Goal: Task Accomplishment & Management: Manage account settings

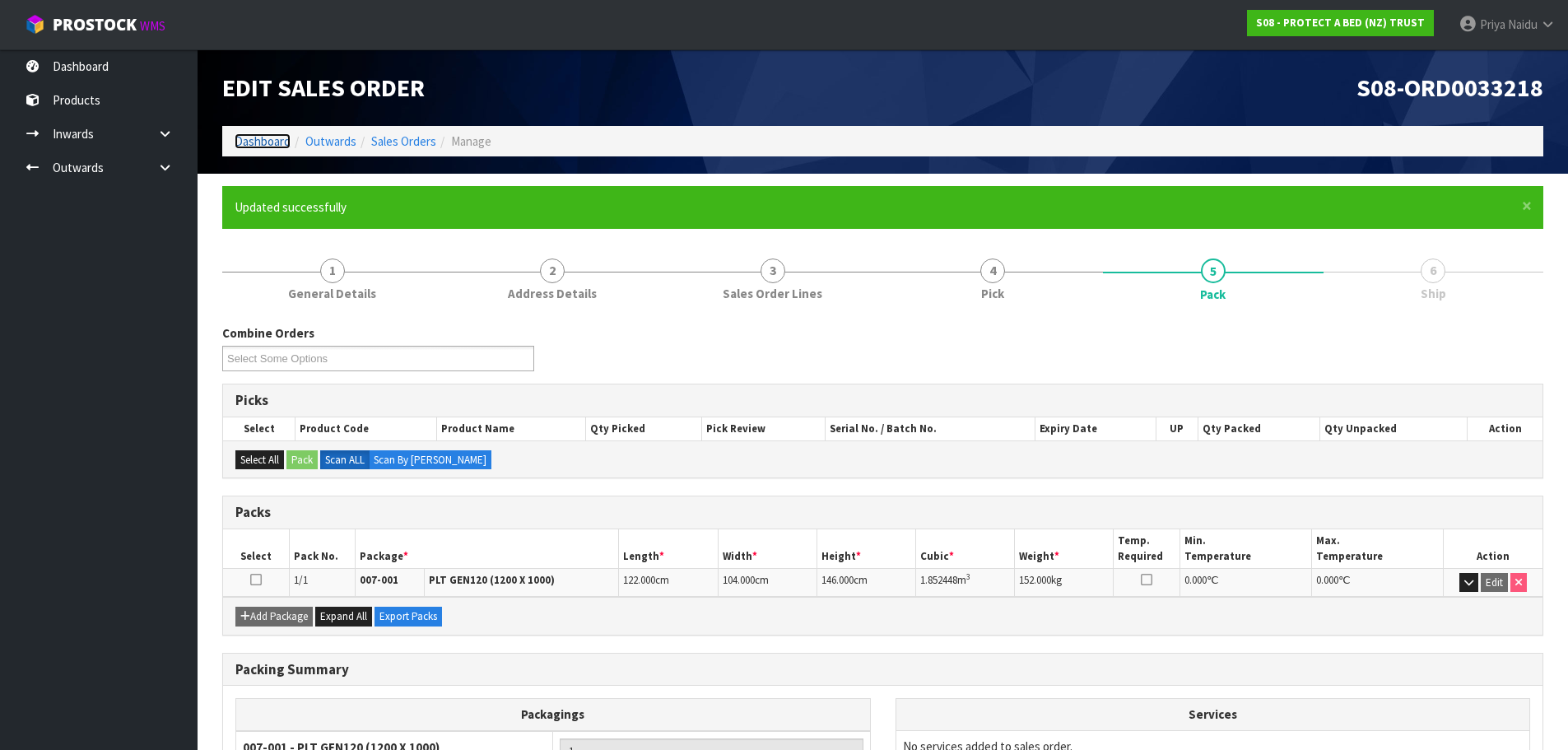
click at [267, 134] on link "Dashboard" at bounding box center [262, 141] width 56 height 16
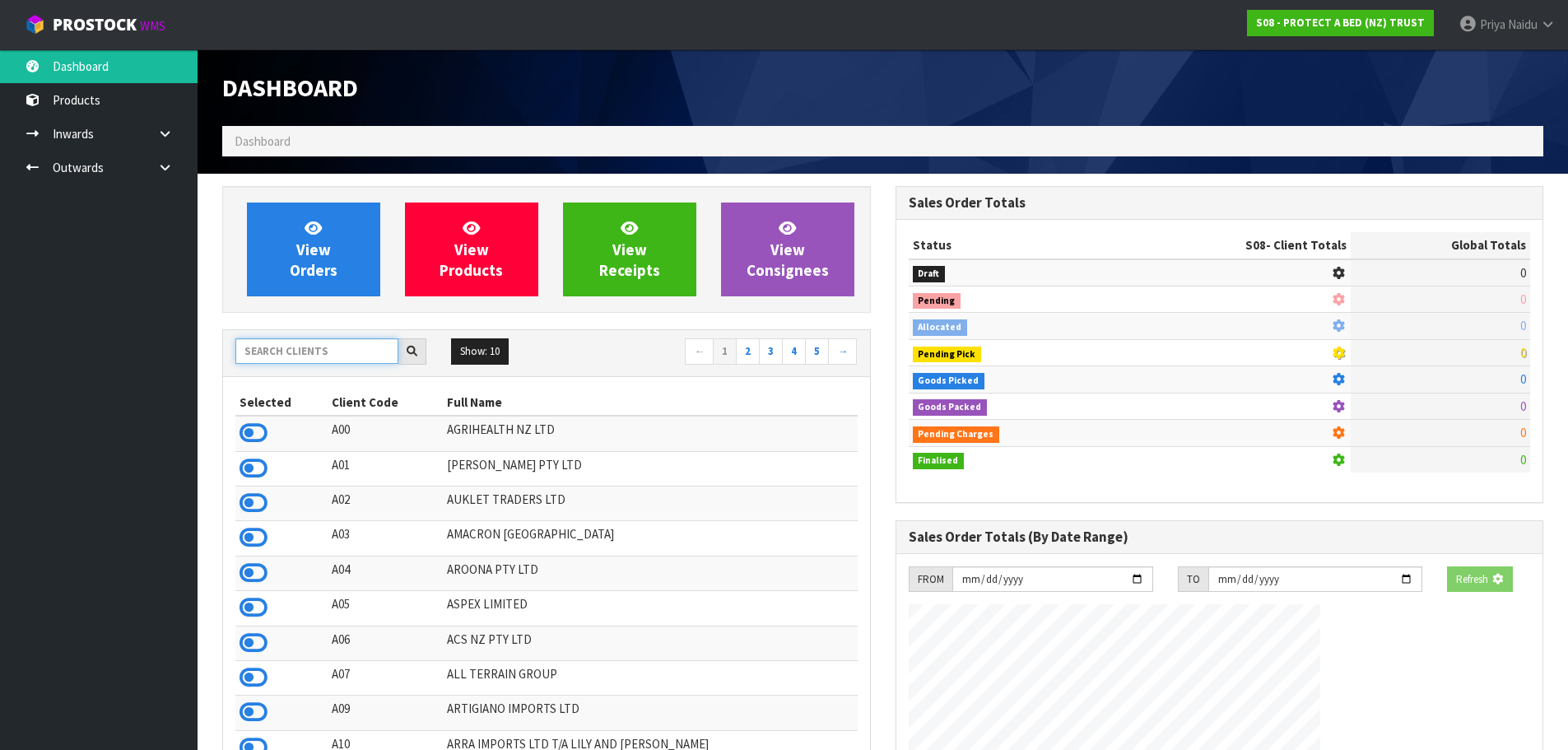
click at [280, 353] on input "text" at bounding box center [316, 350] width 163 height 25
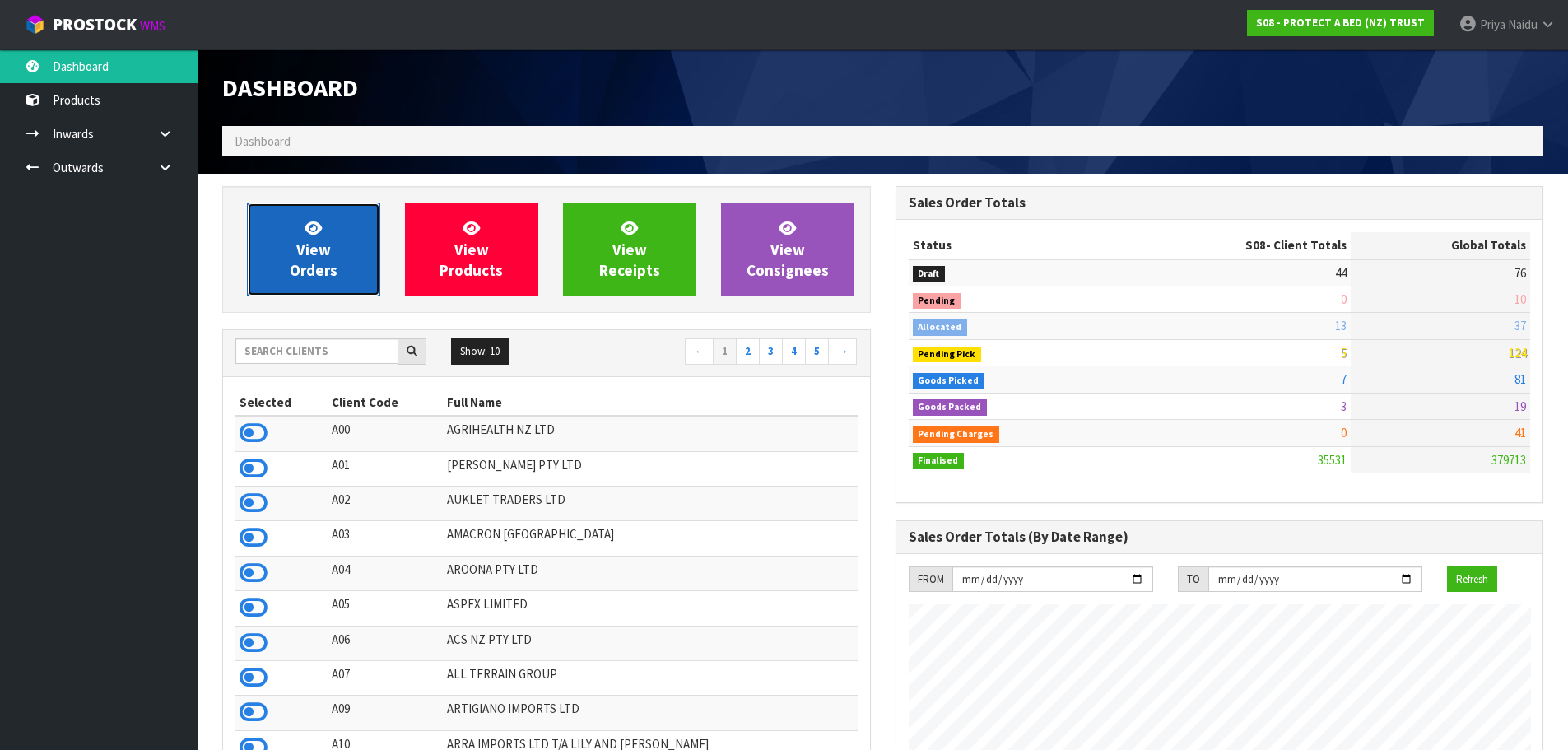
click at [343, 218] on link "View Orders" at bounding box center [314, 249] width 133 height 94
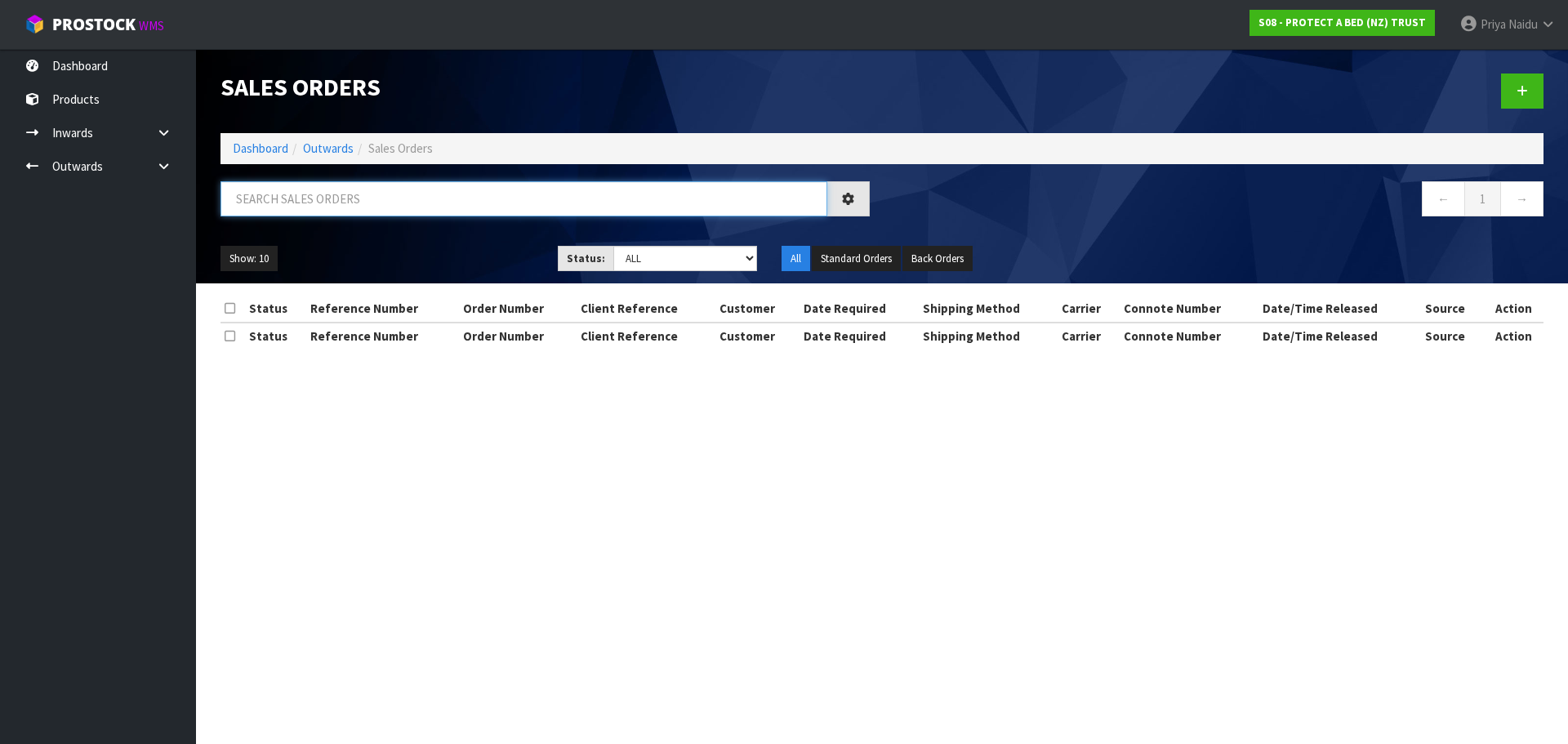
click at [341, 204] on input "text" at bounding box center [524, 199] width 606 height 35
type input "33220"
click at [651, 256] on select "Draft Pending Allocated Pending Pick Goods Picked Goods Packed Pending Charges …" at bounding box center [685, 258] width 144 height 25
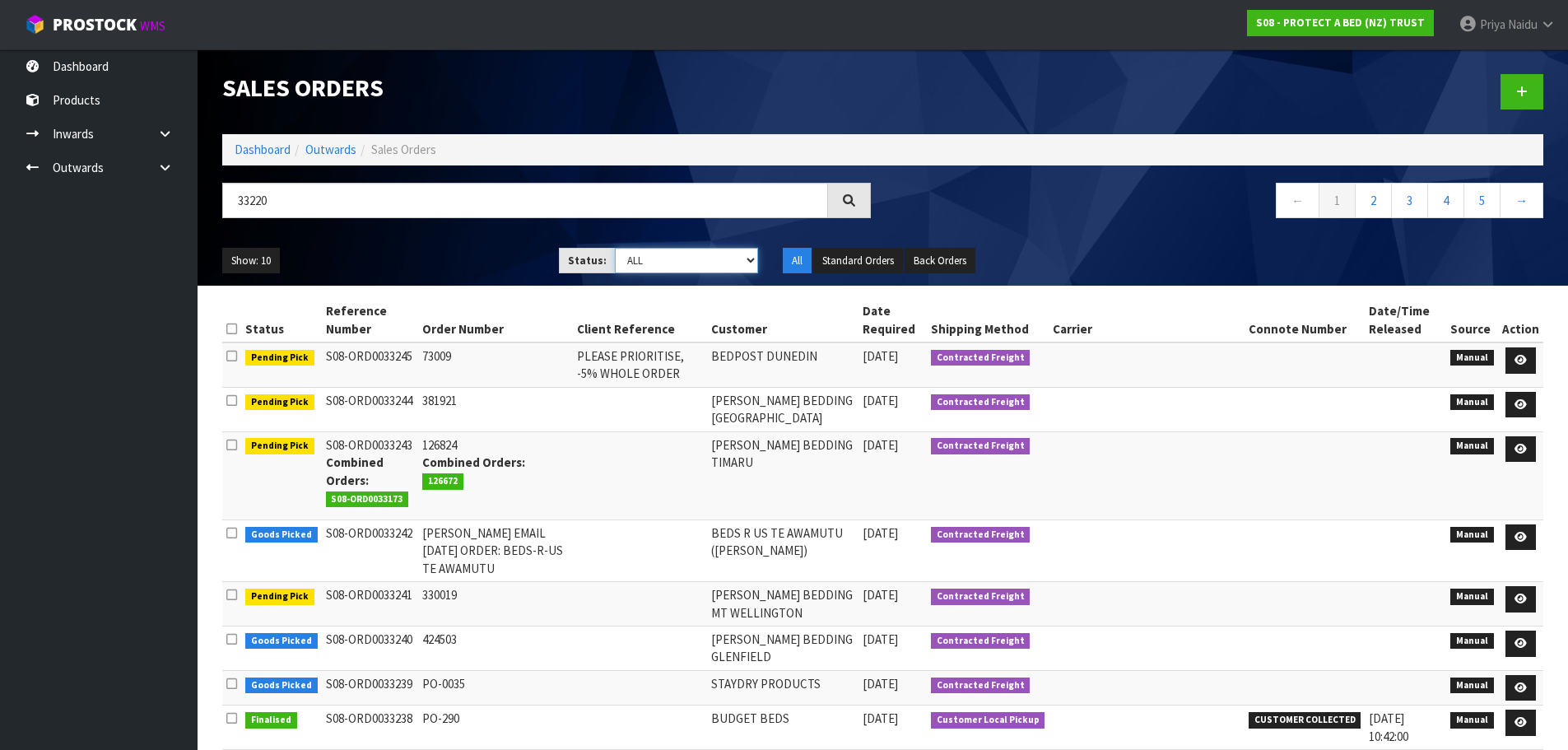
select select "string:5"
click at [615, 247] on select "Draft Pending Allocated Pending Pick Goods Picked Goods Packed Pending Charges …" at bounding box center [686, 260] width 143 height 25
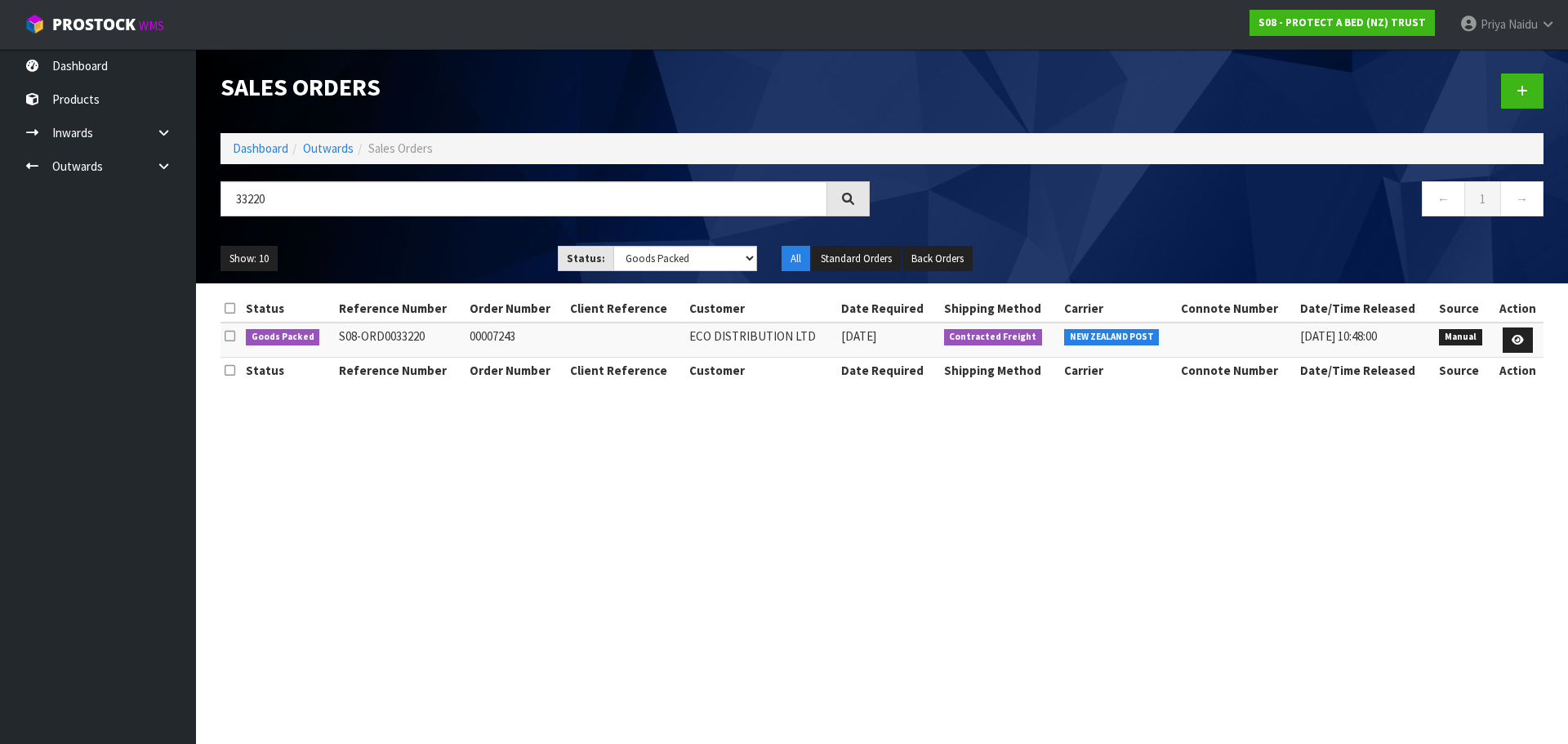
click at [435, 250] on ul "Show: 10 5 10 25 50" at bounding box center [377, 258] width 313 height 26
click at [439, 250] on ul "Show: 10 5 10 25 50" at bounding box center [377, 258] width 313 height 26
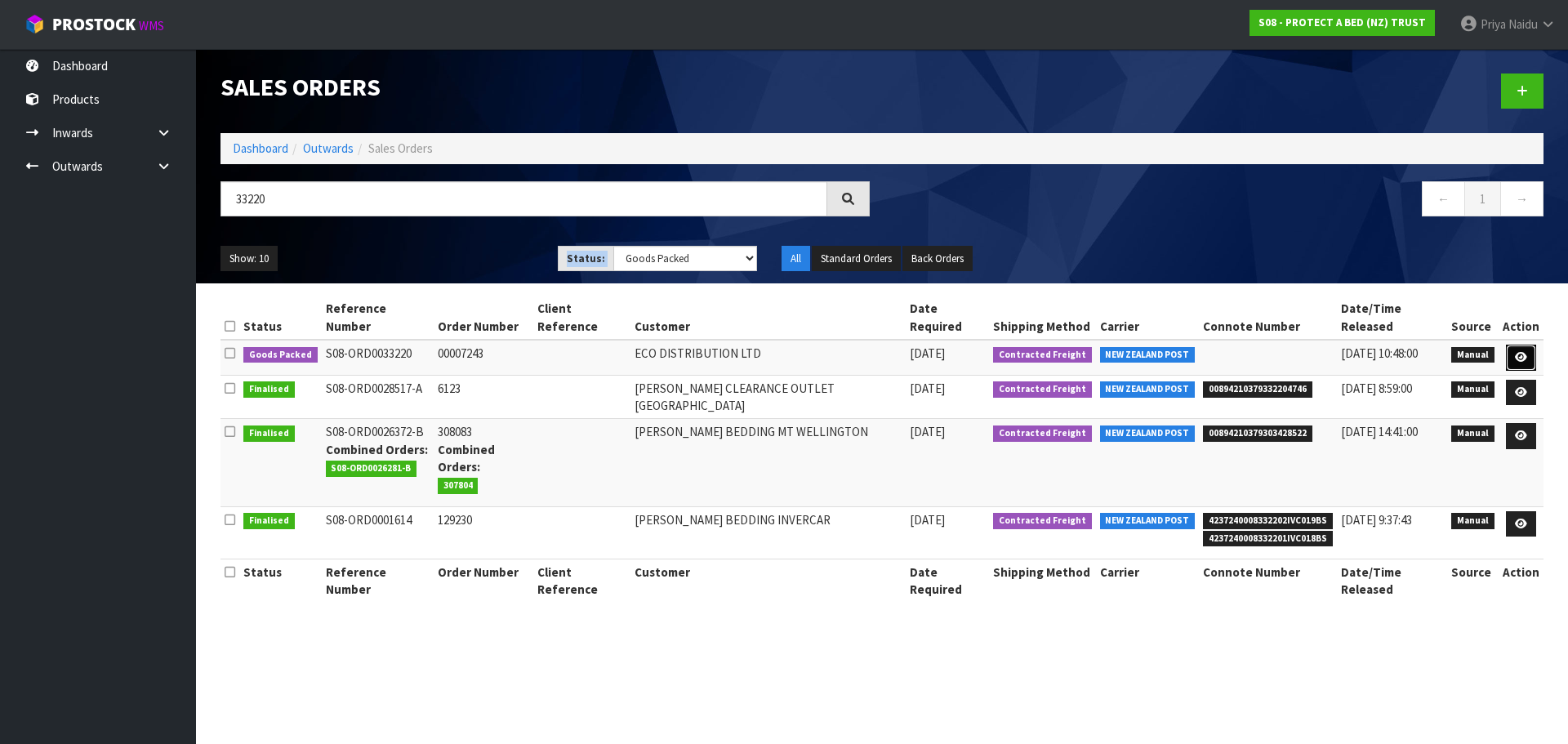
click at [1514, 345] on link at bounding box center [1520, 358] width 30 height 26
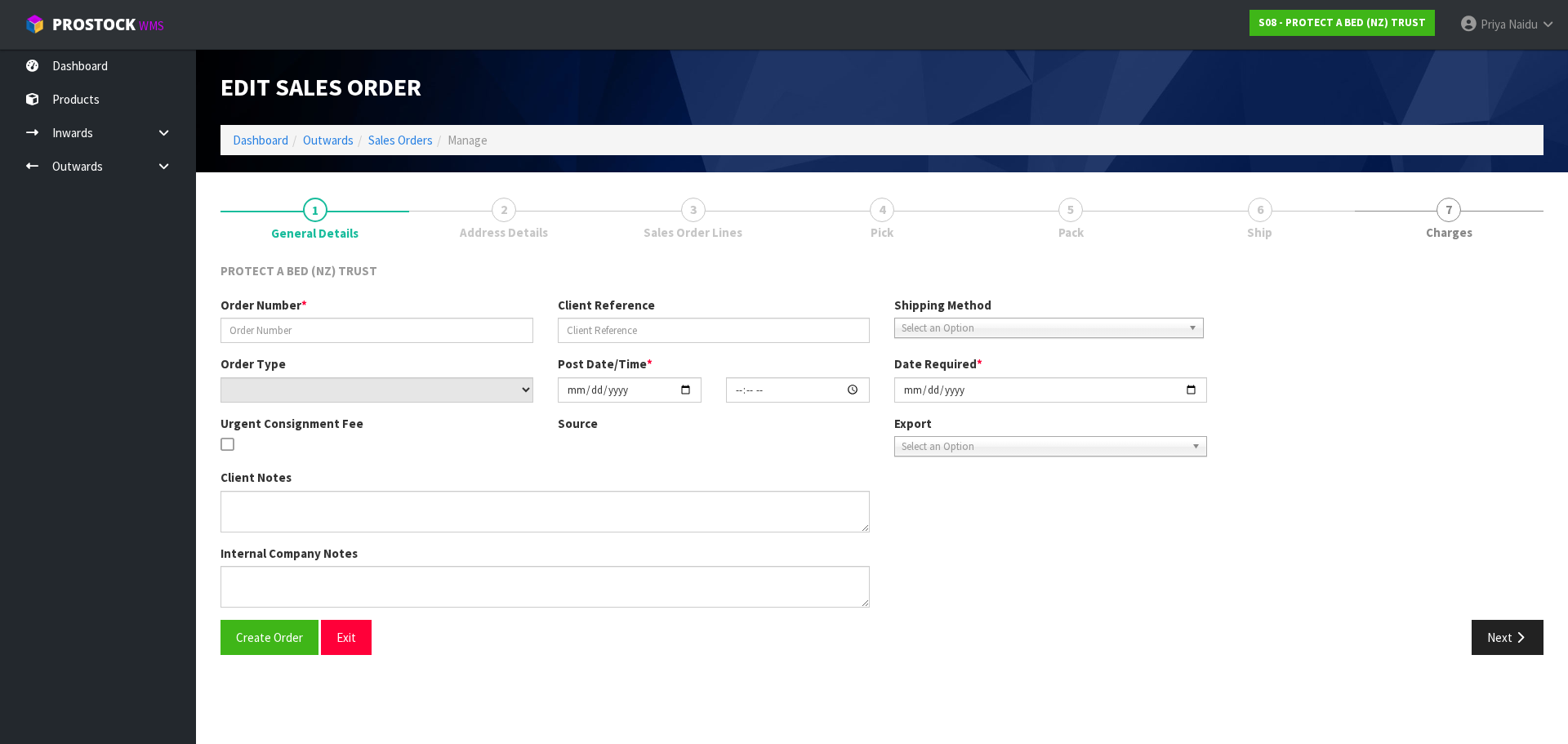
type input "00007243"
select select "number:0"
type input "[DATE]"
type input "08:55:00.000"
type input "[DATE]"
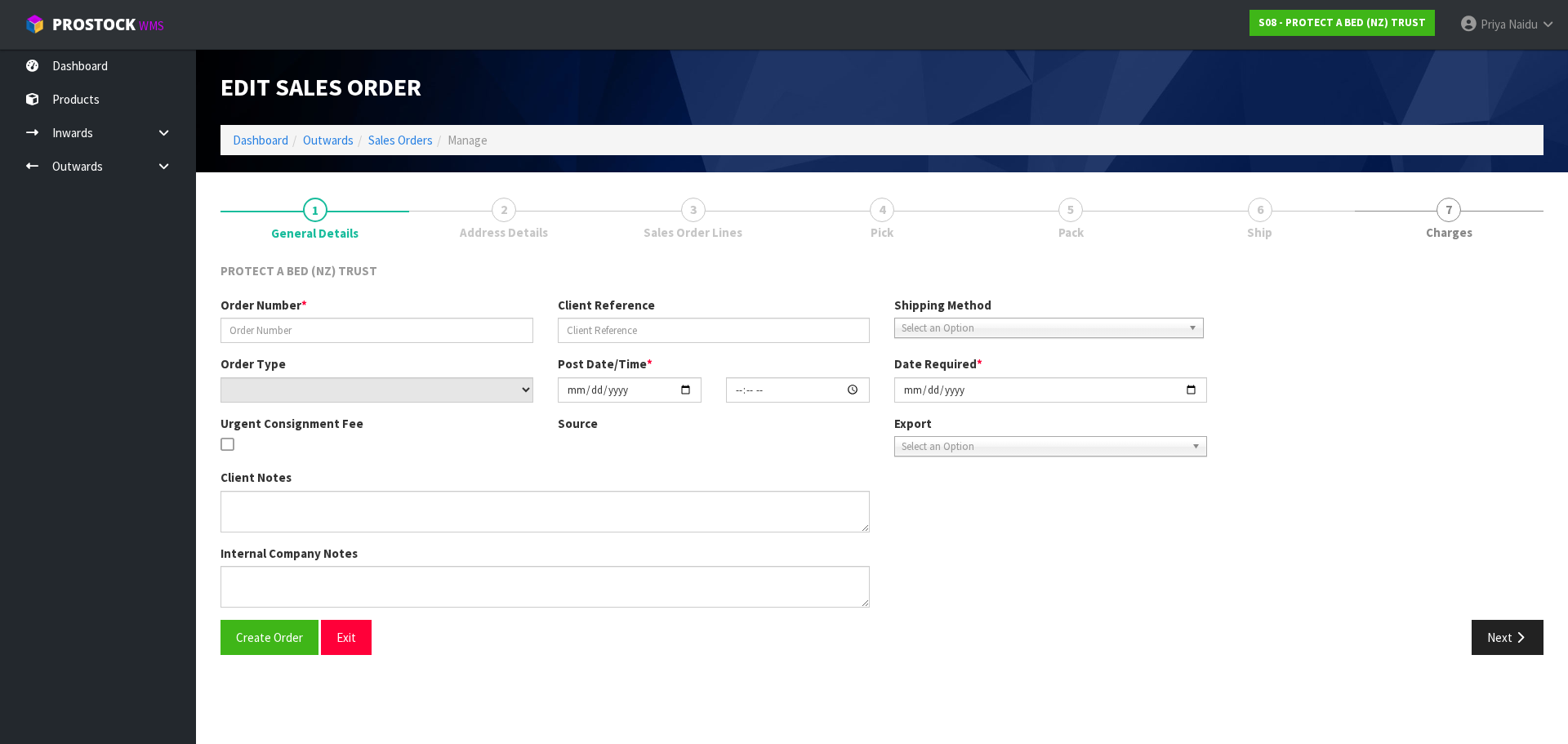
type textarea "PLEASE CAN YOU PROCESS THIS ORDER FOR US AND SEND TRACKING AND INVOICE VIA EMAI…"
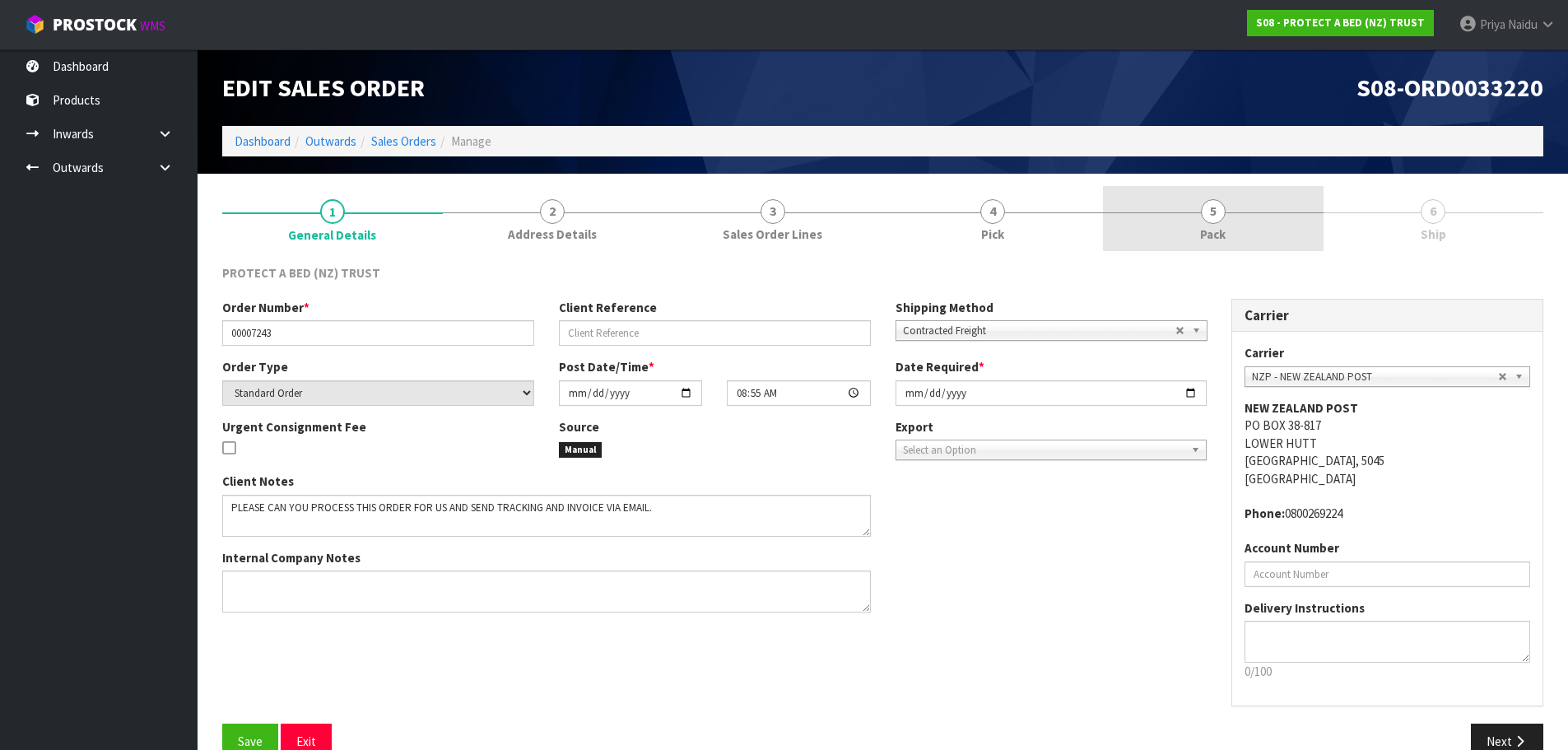
click at [1219, 216] on span "5" at bounding box center [1213, 212] width 24 height 24
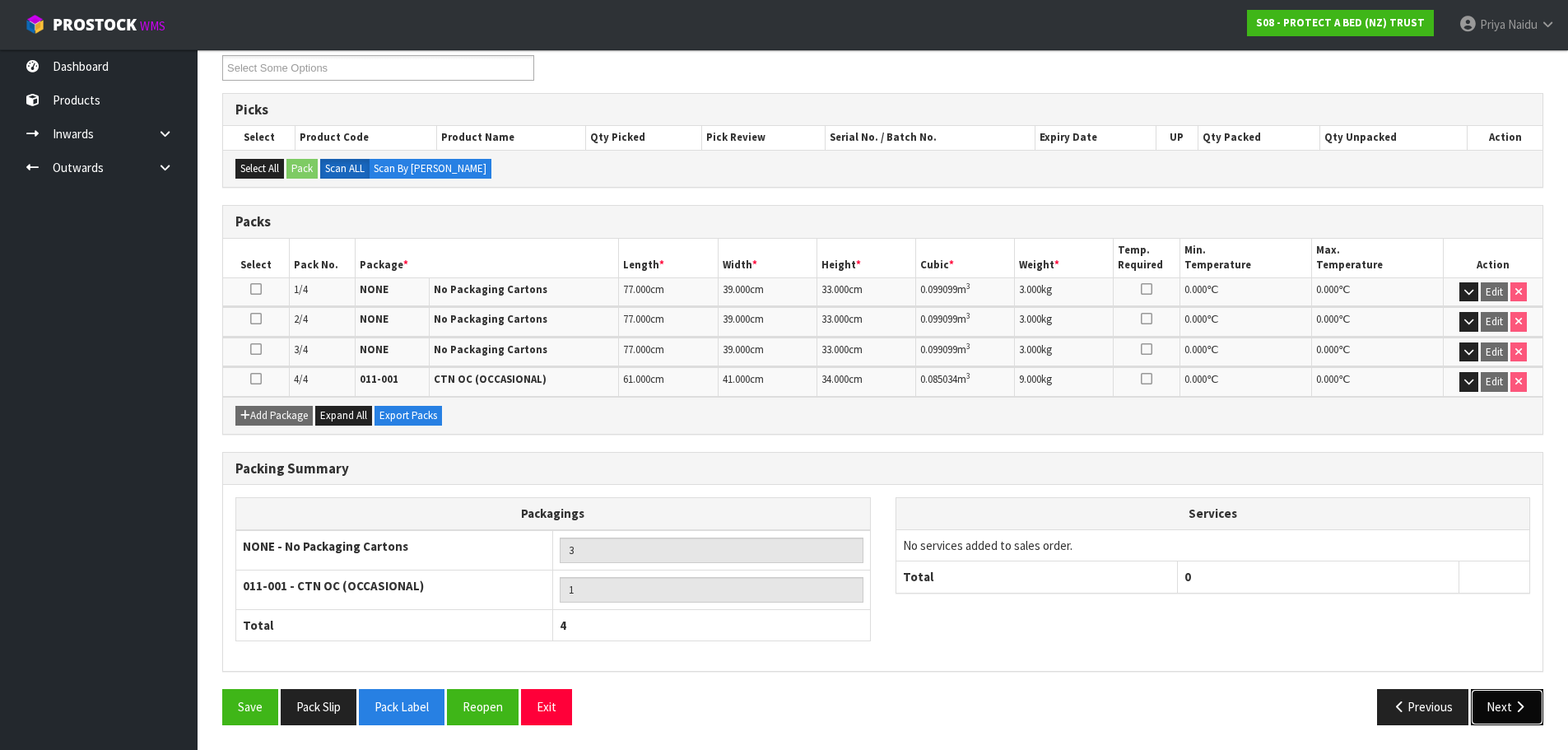
click at [1474, 702] on button "Next" at bounding box center [1507, 706] width 72 height 36
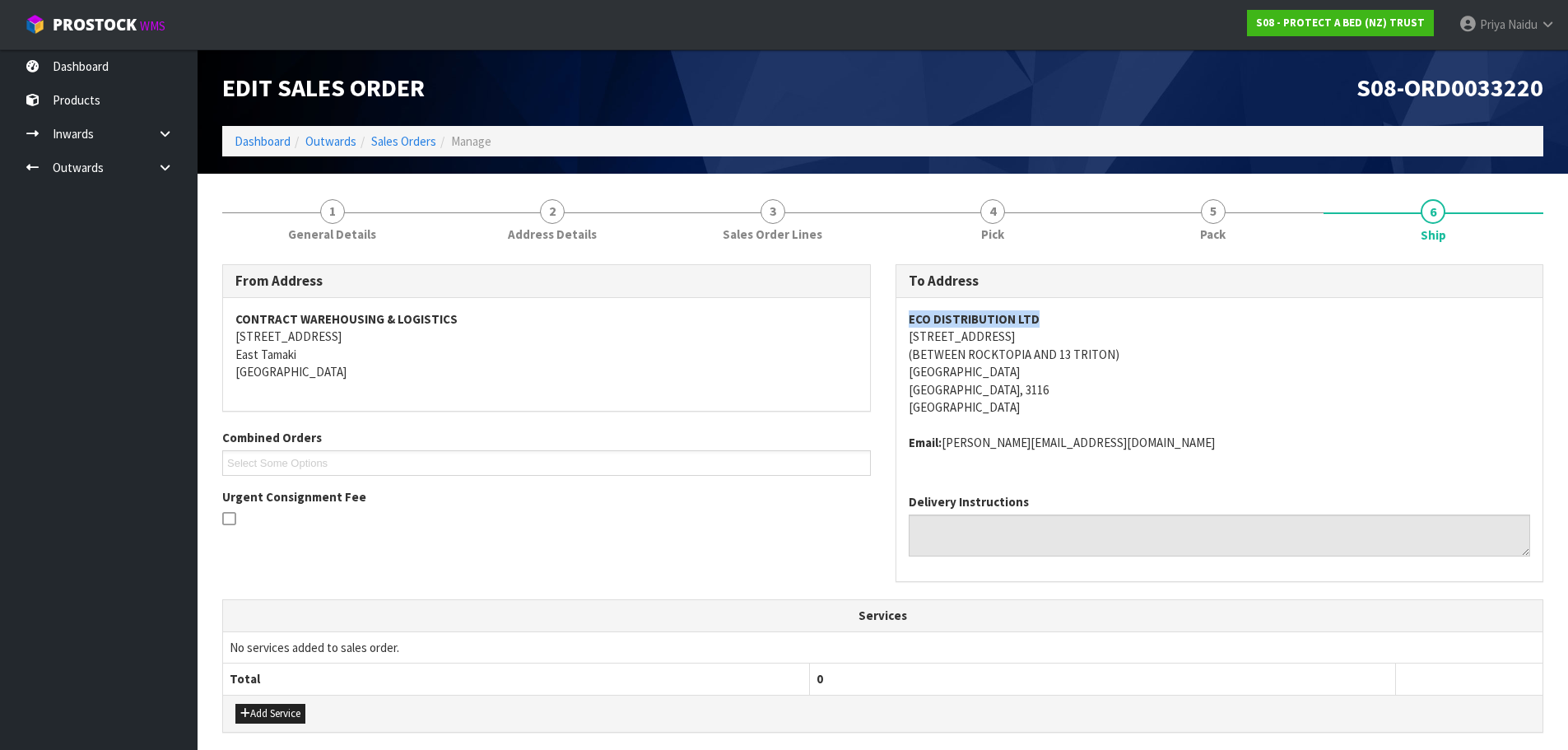
copy strong "ECO DISTRIBUTION LTD"
drag, startPoint x: 899, startPoint y: 322, endPoint x: 1098, endPoint y: 314, distance: 199.2
click at [1098, 314] on div "ECO DISTRIBUTION LTD [STREET_ADDRESS] (BETWEEN [GEOGRAPHIC_DATA] AND 13 TRITON)…" at bounding box center [1220, 389] width 647 height 183
copy address "[STREET_ADDRESS]"
drag, startPoint x: 939, startPoint y: 337, endPoint x: 997, endPoint y: 330, distance: 58.4
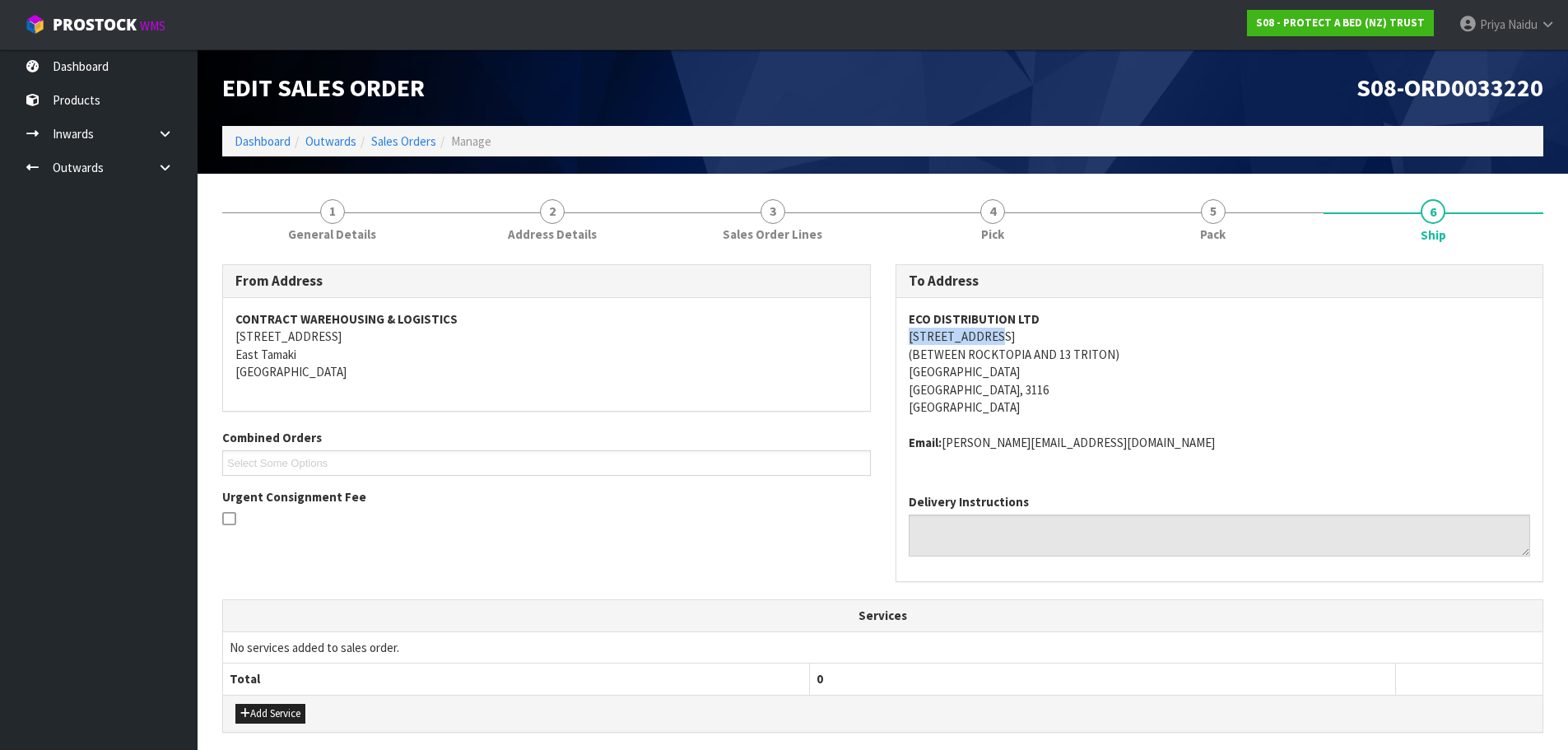
click at [997, 330] on div "ECO DISTRIBUTION LTD [STREET_ADDRESS] (BETWEEN [GEOGRAPHIC_DATA] AND 13 TRITON)…" at bounding box center [1220, 389] width 647 height 183
copy address "(BETWEEN ROCKTOPIA AND 13 TRITON)"
drag, startPoint x: 882, startPoint y: 357, endPoint x: 1135, endPoint y: 357, distance: 253.0
click at [1135, 357] on div "To Address ECO DISTRIBUTION LTD [STREET_ADDRESS] (BETWEEN [GEOGRAPHIC_DATA] AND…" at bounding box center [1220, 431] width 673 height 335
drag, startPoint x: 1382, startPoint y: 401, endPoint x: 1340, endPoint y: 406, distance: 42.3
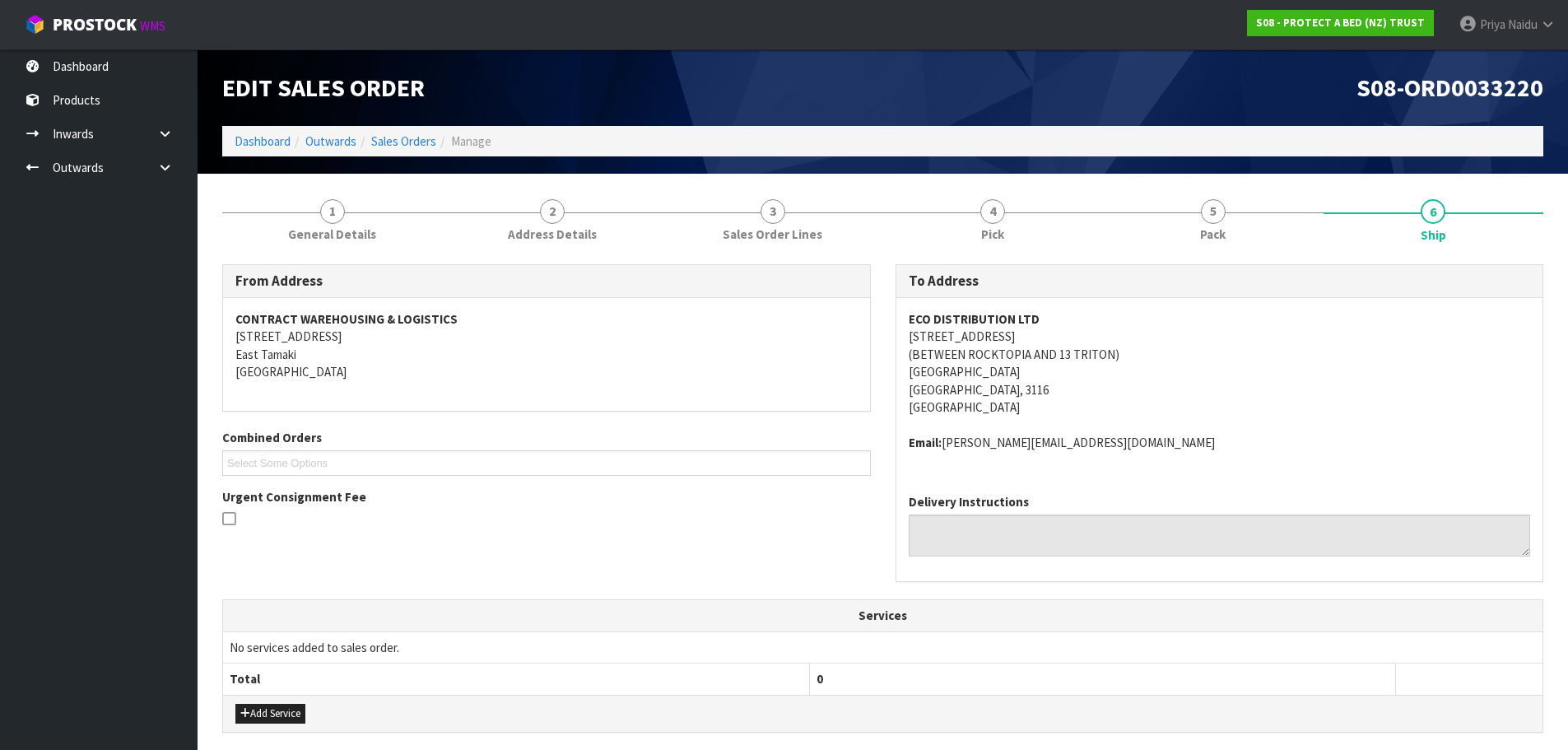
click at [1382, 401] on address "ECO DISTRIBUTION LTD [STREET_ADDRESS] (BETWEEN [GEOGRAPHIC_DATA] AND 13 TRITON)…" at bounding box center [1220, 363] width 622 height 106
click at [1212, 393] on address "ECO DISTRIBUTION LTD [STREET_ADDRESS] (BETWEEN [GEOGRAPHIC_DATA] AND 13 TRITON)…" at bounding box center [1220, 363] width 622 height 106
copy address "[STREET_ADDRESS]"
drag, startPoint x: 898, startPoint y: 334, endPoint x: 1003, endPoint y: 335, distance: 105.0
click at [1003, 335] on div "ECO DISTRIBUTION LTD [STREET_ADDRESS] (BETWEEN [GEOGRAPHIC_DATA] AND 13 TRITON)…" at bounding box center [1220, 389] width 647 height 183
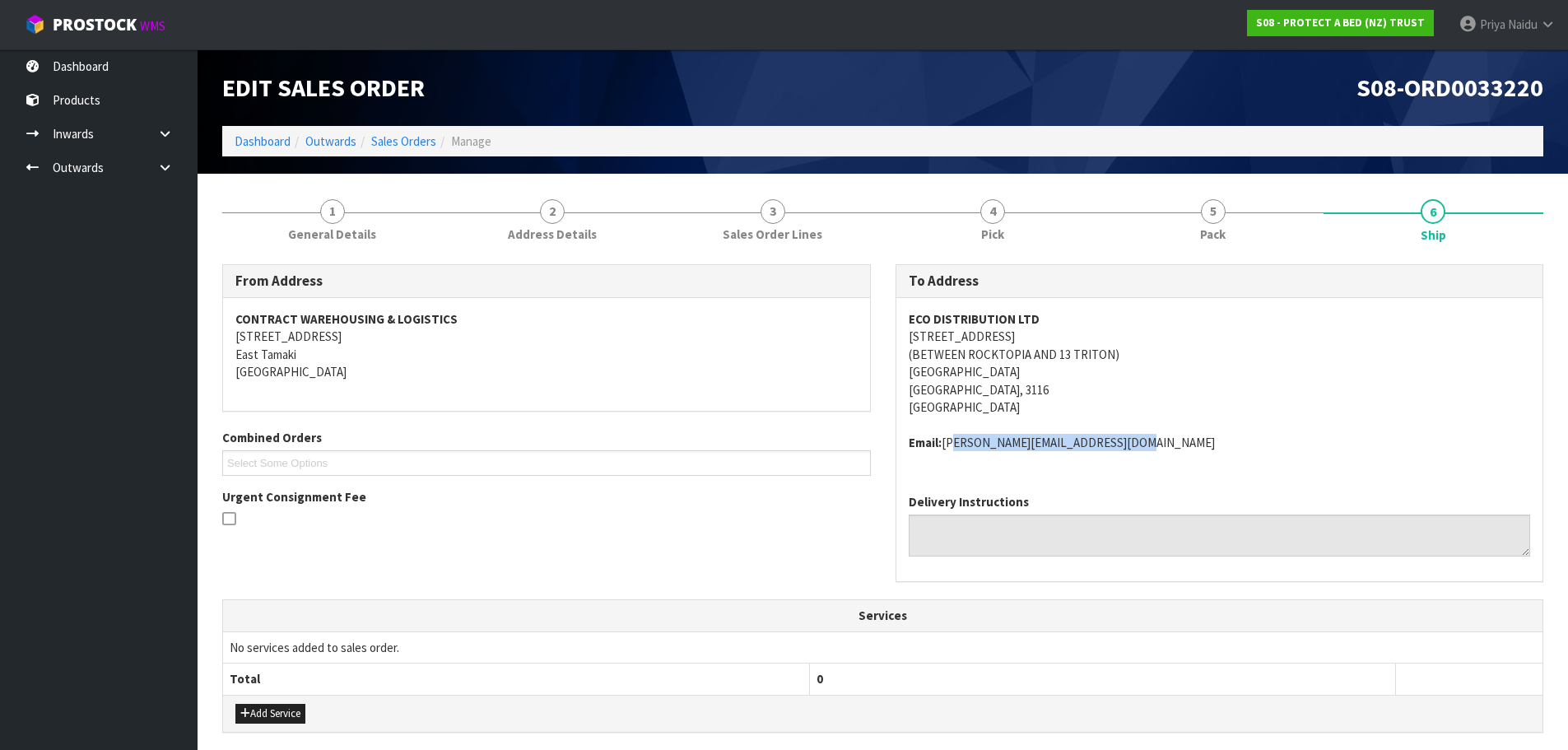
copy address "[PERSON_NAME][EMAIL_ADDRESS][DOMAIN_NAME]"
drag, startPoint x: 947, startPoint y: 444, endPoint x: 1143, endPoint y: 439, distance: 196.1
click at [1143, 439] on address "Email: [PERSON_NAME][EMAIL_ADDRESS][DOMAIN_NAME]" at bounding box center [1220, 443] width 622 height 17
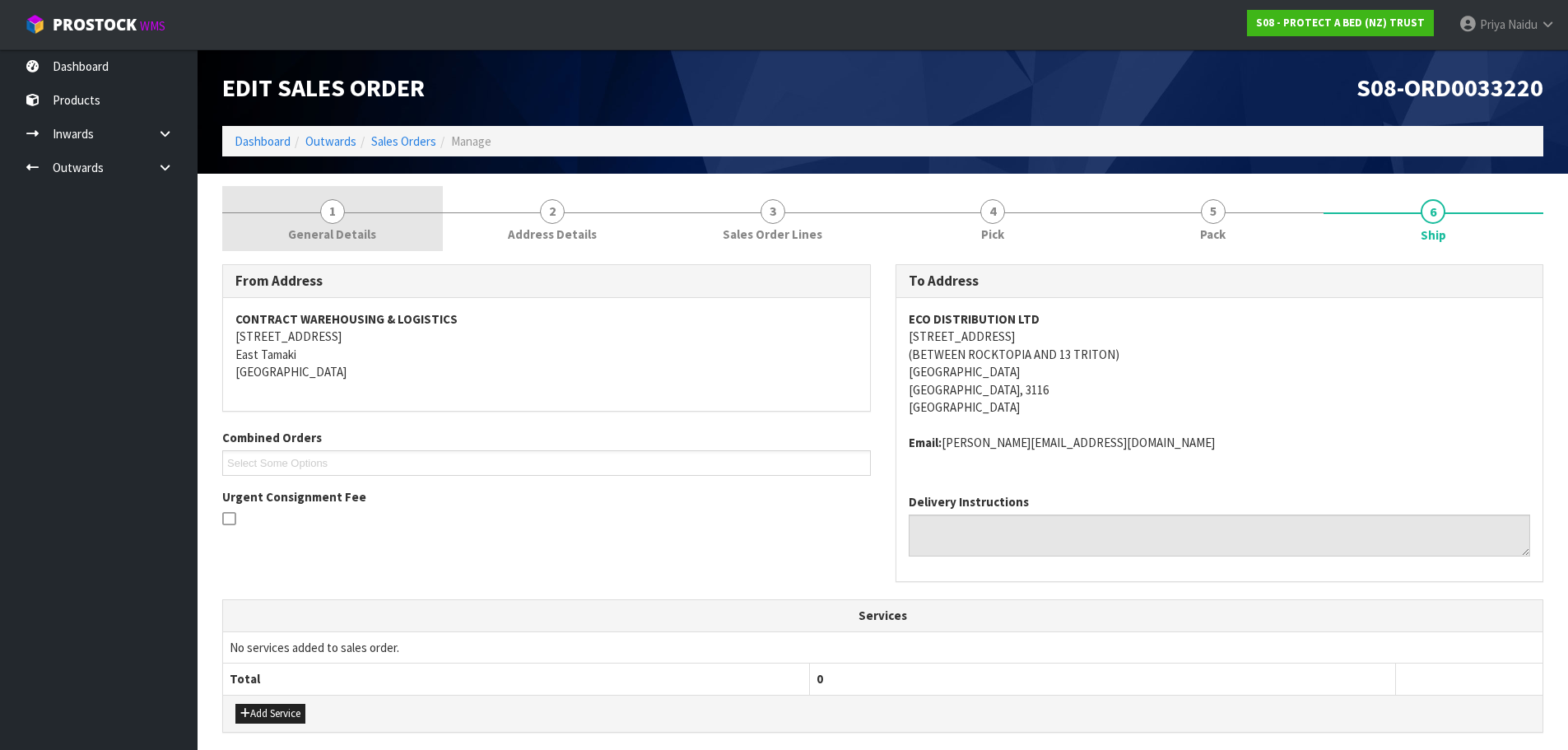
drag, startPoint x: 353, startPoint y: 224, endPoint x: 352, endPoint y: 244, distance: 20.0
click at [353, 224] on link "1 General Details" at bounding box center [332, 219] width 220 height 65
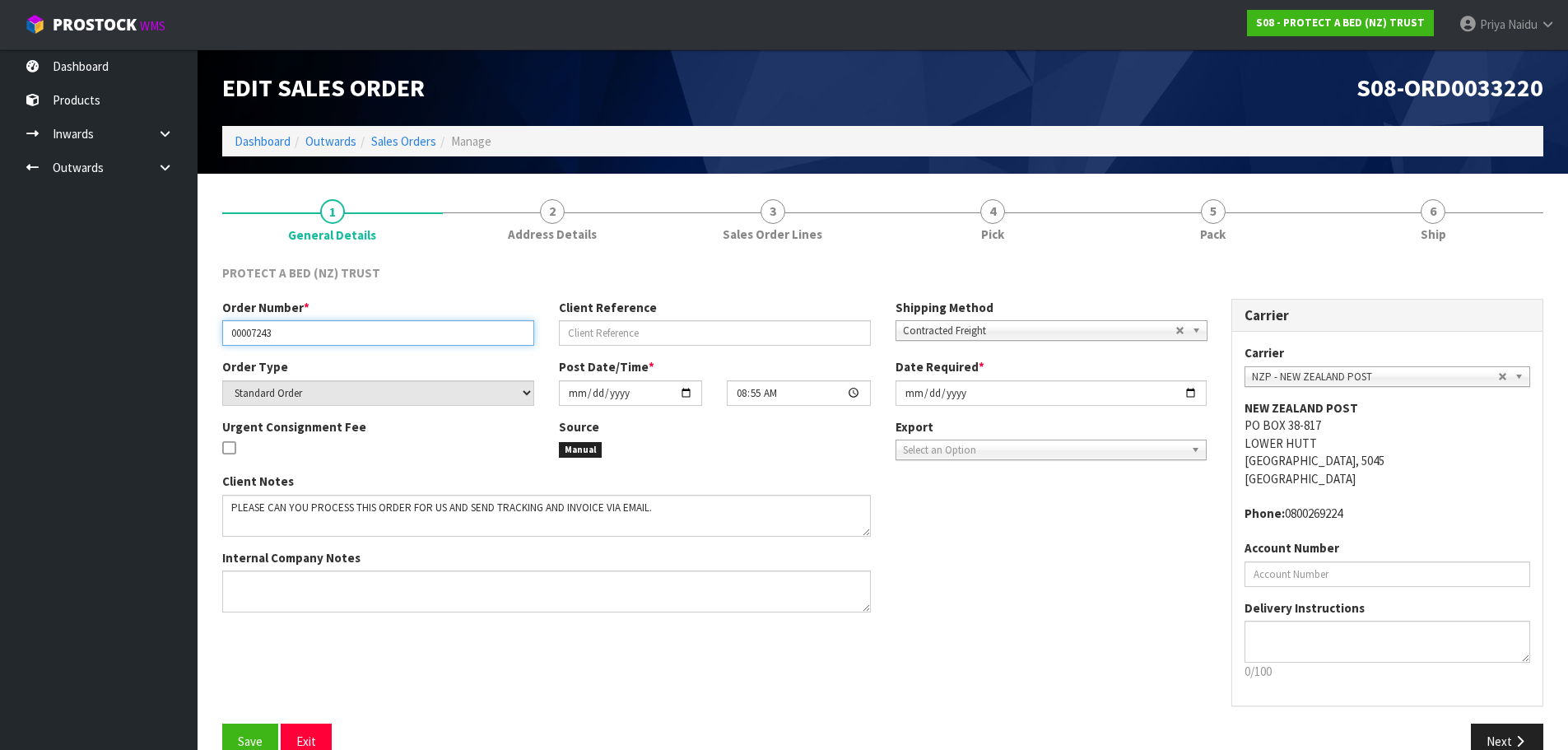
drag, startPoint x: 227, startPoint y: 337, endPoint x: 307, endPoint y: 336, distance: 80.0
click at [307, 336] on input "00007243" at bounding box center [378, 333] width 312 height 25
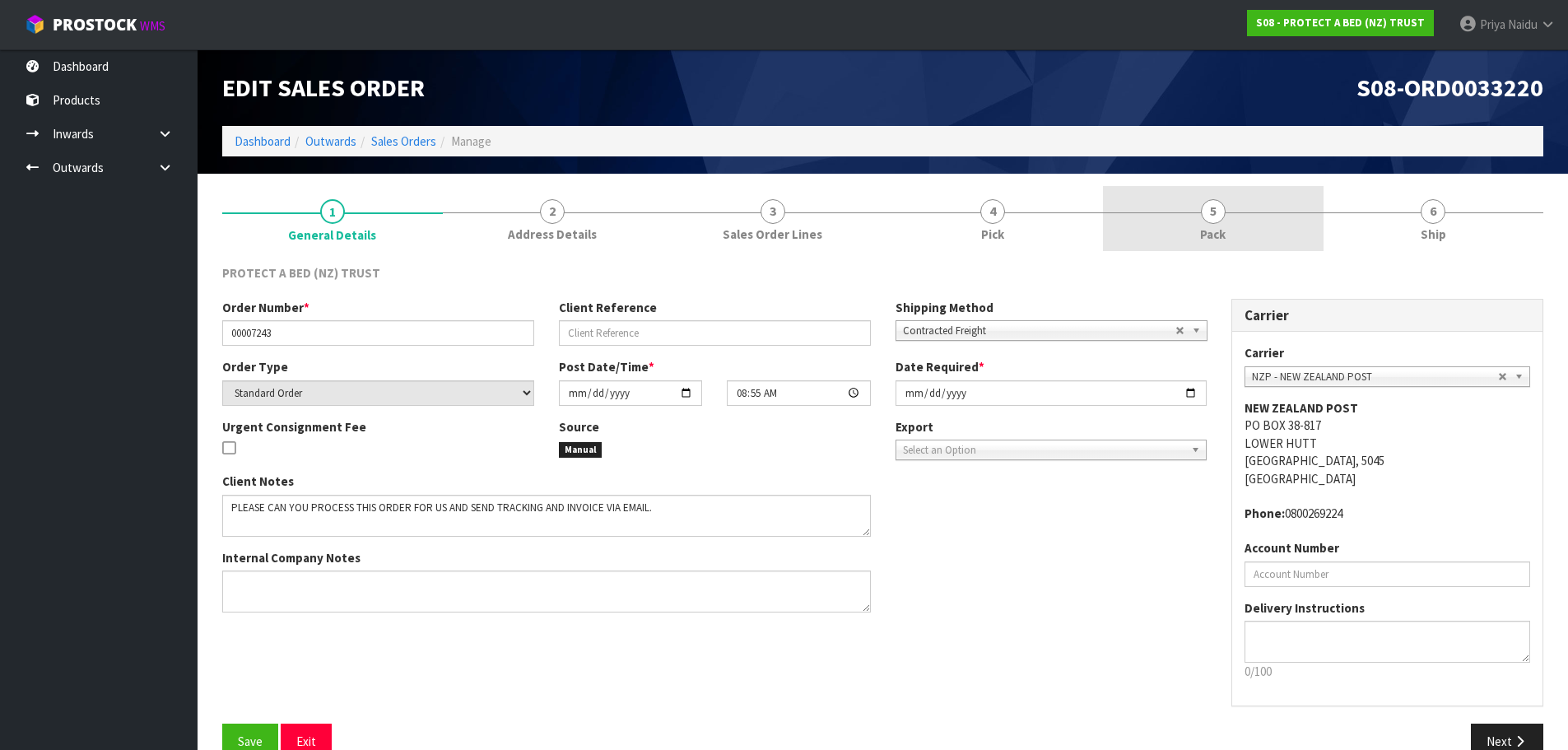
drag, startPoint x: 1207, startPoint y: 213, endPoint x: 1127, endPoint y: 251, distance: 88.6
click at [1207, 213] on span "5" at bounding box center [1213, 212] width 24 height 24
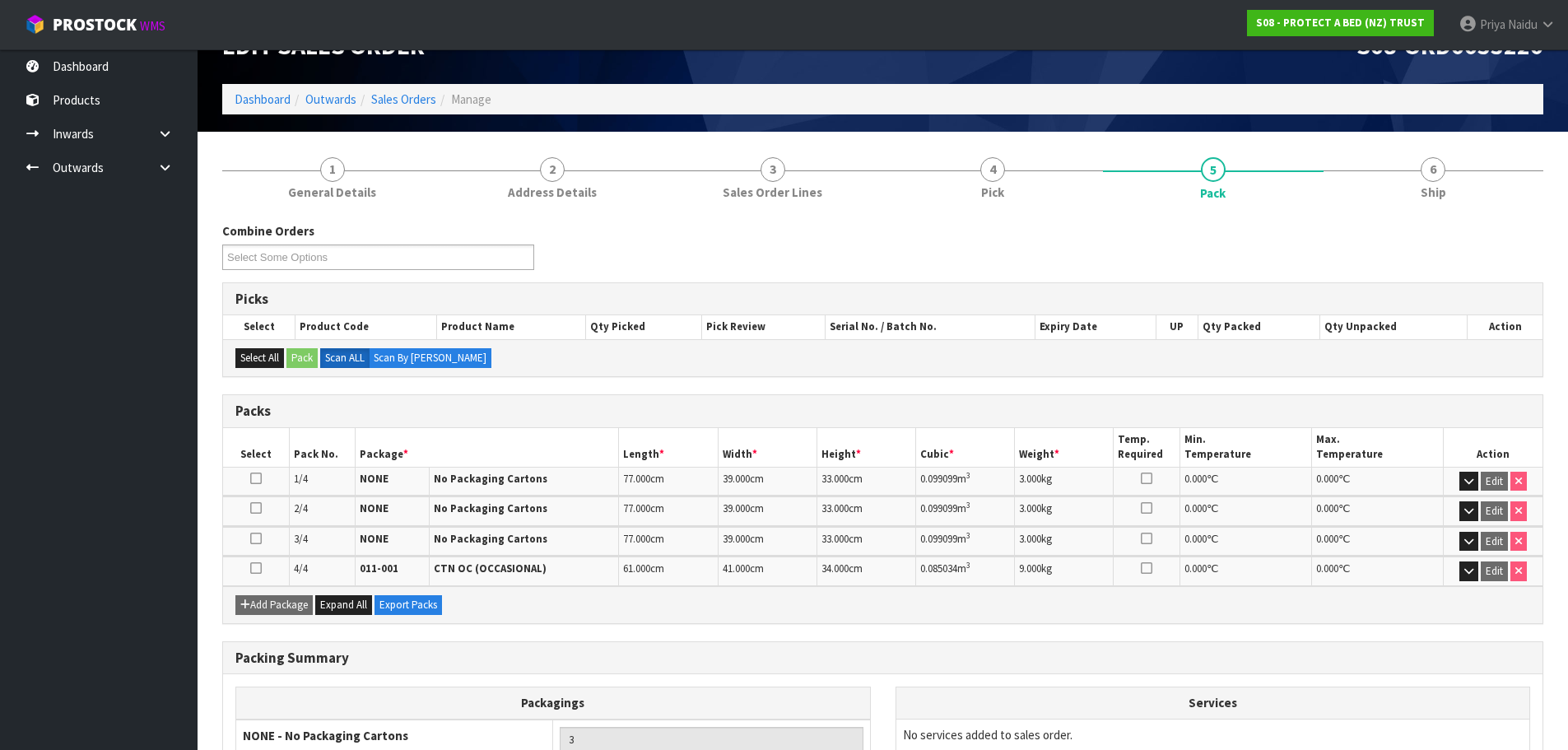
scroll to position [83, 0]
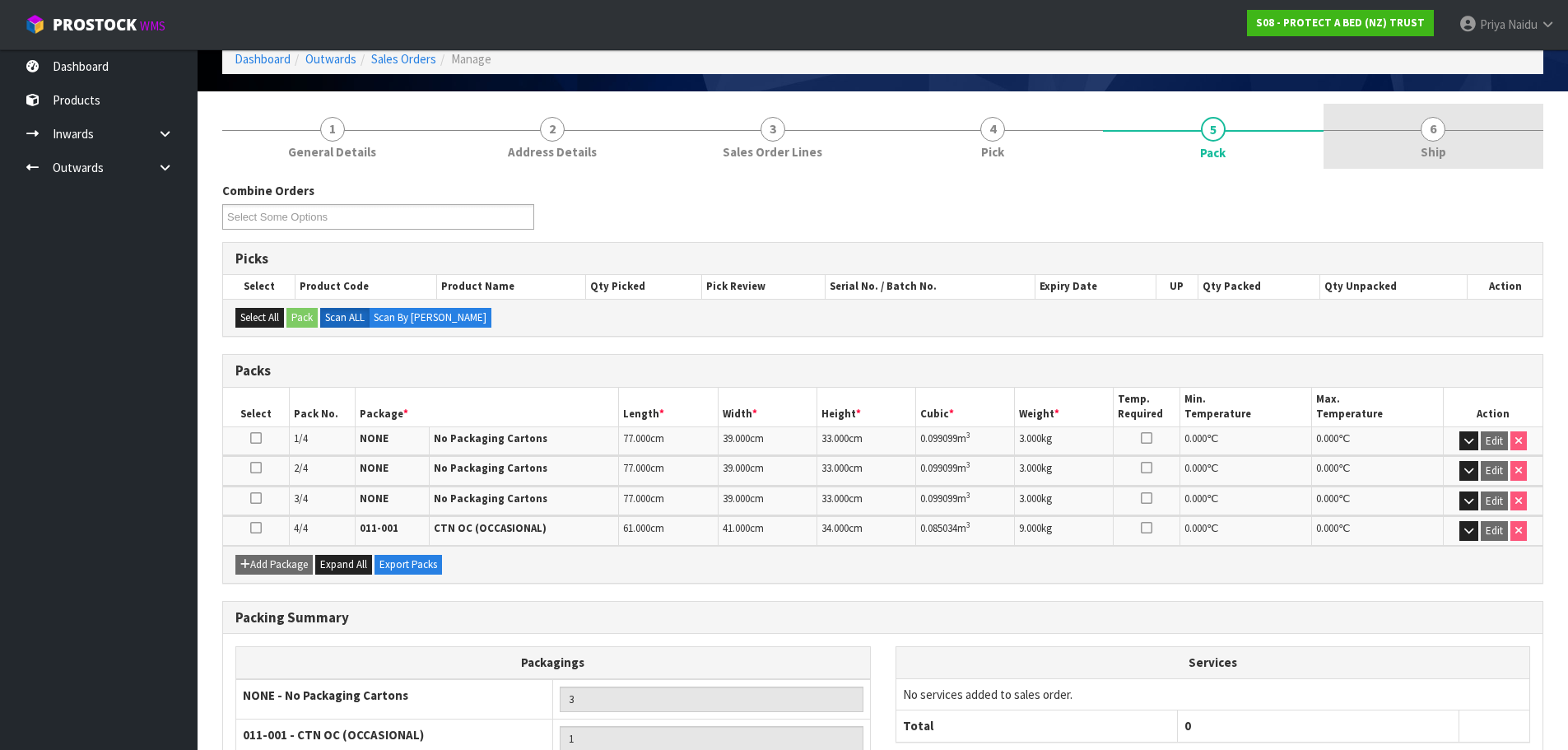
drag, startPoint x: 1404, startPoint y: 156, endPoint x: 1393, endPoint y: 166, distance: 14.9
click at [1404, 156] on link "6 Ship" at bounding box center [1434, 136] width 220 height 65
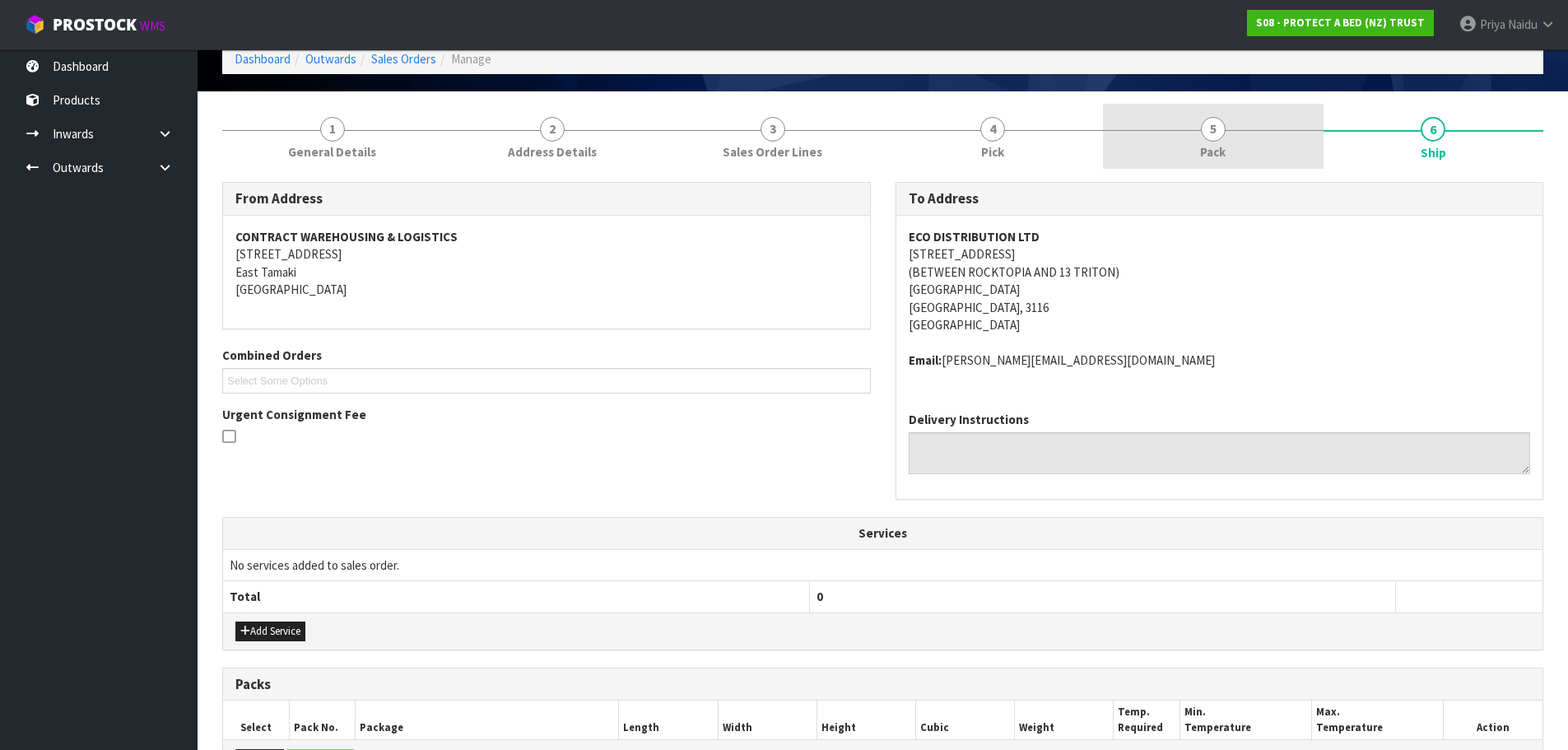
click at [1215, 134] on span "5" at bounding box center [1213, 129] width 24 height 24
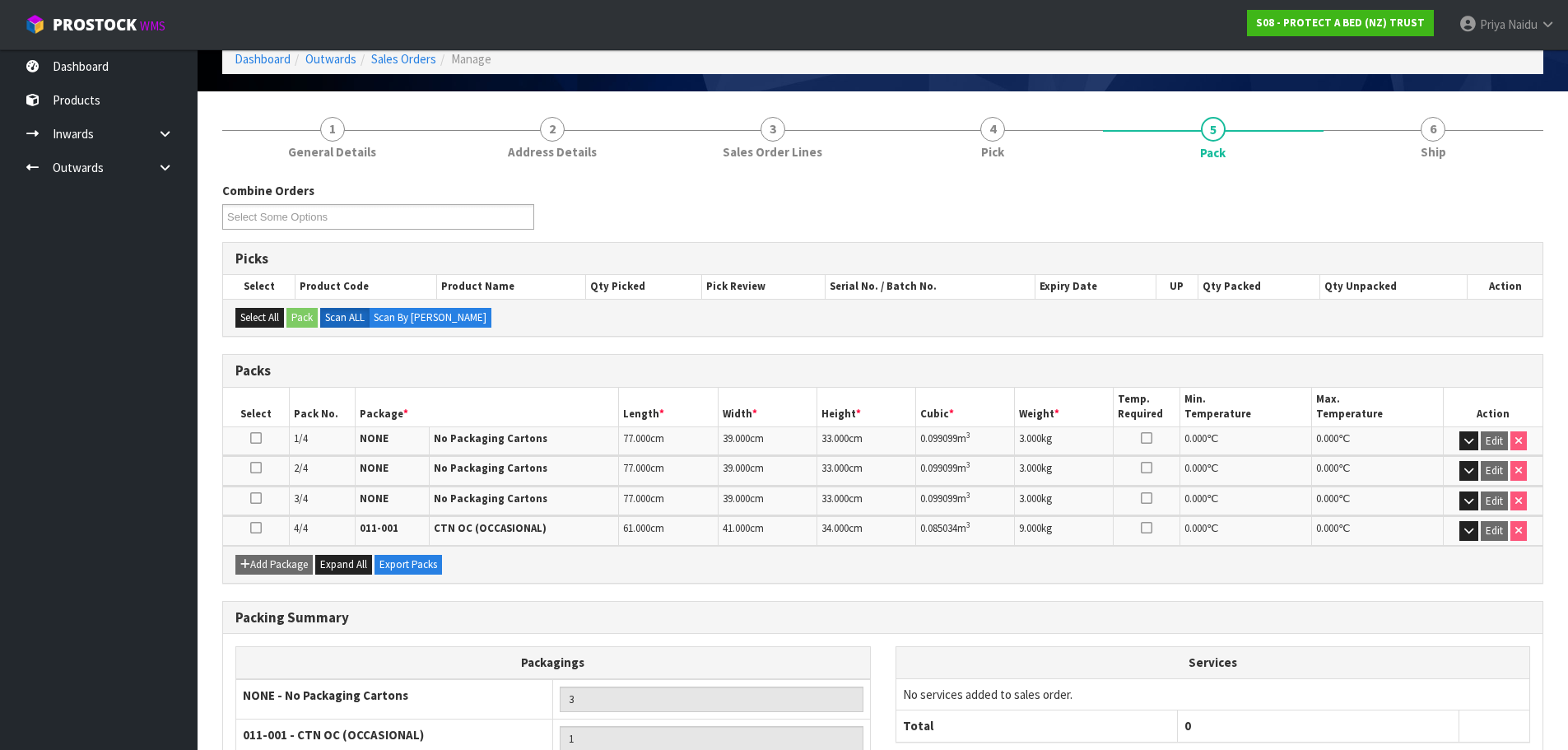
scroll to position [165, 0]
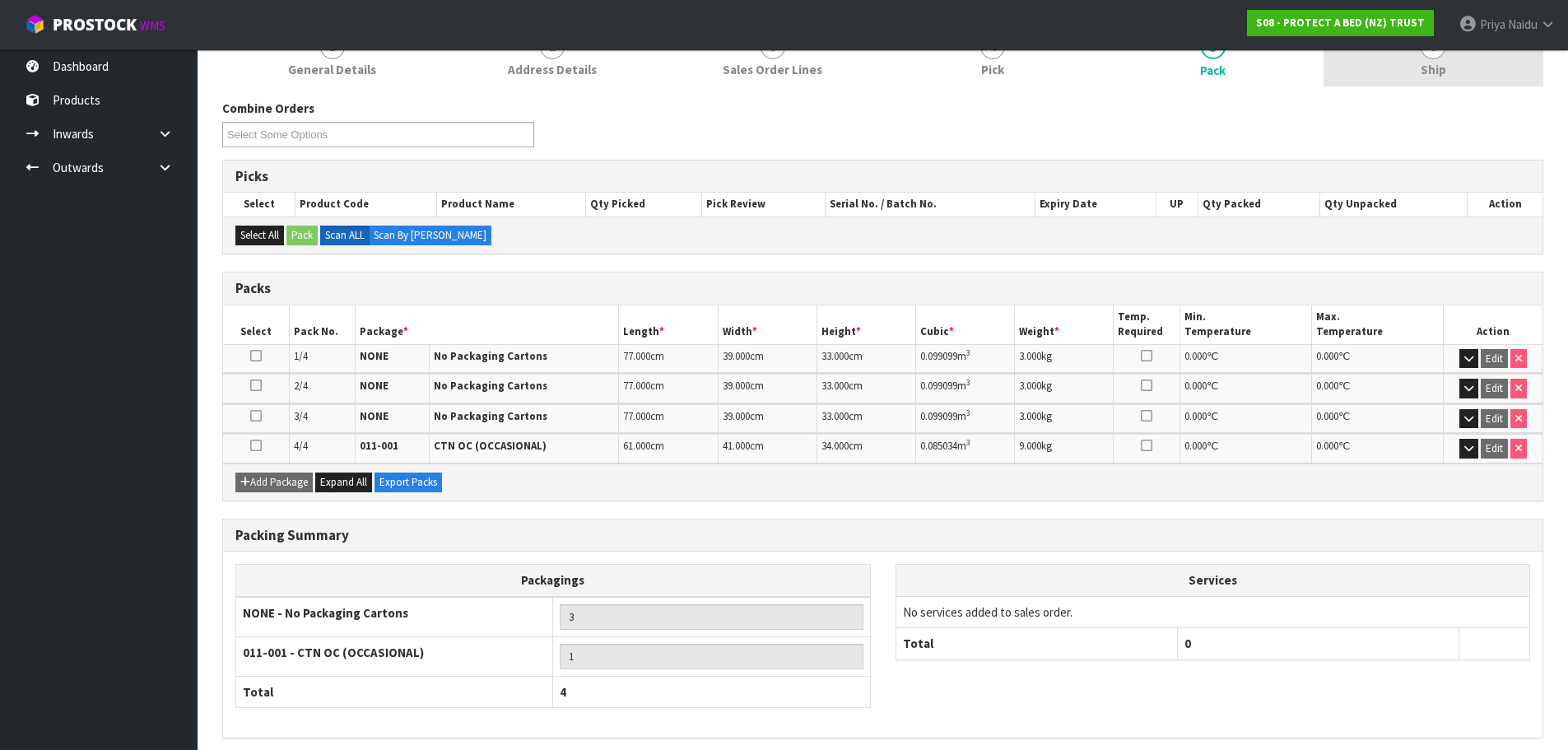
click at [1436, 73] on span "Ship" at bounding box center [1433, 70] width 25 height 17
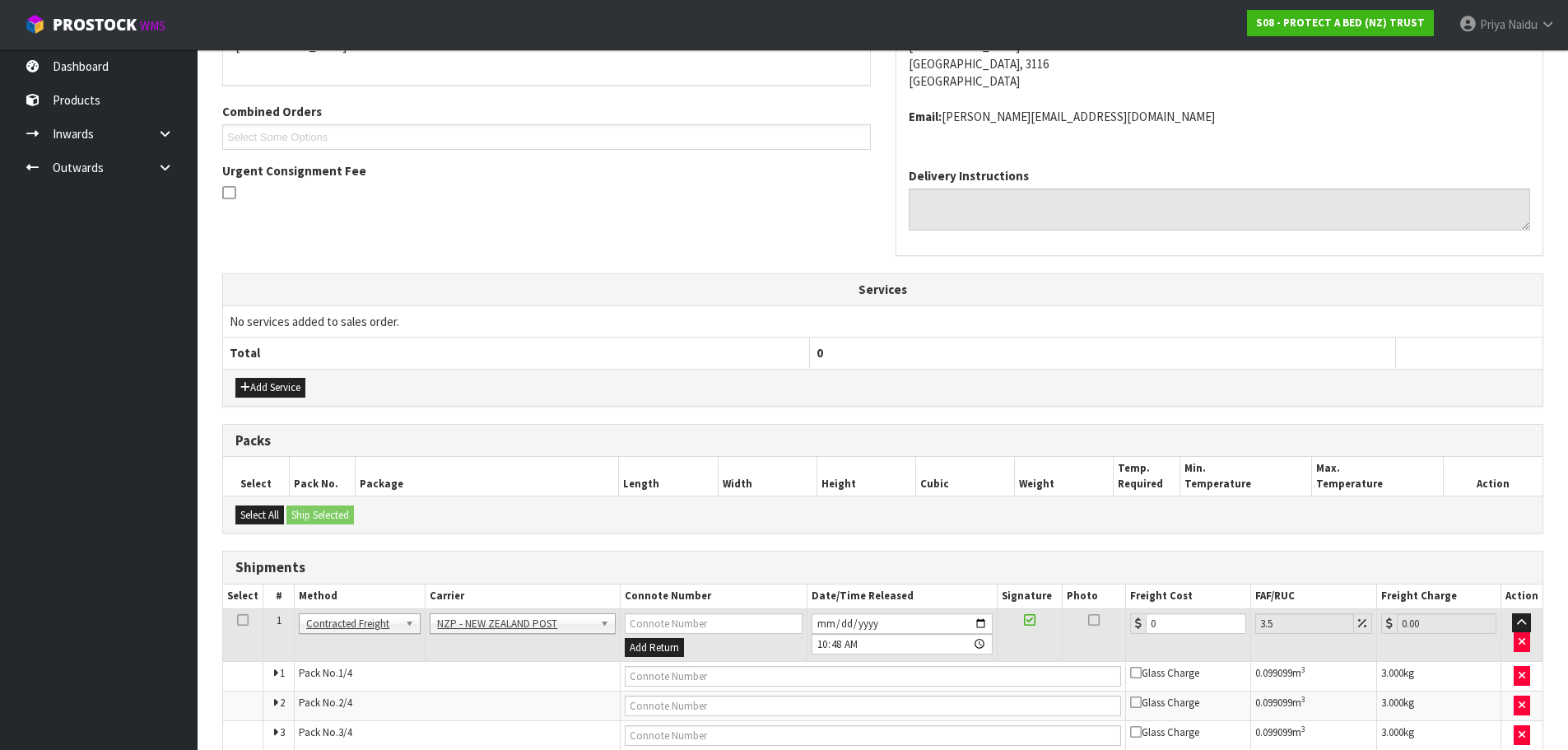
scroll to position [434, 0]
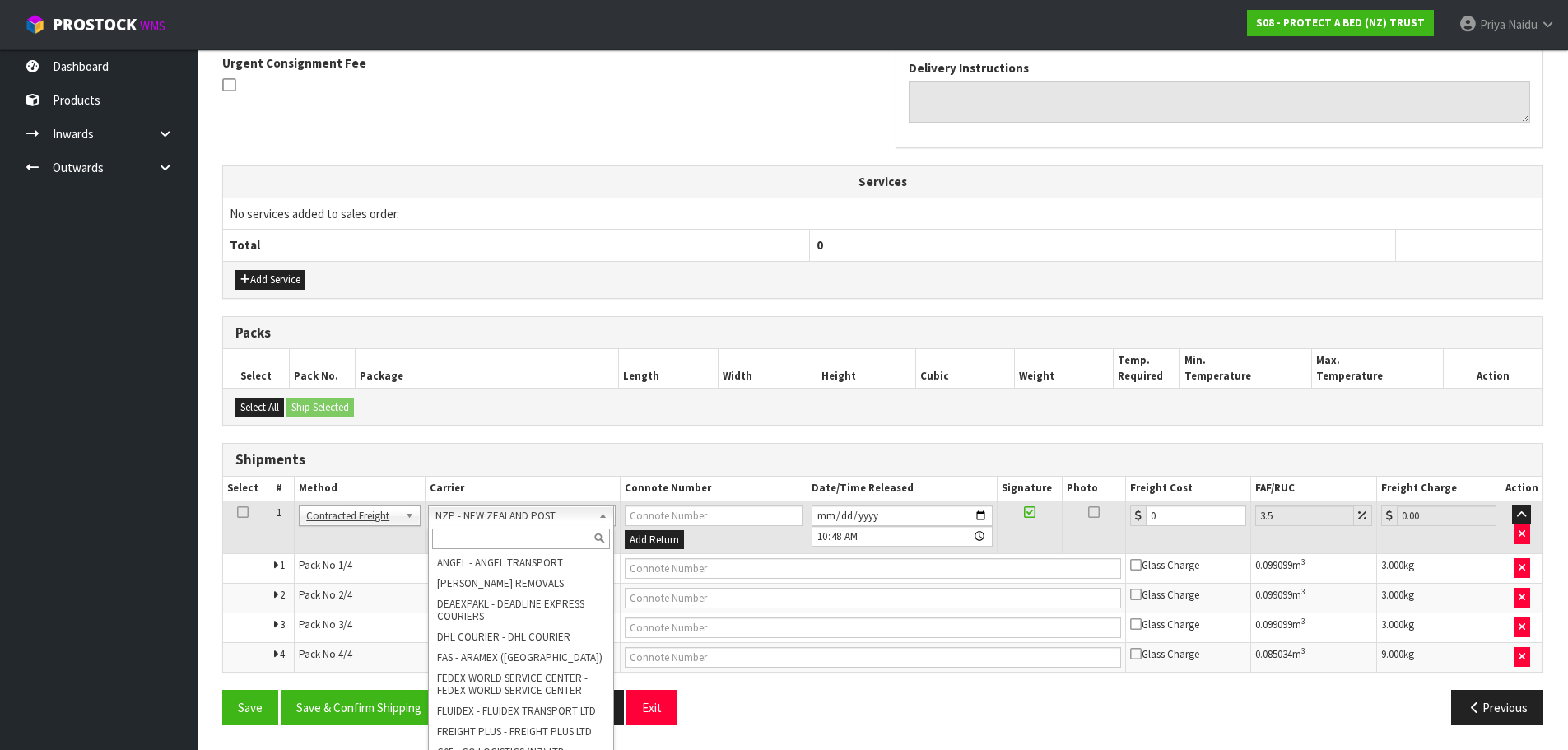
click at [457, 541] on input "text" at bounding box center [521, 539] width 178 height 21
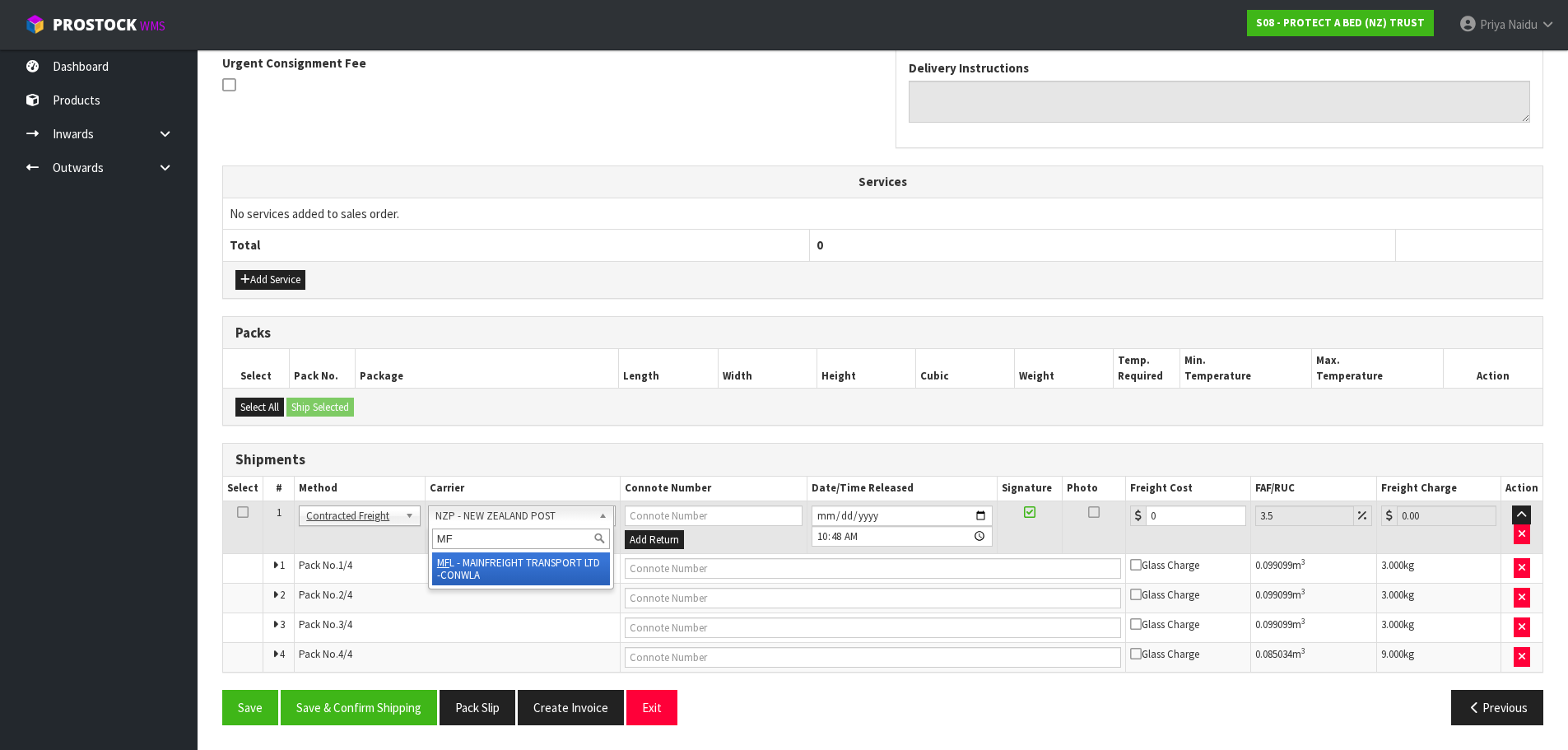
type input "MF"
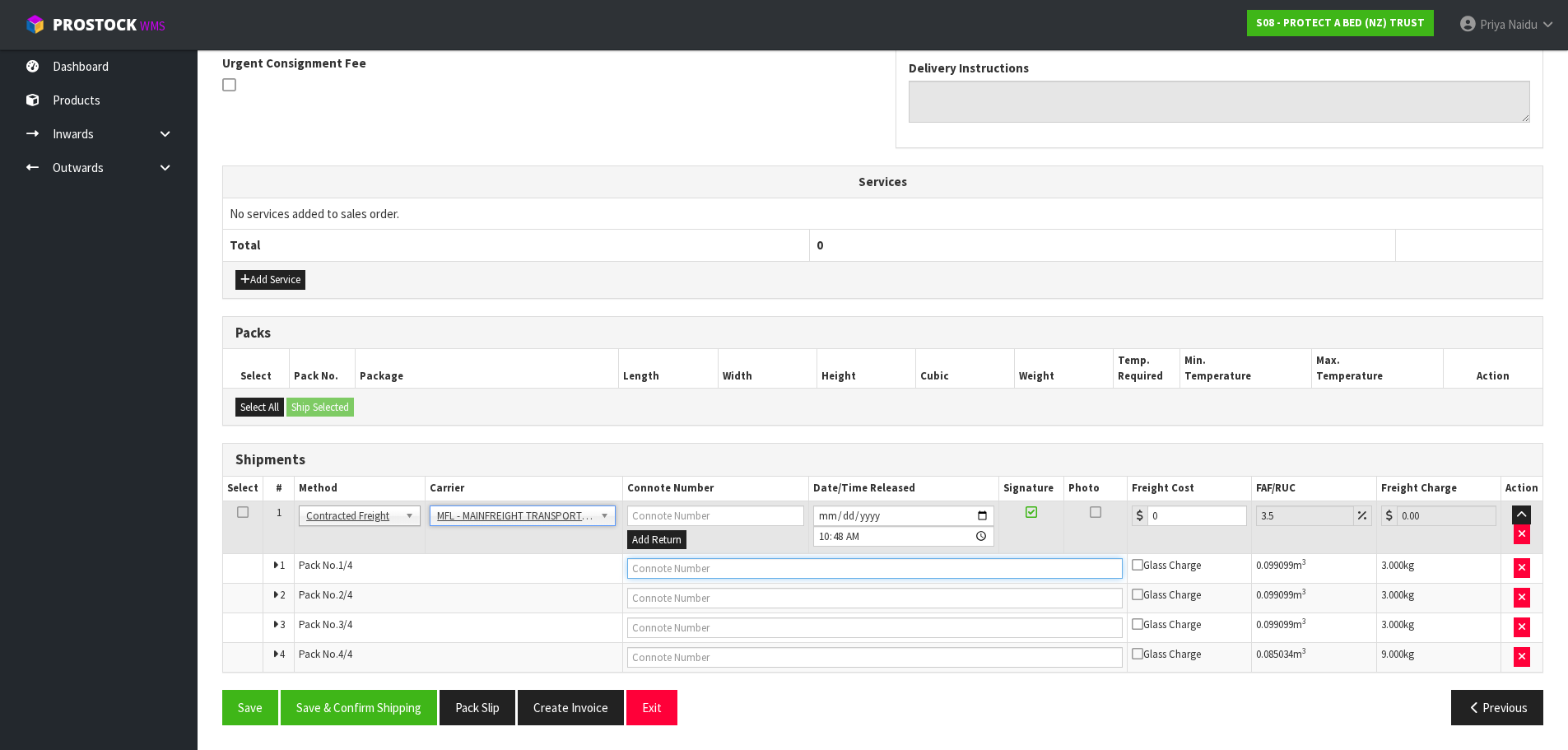
click at [659, 567] on input "text" at bounding box center [875, 569] width 496 height 21
paste input "FWM58546455"
type input "FWM58546455"
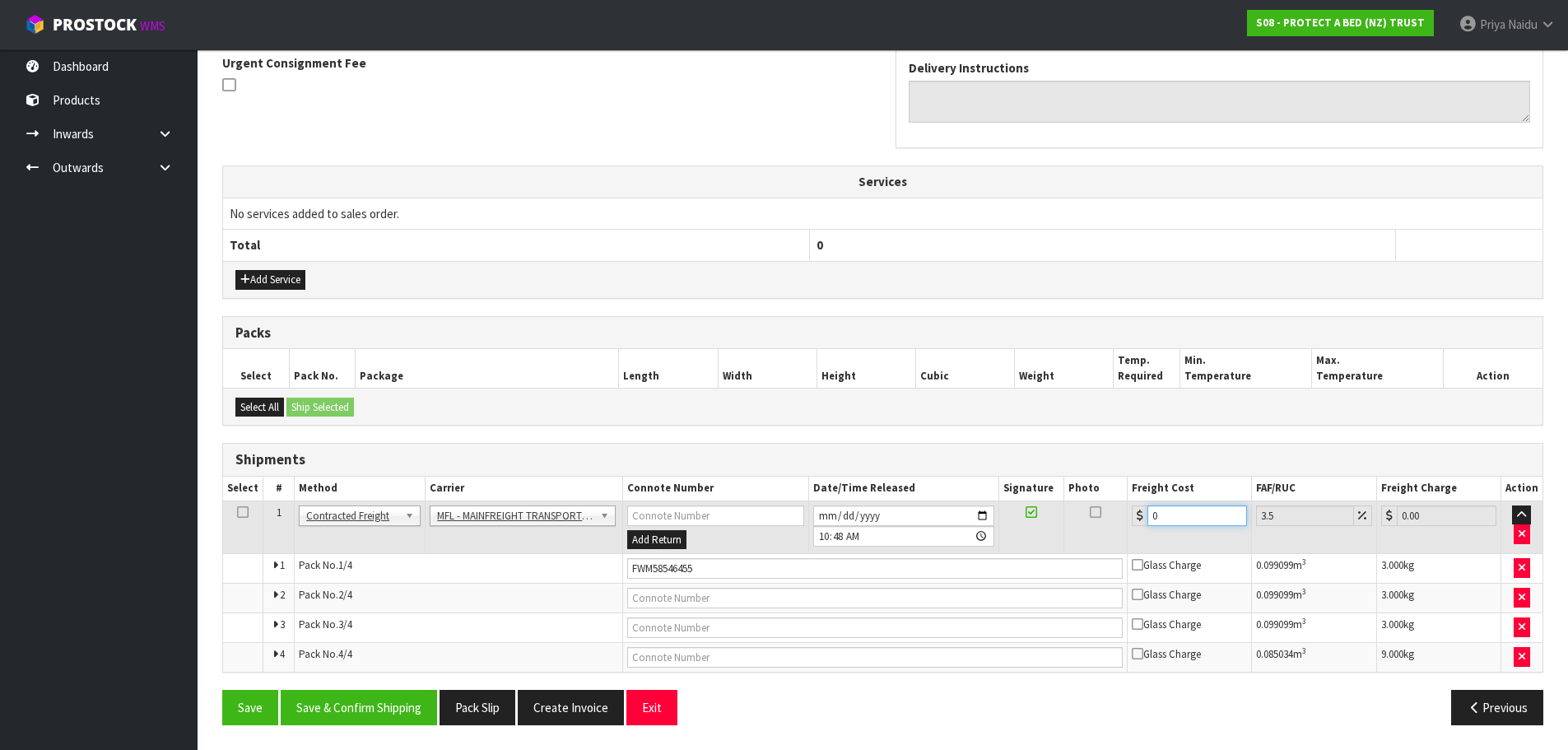
click at [1178, 517] on input "0" at bounding box center [1197, 516] width 99 height 21
type input "0"
type input "4"
type input "4.14"
type input "46"
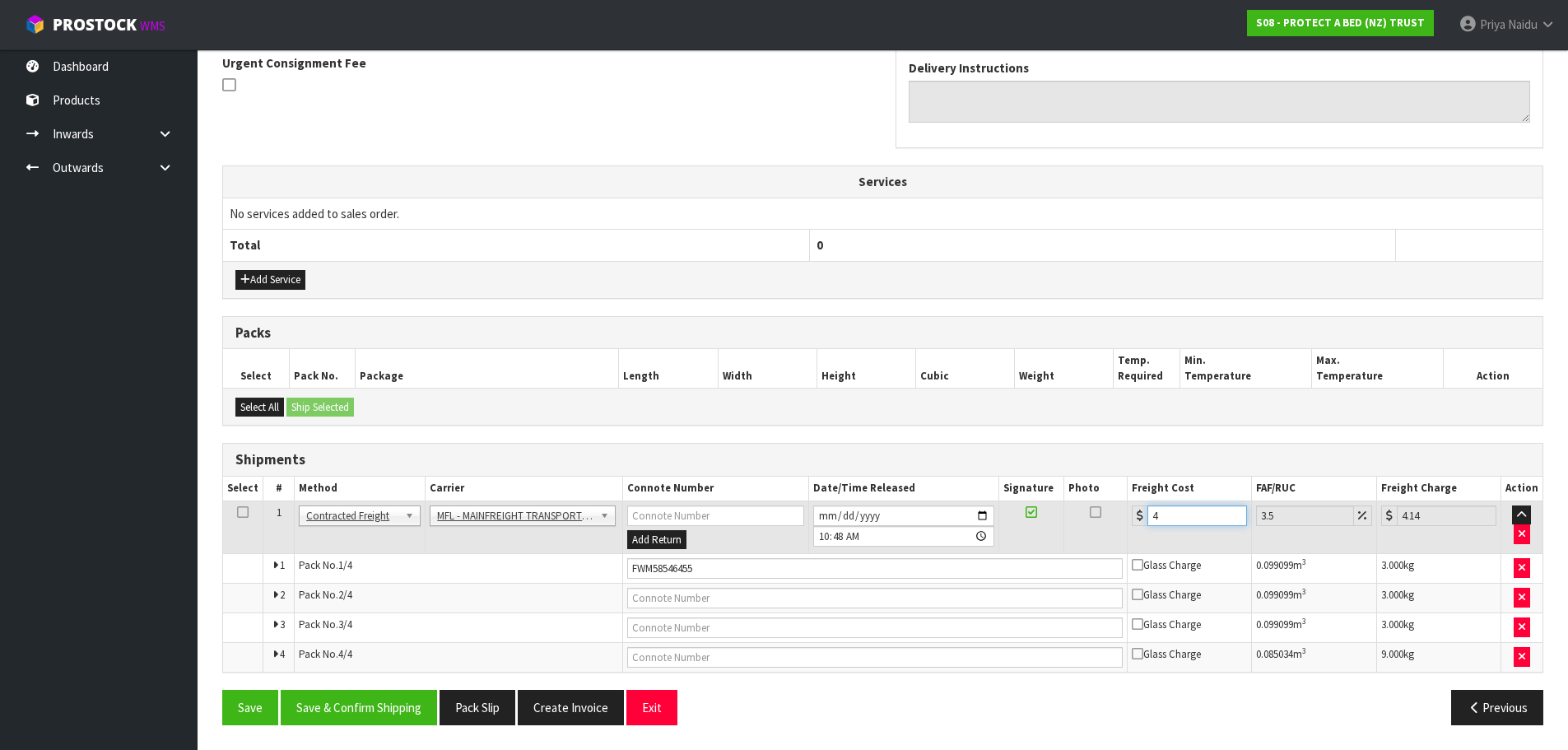
type input "47.61"
type input "46"
click at [349, 708] on button "Save & Confirm Shipping" at bounding box center [359, 707] width 157 height 36
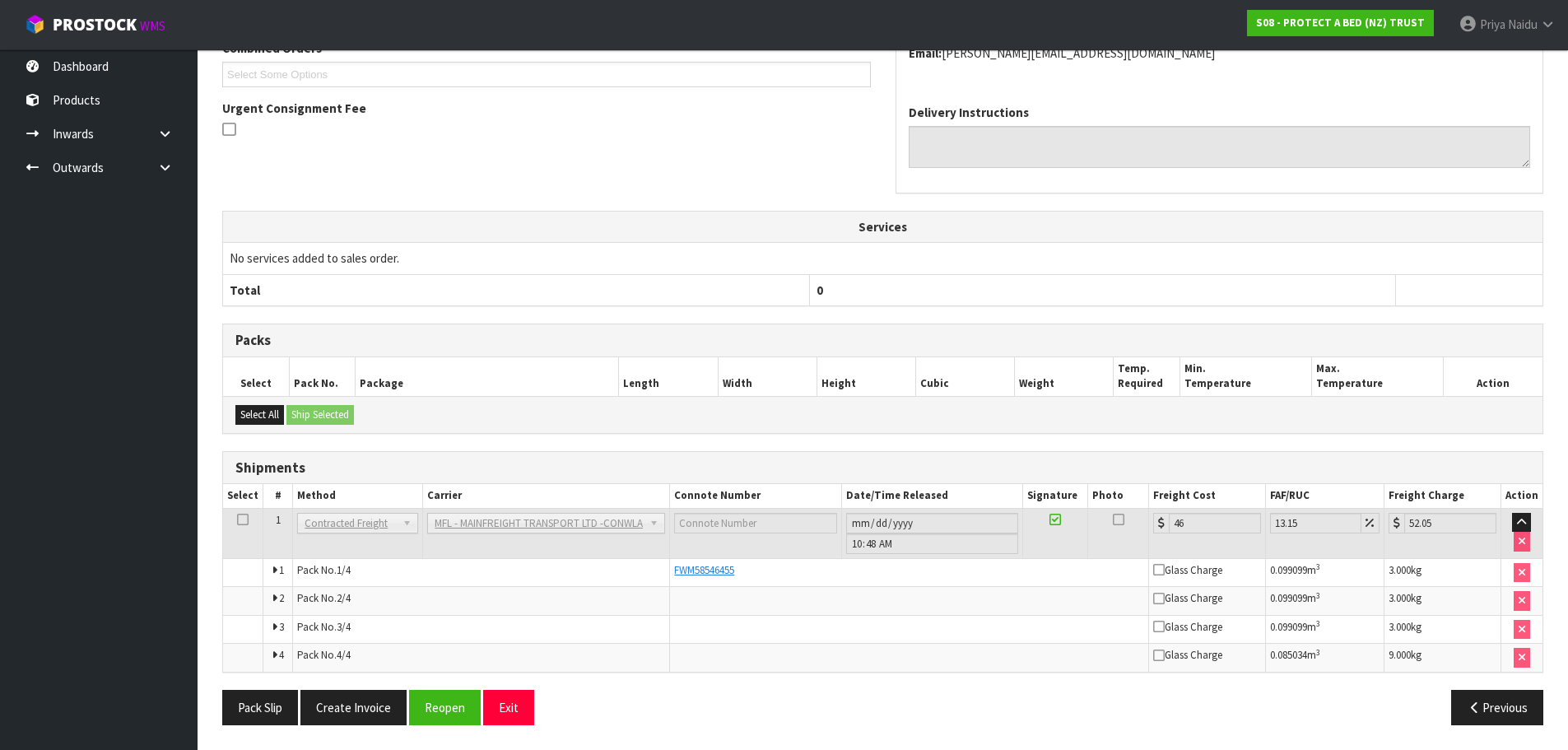
scroll to position [0, 0]
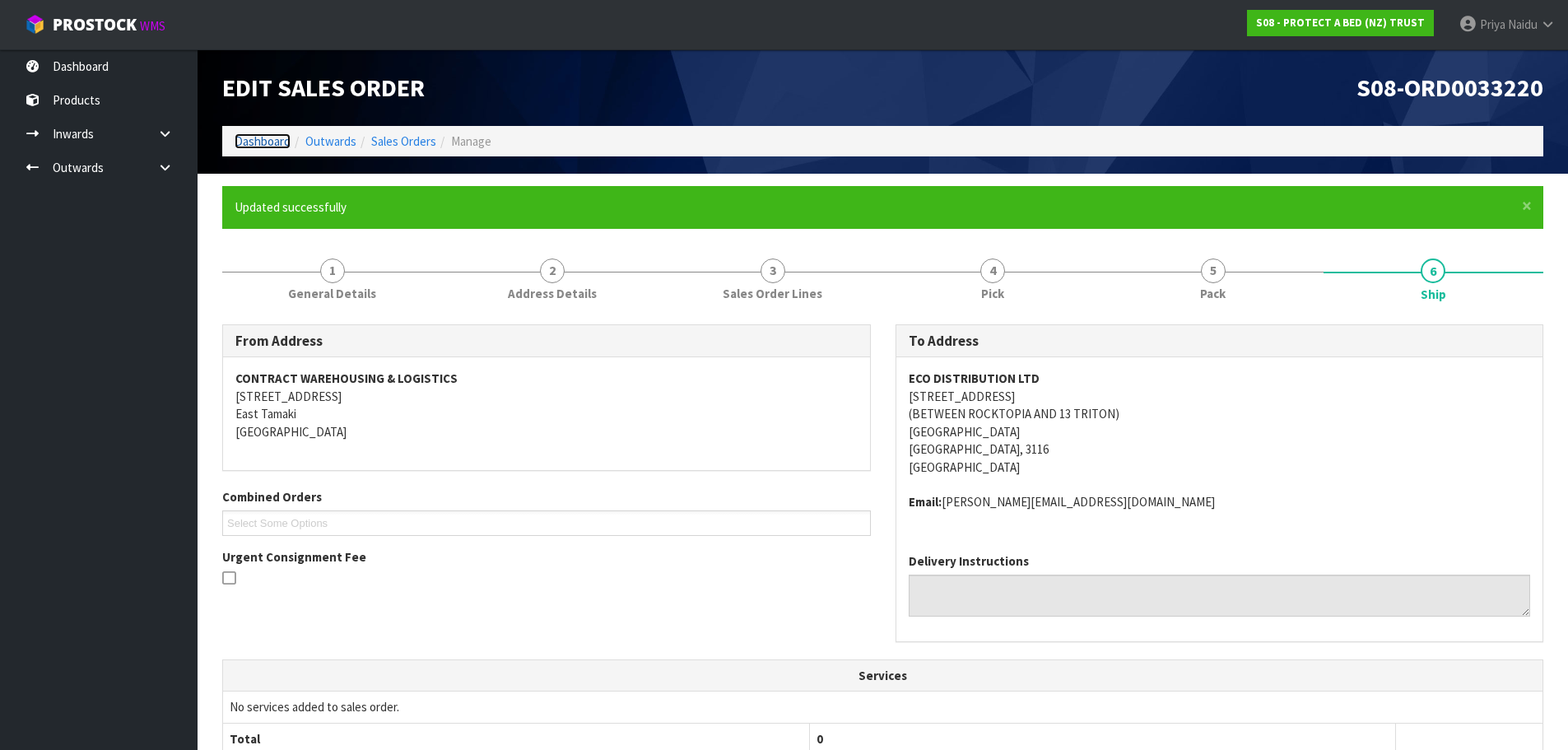
click at [256, 143] on link "Dashboard" at bounding box center [262, 141] width 56 height 16
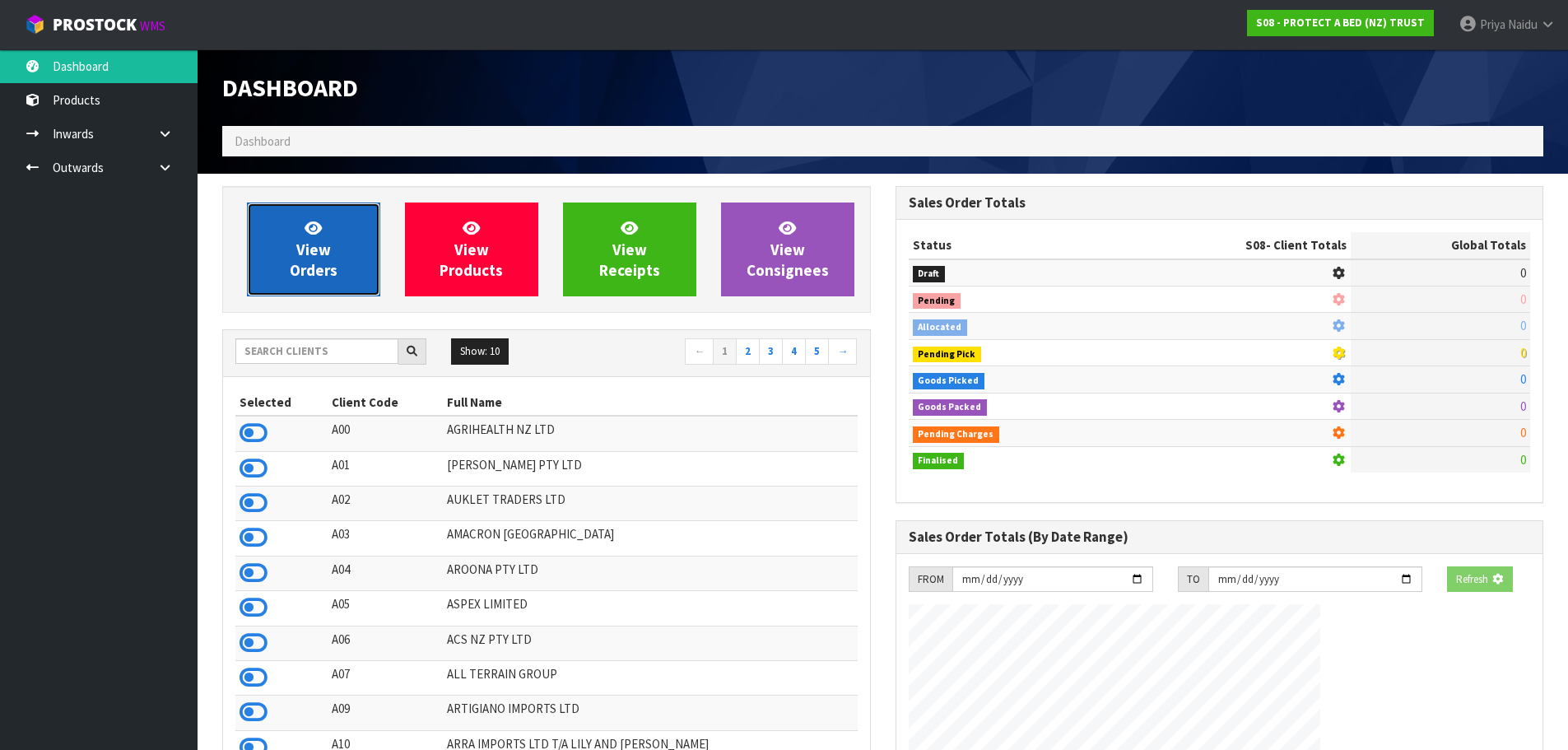
click at [301, 240] on span "View Orders" at bounding box center [314, 248] width 48 height 62
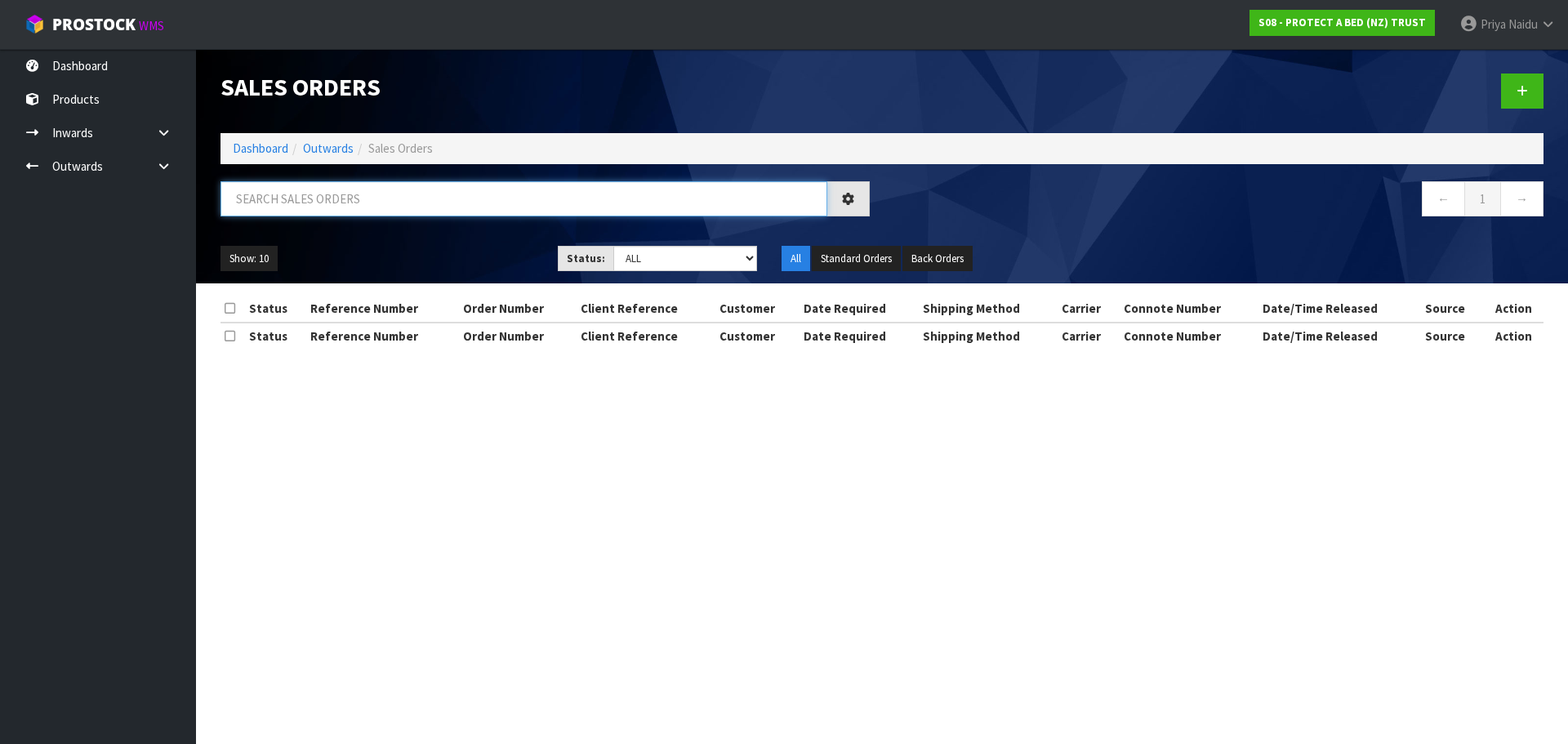
click at [319, 189] on input "text" at bounding box center [524, 199] width 606 height 35
type input "33218"
click at [399, 251] on ul "Show: 10 5 10 25 50" at bounding box center [377, 258] width 313 height 26
click at [689, 264] on select "Draft Pending Allocated Pending Pick Goods Picked Goods Packed Pending Charges …" at bounding box center [685, 258] width 144 height 25
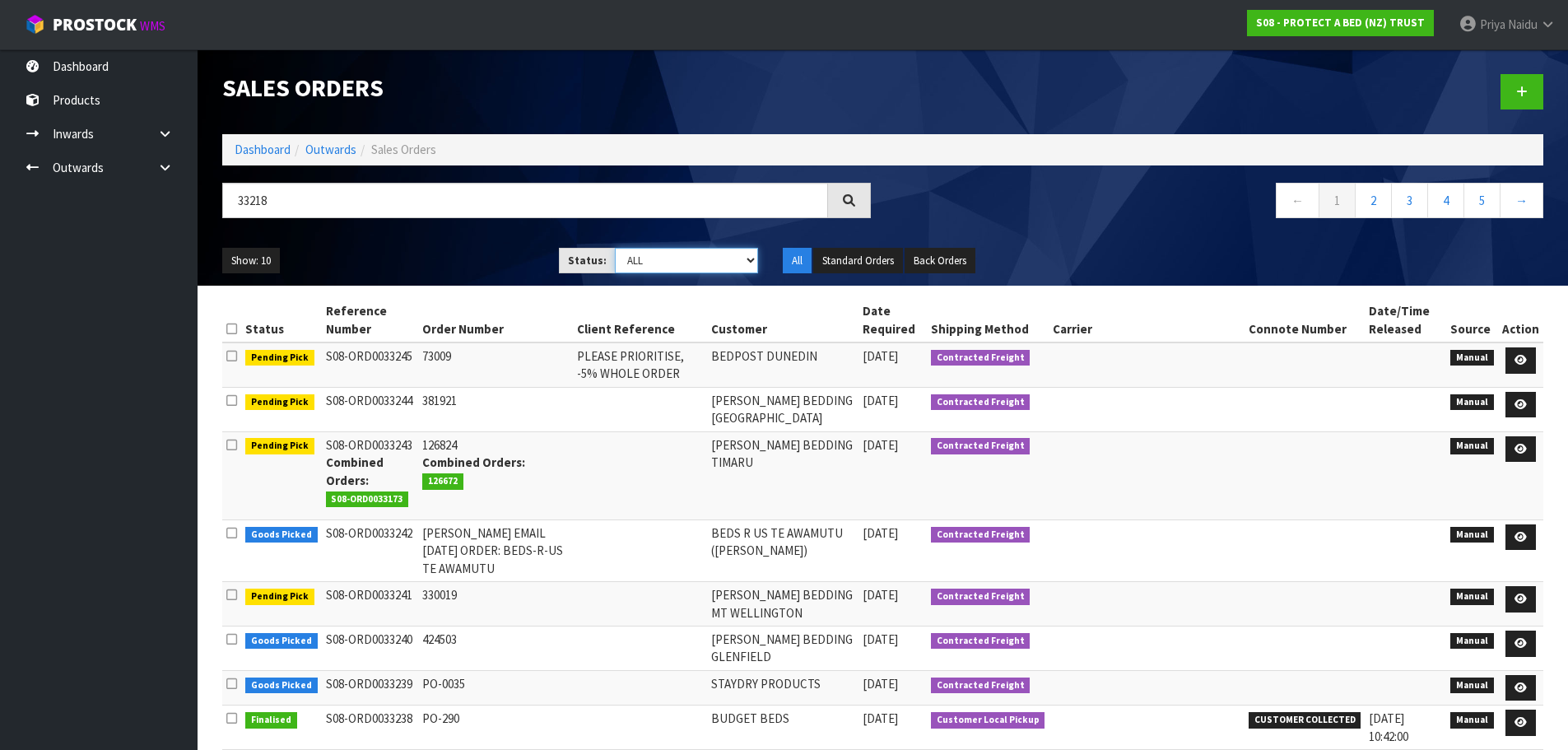
select select "string:5"
click at [615, 247] on select "Draft Pending Allocated Pending Pick Goods Picked Goods Packed Pending Charges …" at bounding box center [686, 260] width 143 height 25
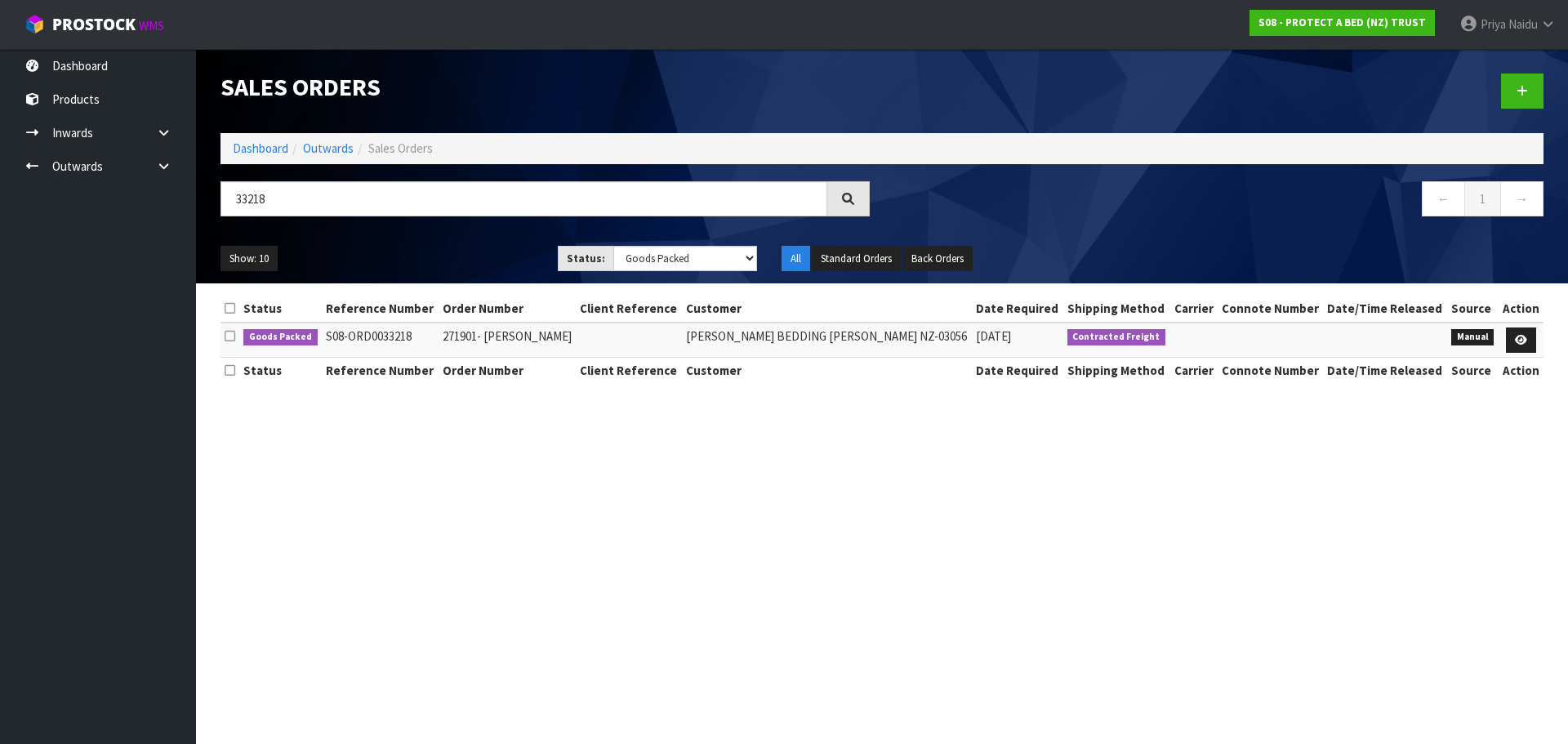
click at [444, 247] on ul "Show: 10 5 10 25 50" at bounding box center [377, 258] width 313 height 26
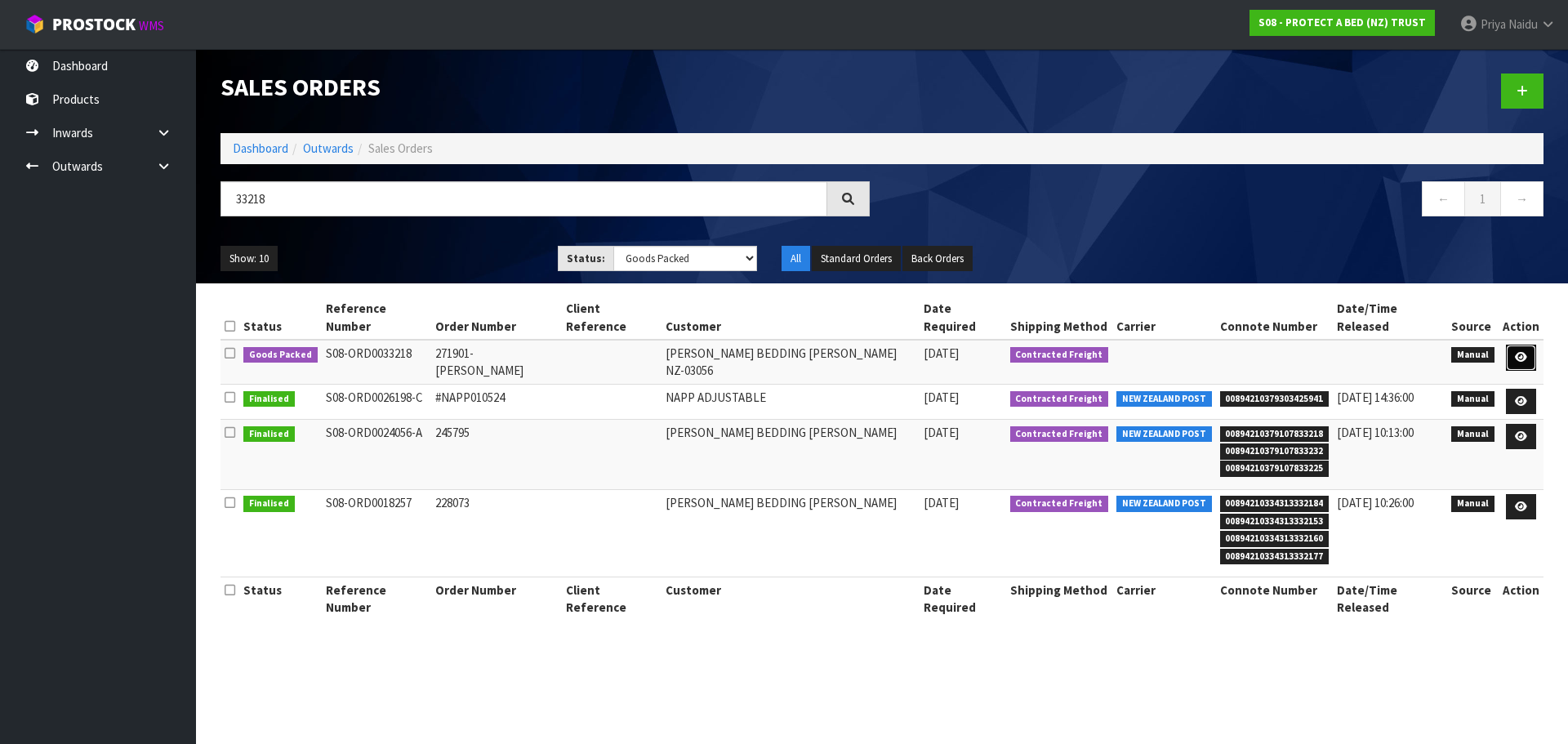
click at [1517, 345] on link at bounding box center [1520, 358] width 30 height 26
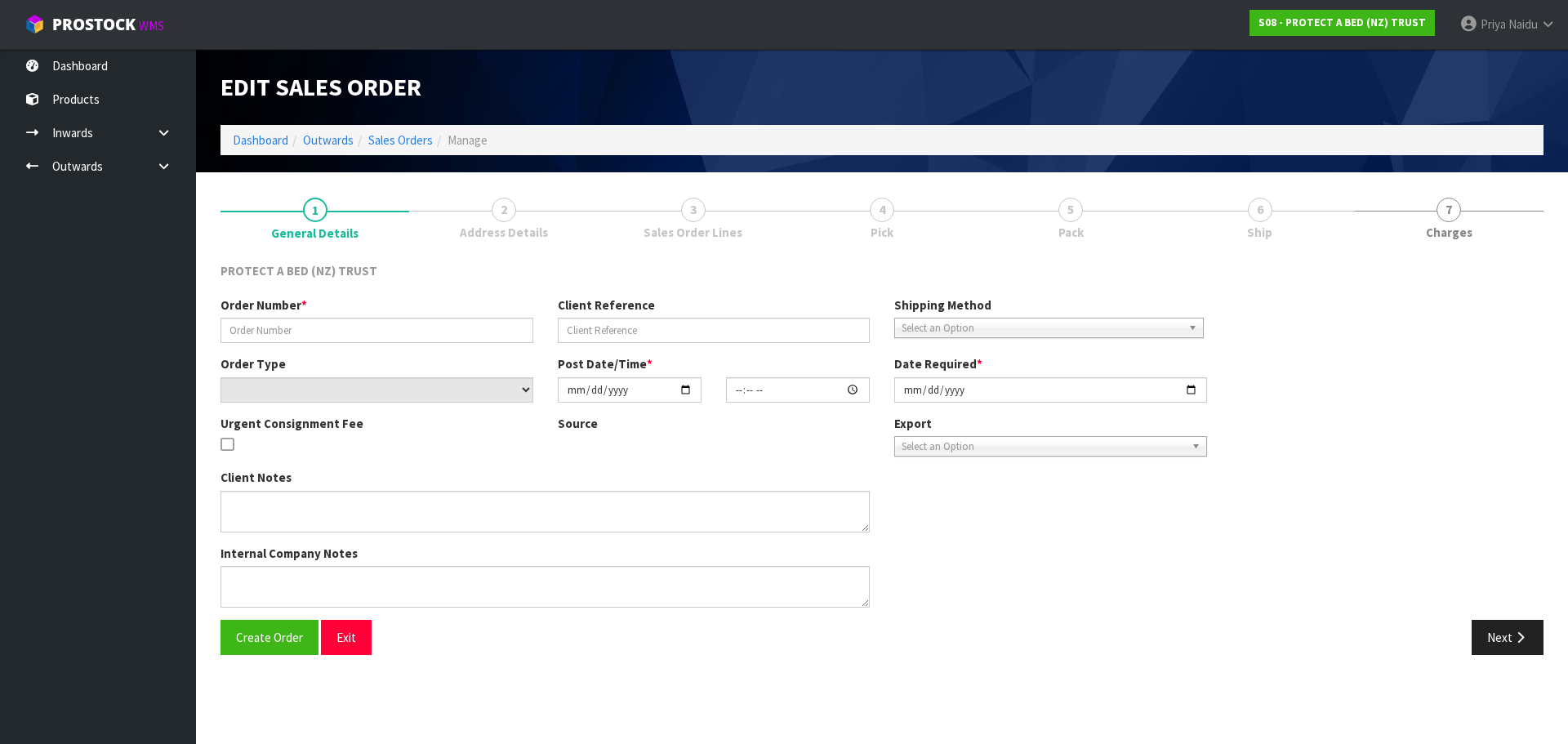
type input "271901- [PERSON_NAME]"
select select "number:0"
type input "[DATE]"
type input "14:39:00.000"
type input "[DATE]"
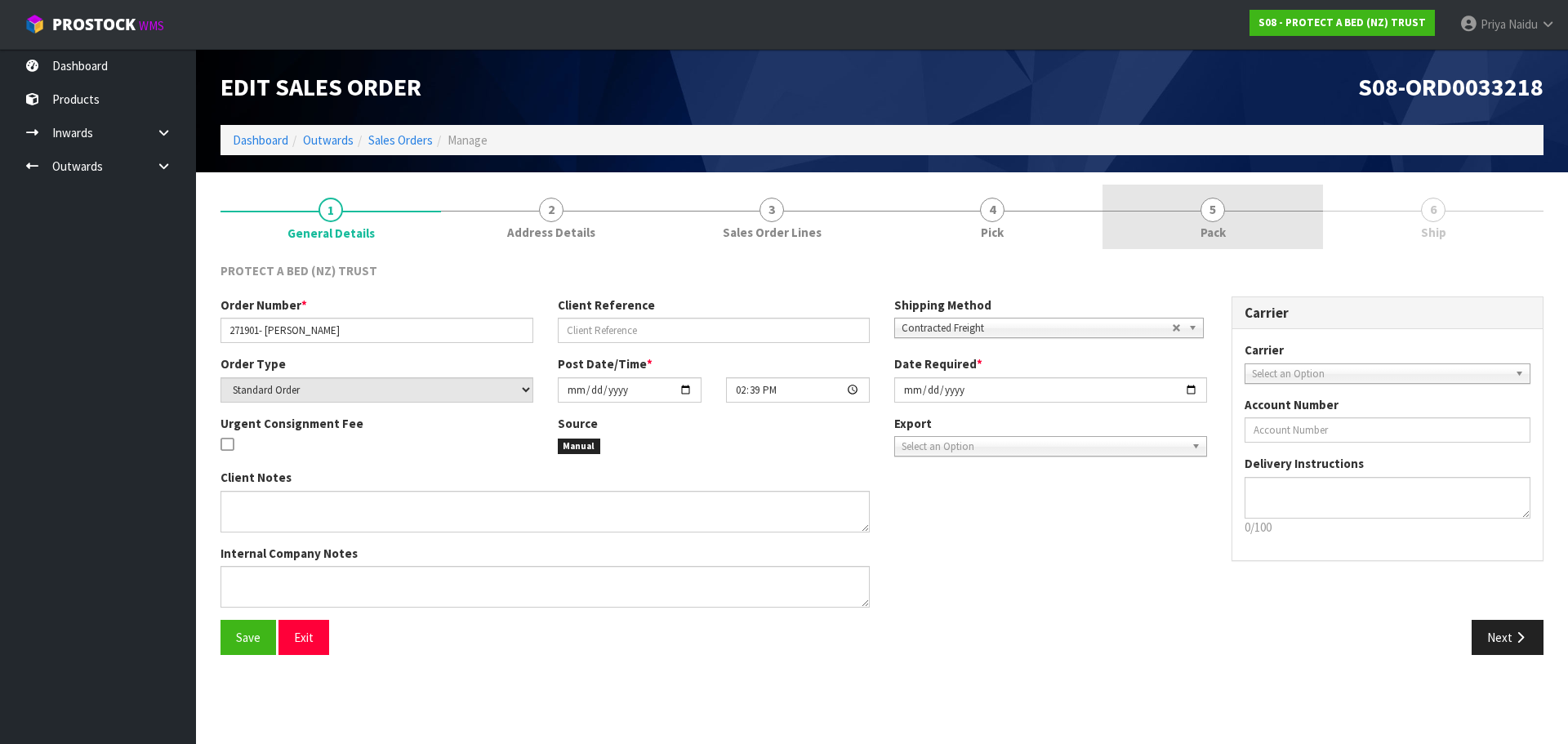
click at [1188, 216] on link "5 Pack" at bounding box center [1212, 217] width 220 height 65
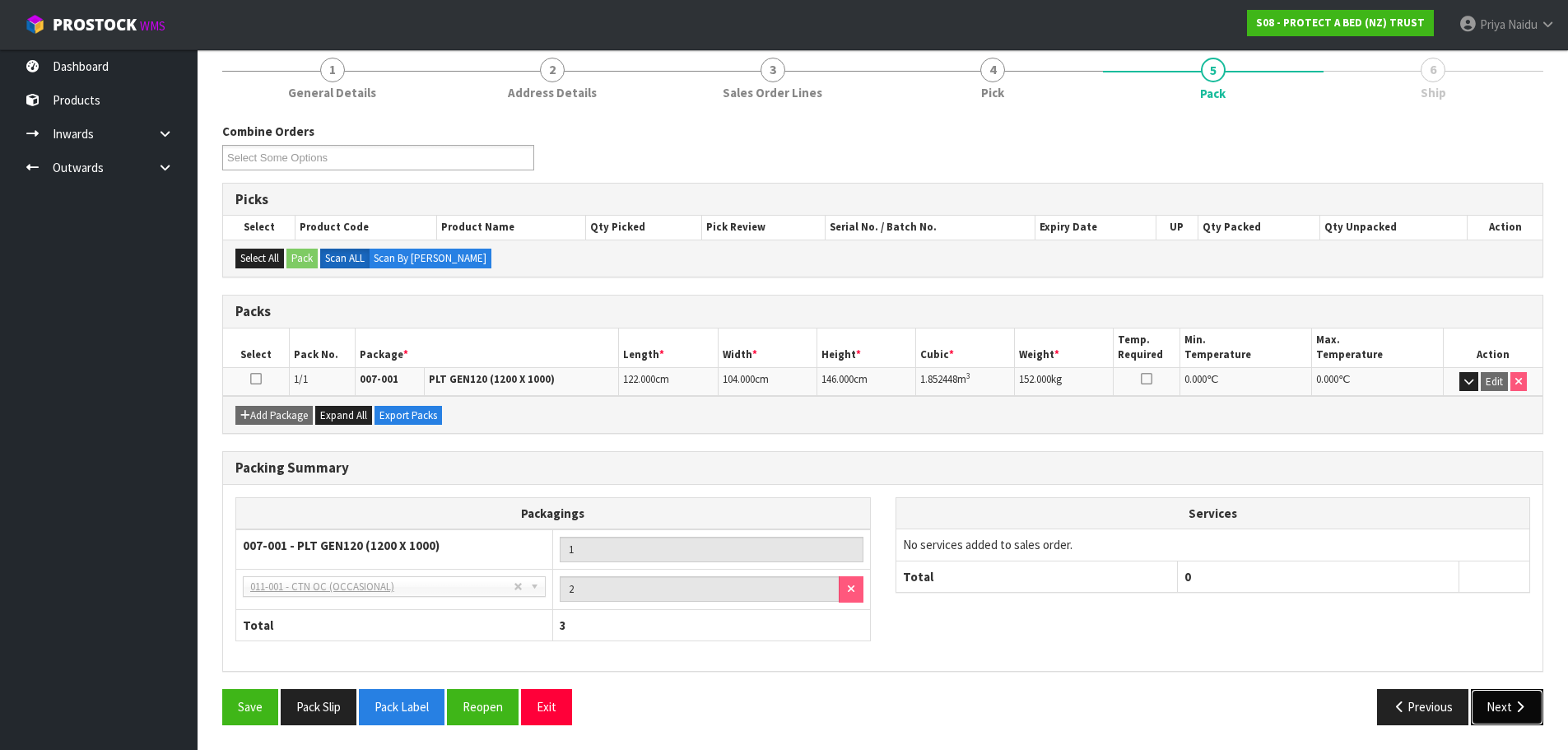
drag, startPoint x: 1498, startPoint y: 717, endPoint x: 1492, endPoint y: 706, distance: 12.5
click at [1498, 713] on button "Next" at bounding box center [1507, 706] width 72 height 36
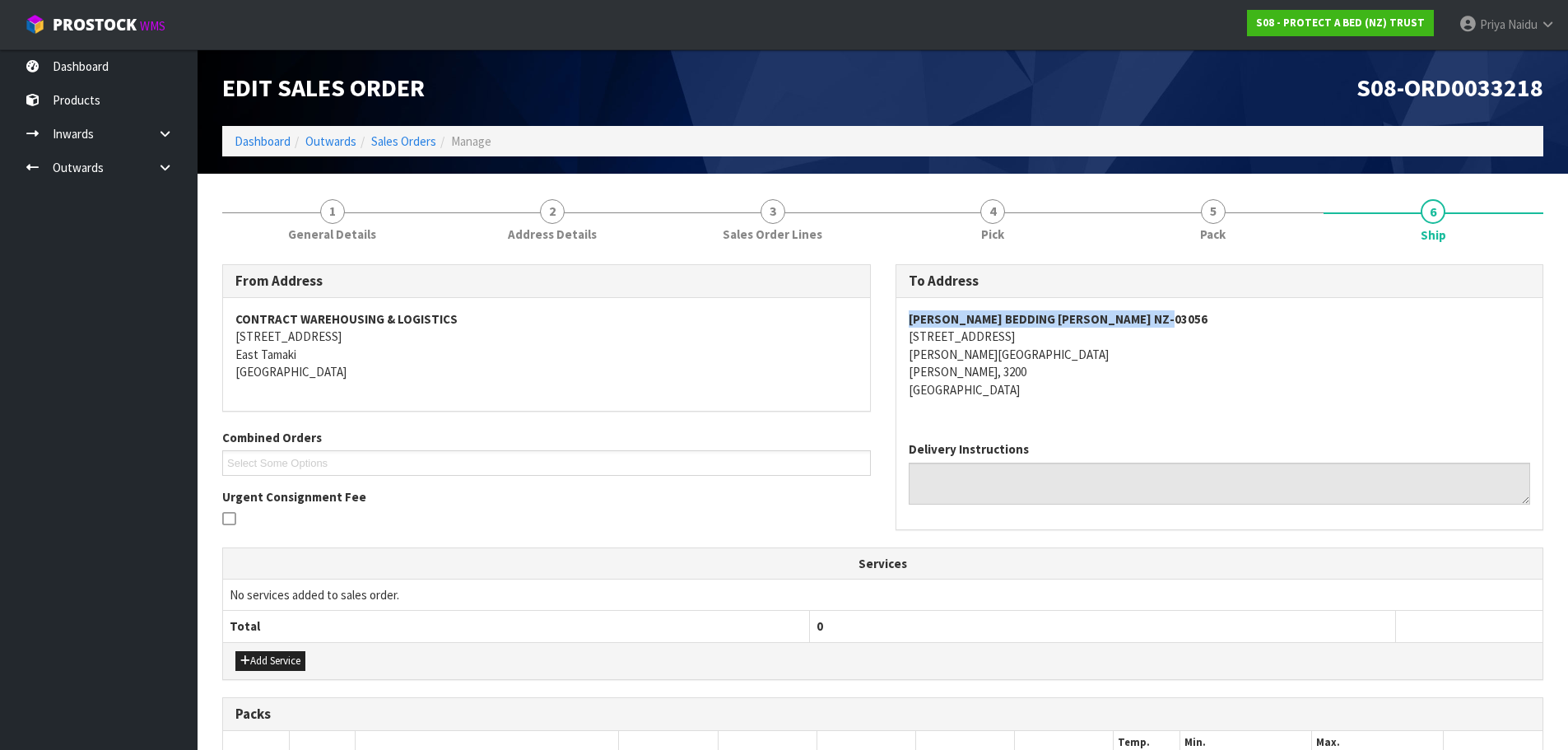
copy strong "[PERSON_NAME] BEDDING [PERSON_NAME] NZ-03056"
drag, startPoint x: 903, startPoint y: 312, endPoint x: 1222, endPoint y: 318, distance: 319.1
click at [1241, 318] on div "[PERSON_NAME] BEDDING [PERSON_NAME] [GEOGRAPHIC_DATA]-03056 10 [STREET_ADDRESS]…" at bounding box center [1220, 362] width 647 height 130
click at [906, 336] on div "[PERSON_NAME] BEDDING [PERSON_NAME] [GEOGRAPHIC_DATA]-03056 10 [STREET_ADDRESS]…" at bounding box center [1220, 362] width 647 height 130
drag, startPoint x: 906, startPoint y: 336, endPoint x: 924, endPoint y: 336, distance: 18.0
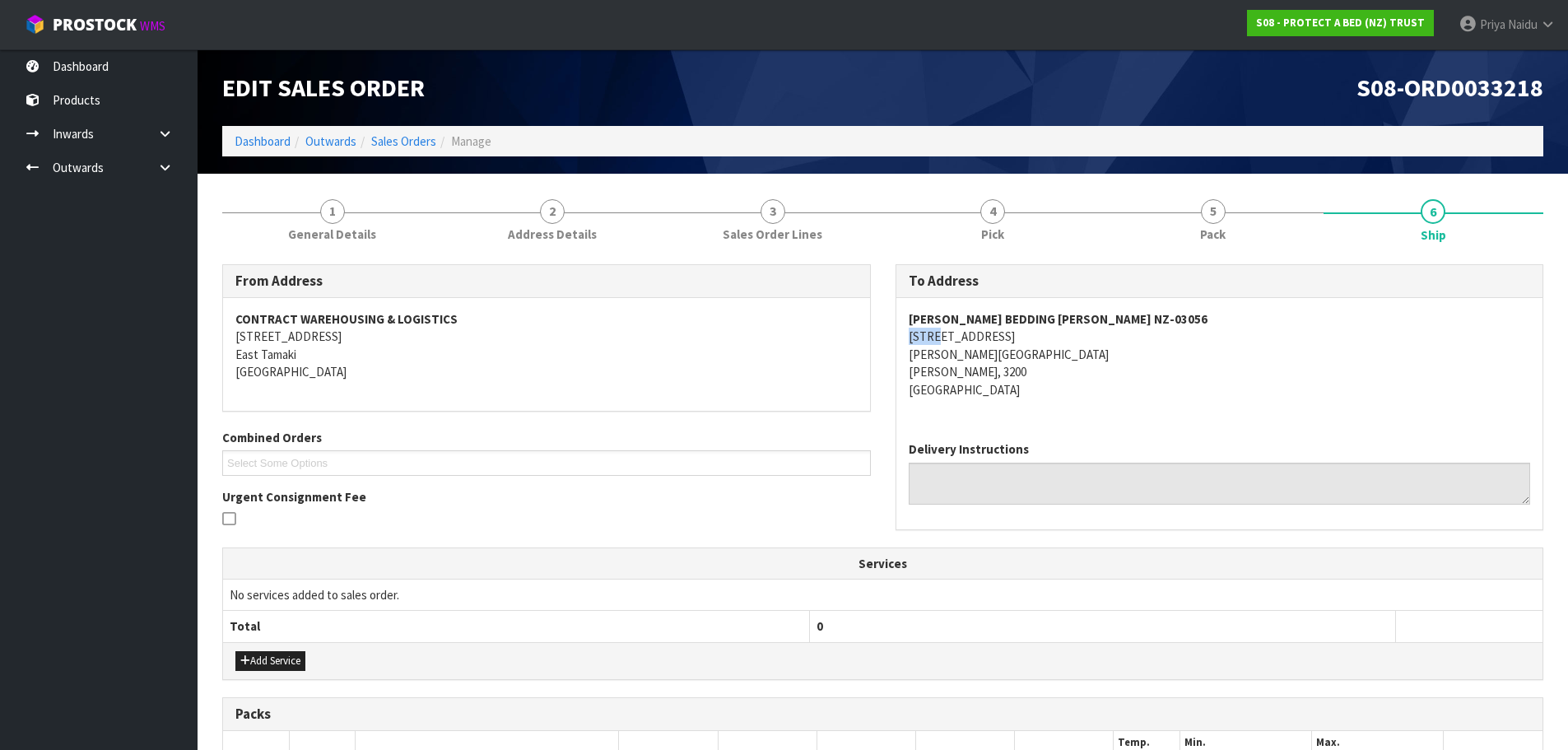
click at [924, 336] on div "[PERSON_NAME] BEDDING [PERSON_NAME] [GEOGRAPHIC_DATA]-03056 10 [STREET_ADDRESS]…" at bounding box center [1220, 362] width 647 height 130
click at [902, 344] on div "[PERSON_NAME] BEDDING [PERSON_NAME] [GEOGRAPHIC_DATA]-03056 10 [STREET_ADDRESS]…" at bounding box center [1220, 362] width 647 height 130
click at [906, 337] on div "[PERSON_NAME] BEDDING [PERSON_NAME] [GEOGRAPHIC_DATA]-03056 10 [STREET_ADDRESS]…" at bounding box center [1220, 362] width 647 height 130
click at [896, 336] on div "[PERSON_NAME] BEDDING [PERSON_NAME] [GEOGRAPHIC_DATA]-03056 10 [STREET_ADDRESS]…" at bounding box center [1220, 362] width 647 height 130
drag, startPoint x: 896, startPoint y: 336, endPoint x: 1072, endPoint y: 368, distance: 178.9
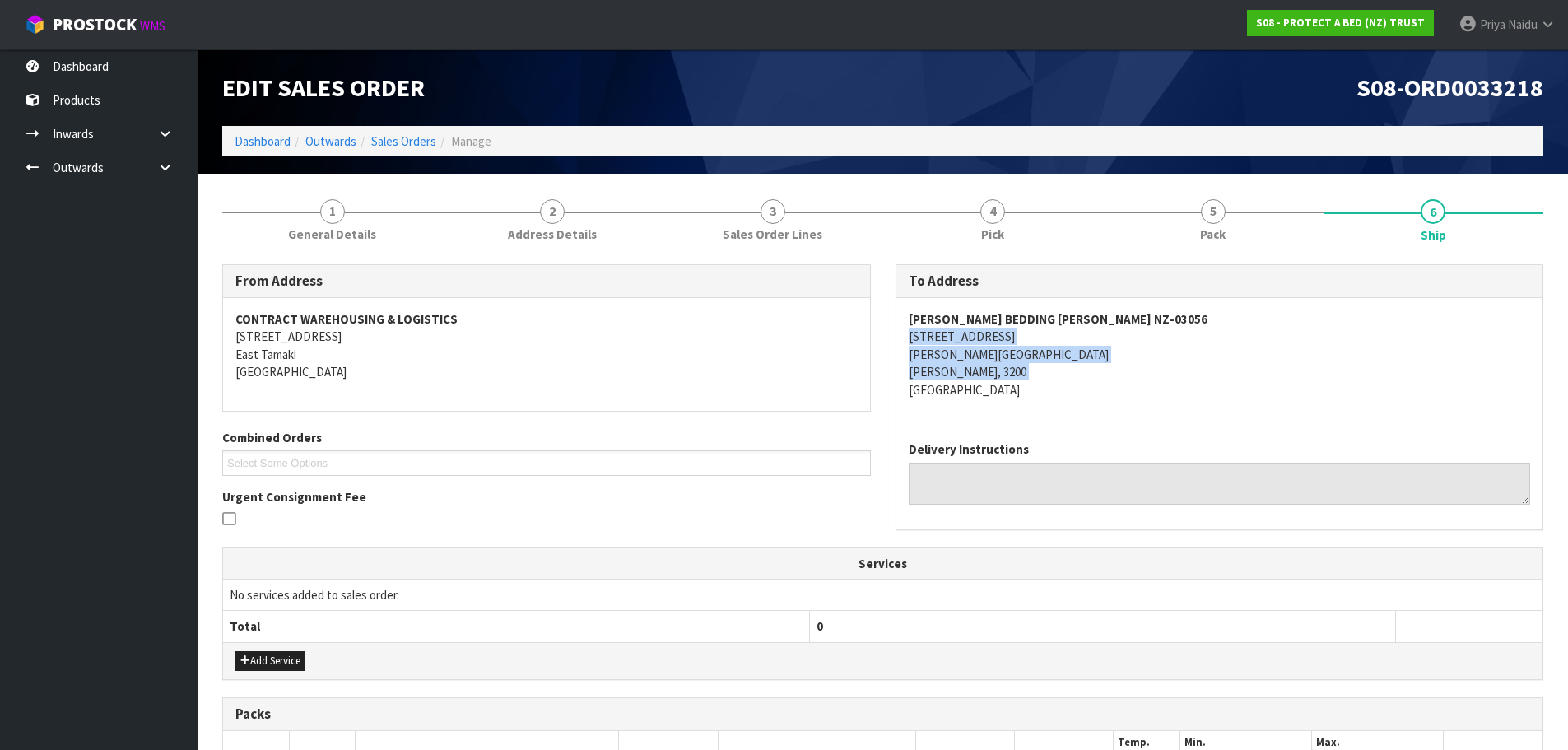
click at [1072, 368] on div "[PERSON_NAME] BEDDING [PERSON_NAME] [GEOGRAPHIC_DATA]-03056 10 [STREET_ADDRESS]…" at bounding box center [1220, 362] width 647 height 130
drag, startPoint x: 1158, startPoint y: 380, endPoint x: 1144, endPoint y: 379, distance: 14.0
click at [1158, 380] on address "[PERSON_NAME] BEDDING [PERSON_NAME] [GEOGRAPHIC_DATA]-03056 10 [STREET_ADDRESS]…" at bounding box center [1220, 354] width 622 height 88
copy address "[STREET_ADDRESS]"
drag, startPoint x: 893, startPoint y: 334, endPoint x: 1075, endPoint y: 341, distance: 182.1
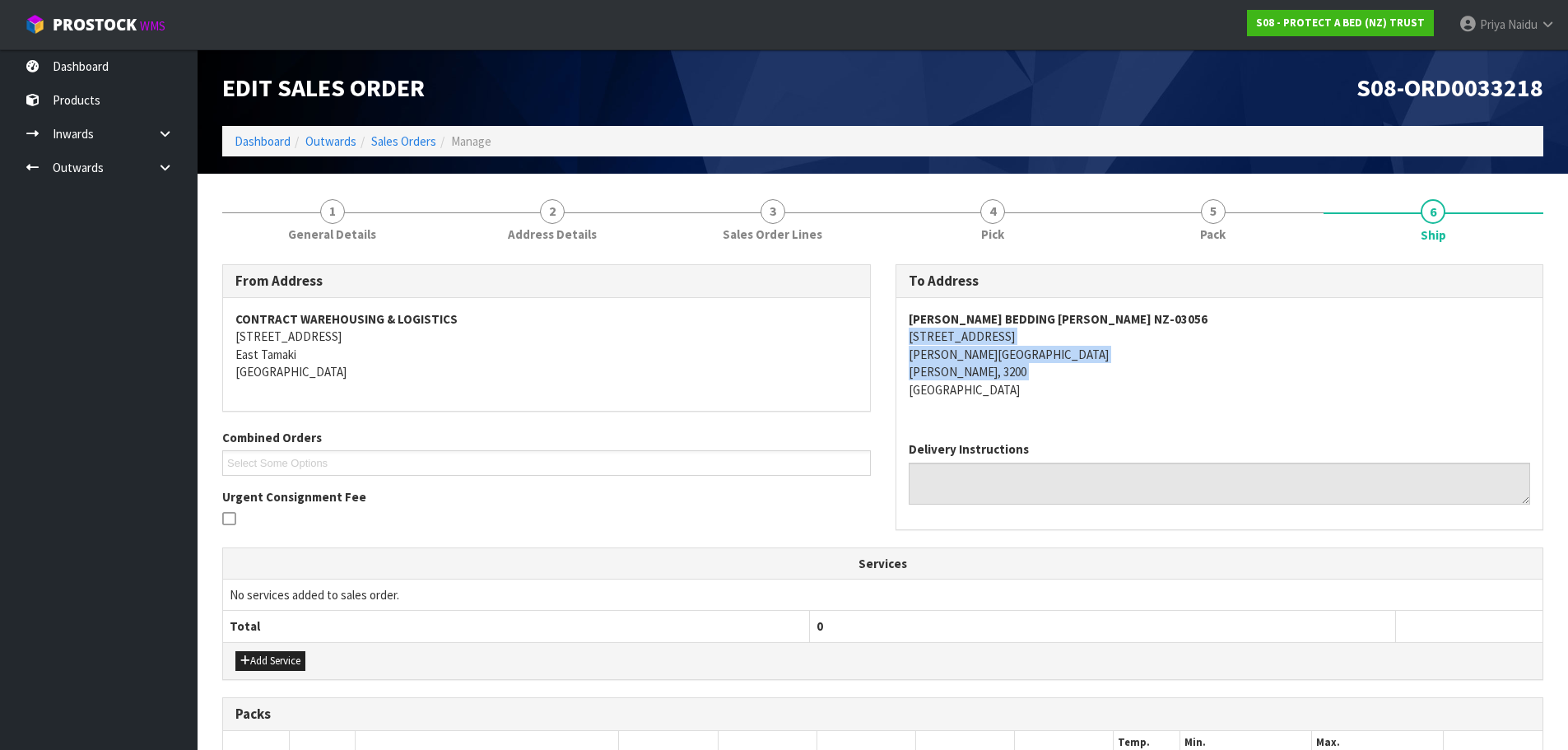
click at [1075, 341] on div "To Address [PERSON_NAME] BEDDING [PERSON_NAME] NZ-03056 10 [STREET_ADDRESS][PER…" at bounding box center [1220, 405] width 673 height 282
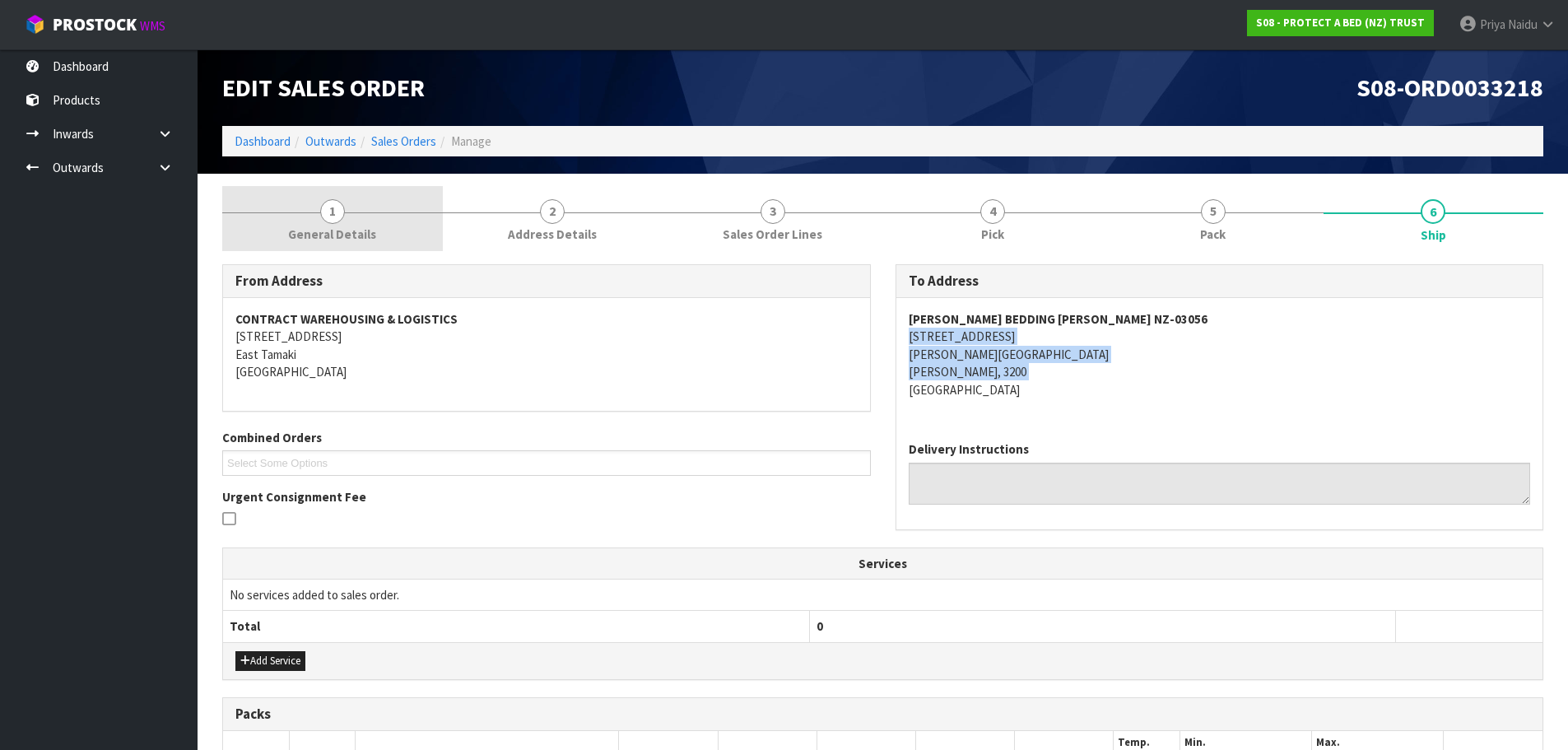
drag, startPoint x: 324, startPoint y: 238, endPoint x: 322, endPoint y: 249, distance: 11.2
click at [324, 238] on span "General Details" at bounding box center [332, 234] width 88 height 17
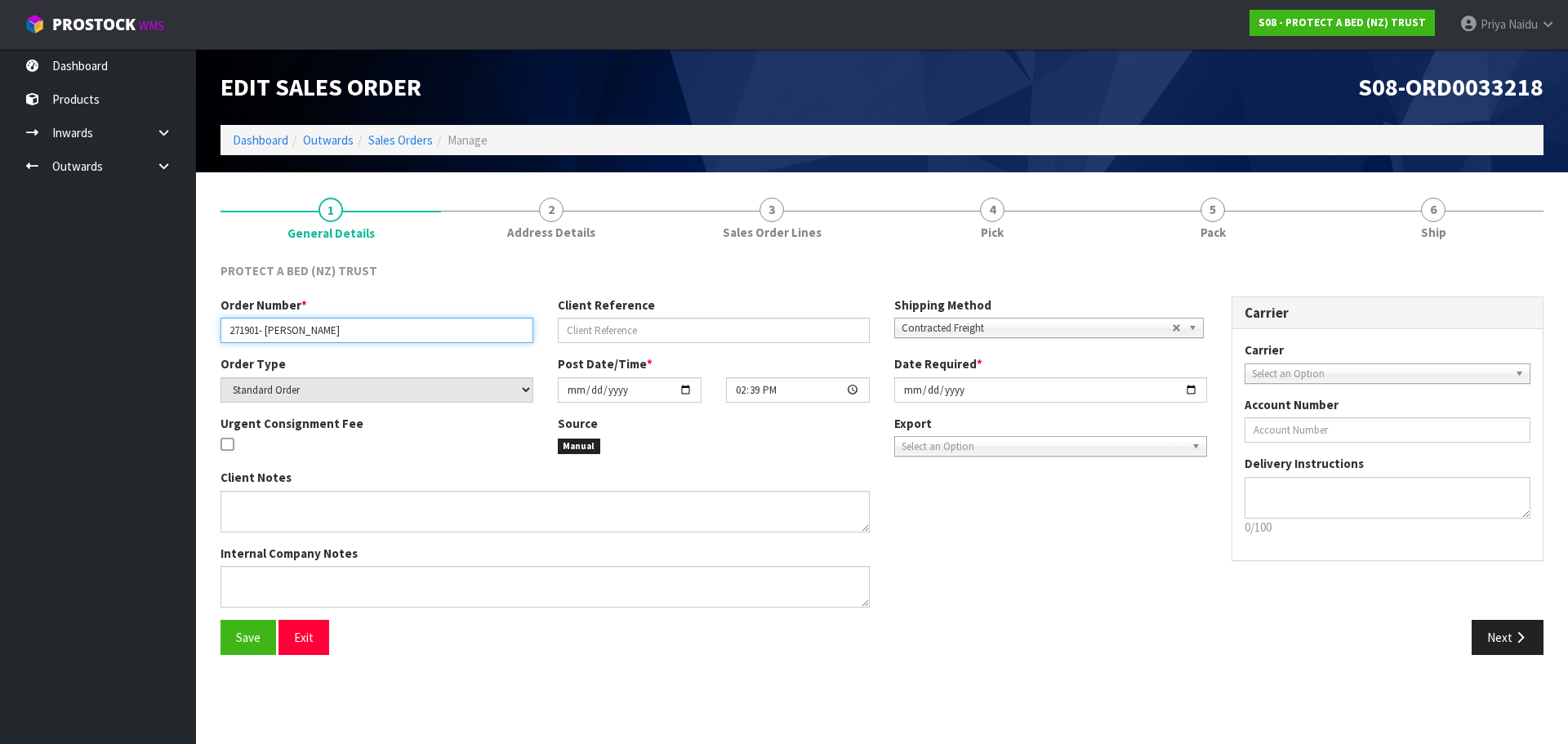
drag, startPoint x: 224, startPoint y: 334, endPoint x: 334, endPoint y: 347, distance: 110.8
click at [333, 345] on div "Order Number * 271901- [PERSON_NAME] Client Reference Shipping Method Client Lo…" at bounding box center [714, 326] width 1011 height 59
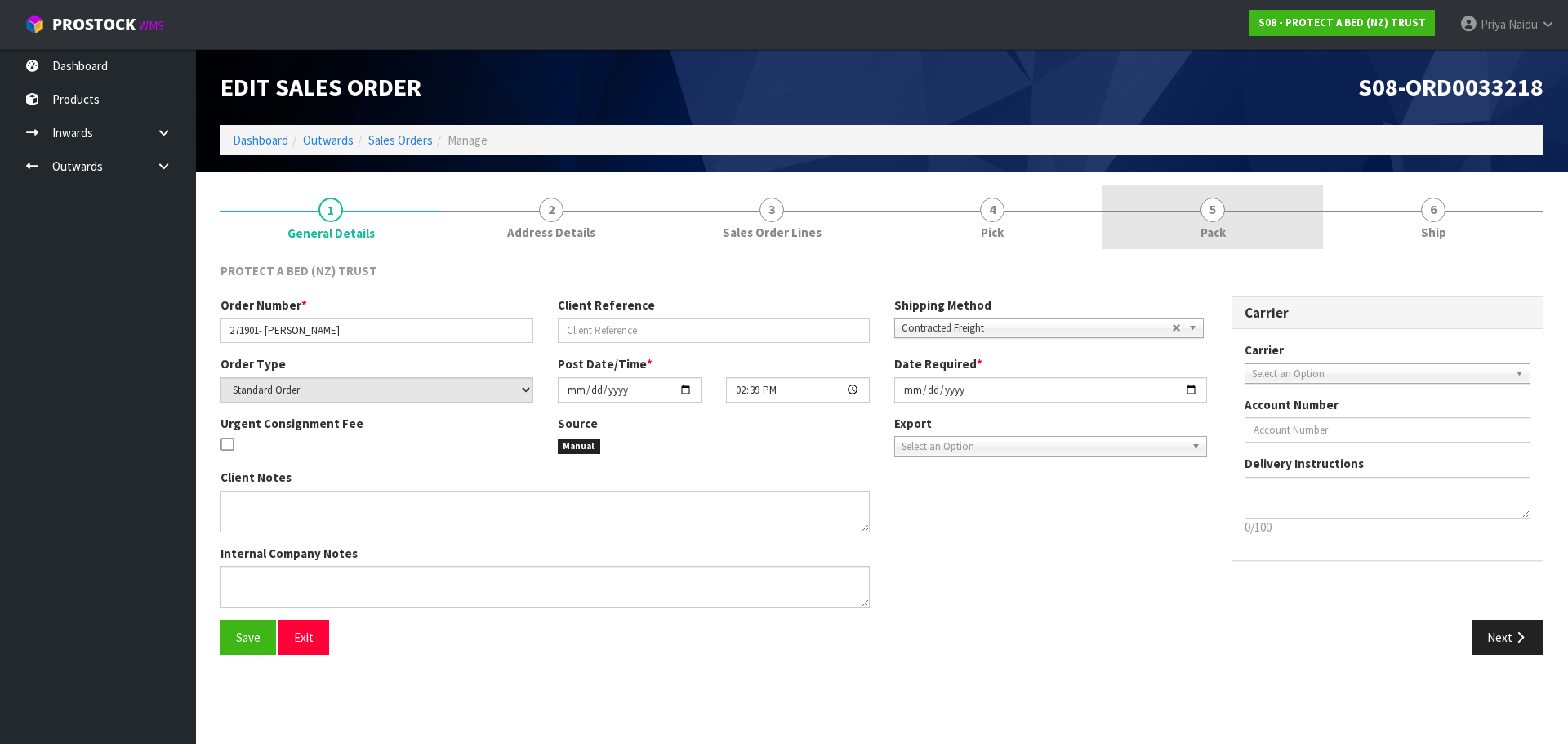
click at [1250, 227] on link "5 Pack" at bounding box center [1212, 217] width 220 height 65
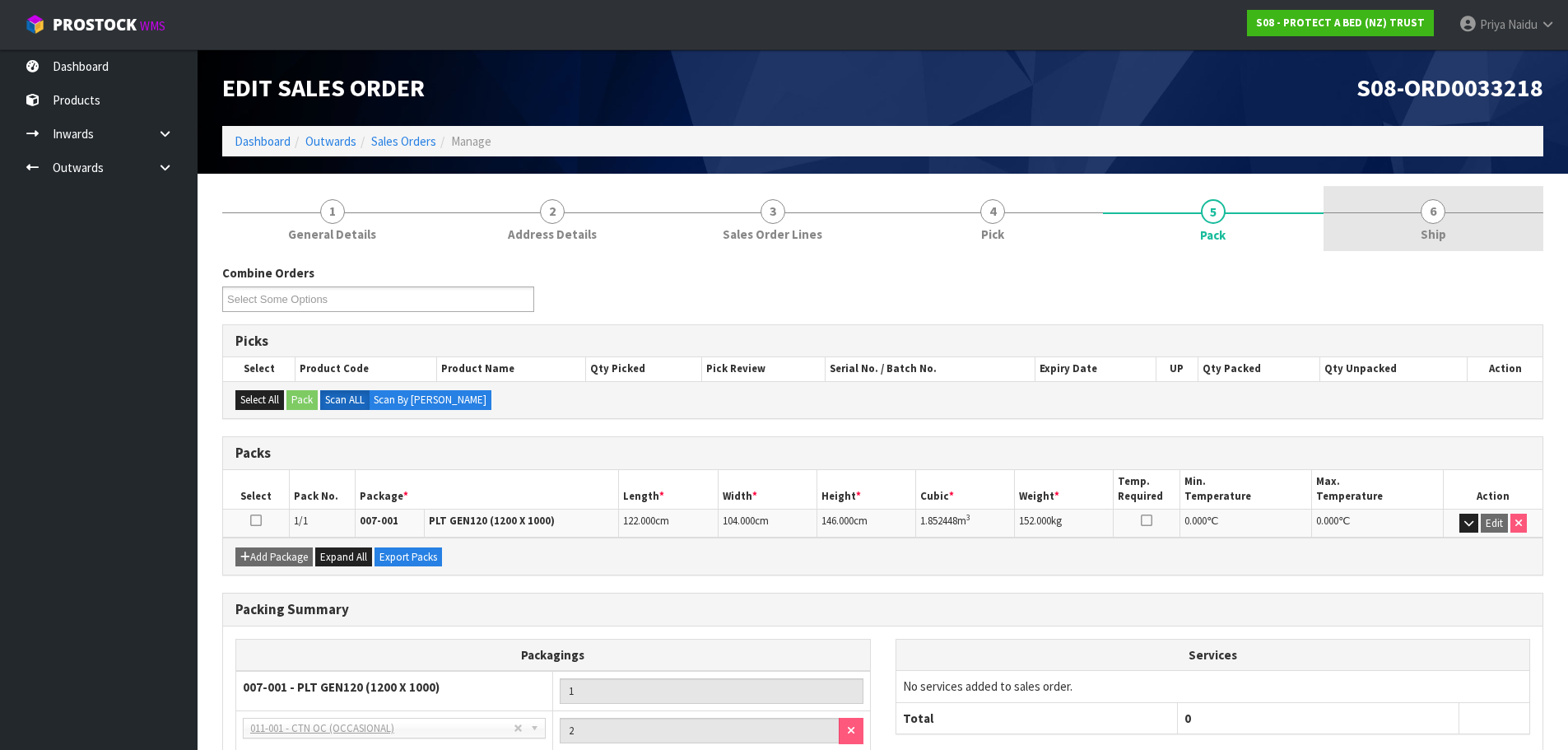
drag, startPoint x: 1474, startPoint y: 217, endPoint x: 1446, endPoint y: 229, distance: 30.5
click at [1474, 217] on link "6 Ship" at bounding box center [1434, 219] width 220 height 65
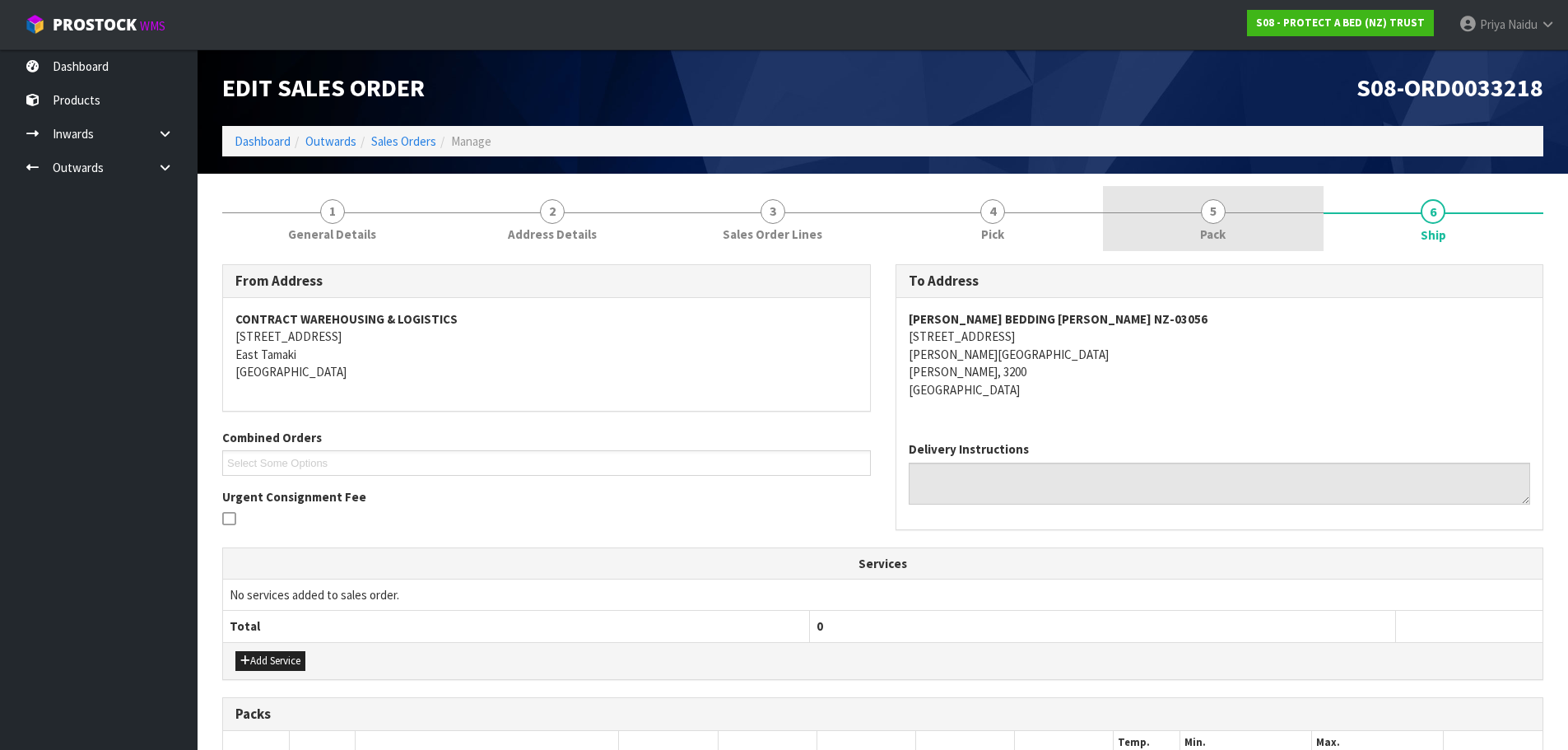
drag, startPoint x: 1273, startPoint y: 227, endPoint x: 1243, endPoint y: 237, distance: 31.6
click at [1273, 227] on link "5 Pack" at bounding box center [1213, 219] width 220 height 65
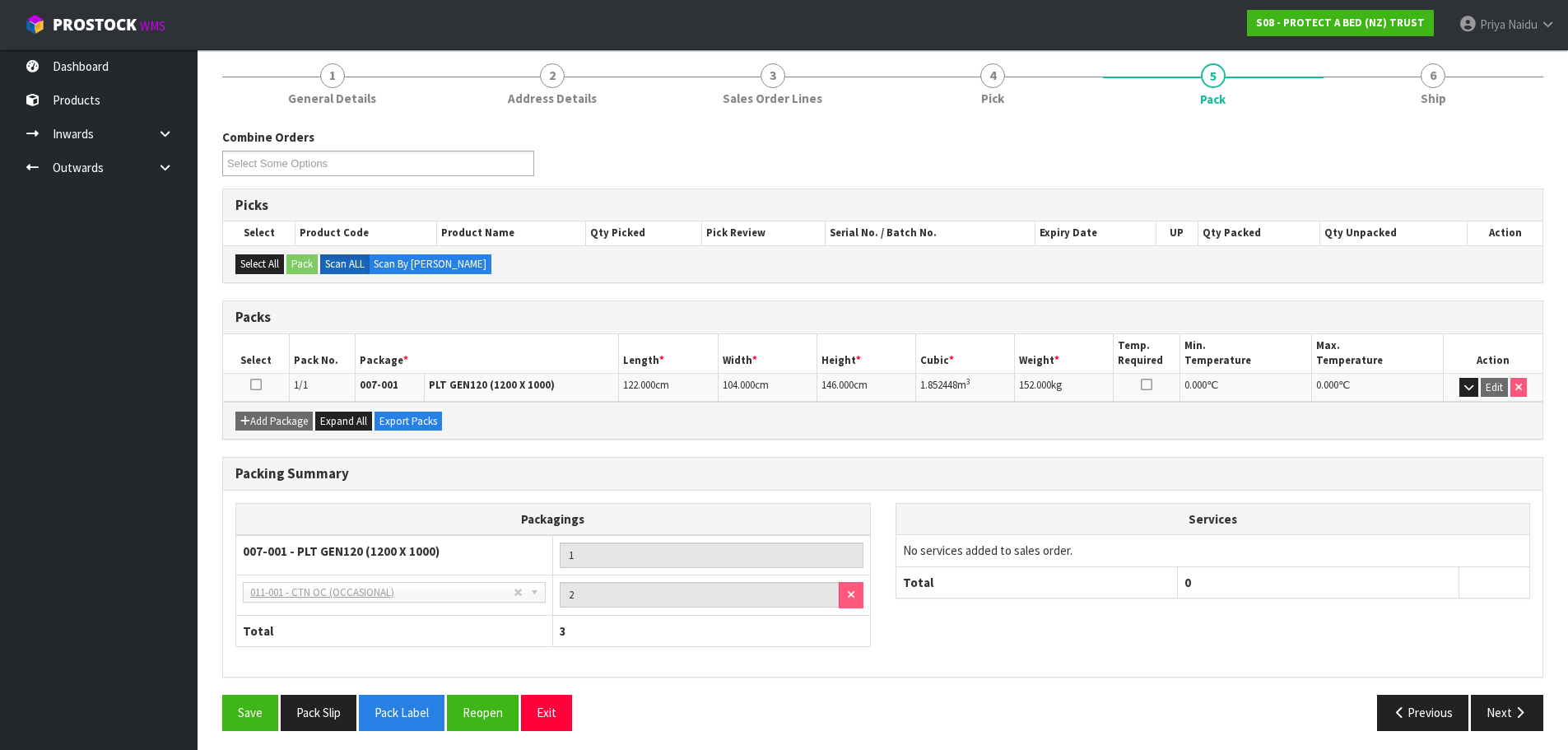
scroll to position [142, 0]
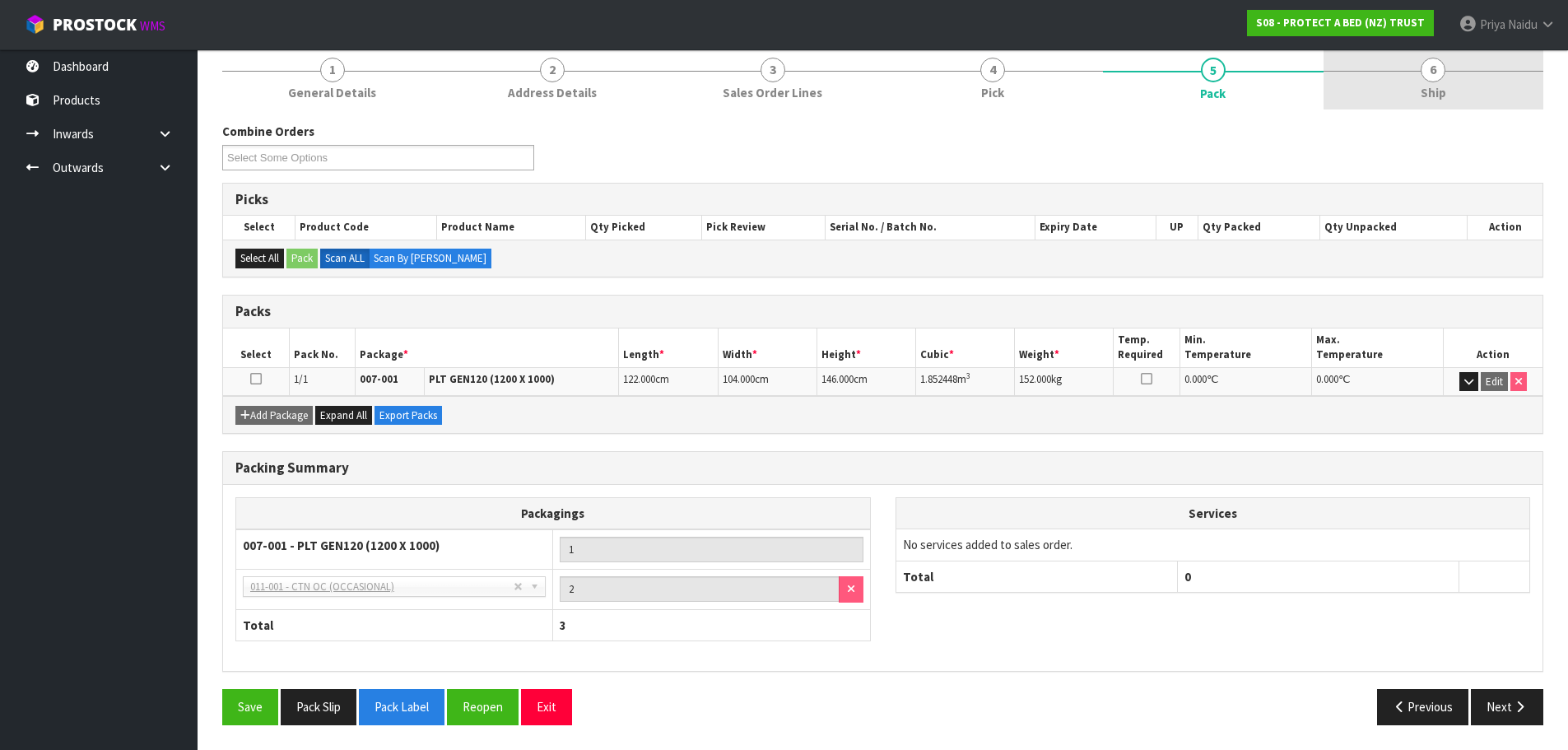
drag, startPoint x: 1398, startPoint y: 85, endPoint x: 1385, endPoint y: 82, distance: 13.3
click at [1398, 83] on link "6 Ship" at bounding box center [1434, 77] width 220 height 65
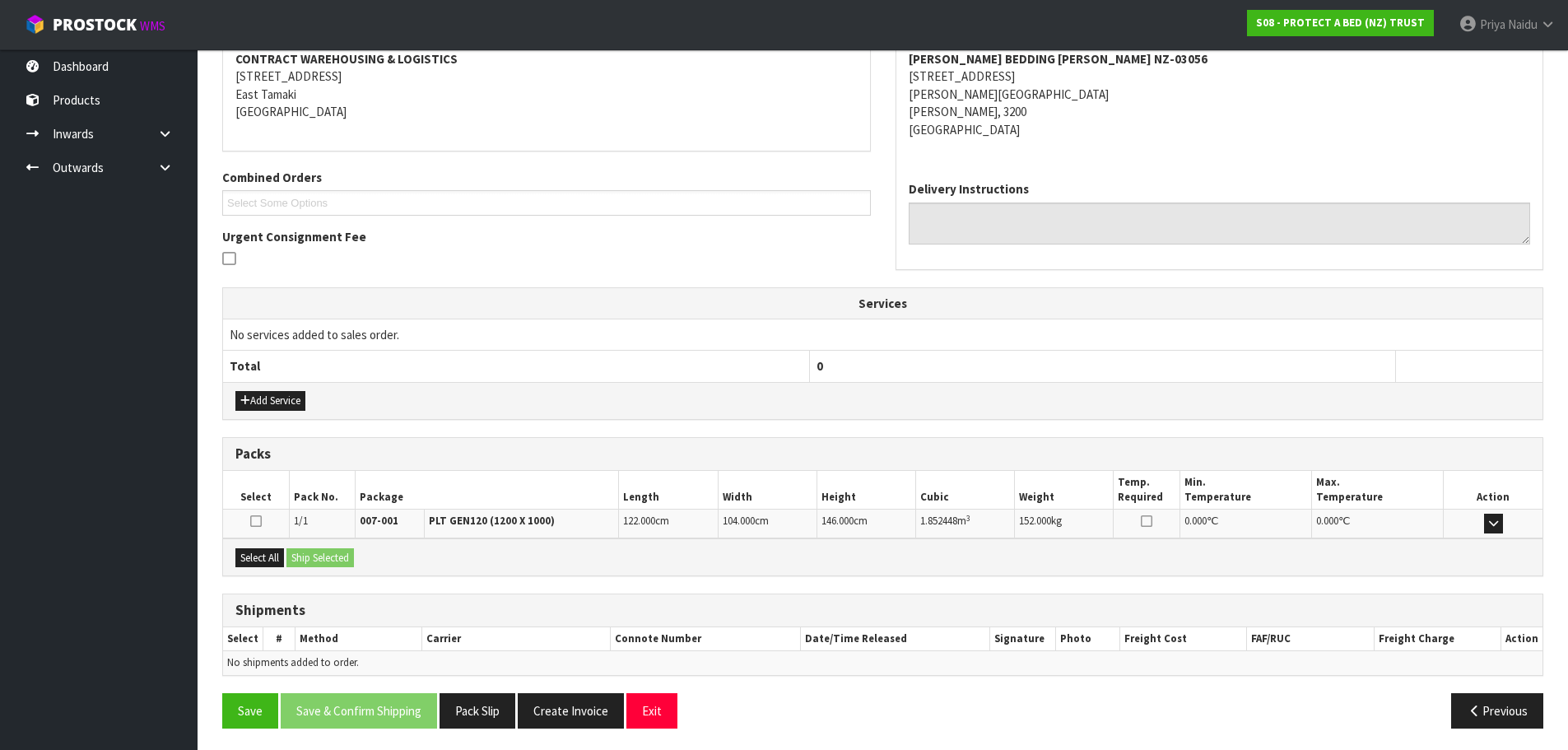
scroll to position [263, 0]
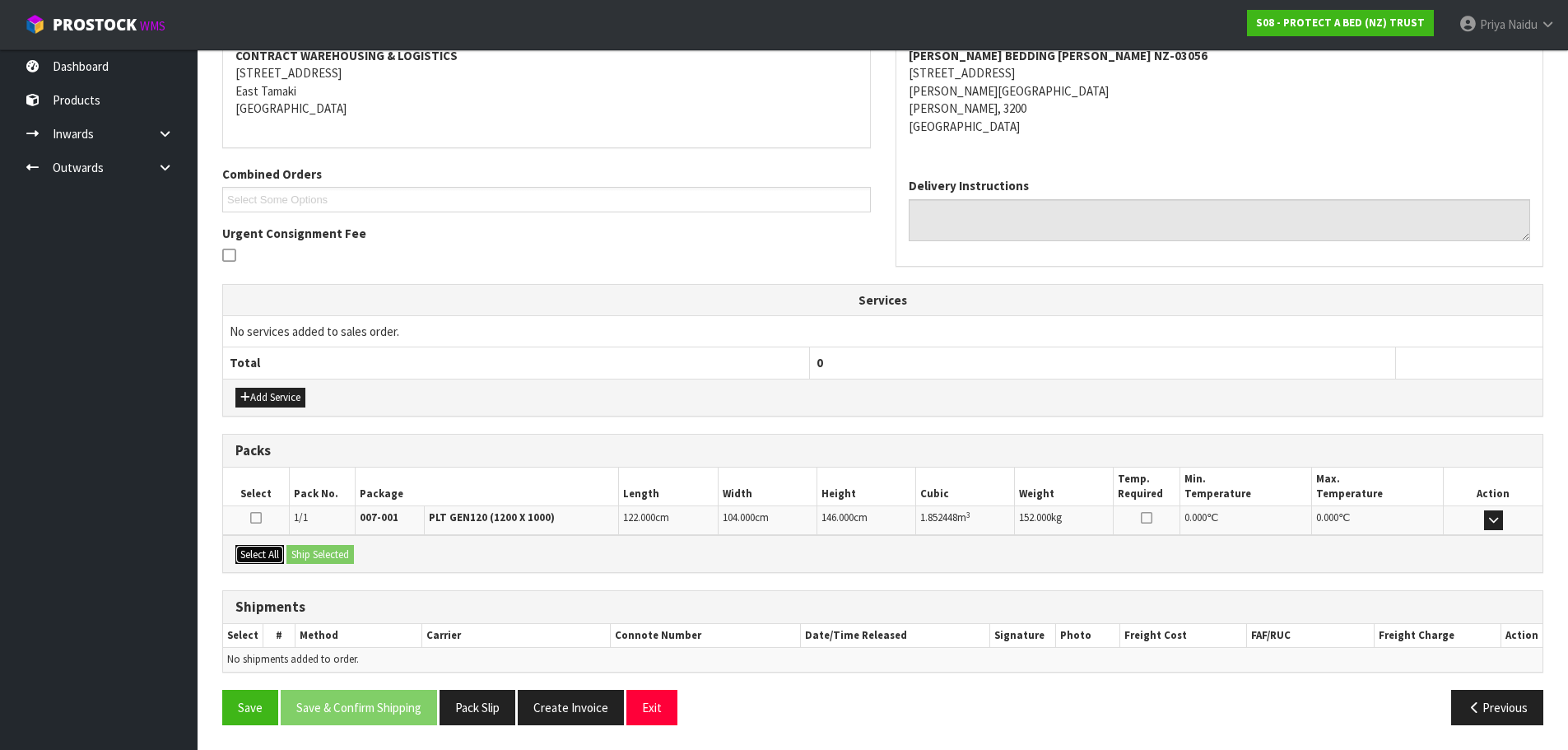
click at [270, 551] on button "Select All" at bounding box center [260, 555] width 49 height 20
drag, startPoint x: 319, startPoint y: 548, endPoint x: 350, endPoint y: 550, distance: 31.1
click at [320, 548] on button "Ship Selected" at bounding box center [320, 555] width 67 height 20
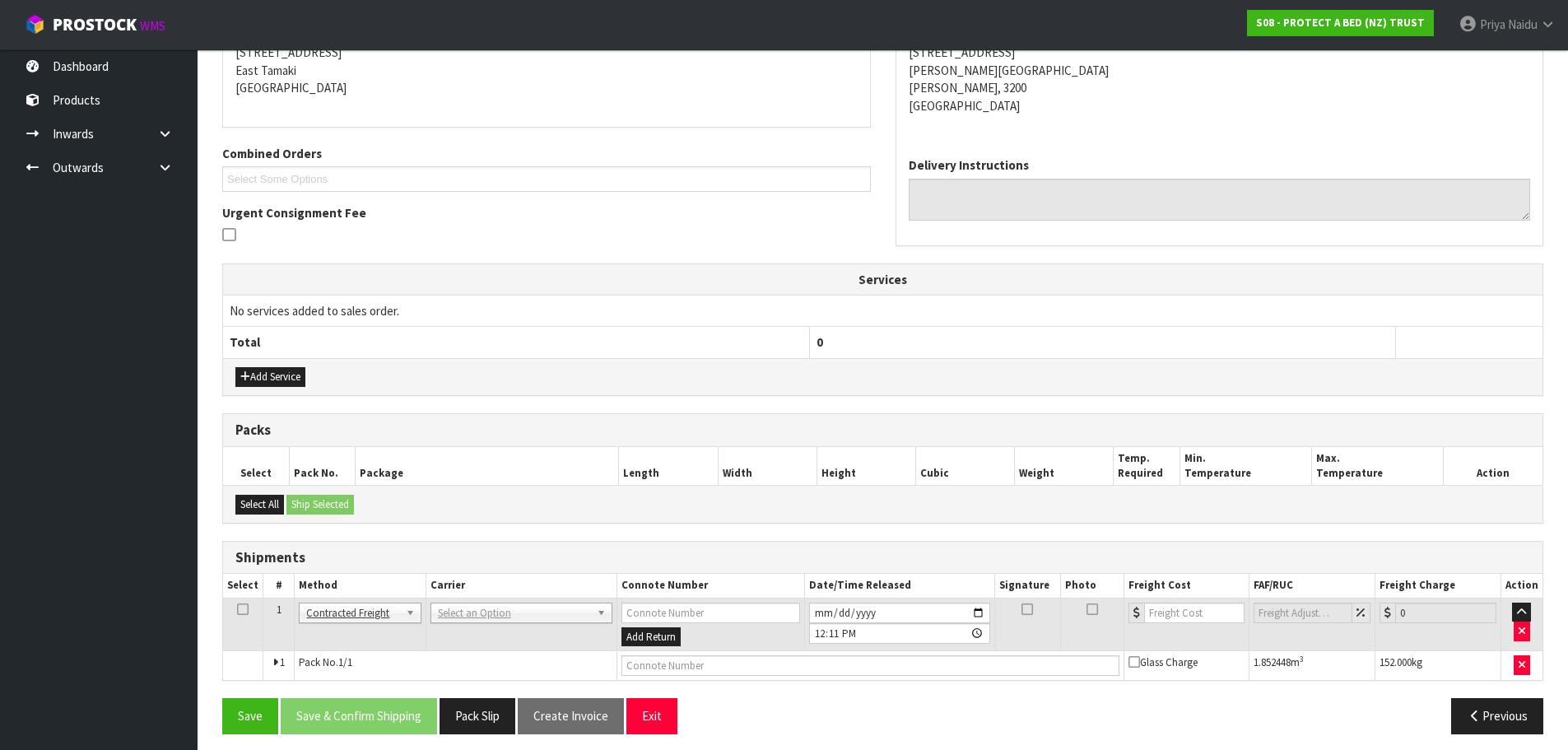
scroll to position [293, 0]
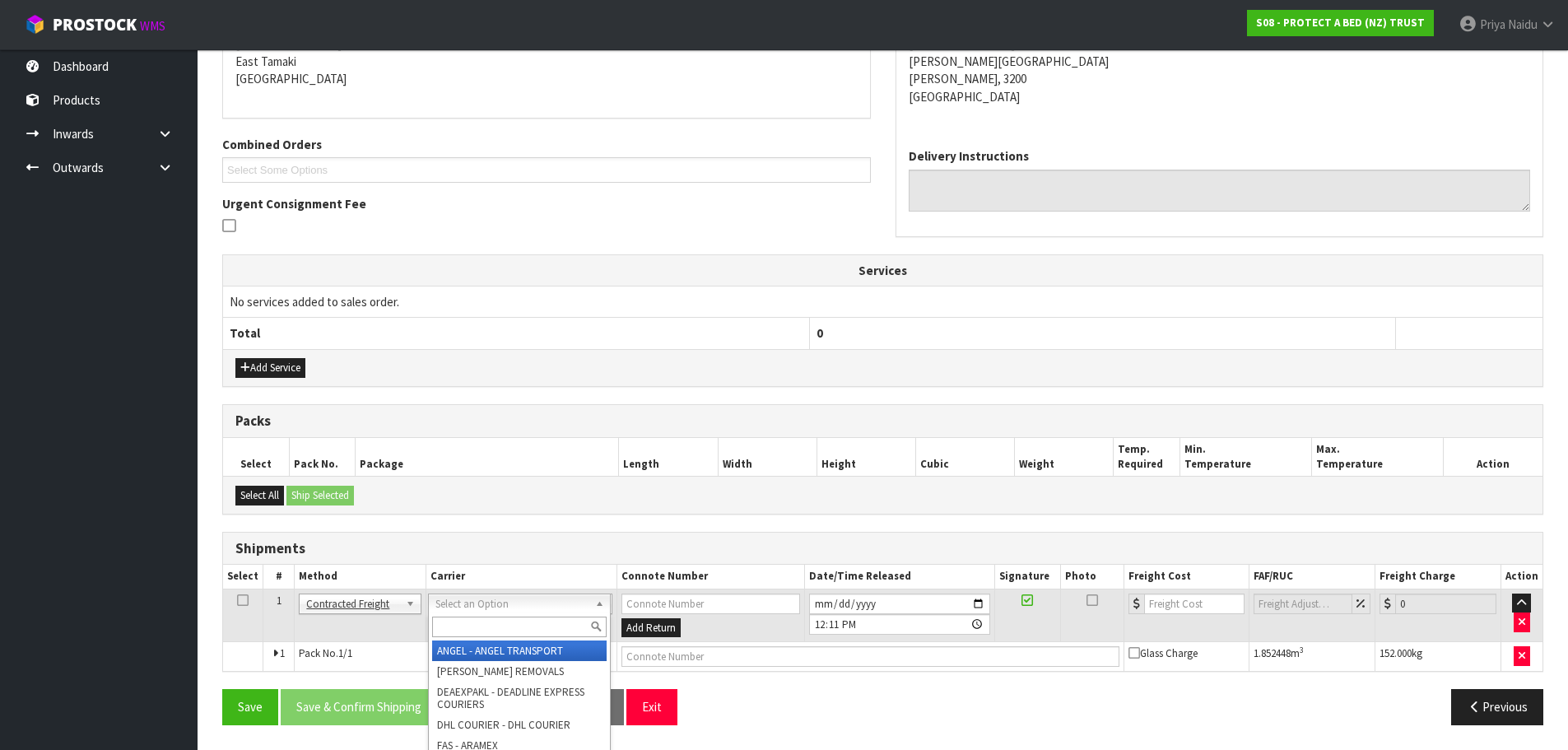
click at [452, 627] on input "text" at bounding box center [519, 627] width 174 height 21
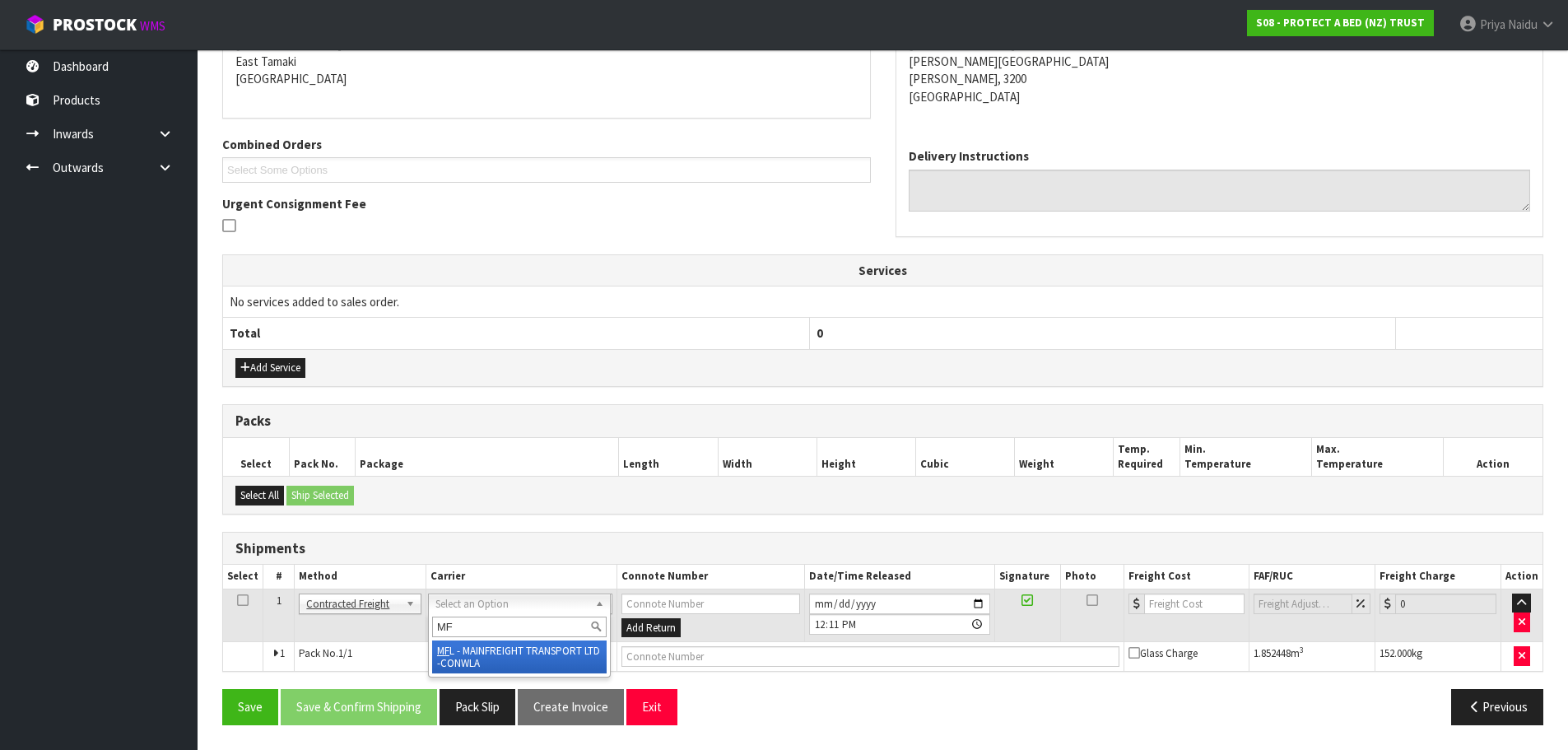
type input "MF"
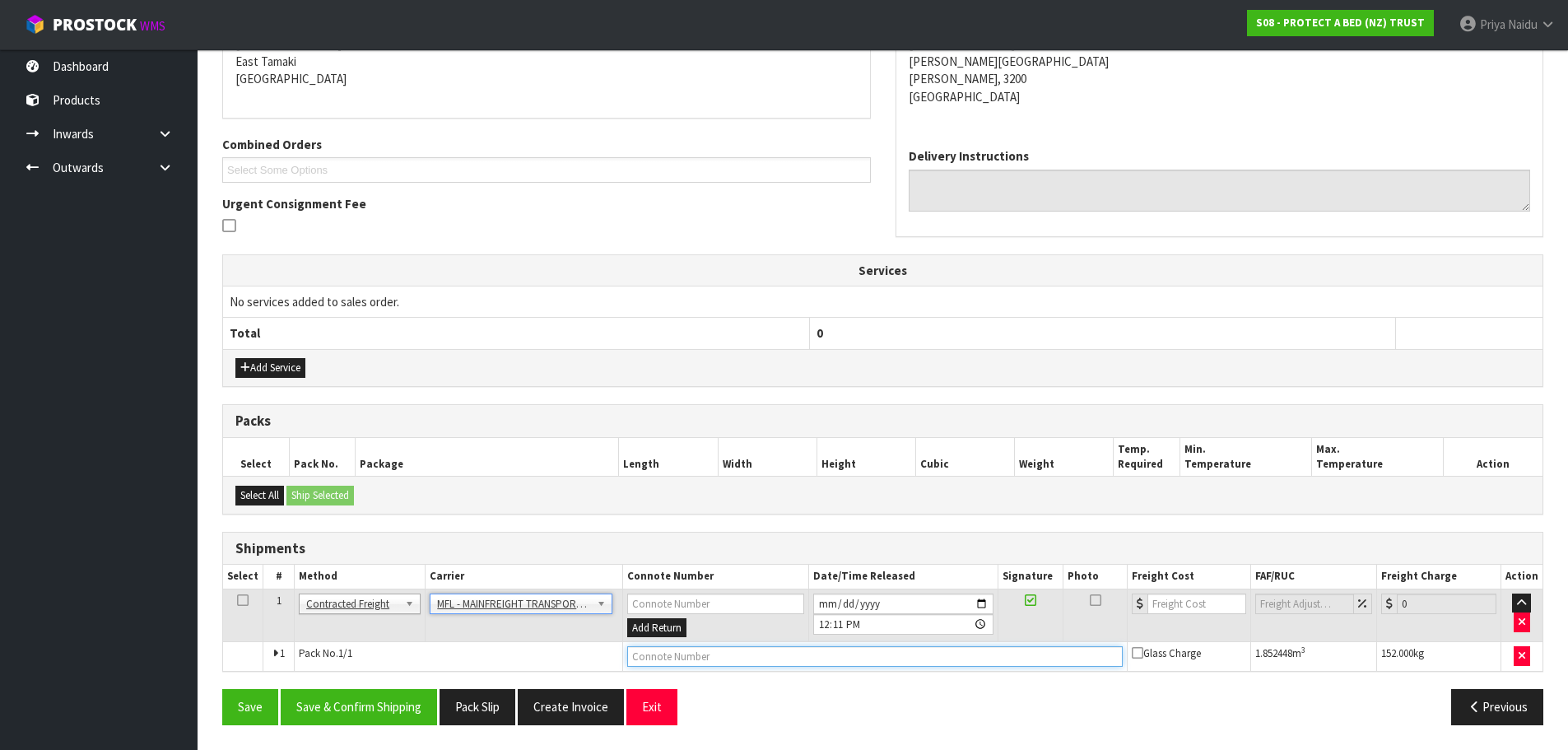
click at [631, 650] on input "text" at bounding box center [875, 657] width 496 height 21
paste input "FWM58546560"
type input "FWM58546560"
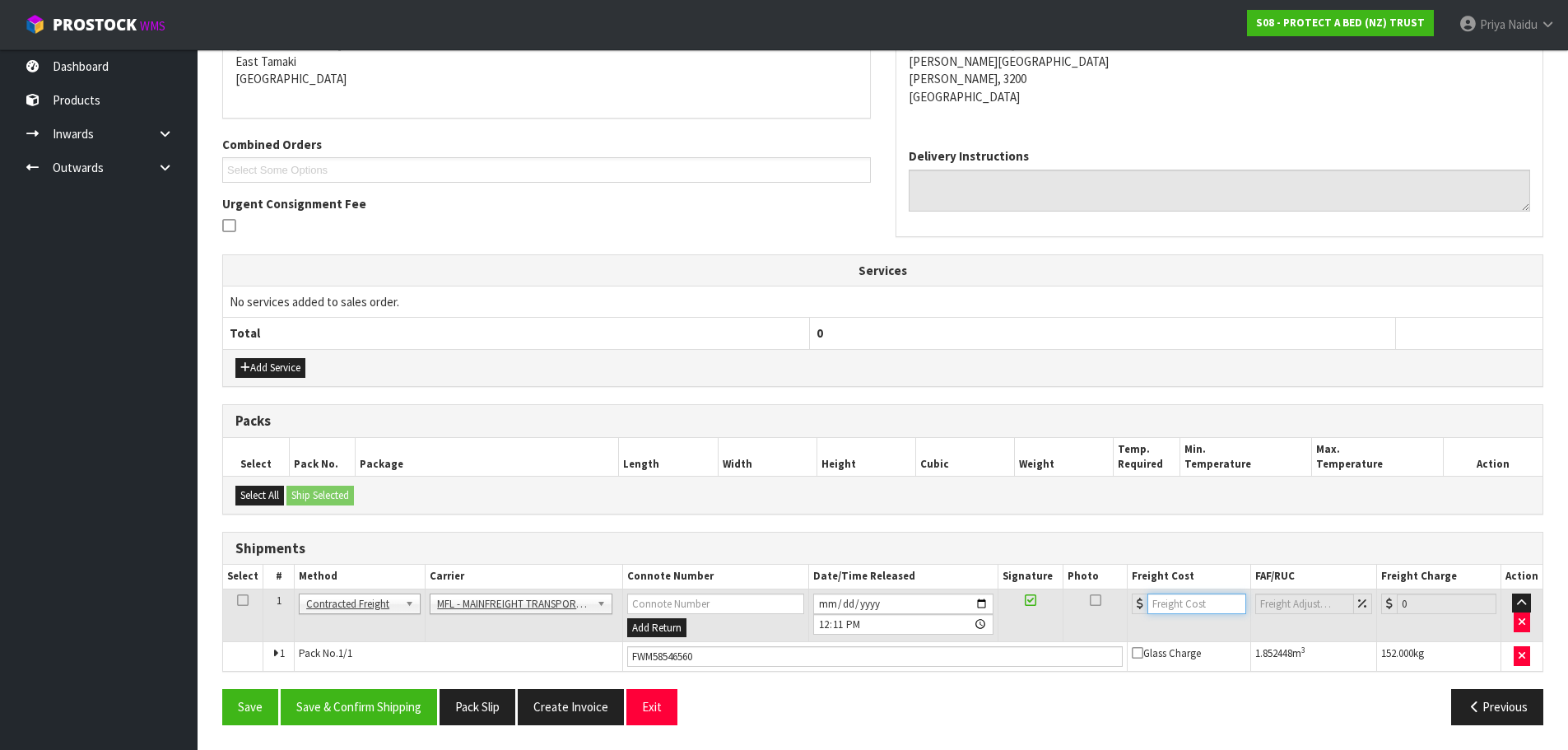
drag, startPoint x: 1170, startPoint y: 603, endPoint x: 1147, endPoint y: 571, distance: 39.4
click at [1172, 601] on input "number" at bounding box center [1197, 604] width 99 height 21
type input "91.09"
click at [328, 707] on button "Save & Confirm Shipping" at bounding box center [359, 706] width 157 height 36
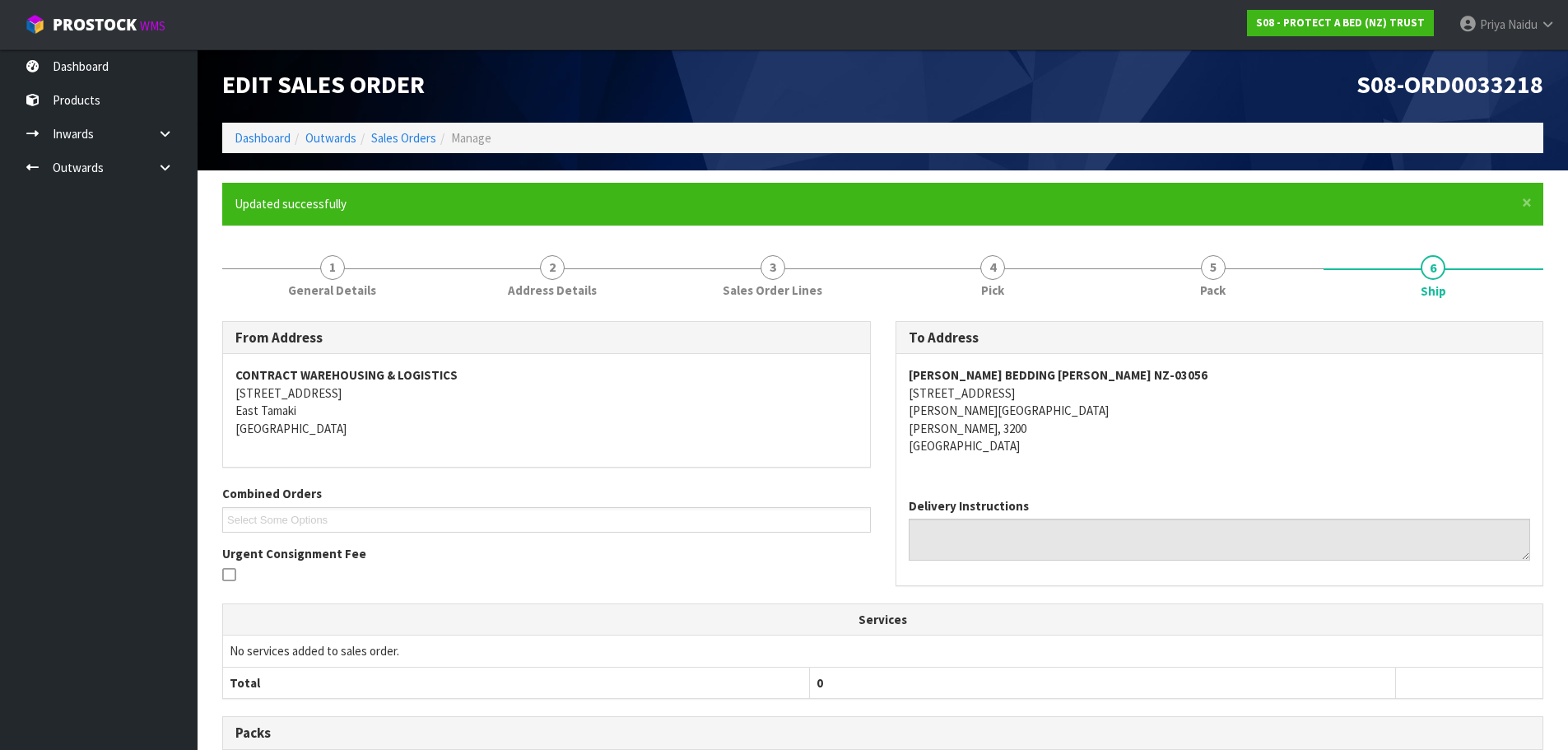
scroll to position [0, 0]
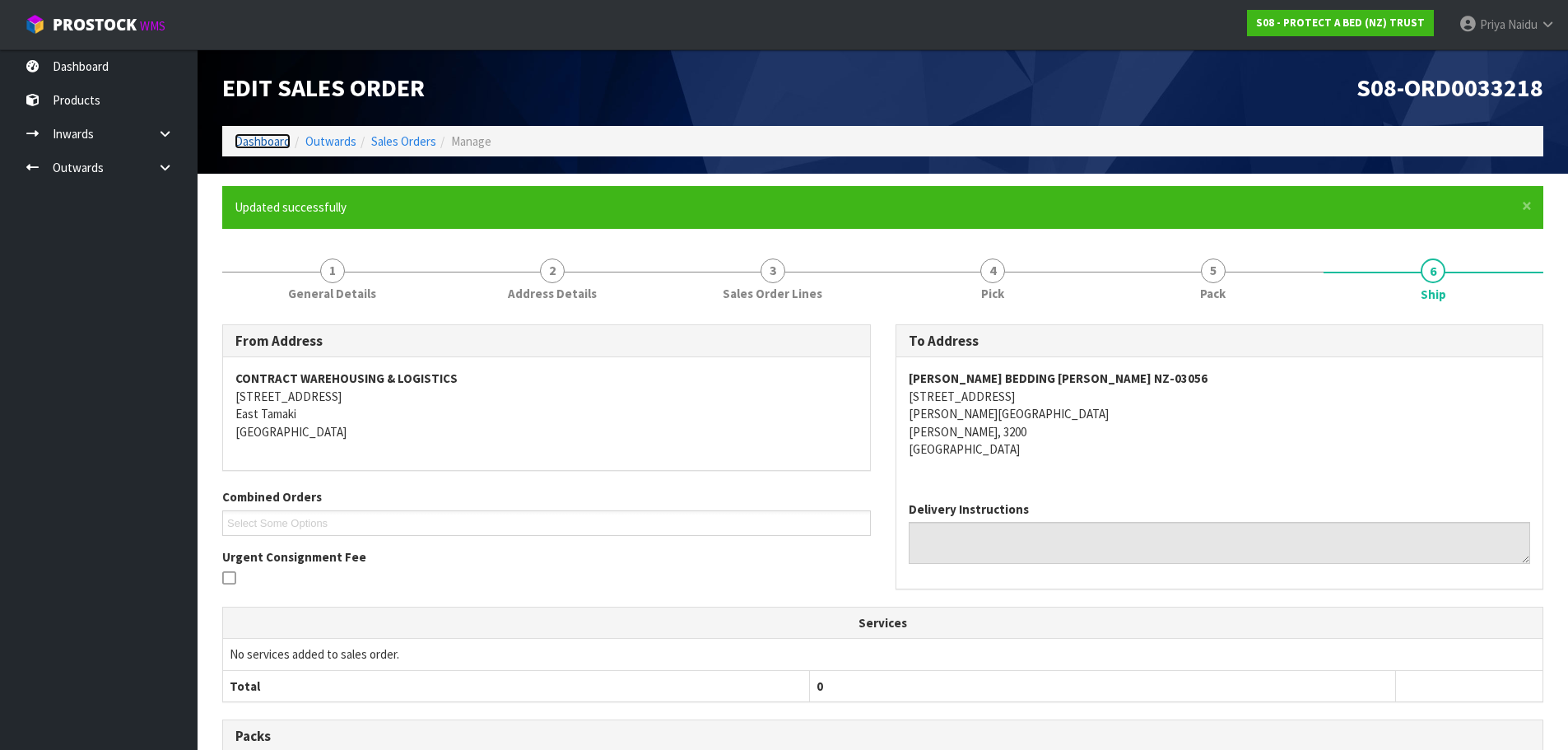
click at [254, 143] on link "Dashboard" at bounding box center [262, 141] width 56 height 16
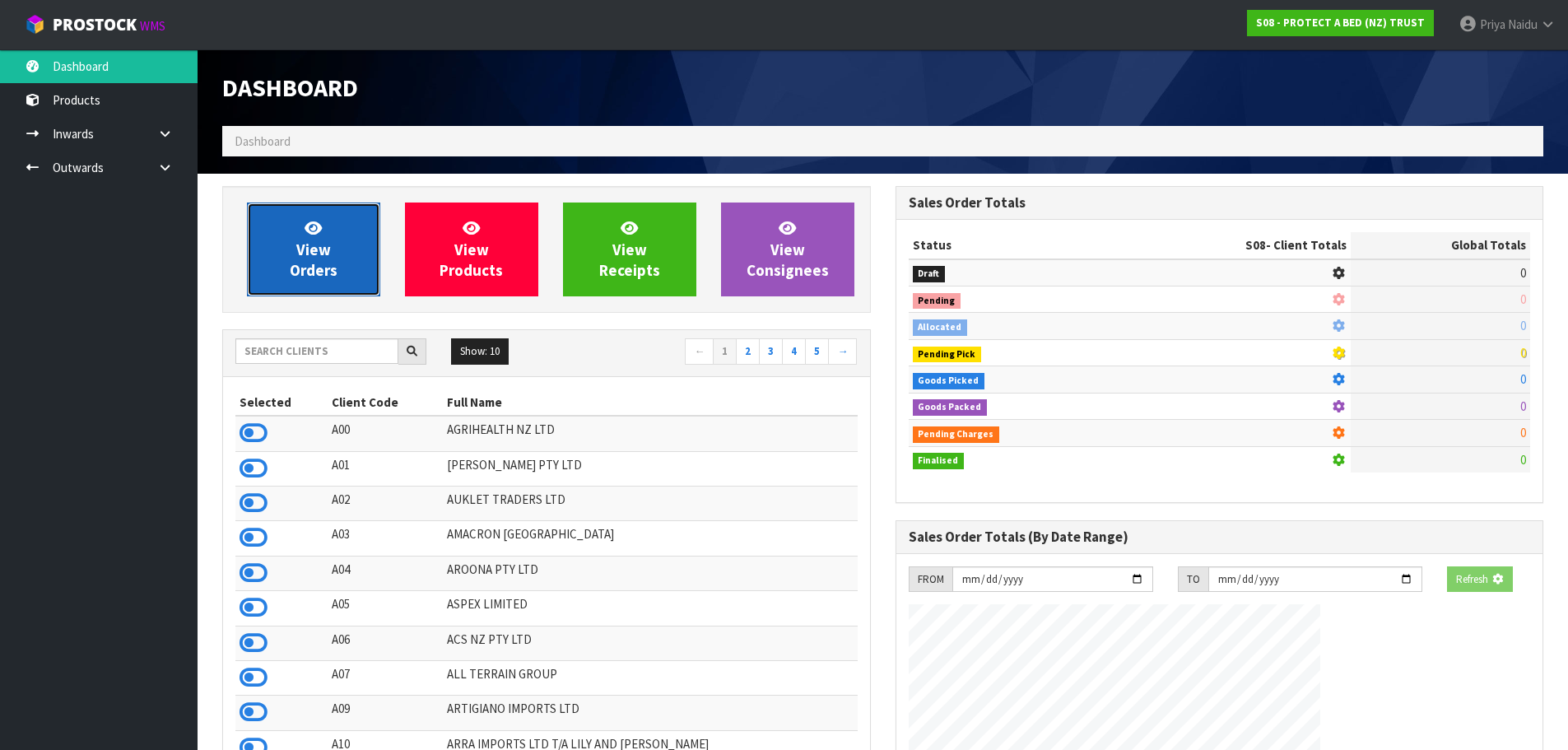
click at [305, 253] on span "View Orders" at bounding box center [314, 248] width 48 height 62
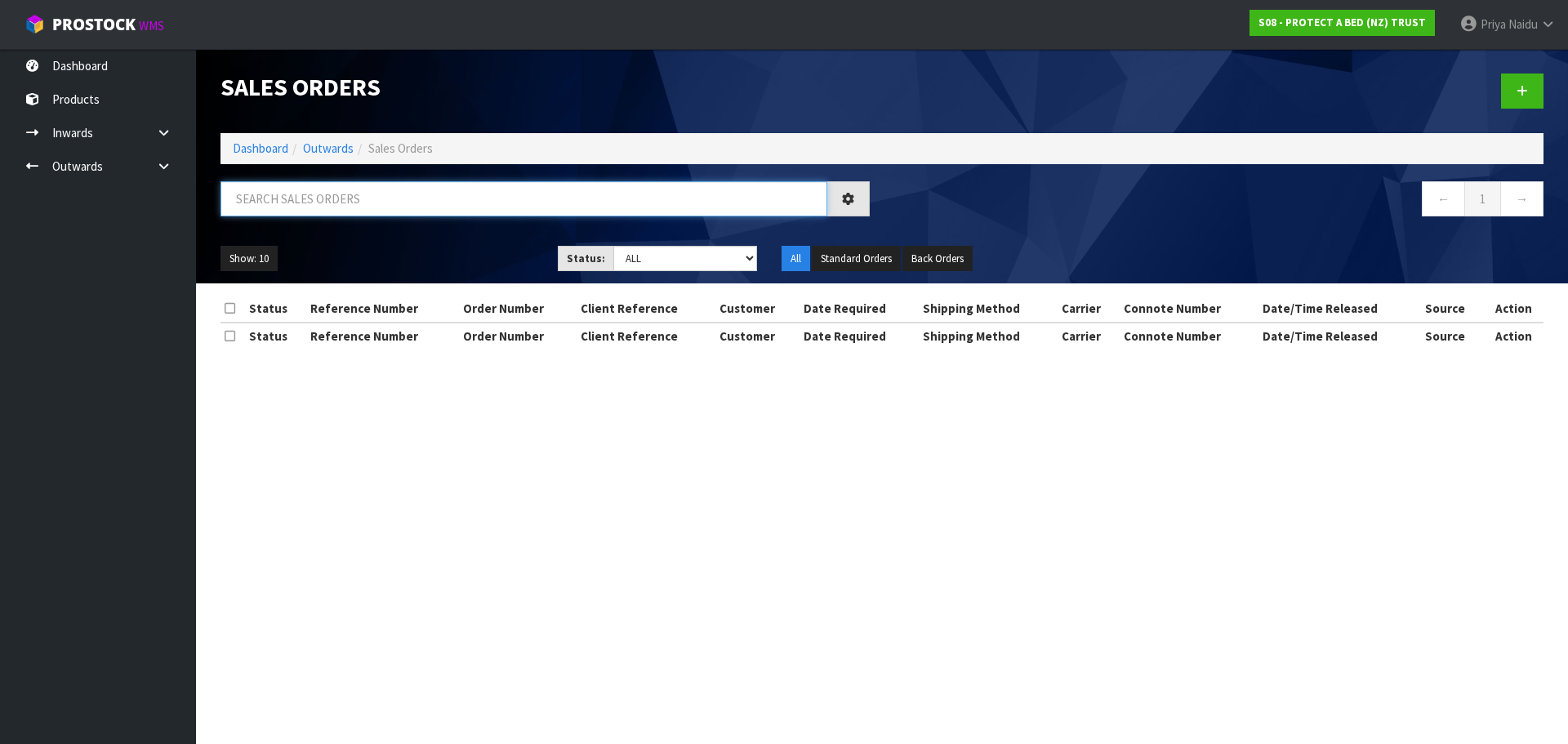
click at [322, 207] on input "text" at bounding box center [524, 199] width 606 height 35
type input "33210"
click at [422, 241] on div "Show: 10 5 10 25 50 Status: Draft Pending Allocated Pending Pick Goods Picked G…" at bounding box center [881, 258] width 1347 height 51
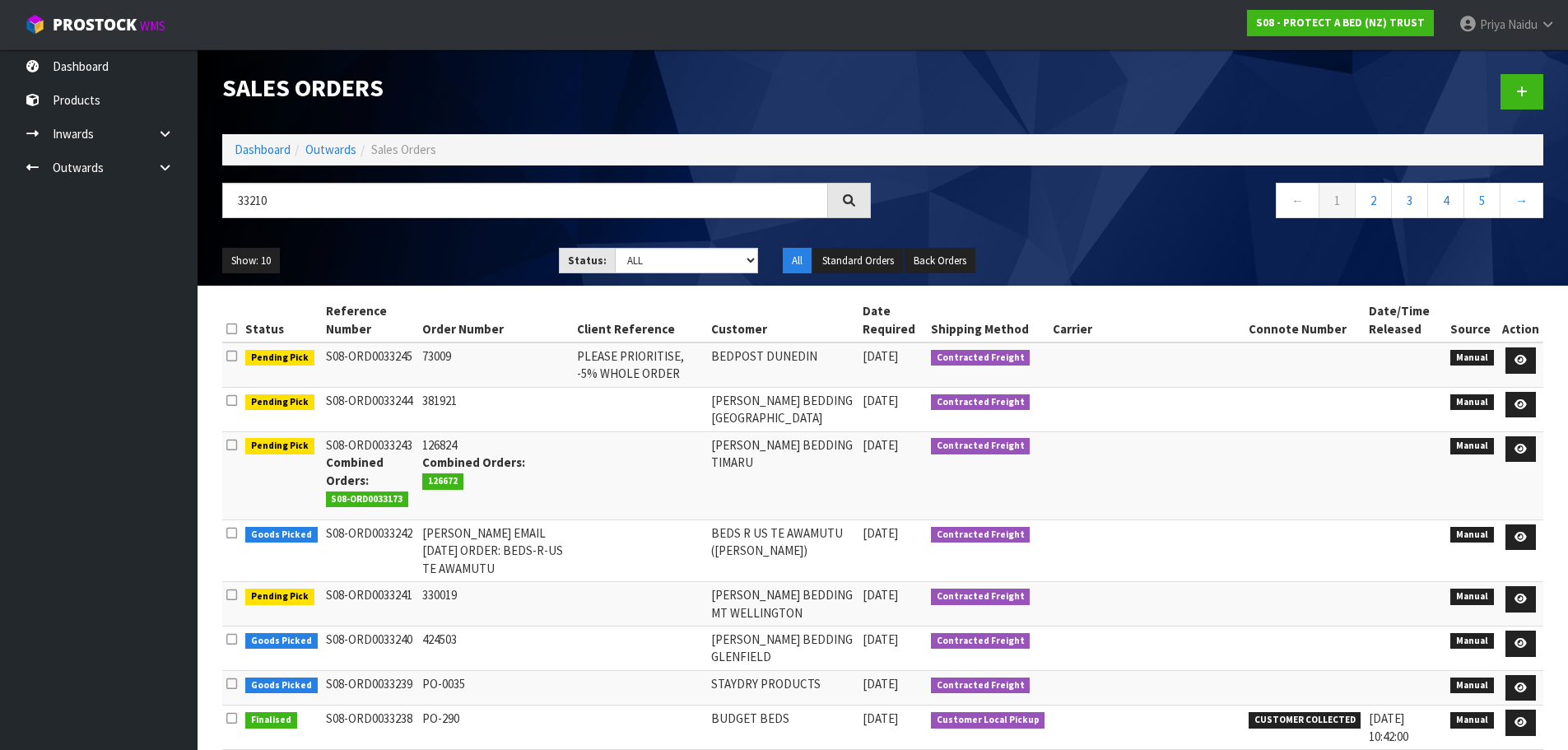
click at [443, 239] on div "Show: 10 5 10 25 50 Status: Draft Pending Allocated Pending Pick Goods Picked G…" at bounding box center [882, 260] width 1346 height 51
click at [448, 238] on div "Show: 10 5 10 25 50 Status: Draft Pending Allocated Pending Pick Goods Picked G…" at bounding box center [882, 260] width 1346 height 51
click at [663, 269] on select "Draft Pending Allocated Pending Pick Goods Picked Goods Packed Pending Charges …" at bounding box center [686, 260] width 143 height 25
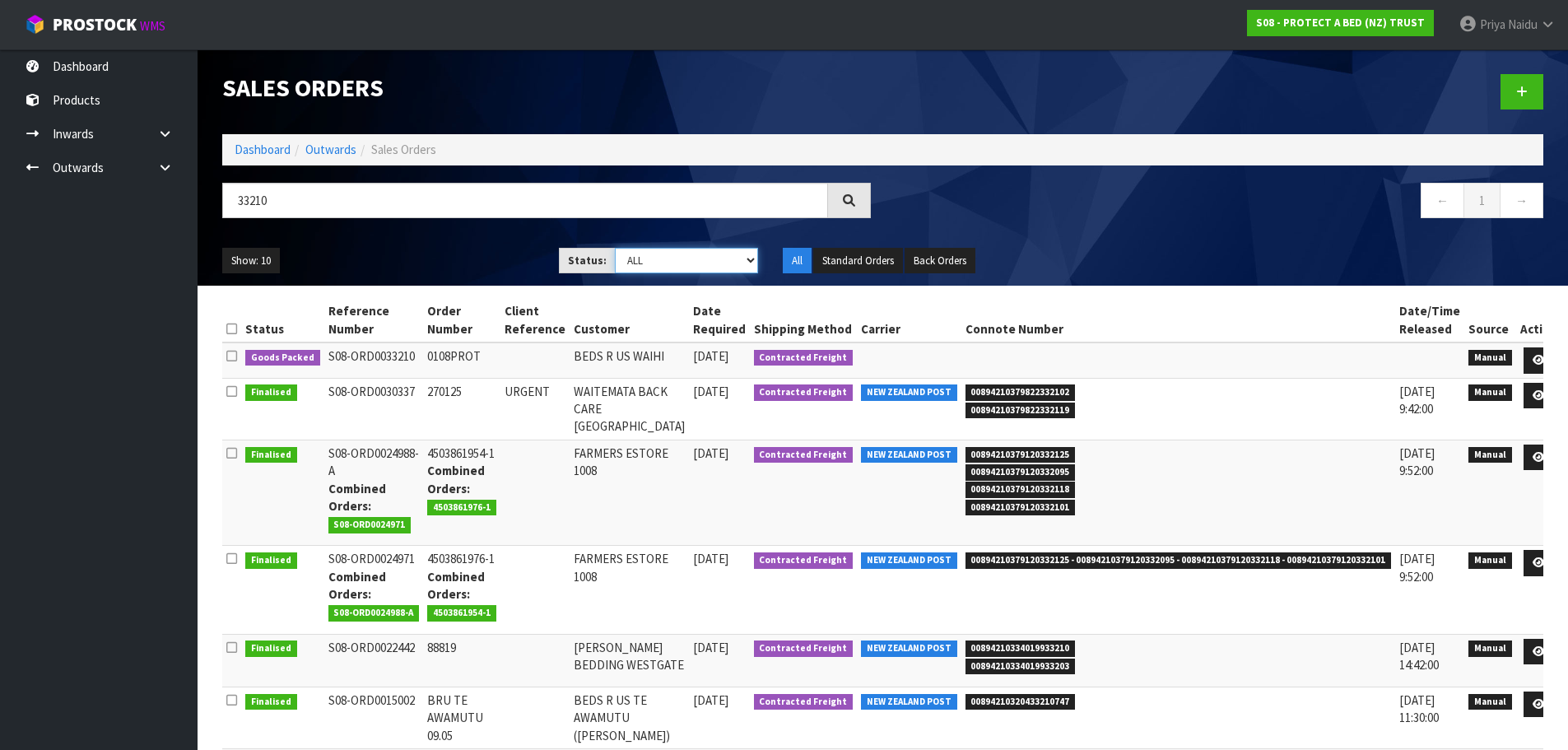
select select "string:5"
click at [615, 247] on select "Draft Pending Allocated Pending Pick Goods Picked Goods Packed Pending Charges …" at bounding box center [686, 260] width 143 height 25
click at [441, 244] on div "Show: 10 5 10 25 50 Status: Draft Pending Allocated Pending Pick Goods Picked G…" at bounding box center [882, 260] width 1346 height 51
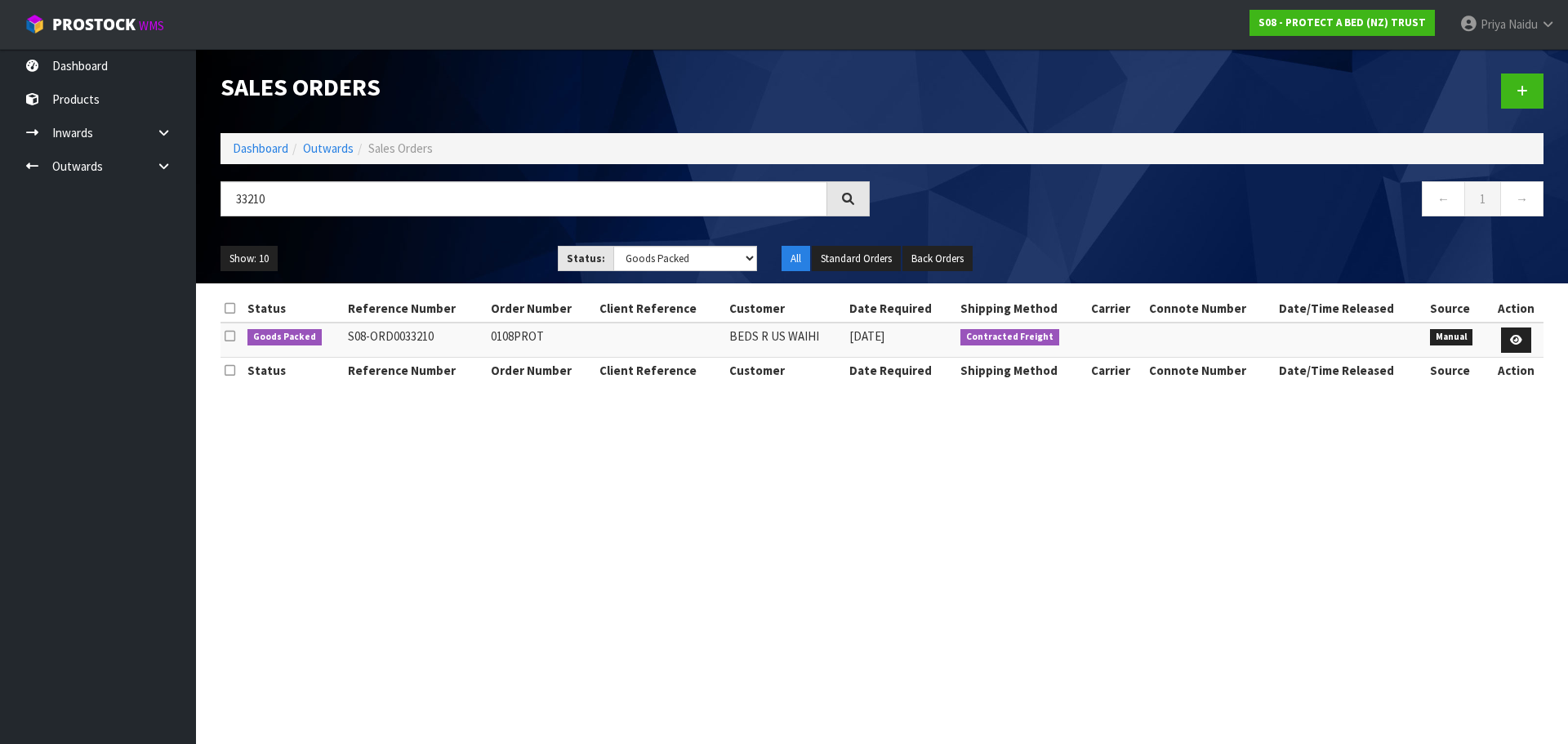
click at [439, 251] on ul "Show: 10 5 10 25 50" at bounding box center [377, 258] width 313 height 26
click at [440, 254] on ul "Show: 10 5 10 25 50" at bounding box center [377, 258] width 313 height 26
click at [1511, 339] on icon at bounding box center [1515, 340] width 12 height 10
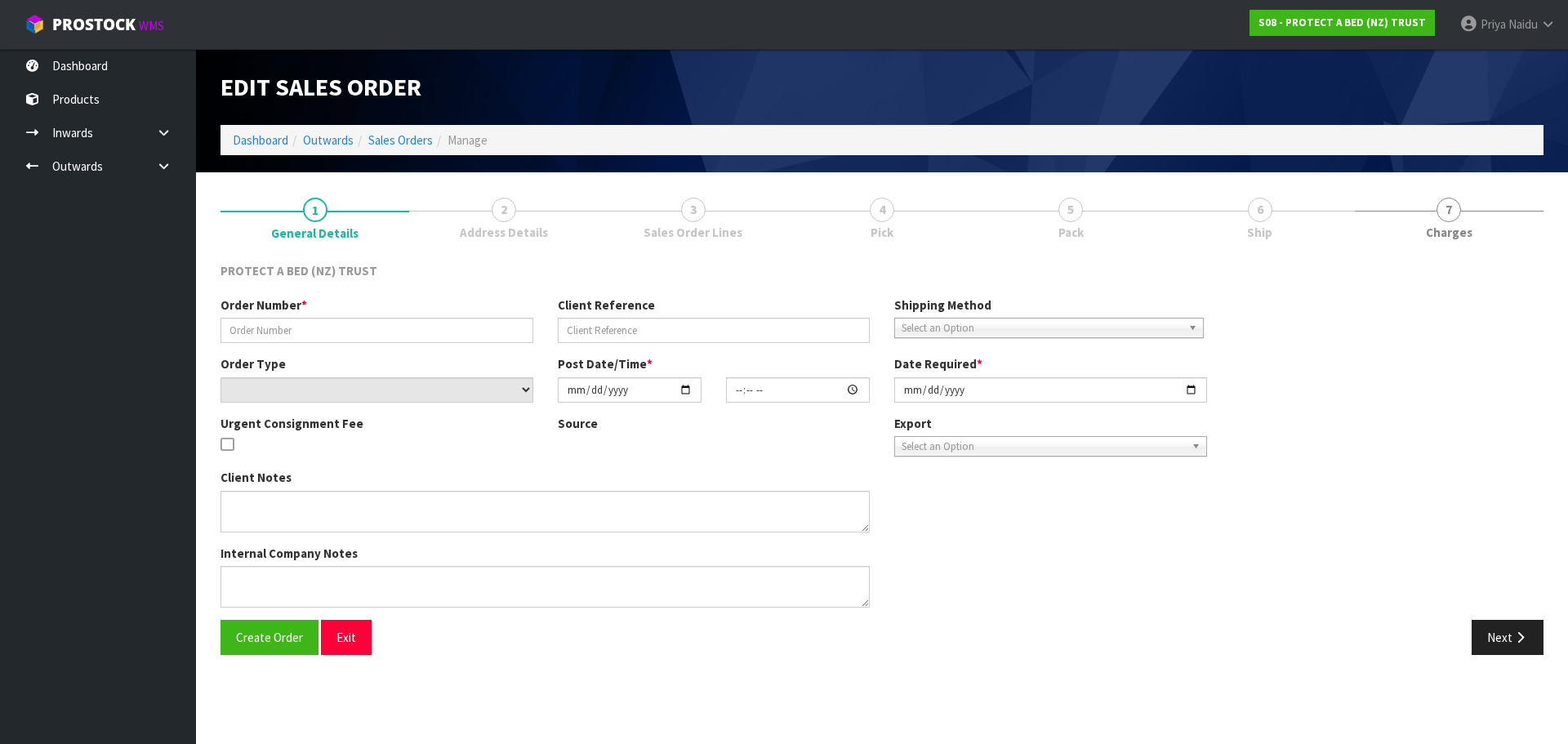
type input "0108PROT"
select select "number:0"
type input "[DATE]"
type input "08:13:00.000"
type input "[DATE]"
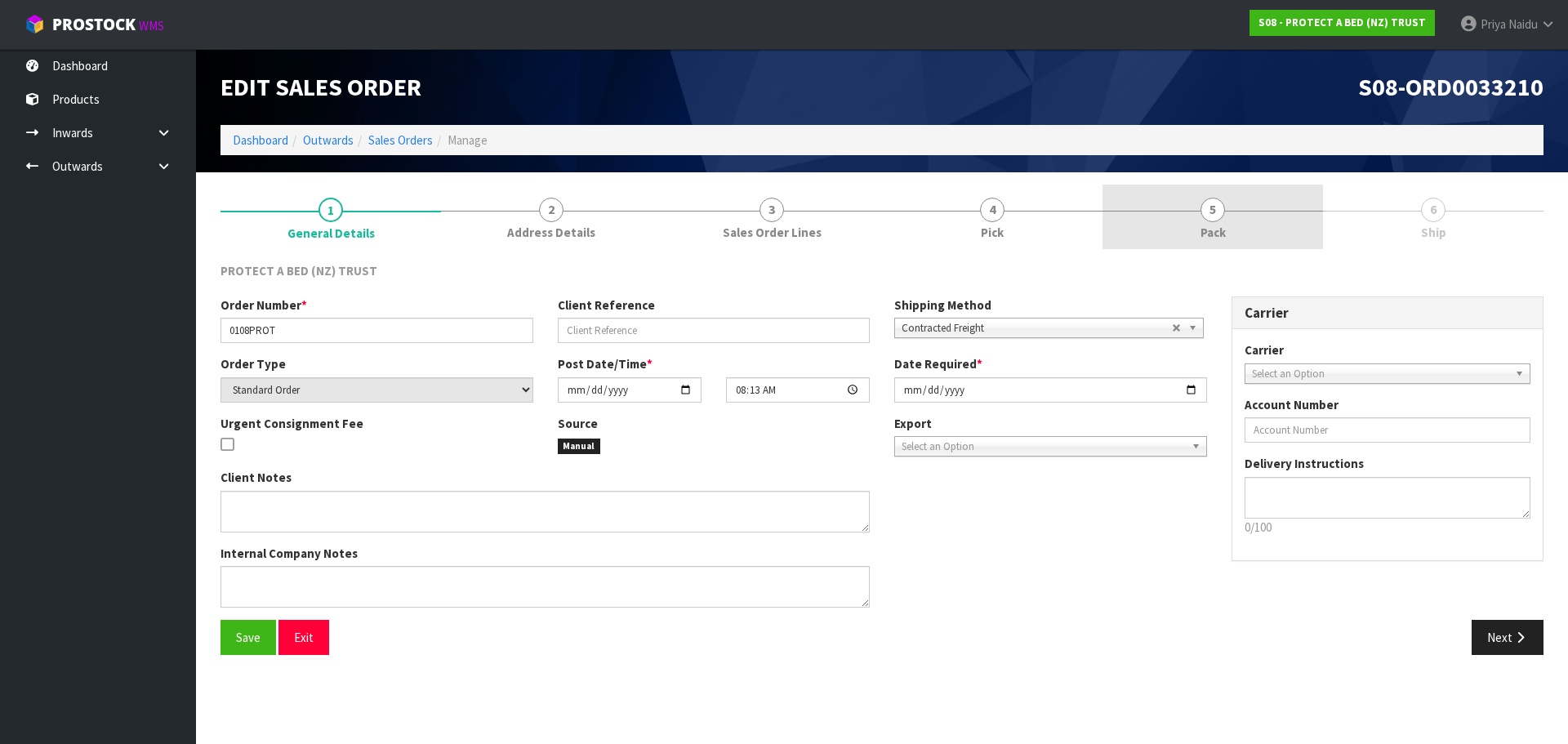
click at [1212, 220] on span "5" at bounding box center [1212, 210] width 24 height 24
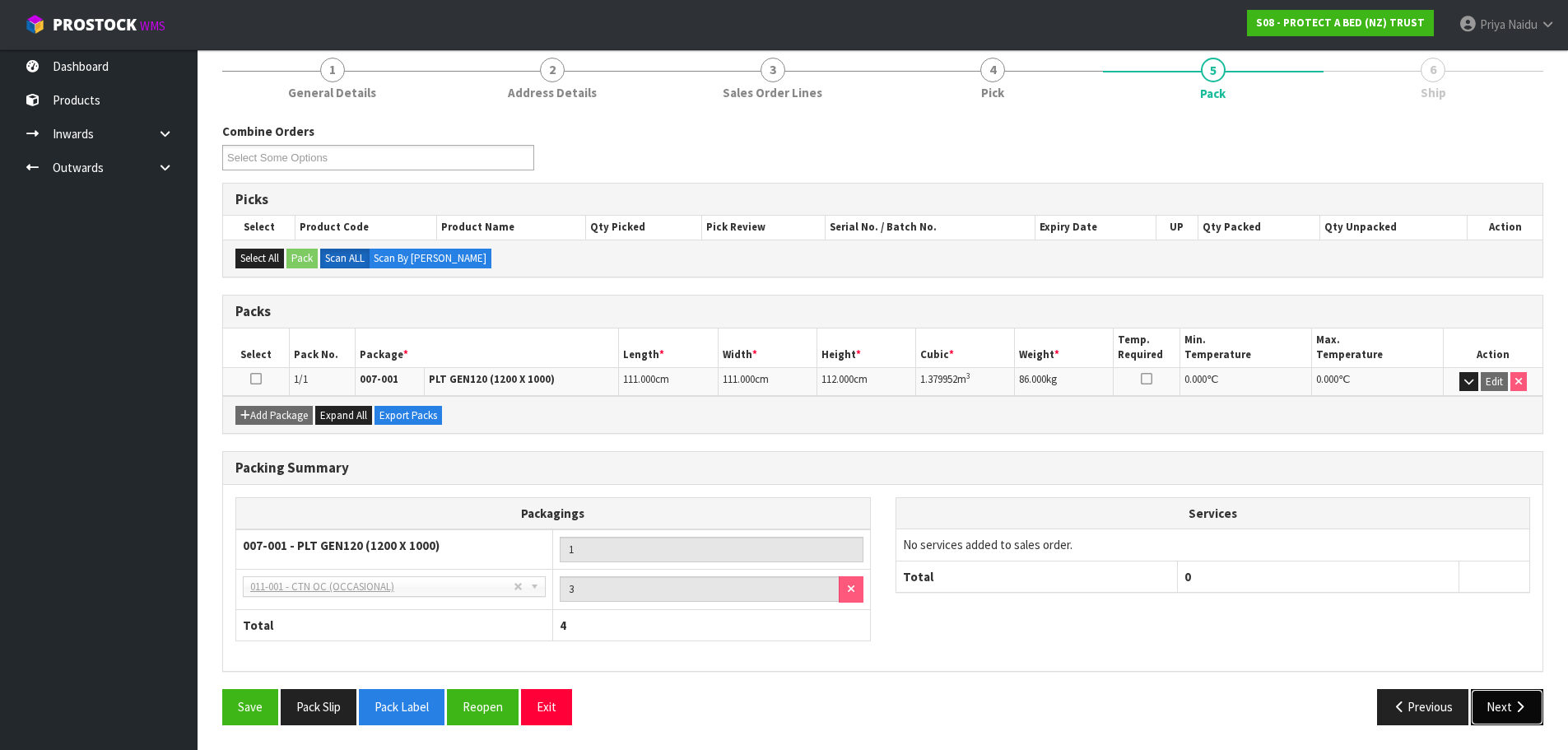
drag, startPoint x: 1501, startPoint y: 704, endPoint x: 1492, endPoint y: 691, distance: 15.8
click at [1500, 700] on button "Next" at bounding box center [1507, 706] width 72 height 36
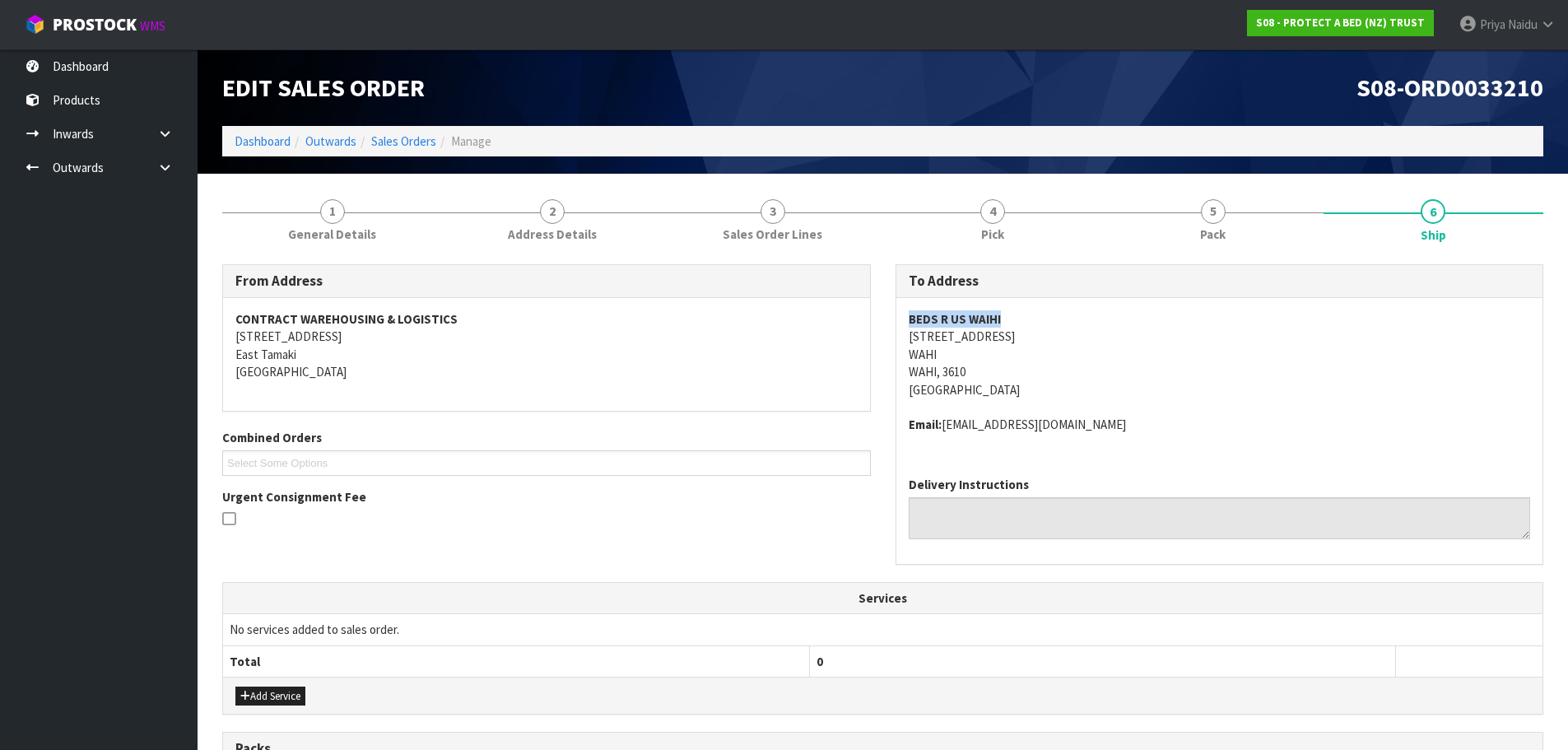
copy strong "BEDS R US WAIHI"
drag, startPoint x: 904, startPoint y: 314, endPoint x: 1036, endPoint y: 301, distance: 132.6
click at [1036, 301] on div "BEDS R US WAIHI [STREET_ADDRESS] Email: [EMAIL_ADDRESS][DOMAIN_NAME]" at bounding box center [1220, 381] width 647 height 166
copy address "[STREET_ADDRESS]"
drag, startPoint x: 900, startPoint y: 337, endPoint x: 207, endPoint y: 434, distance: 699.8
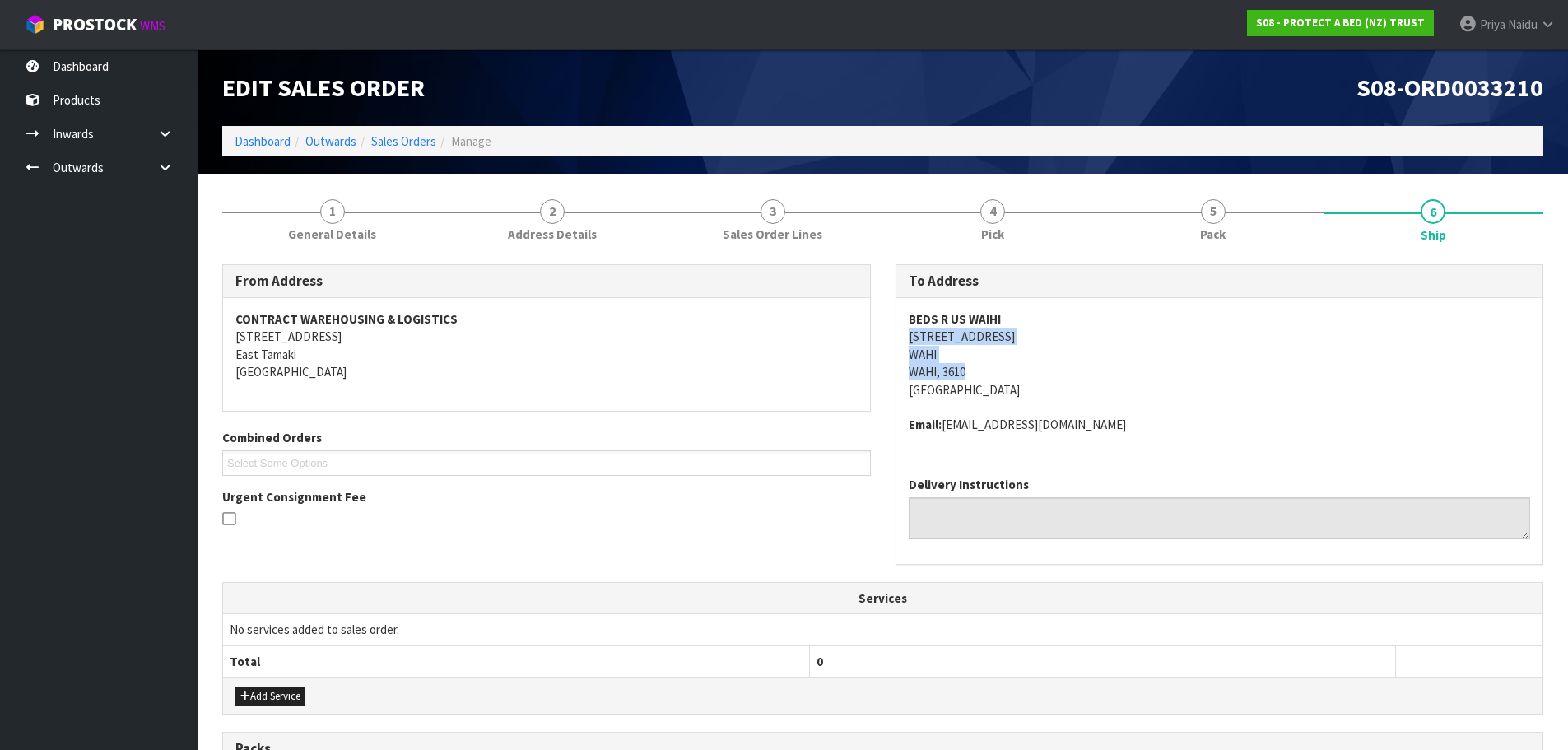
click at [1005, 373] on div "BEDS R US WAIHI [STREET_ADDRESS] Email: [EMAIL_ADDRESS][DOMAIN_NAME]" at bounding box center [1220, 381] width 647 height 166
click at [1183, 345] on address "BEDS R US WAIHI [STREET_ADDRESS]" at bounding box center [1220, 354] width 622 height 88
copy address "[STREET_ADDRESS]"
drag, startPoint x: 894, startPoint y: 337, endPoint x: 1033, endPoint y: 334, distance: 139.0
click at [1033, 334] on div "To Address BEDS R US WAIHI [STREET_ADDRESS] Email: [EMAIL_ADDRESS][DOMAIN_NAME]…" at bounding box center [1220, 422] width 673 height 318
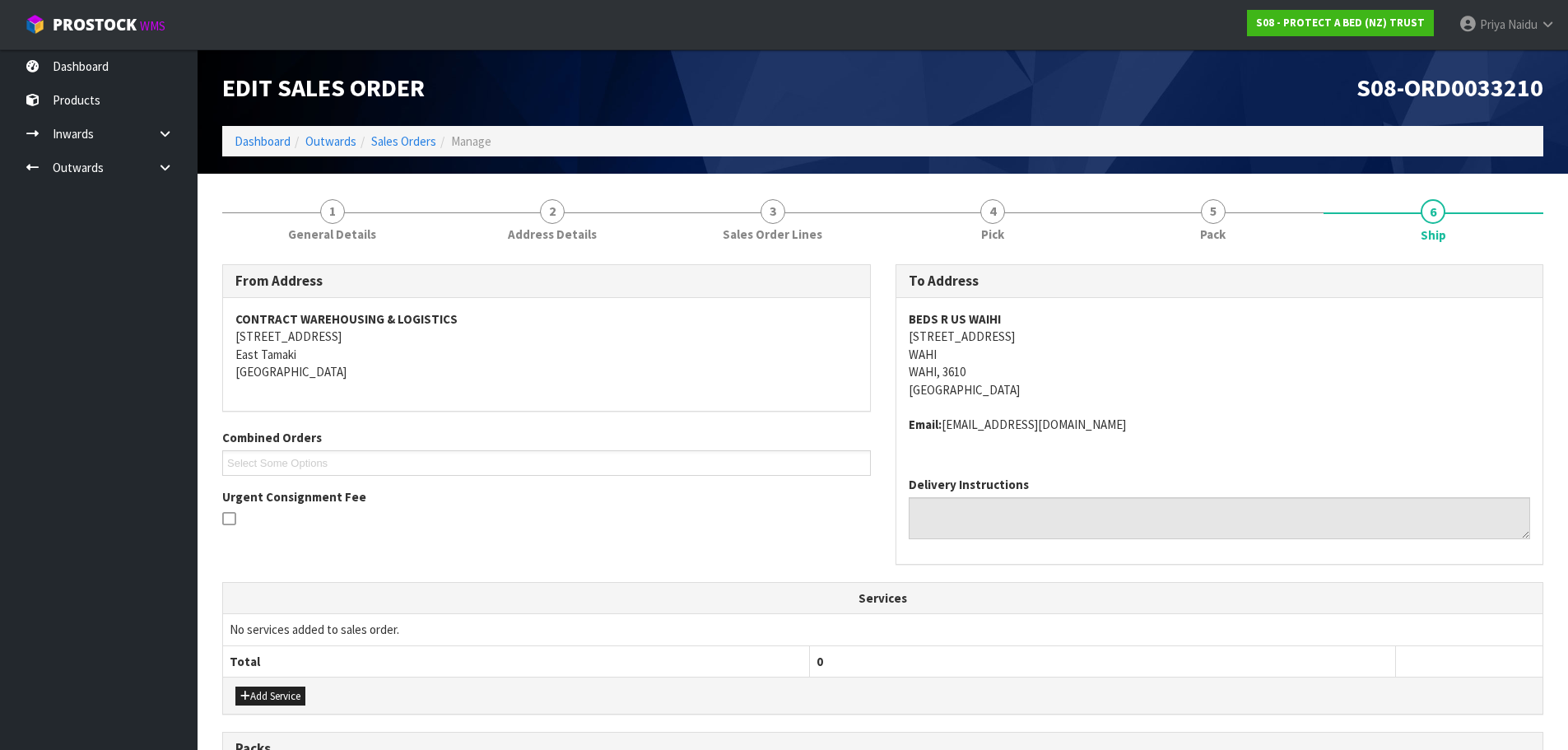
click at [908, 418] on div "BEDS R US WAIHI [STREET_ADDRESS] Email: [EMAIL_ADDRESS][DOMAIN_NAME]" at bounding box center [1220, 381] width 647 height 166
drag, startPoint x: 947, startPoint y: 429, endPoint x: 457, endPoint y: 442, distance: 490.2
click at [1137, 416] on address "Email: [EMAIL_ADDRESS][DOMAIN_NAME]" at bounding box center [1220, 424] width 622 height 17
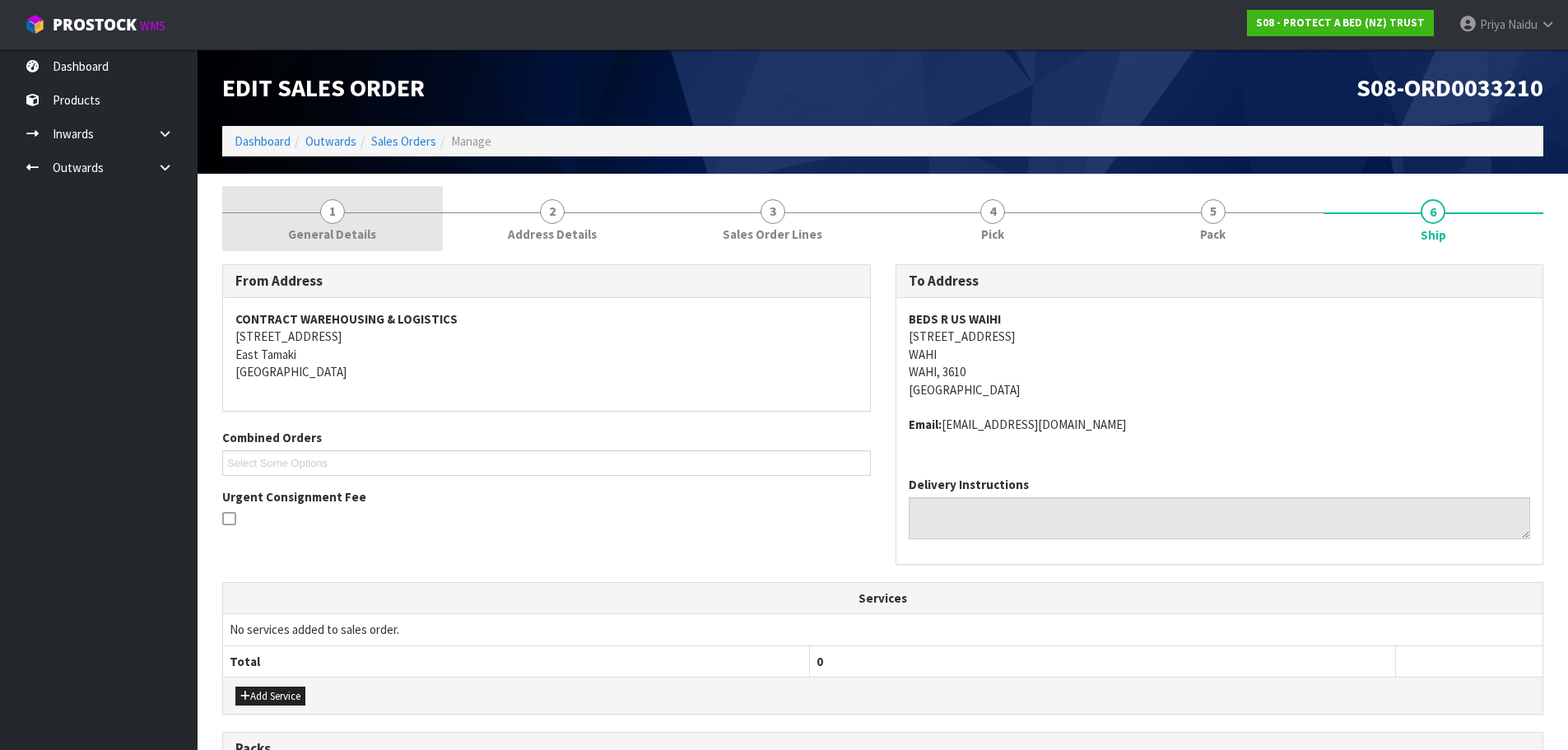
click at [337, 191] on link "1 General Details" at bounding box center [332, 219] width 220 height 65
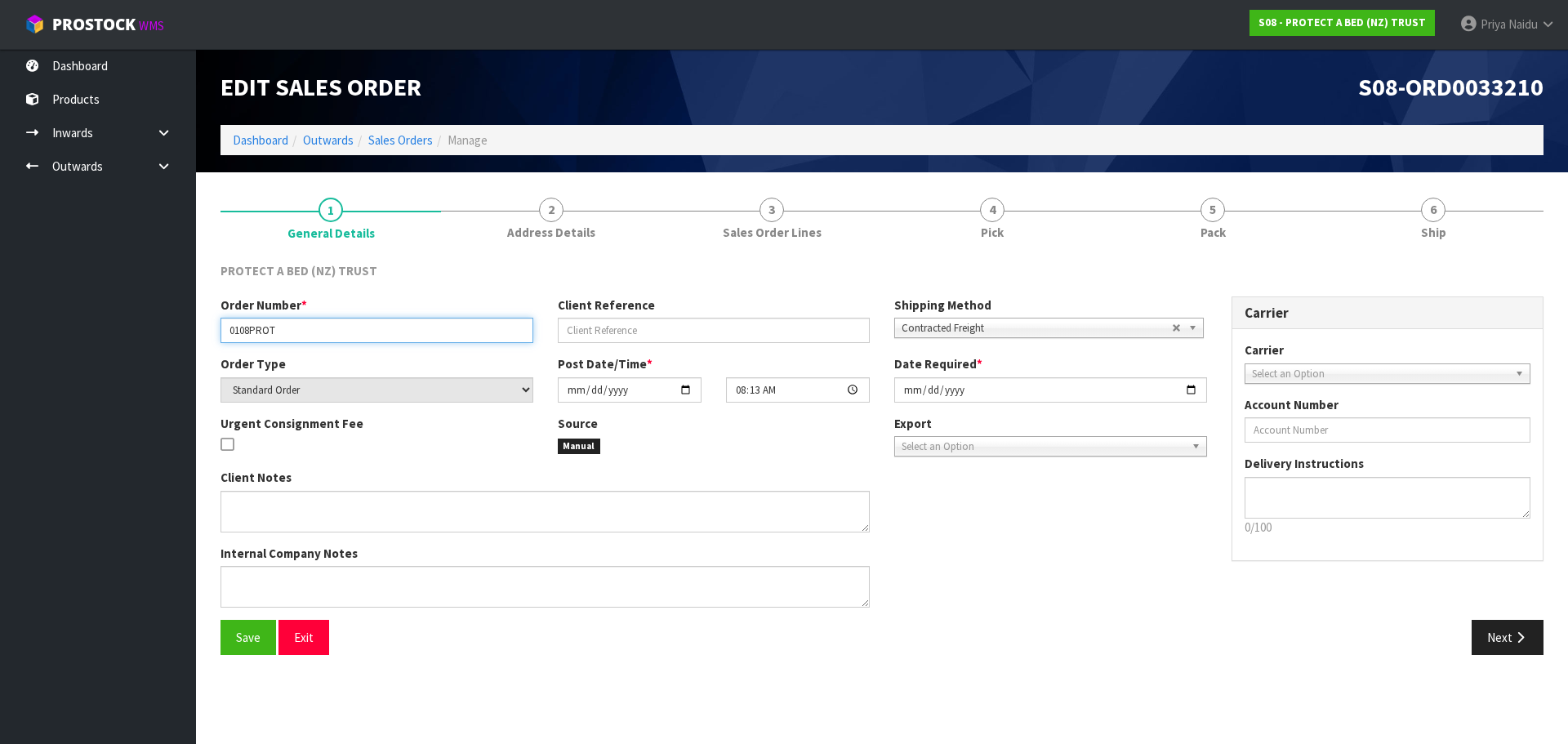
drag, startPoint x: 225, startPoint y: 328, endPoint x: 363, endPoint y: 334, distance: 138.1
click at [363, 334] on input "0108PROT" at bounding box center [377, 330] width 313 height 25
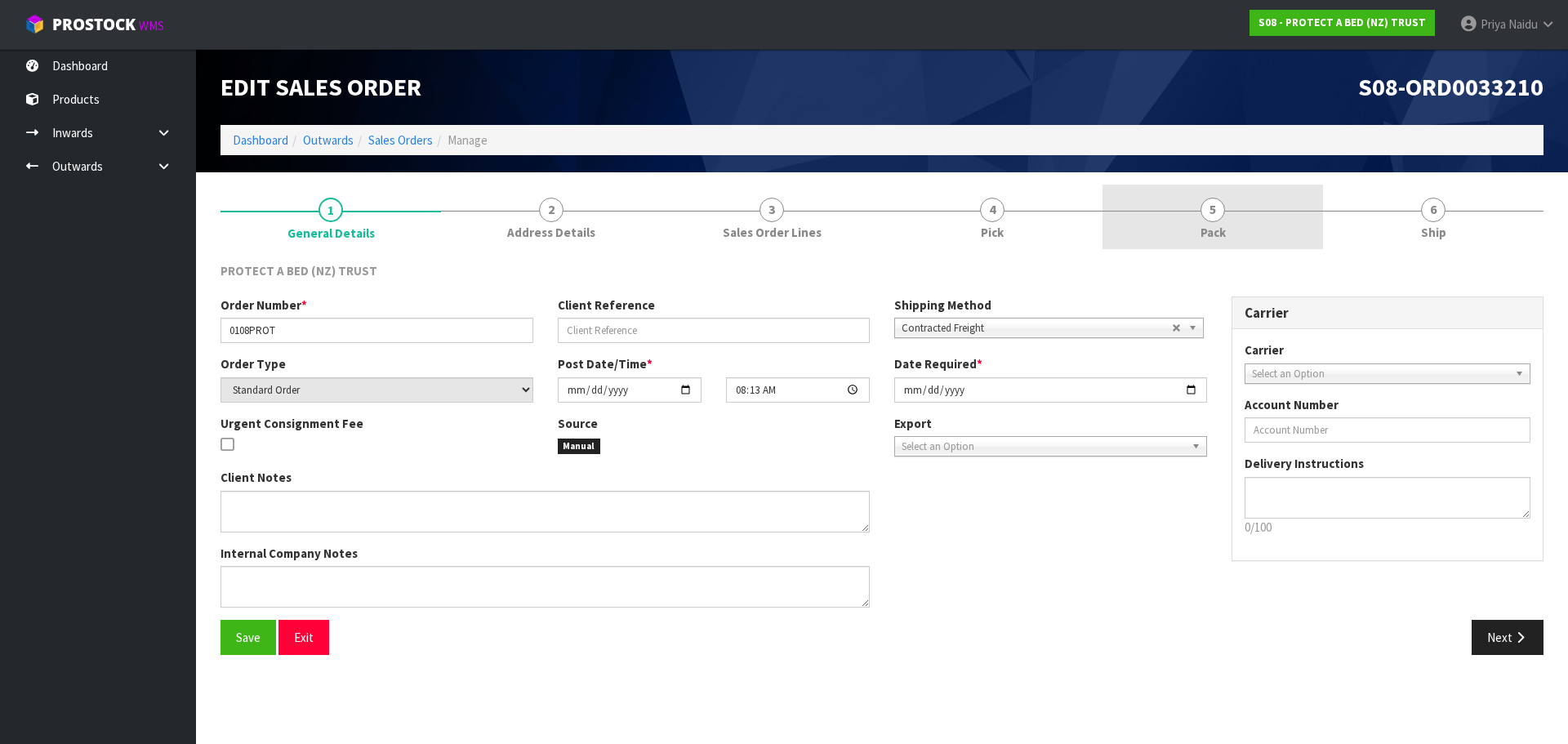
click at [1198, 213] on link "5 Pack" at bounding box center [1212, 217] width 220 height 65
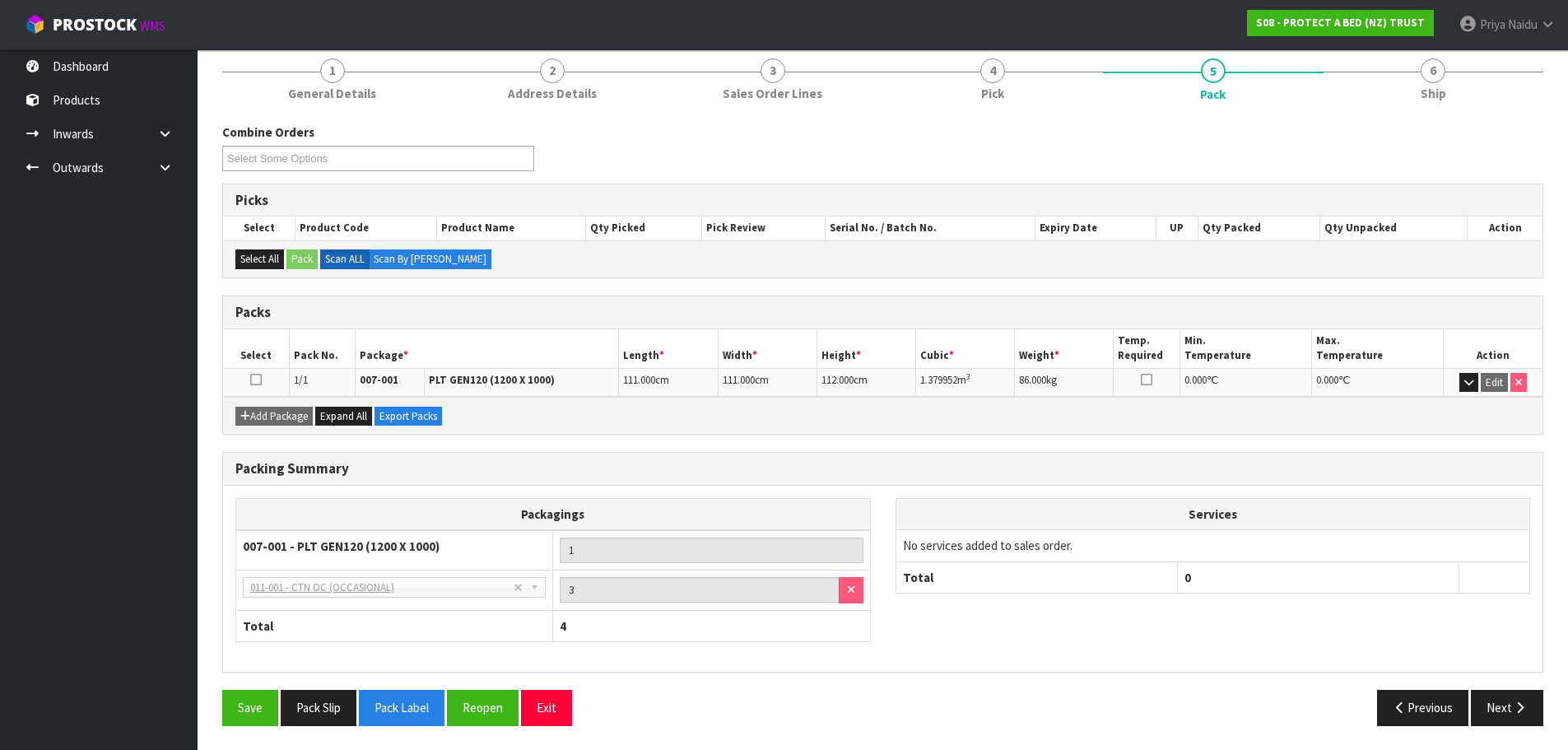
scroll to position [142, 0]
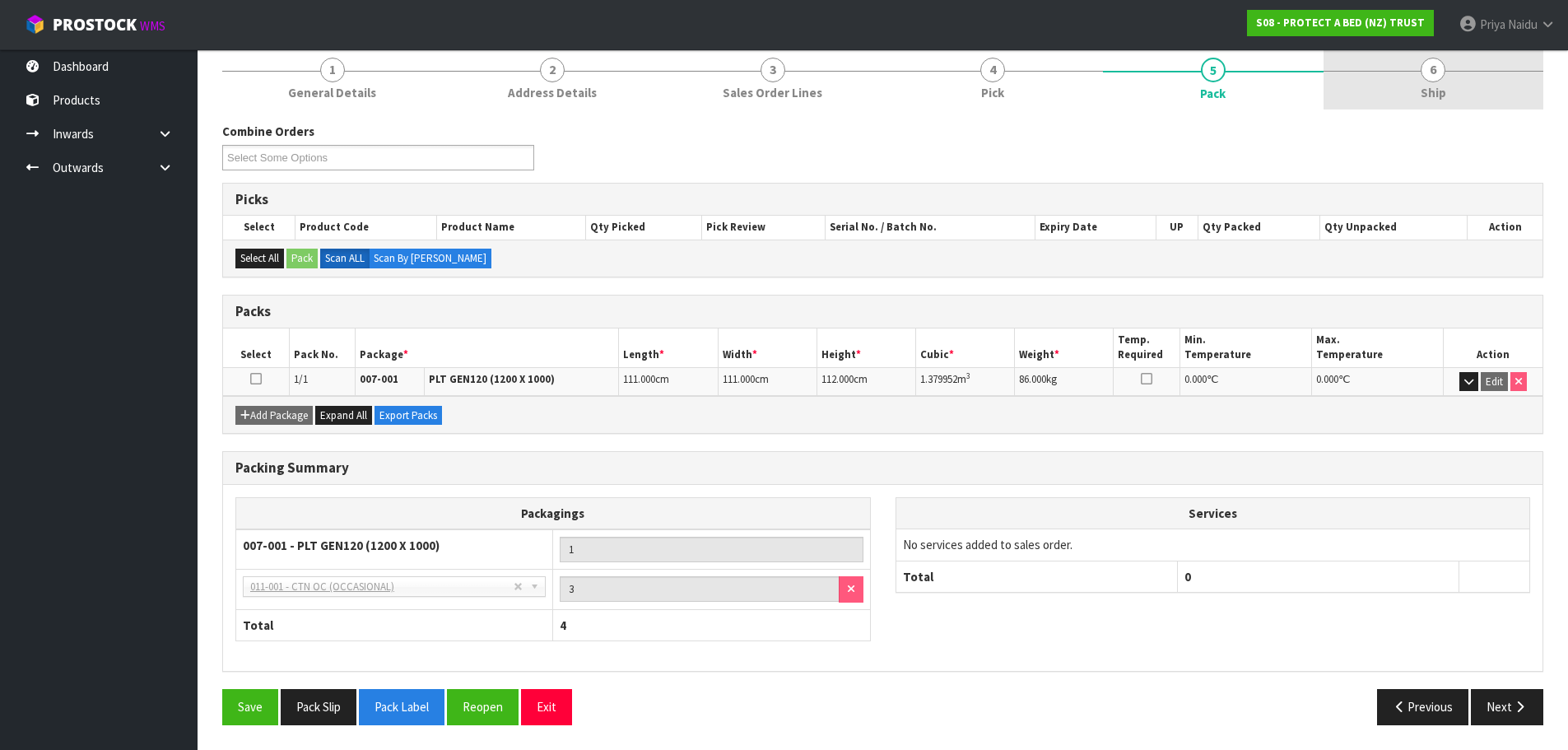
drag, startPoint x: 1376, startPoint y: 83, endPoint x: 1354, endPoint y: 83, distance: 22.0
click at [1378, 83] on link "6 Ship" at bounding box center [1434, 77] width 220 height 65
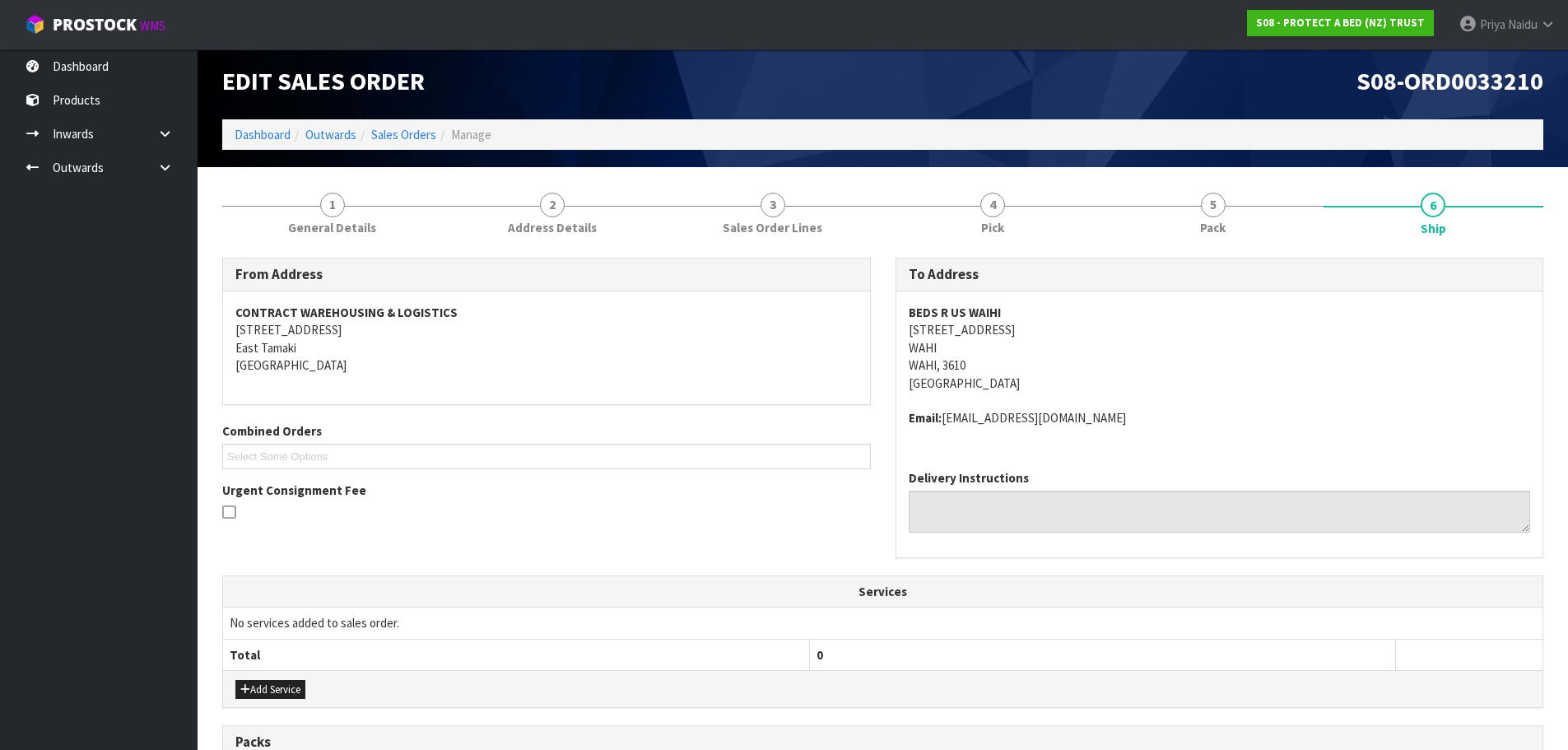
scroll to position [0, 0]
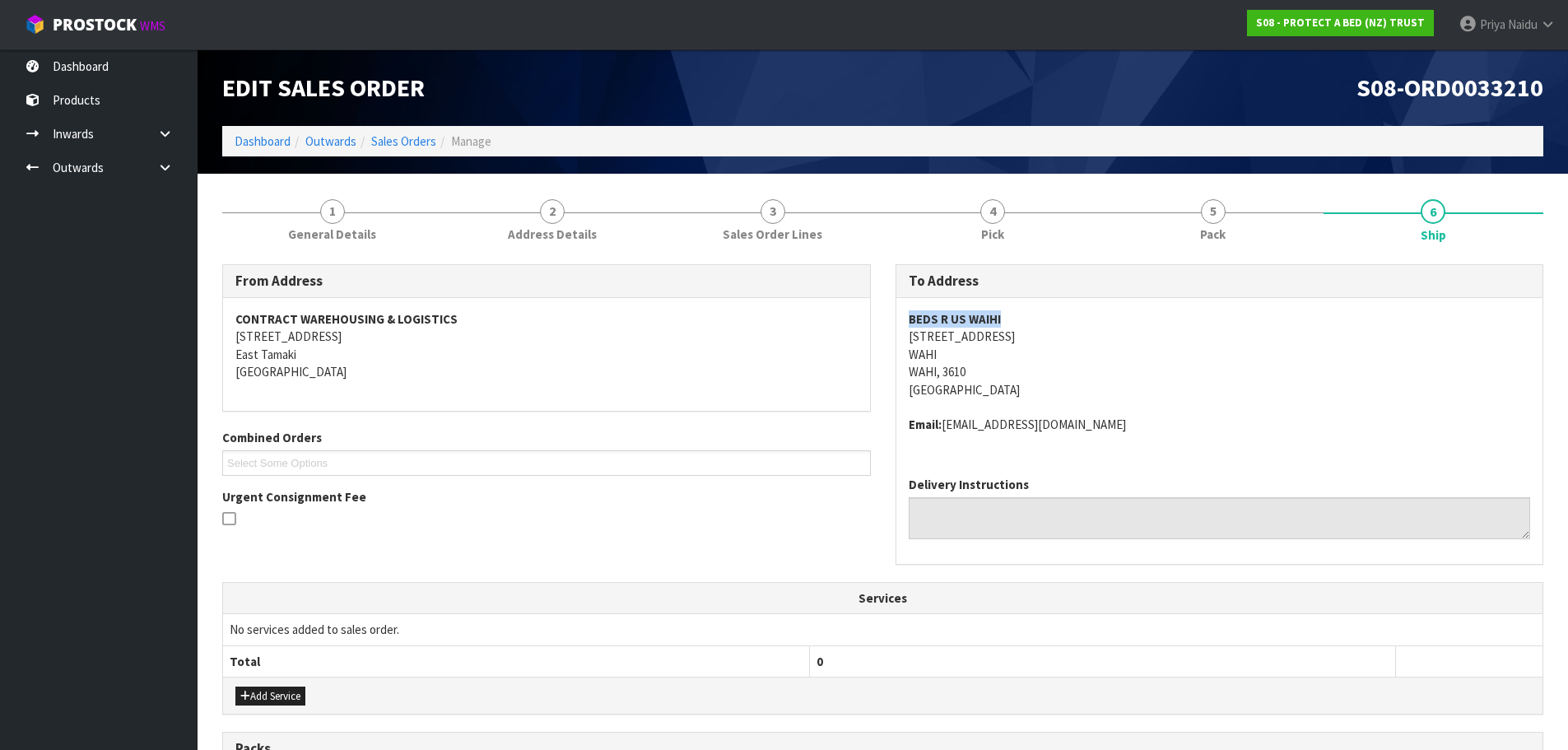
drag, startPoint x: 901, startPoint y: 318, endPoint x: 1026, endPoint y: 320, distance: 125.0
click at [1026, 320] on div "BEDS R US WAIHI [STREET_ADDRESS] Email: [EMAIL_ADDRESS][DOMAIN_NAME]" at bounding box center [1220, 381] width 647 height 166
click at [1200, 390] on address "BEDS R US WAIHI [STREET_ADDRESS]" at bounding box center [1220, 354] width 622 height 88
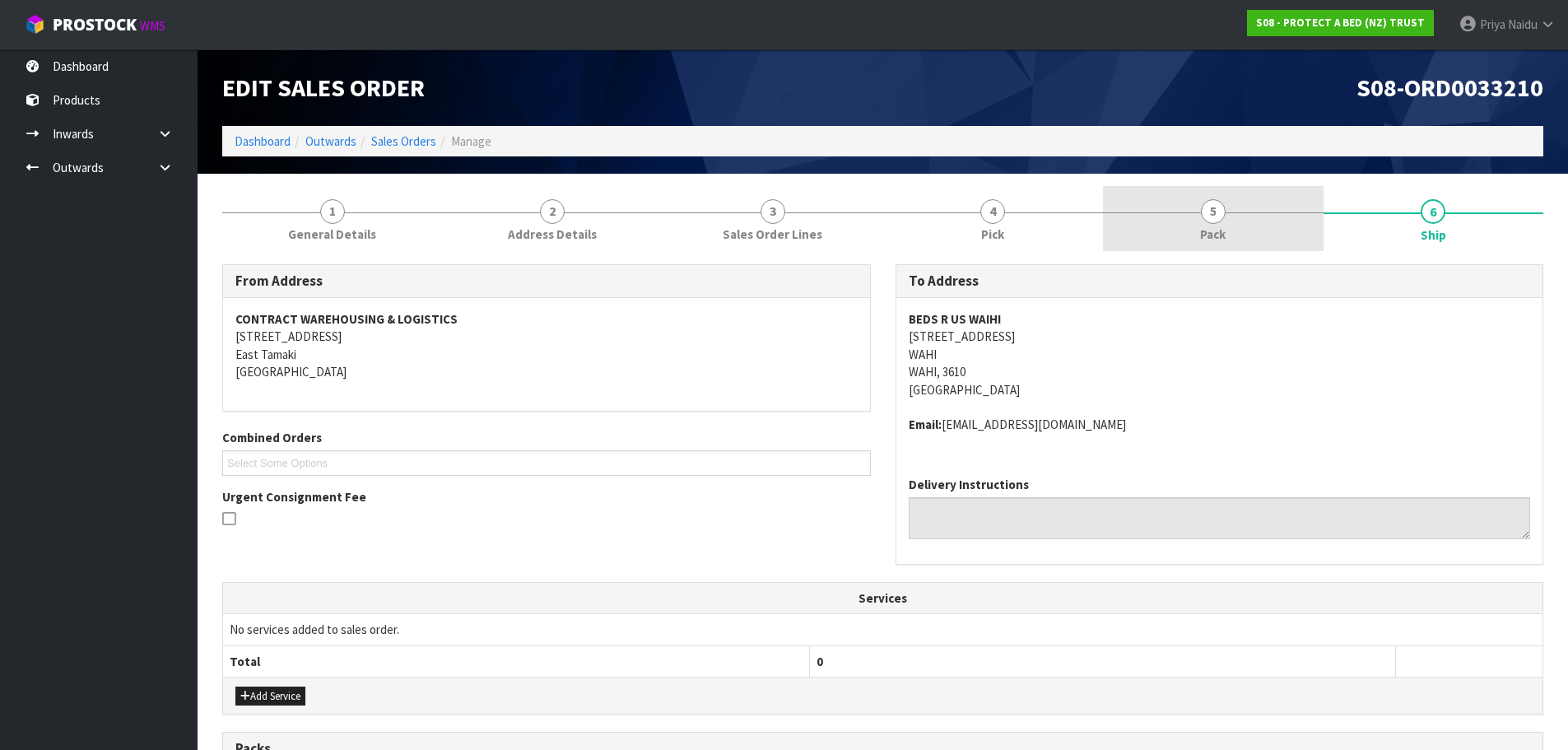
click at [1188, 226] on link "5 Pack" at bounding box center [1213, 219] width 220 height 65
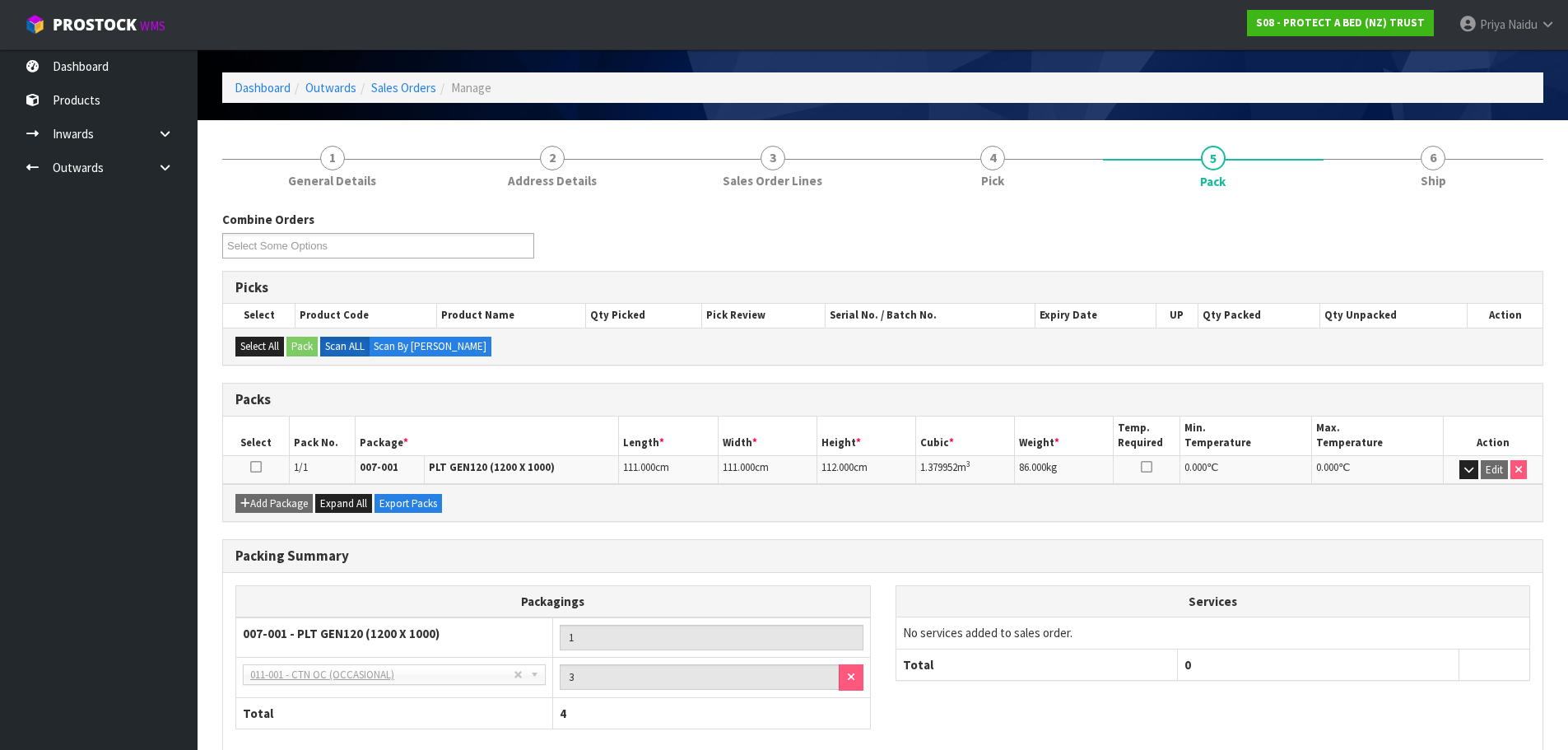
scroll to position [83, 0]
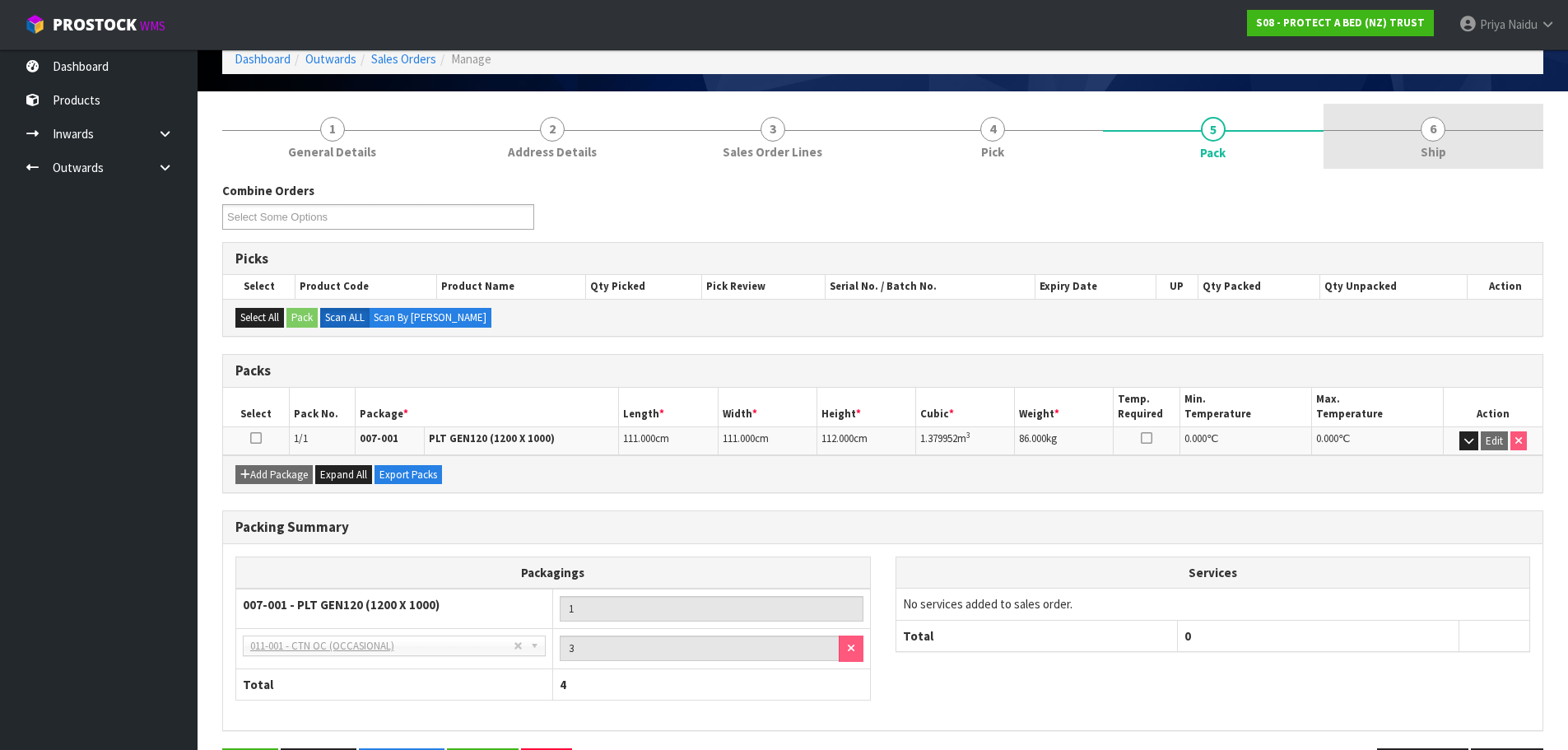
drag, startPoint x: 1427, startPoint y: 135, endPoint x: 1396, endPoint y: 153, distance: 35.8
click at [1427, 135] on span "6" at bounding box center [1433, 129] width 24 height 24
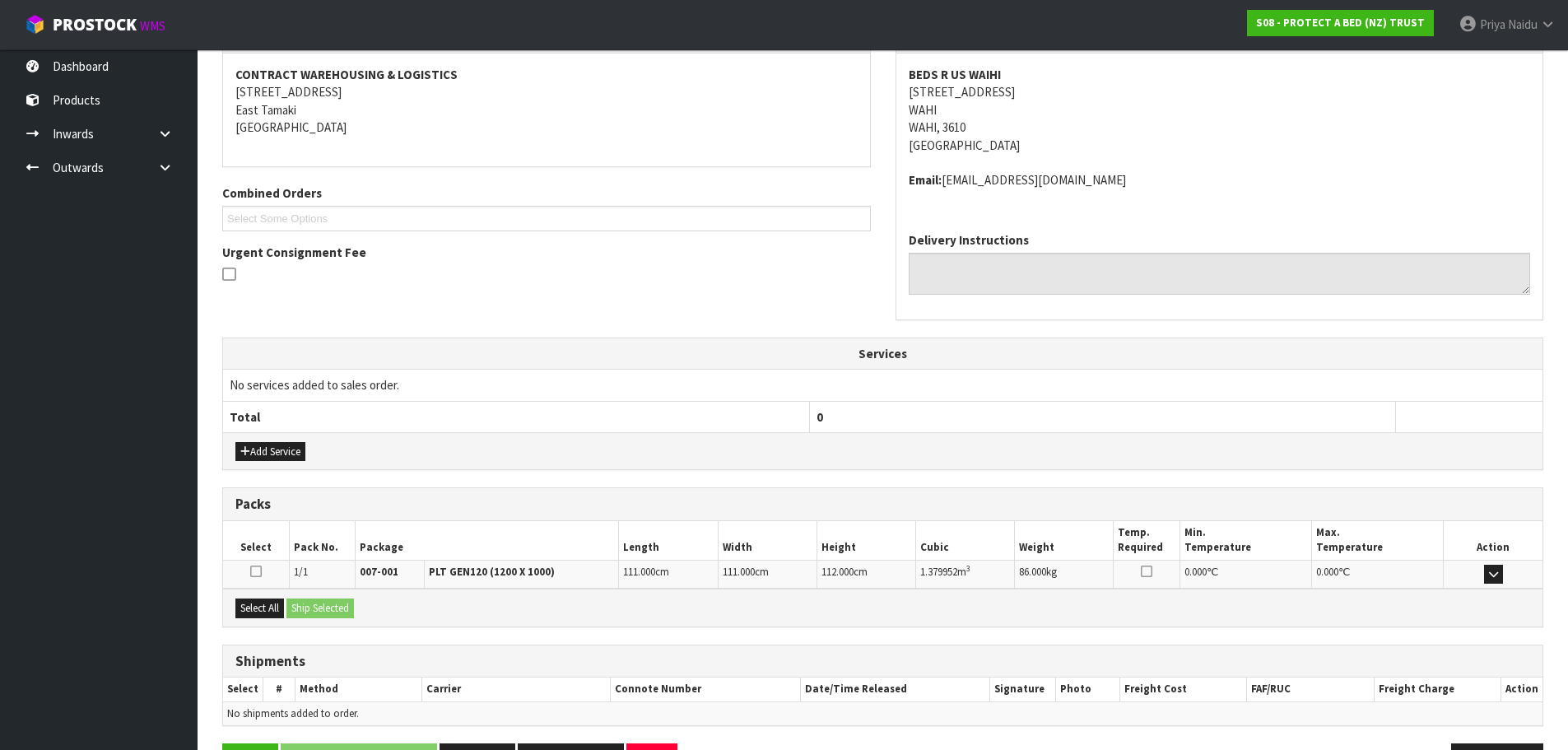
scroll to position [299, 0]
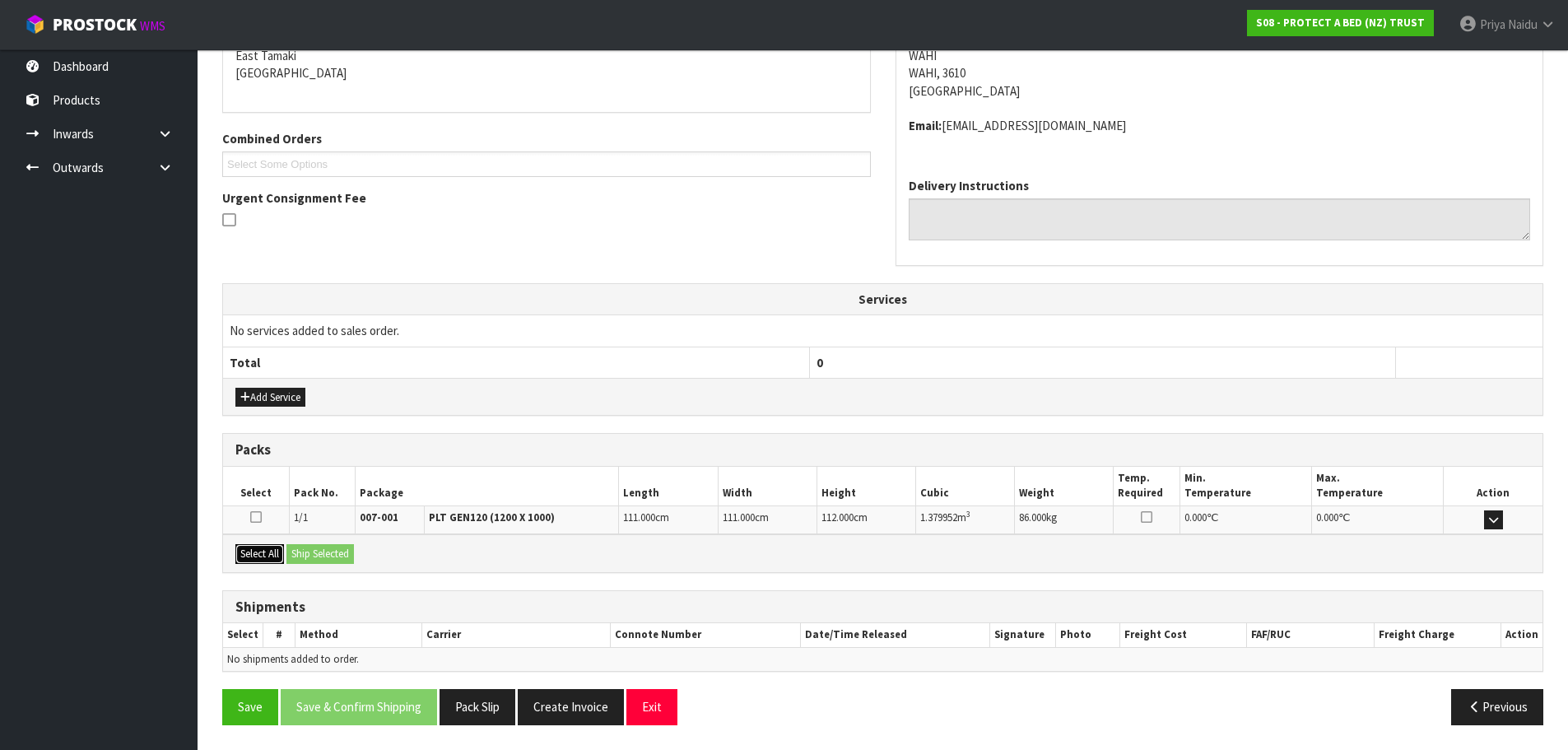
drag, startPoint x: 264, startPoint y: 555, endPoint x: 281, endPoint y: 550, distance: 17.7
click at [265, 555] on button "Select All" at bounding box center [260, 554] width 49 height 20
drag, startPoint x: 308, startPoint y: 550, endPoint x: 355, endPoint y: 557, distance: 47.5
click at [309, 550] on button "Ship Selected" at bounding box center [320, 554] width 67 height 20
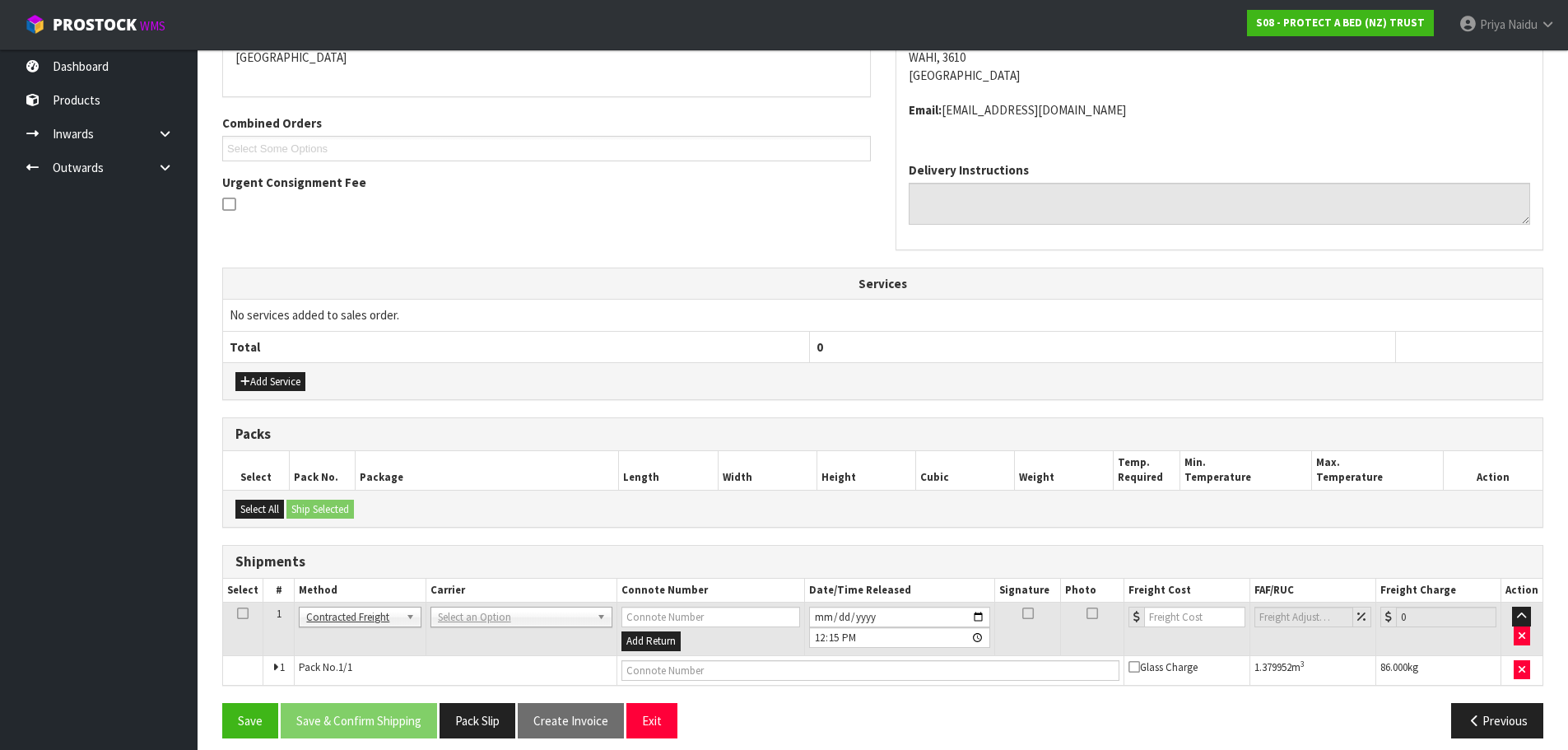
scroll to position [328, 0]
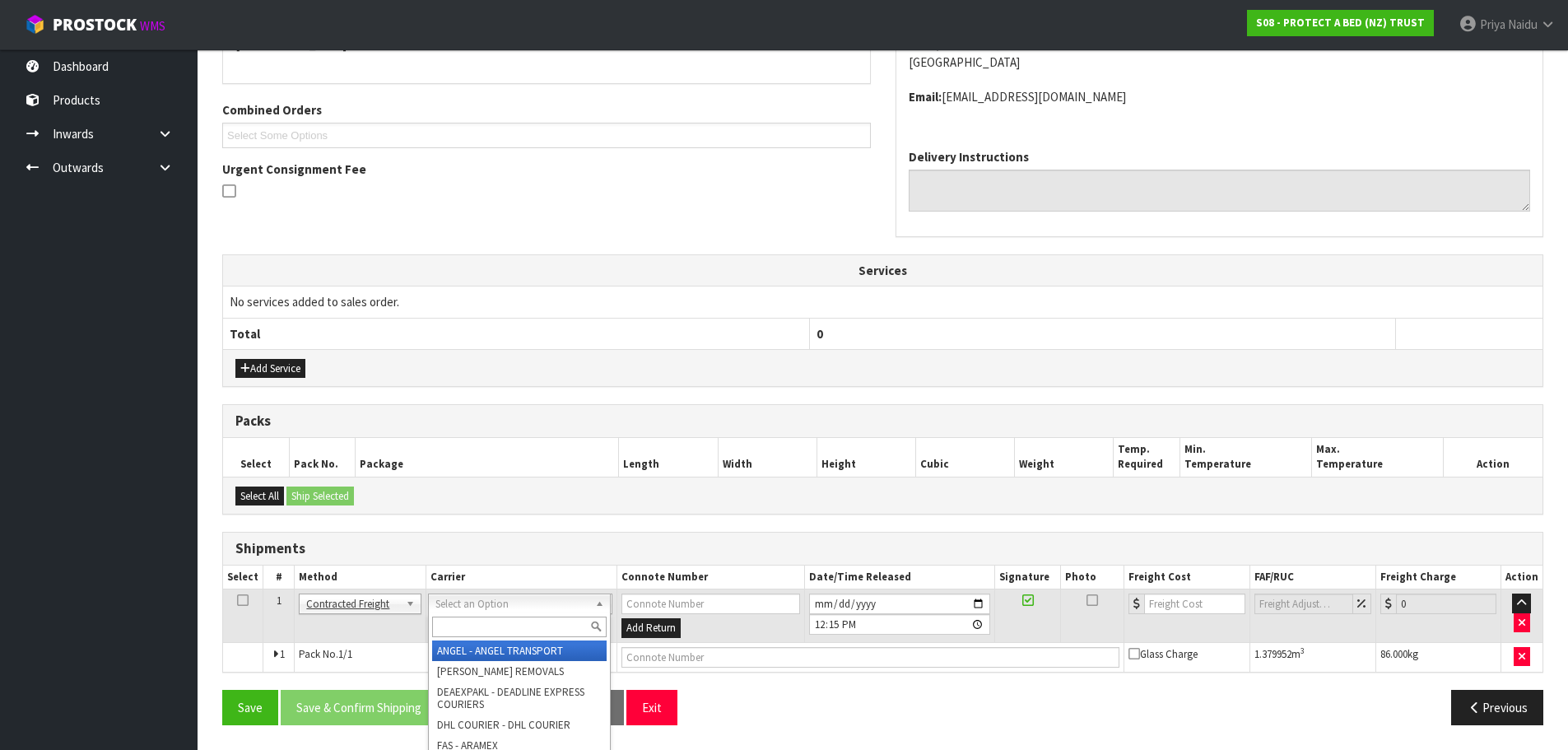
click at [476, 630] on input "text" at bounding box center [519, 627] width 174 height 21
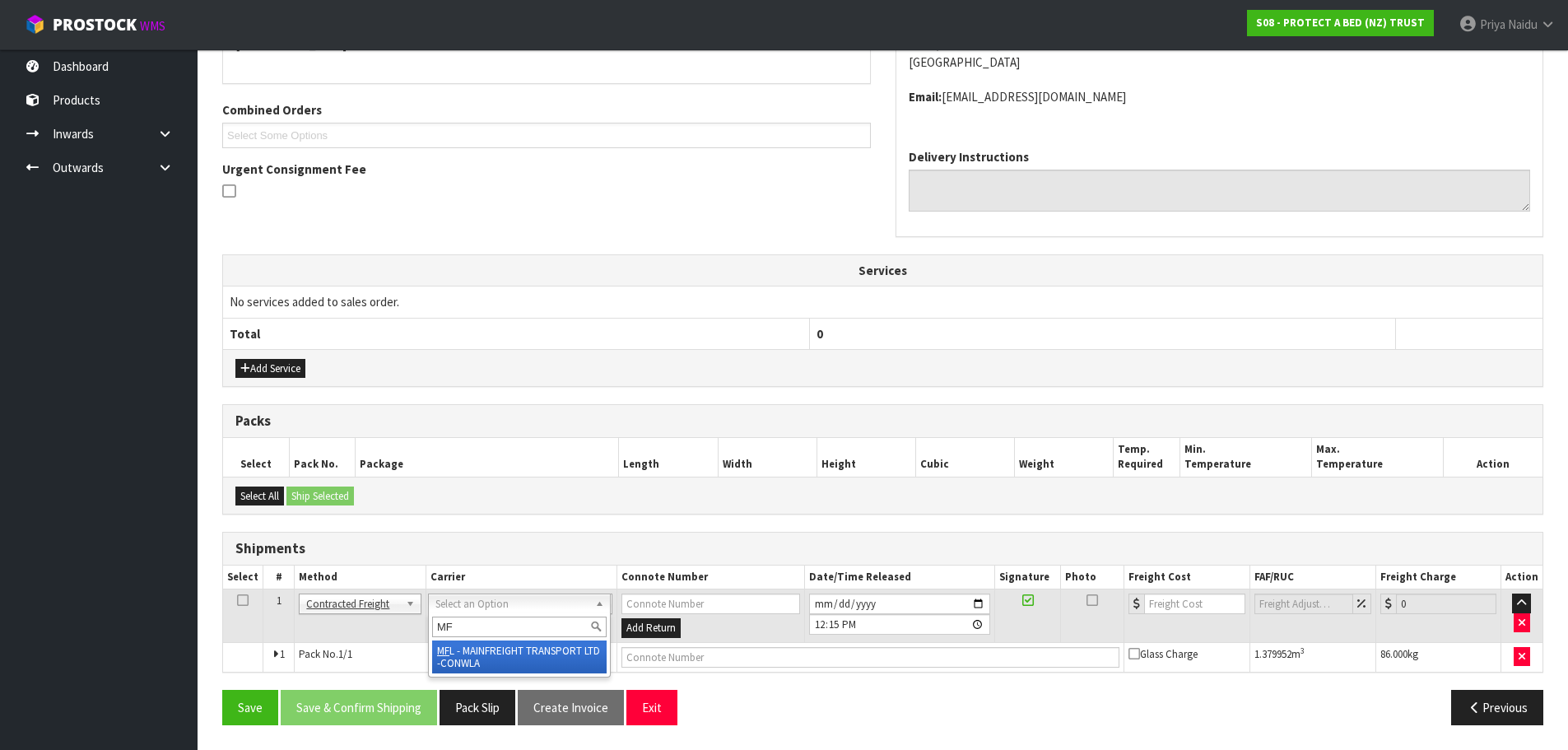
type input "MF"
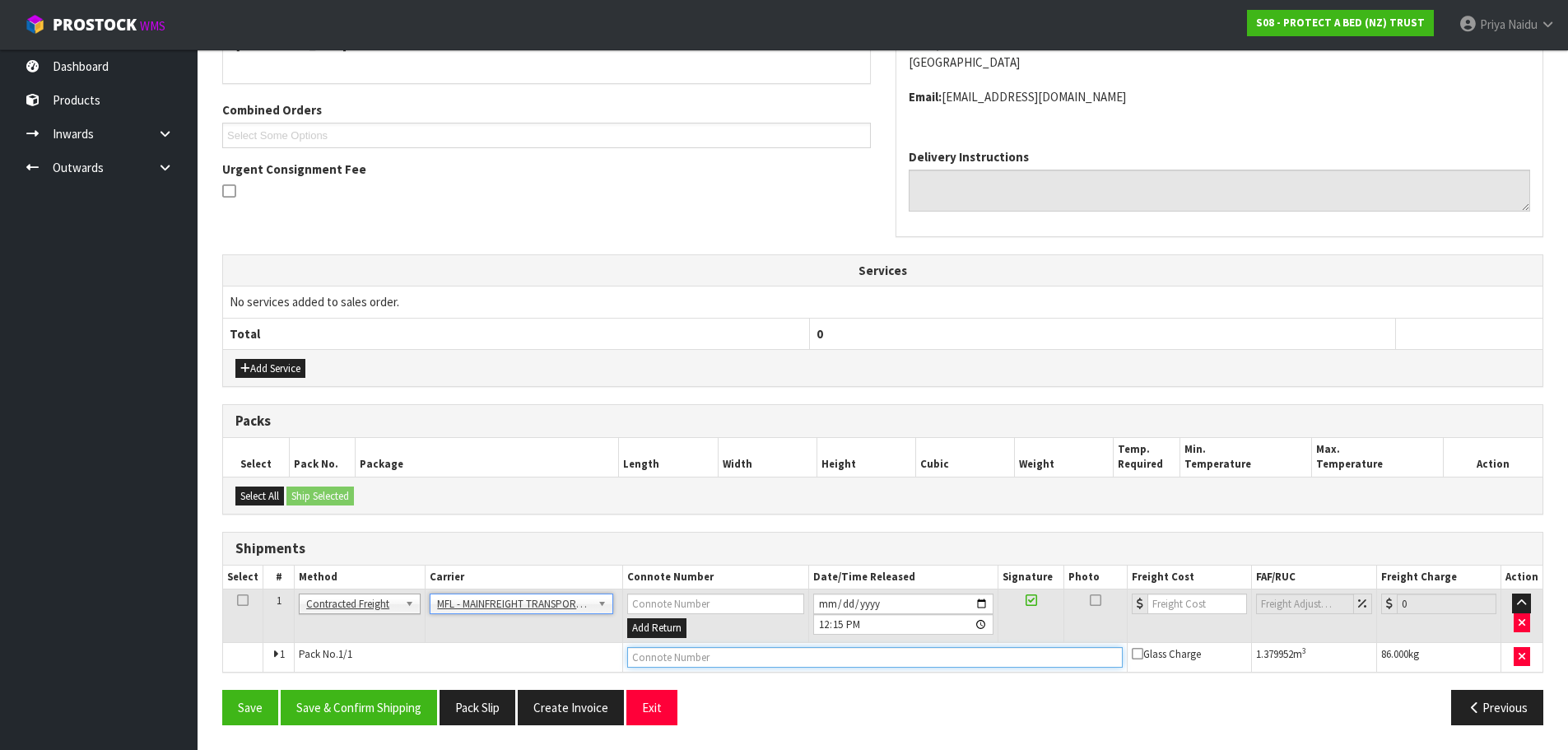
click at [650, 655] on input "text" at bounding box center [875, 658] width 496 height 21
paste input "FWM58546769"
type input "FWM58546769"
click at [1173, 608] on input "number" at bounding box center [1197, 604] width 99 height 21
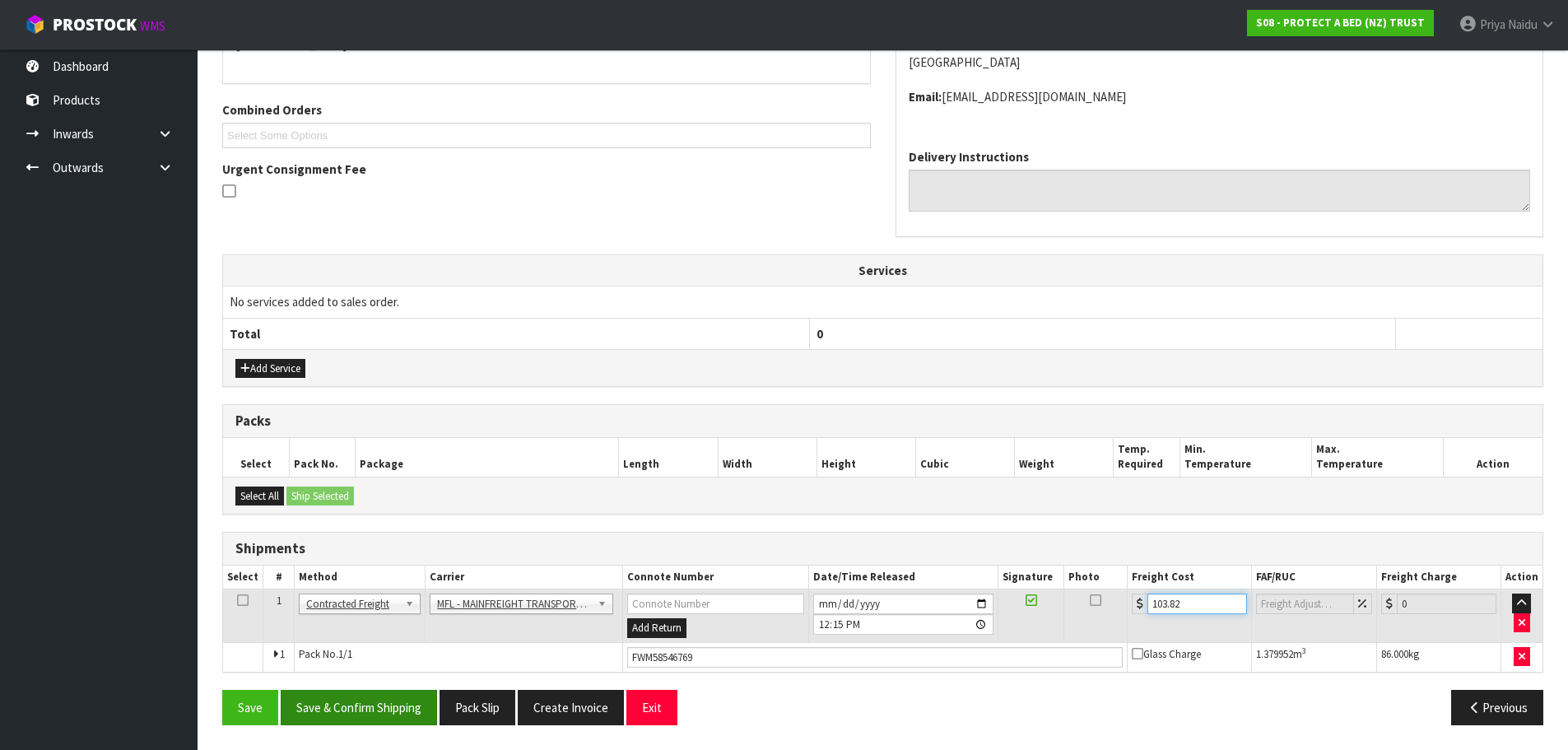
type input "103.82"
click at [397, 708] on button "Save & Confirm Shipping" at bounding box center [359, 707] width 157 height 36
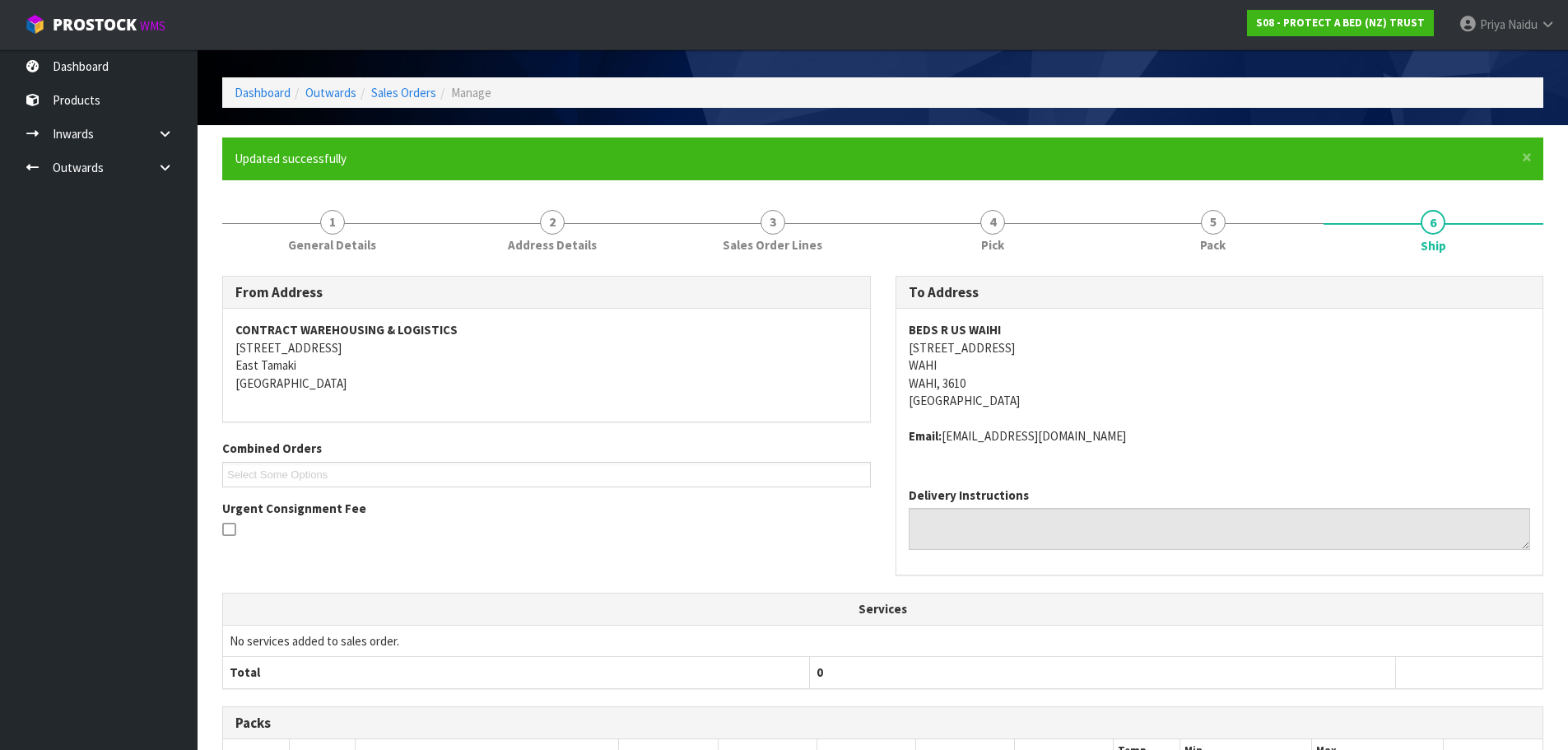
scroll to position [0, 0]
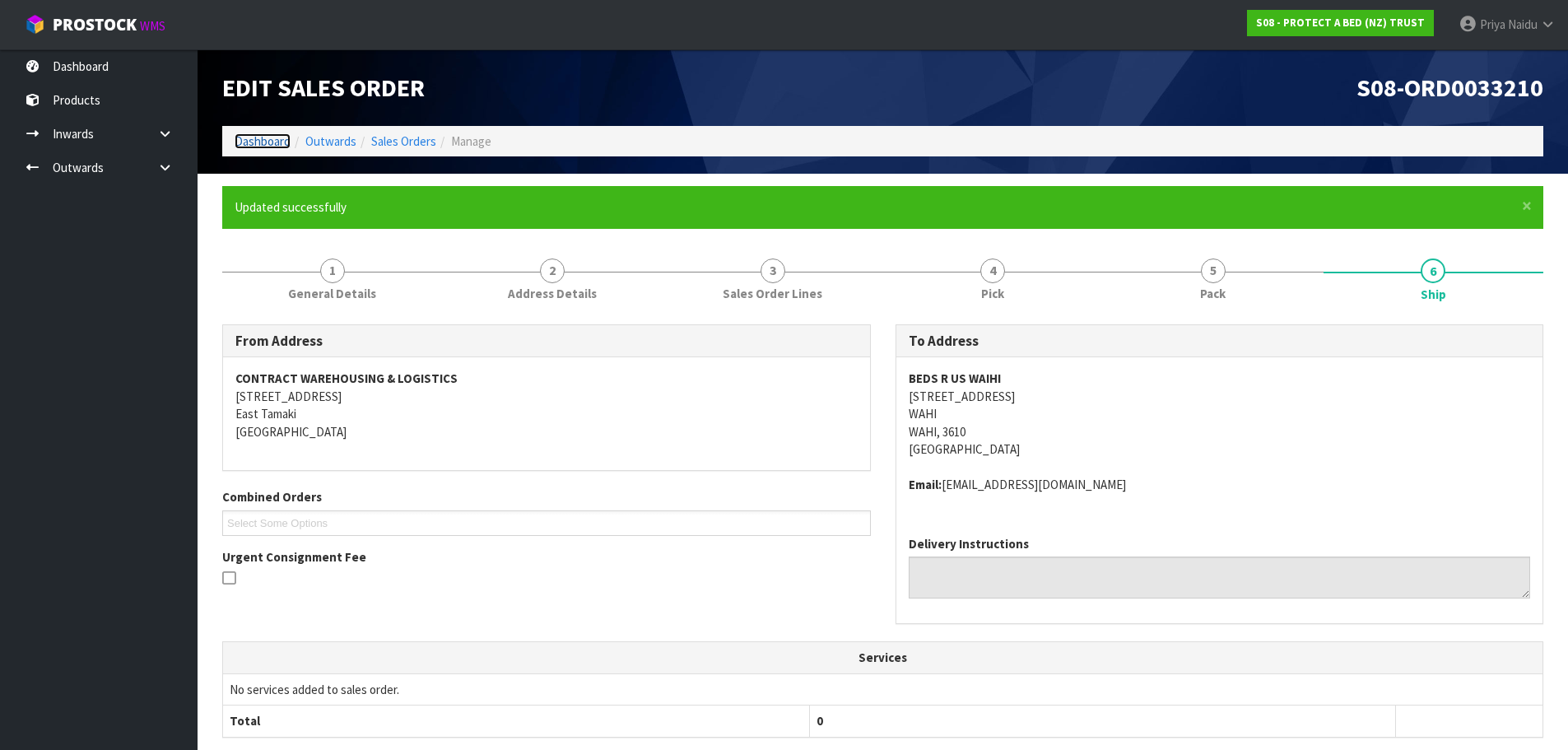
click at [288, 143] on link "Dashboard" at bounding box center [262, 141] width 56 height 16
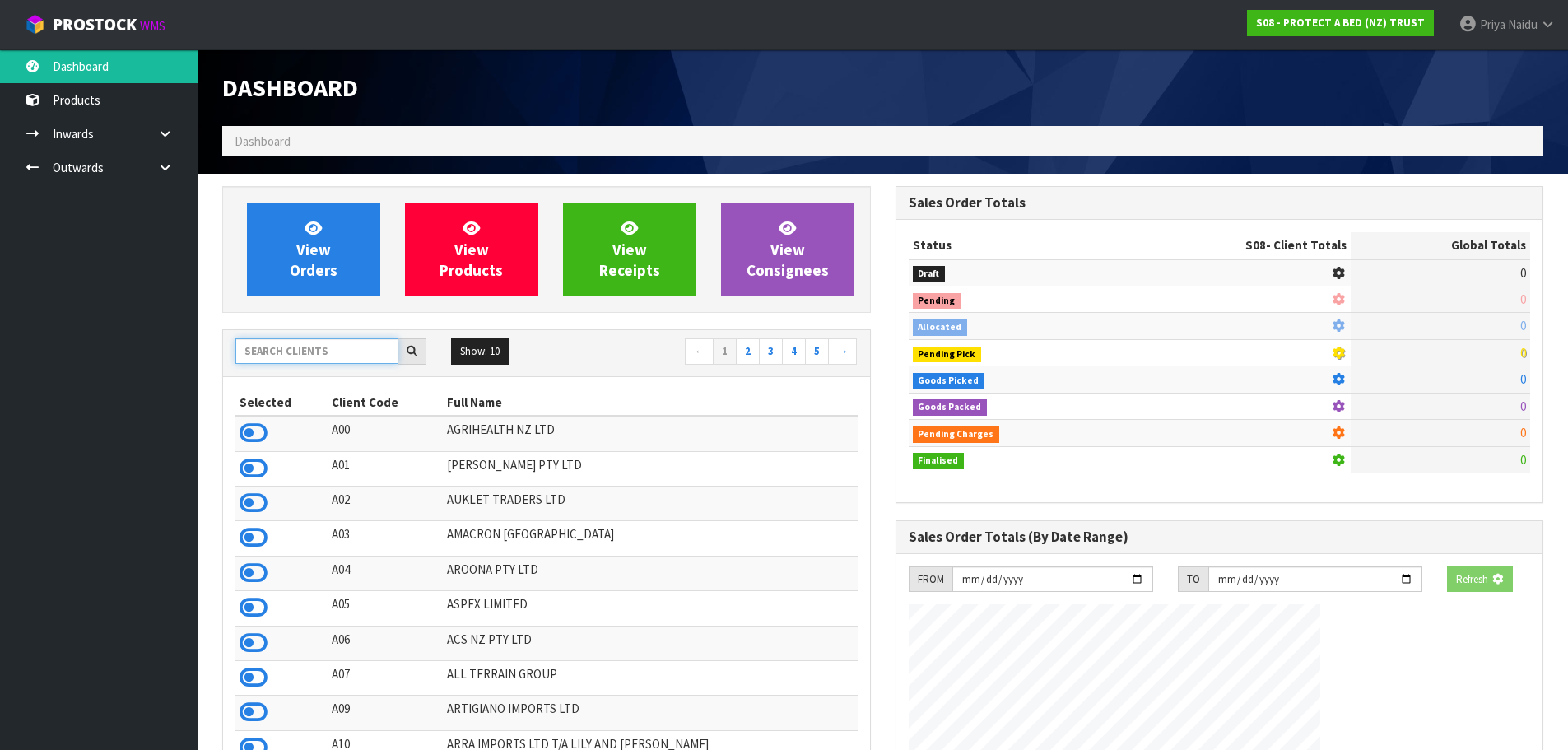
click at [269, 354] on input "text" at bounding box center [316, 350] width 163 height 25
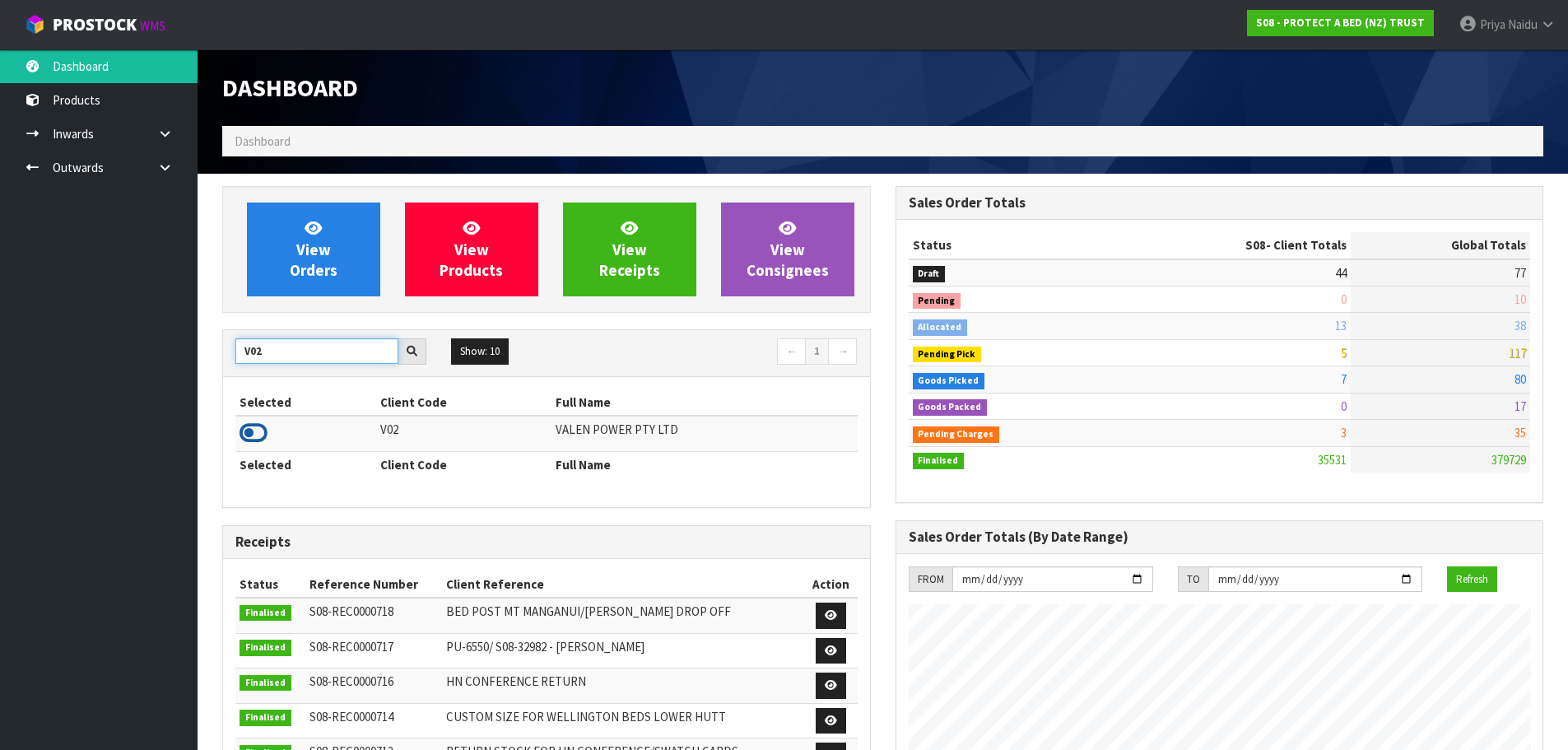
type input "V02"
click at [247, 432] on icon at bounding box center [253, 433] width 28 height 24
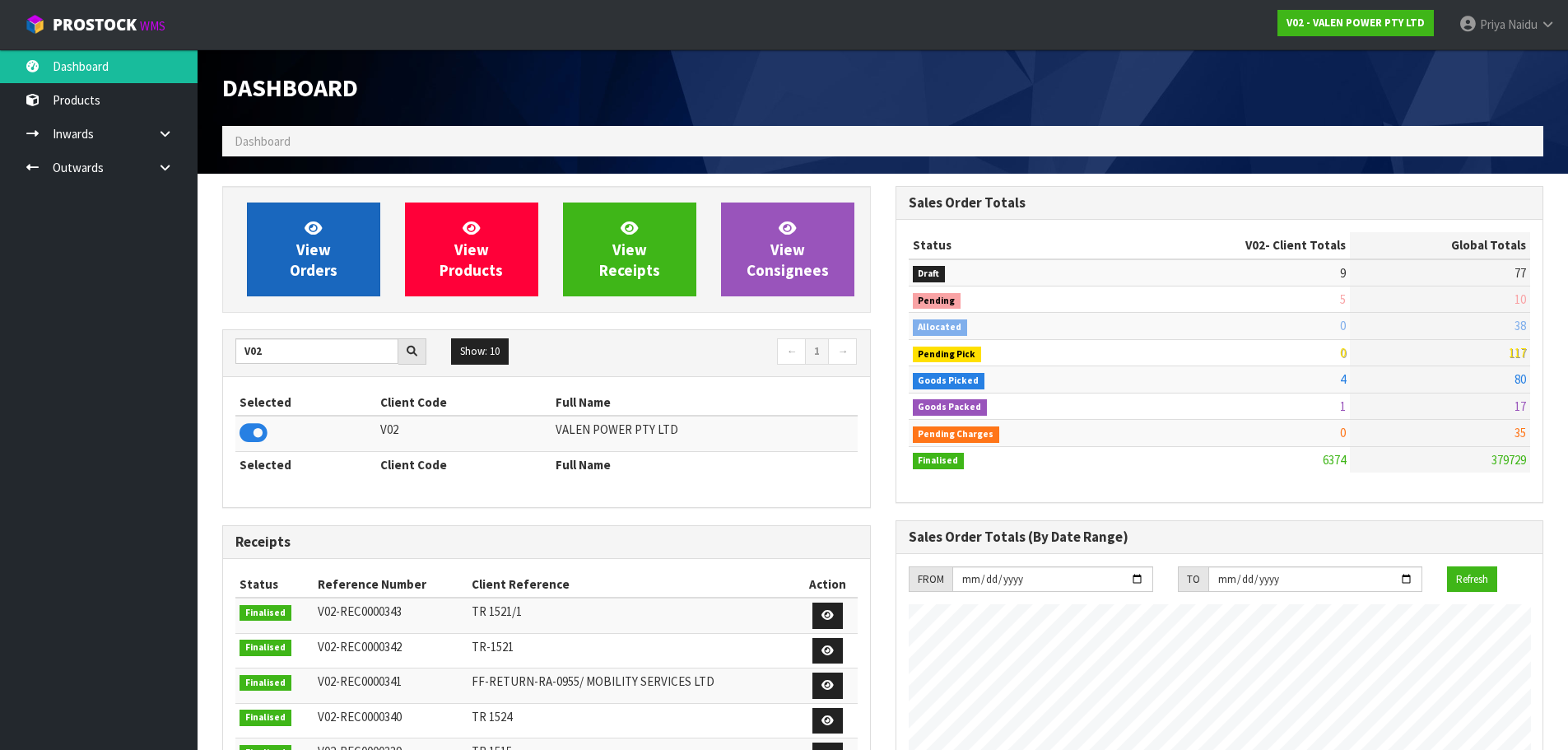
scroll to position [1282, 672]
click at [307, 274] on span "View Orders" at bounding box center [314, 248] width 48 height 62
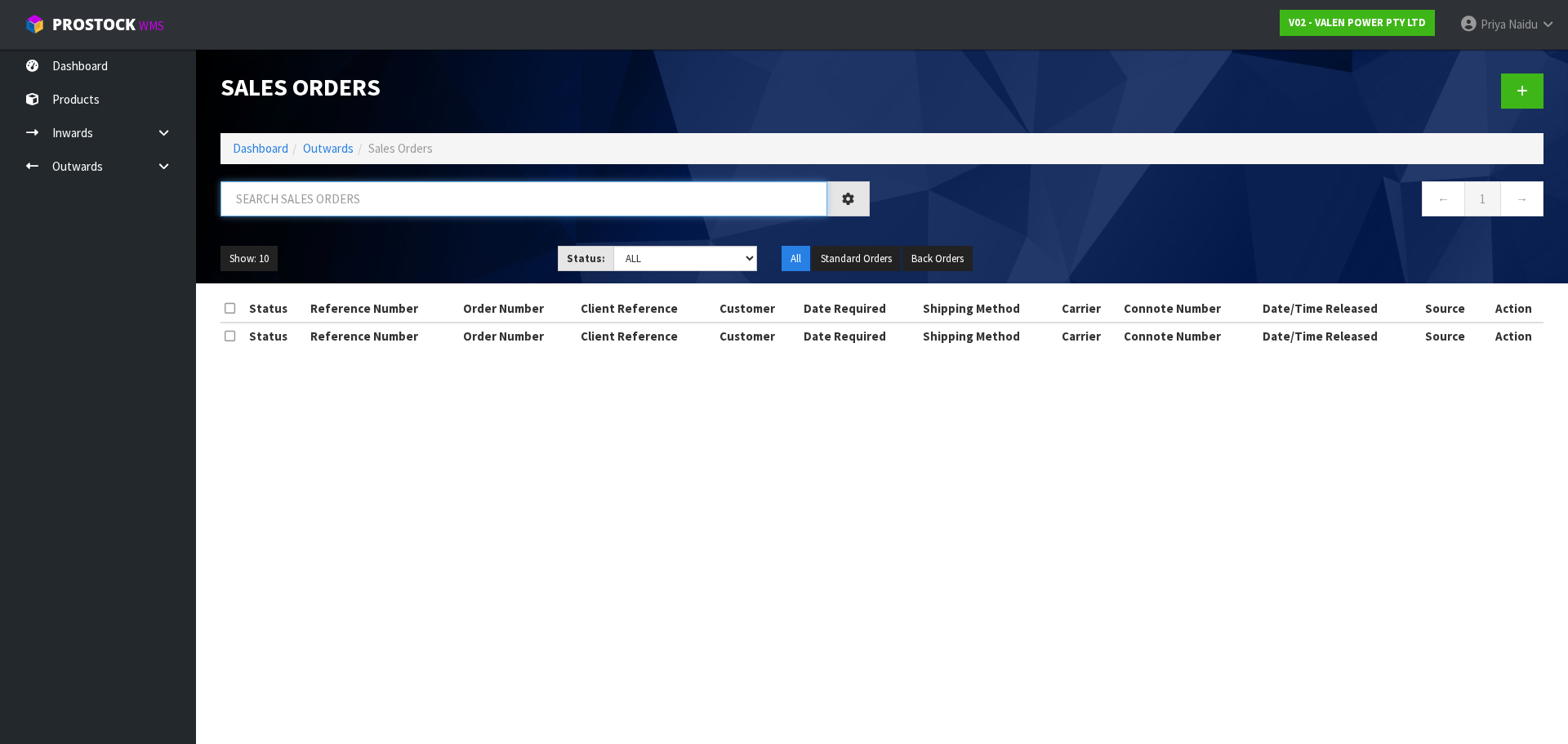
click at [330, 207] on input "text" at bounding box center [524, 199] width 606 height 35
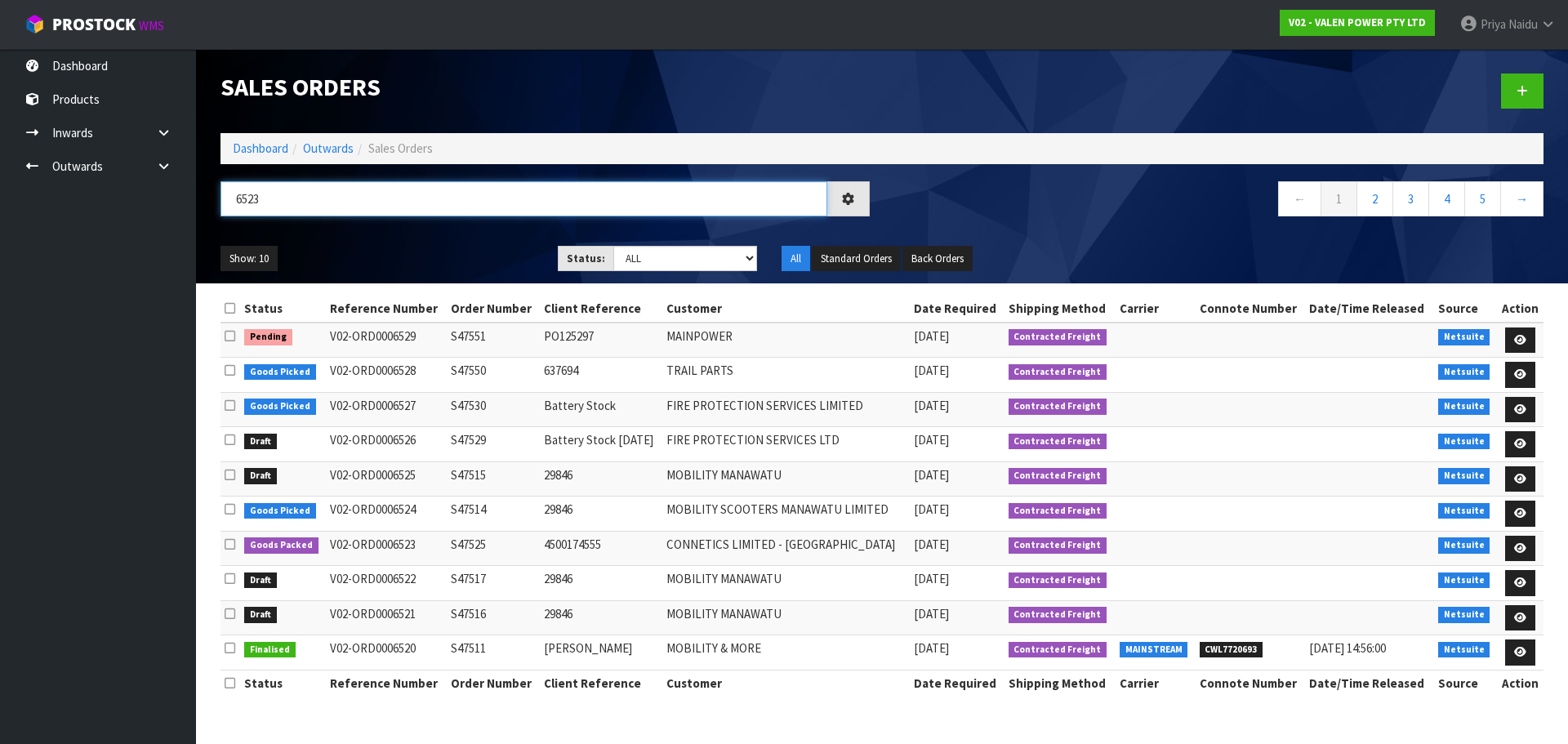
type input "6523"
click at [377, 248] on ul "Show: 10 5 10 25 50" at bounding box center [377, 258] width 313 height 26
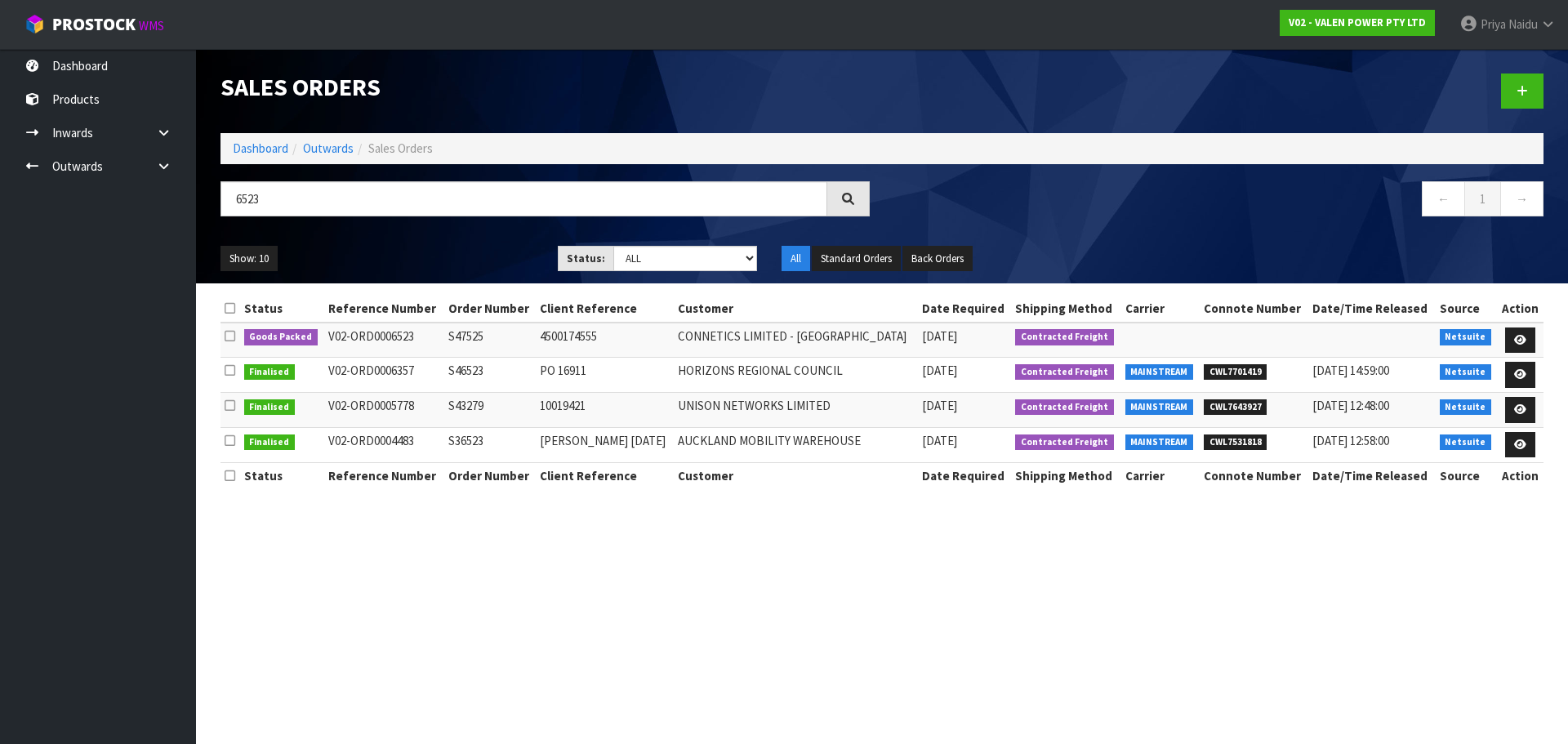
click at [391, 245] on ul "Show: 10 5 10 25 50" at bounding box center [377, 258] width 313 height 26
click at [1521, 335] on icon at bounding box center [1520, 340] width 12 height 10
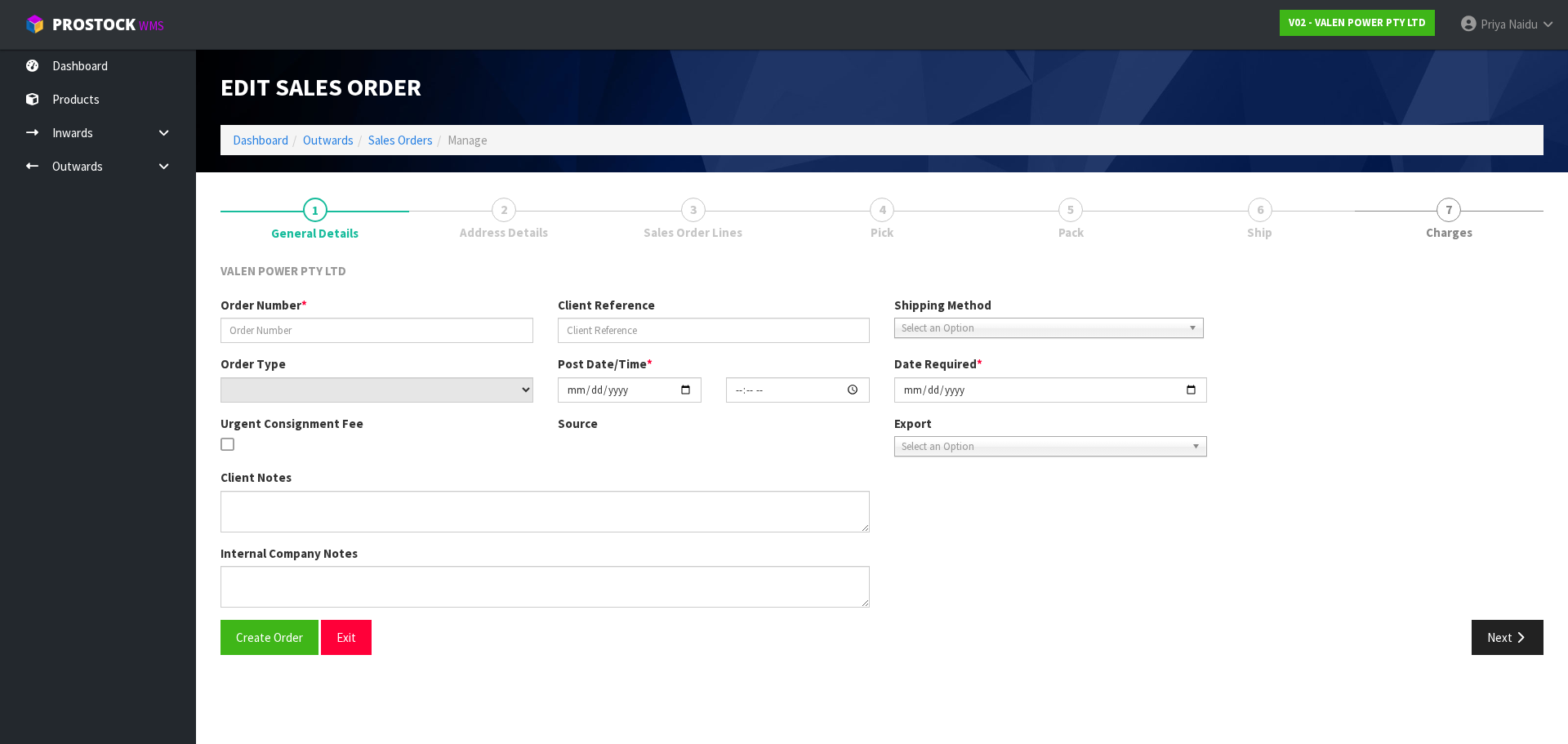
type input "S47525"
type input "4500174555"
select select "number:0"
type input "[DATE]"
type input "17:45:07.000"
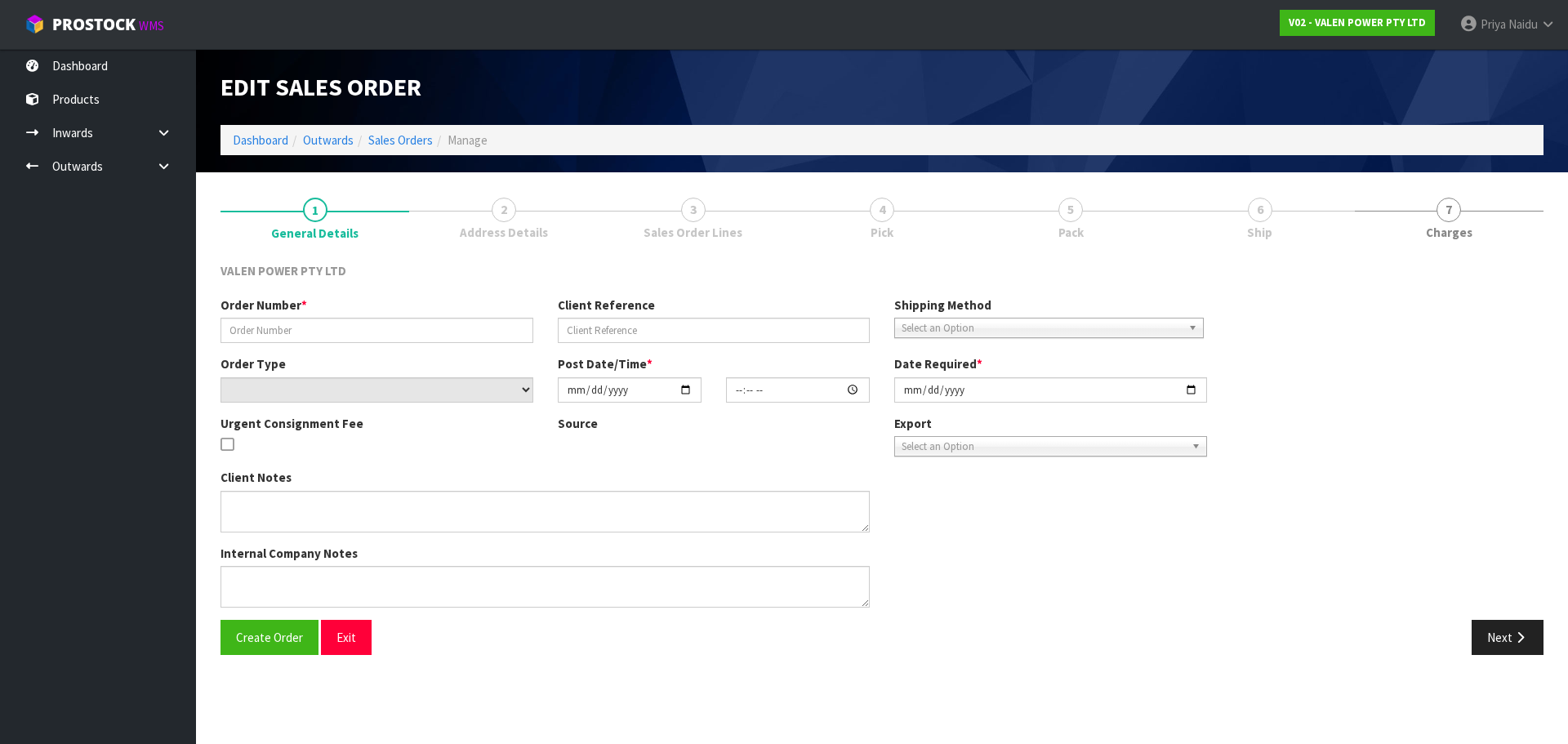
type input "[DATE]"
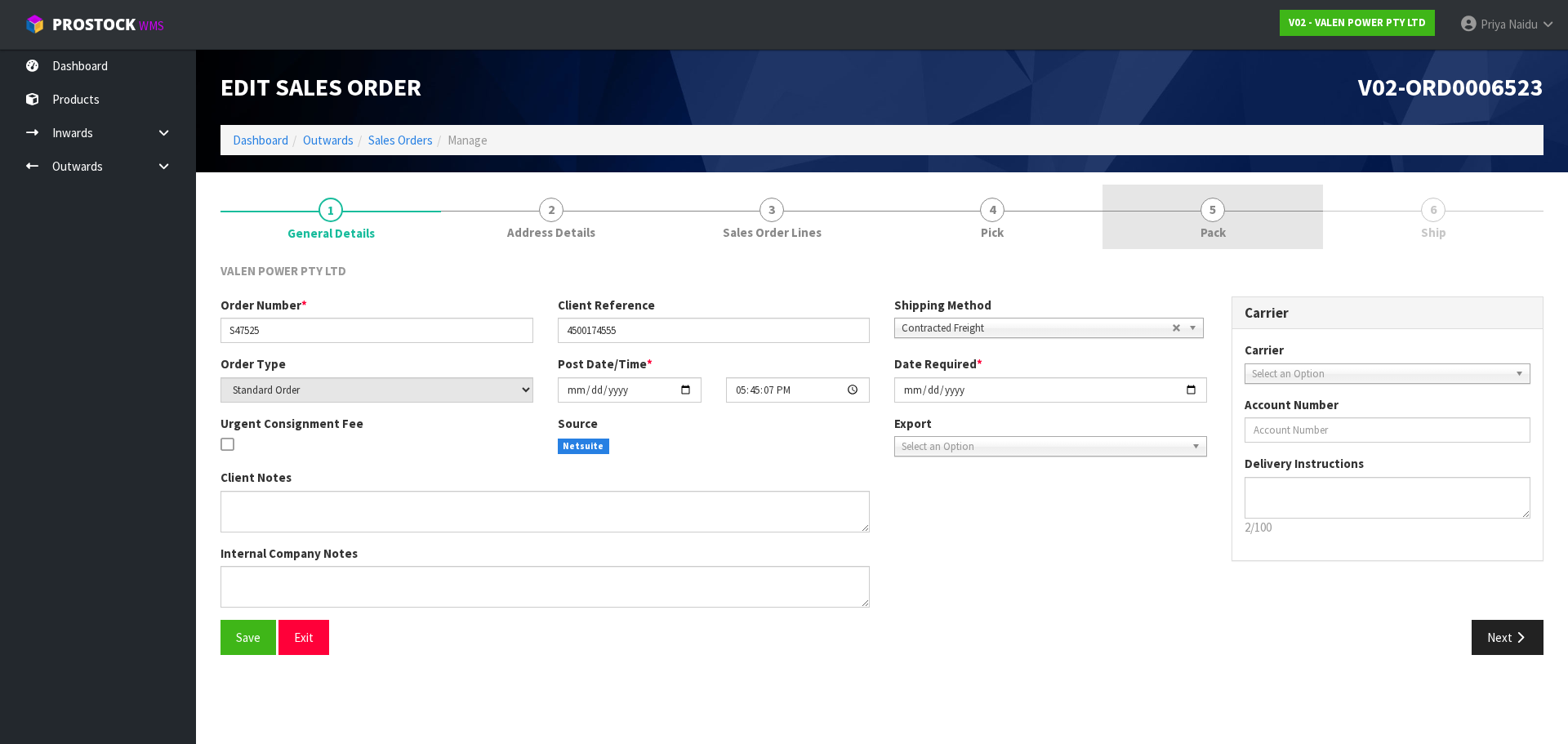
click at [1177, 205] on link "5 Pack" at bounding box center [1212, 217] width 220 height 65
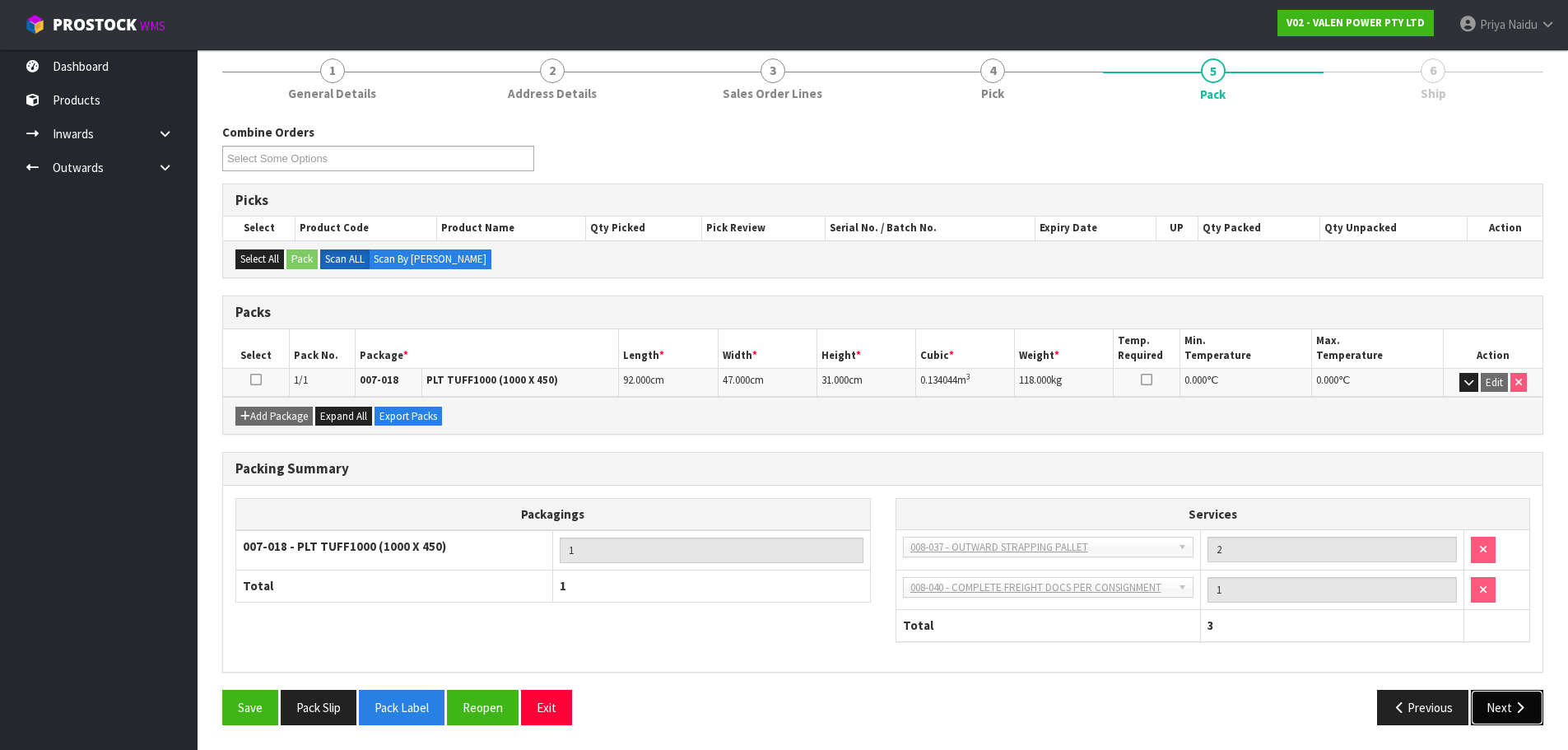
click at [1527, 706] on button "Next" at bounding box center [1507, 707] width 72 height 36
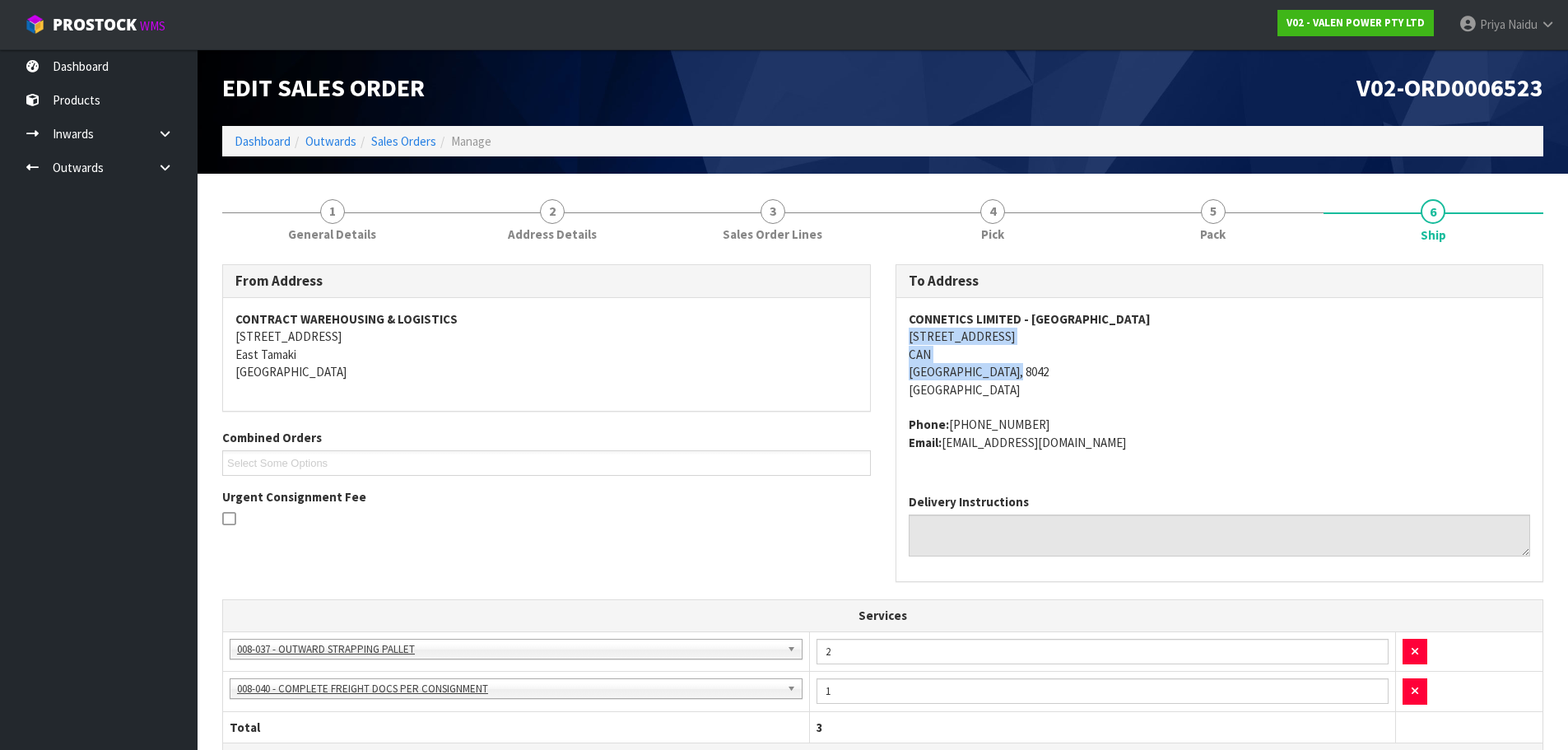
drag, startPoint x: 889, startPoint y: 340, endPoint x: 1074, endPoint y: 380, distance: 189.3
click at [1074, 380] on div "To Address CONNETICS LIMITED - [GEOGRAPHIC_DATA][STREET_ADDRESS][GEOGRAPHIC_DAT…" at bounding box center [1220, 431] width 673 height 335
click at [1130, 389] on address "CONNETICS LIMITED - CHRISTCHURCH [STREET_ADDRESS]" at bounding box center [1220, 354] width 622 height 88
drag, startPoint x: 896, startPoint y: 313, endPoint x: 1146, endPoint y: 318, distance: 250.0
click at [1146, 318] on div "CONNETICS LIMITED - [GEOGRAPHIC_DATA][STREET_ADDRESS][GEOGRAPHIC_DATA] Phone: […" at bounding box center [1220, 389] width 647 height 183
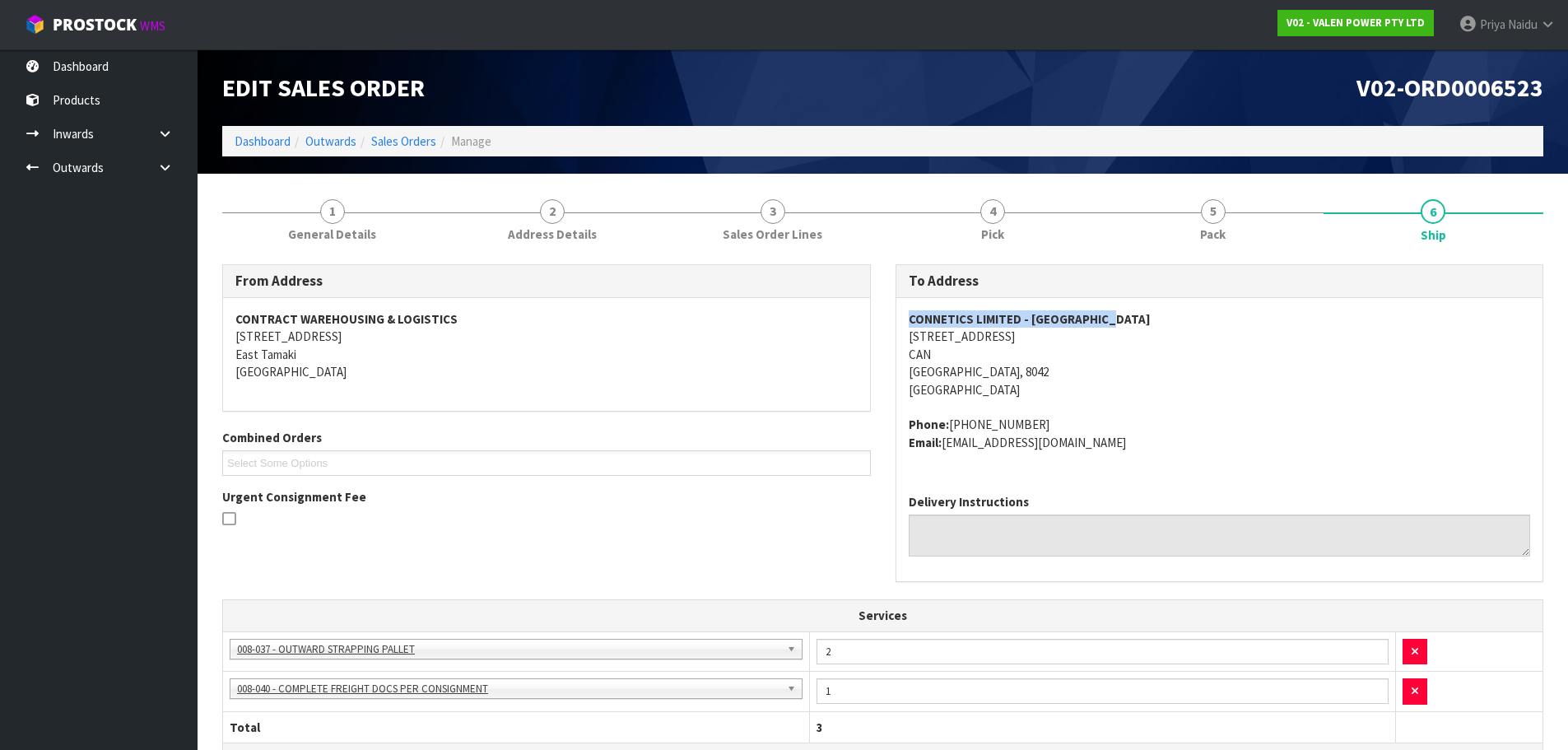
drag, startPoint x: 898, startPoint y: 423, endPoint x: 1189, endPoint y: 459, distance: 293.2
click at [1191, 459] on div "CONNETICS LIMITED - [GEOGRAPHIC_DATA][STREET_ADDRESS][GEOGRAPHIC_DATA] Phone: […" at bounding box center [1220, 389] width 647 height 183
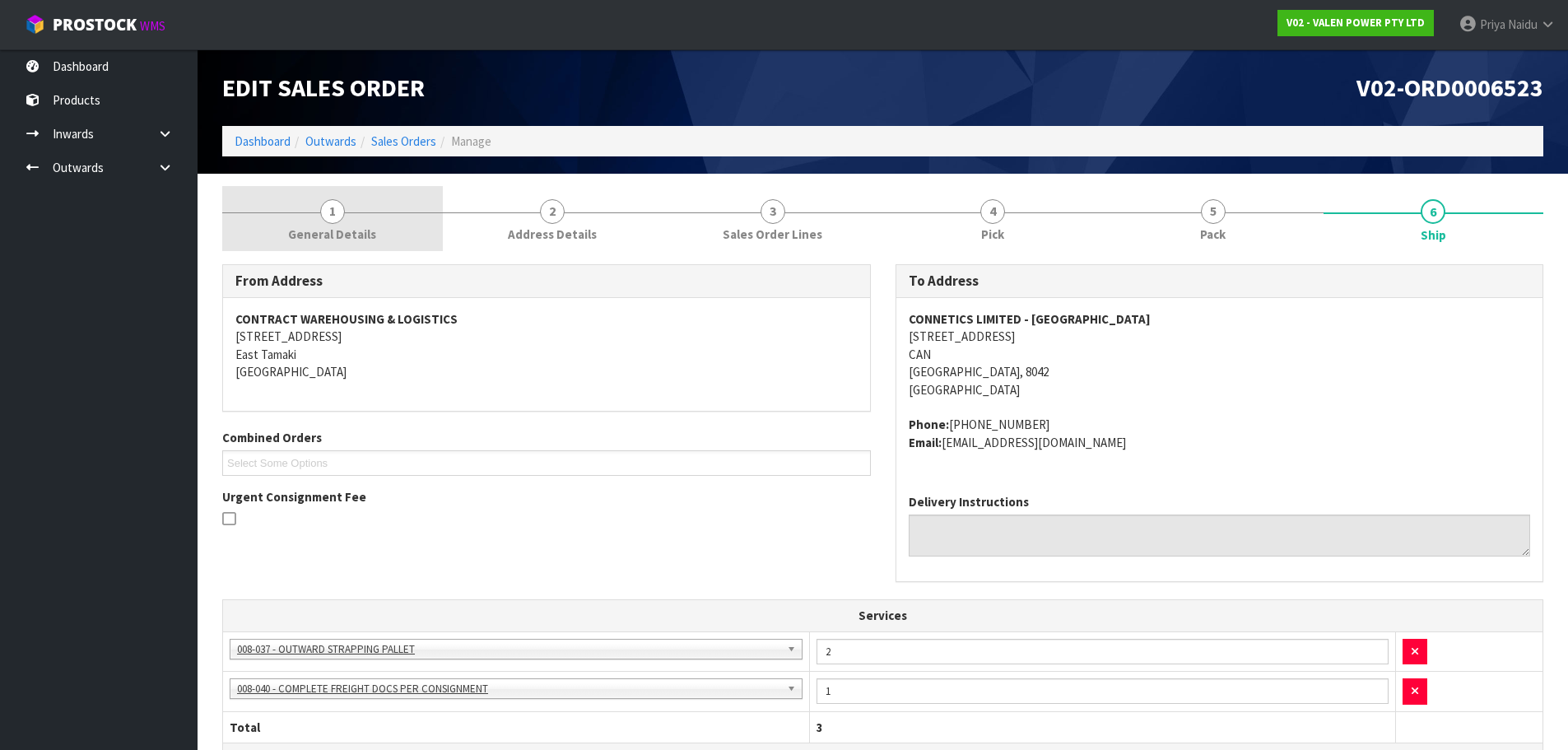
click at [329, 233] on span "General Details" at bounding box center [332, 234] width 88 height 17
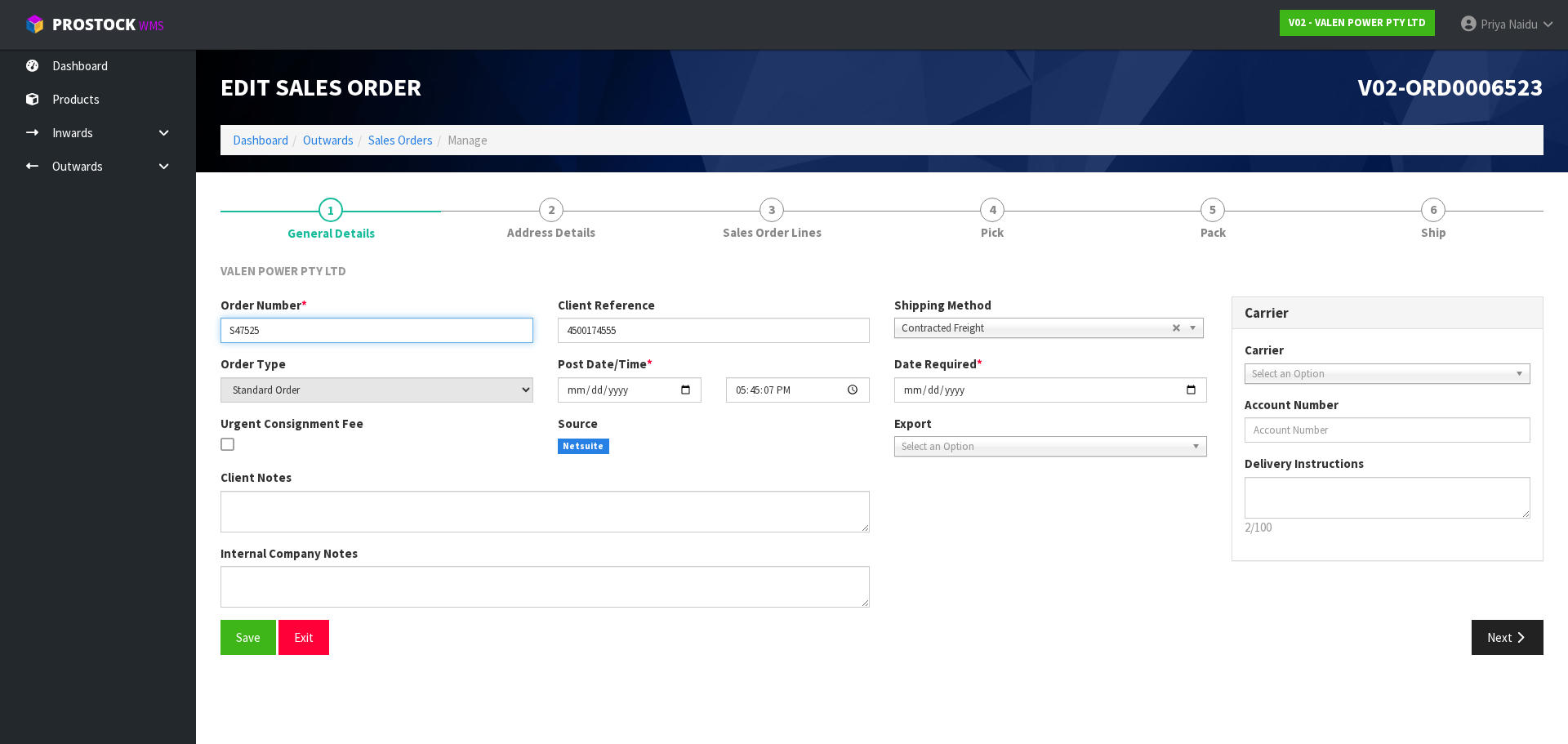
drag, startPoint x: 224, startPoint y: 335, endPoint x: 278, endPoint y: 334, distance: 54.0
click at [278, 334] on input "S47525" at bounding box center [377, 330] width 313 height 25
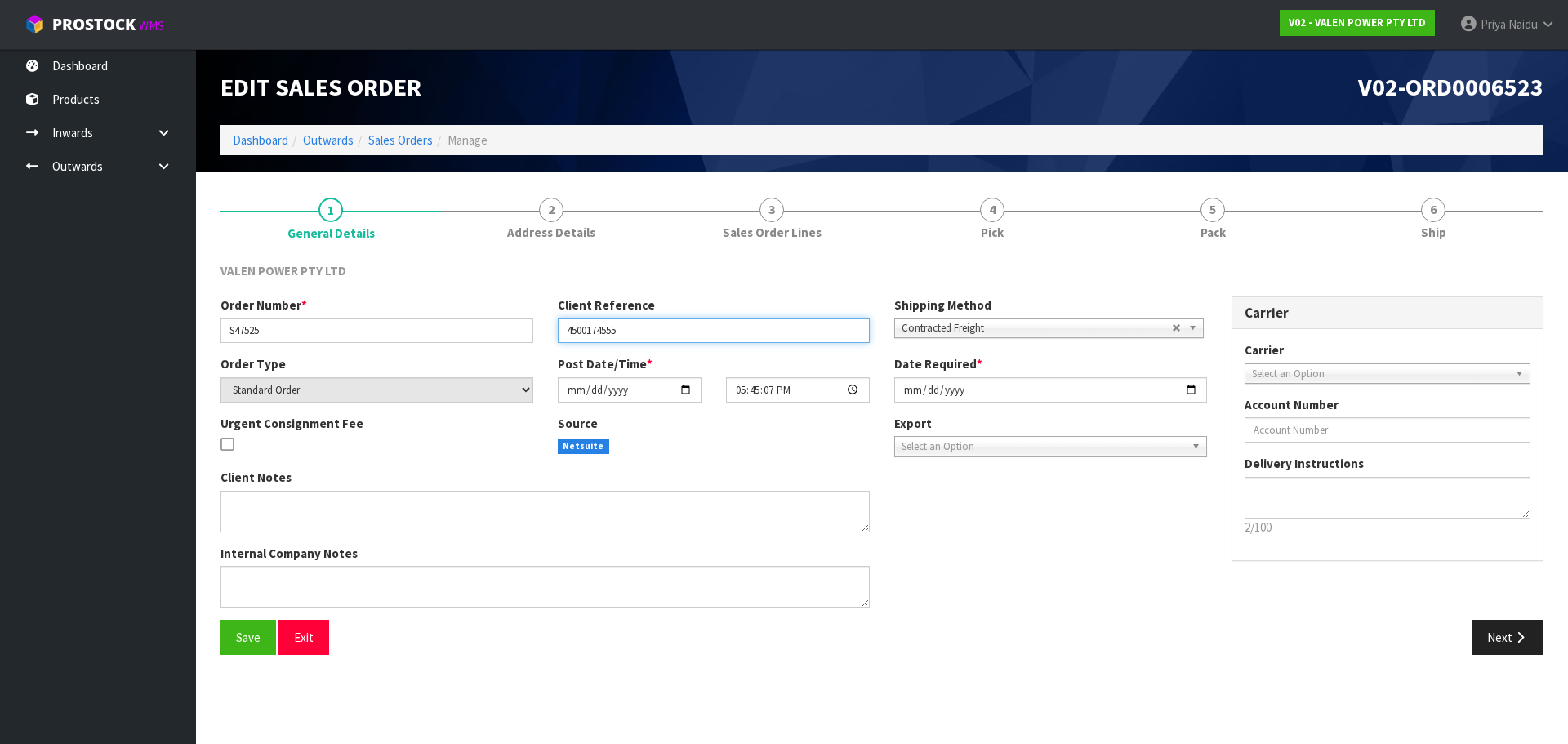
drag, startPoint x: 566, startPoint y: 334, endPoint x: 666, endPoint y: 346, distance: 100.7
click at [666, 346] on div "Order Number * S47525 Client Reference 4500174555 Shipping Method Client Local …" at bounding box center [714, 326] width 1011 height 59
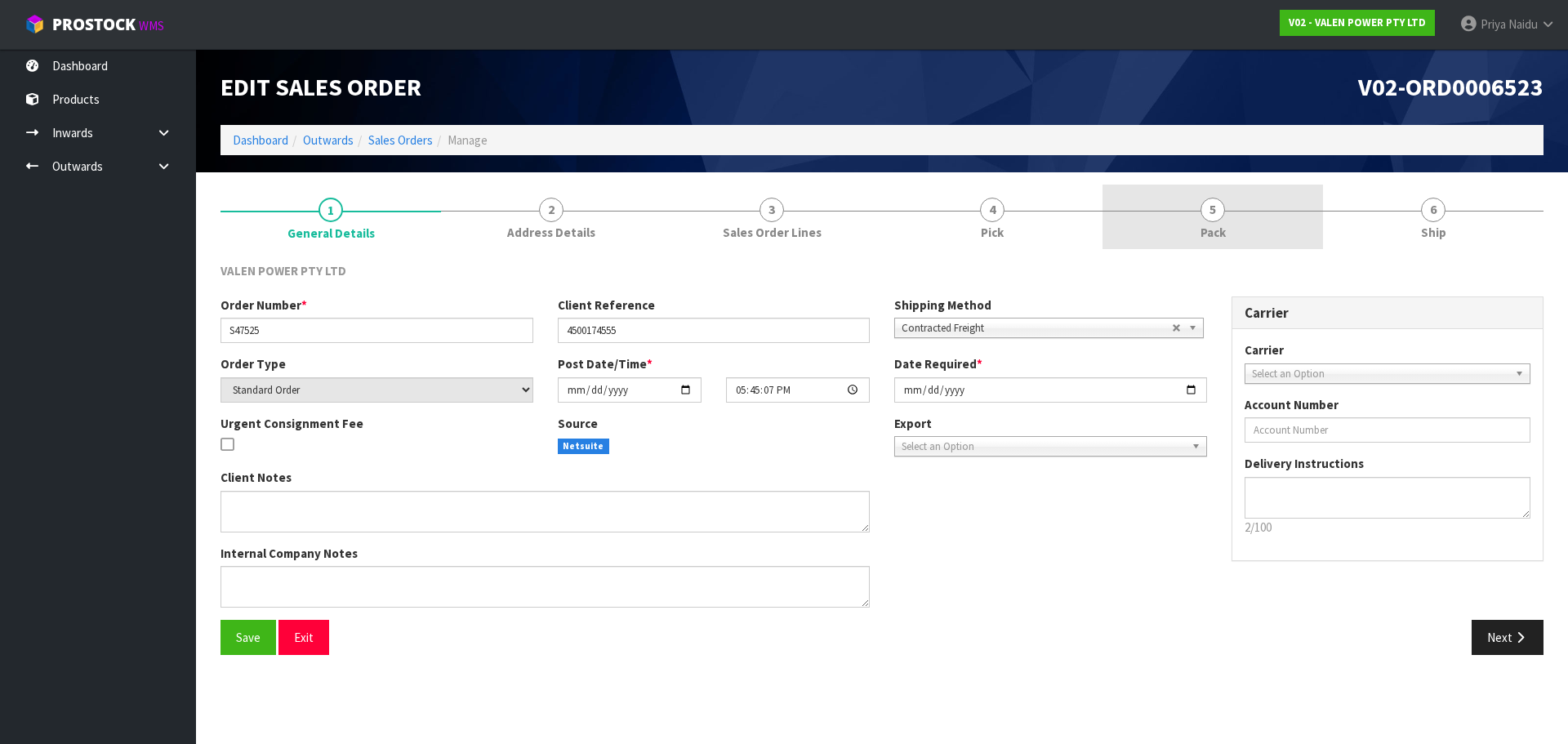
click at [1211, 196] on link "5 Pack" at bounding box center [1212, 217] width 220 height 65
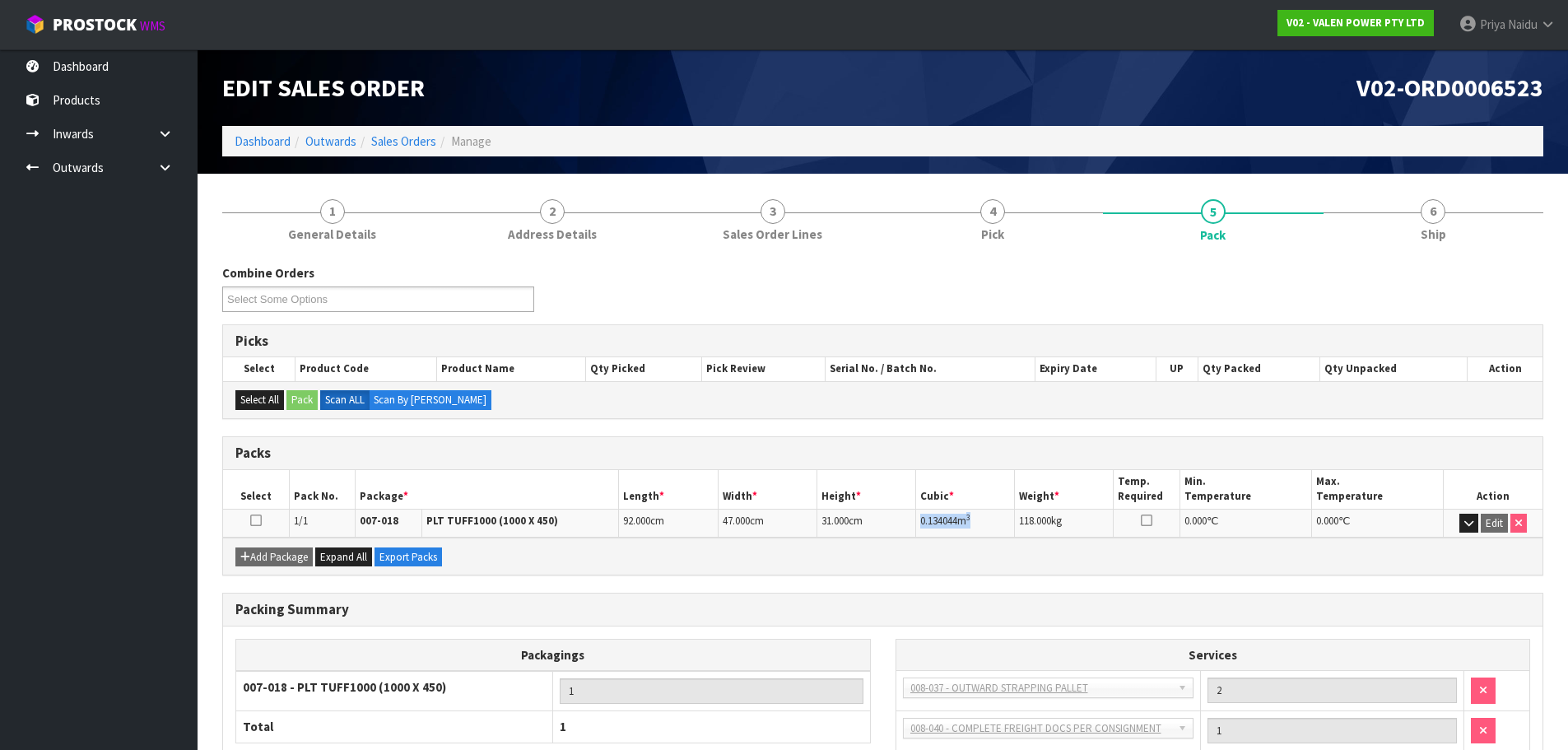
drag, startPoint x: 916, startPoint y: 519, endPoint x: 993, endPoint y: 513, distance: 77.2
click at [993, 513] on td "0.134044 m 3" at bounding box center [965, 523] width 98 height 29
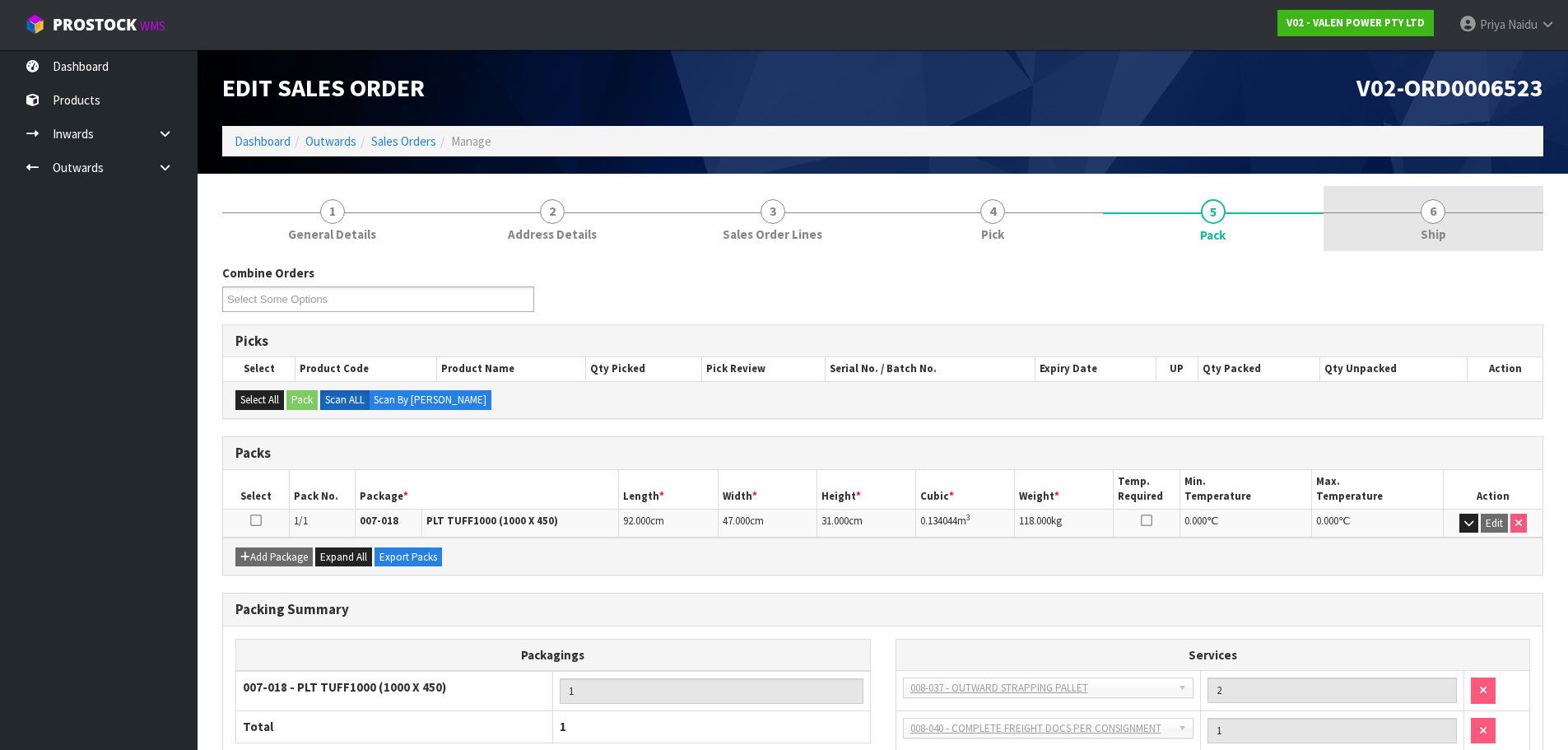
drag, startPoint x: 1396, startPoint y: 220, endPoint x: 1384, endPoint y: 208, distance: 17.0
click at [1396, 220] on link "6 Ship" at bounding box center [1434, 219] width 220 height 65
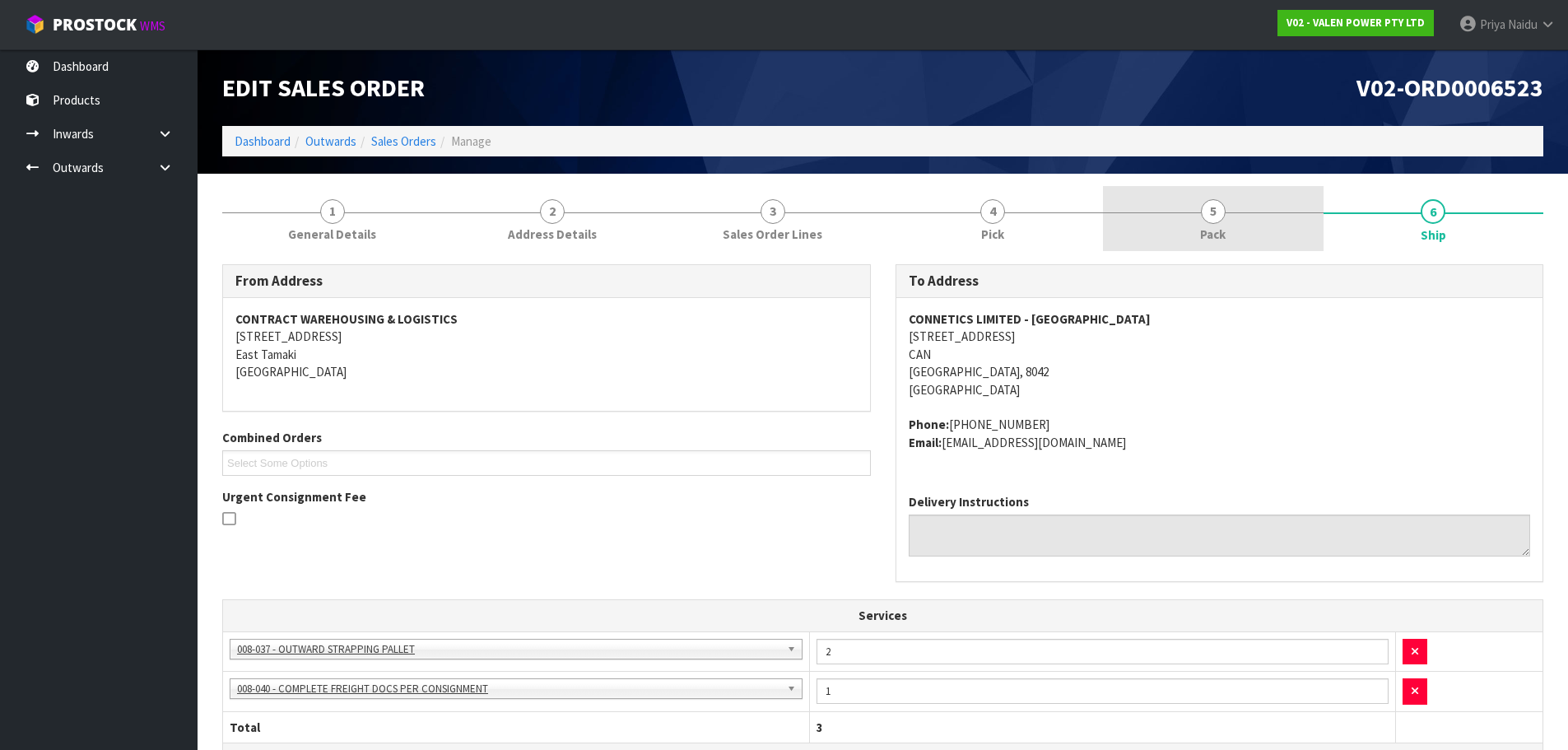
click at [1223, 220] on link "5 Pack" at bounding box center [1213, 219] width 220 height 65
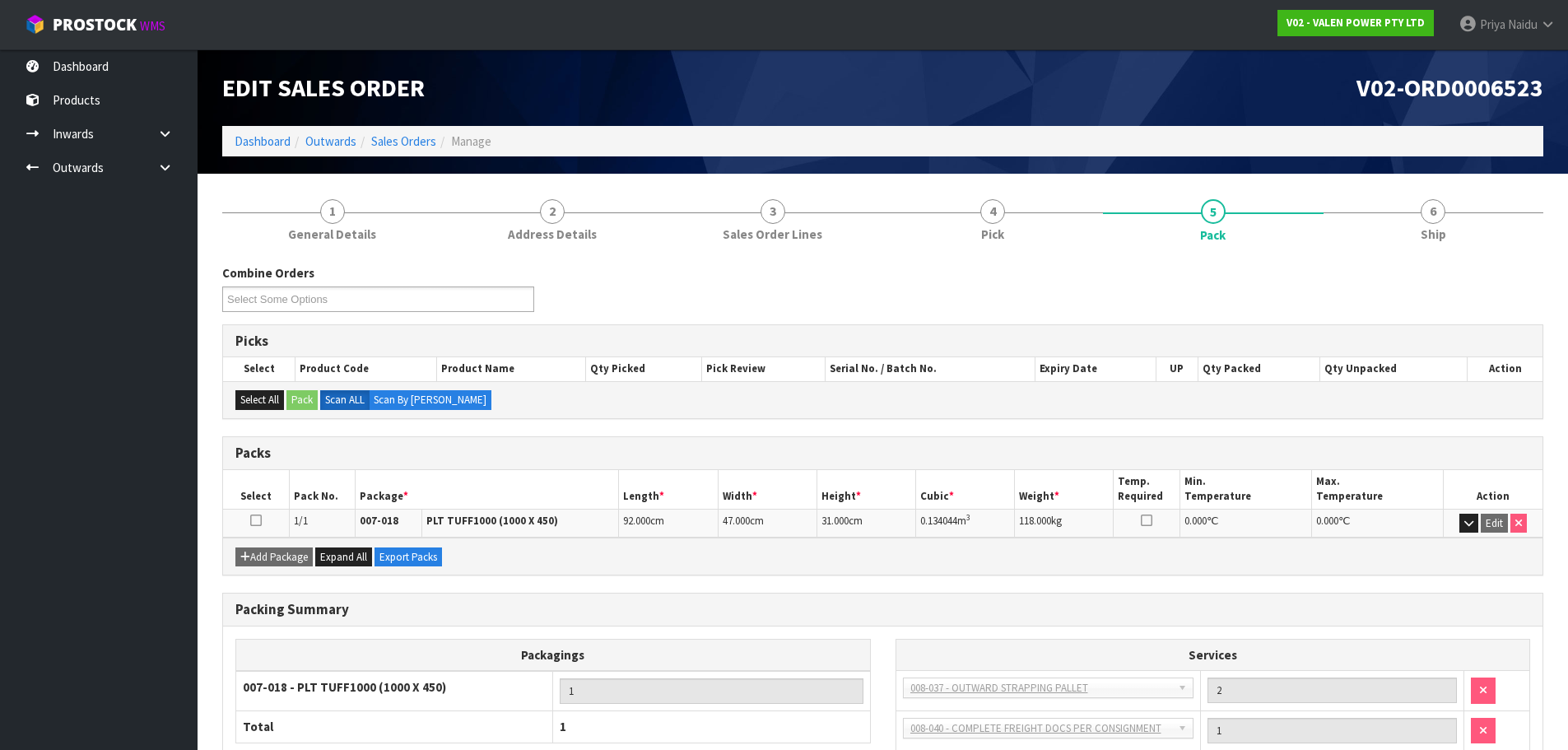
scroll to position [83, 0]
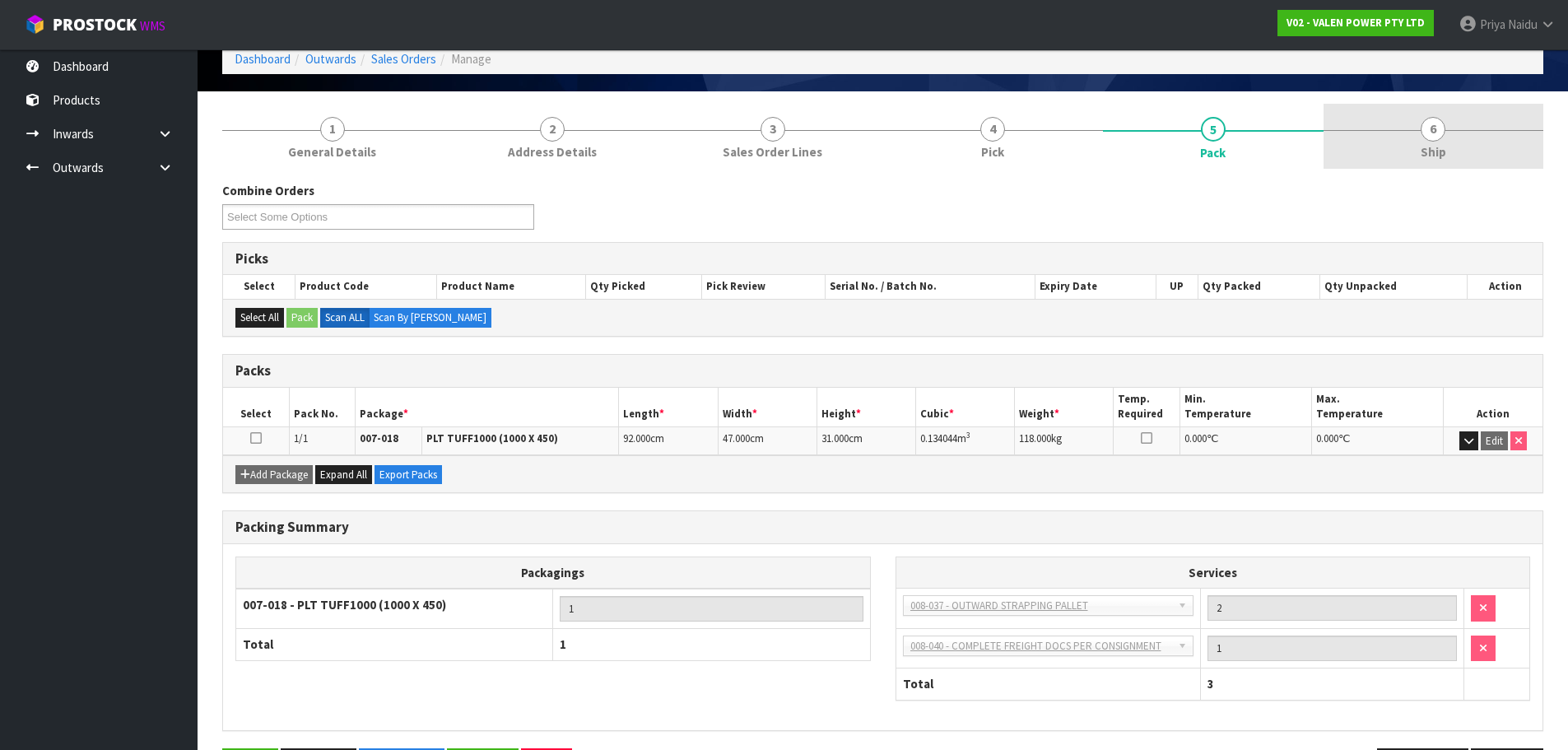
drag, startPoint x: 1416, startPoint y: 132, endPoint x: 1377, endPoint y: 142, distance: 40.3
click at [1416, 132] on link "6 Ship" at bounding box center [1434, 136] width 220 height 65
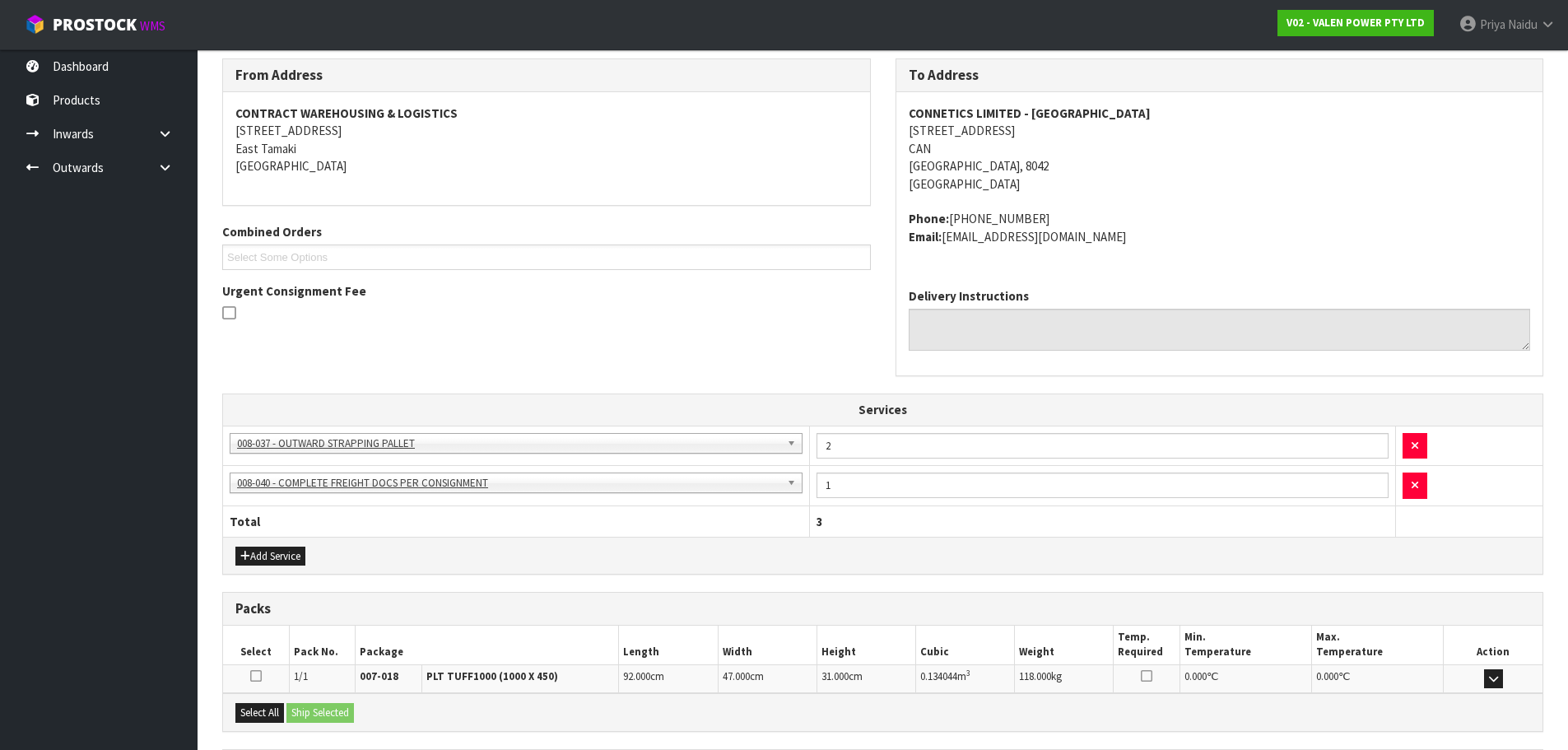
scroll to position [365, 0]
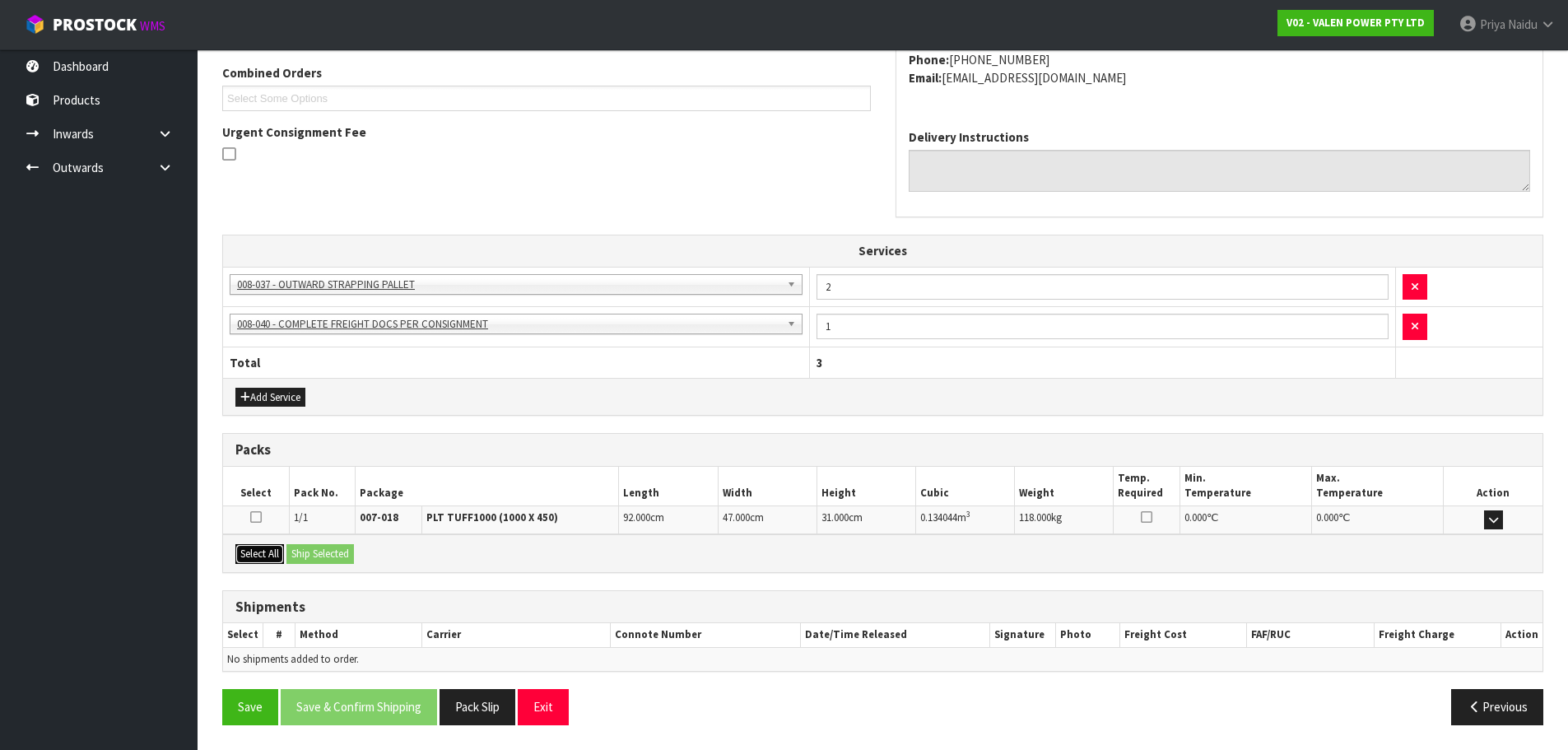
click at [267, 553] on button "Select All" at bounding box center [260, 554] width 49 height 20
drag, startPoint x: 309, startPoint y: 557, endPoint x: 324, endPoint y: 557, distance: 15.0
click at [311, 557] on button "Ship Selected" at bounding box center [320, 554] width 67 height 20
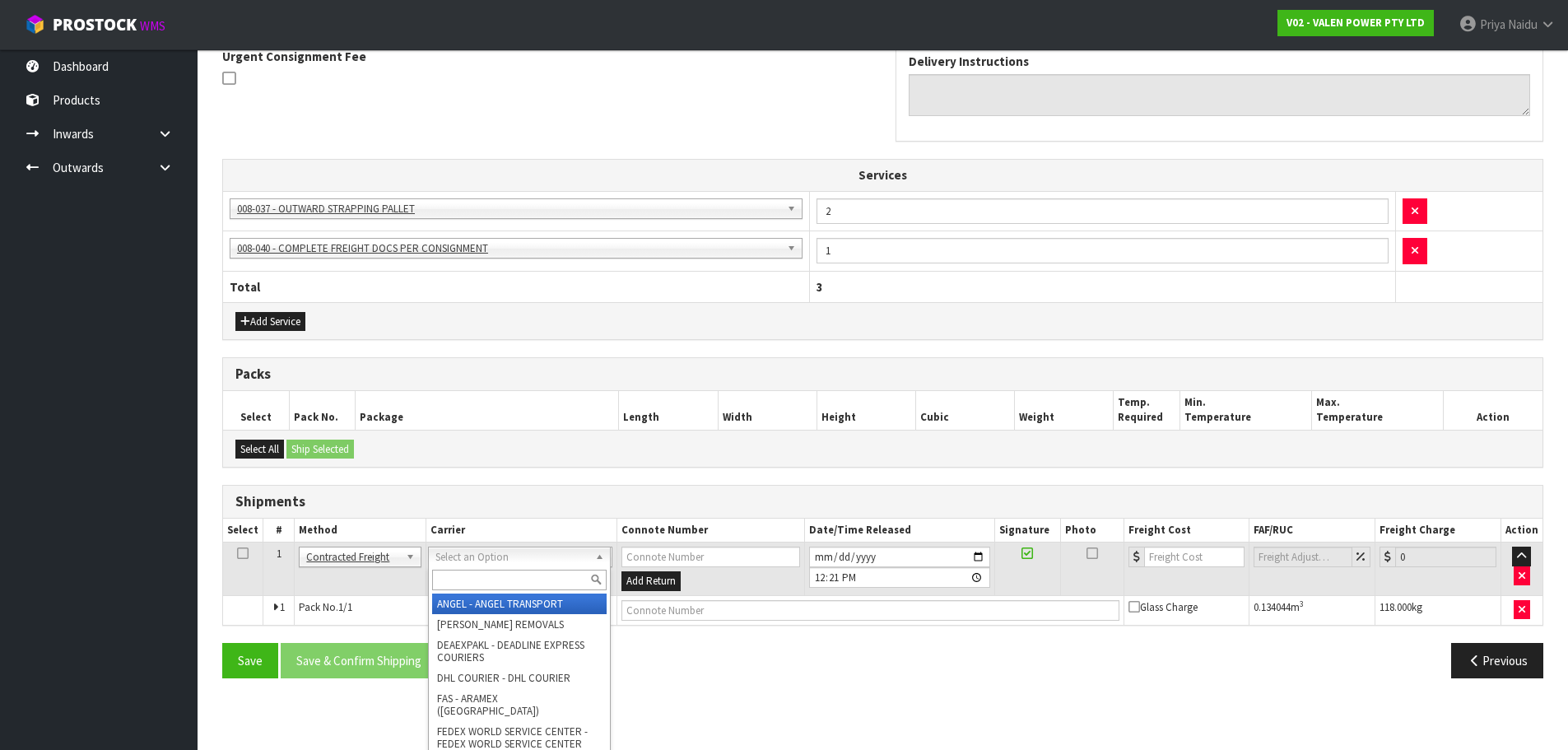
scroll to position [486, 0]
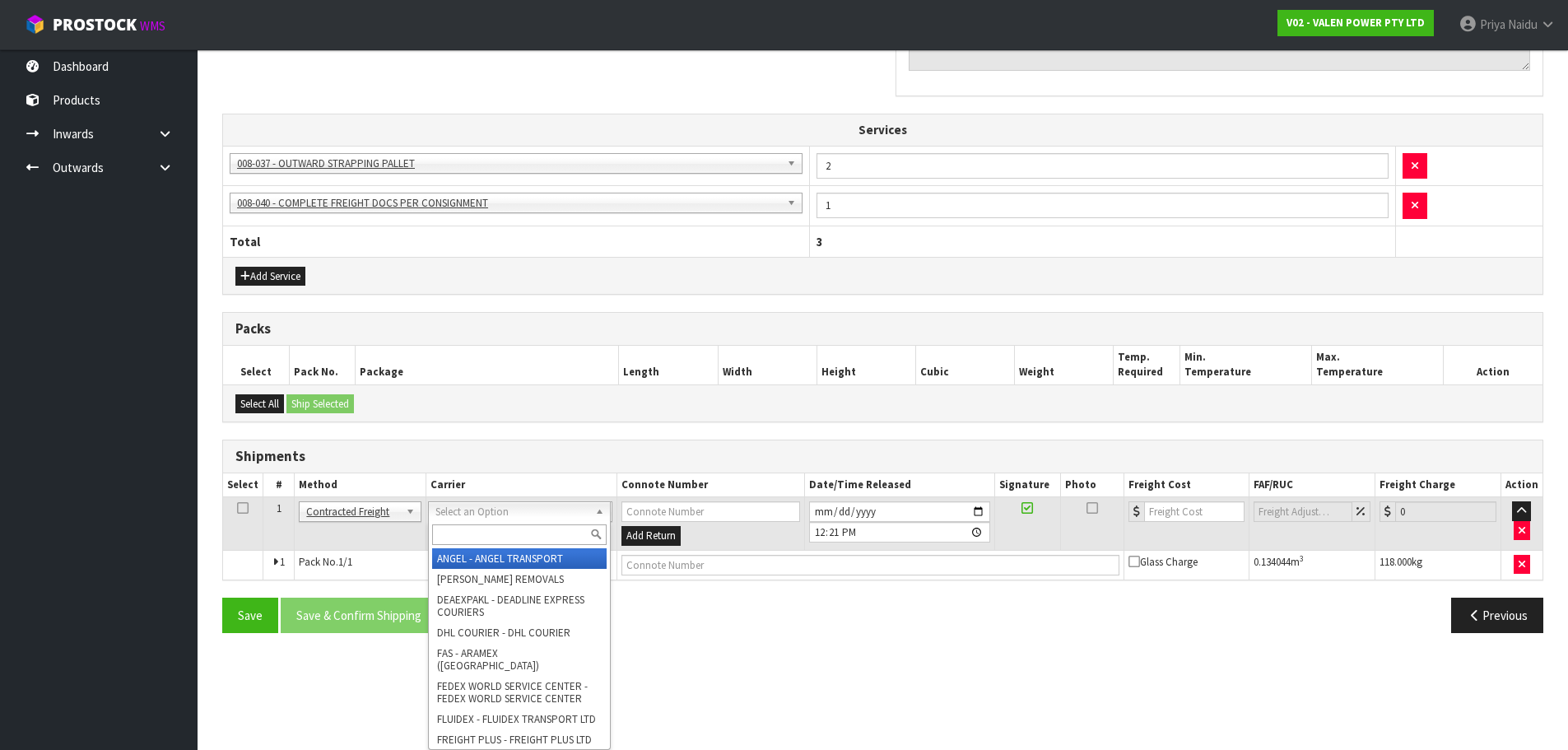
click at [505, 524] on div at bounding box center [519, 534] width 181 height 27
click at [507, 530] on input "text" at bounding box center [519, 535] width 174 height 21
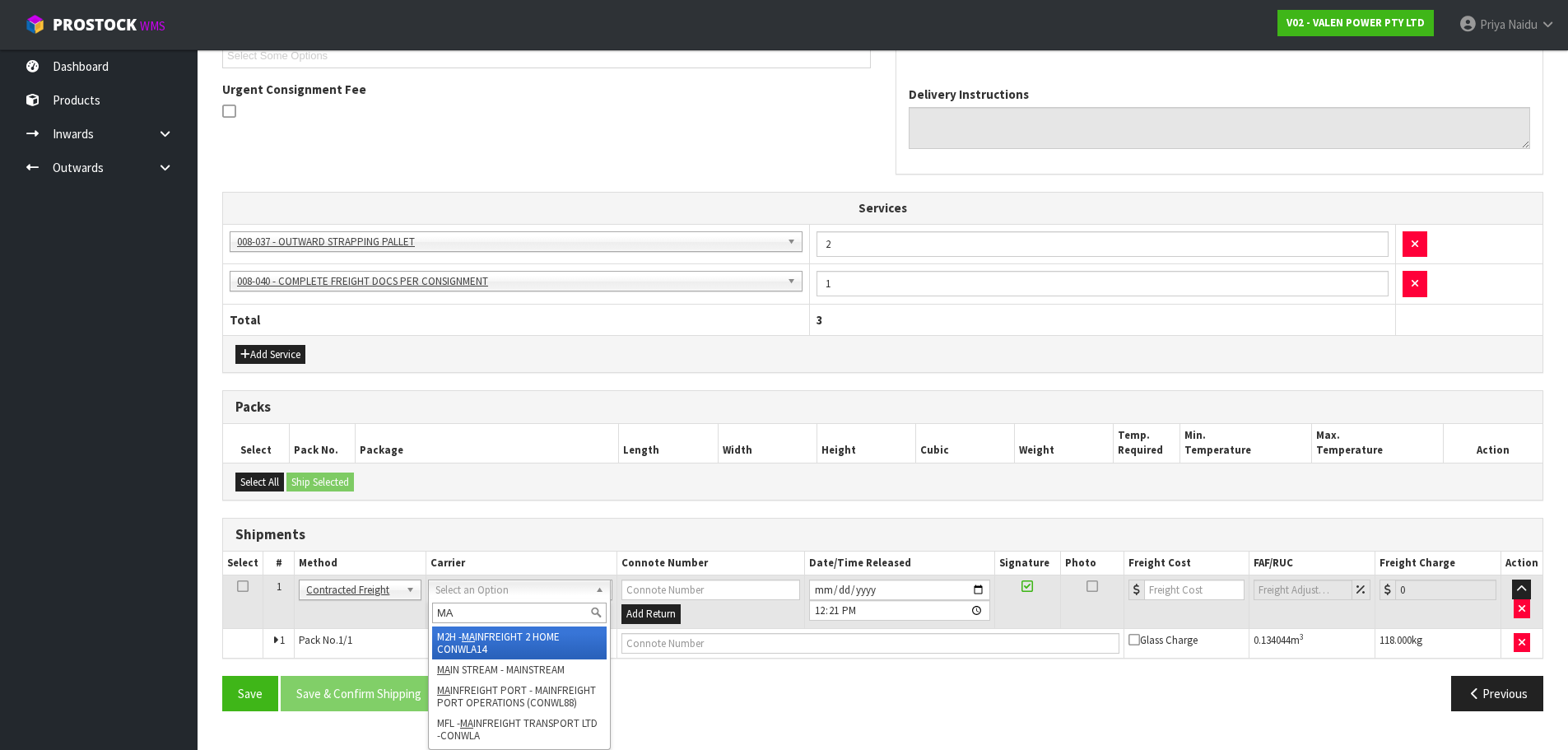
scroll to position [408, 0]
type input "MA"
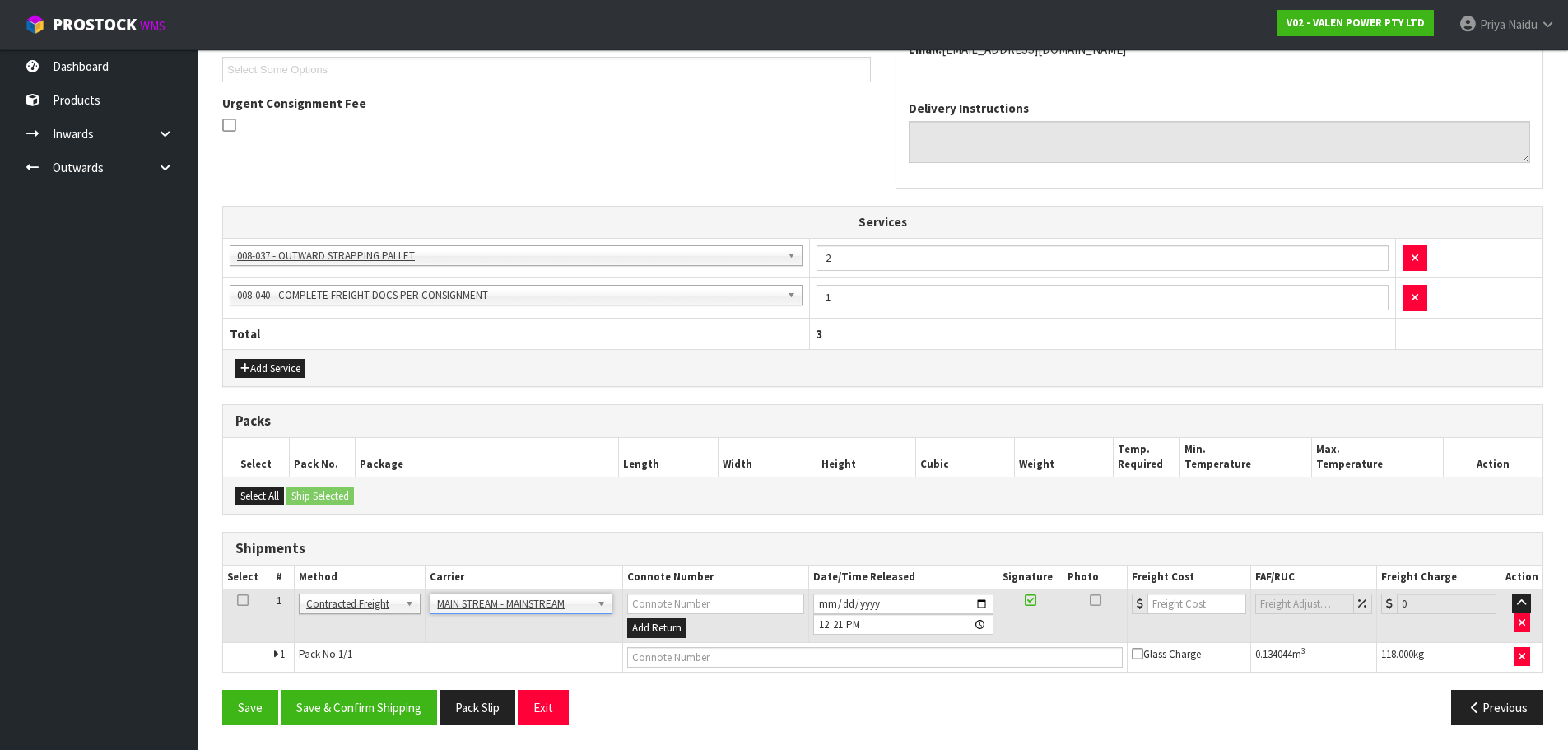
click at [686, 667] on td at bounding box center [875, 657] width 504 height 30
click at [686, 661] on input "text" at bounding box center [875, 658] width 496 height 21
paste input "CWL7720966"
type input "CWL7720966"
click at [1186, 598] on input "number" at bounding box center [1197, 604] width 99 height 21
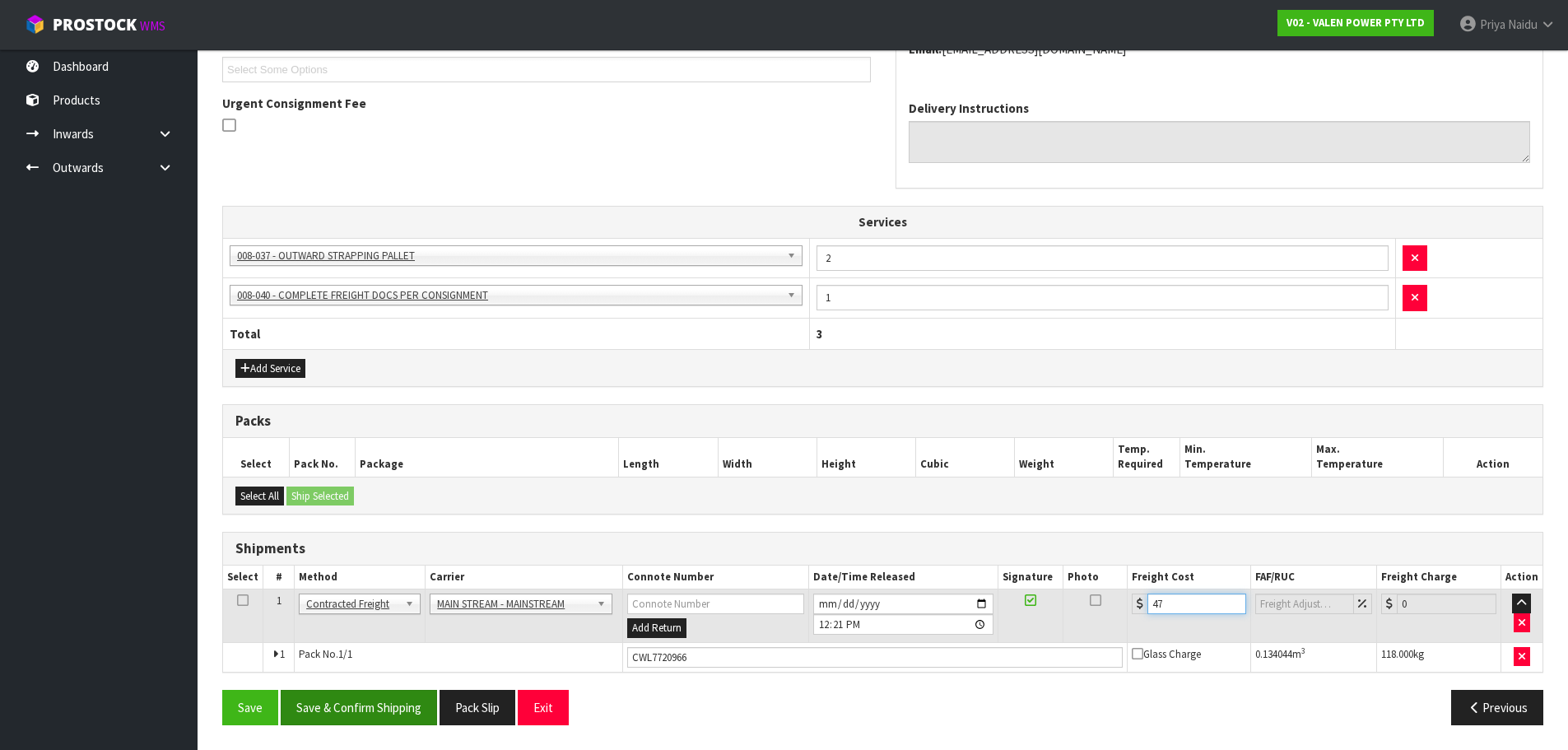
type input "47"
click at [371, 713] on button "Save & Confirm Shipping" at bounding box center [359, 707] width 157 height 36
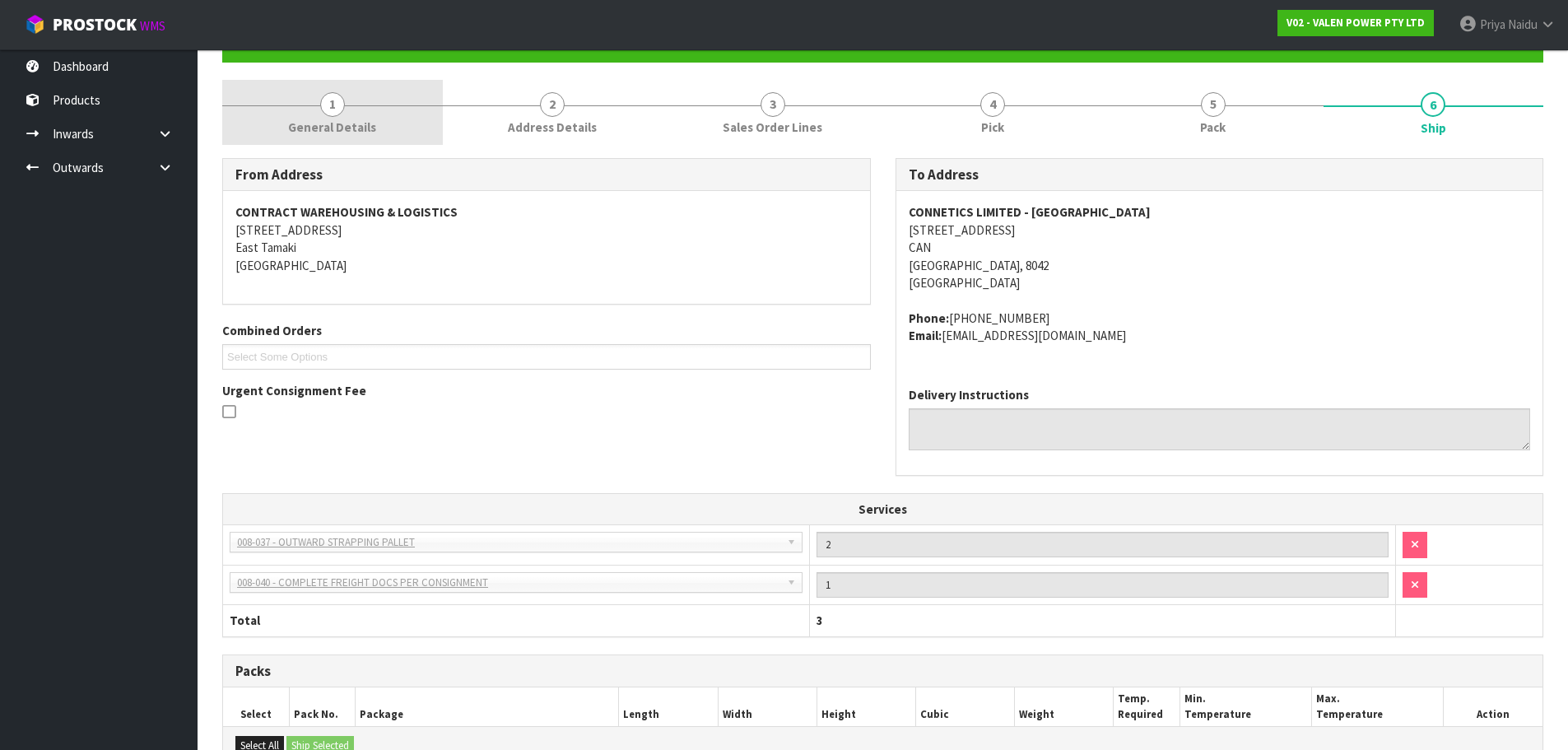
scroll to position [0, 0]
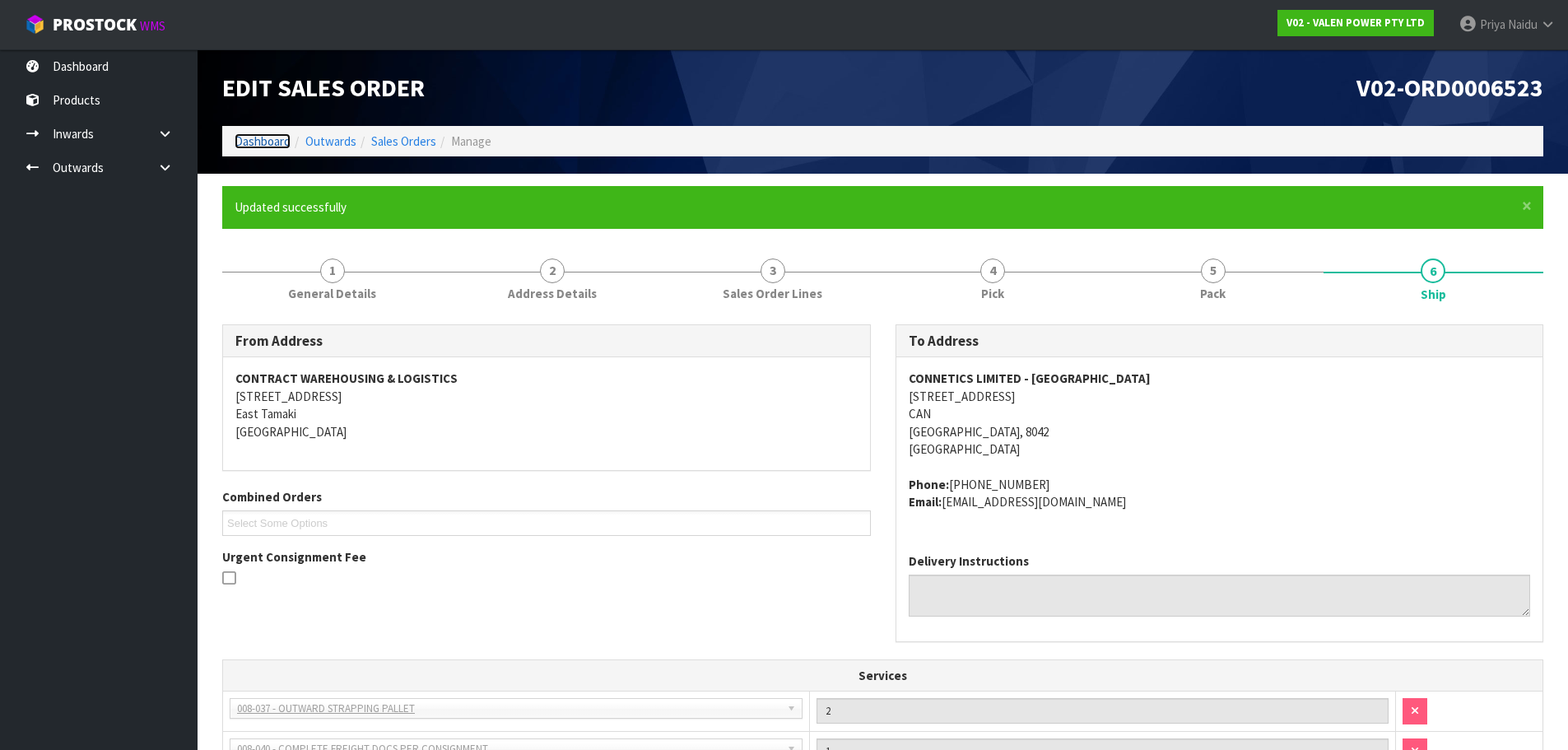
click at [260, 143] on link "Dashboard" at bounding box center [262, 141] width 56 height 16
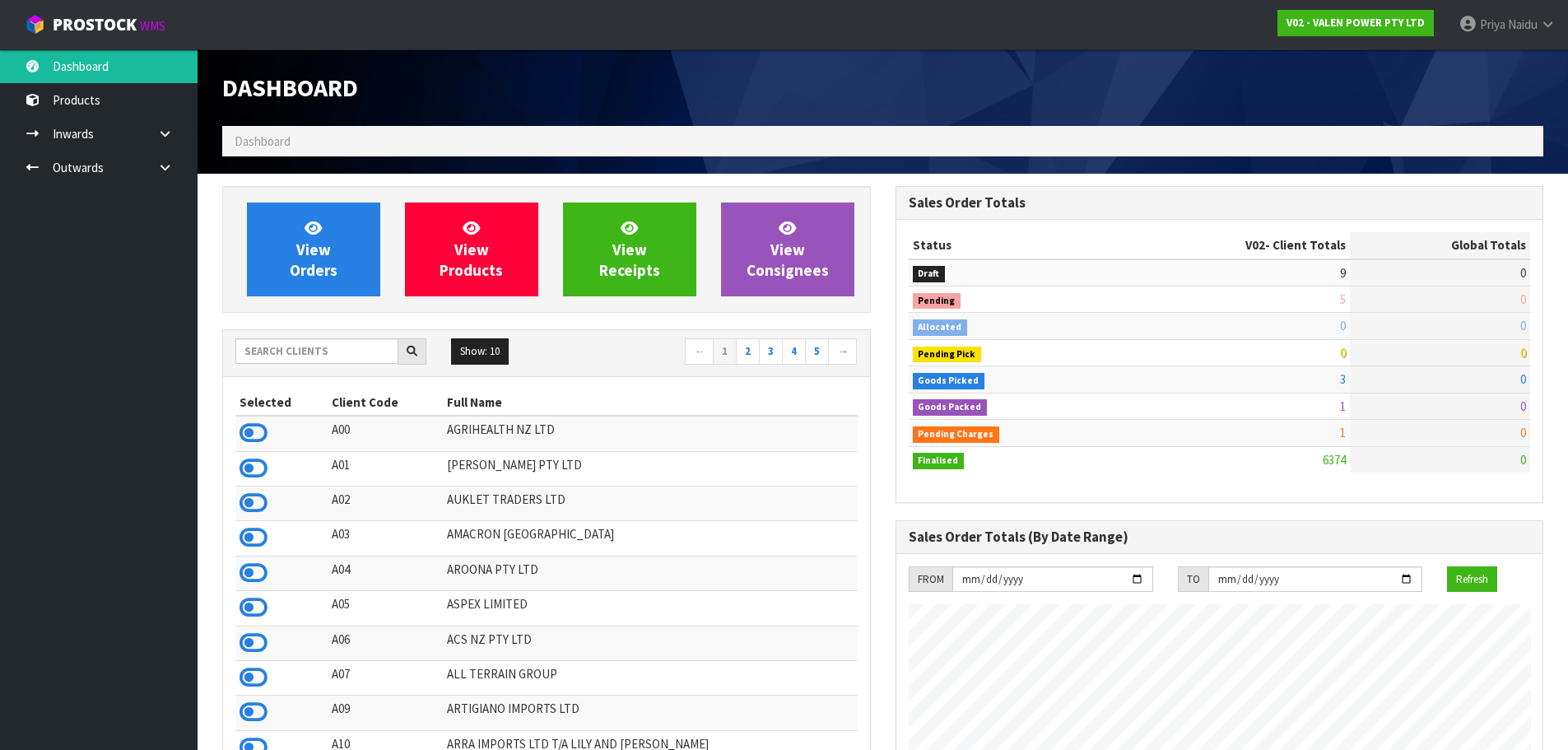
scroll to position [1247, 672]
click at [293, 351] on input "text" at bounding box center [316, 350] width 163 height 25
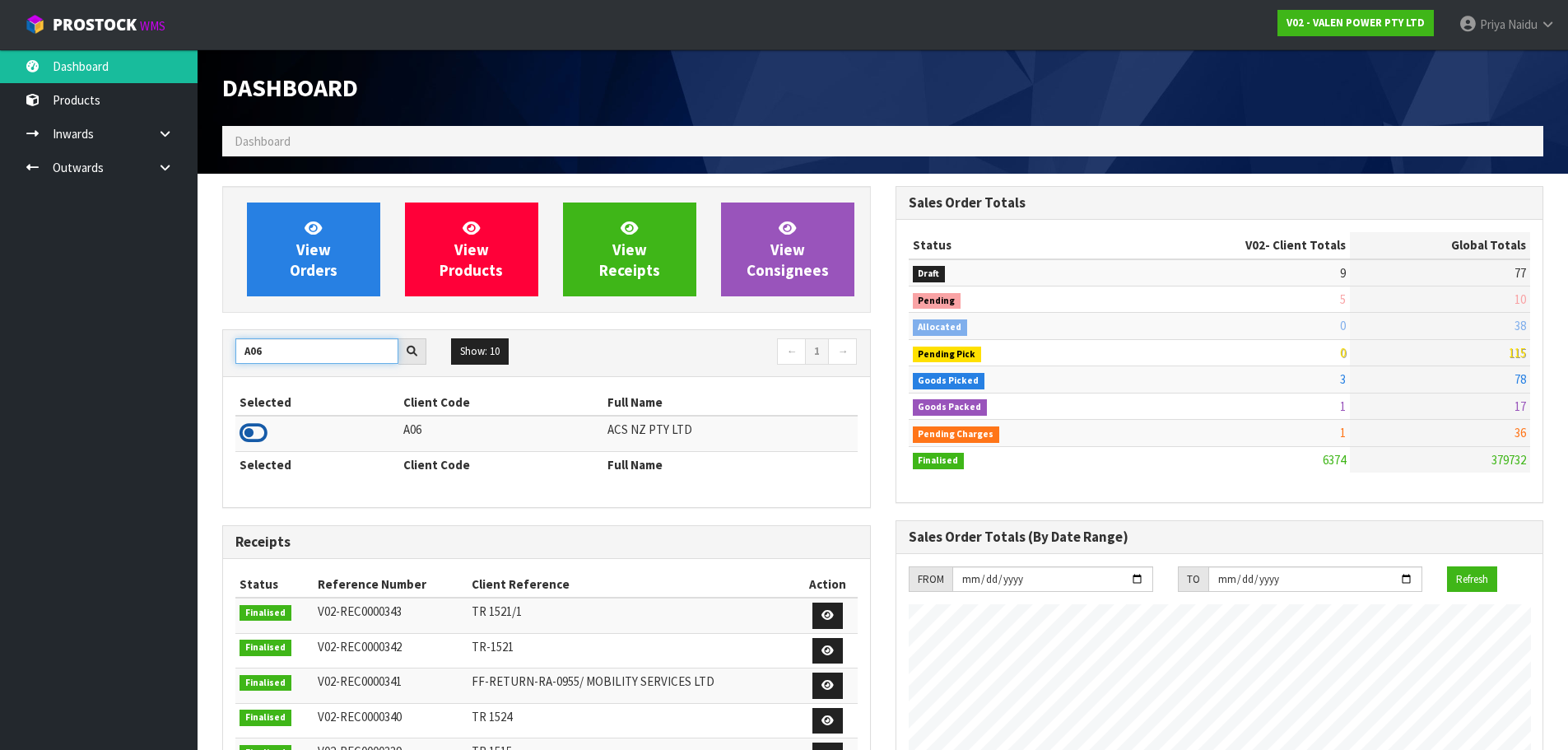
type input "A06"
click at [260, 429] on icon at bounding box center [253, 433] width 28 height 24
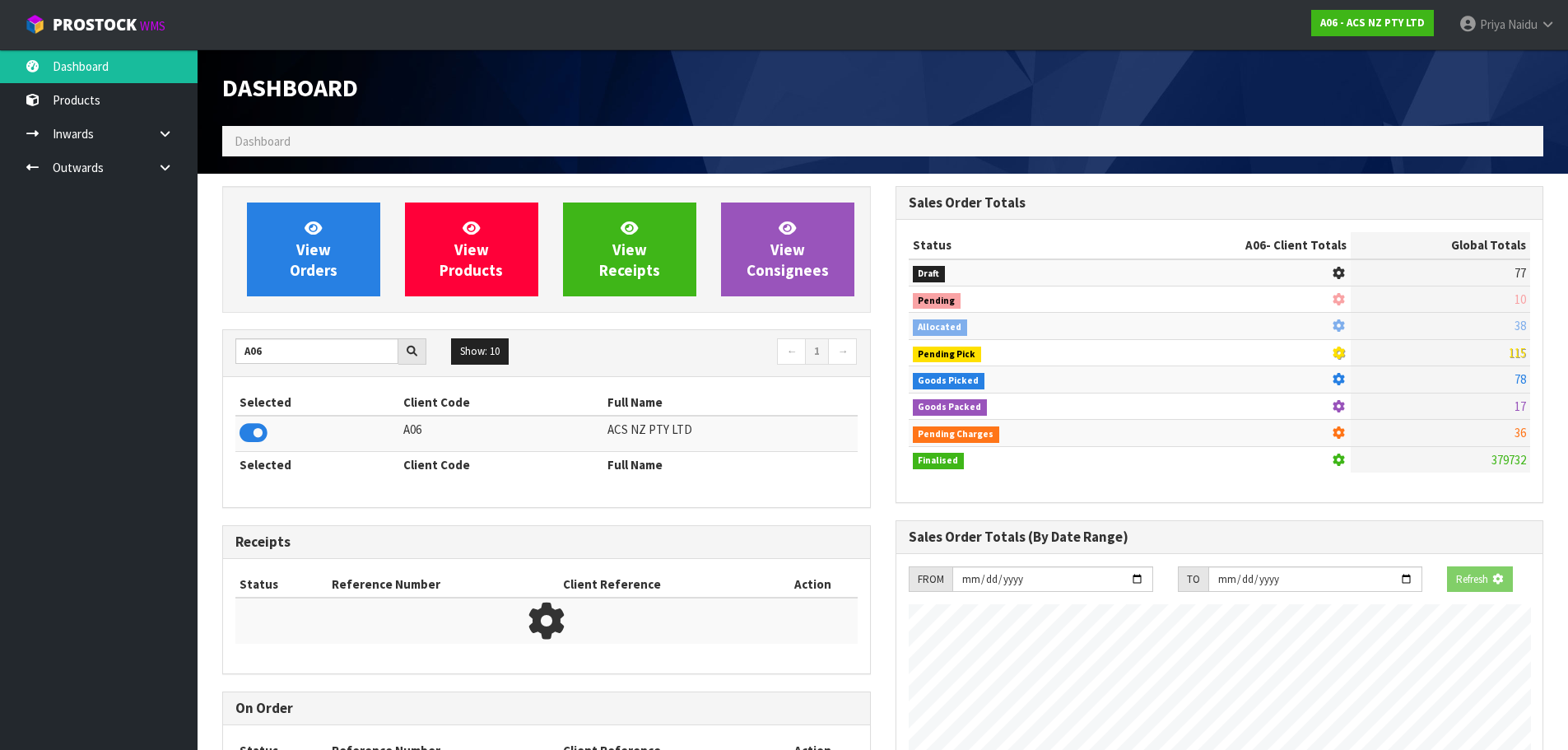
scroll to position [1027, 672]
click at [336, 269] on span "View Orders" at bounding box center [314, 248] width 48 height 62
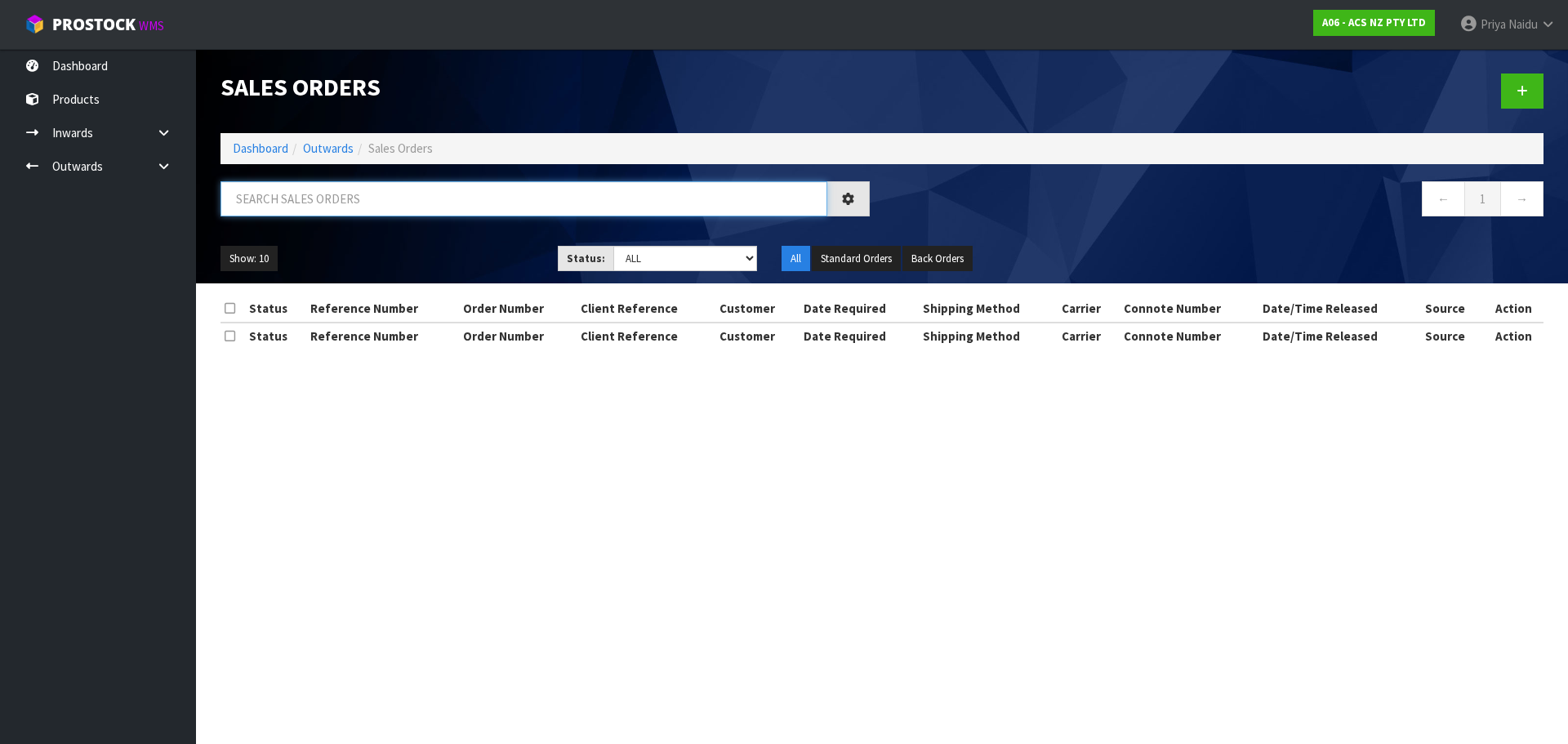
click at [334, 208] on input "text" at bounding box center [524, 199] width 606 height 35
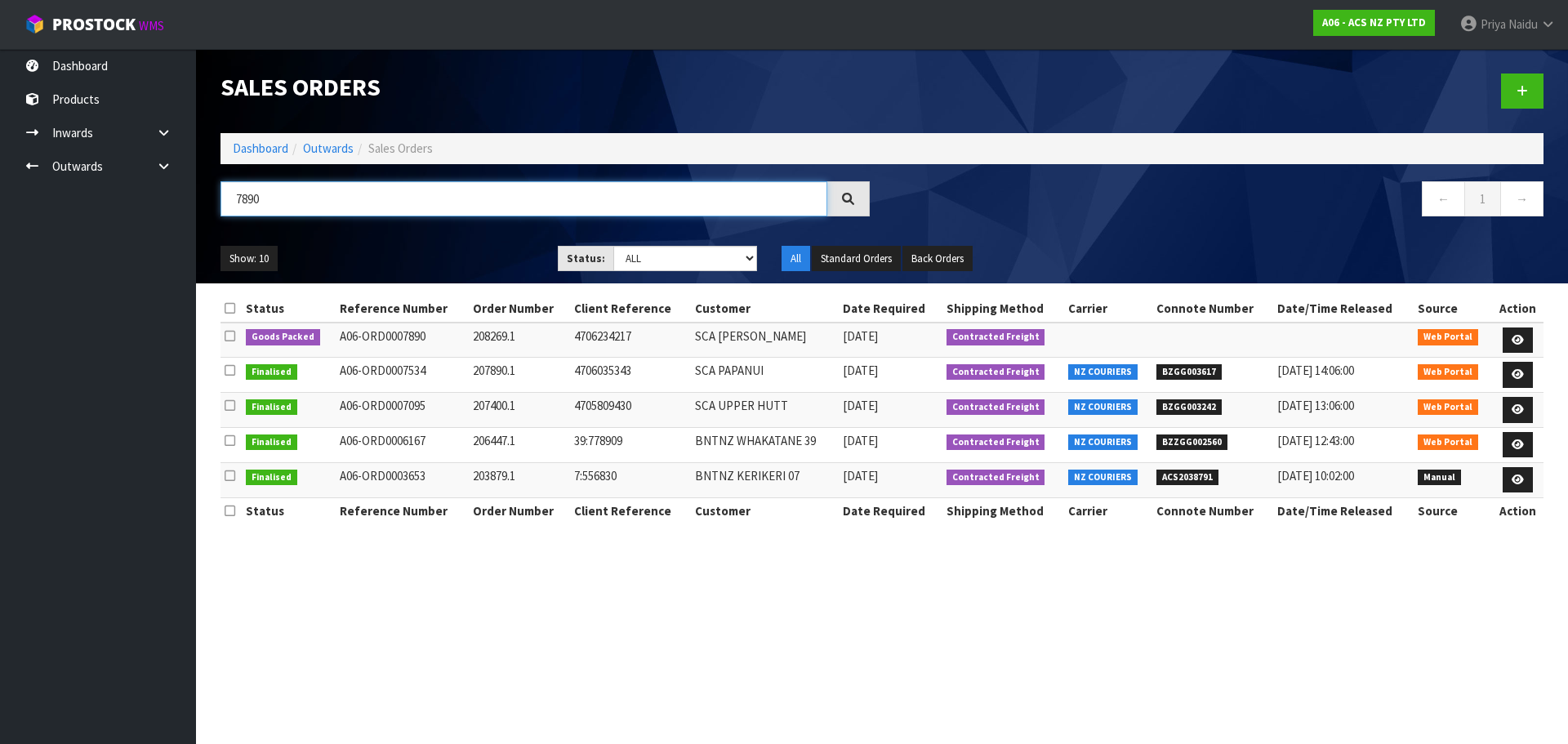
type input "7890"
click at [371, 245] on ul "Show: 10 5 10 25 50" at bounding box center [377, 258] width 313 height 26
click at [1519, 338] on icon at bounding box center [1517, 340] width 12 height 10
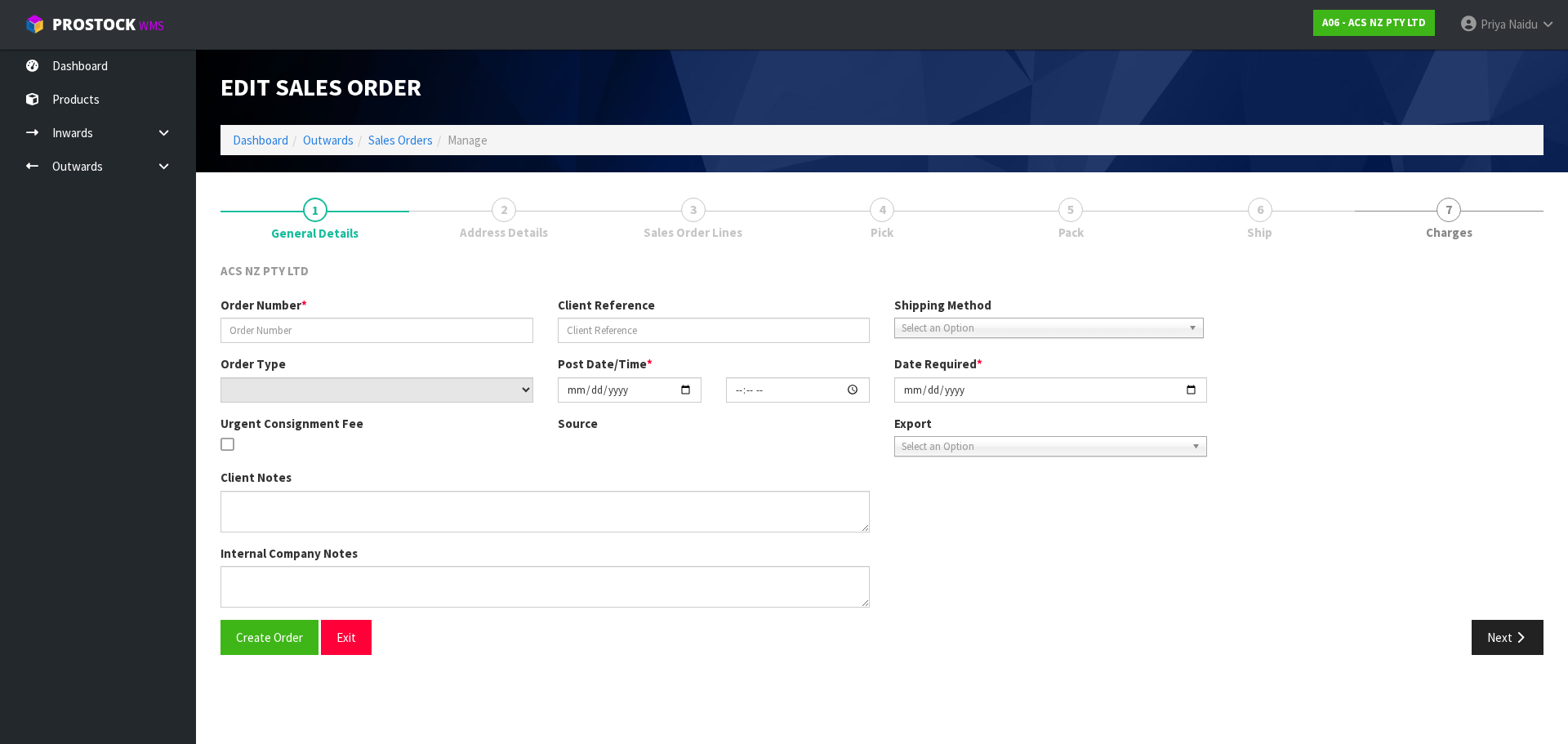
type input "208269.1"
type input "4706234217"
select select "number:0"
type input "[DATE]"
type input "14:24:00.000"
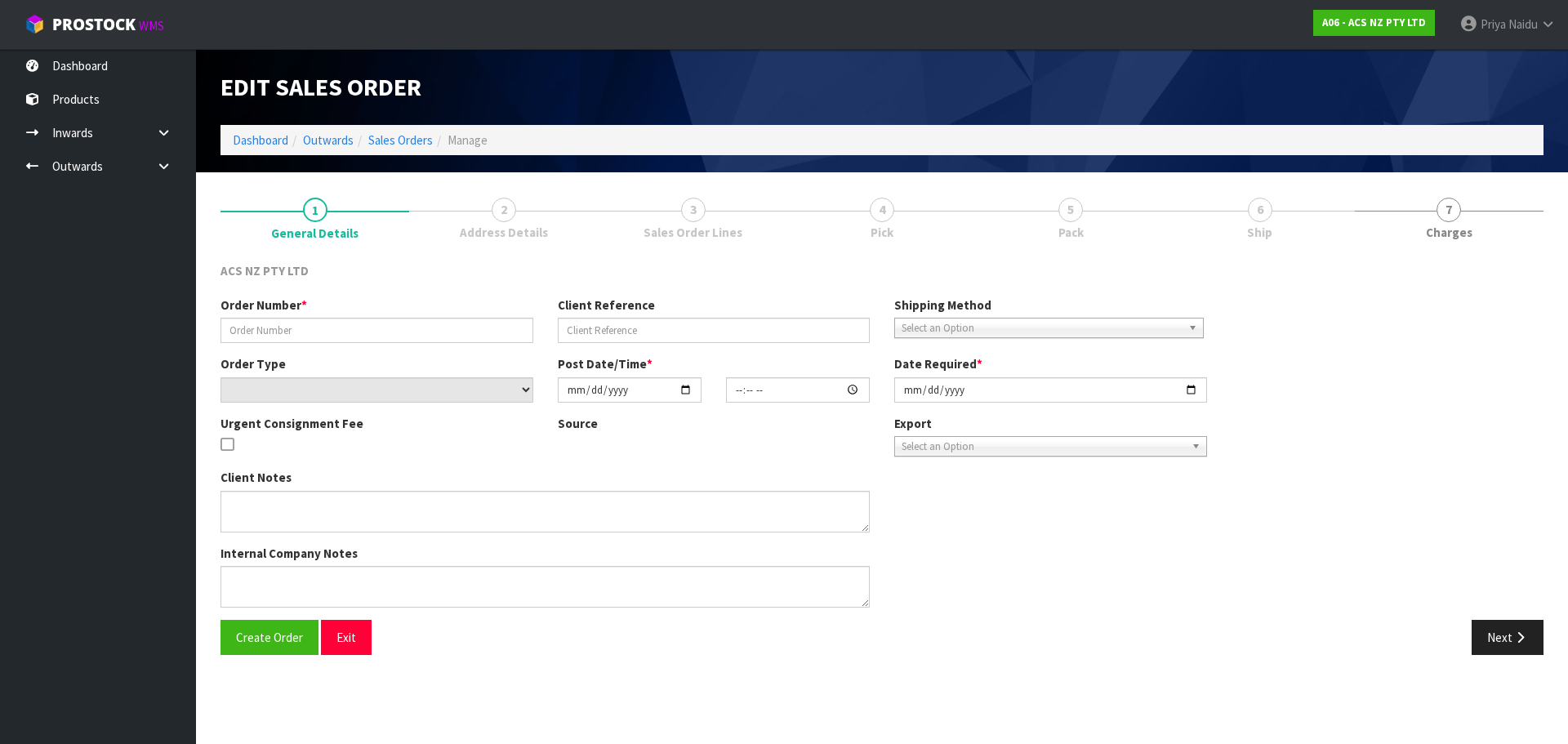
type input "[DATE]"
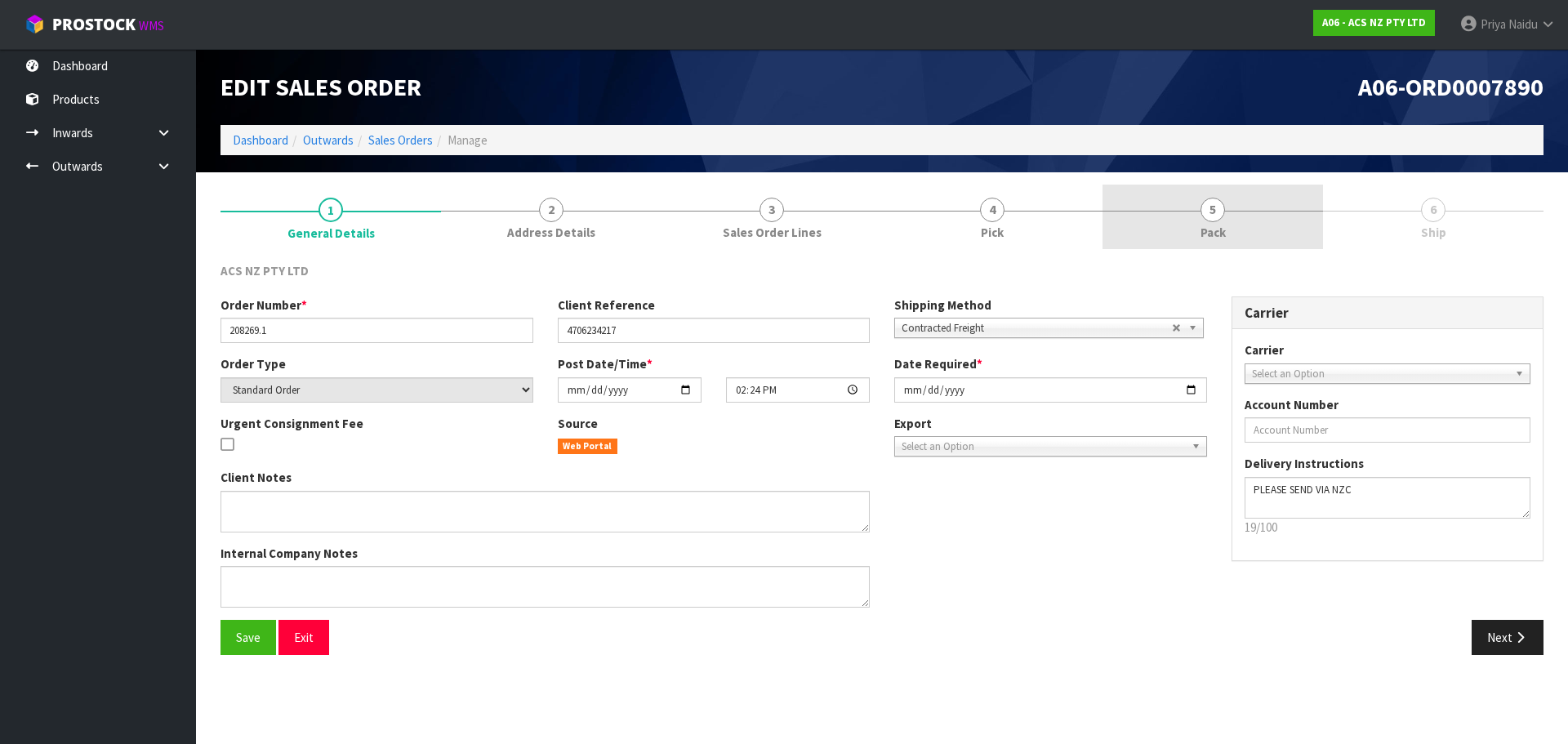
click at [1204, 216] on span "5" at bounding box center [1212, 210] width 24 height 24
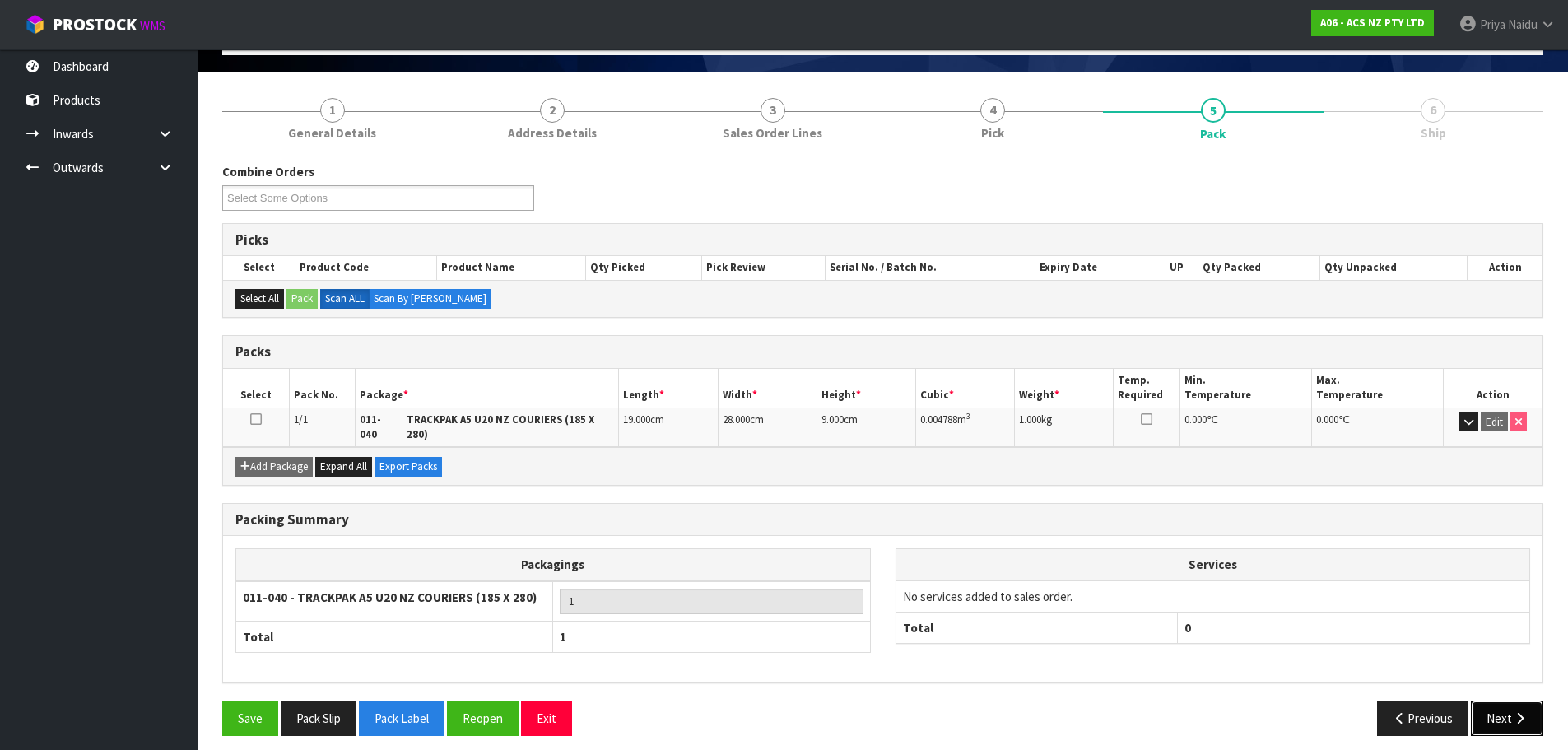
click at [1500, 707] on button "Next" at bounding box center [1507, 718] width 72 height 36
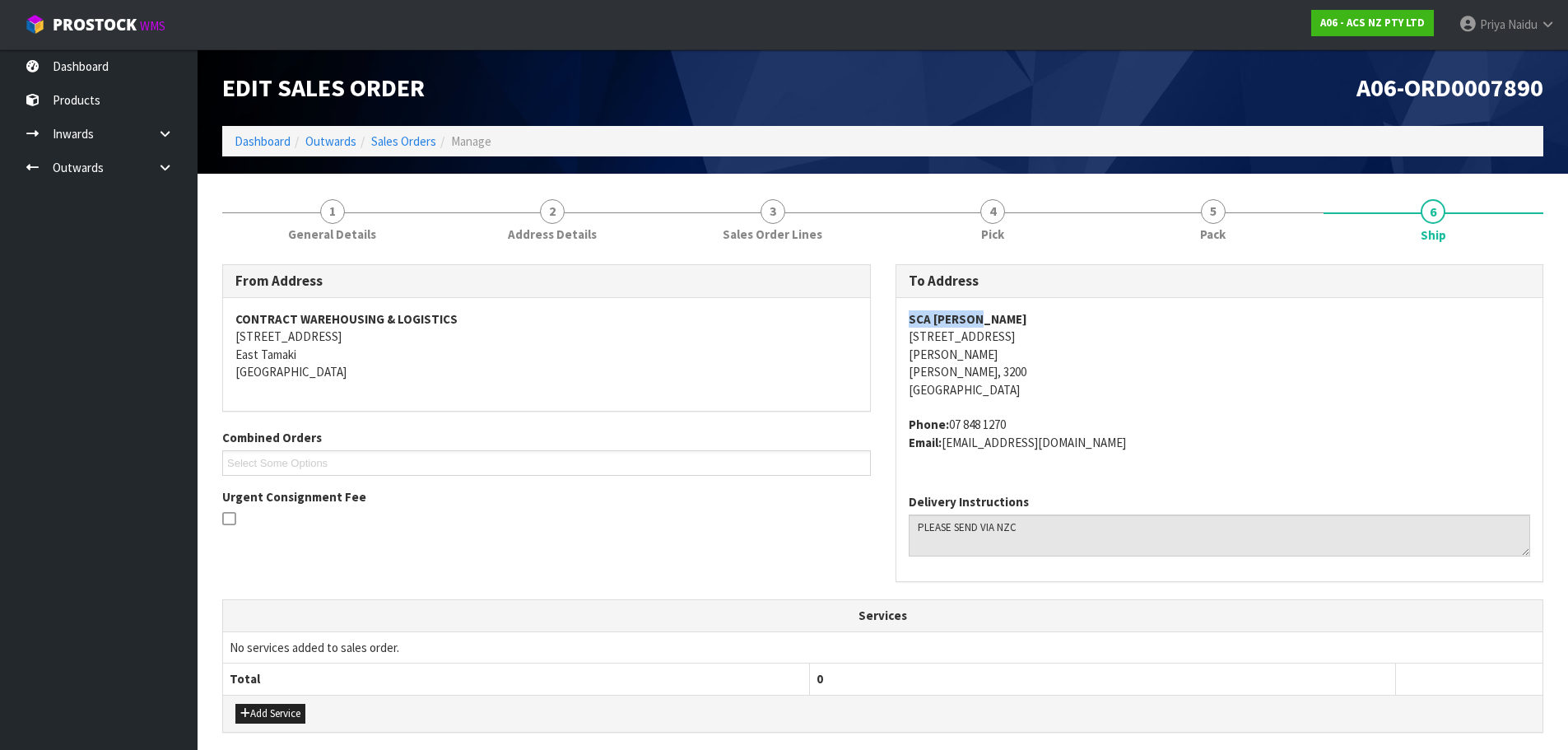
drag, startPoint x: 898, startPoint y: 312, endPoint x: 1031, endPoint y: 317, distance: 133.1
click at [1031, 317] on div "SCA [PERSON_NAME] [STREET_ADDRESS][PERSON_NAME][PERSON_NAME] Phone: [PHONE_NUMB…" at bounding box center [1220, 389] width 647 height 183
drag, startPoint x: 902, startPoint y: 341, endPoint x: 997, endPoint y: 344, distance: 95.0
click at [997, 344] on div "SCA [PERSON_NAME] [STREET_ADDRESS][PERSON_NAME][PERSON_NAME] Phone: [PHONE_NUMB…" at bounding box center [1220, 389] width 647 height 183
click at [889, 354] on div "To Address SCA [PERSON_NAME] [STREET_ADDRESS][PERSON_NAME][PERSON_NAME] Phone: …" at bounding box center [1220, 431] width 673 height 335
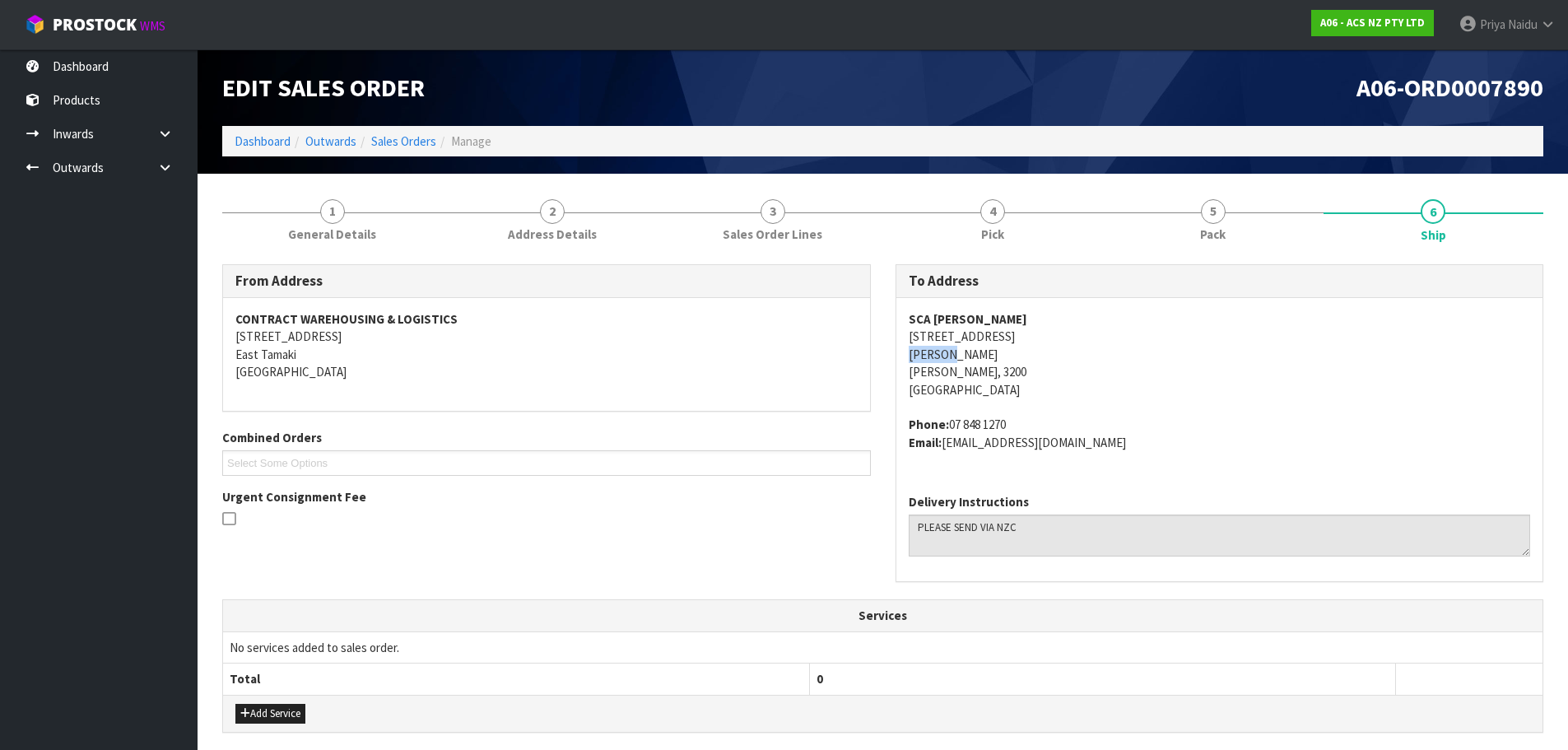
drag, startPoint x: 894, startPoint y: 354, endPoint x: 957, endPoint y: 355, distance: 63.0
click at [957, 355] on div "To Address SCA [PERSON_NAME] [STREET_ADDRESS][PERSON_NAME][PERSON_NAME] Phone: …" at bounding box center [1220, 431] width 673 height 335
click at [1156, 365] on address "SCA [PERSON_NAME] [STREET_ADDRESS][PERSON_NAME][PERSON_NAME]" at bounding box center [1220, 354] width 622 height 88
drag, startPoint x: 949, startPoint y: 423, endPoint x: 780, endPoint y: 420, distance: 169.0
click at [1007, 422] on address "Phone: [PHONE_NUMBER] Email: [EMAIL_ADDRESS][DOMAIN_NAME]" at bounding box center [1220, 433] width 622 height 36
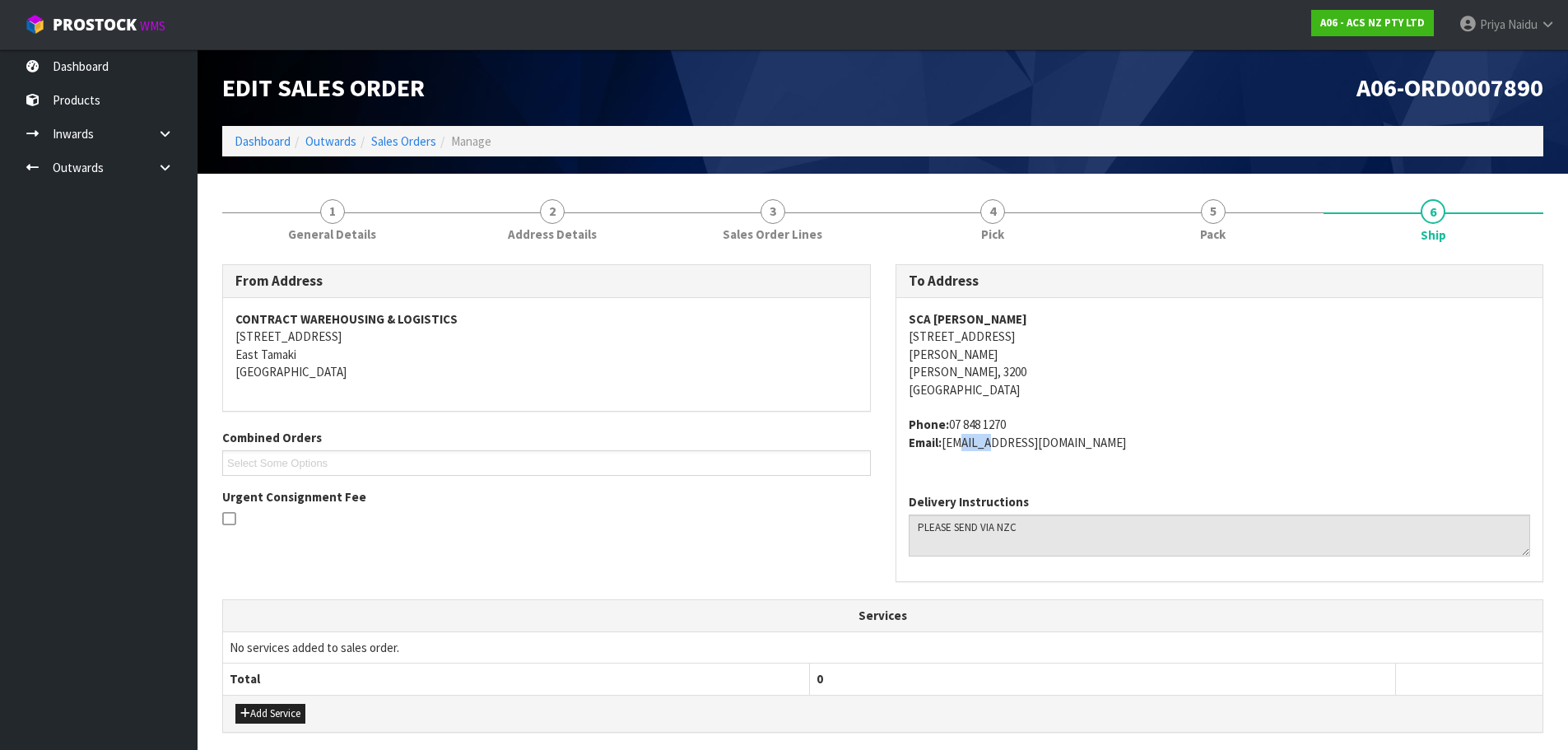
drag, startPoint x: 950, startPoint y: 443, endPoint x: 988, endPoint y: 444, distance: 38.0
click at [988, 444] on address "Phone: [PHONE_NUMBER] Email: [EMAIL_ADDRESS][DOMAIN_NAME]" at bounding box center [1220, 433] width 622 height 36
click at [946, 447] on address "Phone: [PHONE_NUMBER] Email: [EMAIL_ADDRESS][DOMAIN_NAME]" at bounding box center [1220, 433] width 622 height 36
drag, startPoint x: 946, startPoint y: 447, endPoint x: 348, endPoint y: 498, distance: 600.2
click at [1102, 466] on div "SCA [PERSON_NAME] [STREET_ADDRESS][PERSON_NAME][PERSON_NAME] Phone: [PHONE_NUMB…" at bounding box center [1220, 389] width 647 height 183
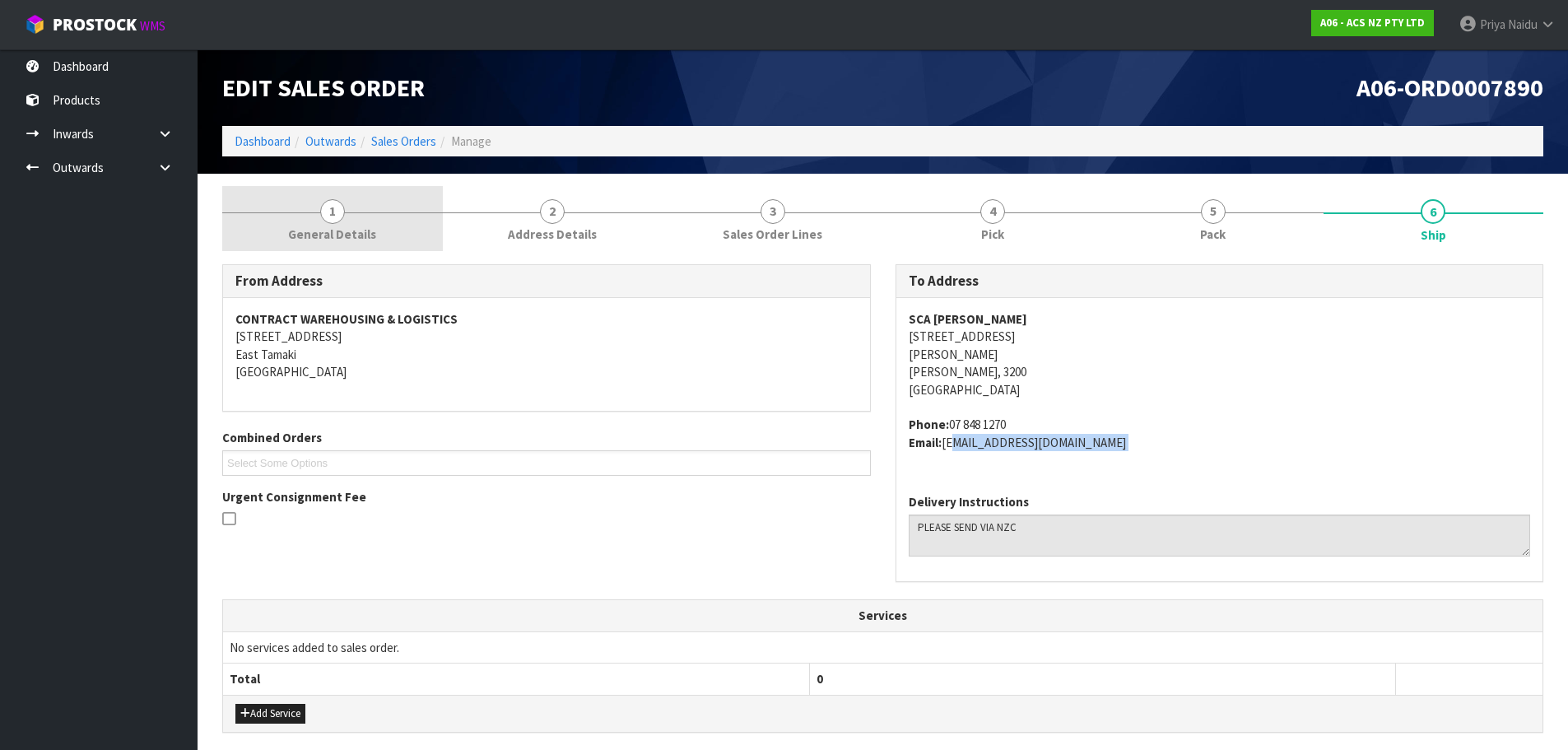
click at [301, 229] on span "General Details" at bounding box center [332, 234] width 88 height 17
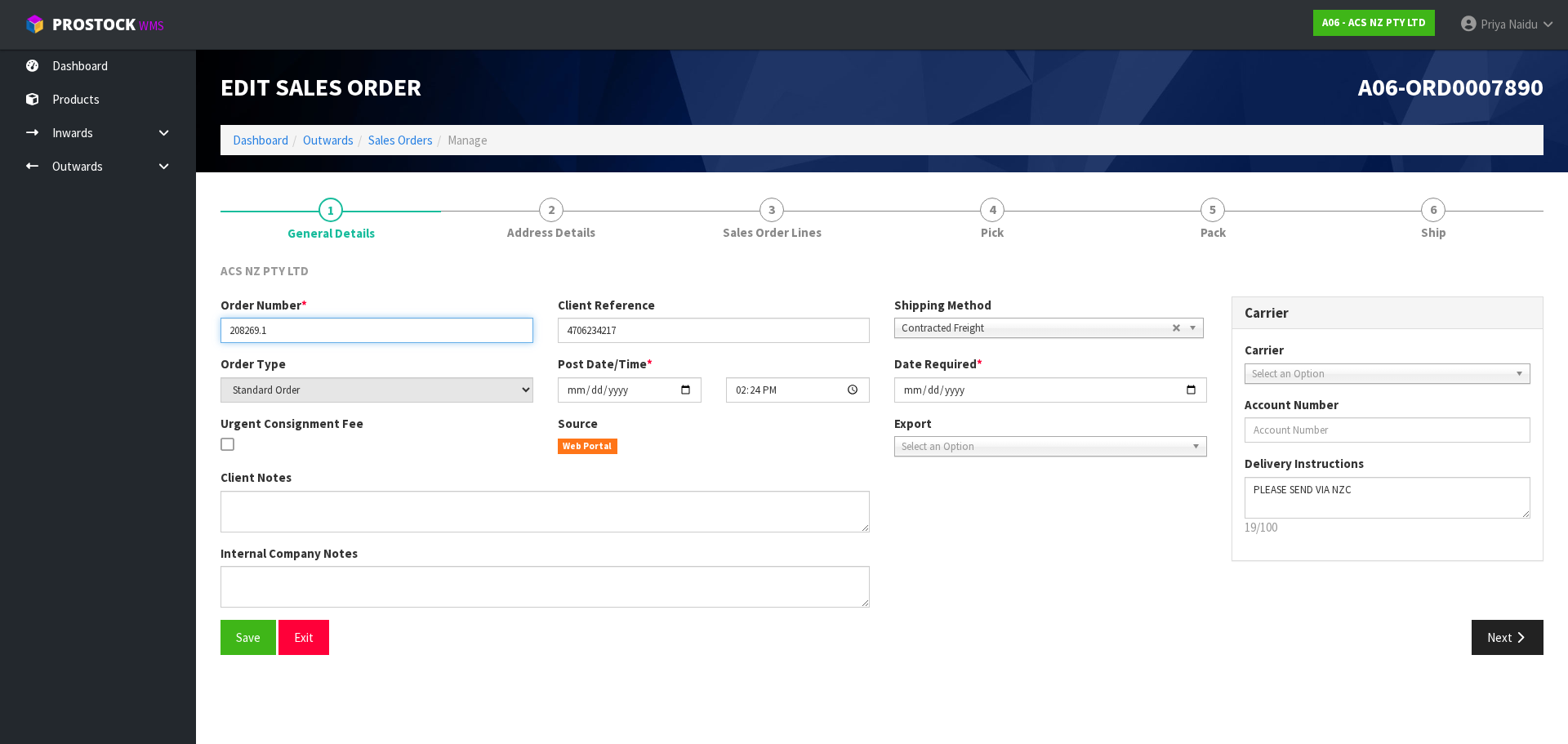
drag, startPoint x: 221, startPoint y: 327, endPoint x: 345, endPoint y: 341, distance: 124.8
click at [345, 341] on input "208269.1" at bounding box center [377, 330] width 313 height 25
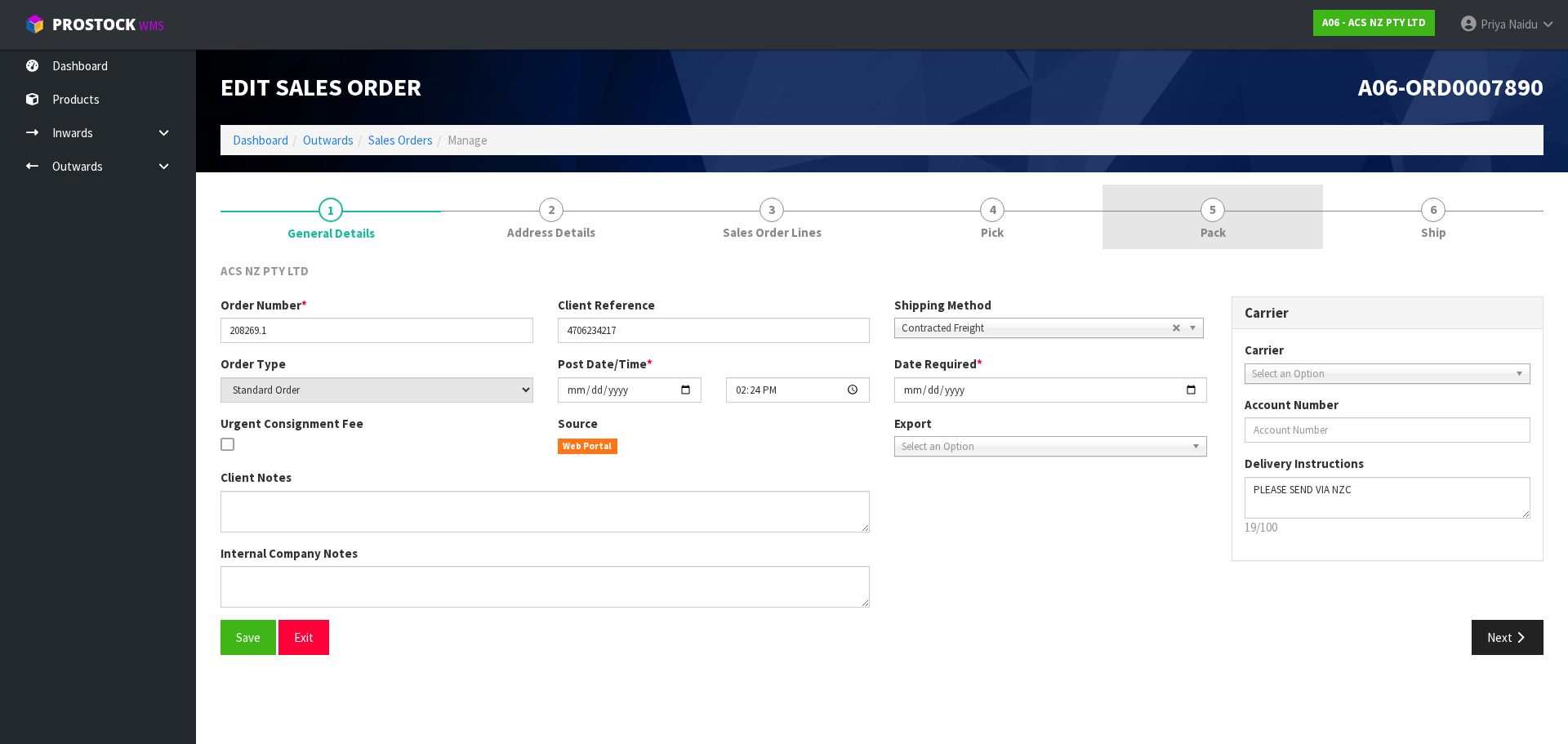
click at [1240, 238] on link "5 Pack" at bounding box center [1212, 217] width 220 height 65
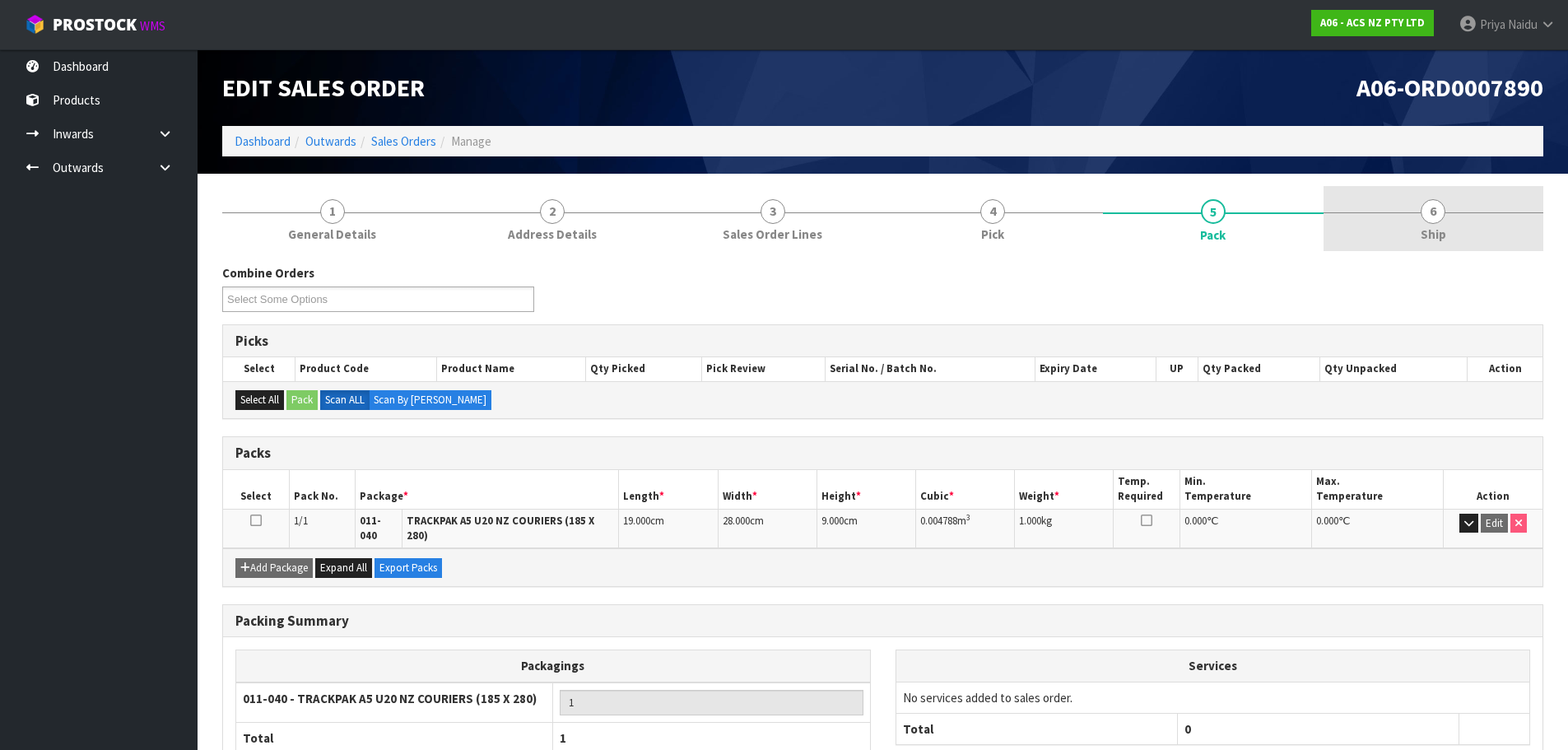
click at [1432, 231] on span "Ship" at bounding box center [1433, 234] width 25 height 17
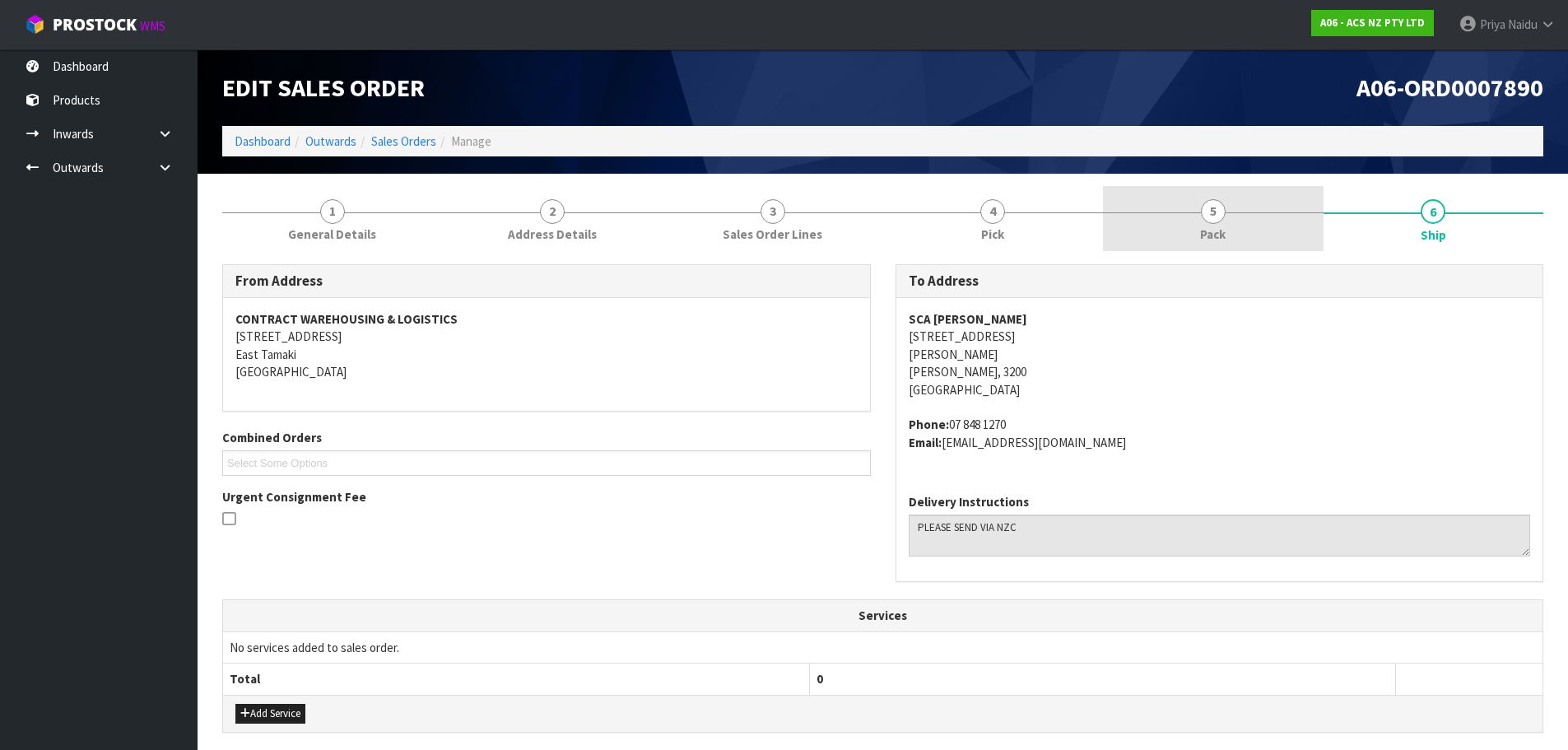
click at [1244, 226] on link "5 Pack" at bounding box center [1213, 219] width 220 height 65
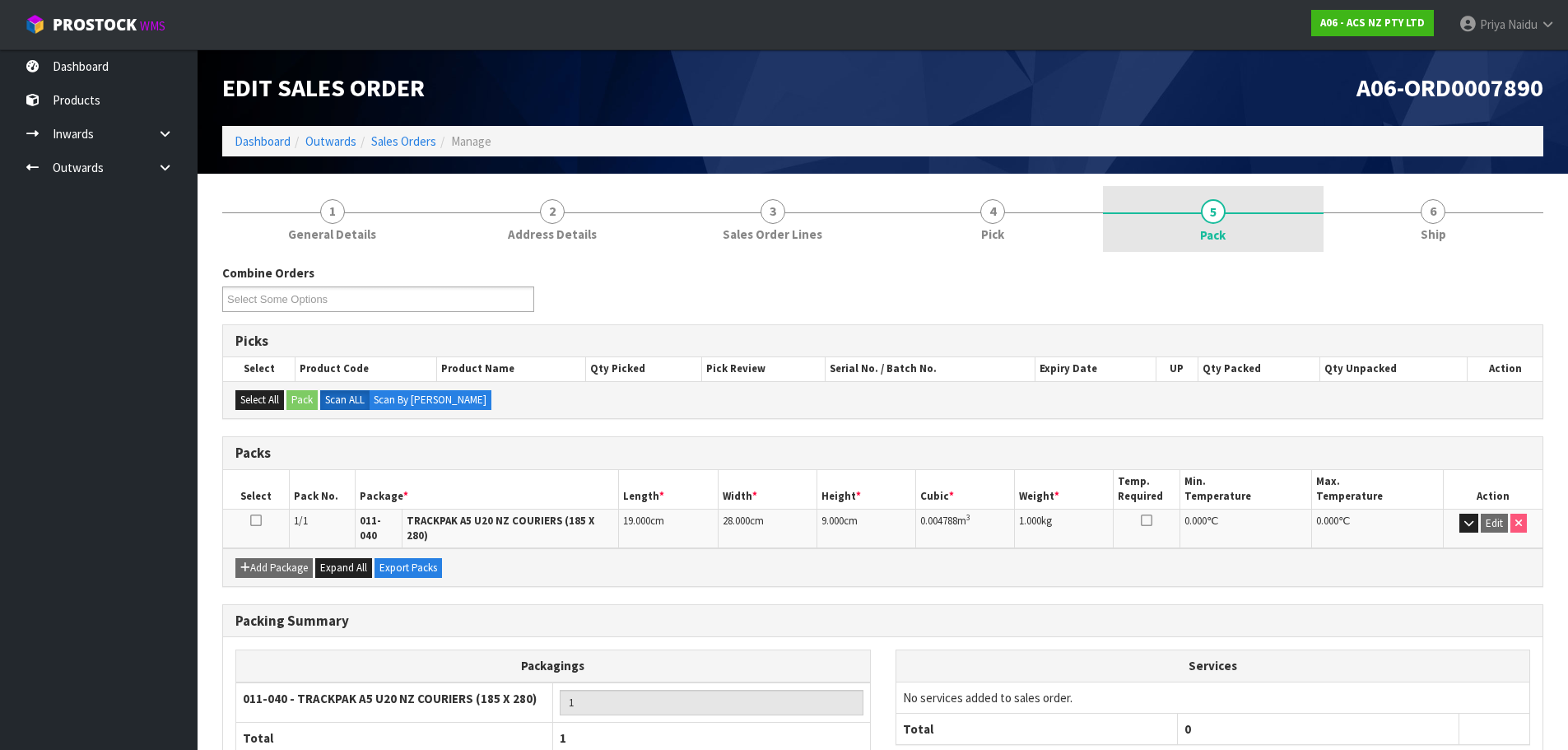
drag, startPoint x: 1373, startPoint y: 233, endPoint x: 1289, endPoint y: 248, distance: 85.3
click at [1369, 233] on link "6 Ship" at bounding box center [1434, 219] width 220 height 65
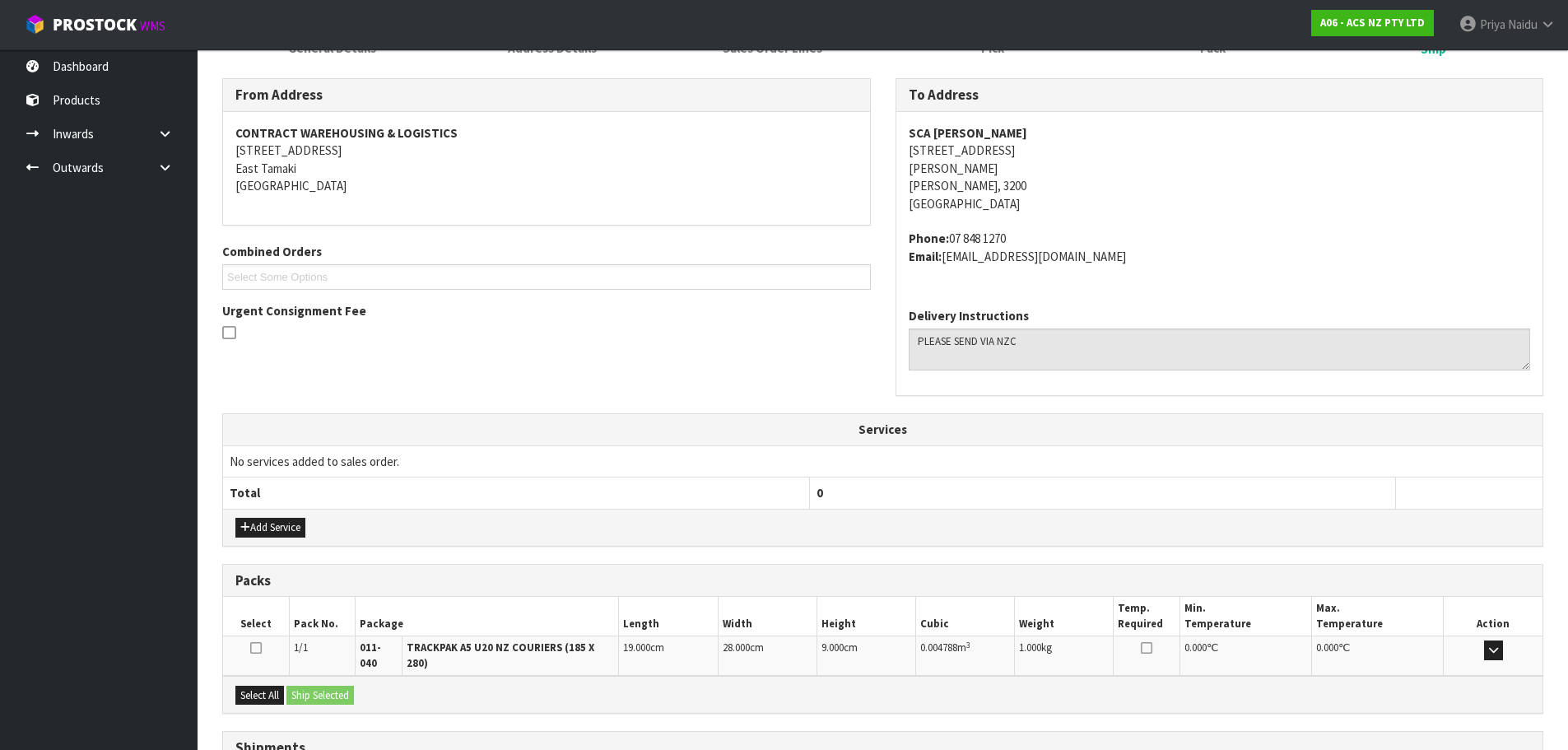
scroll to position [316, 0]
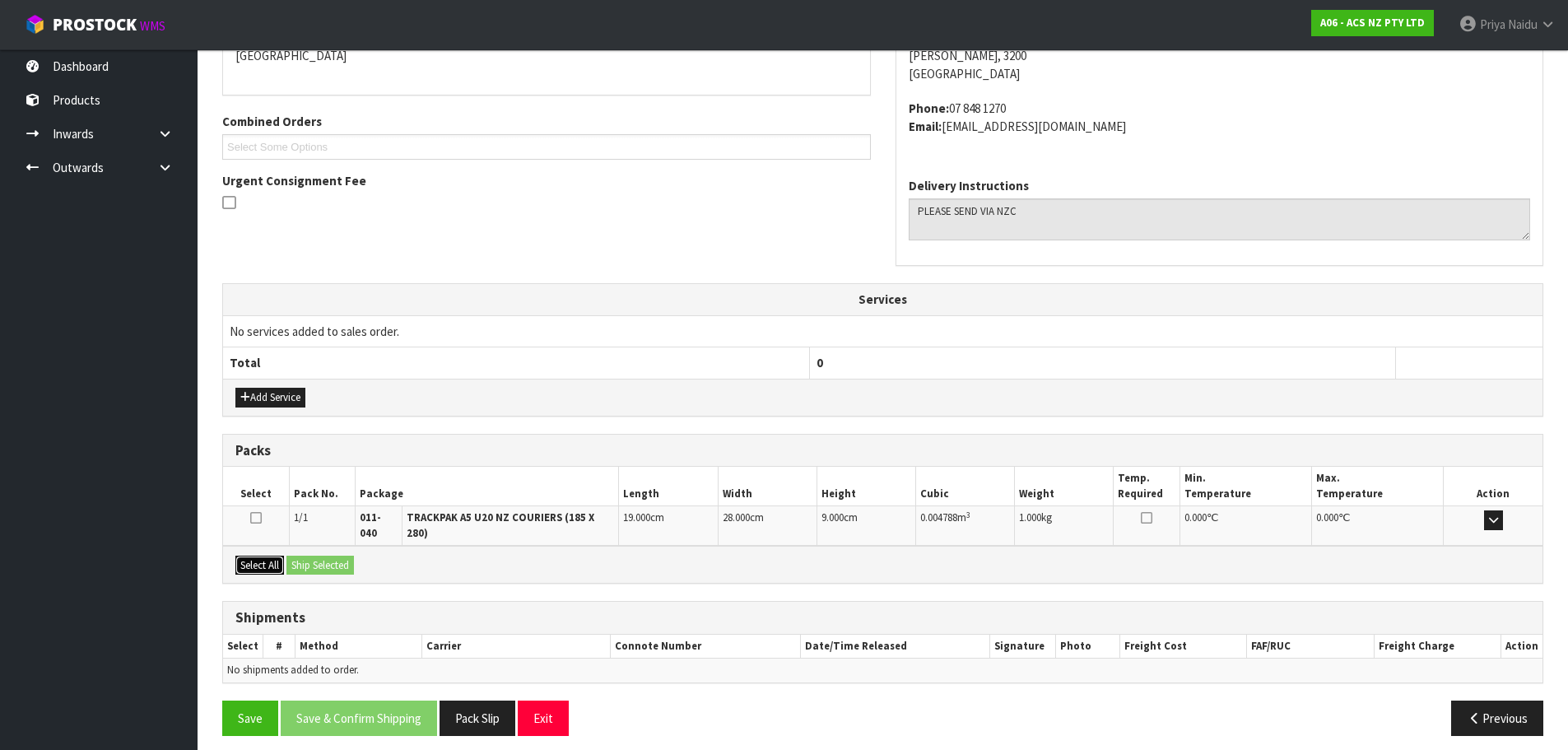
click at [251, 559] on button "Select All" at bounding box center [260, 565] width 49 height 20
click at [361, 559] on div "Select All Ship Selected" at bounding box center [882, 564] width 1320 height 37
click at [342, 561] on button "Ship Selected" at bounding box center [320, 565] width 67 height 20
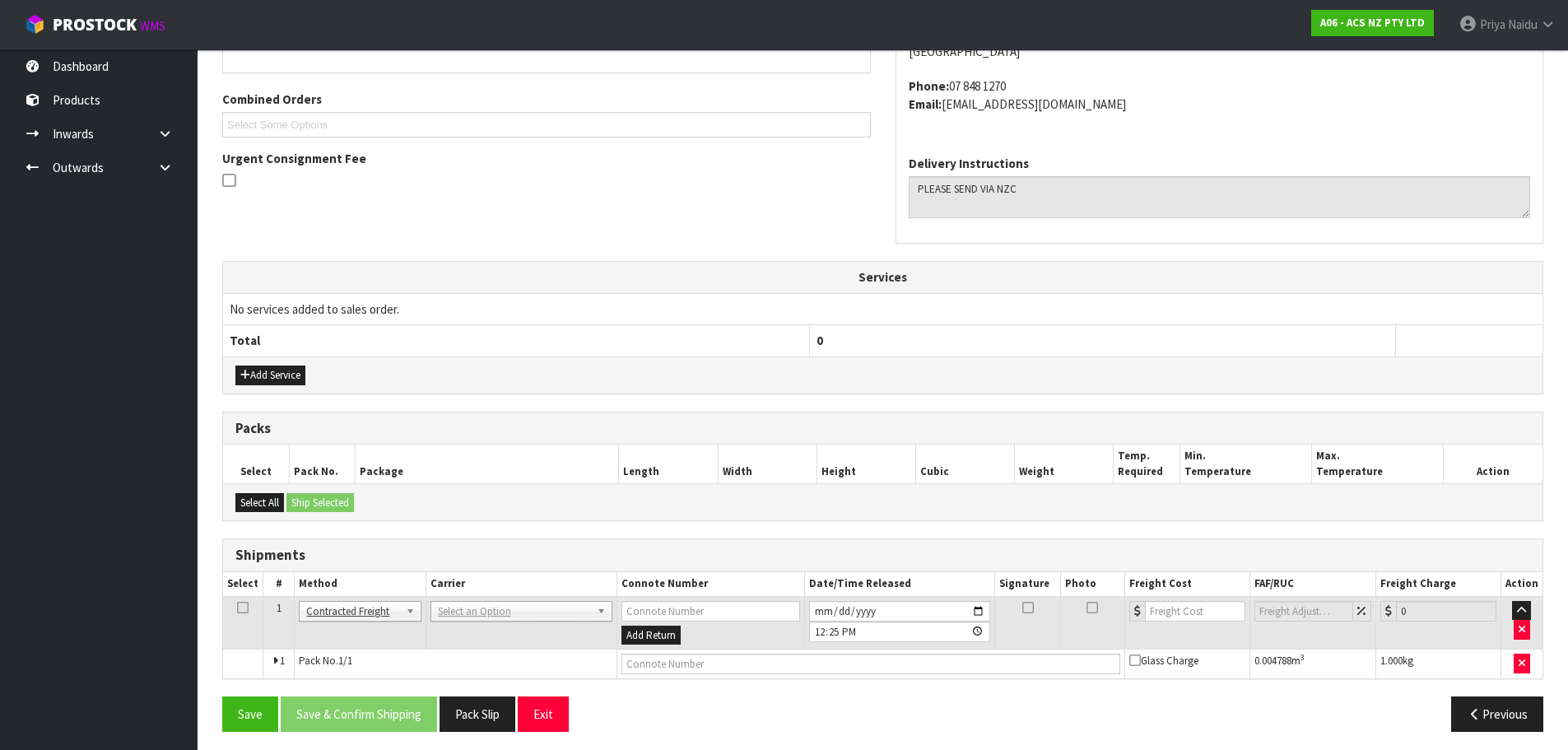
scroll to position [345, 0]
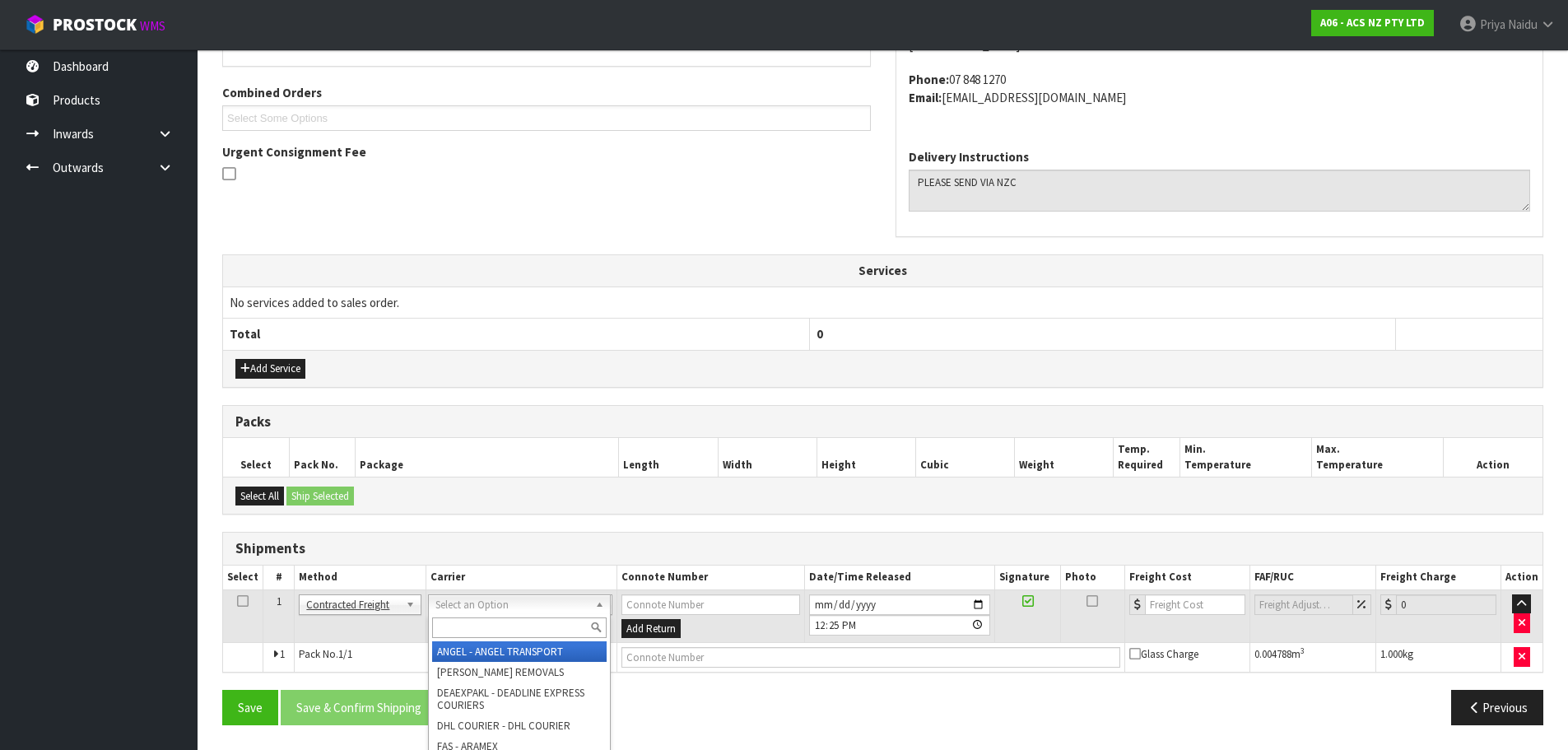
click at [484, 621] on input "text" at bounding box center [519, 628] width 174 height 21
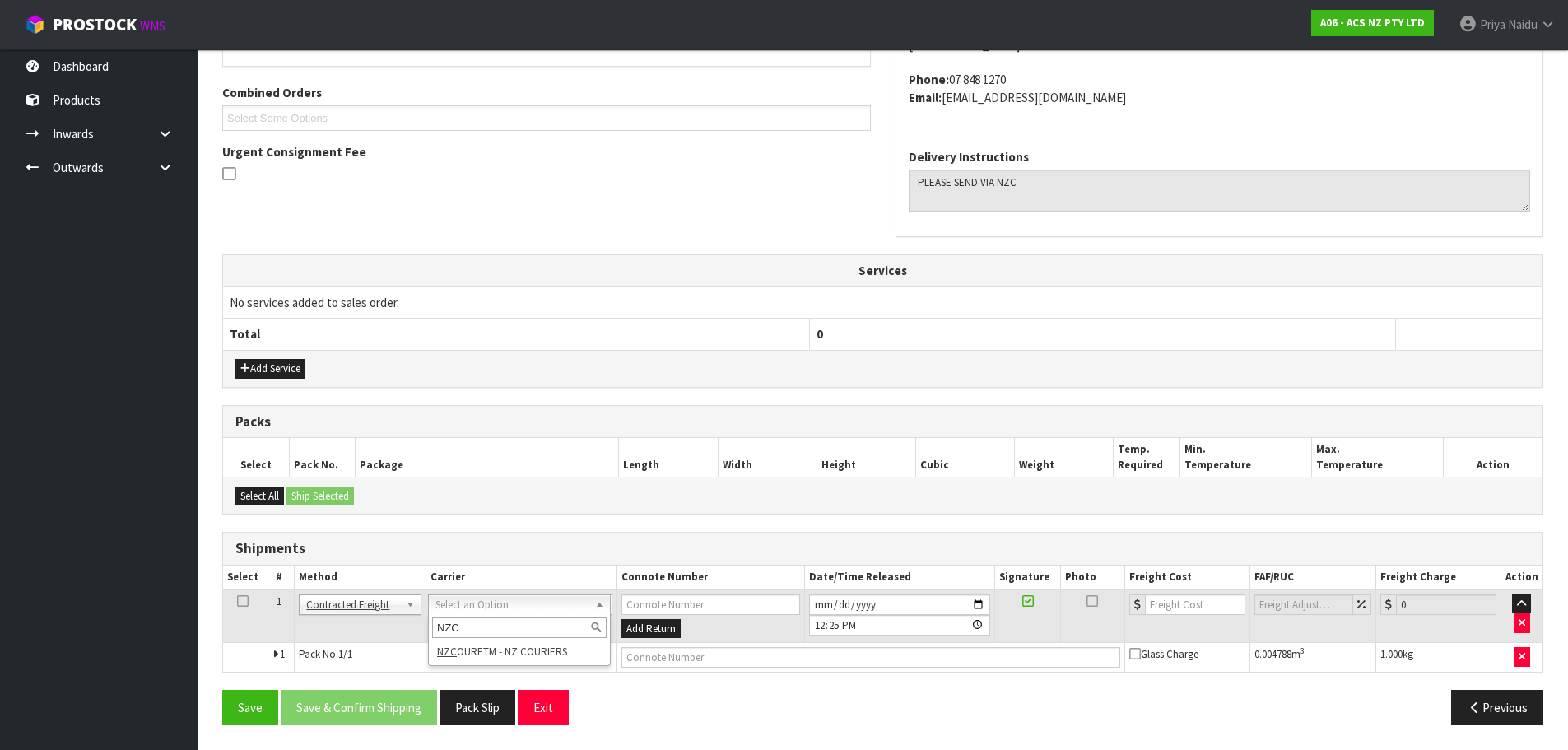
type input "NZC"
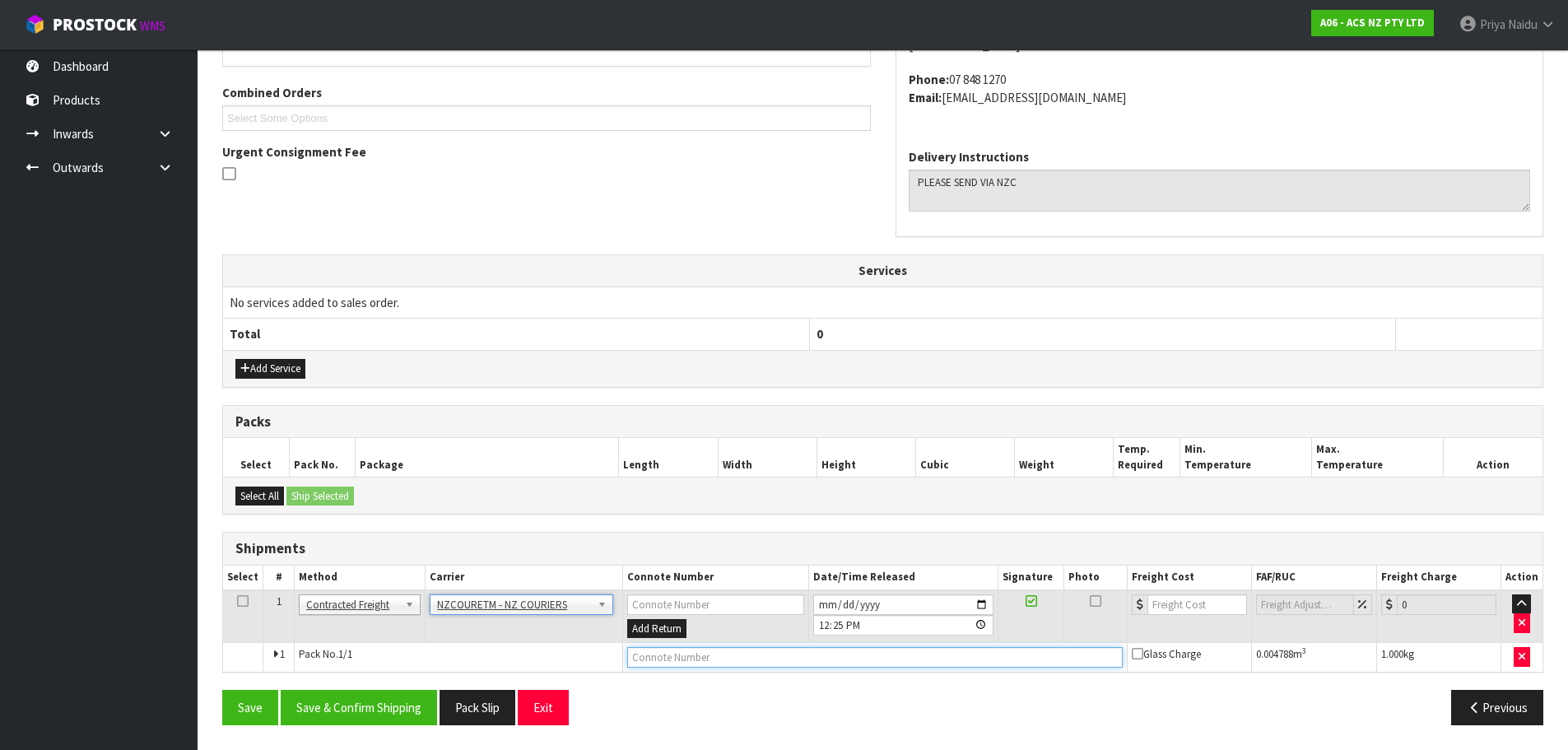
click at [670, 661] on input "text" at bounding box center [875, 658] width 496 height 21
paste input "BZGG003933"
type input "BZGG003933"
click at [1177, 613] on input "number" at bounding box center [1197, 605] width 99 height 21
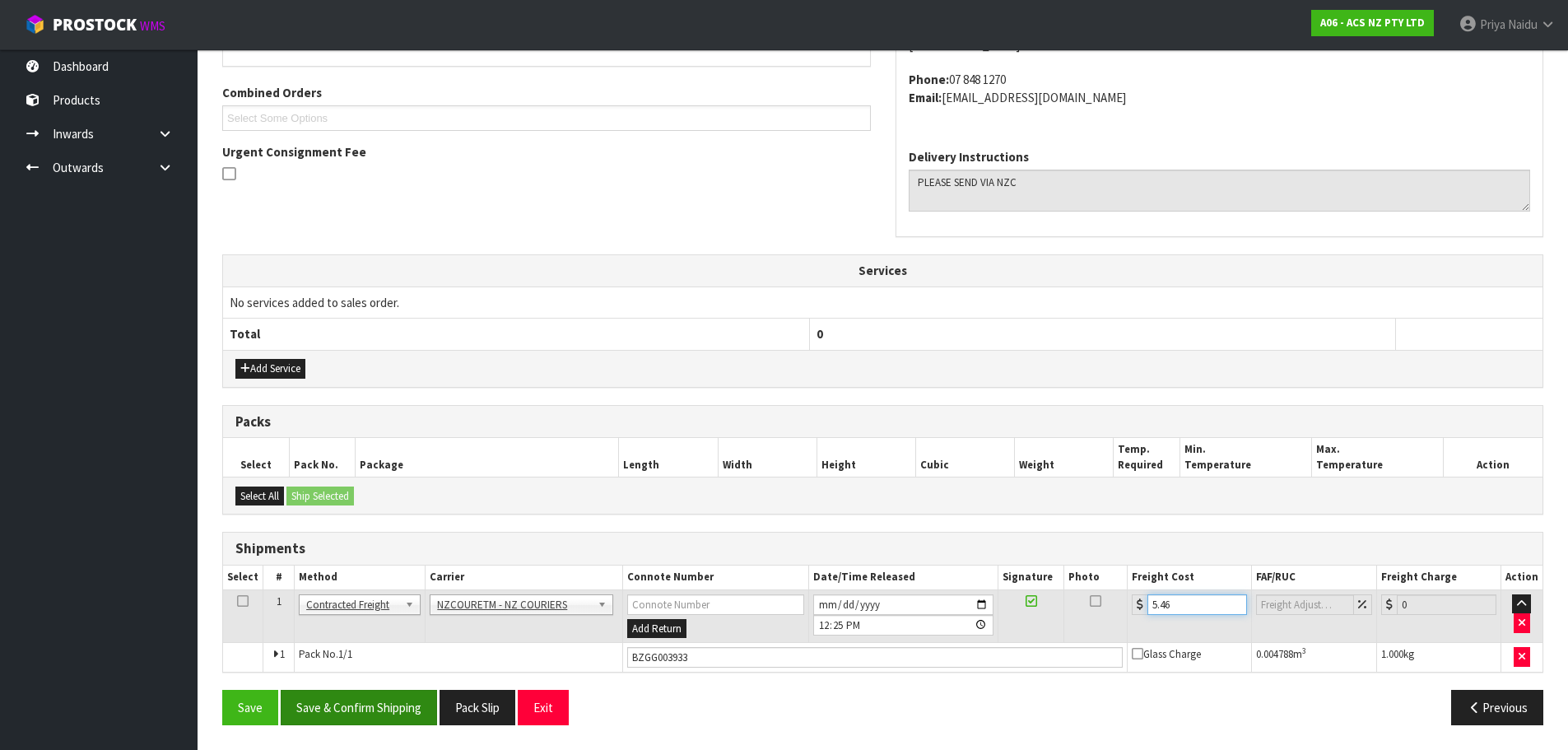
type input "5.46"
click at [401, 705] on button "Save & Confirm Shipping" at bounding box center [359, 707] width 157 height 36
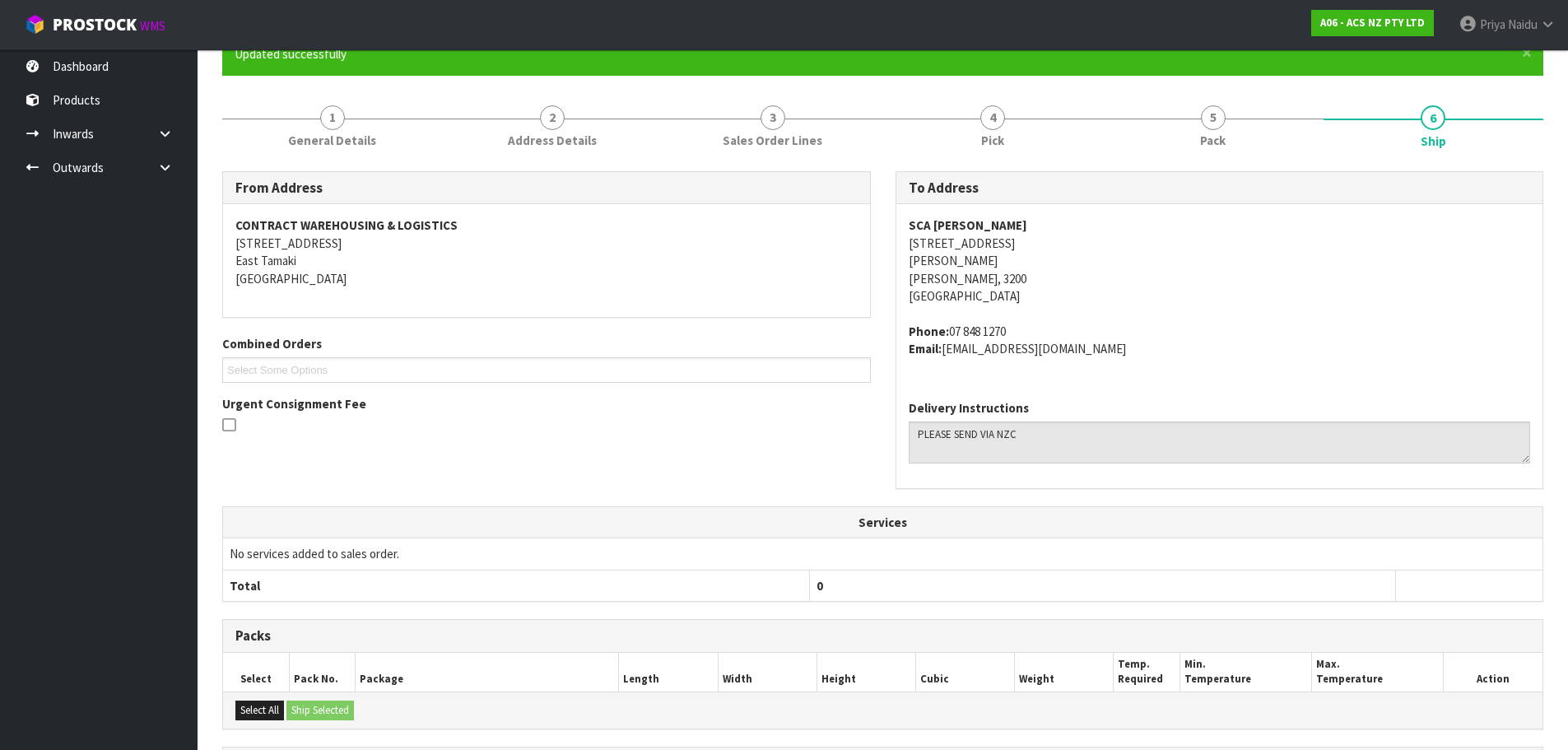
scroll to position [0, 0]
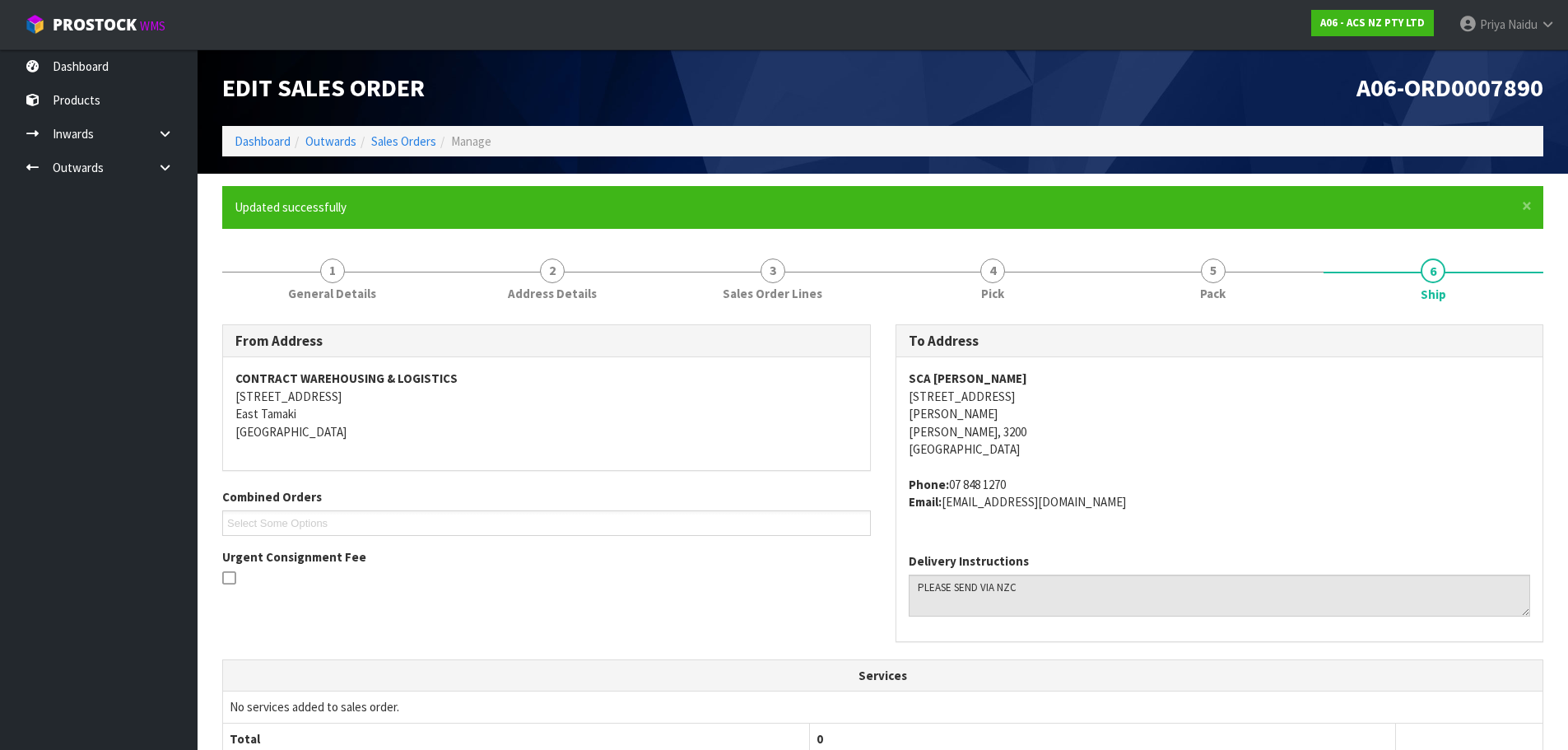
click at [255, 126] on div "Edit Sales Order" at bounding box center [546, 88] width 673 height 77
click at [259, 143] on link "Dashboard" at bounding box center [262, 141] width 56 height 16
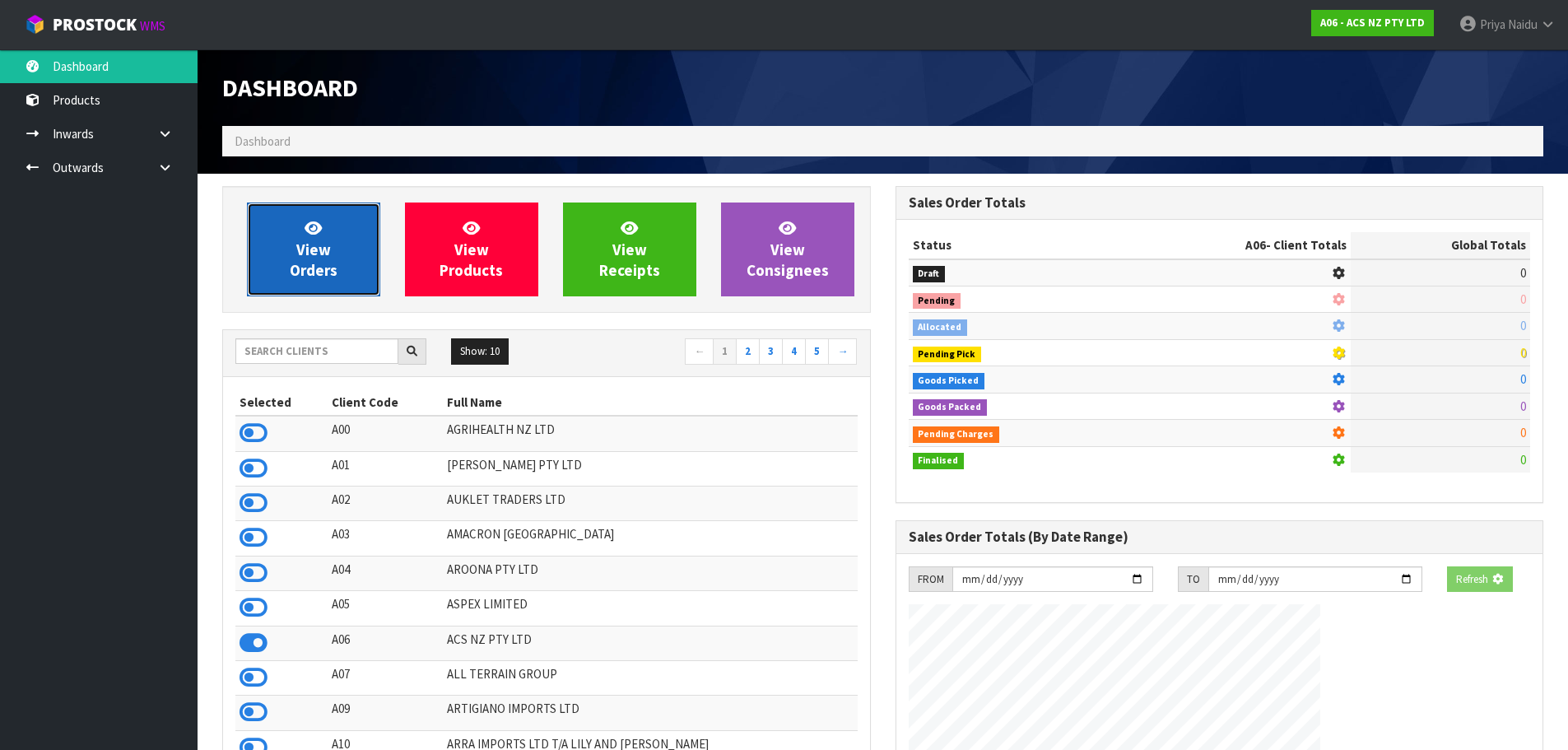
click at [310, 259] on span "View Orders" at bounding box center [314, 248] width 48 height 62
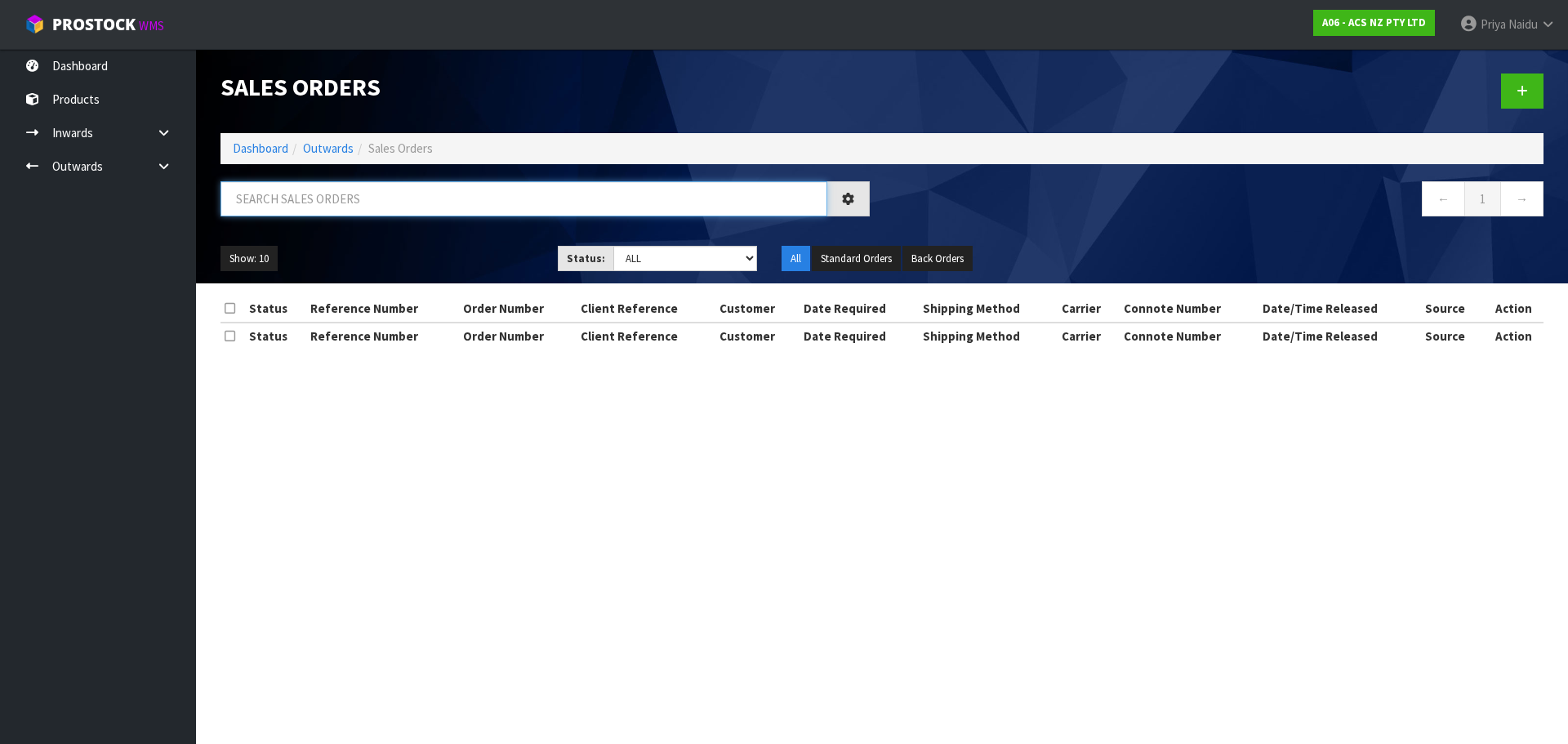
click at [347, 200] on input "text" at bounding box center [524, 199] width 606 height 35
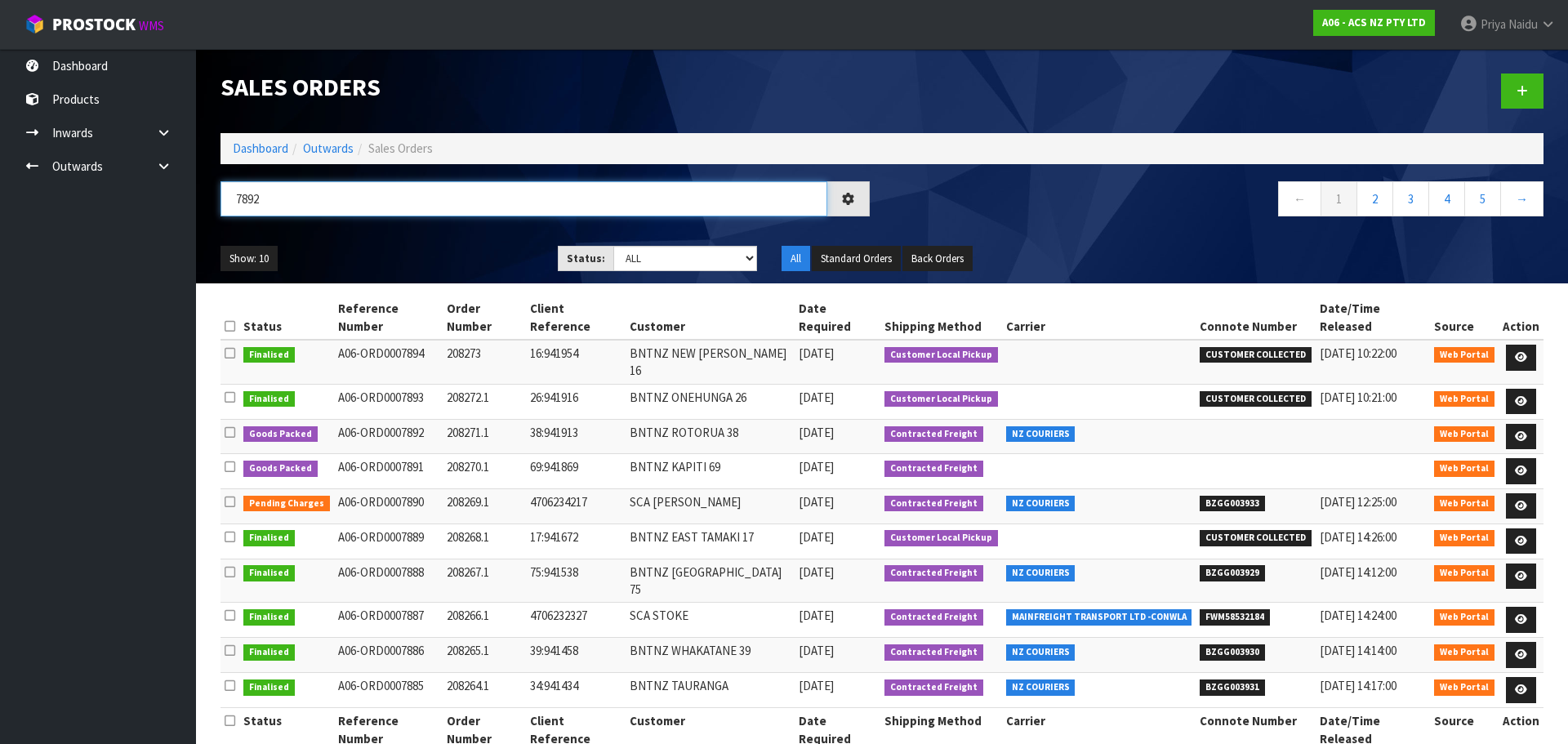
type input "7892"
click at [397, 231] on div "7892 ← 1 2 3 4 5 →" at bounding box center [881, 207] width 1347 height 52
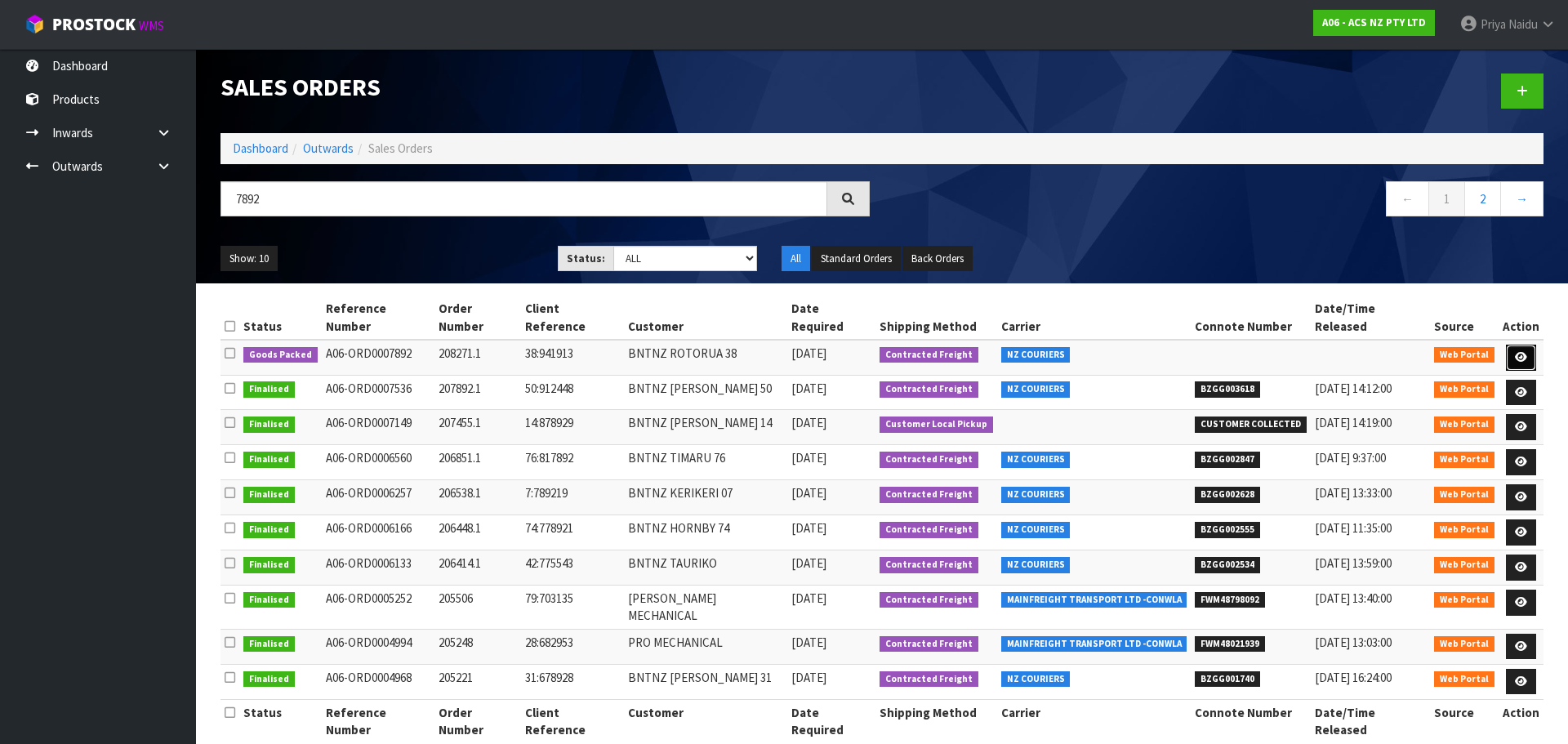
click at [1520, 352] on icon at bounding box center [1520, 357] width 12 height 10
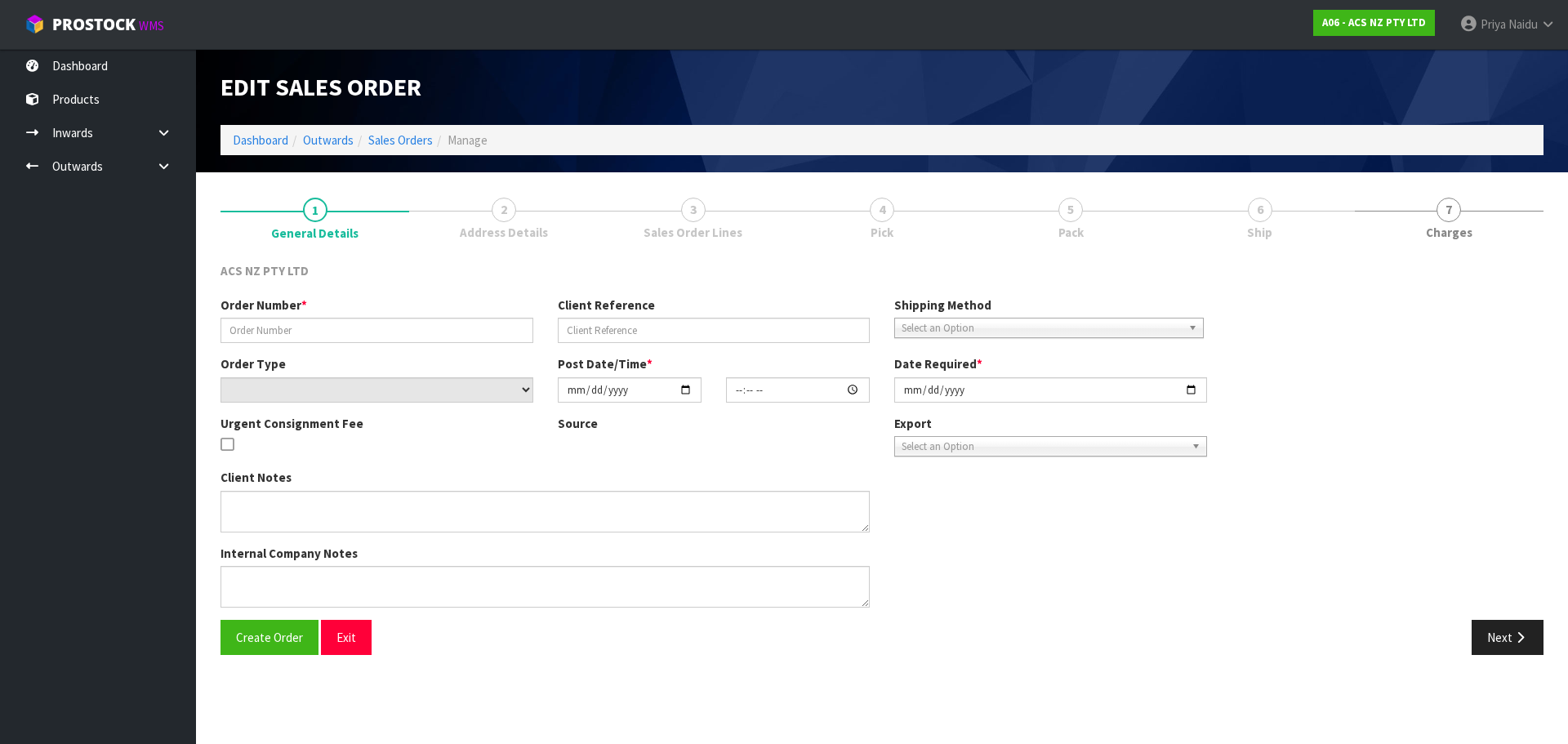
type input "208271.1"
type input "38:941913"
select select "number:0"
type input "[DATE]"
type input "16:52:00.000"
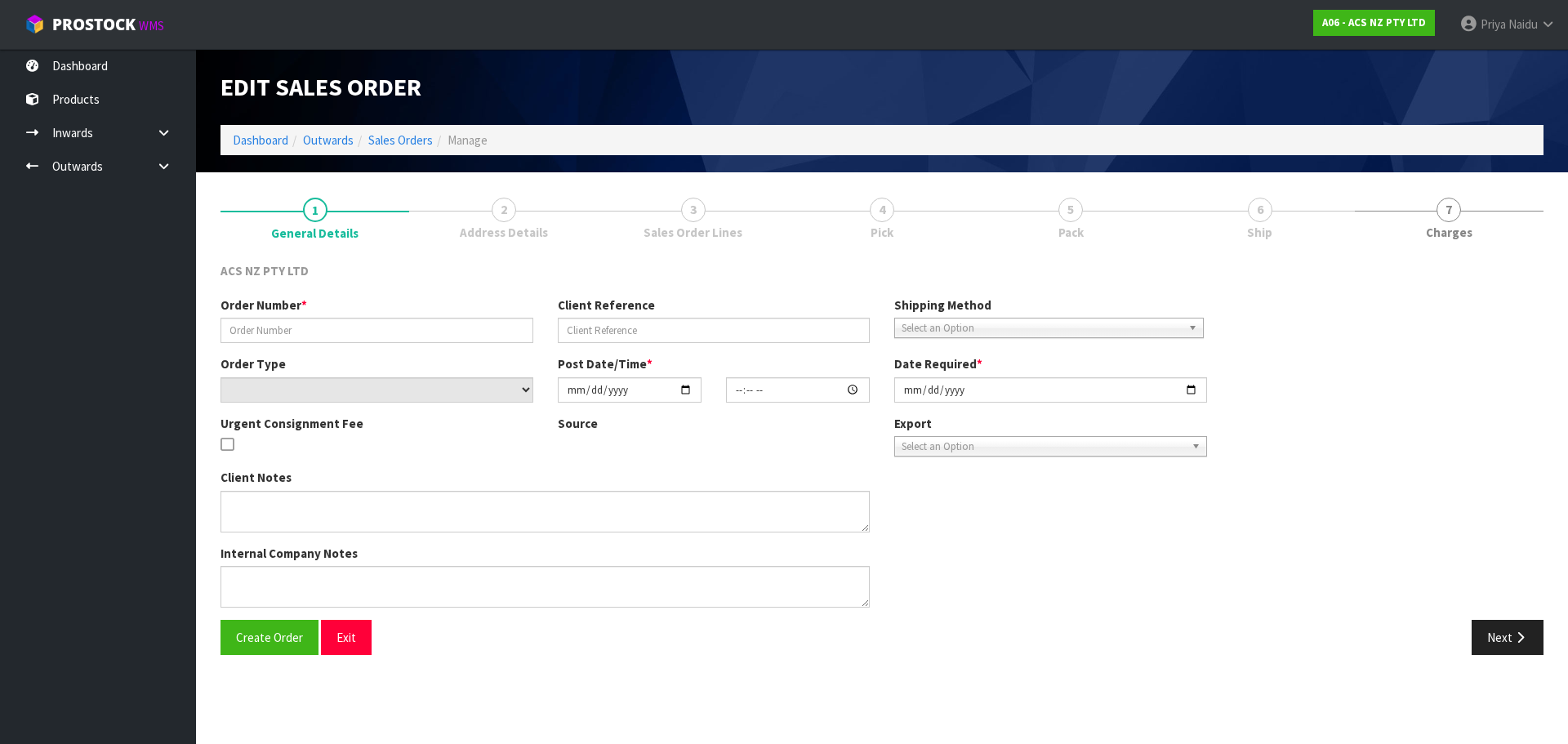
type input "[DATE]"
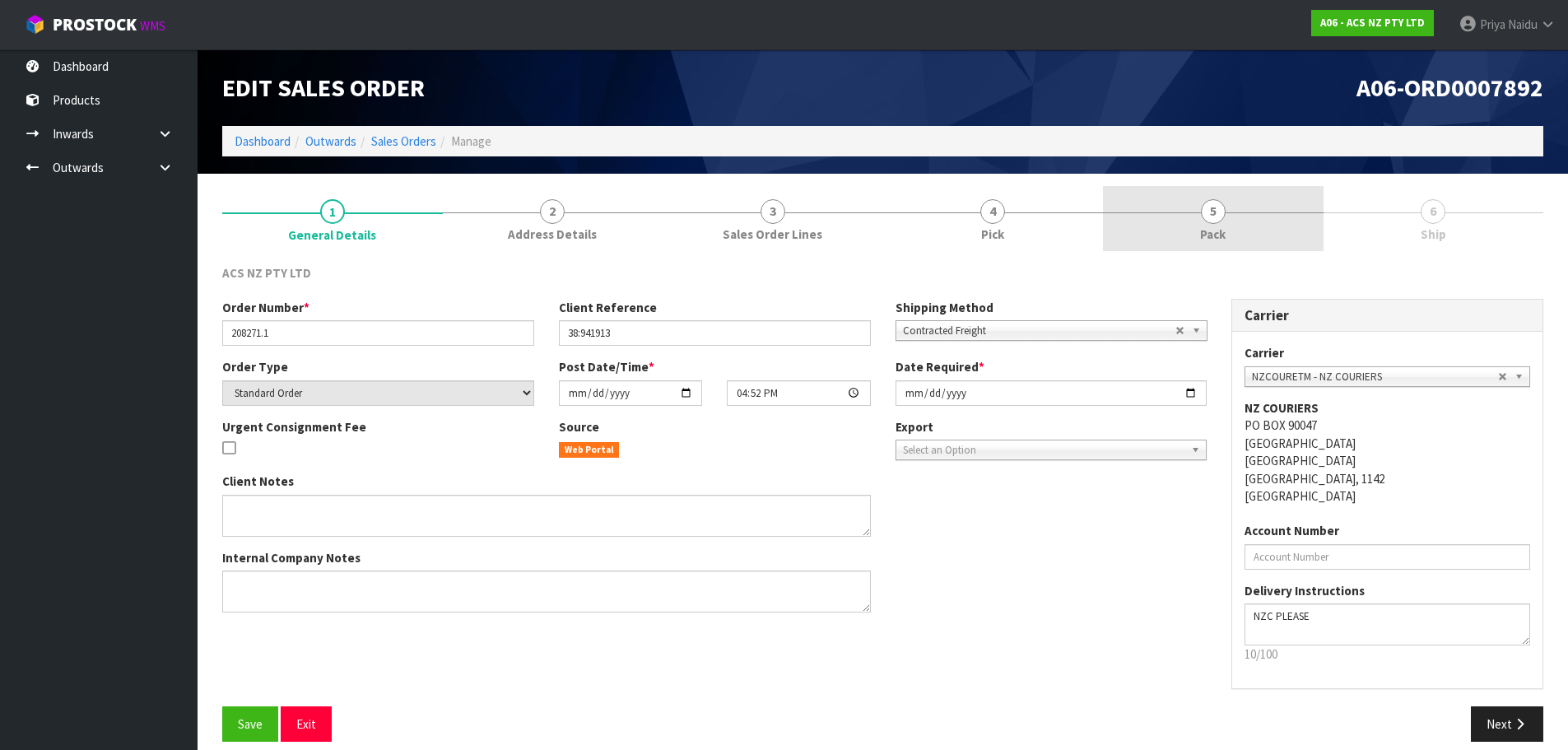
click at [1233, 229] on link "5 Pack" at bounding box center [1213, 219] width 220 height 65
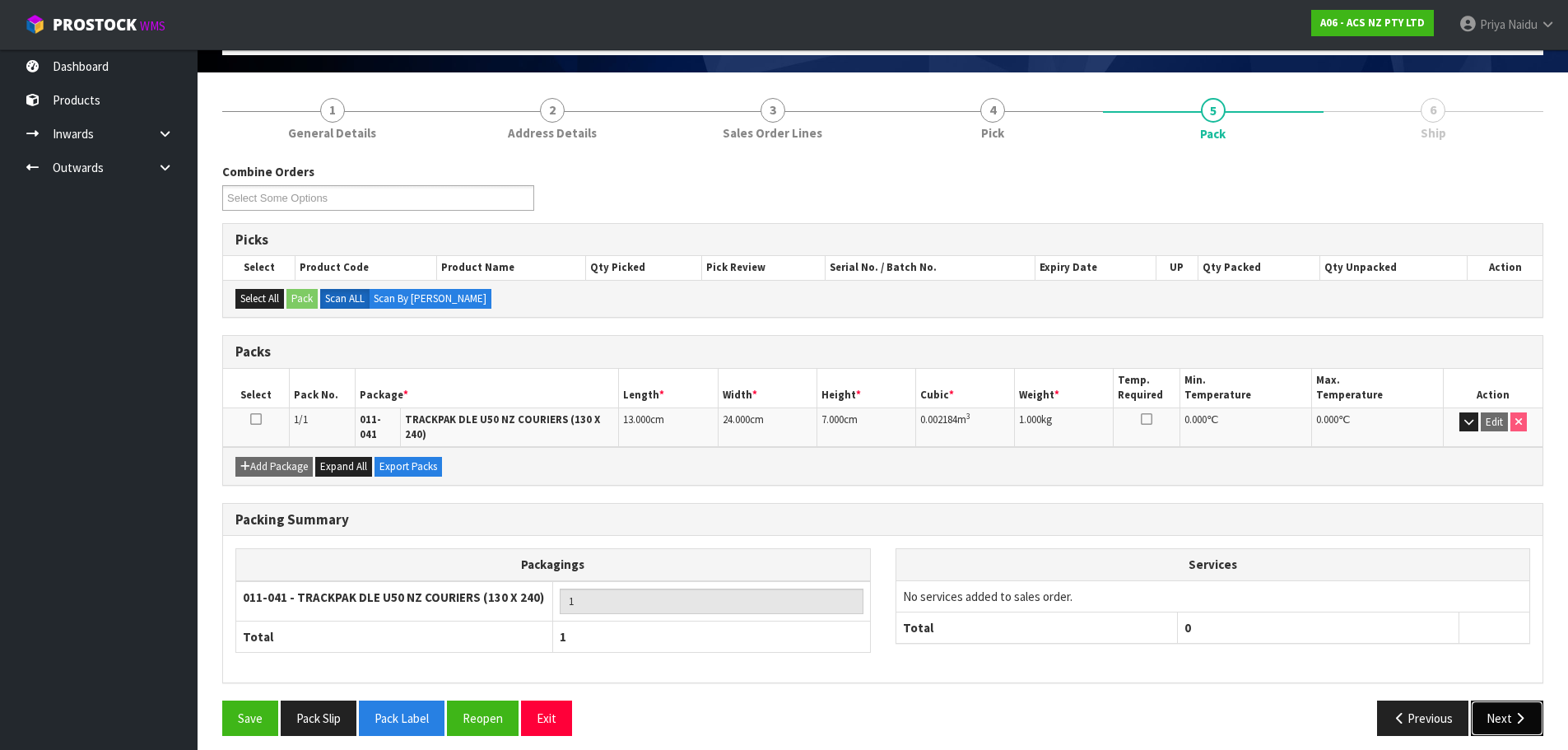
click at [1493, 708] on button "Next" at bounding box center [1507, 718] width 72 height 36
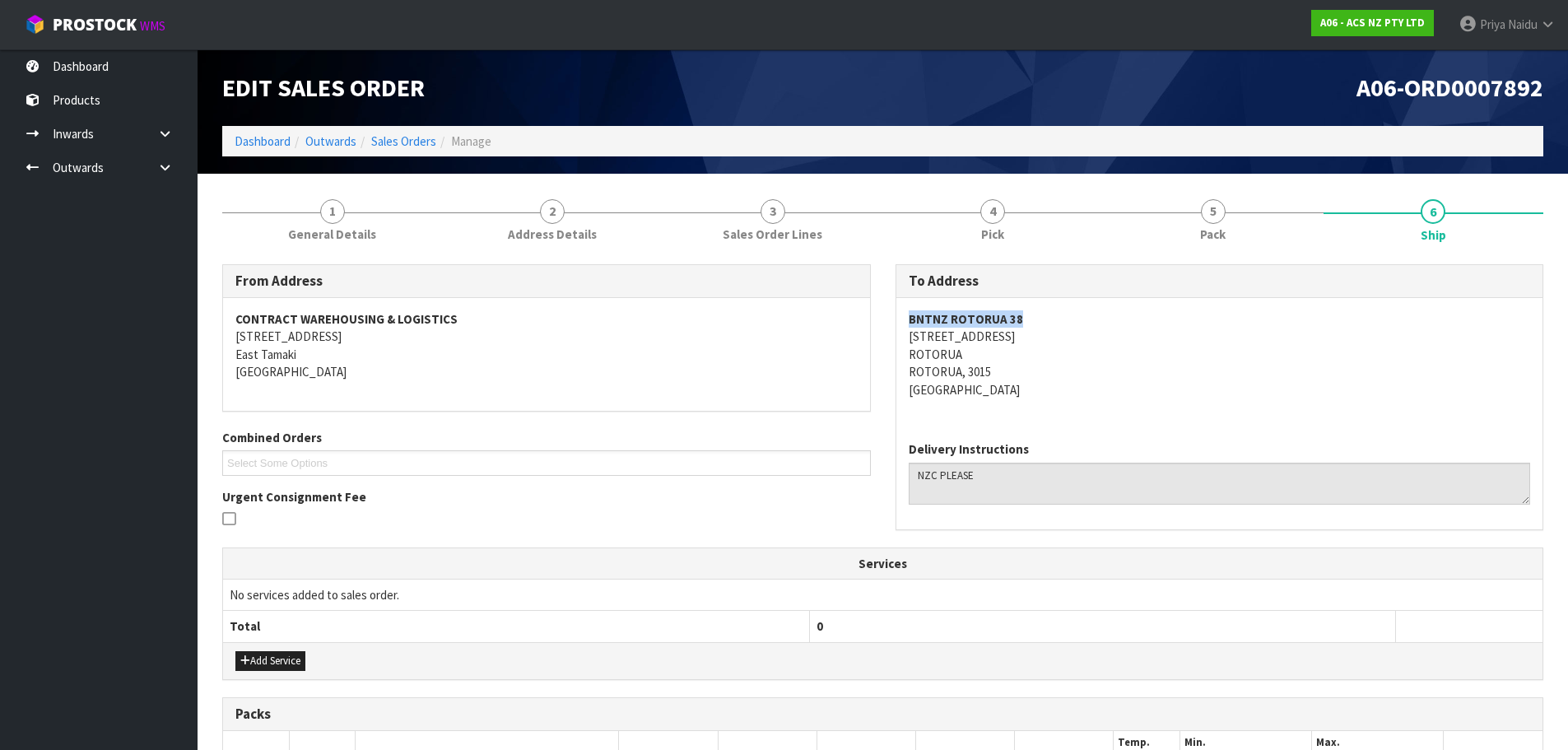
drag, startPoint x: 901, startPoint y: 314, endPoint x: 1055, endPoint y: 322, distance: 154.2
click at [1055, 322] on div "BNTNZ ROTORUA [GEOGRAPHIC_DATA][STREET_ADDRESS]" at bounding box center [1220, 362] width 647 height 130
drag, startPoint x: 900, startPoint y: 337, endPoint x: 1049, endPoint y: 334, distance: 149.0
click at [1049, 334] on div "BNTNZ ROTORUA [GEOGRAPHIC_DATA][STREET_ADDRESS]" at bounding box center [1220, 362] width 647 height 130
drag, startPoint x: 897, startPoint y: 360, endPoint x: 973, endPoint y: 361, distance: 76.0
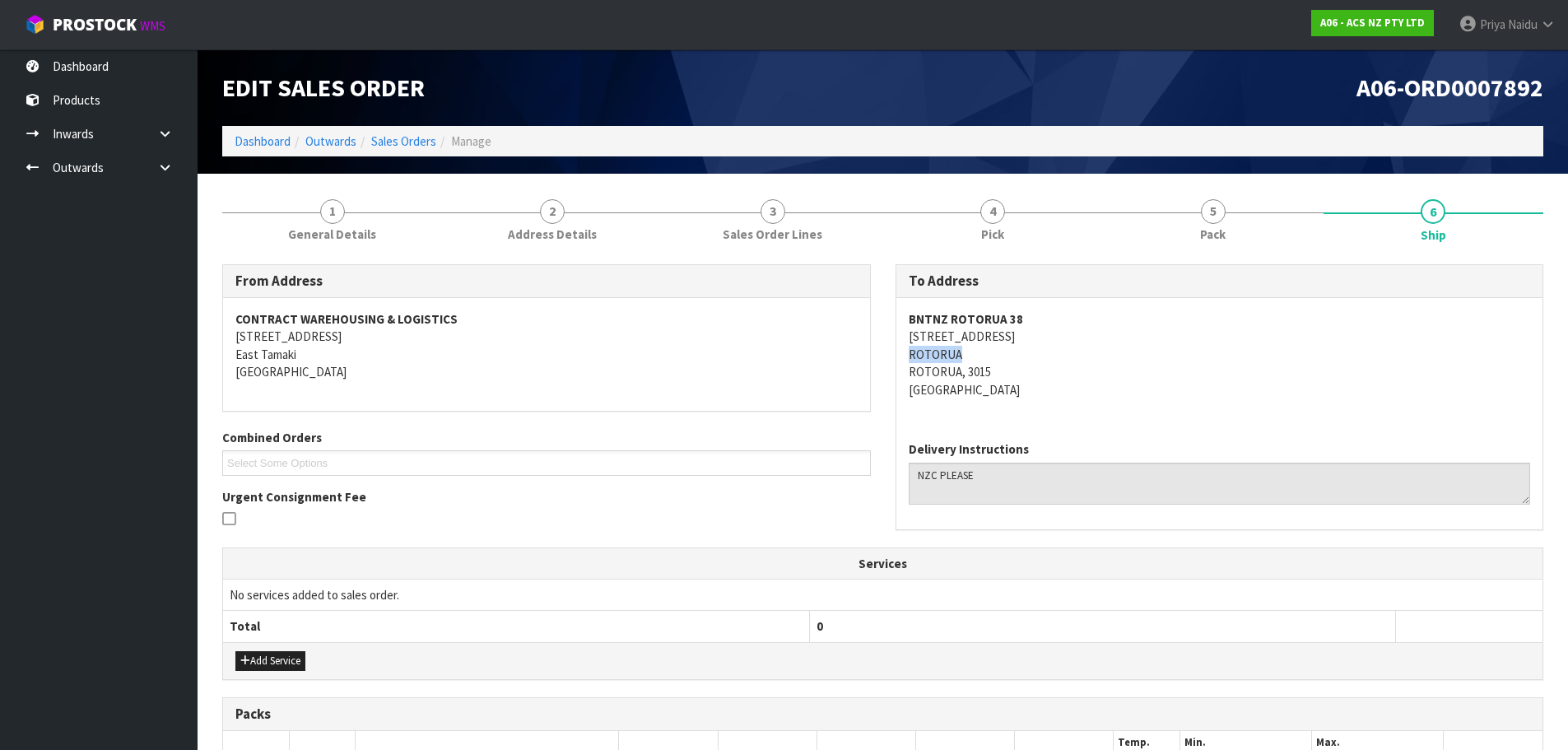
click at [973, 361] on div "BNTNZ ROTORUA [GEOGRAPHIC_DATA][STREET_ADDRESS]" at bounding box center [1220, 362] width 647 height 130
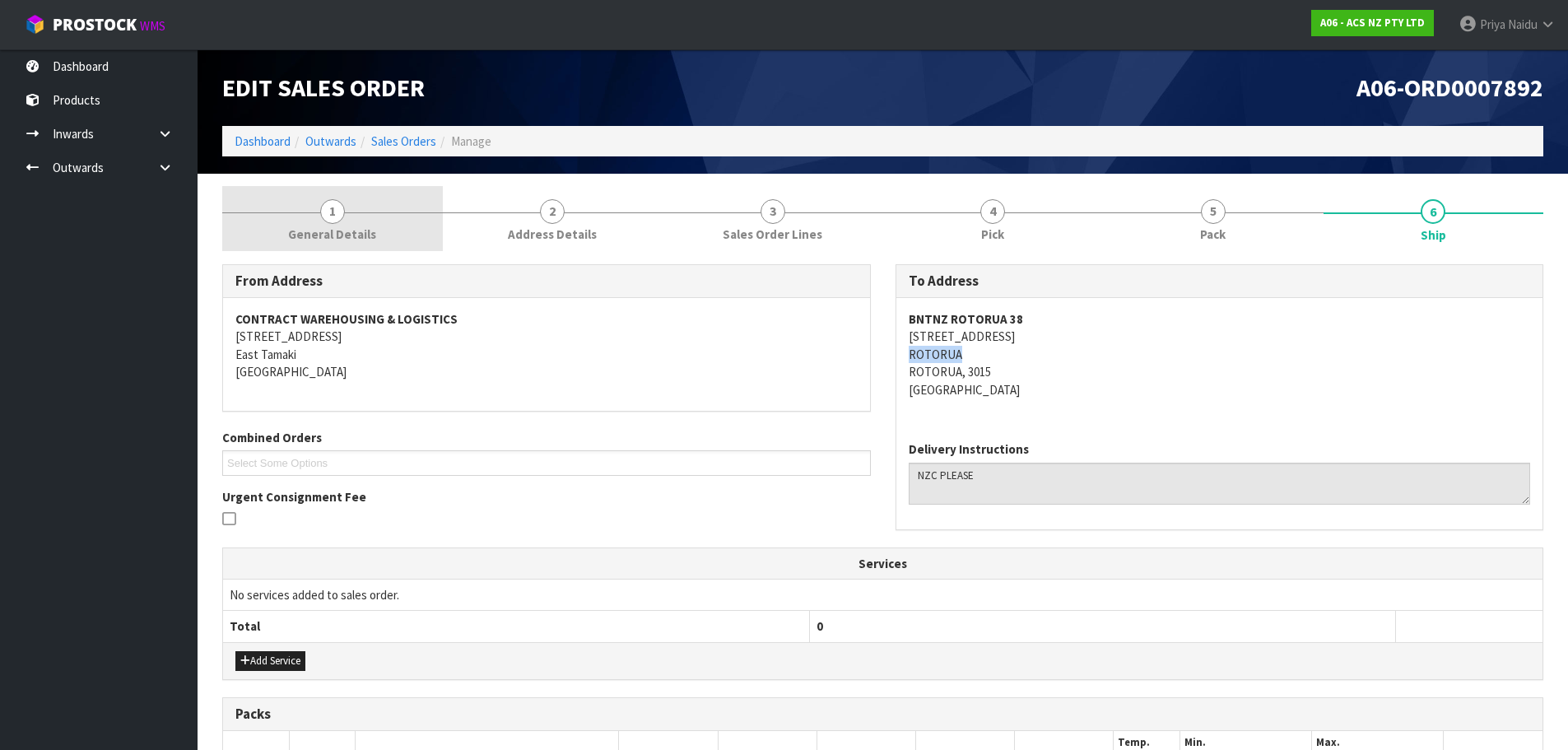
drag, startPoint x: 326, startPoint y: 230, endPoint x: 319, endPoint y: 247, distance: 18.4
click at [325, 230] on span "General Details" at bounding box center [332, 234] width 88 height 17
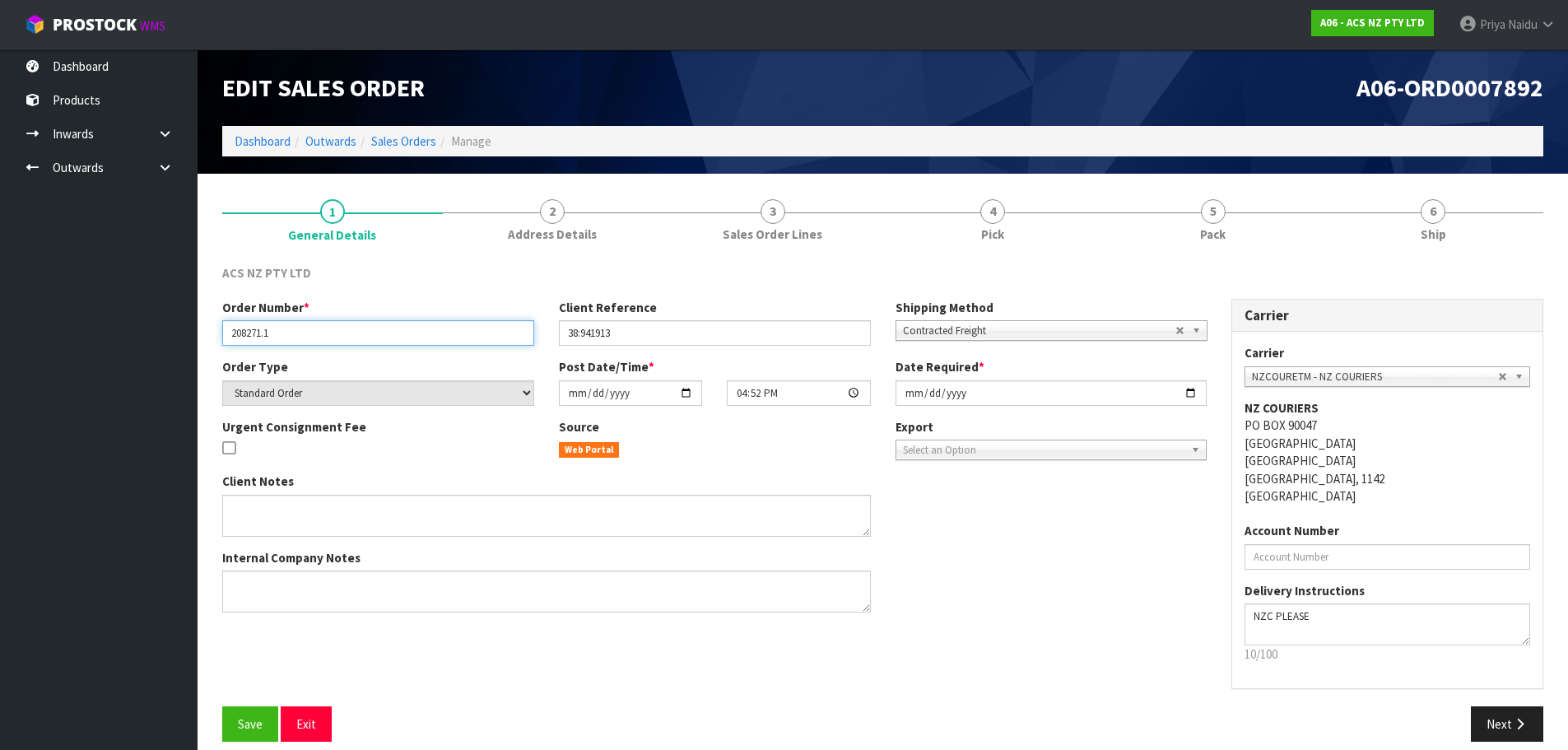
drag, startPoint x: 226, startPoint y: 341, endPoint x: 25, endPoint y: 382, distance: 205.1
click at [314, 328] on input "208271.1" at bounding box center [378, 333] width 312 height 25
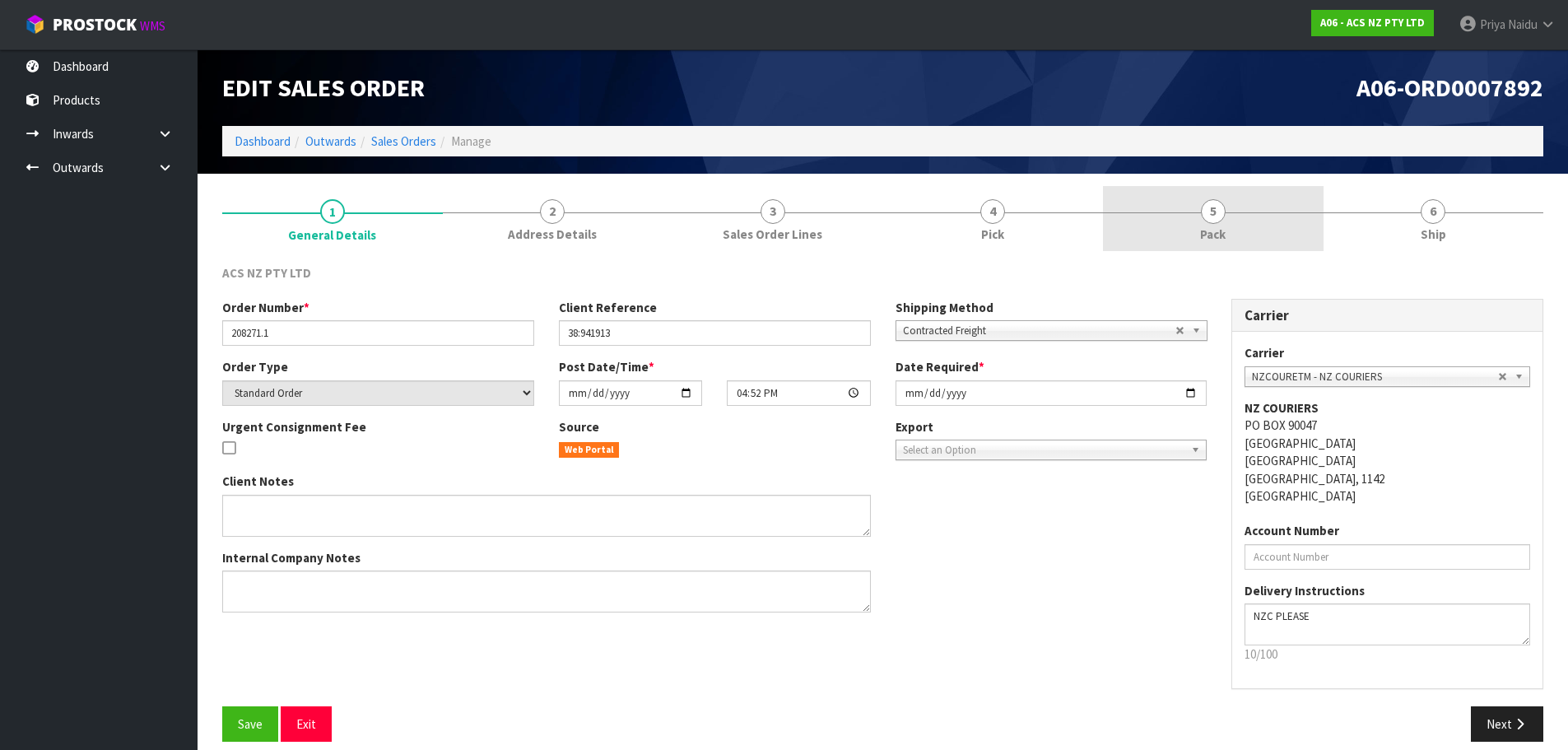
click at [1272, 199] on link "5 Pack" at bounding box center [1213, 219] width 220 height 65
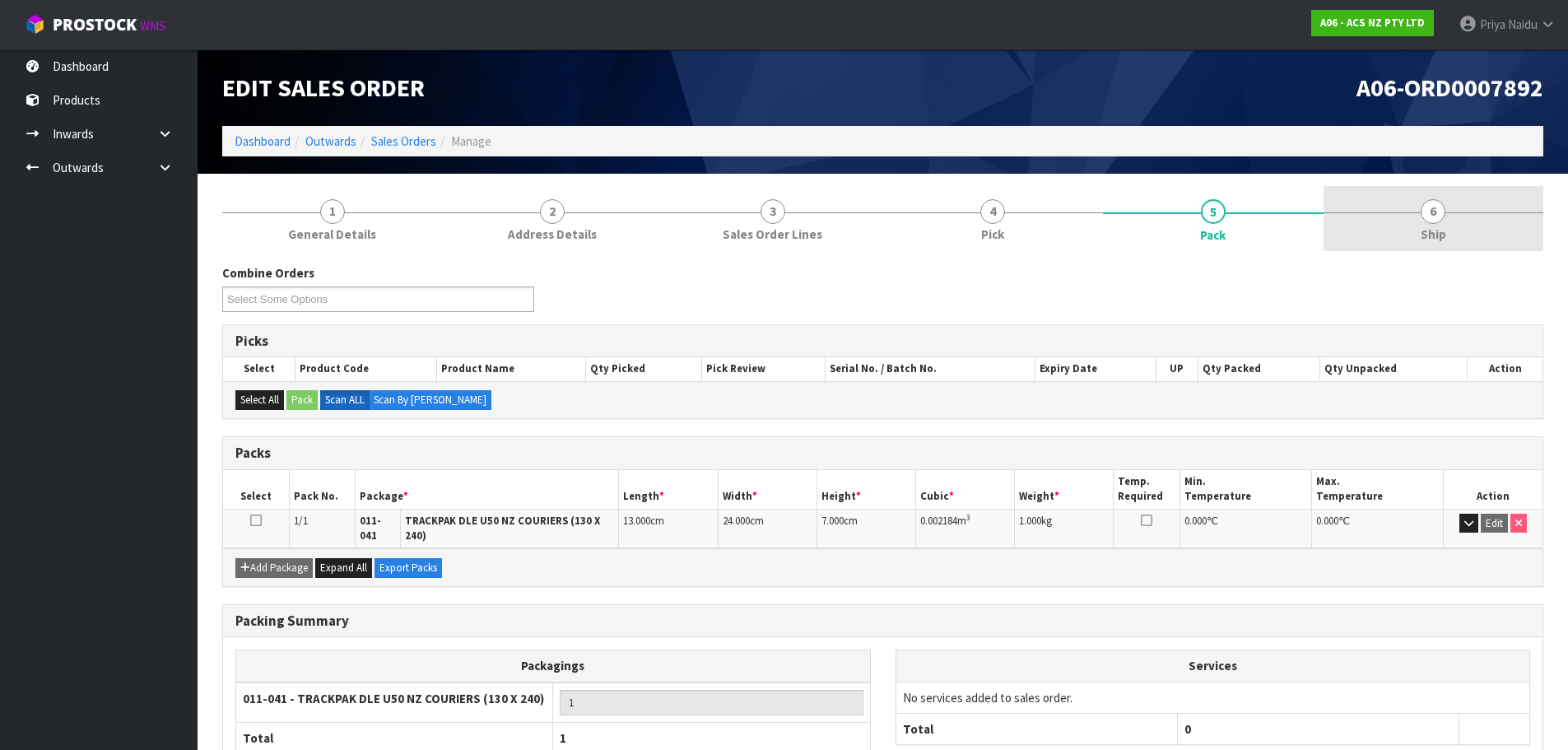
drag, startPoint x: 1477, startPoint y: 257, endPoint x: 1452, endPoint y: 248, distance: 26.6
click at [1470, 255] on div "Combine Orders A06-ORD0007891 A06-ORD0007892 Select Some Options Picks Select P…" at bounding box center [882, 551] width 1321 height 598
click at [1432, 233] on span "Ship" at bounding box center [1433, 234] width 25 height 17
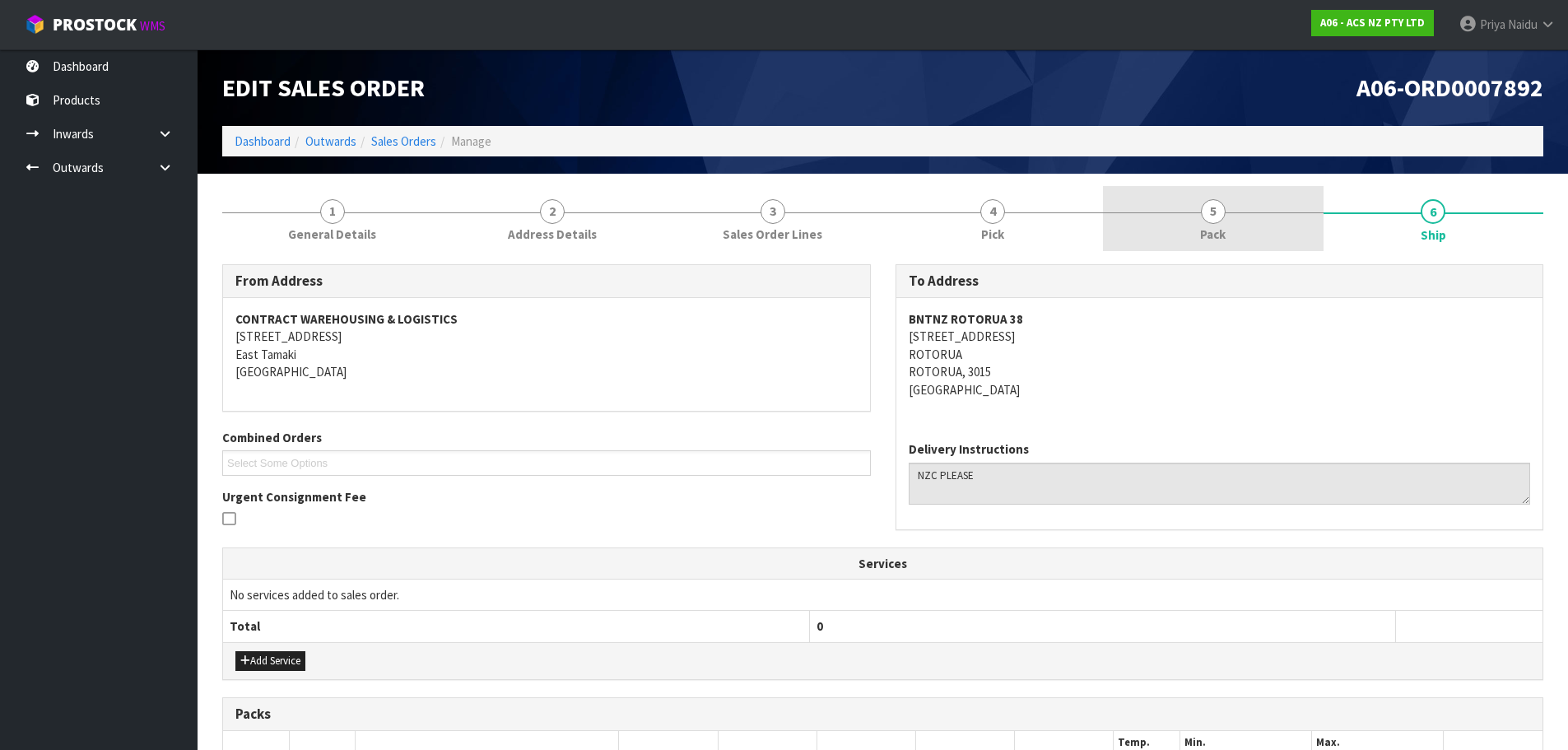
click at [1178, 213] on link "5 Pack" at bounding box center [1213, 219] width 220 height 65
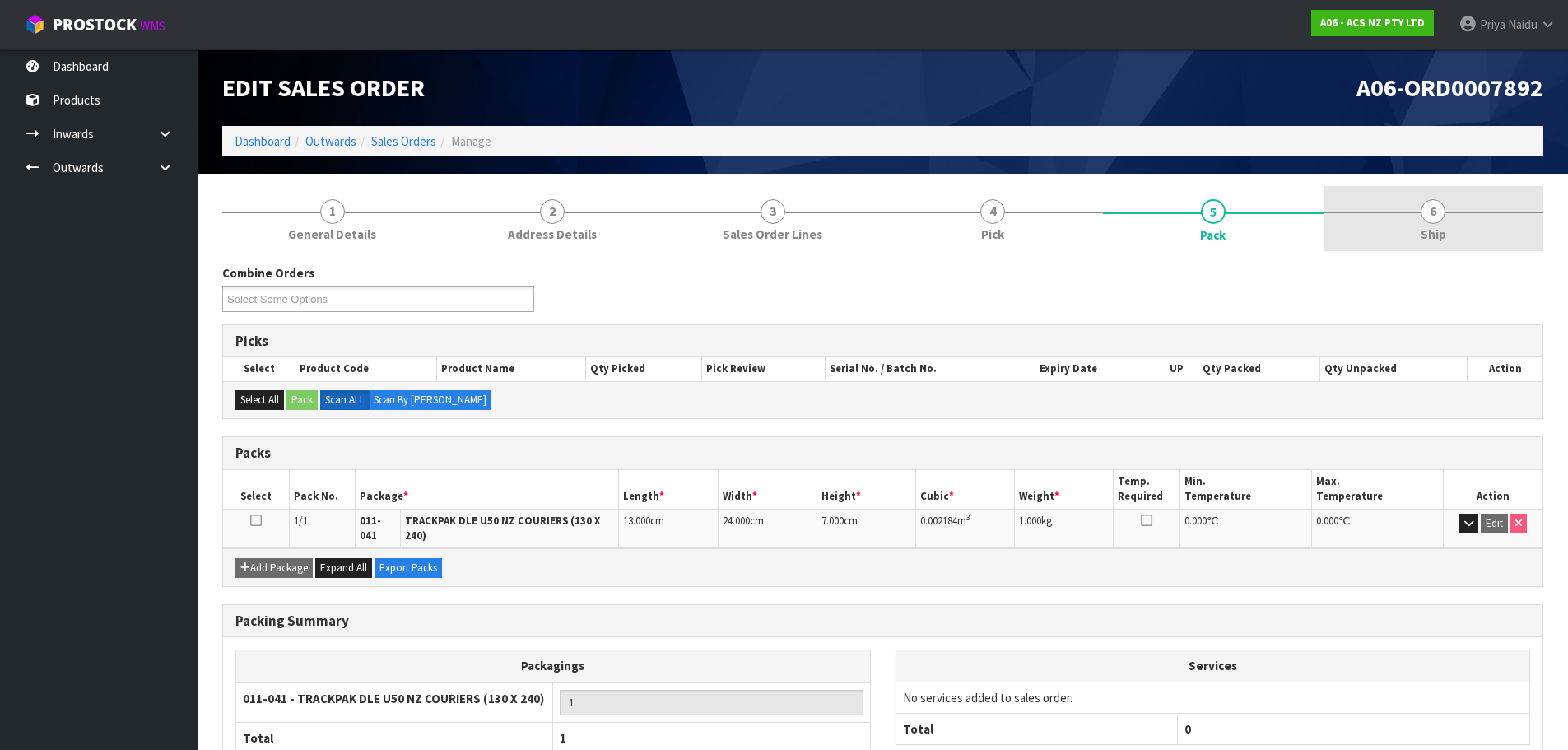
click at [1467, 213] on link "6 Ship" at bounding box center [1434, 219] width 220 height 65
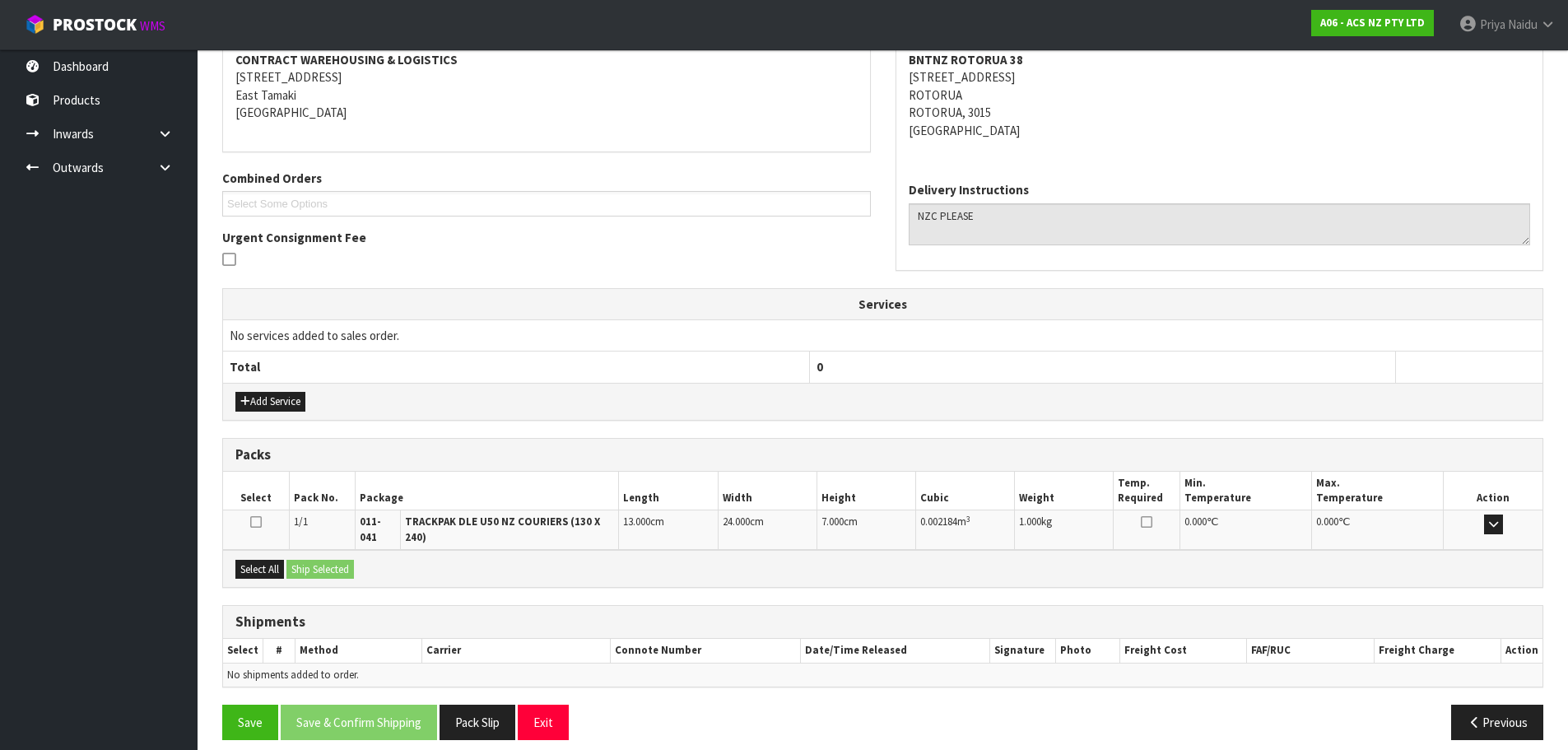
scroll to position [263, 0]
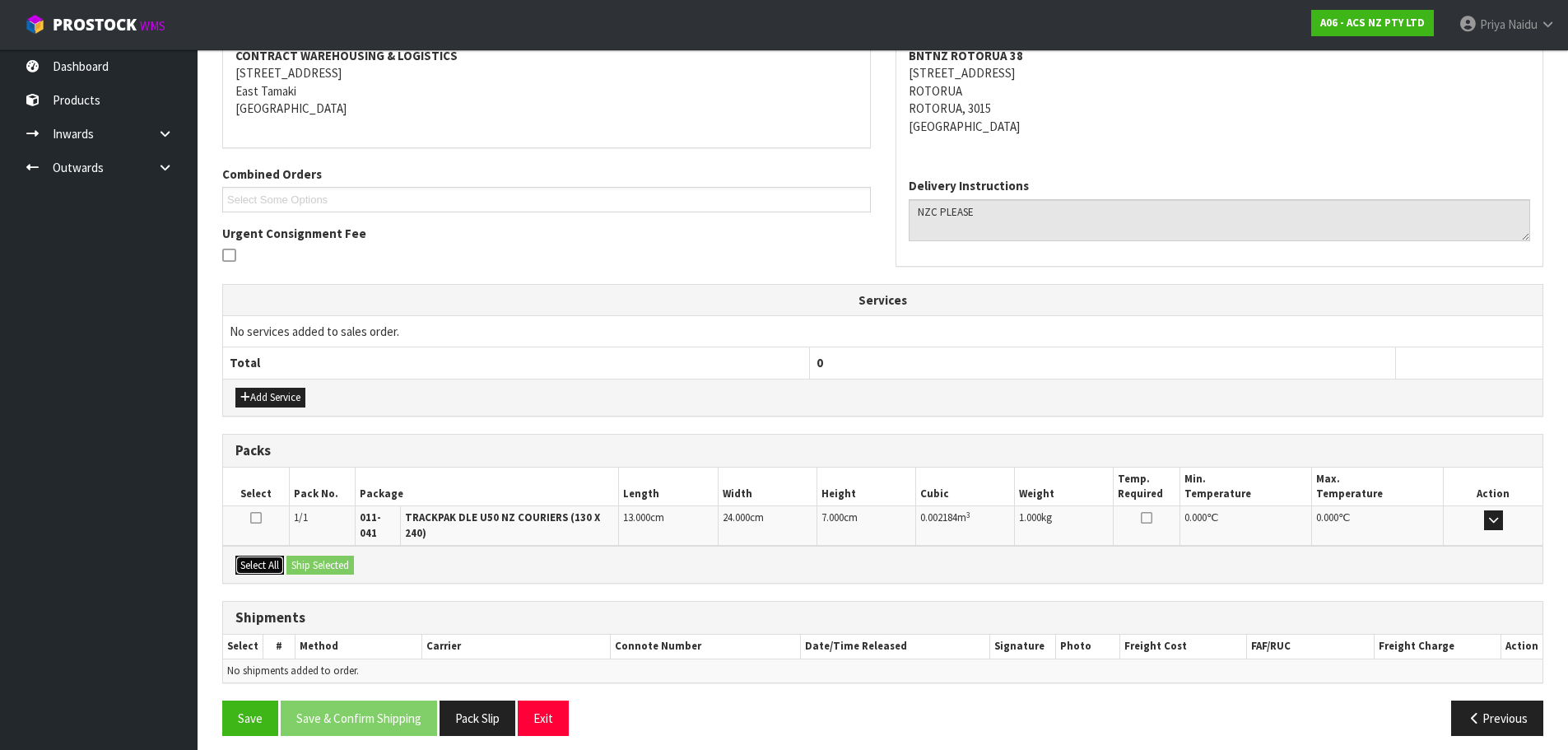
drag, startPoint x: 277, startPoint y: 559, endPoint x: 293, endPoint y: 553, distance: 17.1
click at [277, 559] on button "Select All" at bounding box center [260, 565] width 49 height 20
drag, startPoint x: 308, startPoint y: 551, endPoint x: 348, endPoint y: 556, distance: 40.3
click at [308, 556] on button "Ship Selected" at bounding box center [320, 565] width 67 height 20
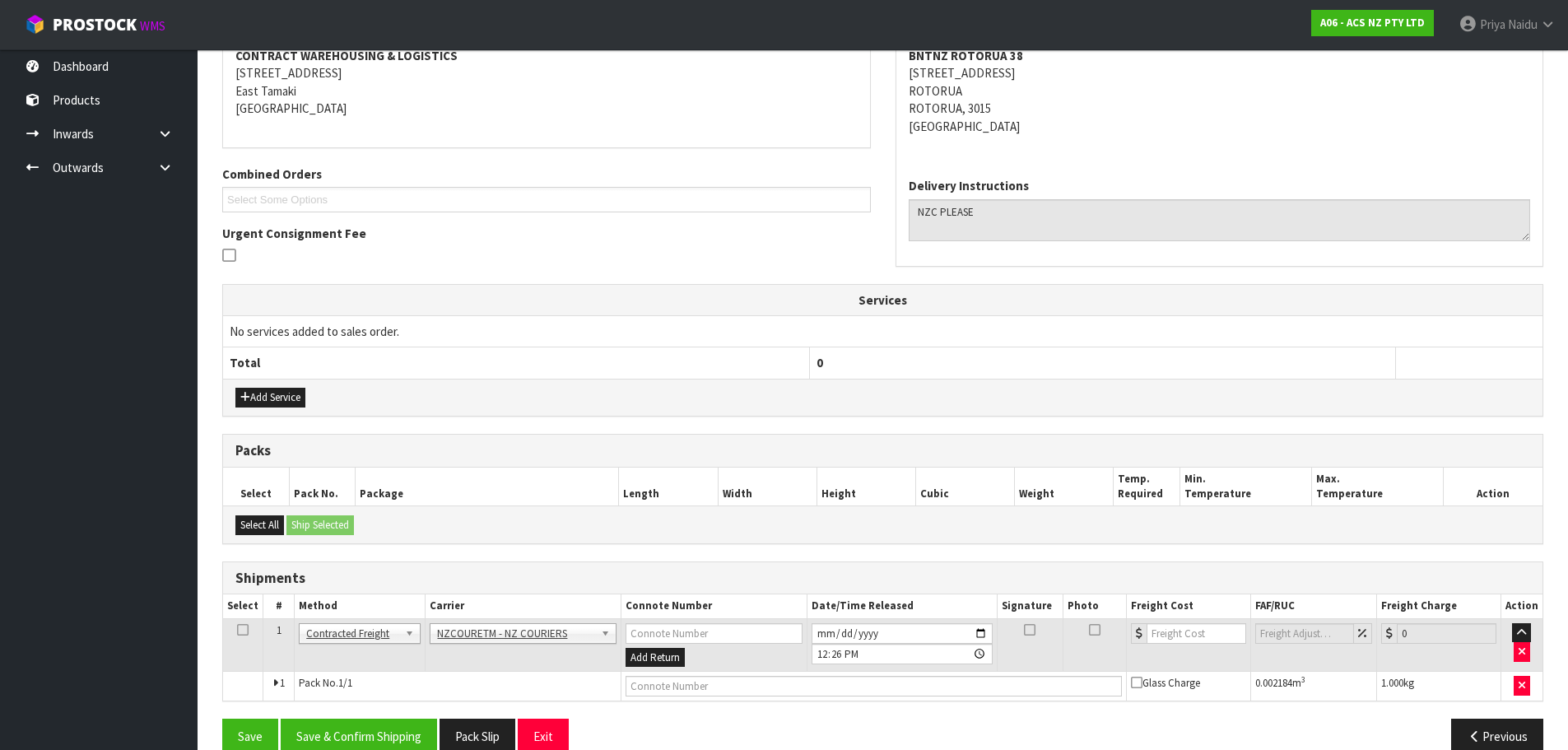
scroll to position [293, 0]
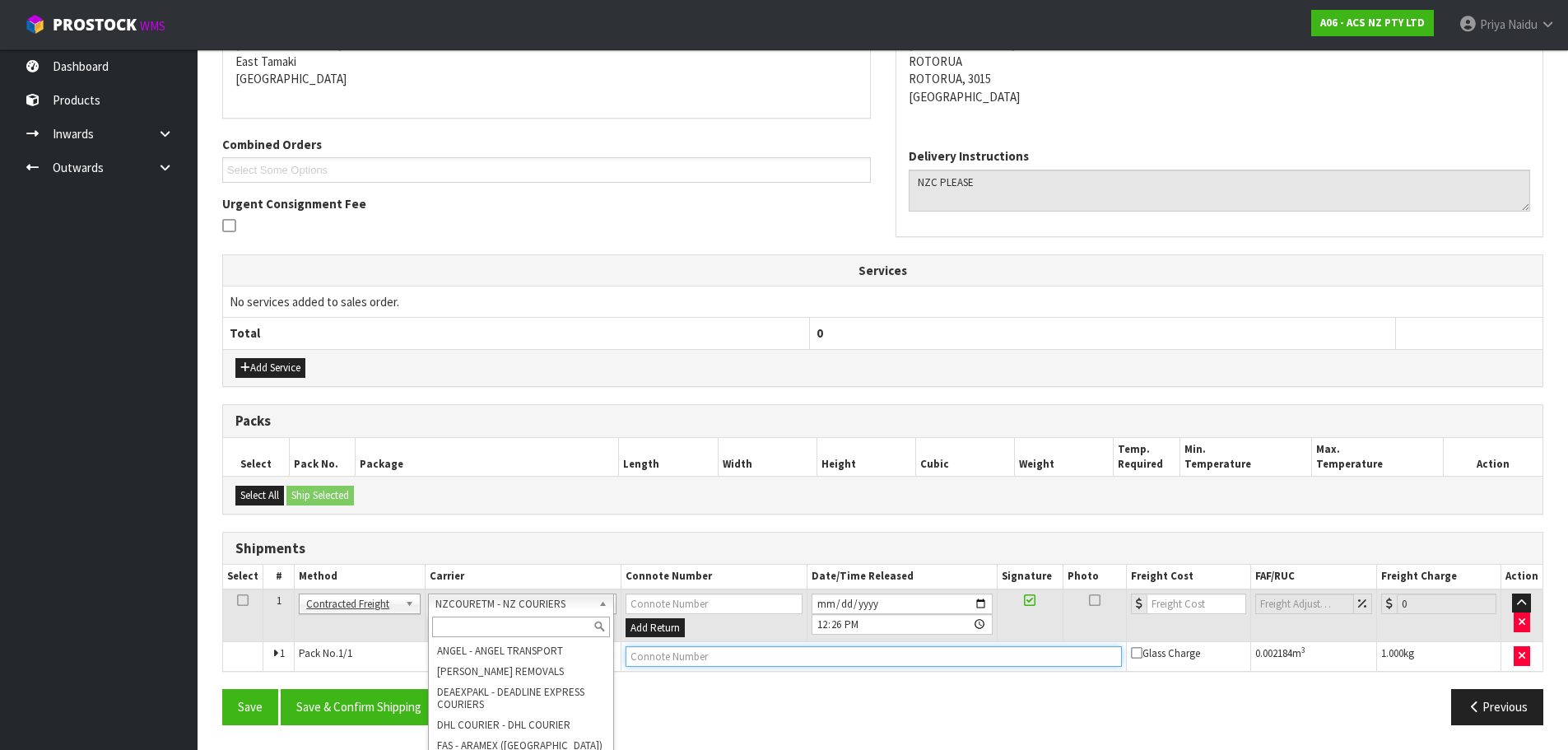
click at [651, 660] on input "text" at bounding box center [874, 657] width 497 height 21
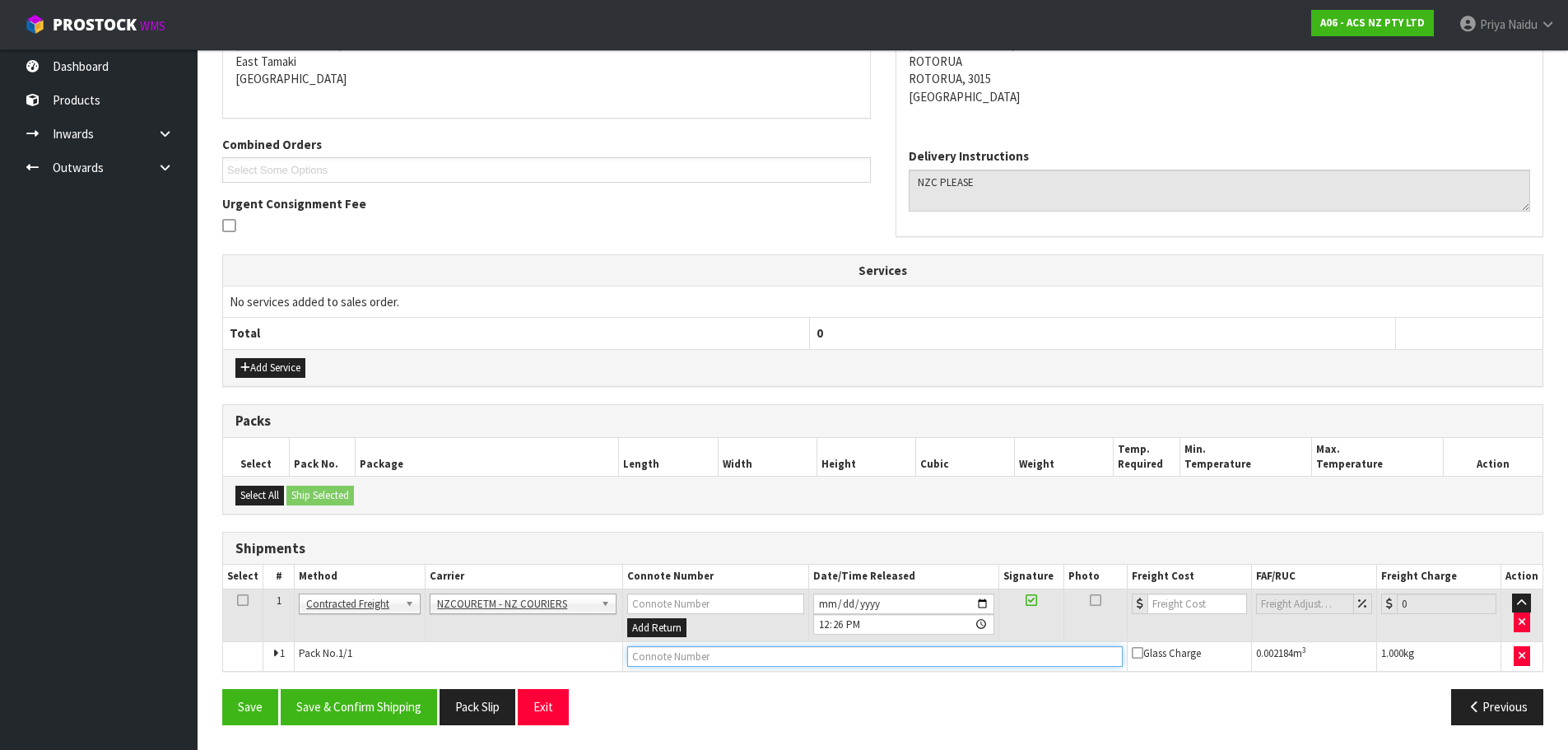
paste input "BZGG003934"
type input "BZGG003934"
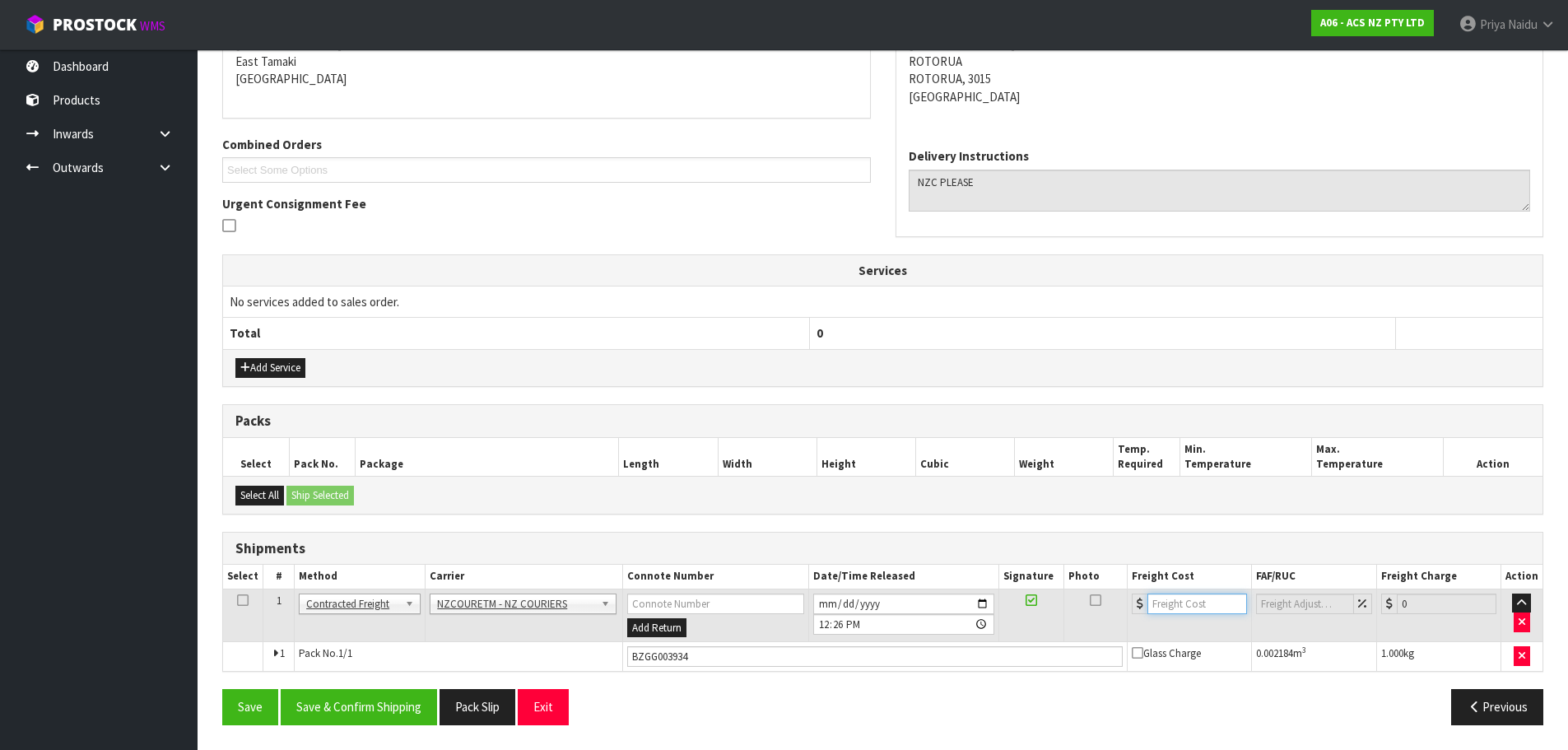
click at [1193, 607] on input "number" at bounding box center [1197, 604] width 99 height 21
type input "13.51"
click at [387, 699] on button "Save & Confirm Shipping" at bounding box center [359, 706] width 157 height 36
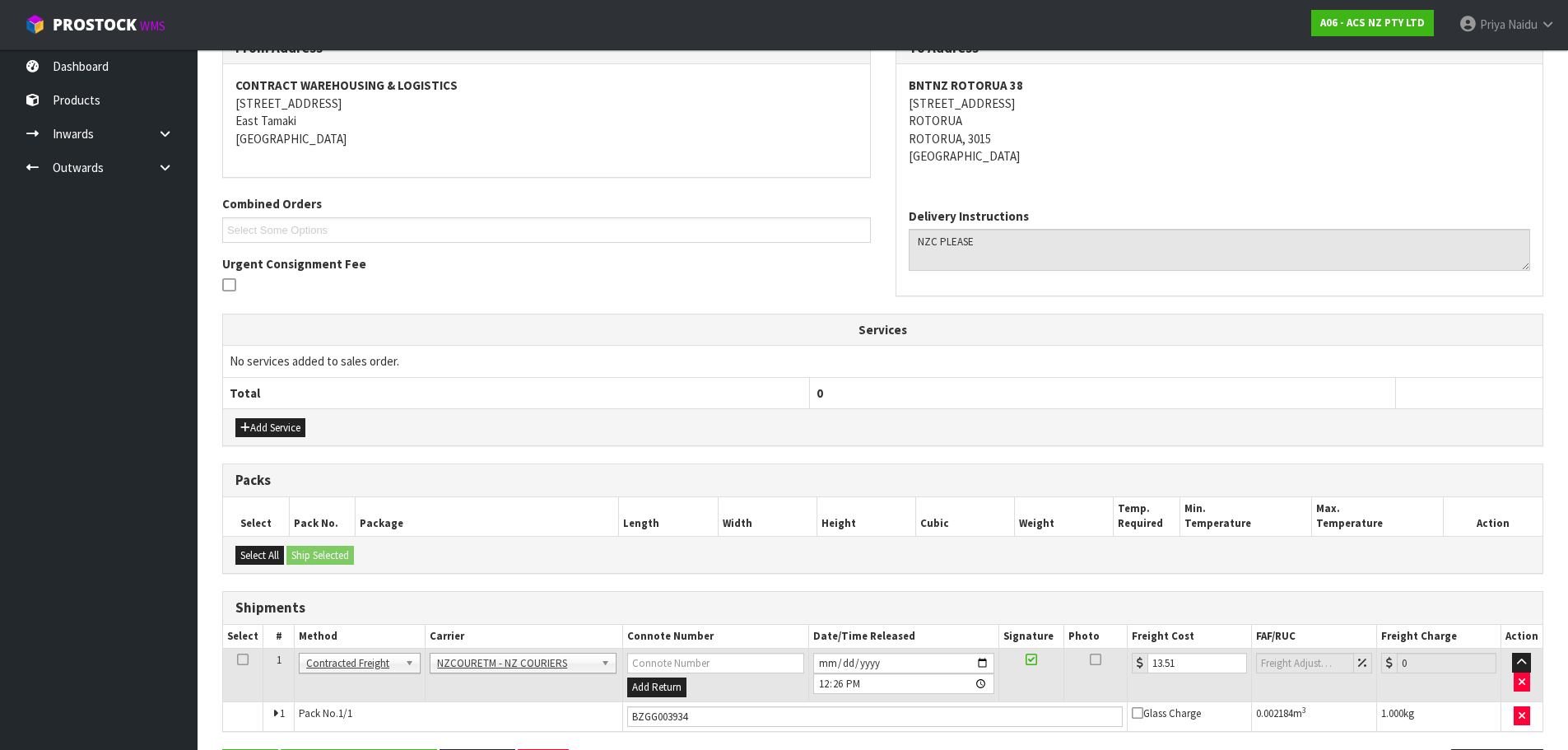
scroll to position [0, 0]
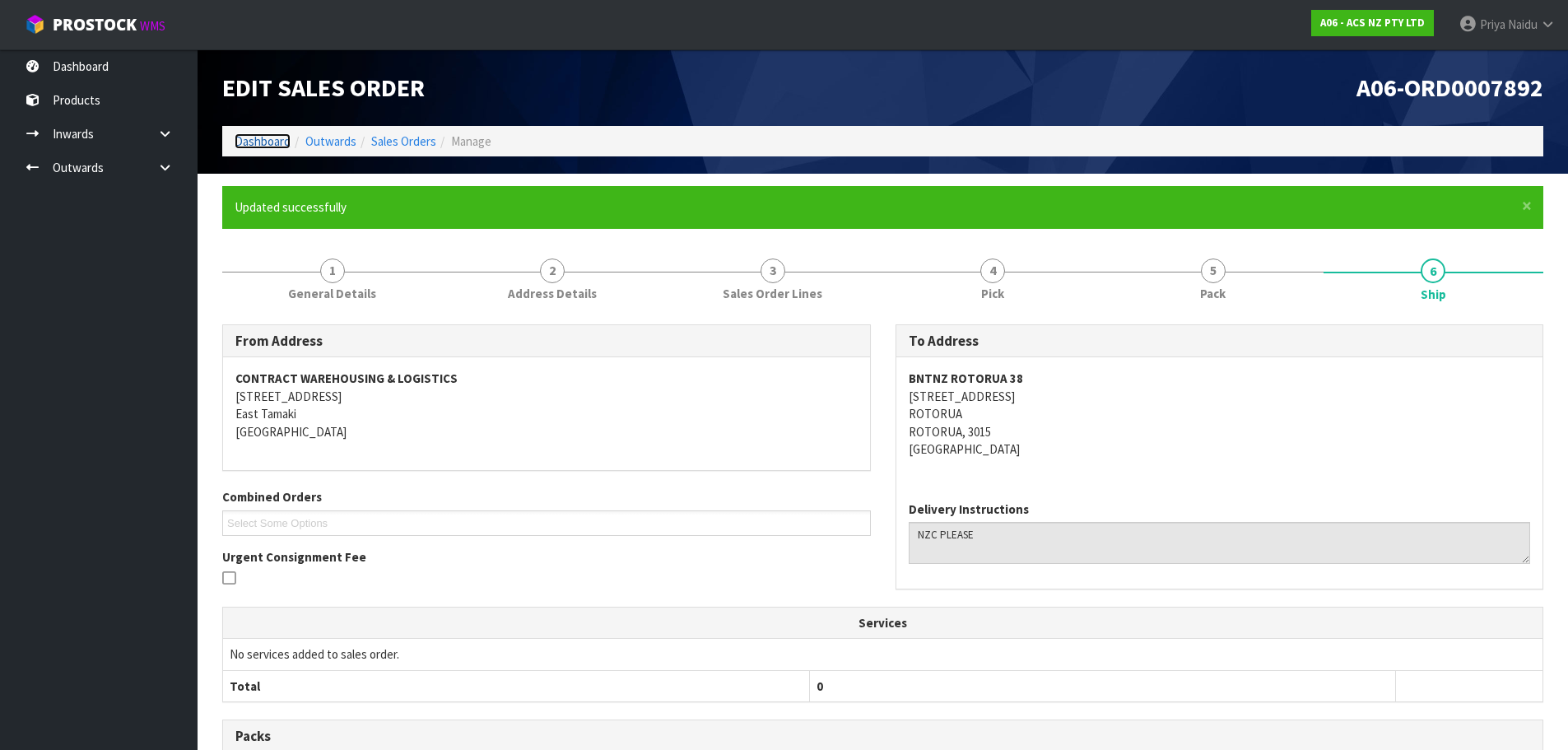
click at [253, 140] on link "Dashboard" at bounding box center [262, 141] width 56 height 16
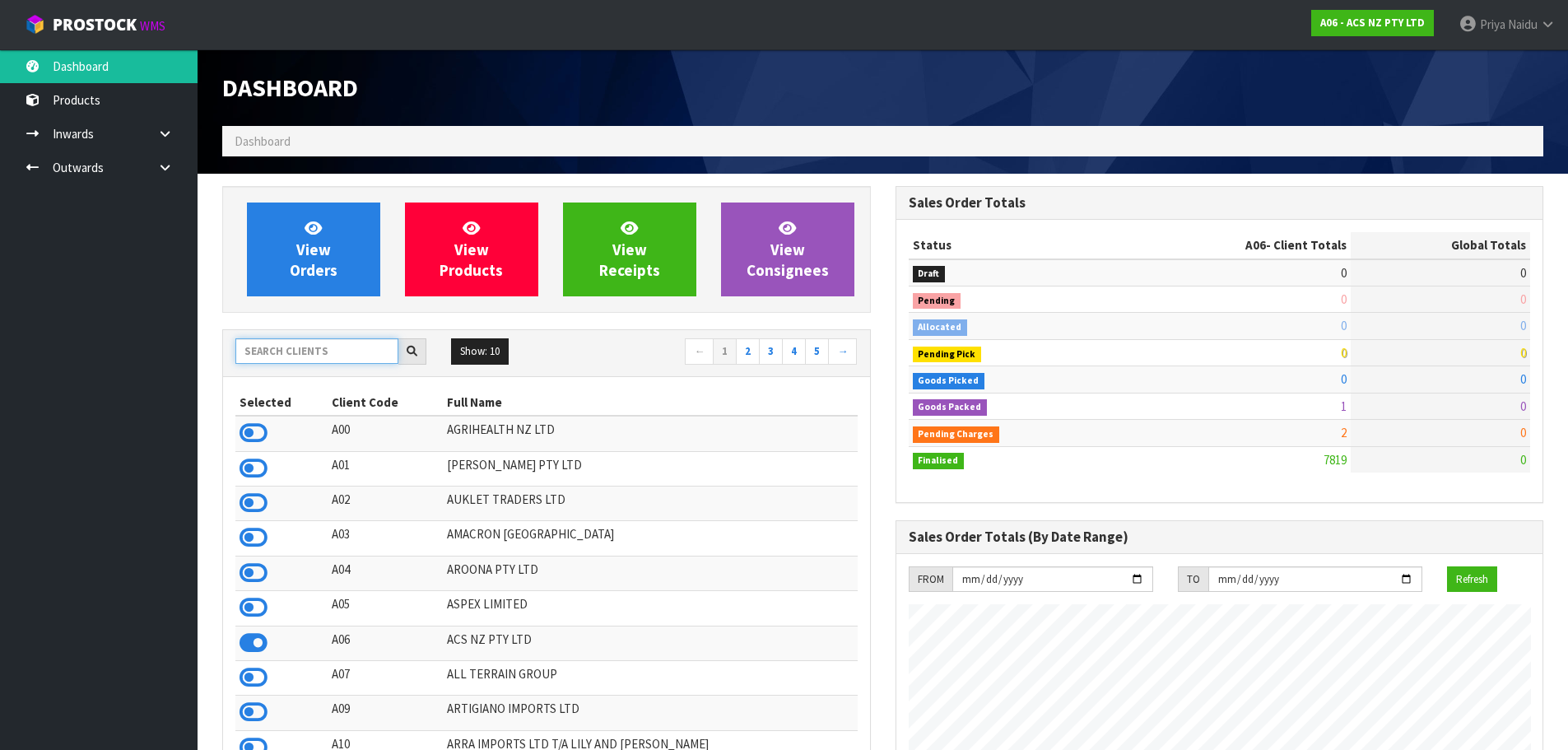
click at [323, 353] on input "text" at bounding box center [316, 350] width 163 height 25
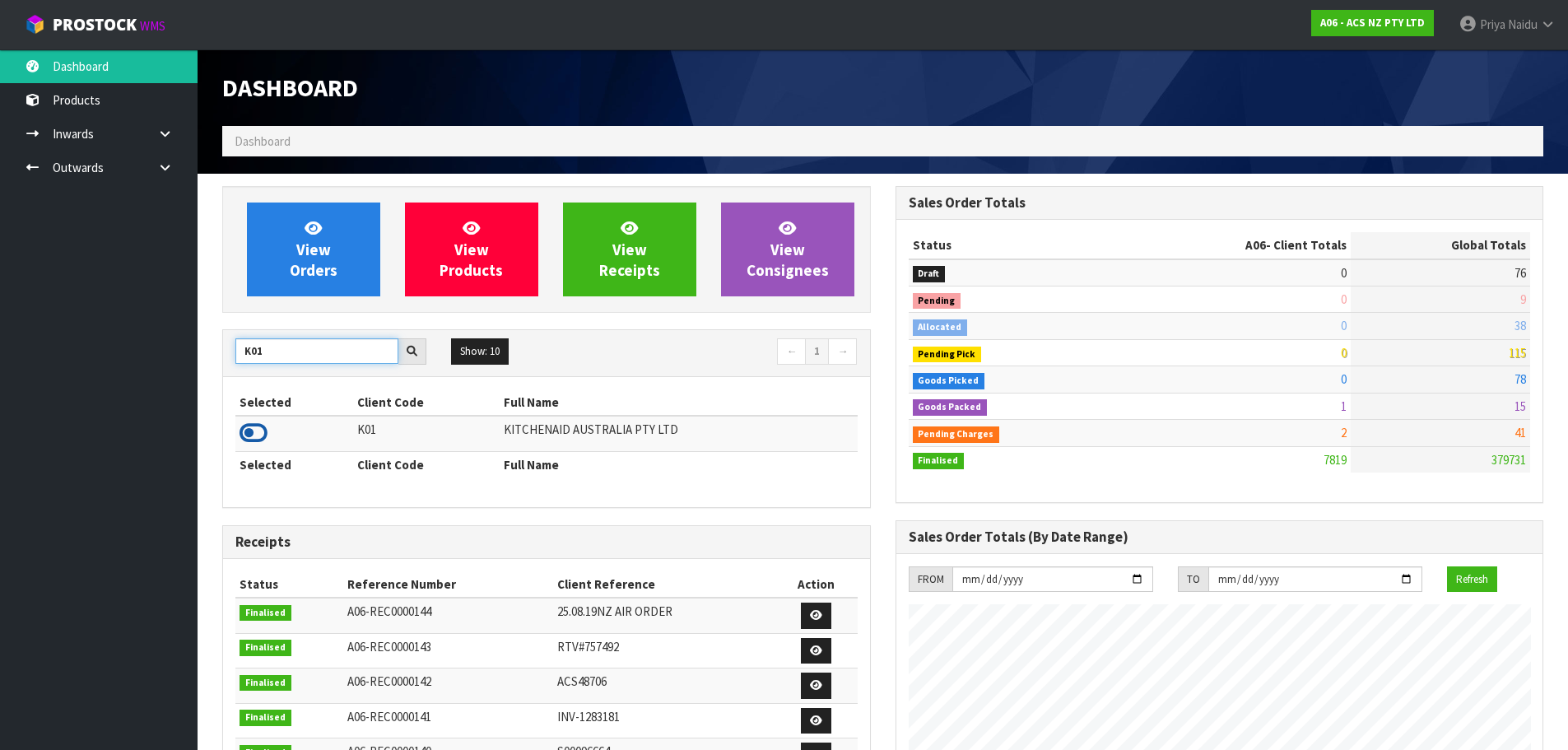
type input "K01"
click at [257, 430] on icon at bounding box center [253, 433] width 28 height 24
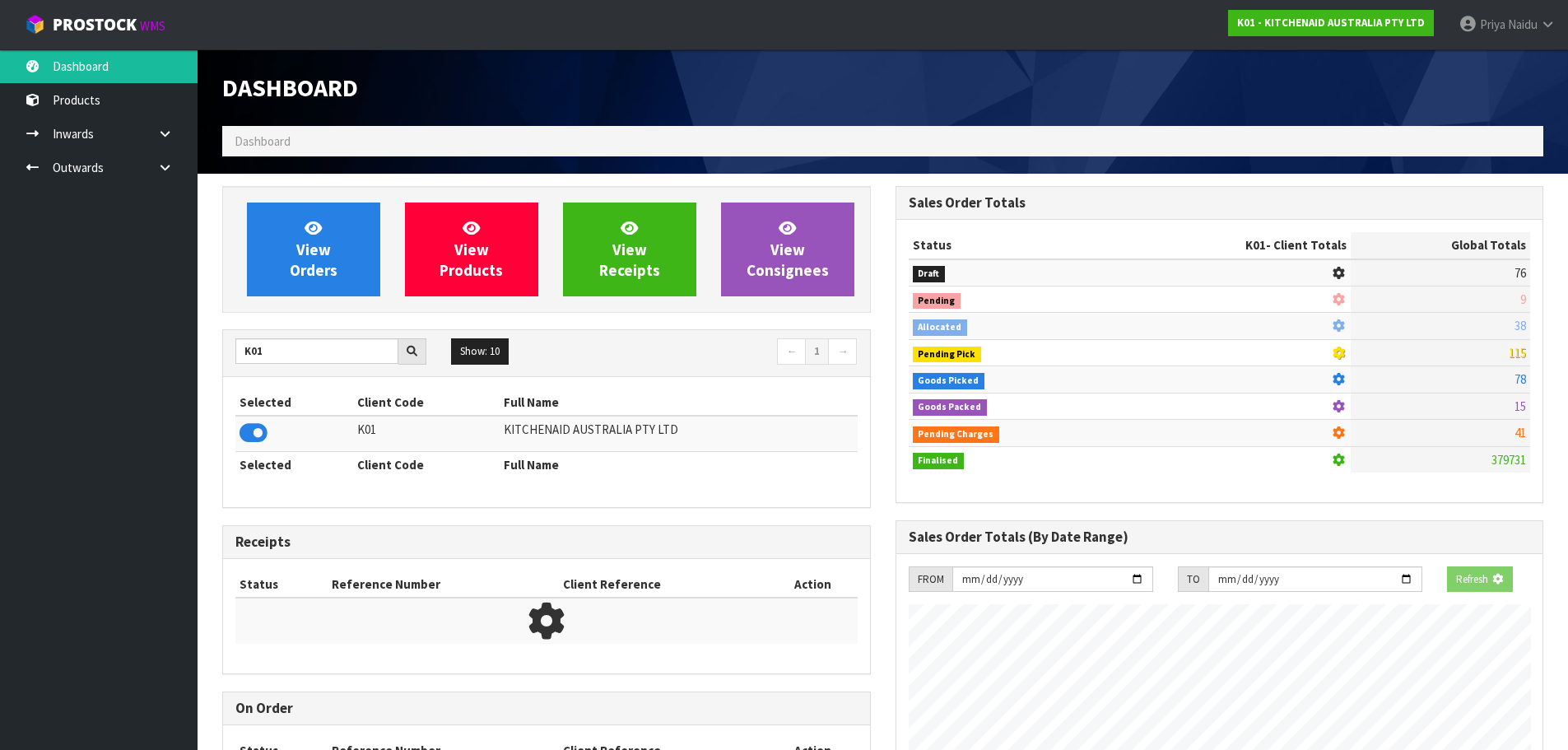
scroll to position [822232, 822615]
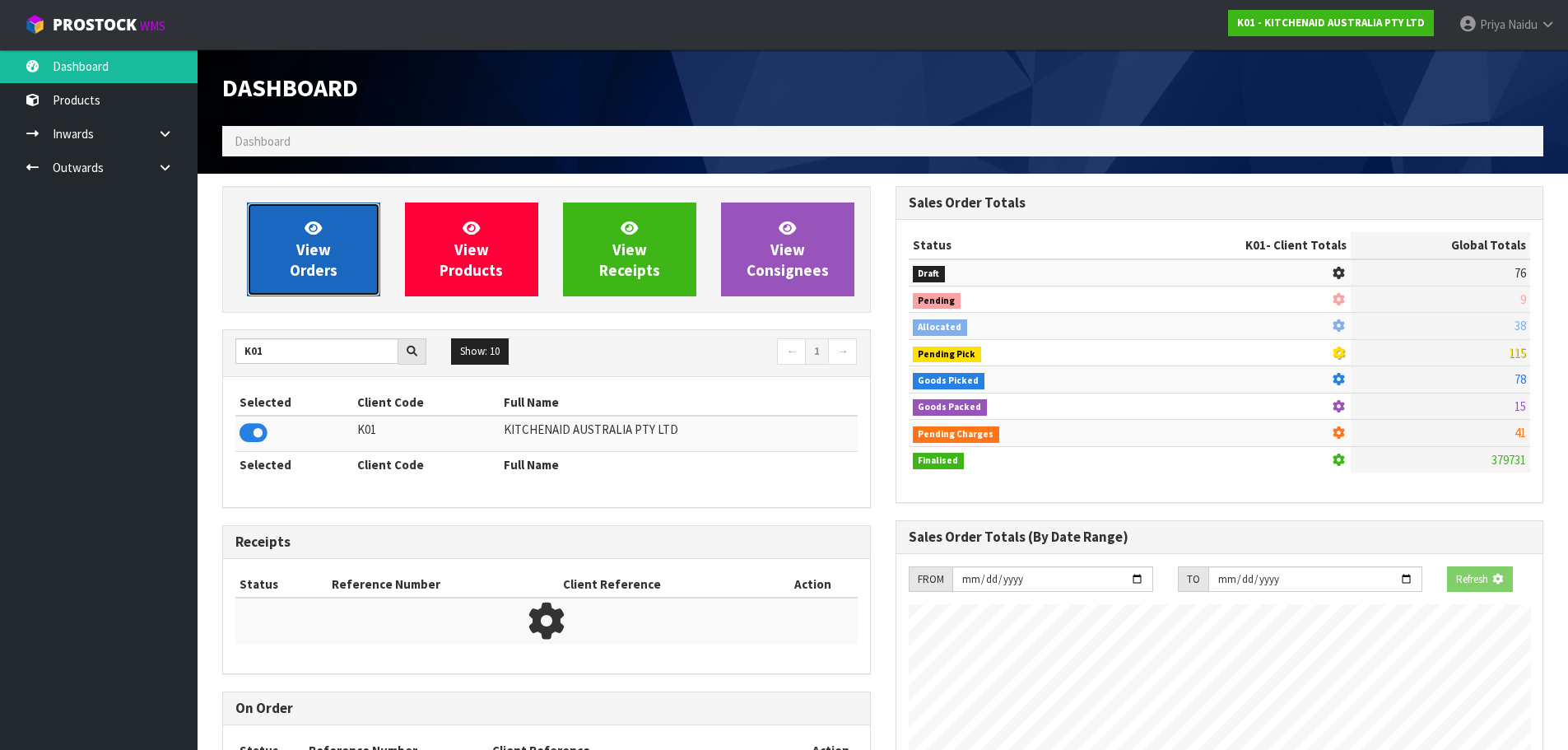
click at [324, 262] on span "View Orders" at bounding box center [314, 248] width 48 height 62
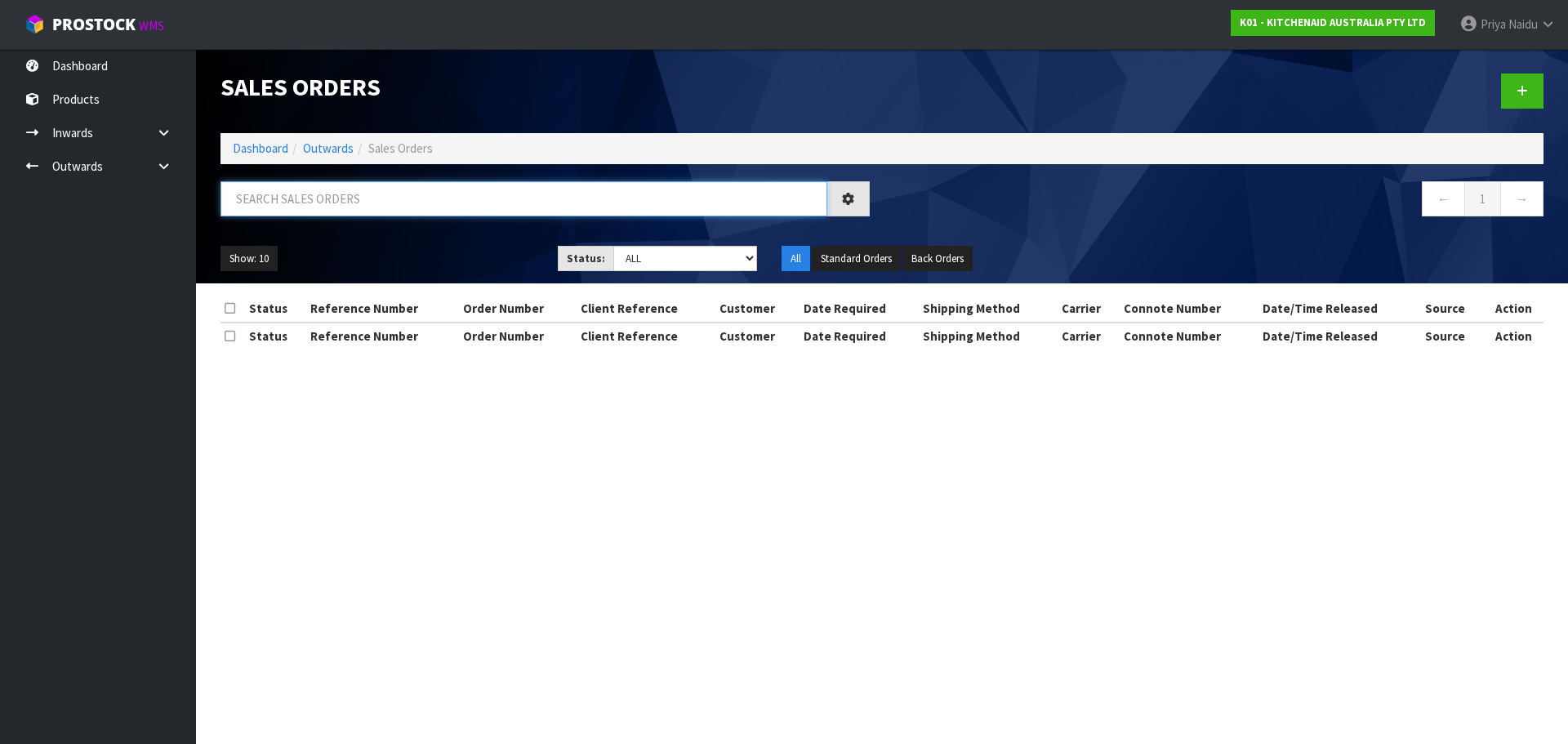
click at [403, 215] on input "text" at bounding box center [524, 199] width 606 height 35
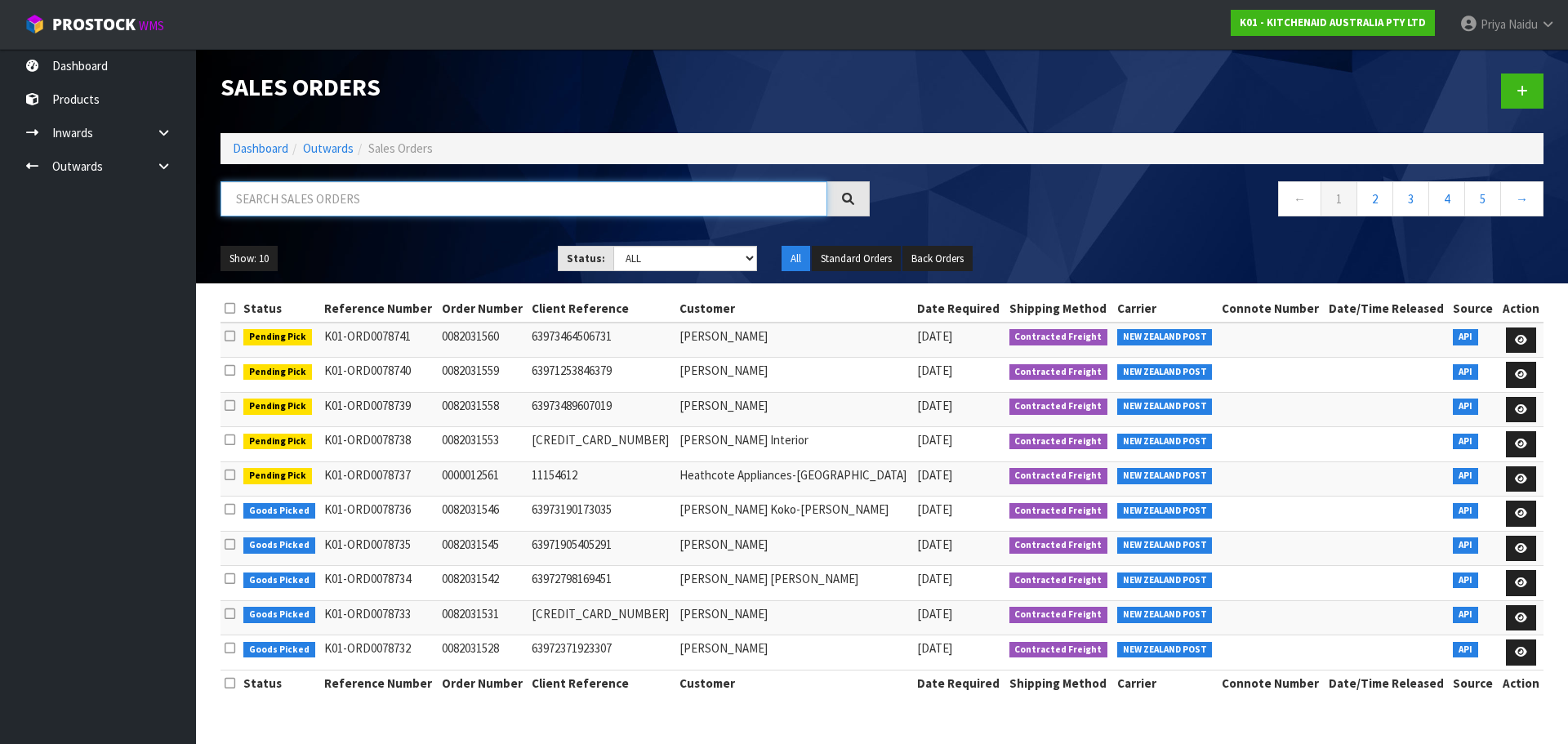
click at [281, 203] on input "text" at bounding box center [524, 199] width 606 height 35
type input "78516"
click at [335, 245] on ul "Show: 10 5 10 25 50" at bounding box center [377, 258] width 313 height 26
click at [496, 246] on ul "Show: 10 5 10 25 50" at bounding box center [377, 258] width 313 height 26
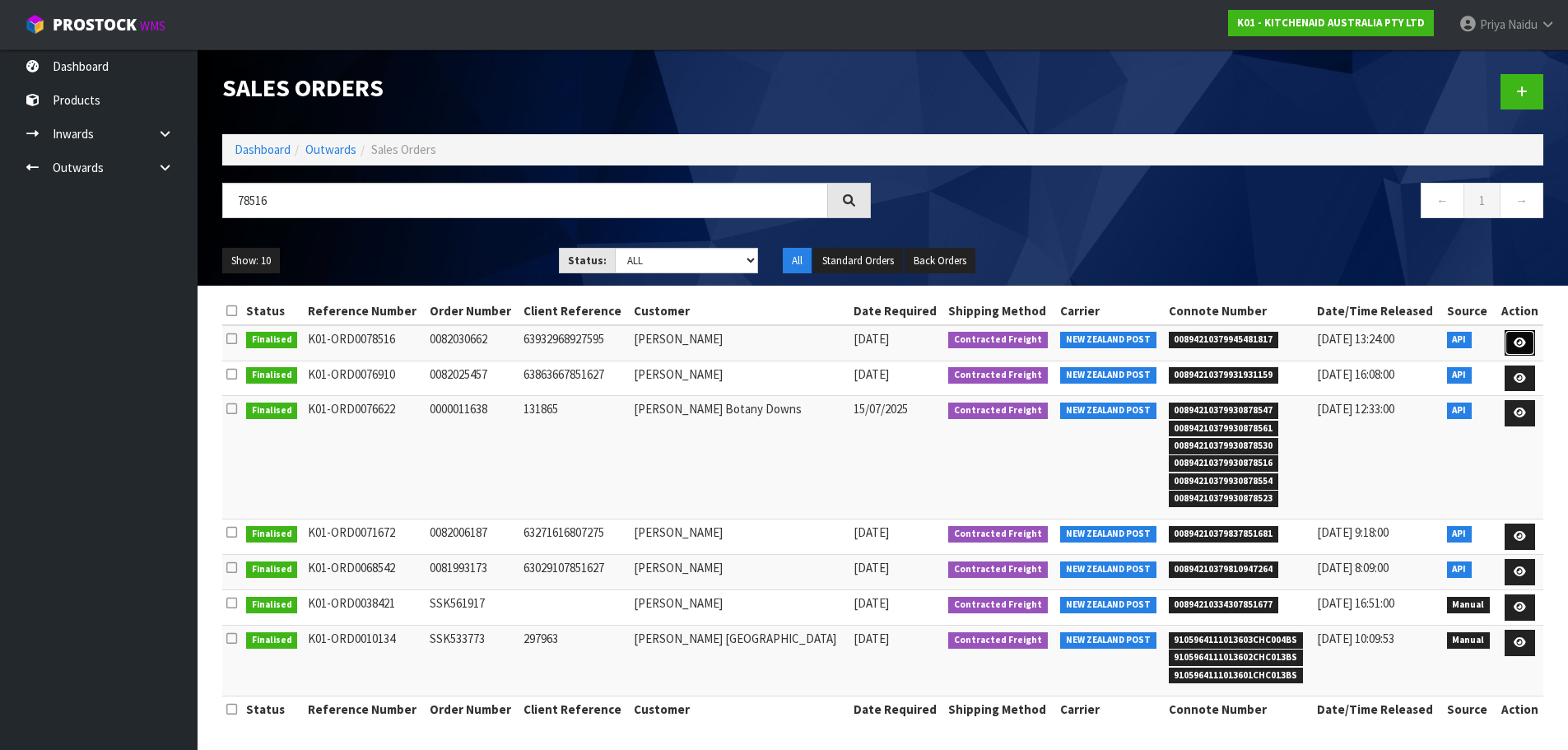
click at [1518, 341] on icon at bounding box center [1520, 342] width 12 height 10
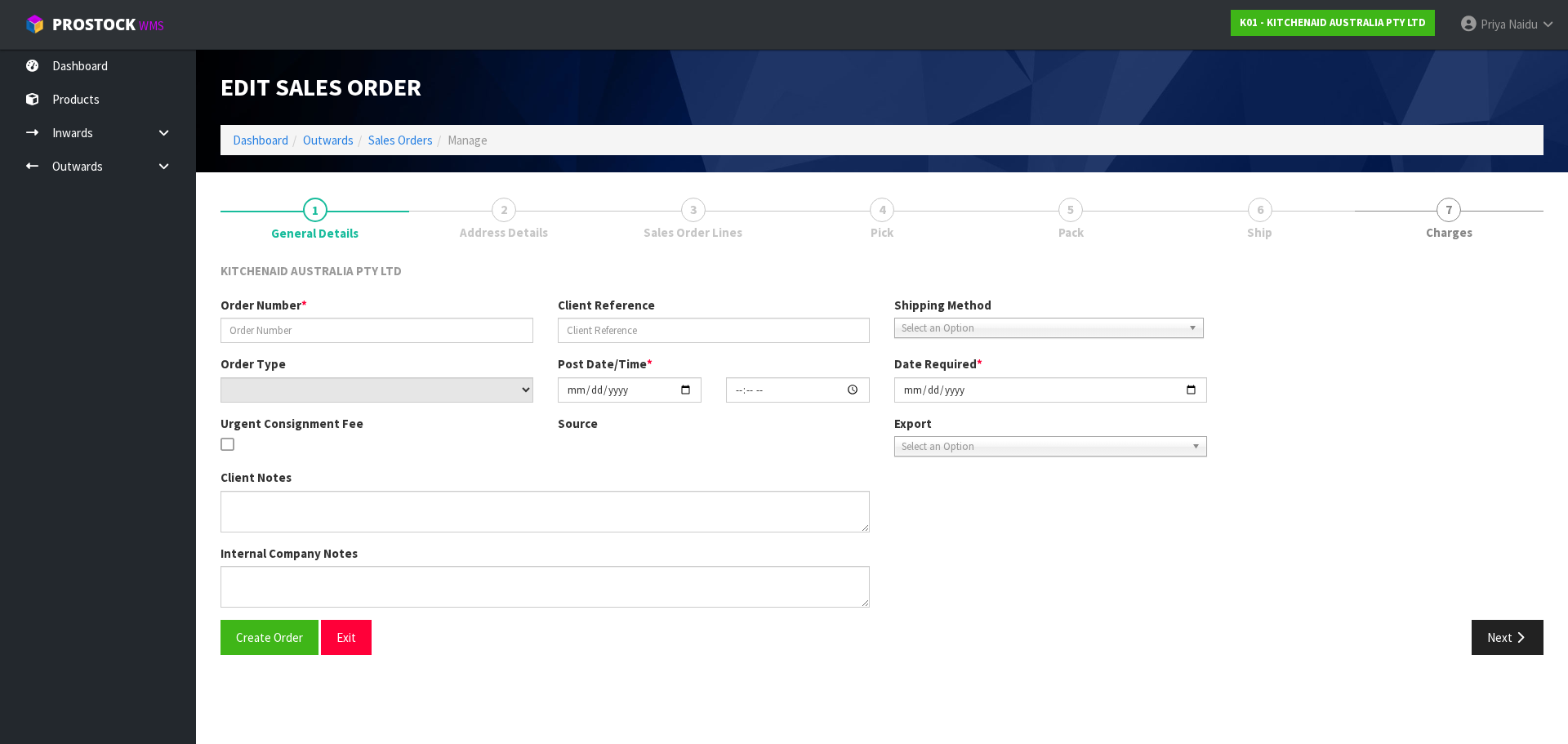
type input "0082030662"
type input "63932968927595"
select select "number:0"
type input "[DATE]"
type input "17:34:25.000"
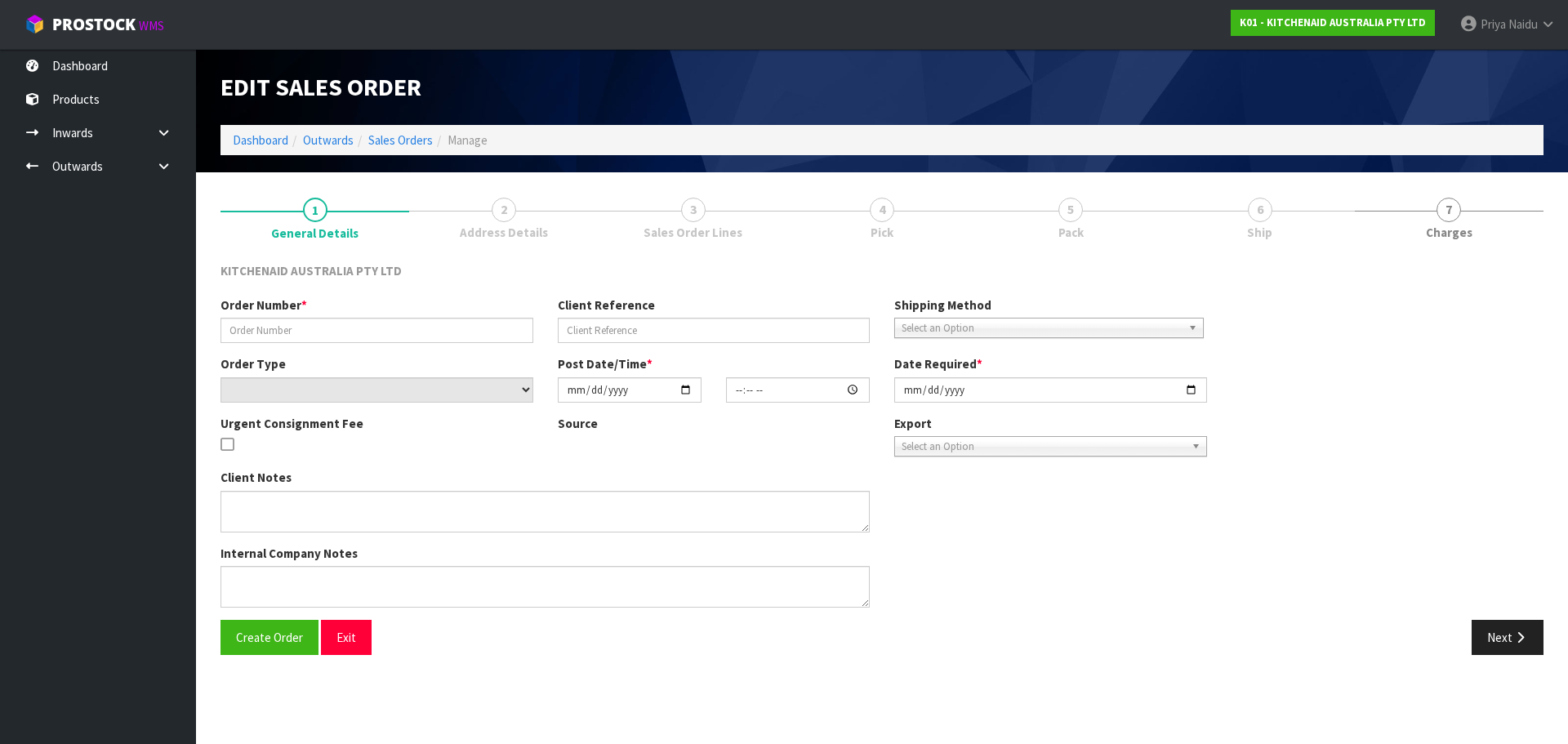
type input "[DATE]"
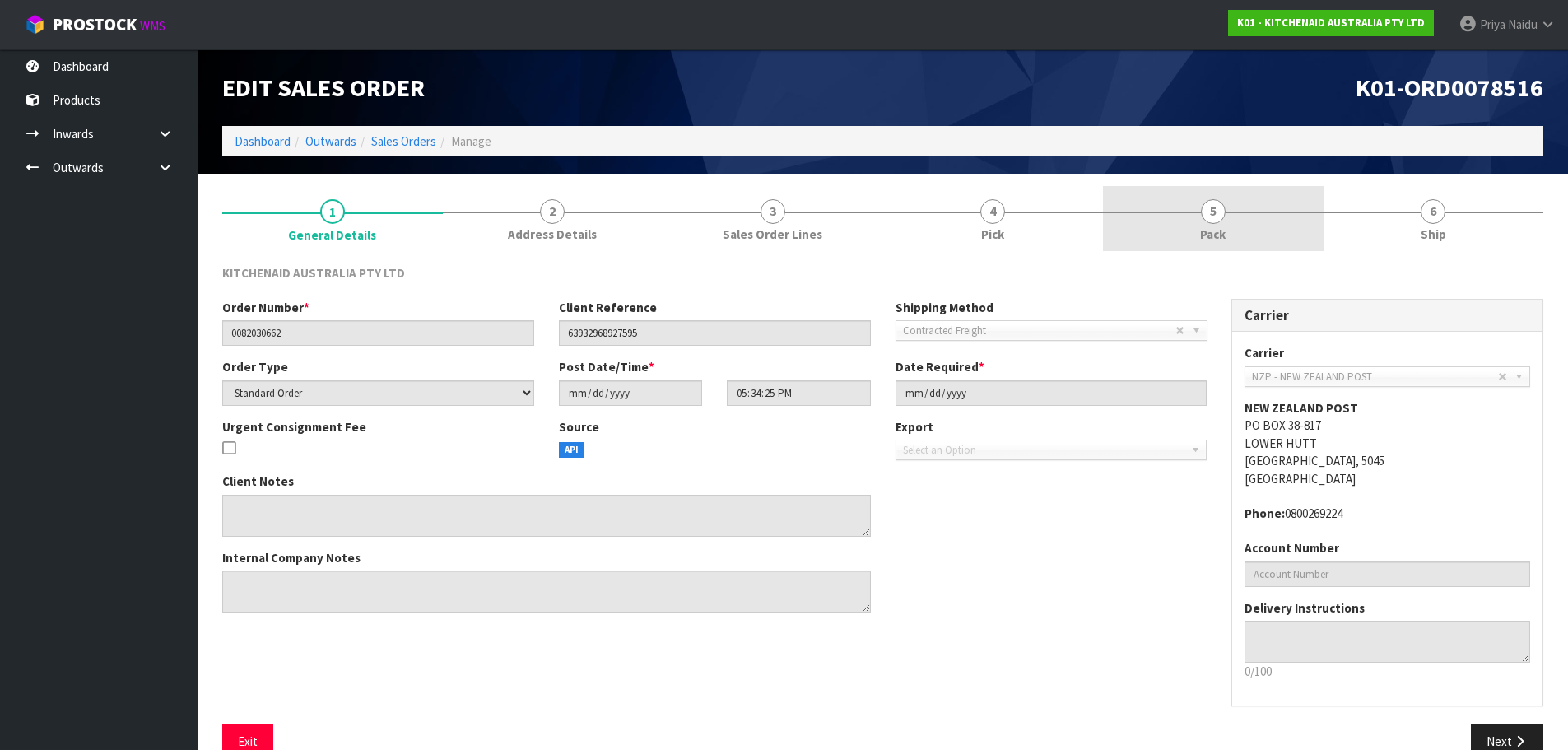
click at [1218, 228] on span "Pack" at bounding box center [1213, 234] width 25 height 17
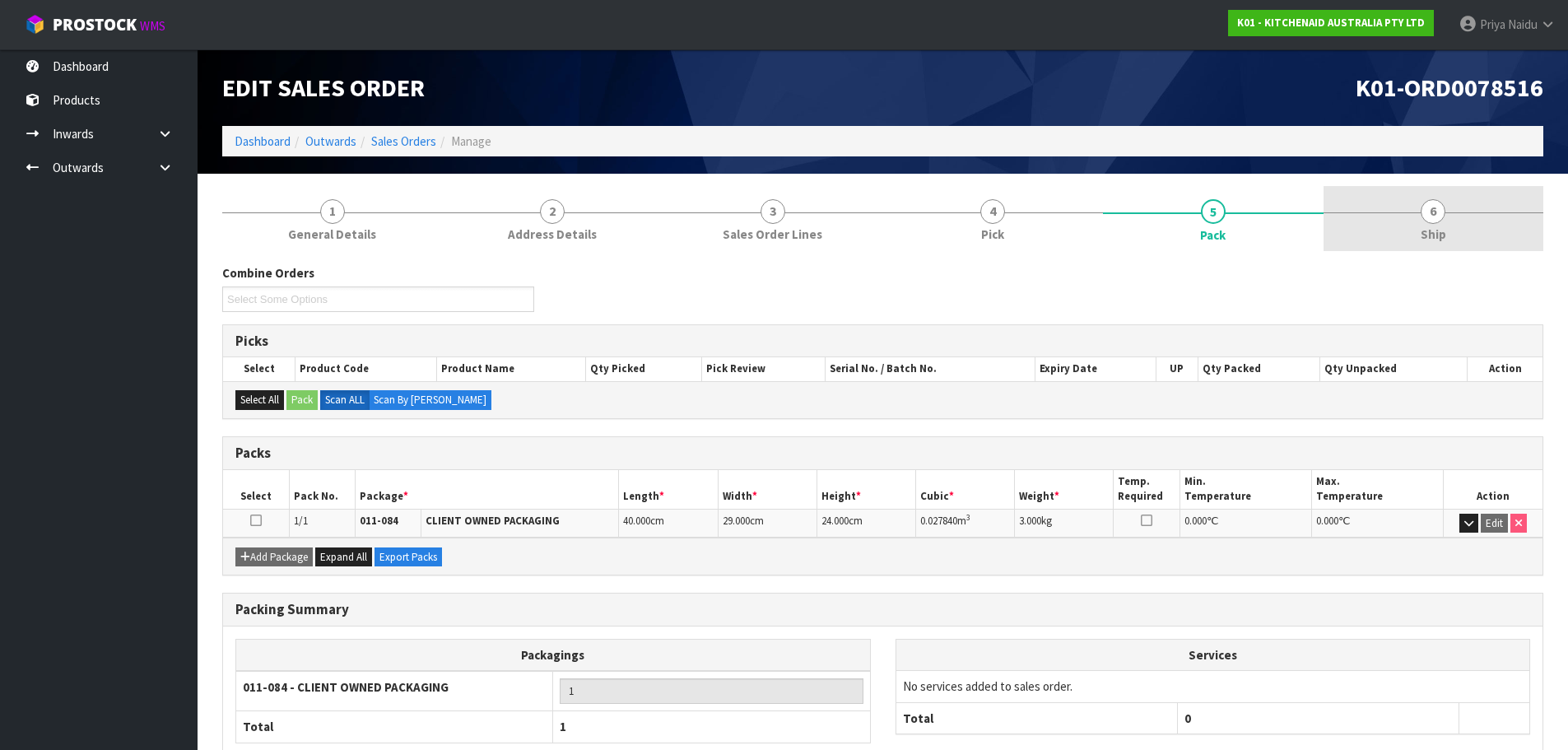
click at [1342, 199] on link "6 Ship" at bounding box center [1434, 219] width 220 height 65
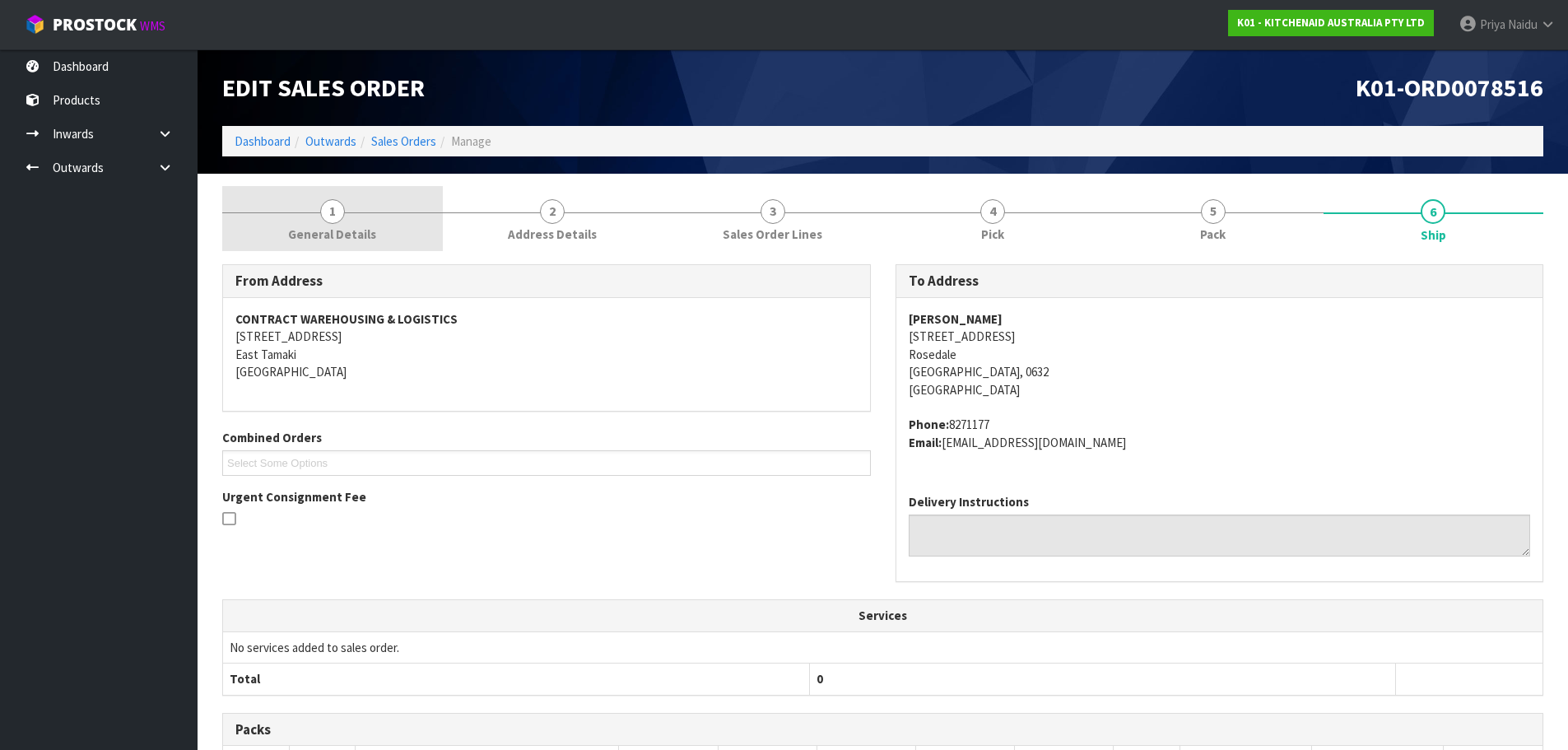
click at [340, 228] on span "General Details" at bounding box center [332, 234] width 88 height 17
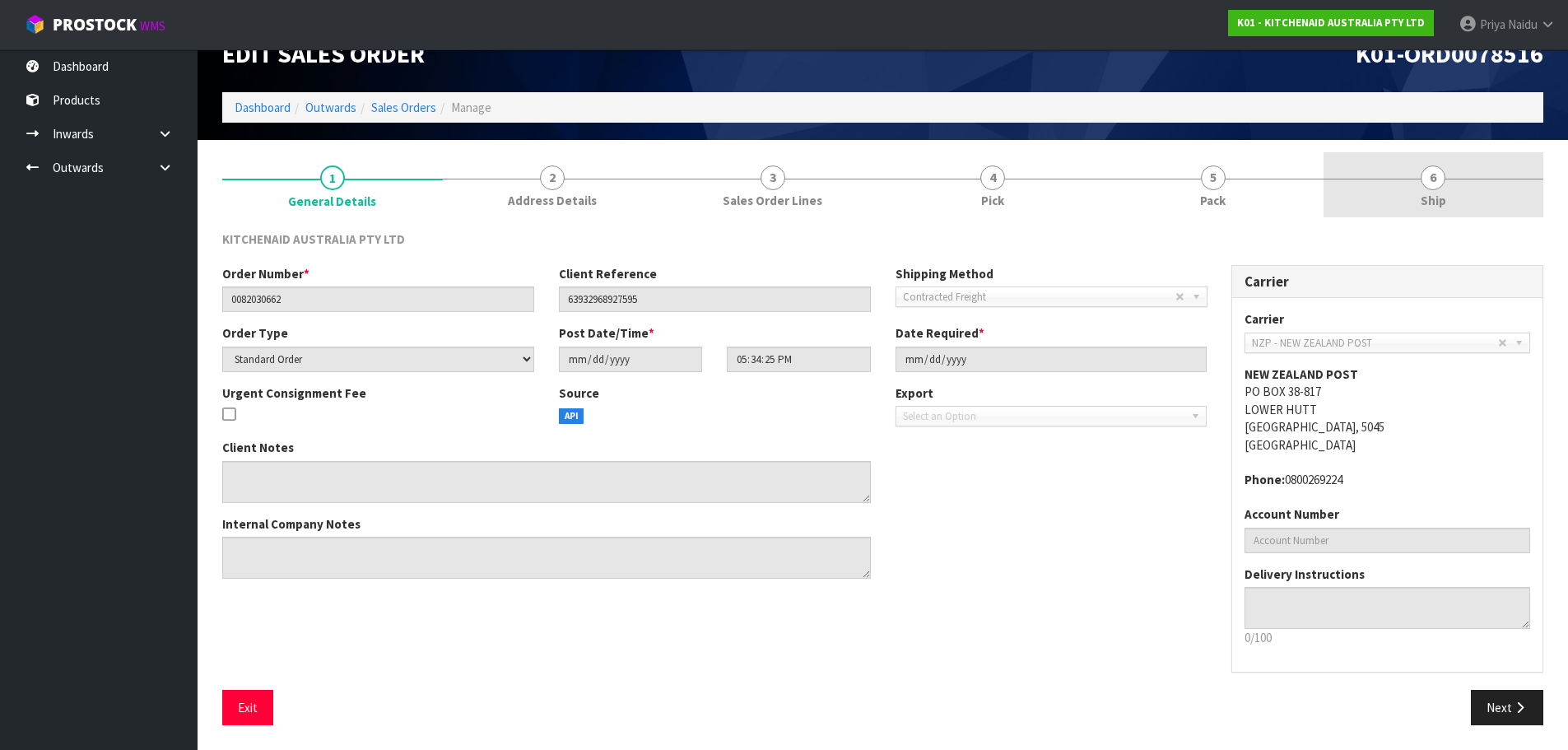
click at [1407, 194] on link "6 Ship" at bounding box center [1434, 185] width 220 height 65
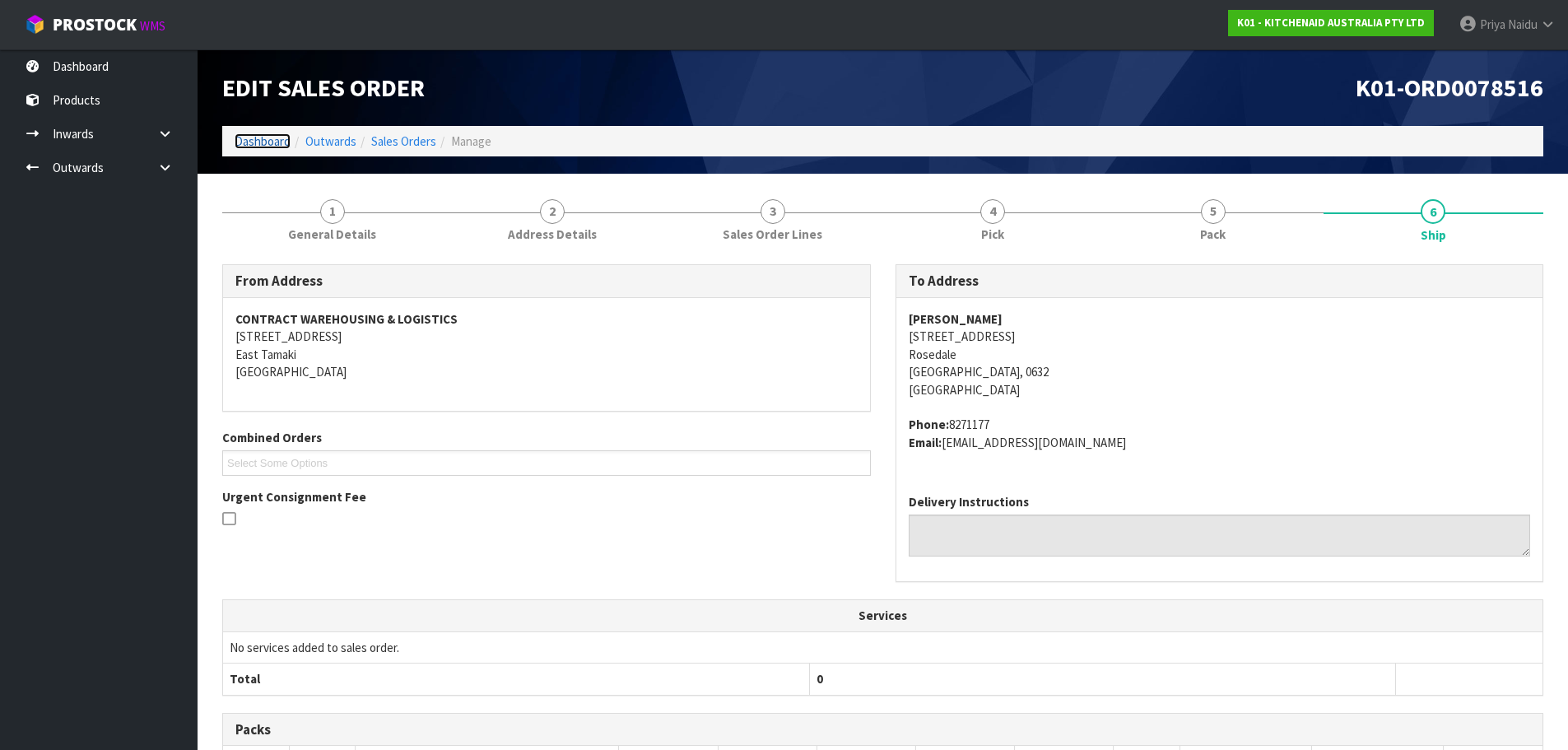
click at [253, 141] on link "Dashboard" at bounding box center [262, 141] width 56 height 16
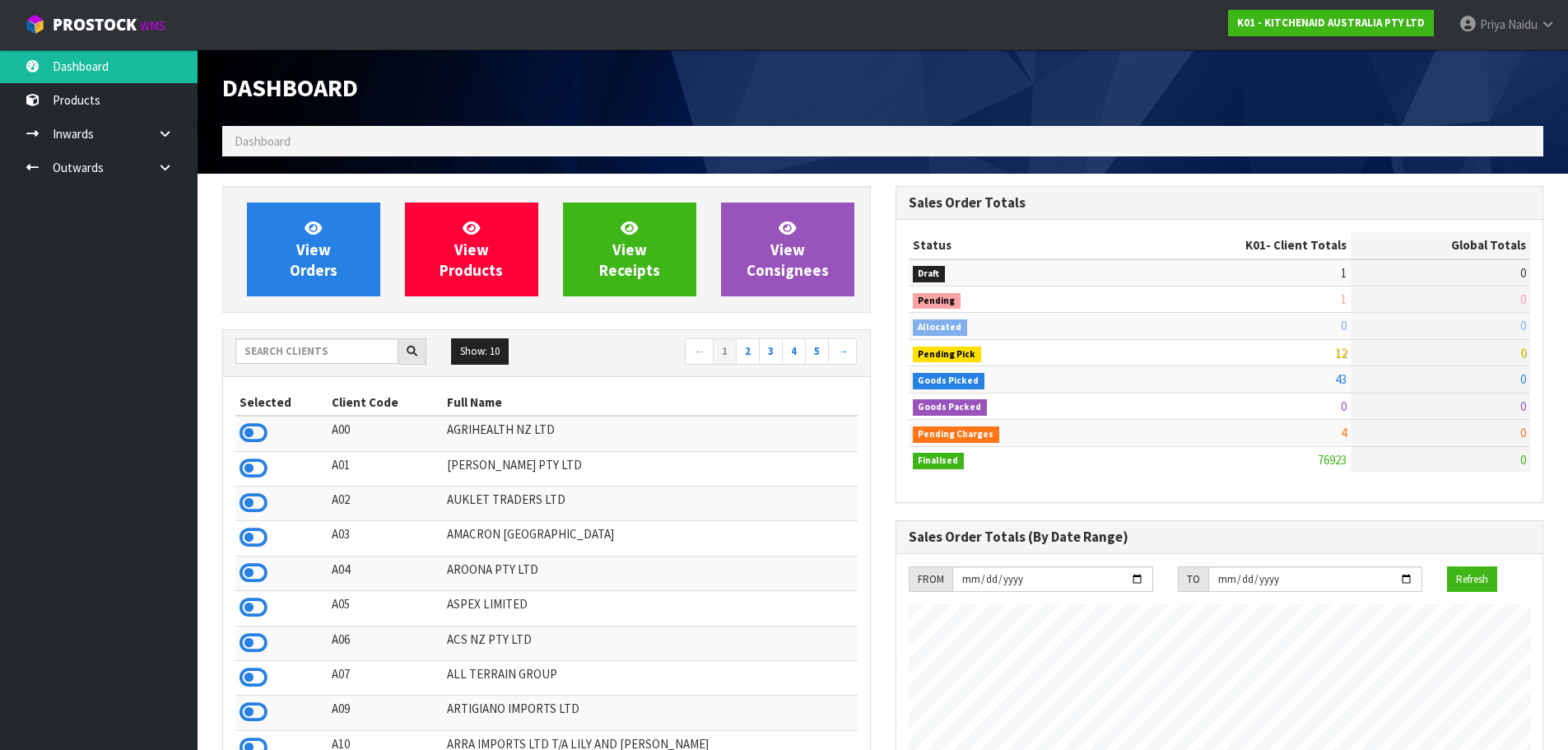
scroll to position [1247, 672]
click at [309, 348] on input "text" at bounding box center [316, 350] width 163 height 25
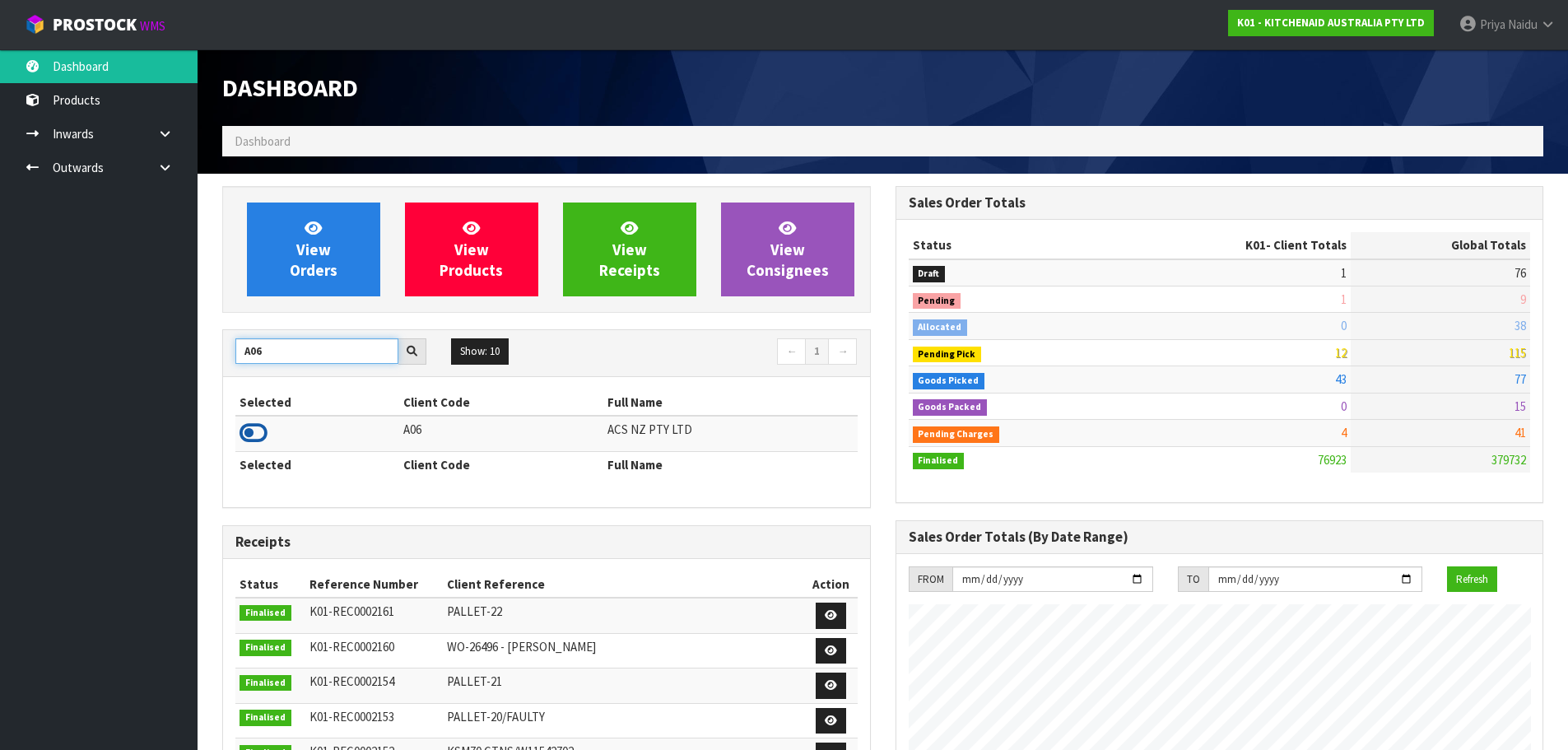
type input "A06"
click at [253, 441] on icon at bounding box center [253, 433] width 28 height 24
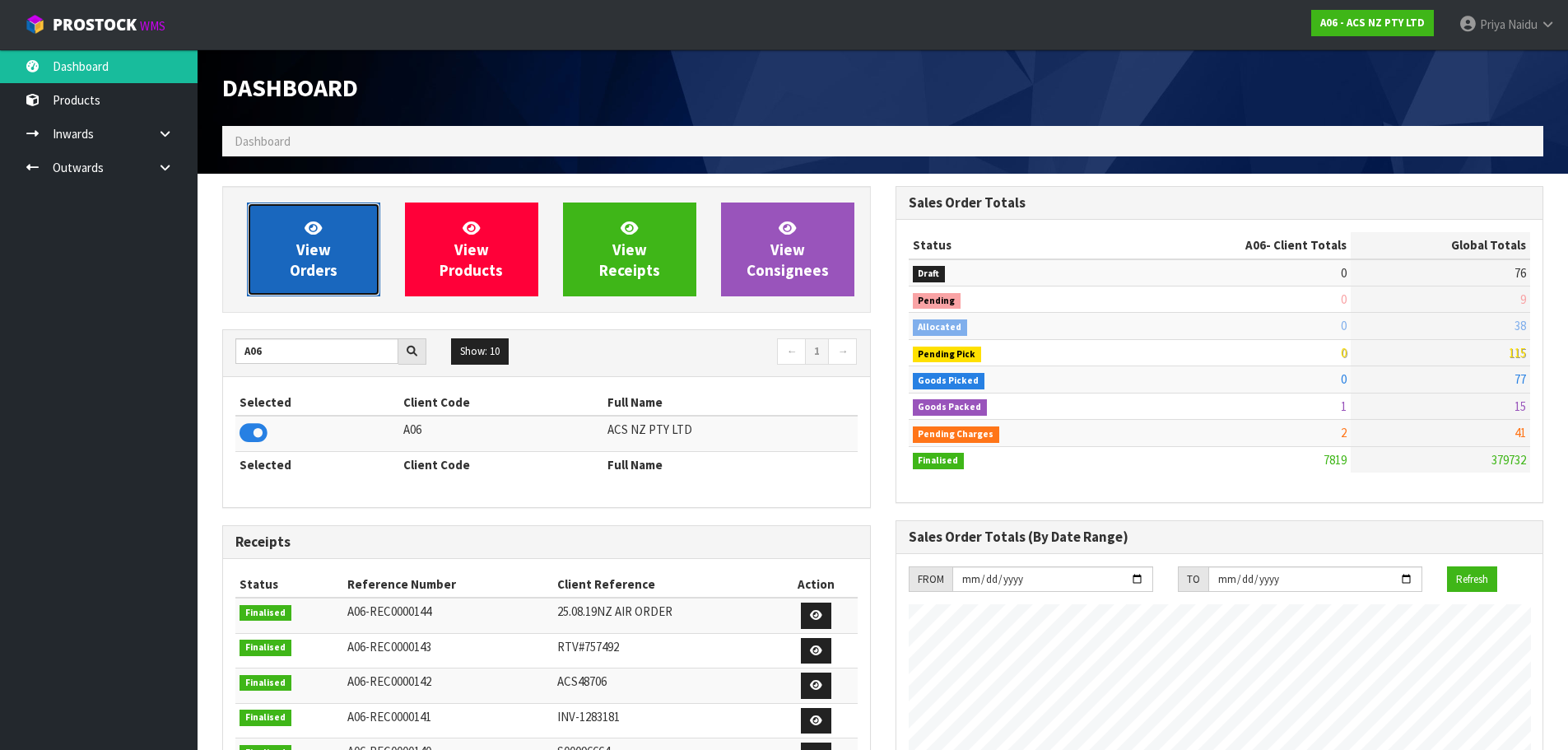
click at [326, 269] on span "View Orders" at bounding box center [314, 248] width 48 height 62
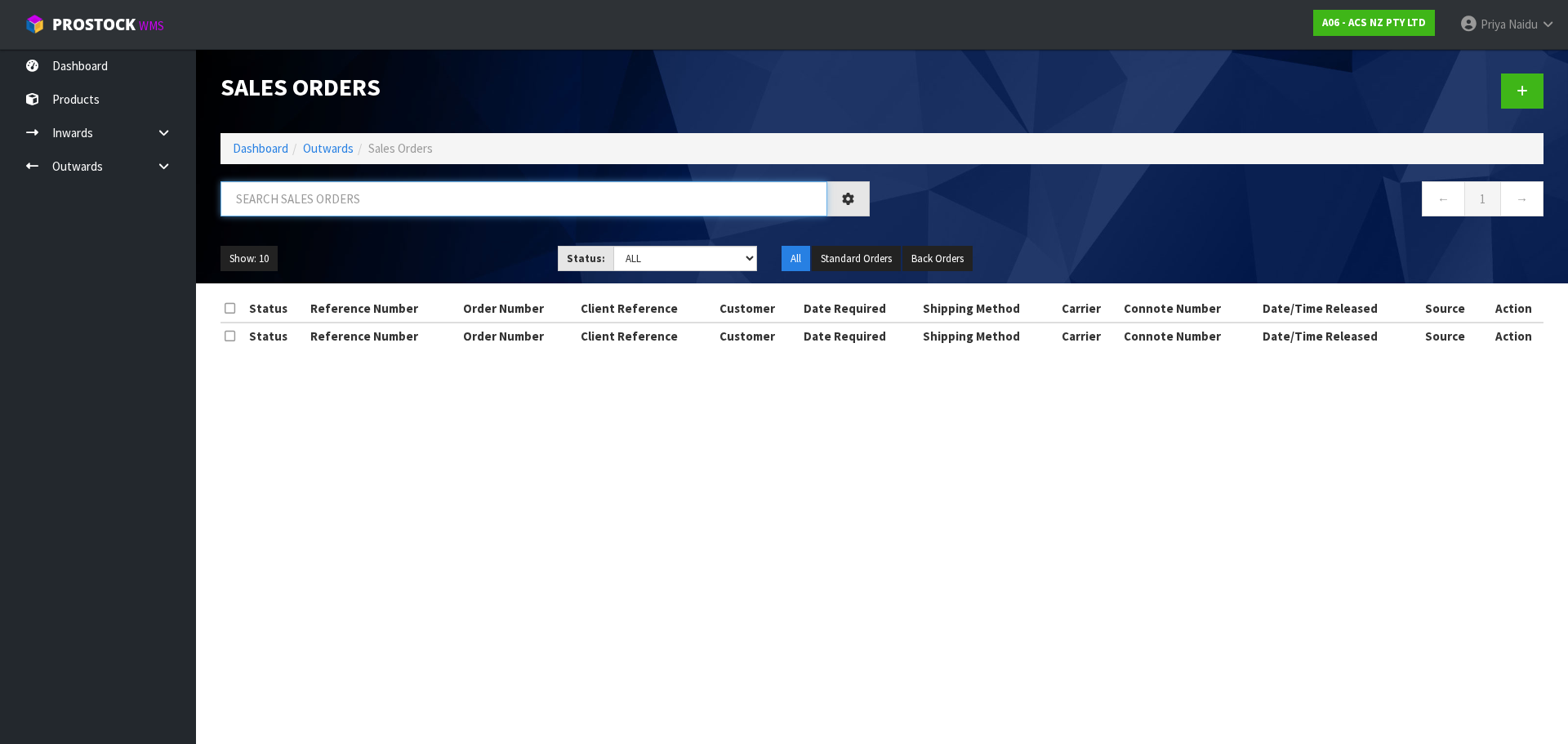
click at [337, 196] on input "text" at bounding box center [524, 199] width 606 height 35
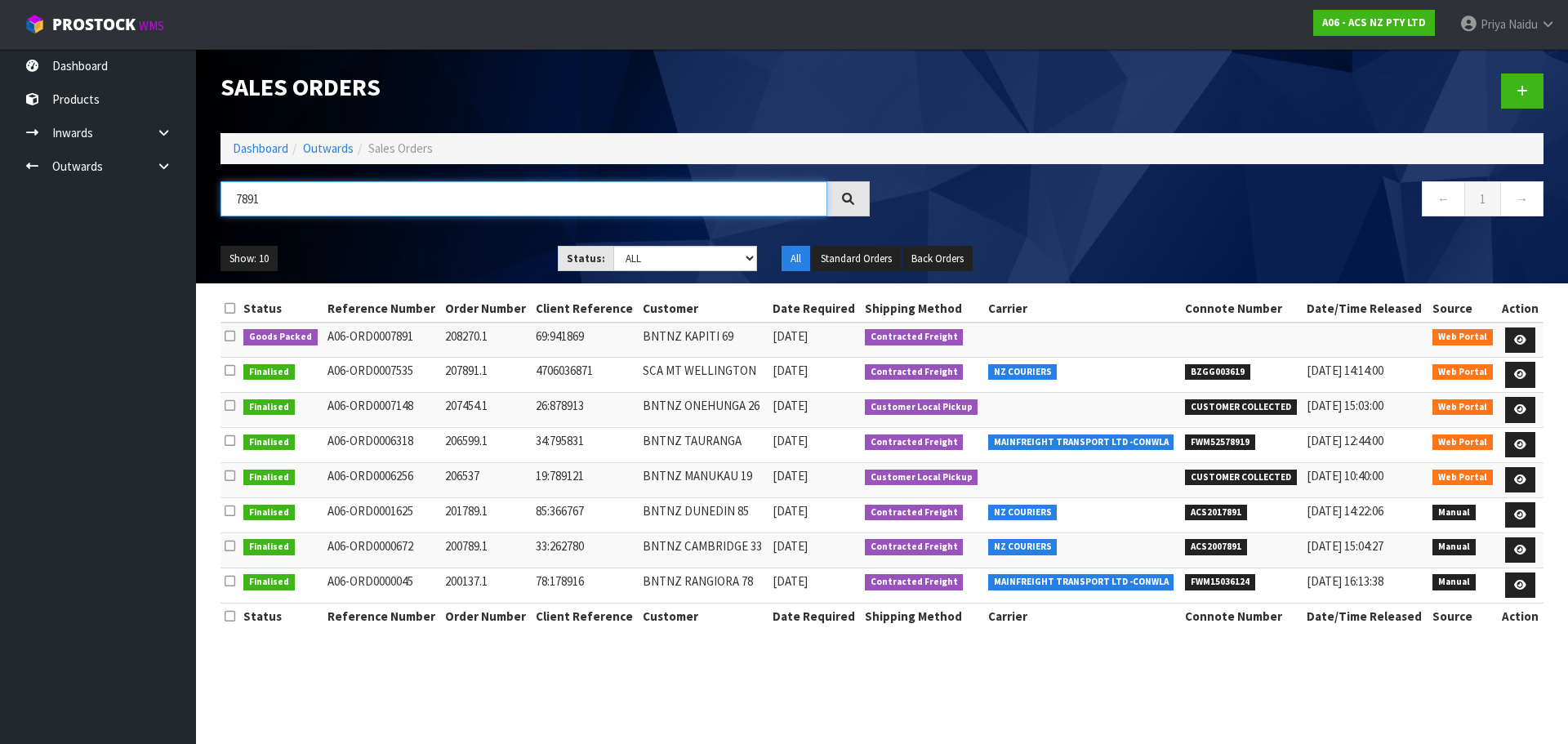
type input "7891"
click at [394, 275] on div "Show: 10 5 10 25 50 Status: Draft Pending Allocated Pending Pick Goods Picked G…" at bounding box center [881, 258] width 1347 height 51
click at [1527, 343] on link at bounding box center [1520, 340] width 30 height 26
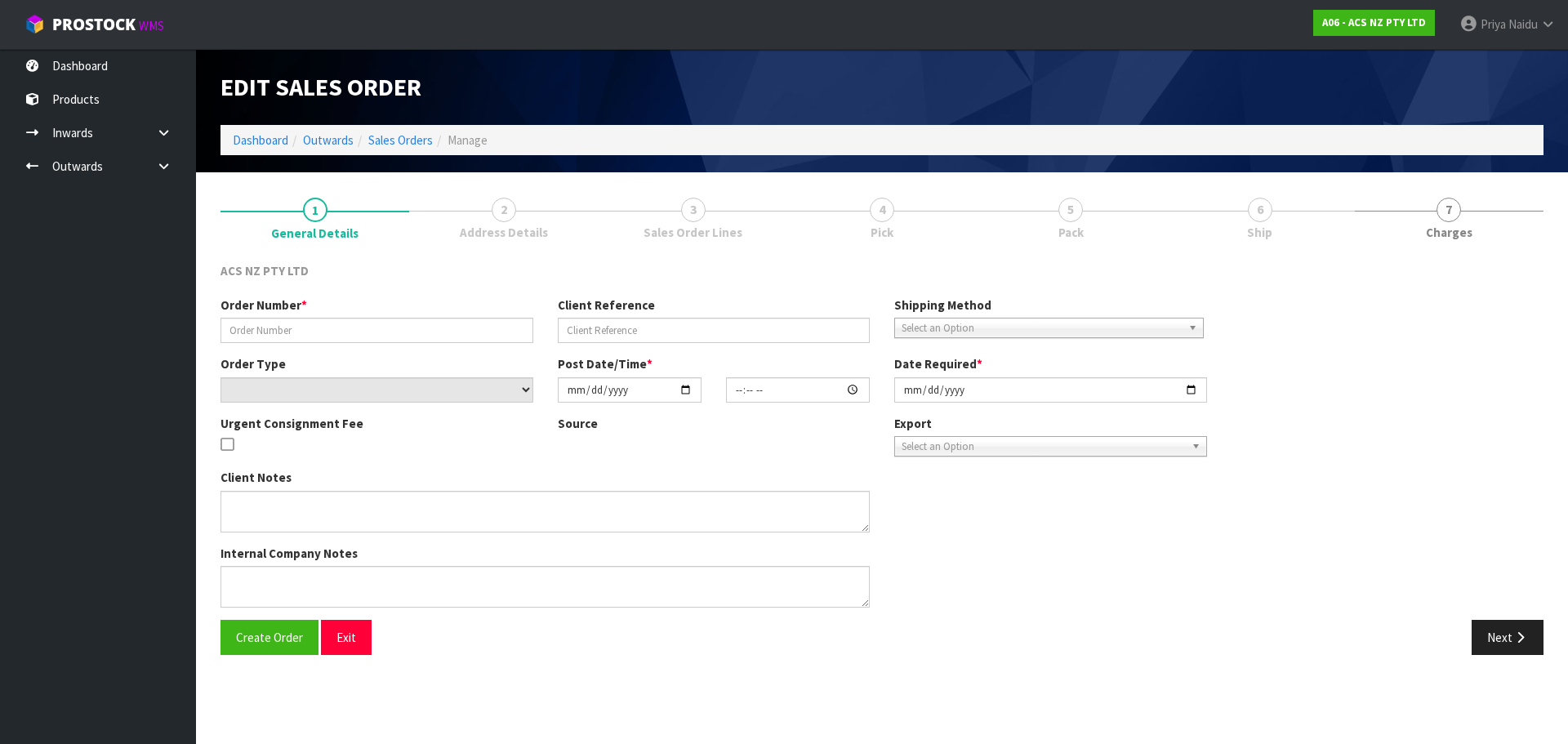
type input "208270.1"
type input "69:941869"
select select "number:0"
type input "[DATE]"
type input "15:49:00.000"
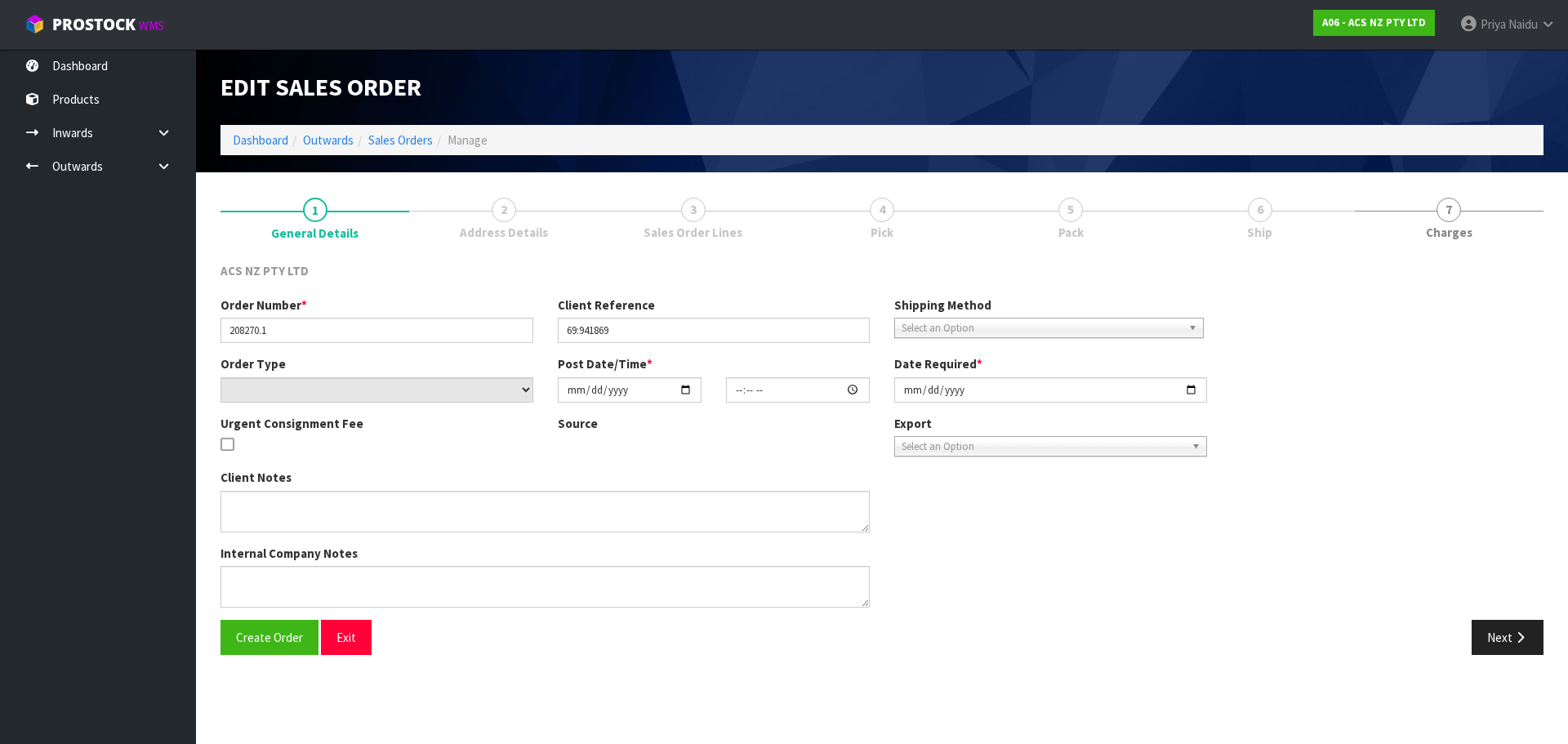
type input "[DATE]"
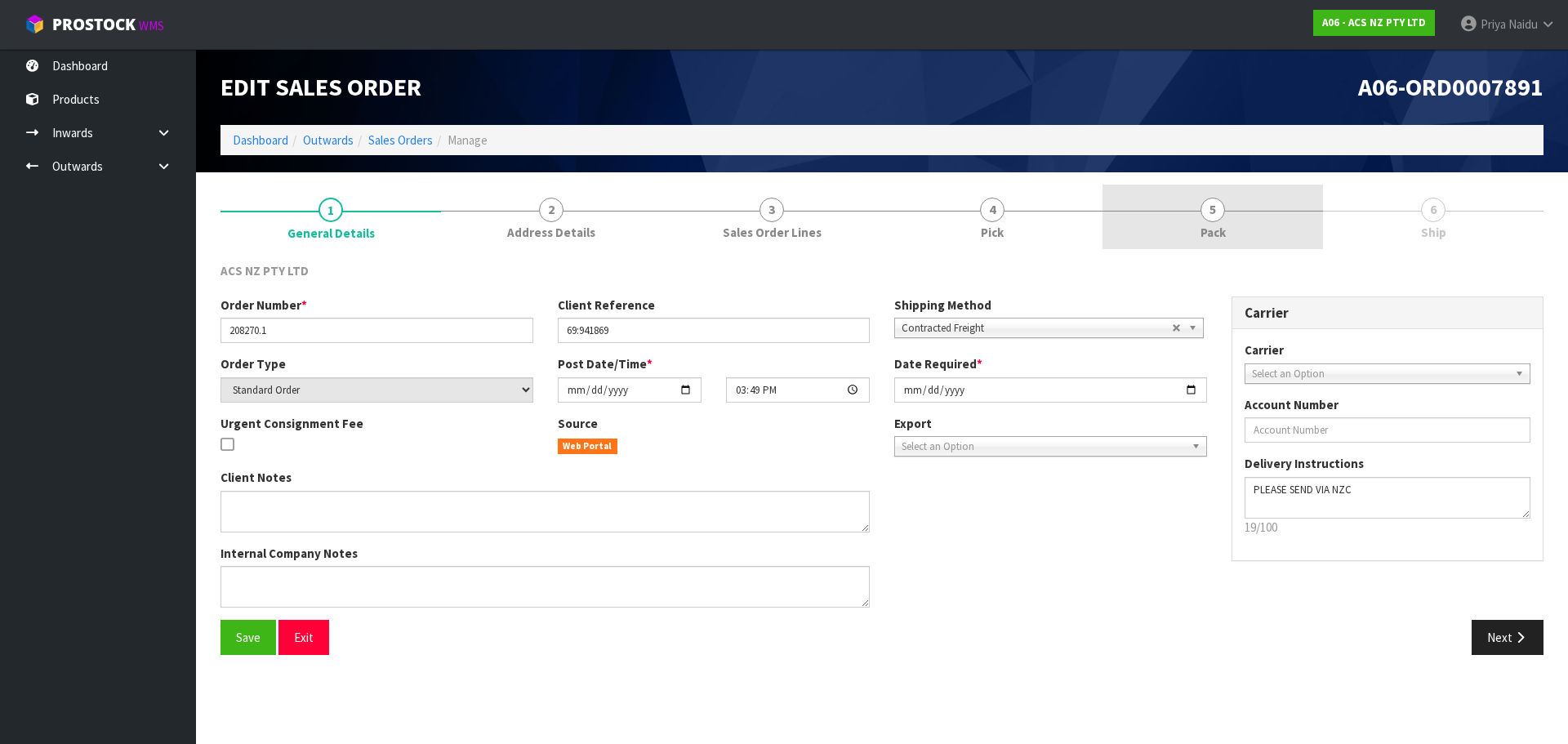
click at [1250, 232] on link "5 Pack" at bounding box center [1212, 217] width 220 height 65
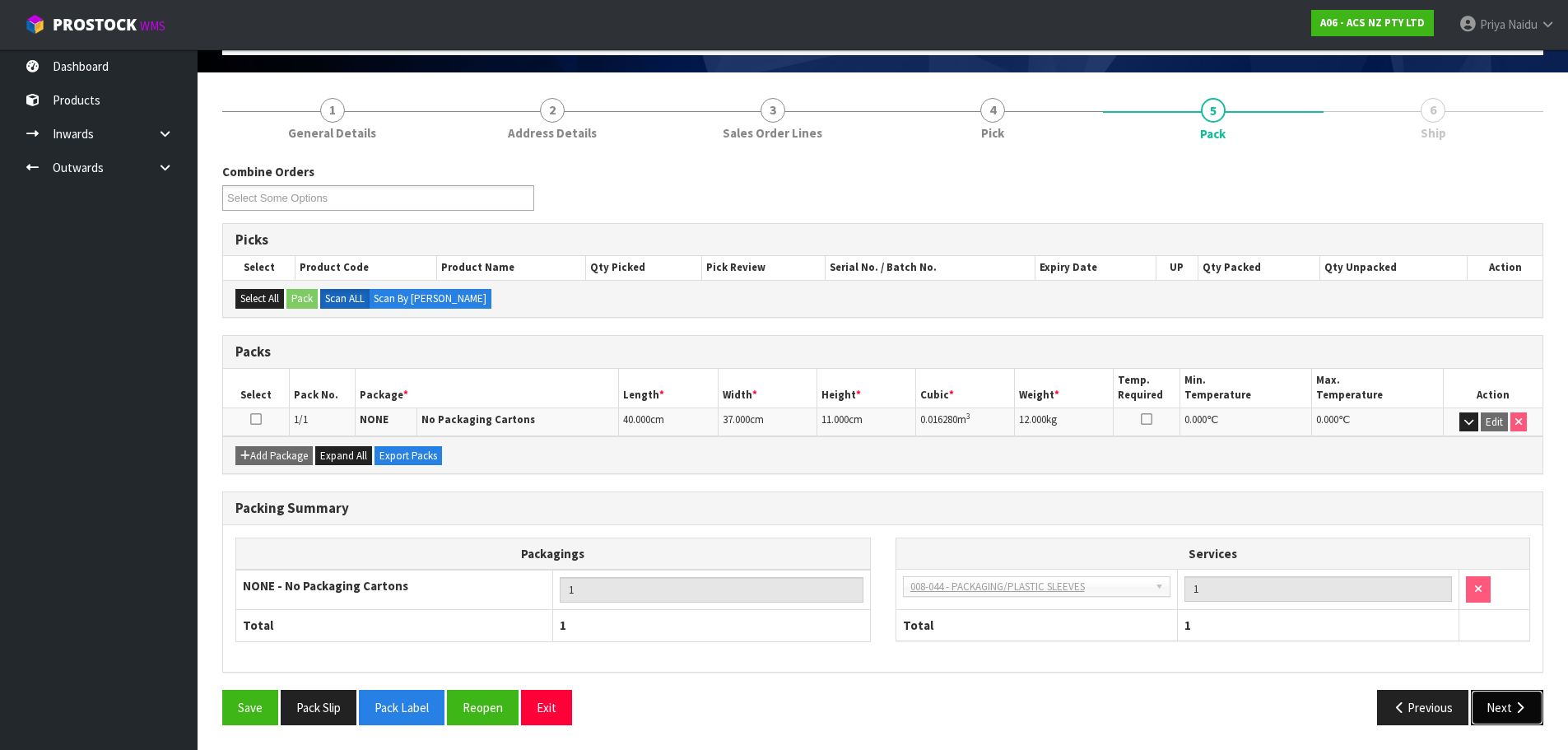
click at [1504, 709] on button "Next" at bounding box center [1507, 707] width 72 height 36
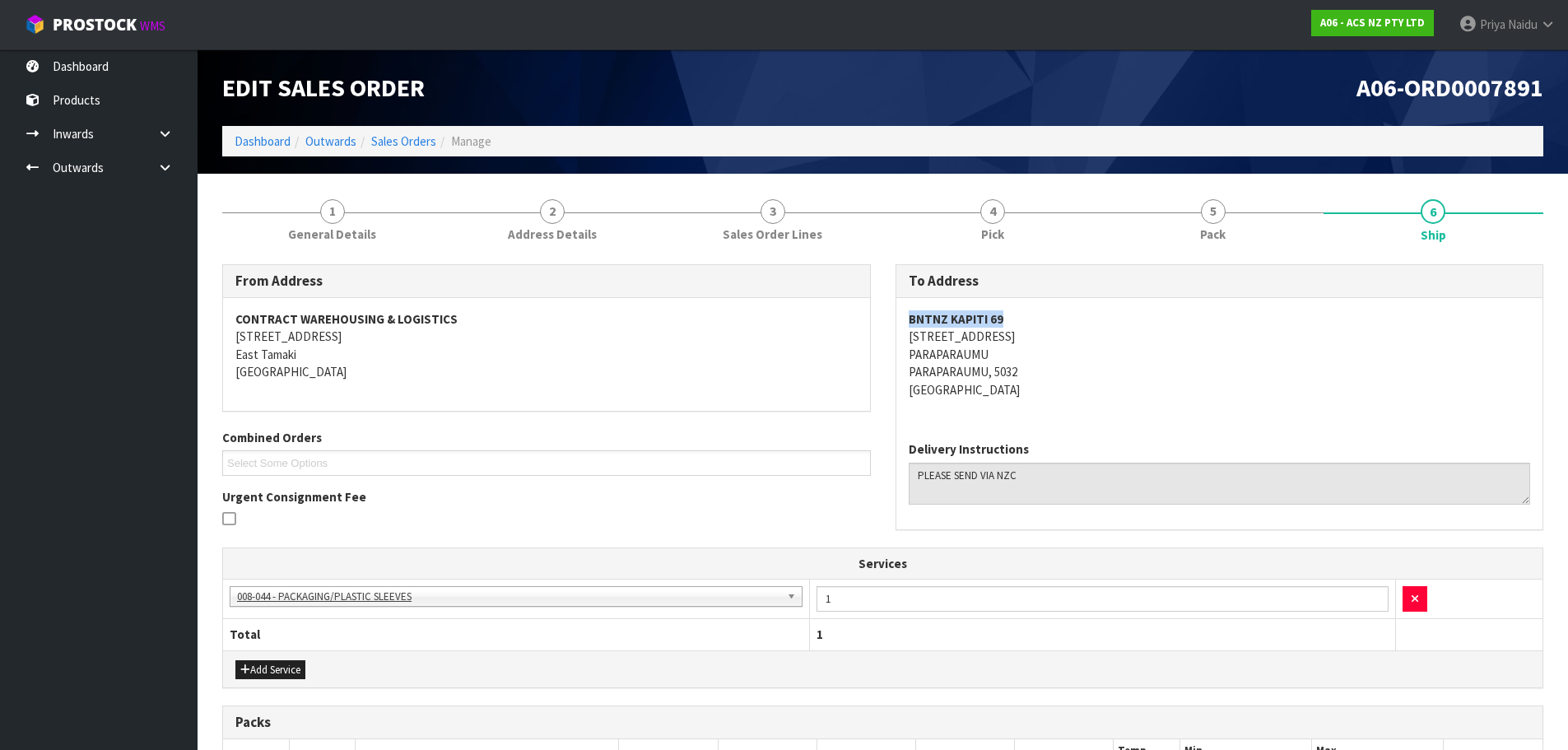
drag, startPoint x: 896, startPoint y: 314, endPoint x: 1056, endPoint y: 316, distance: 160.0
click at [1056, 316] on div "BNTNZ KAPITI [STREET_ADDRESS]" at bounding box center [1220, 362] width 647 height 130
drag, startPoint x: 904, startPoint y: 337, endPoint x: 1011, endPoint y: 337, distance: 107.0
click at [1011, 337] on div "BNTNZ KAPITI [STREET_ADDRESS]" at bounding box center [1220, 362] width 647 height 130
drag, startPoint x: 894, startPoint y: 353, endPoint x: 1009, endPoint y: 351, distance: 115.0
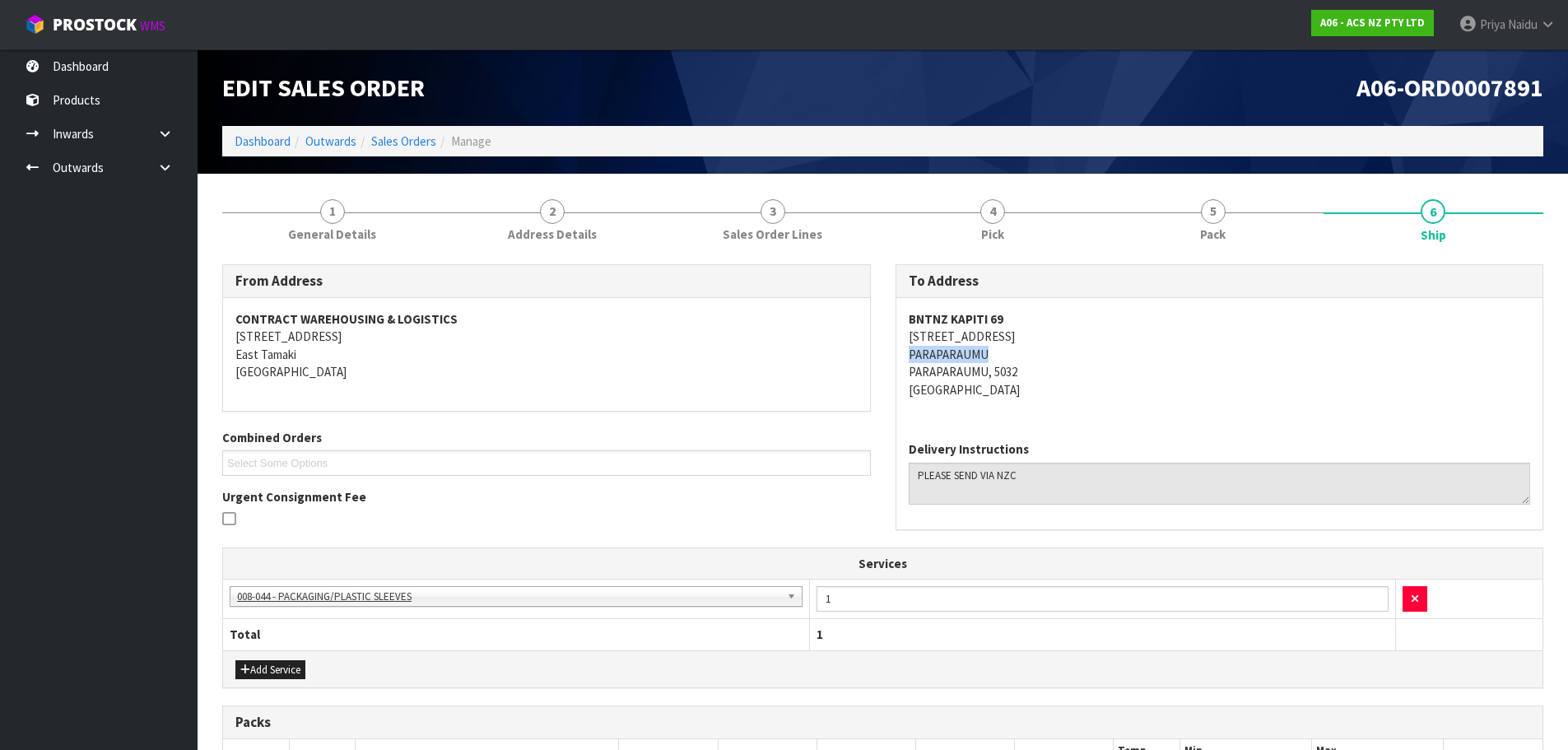
click at [1009, 351] on div "To Address BNTNZ KAPITI [STREET_ADDRESS] Delivery Instructions" at bounding box center [1220, 405] width 673 height 282
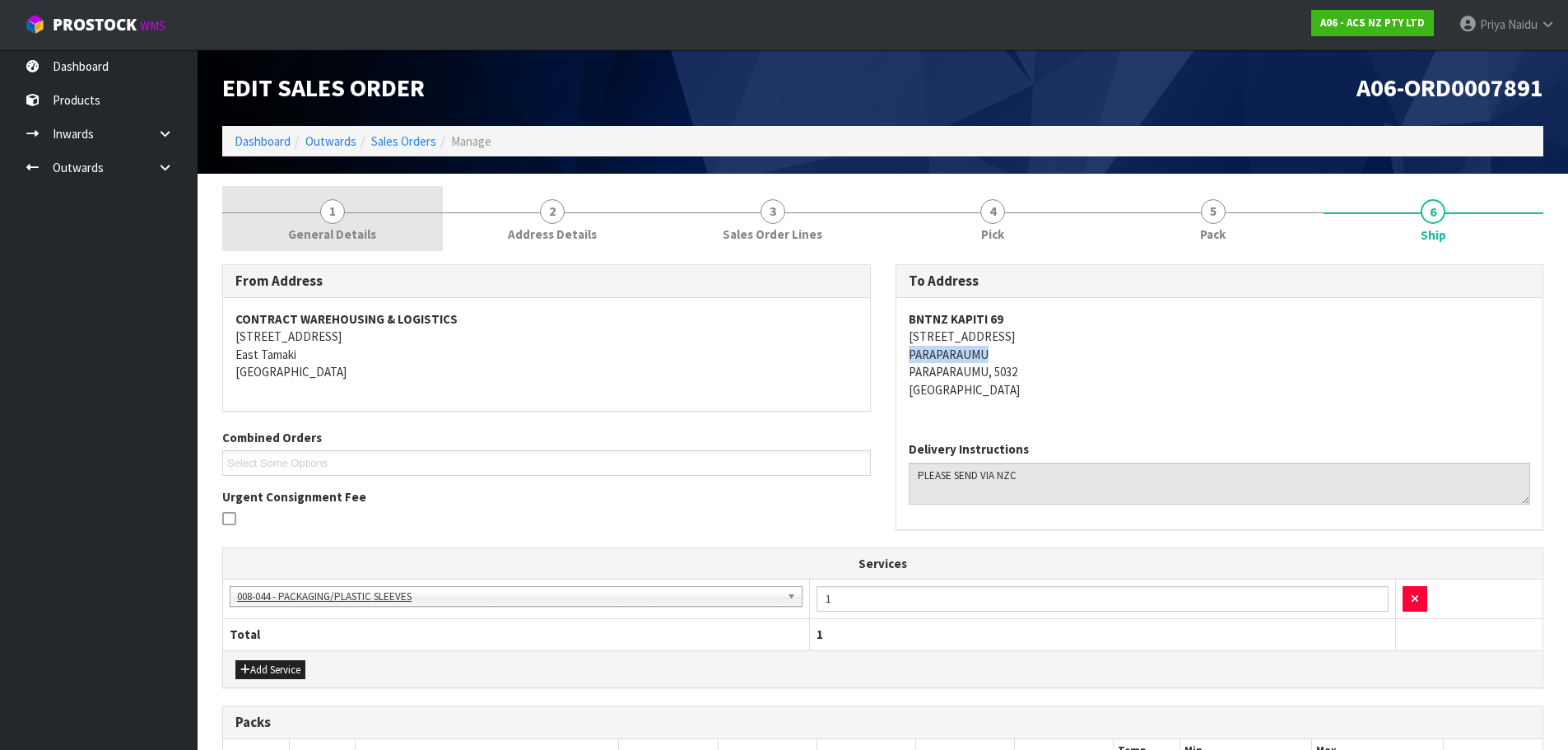
click at [341, 191] on link "1 General Details" at bounding box center [332, 219] width 220 height 65
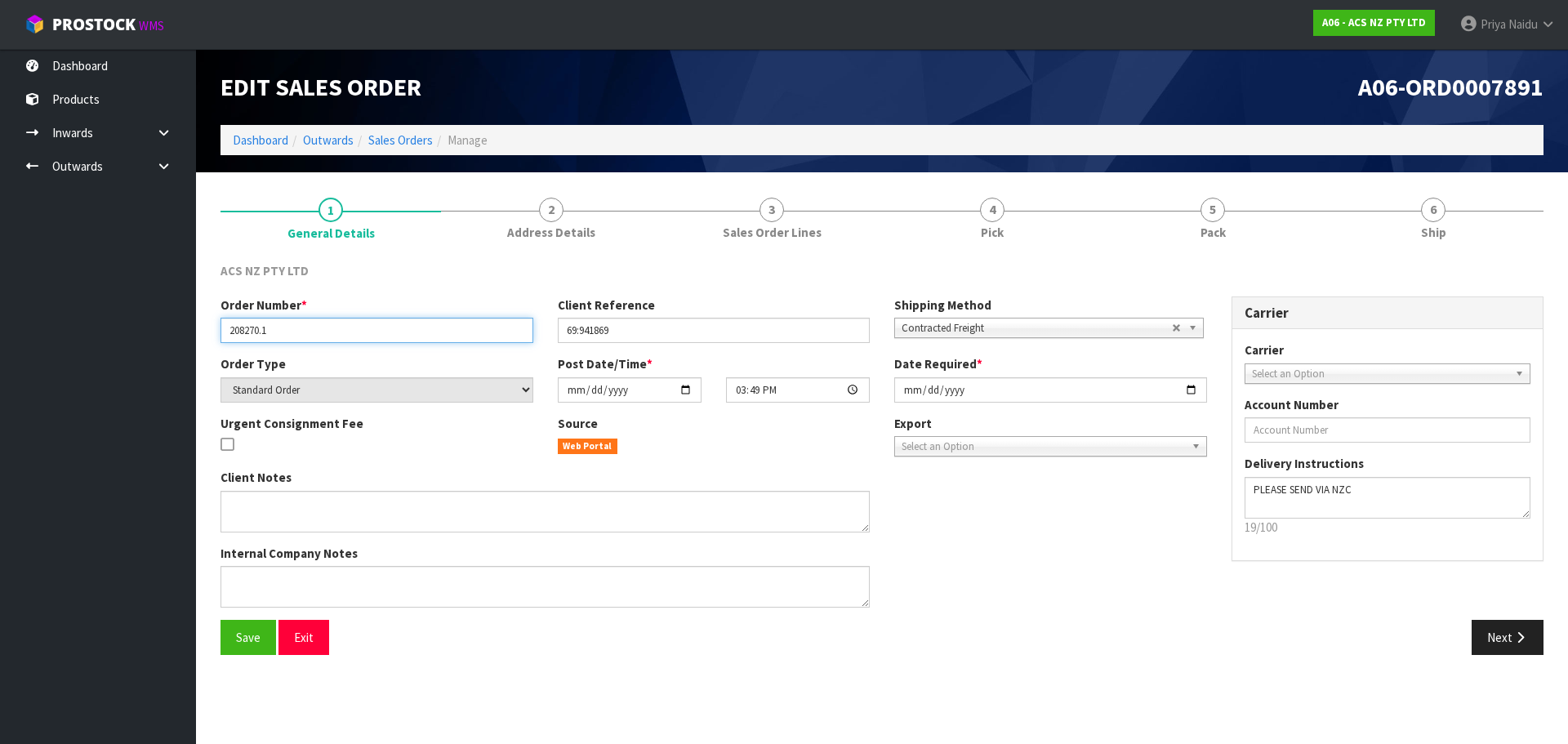
drag, startPoint x: 224, startPoint y: 337, endPoint x: 48, endPoint y: 359, distance: 177.4
click at [295, 334] on input "208270.1" at bounding box center [377, 330] width 313 height 25
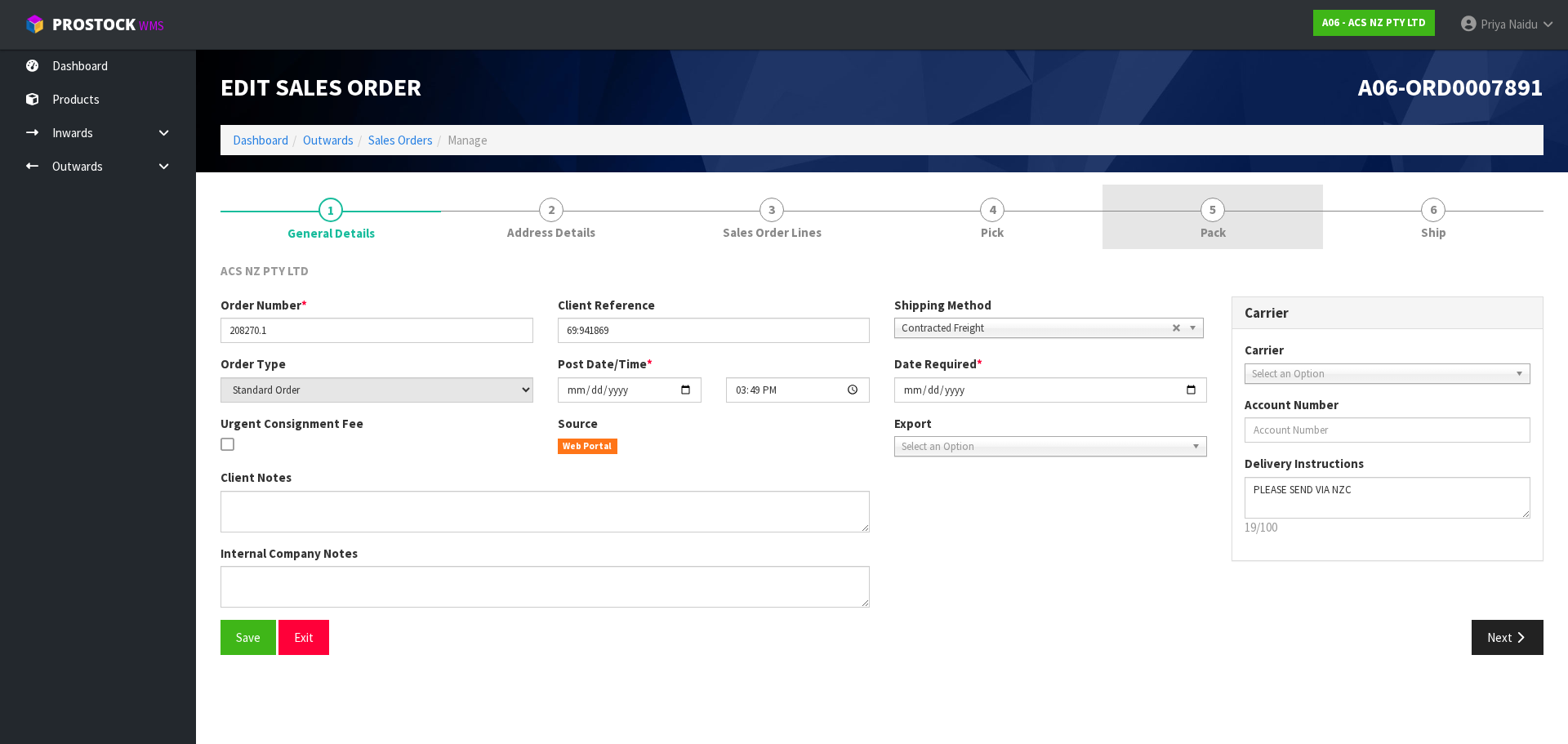
click at [1195, 218] on link "5 Pack" at bounding box center [1212, 217] width 220 height 65
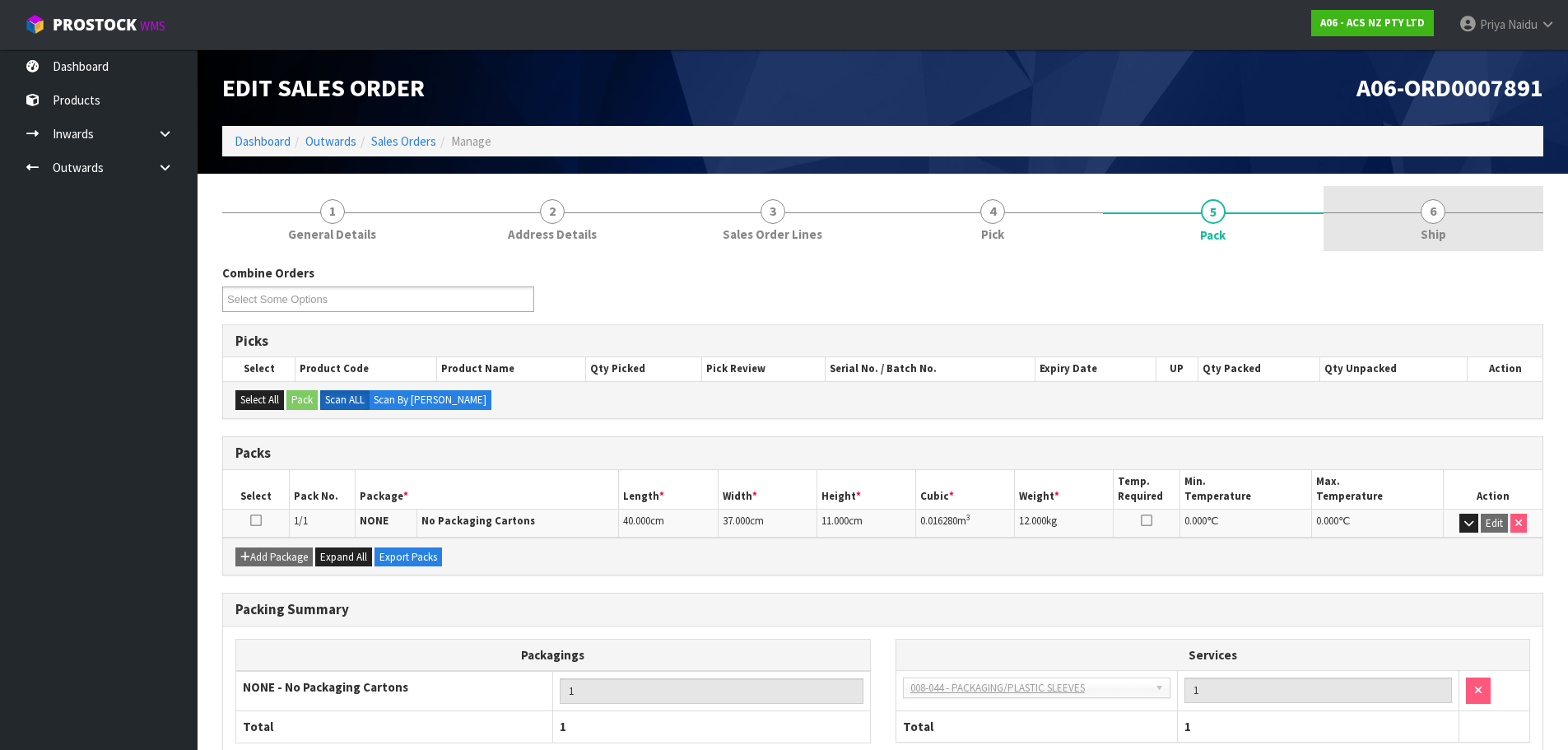
click at [1473, 238] on link "6 Ship" at bounding box center [1434, 219] width 220 height 65
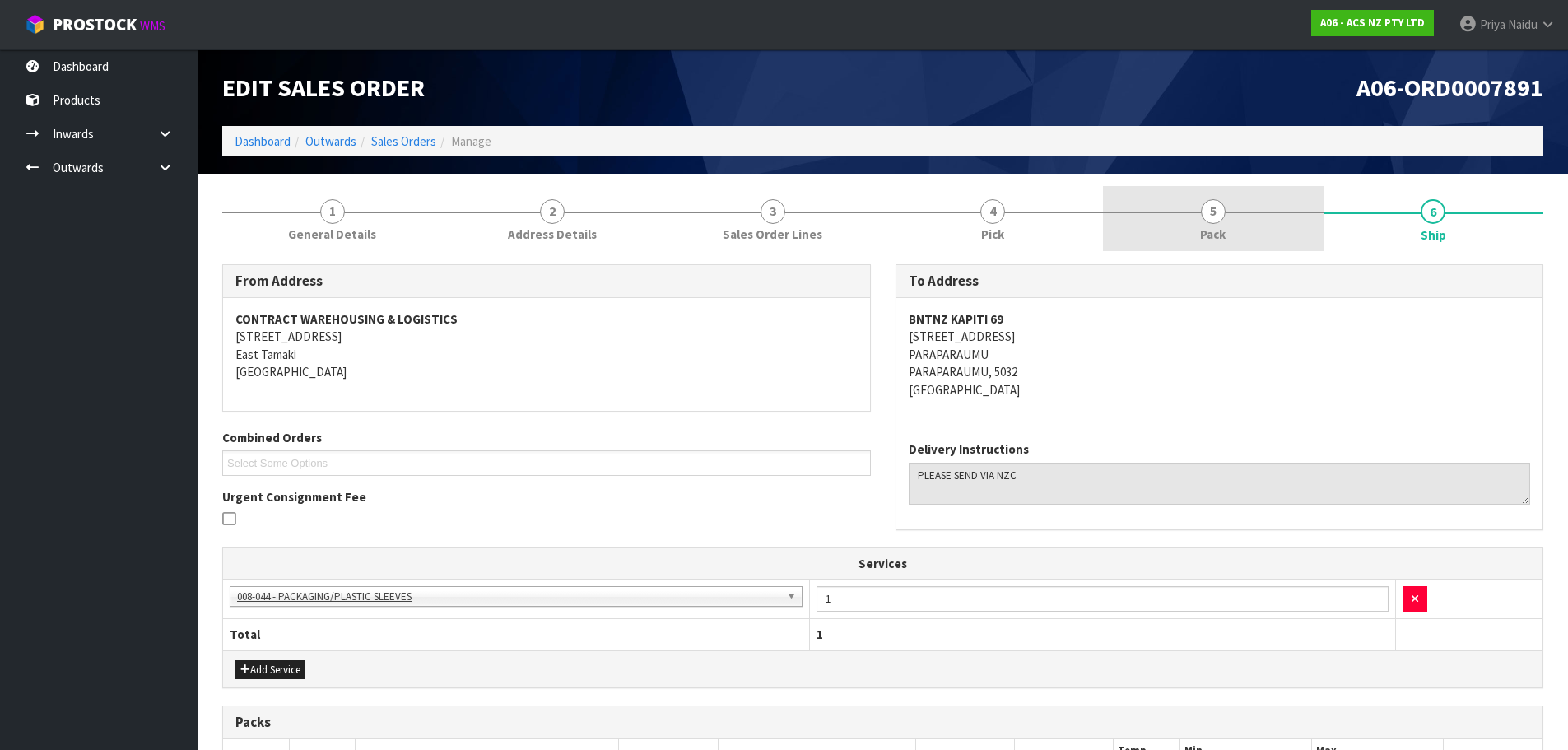
click at [1213, 236] on span "Pack" at bounding box center [1213, 234] width 25 height 17
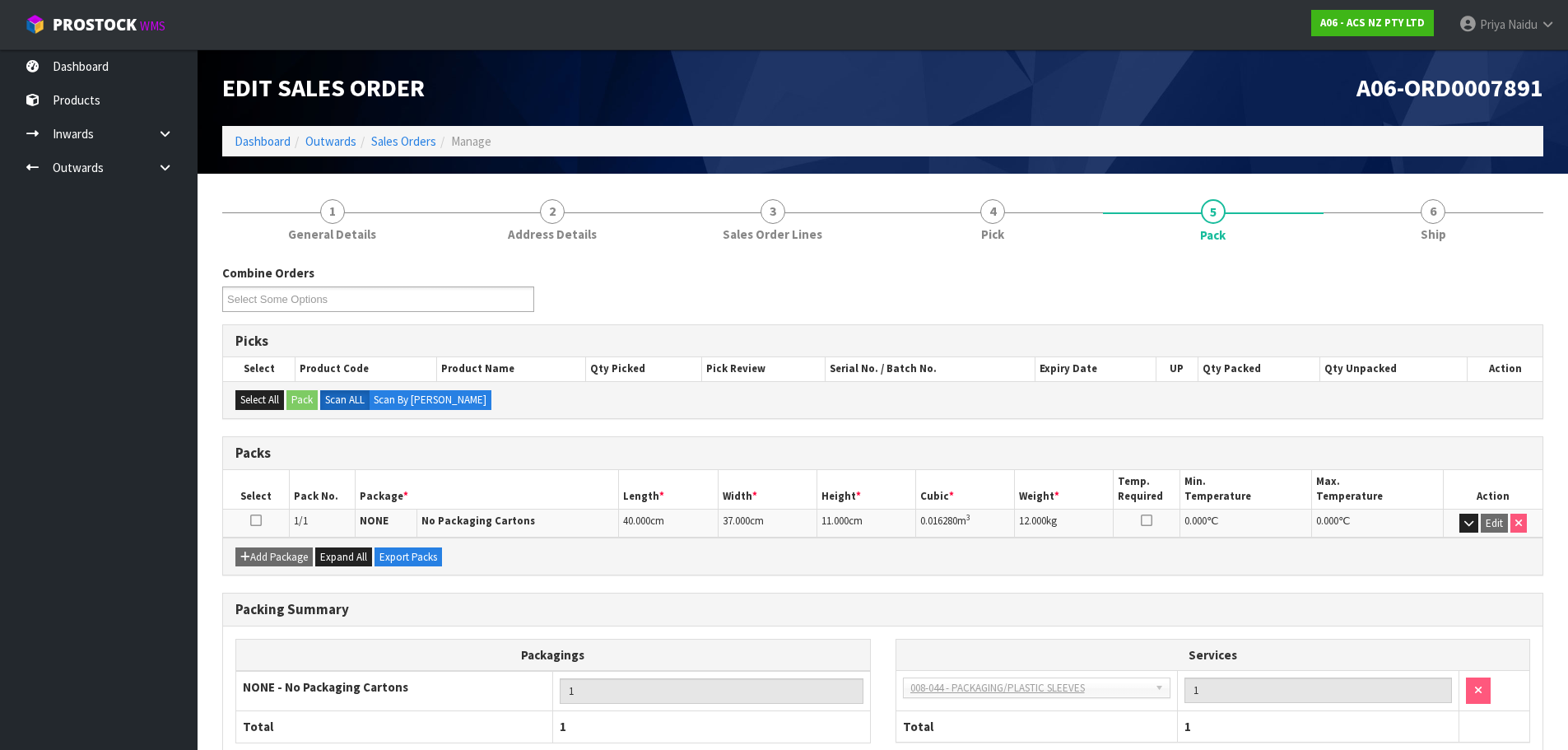
drag, startPoint x: 1547, startPoint y: 242, endPoint x: 1516, endPoint y: 233, distance: 32.3
click at [1543, 242] on div "1 General Details 2 Address Details 3 Sales Order Lines 4 Pick 5 Pack 6 Ship Co…" at bounding box center [882, 512] width 1346 height 652
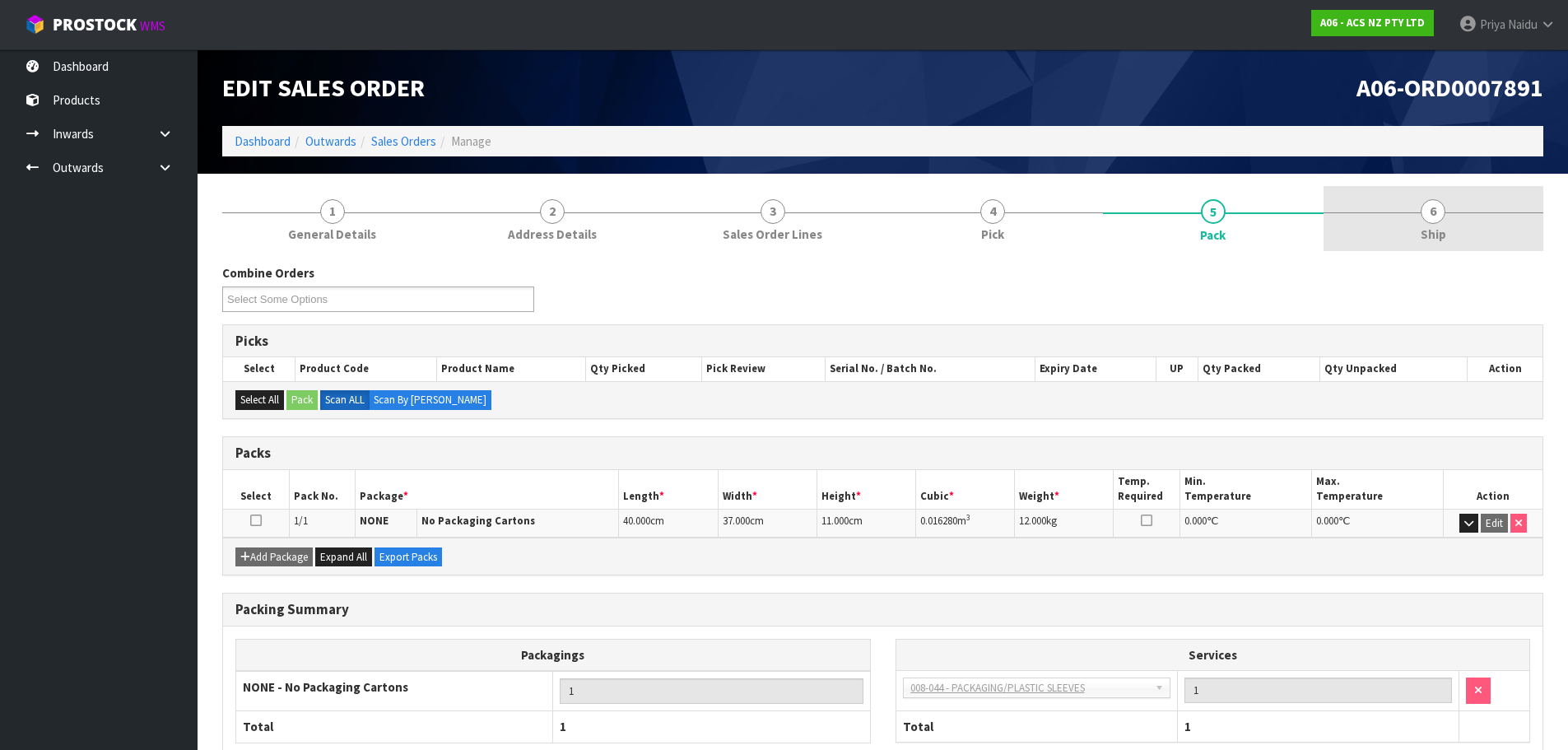
click at [1499, 231] on link "6 Ship" at bounding box center [1434, 219] width 220 height 65
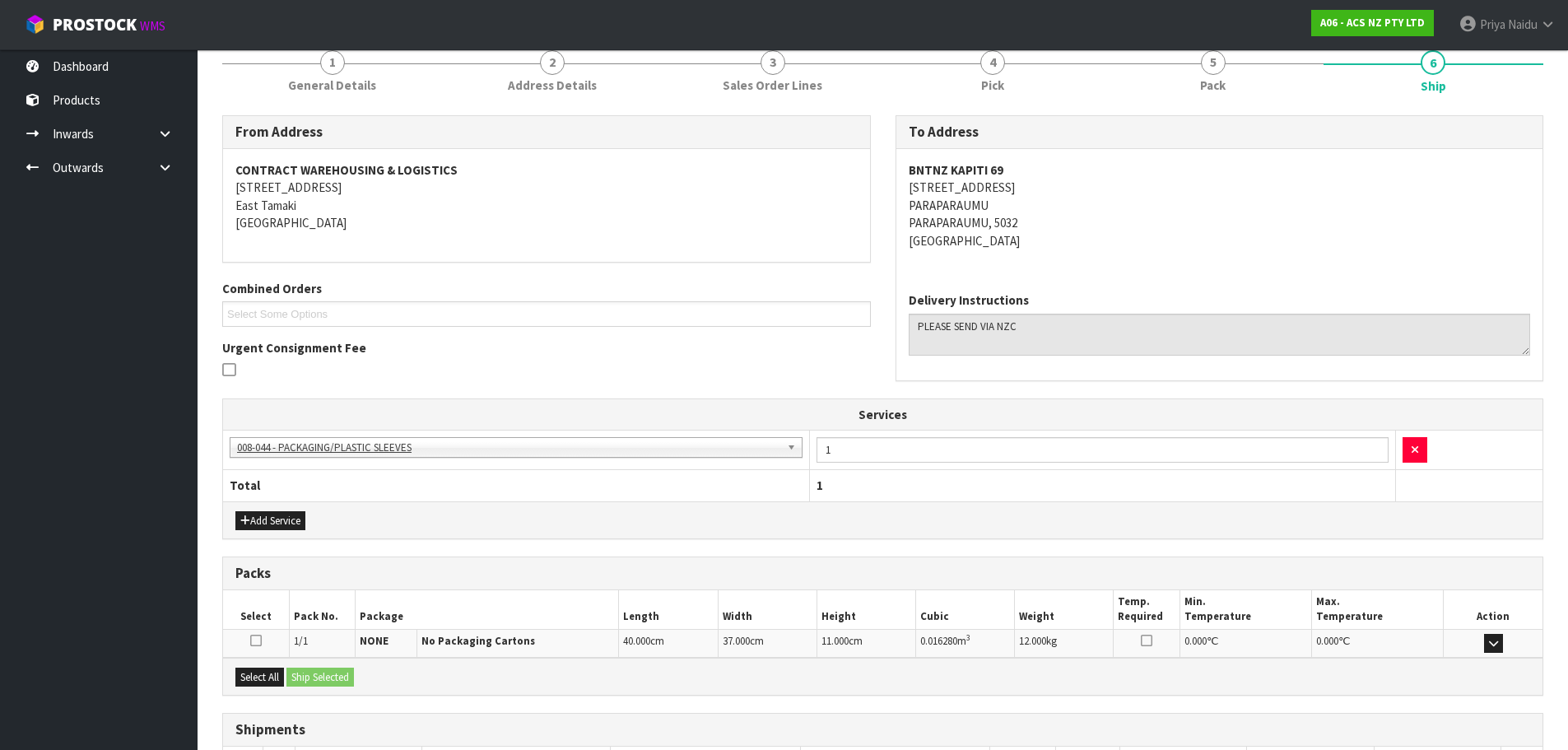
scroll to position [272, 0]
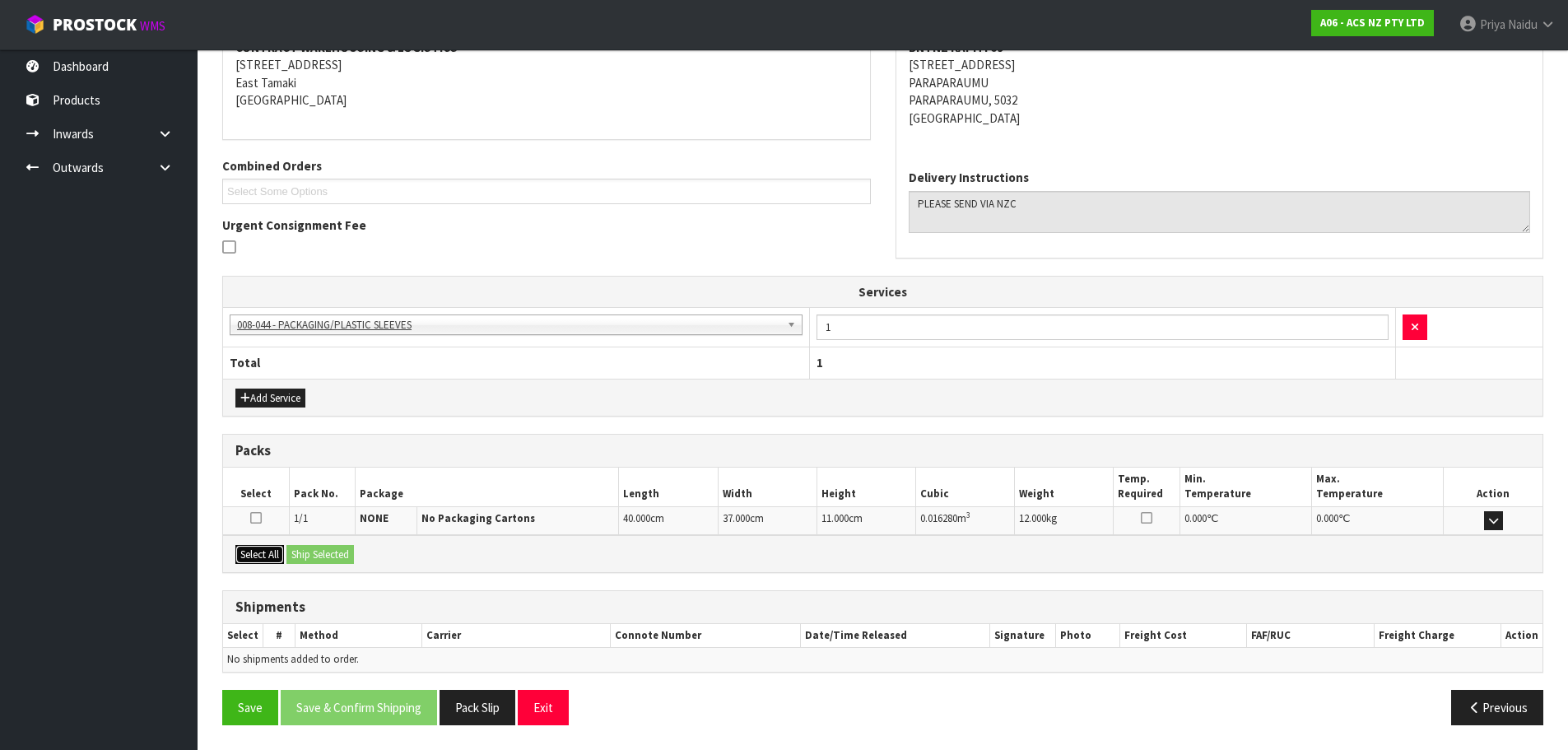
click at [262, 558] on button "Select All" at bounding box center [260, 555] width 49 height 20
click at [317, 554] on button "Ship Selected" at bounding box center [320, 555] width 67 height 20
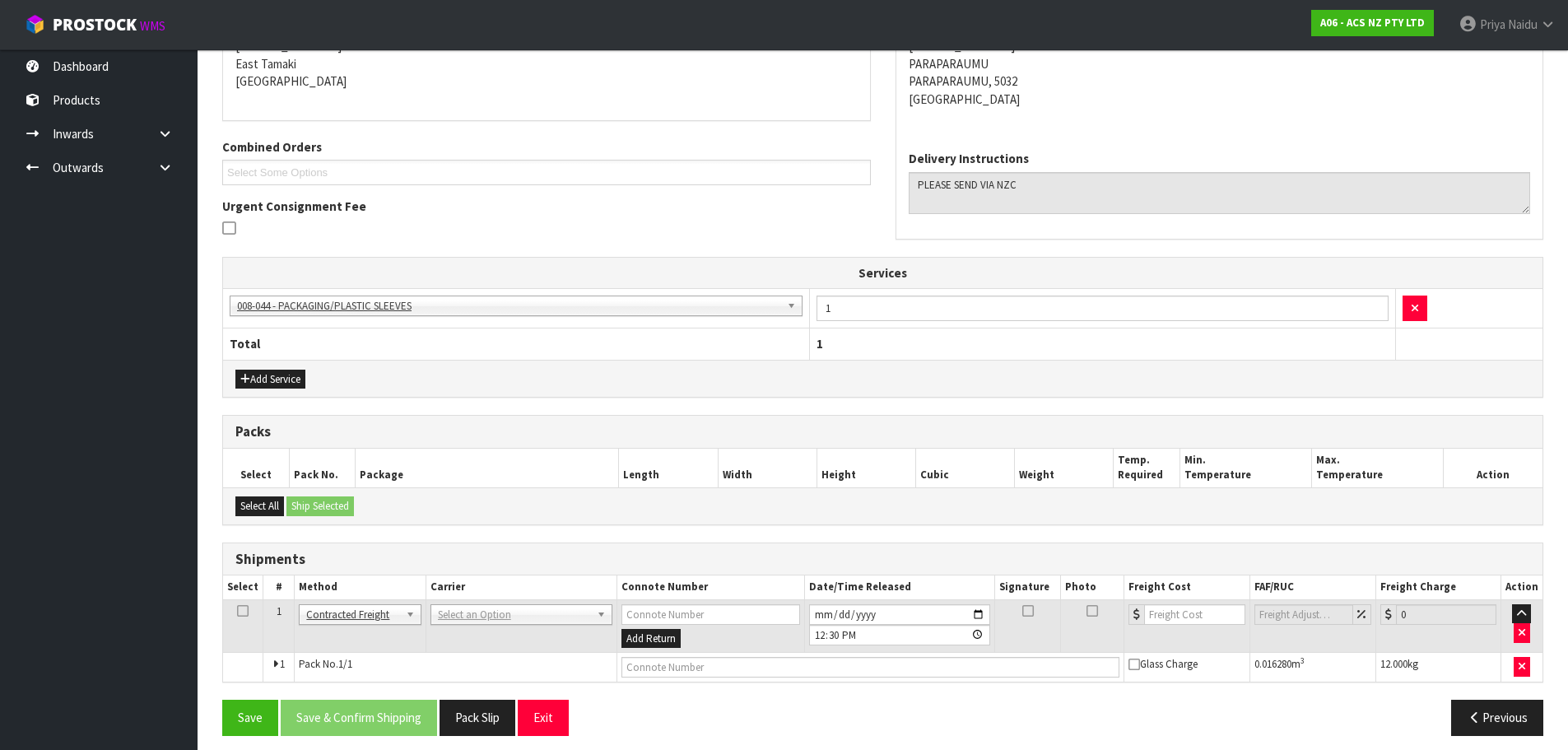
scroll to position [301, 0]
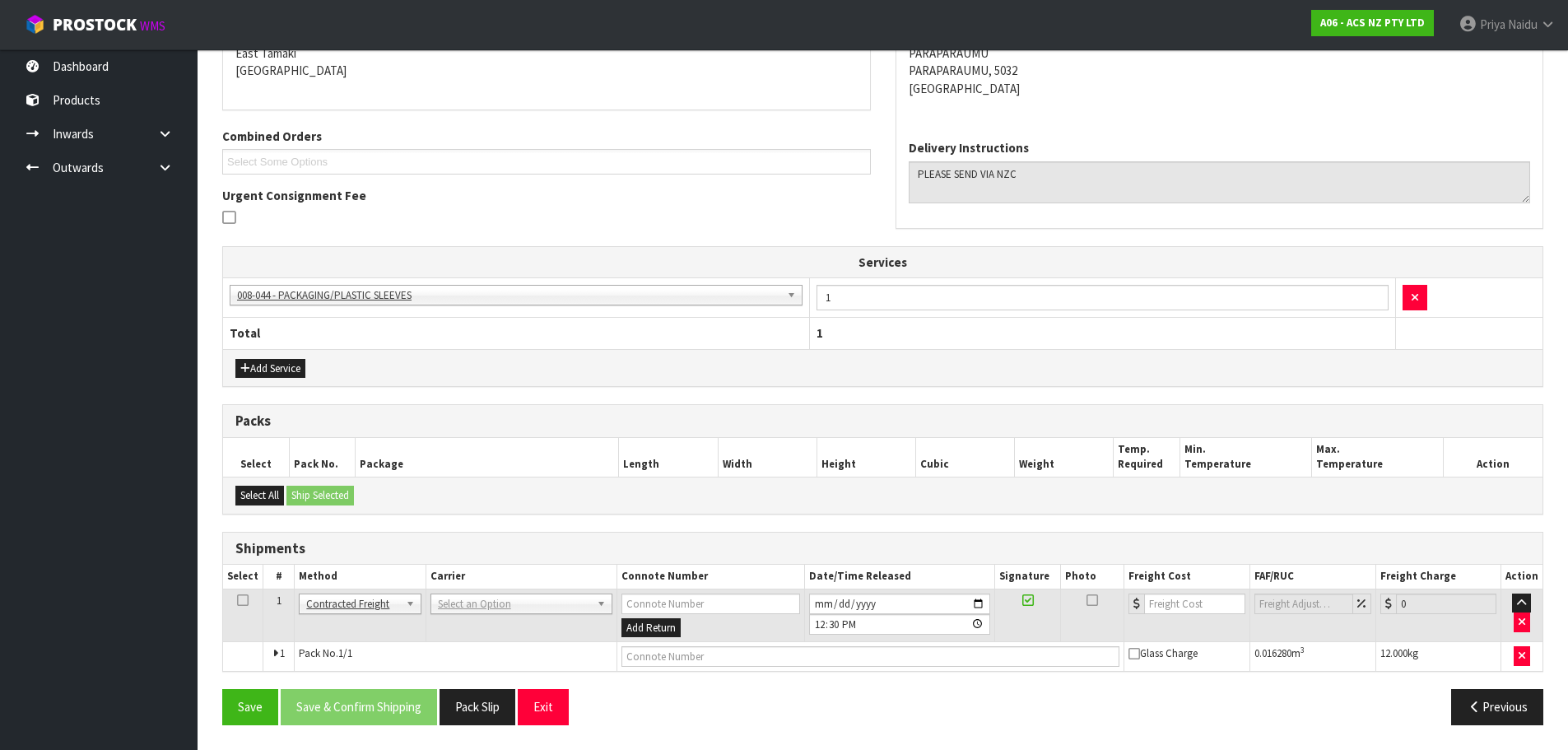
click at [503, 614] on td "ANGEL - ANGEL TRANSPORT [PERSON_NAME] REMOVALS DEAEXPAKL - DEADLINE EXPRESS COU…" at bounding box center [521, 615] width 191 height 53
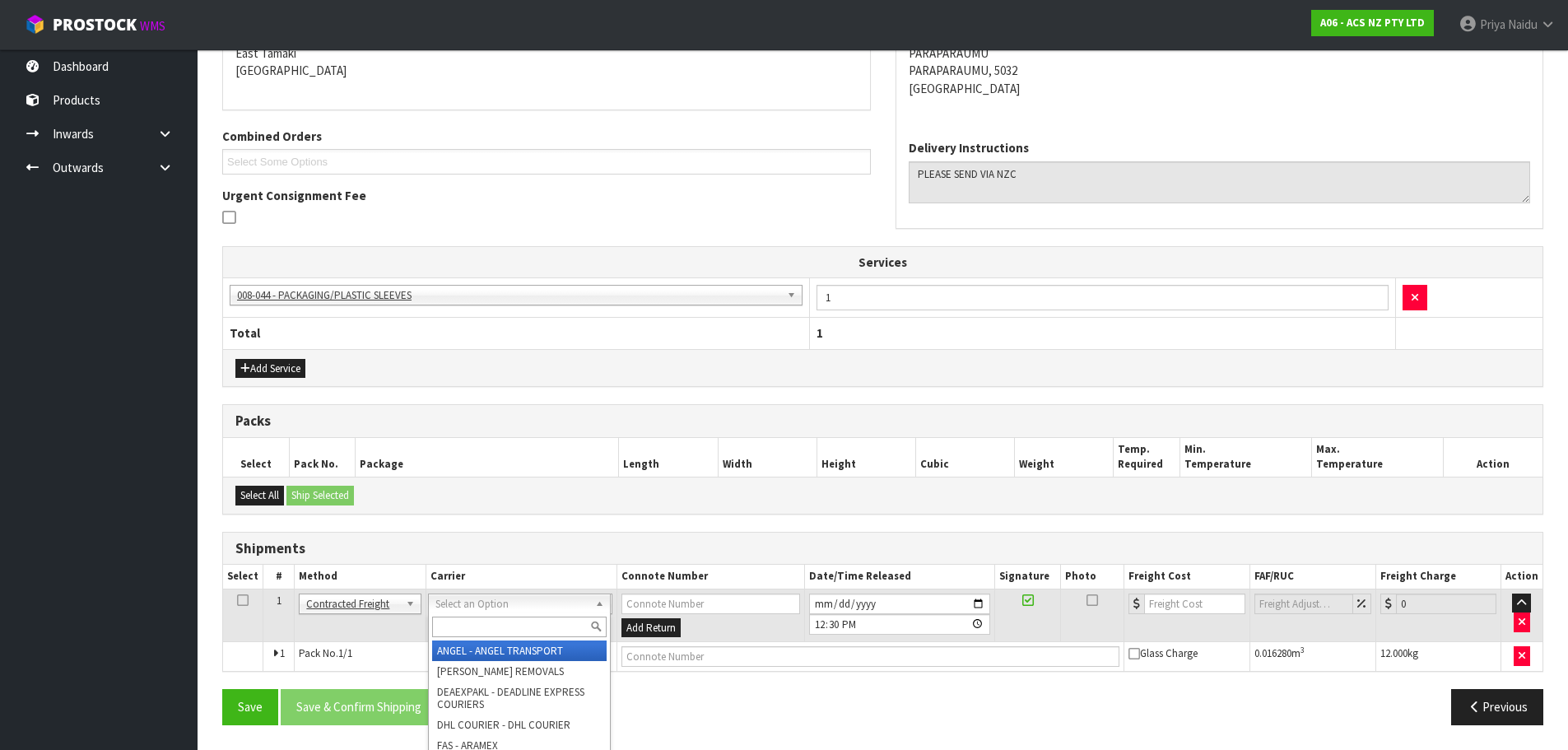
click at [476, 617] on input "text" at bounding box center [519, 627] width 174 height 21
type input "MF"
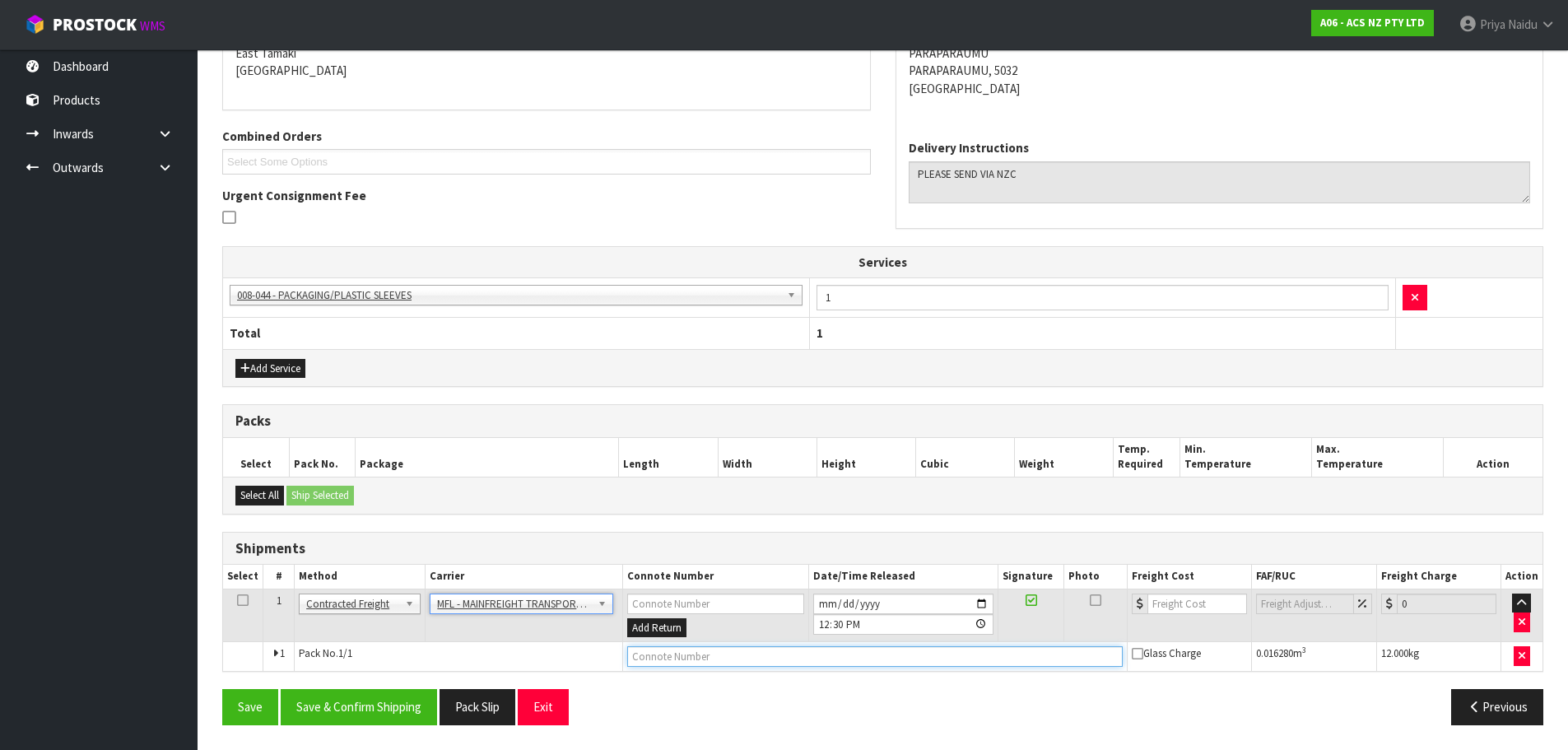
click at [646, 659] on input "text" at bounding box center [875, 657] width 496 height 21
paste input "BZGG003935"
type input "BZGG003935"
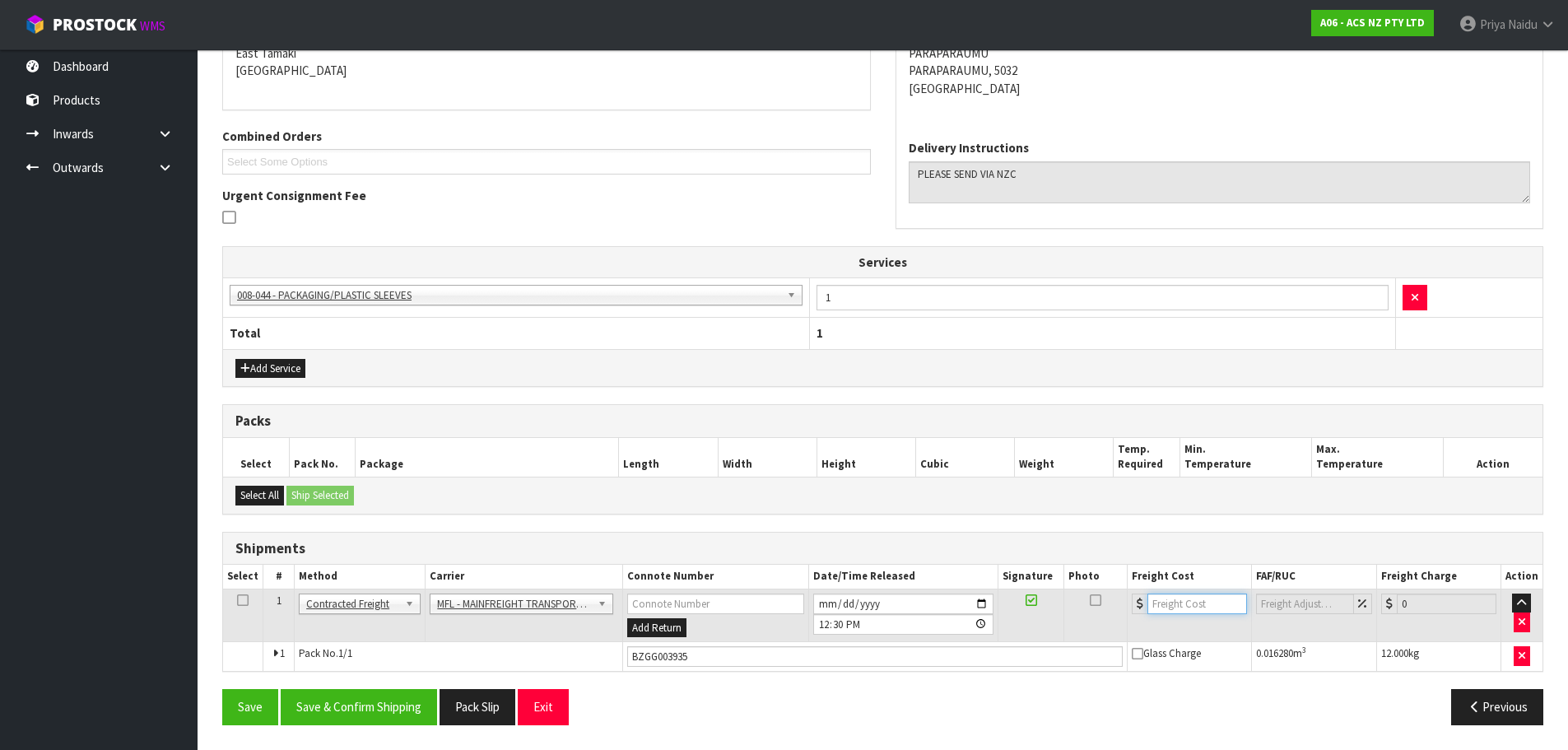
click at [1190, 603] on input "number" at bounding box center [1197, 604] width 99 height 21
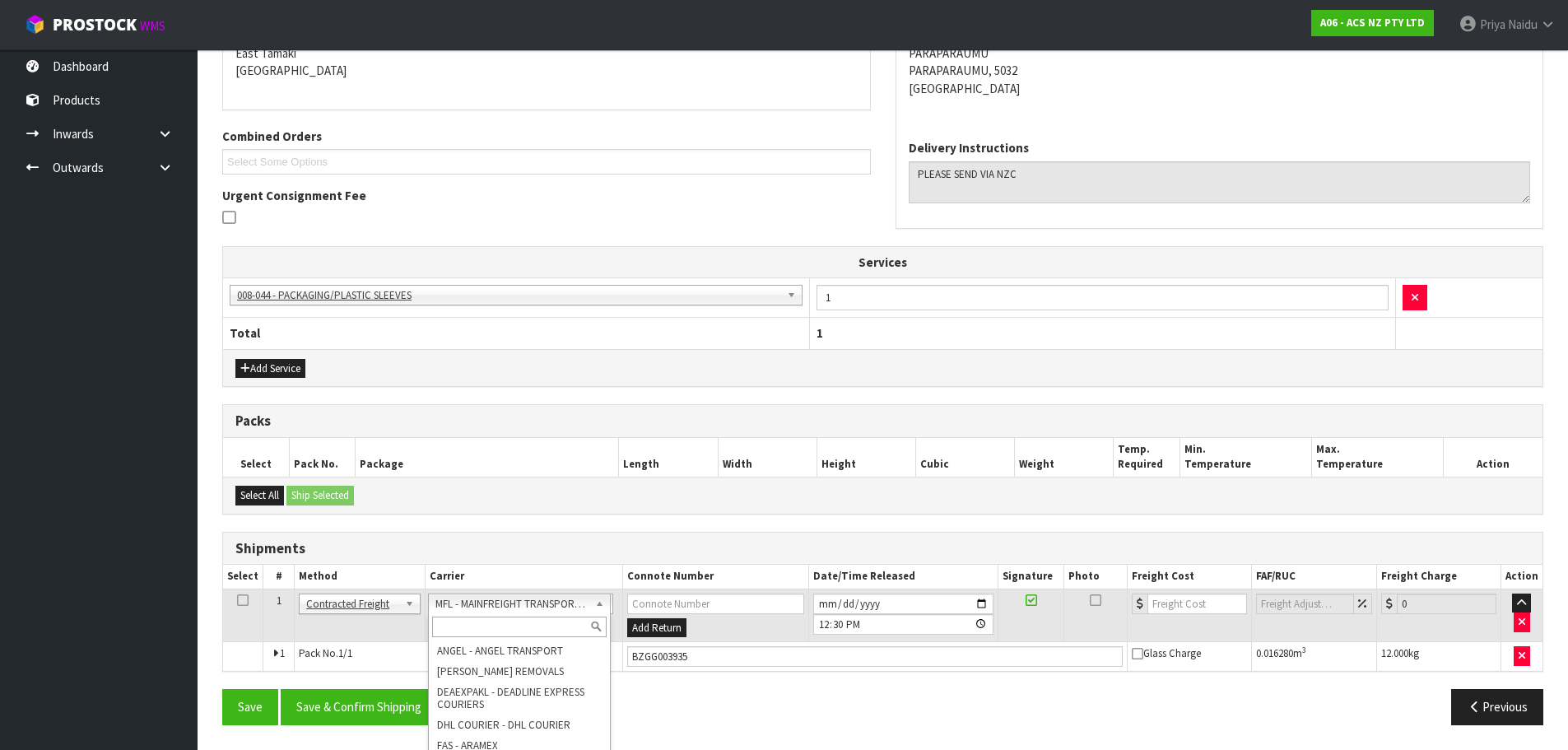
click at [488, 626] on input "text" at bounding box center [519, 627] width 174 height 21
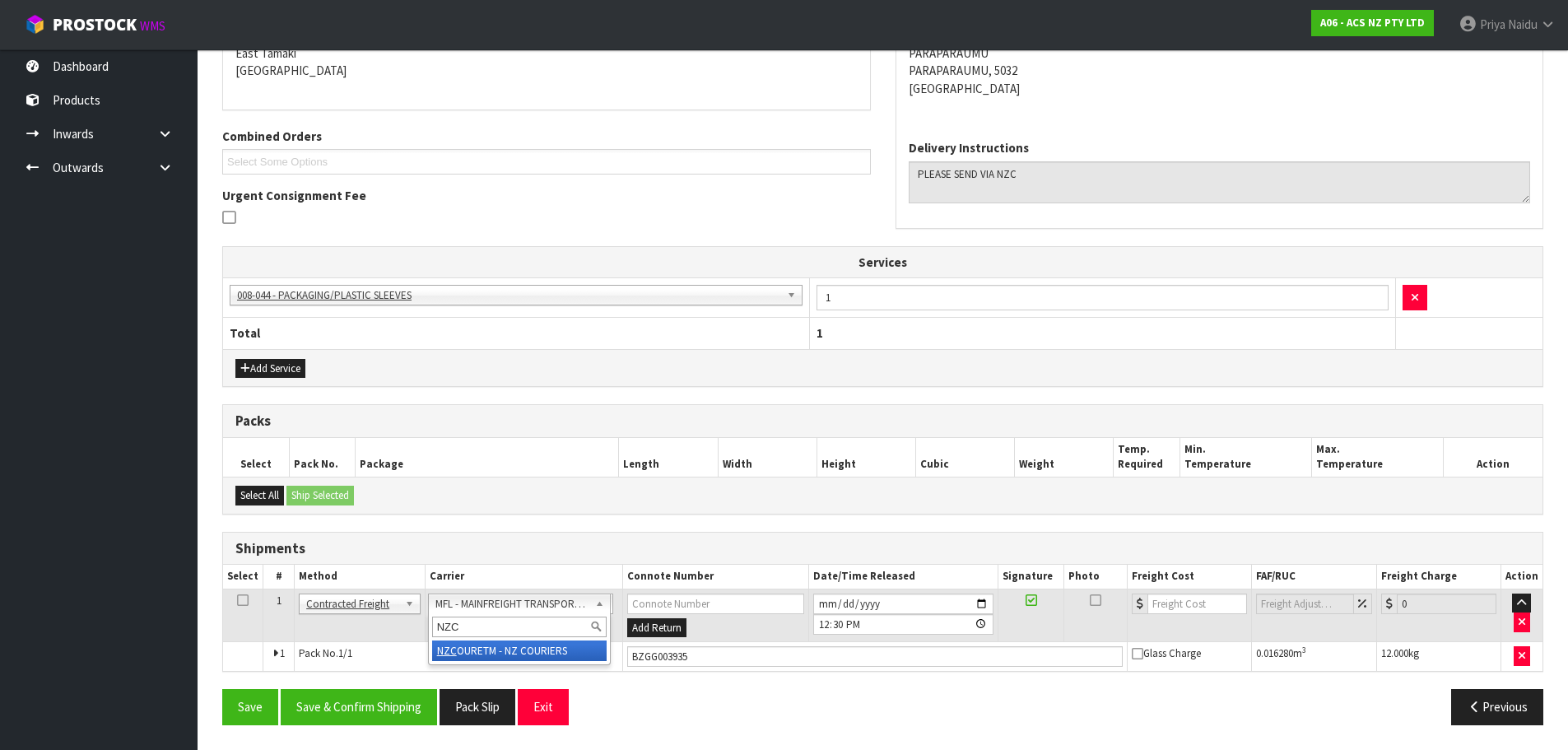
type input "NZC"
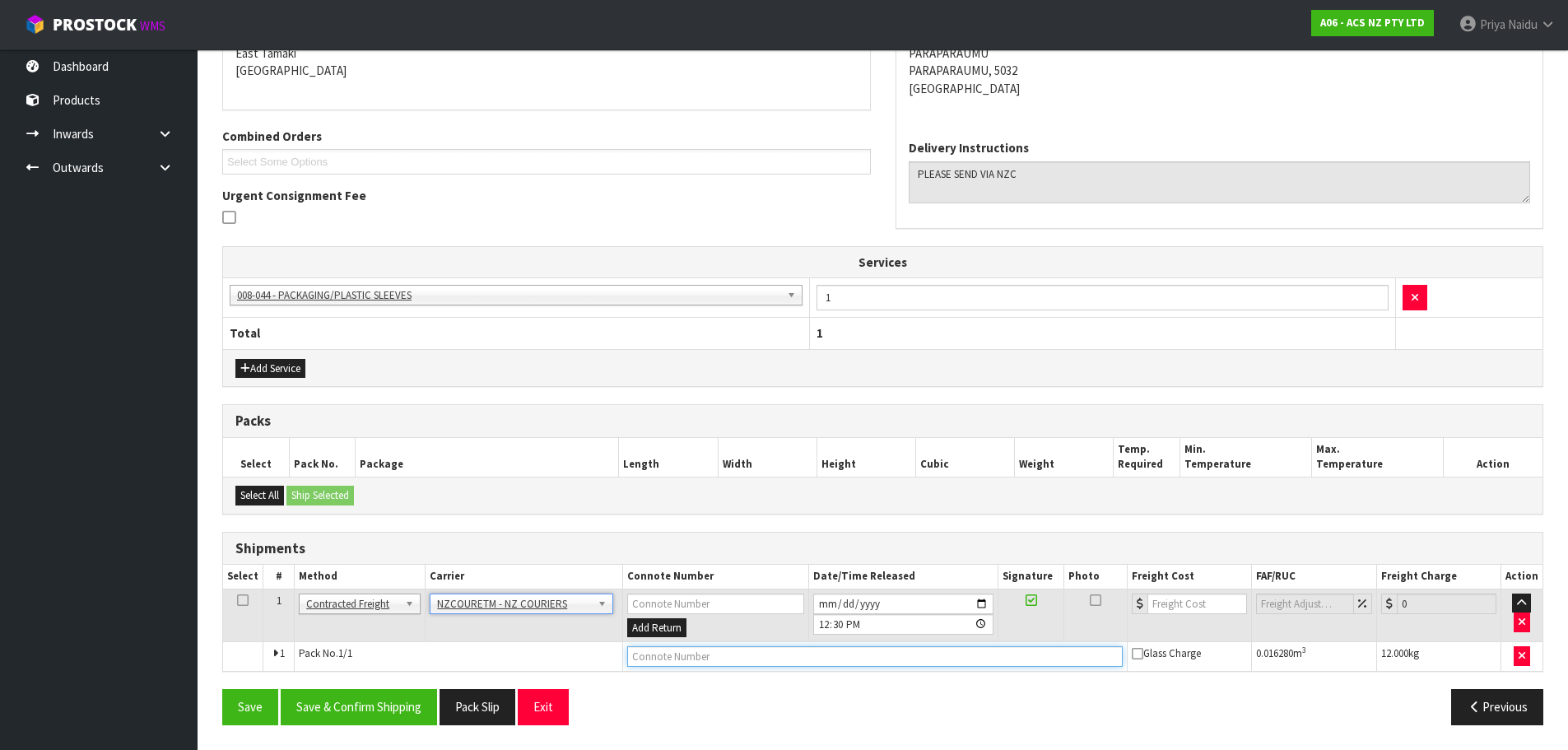
click at [734, 665] on input "text" at bounding box center [875, 657] width 496 height 21
paste input "BZGG003935"
type input "BZGG003935"
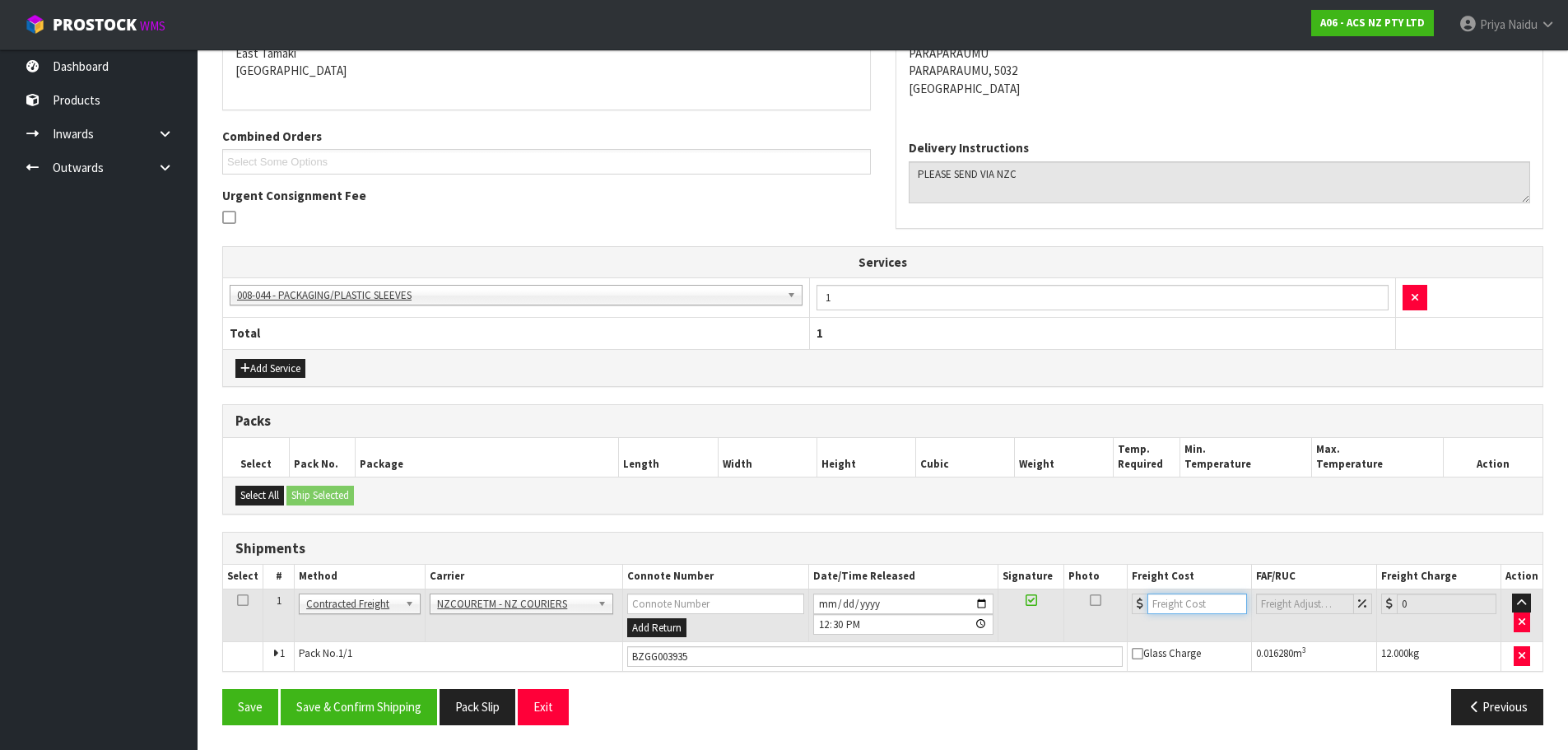
click at [1184, 602] on input "number" at bounding box center [1197, 604] width 99 height 21
type input "10.02"
click at [363, 706] on button "Save & Confirm Shipping" at bounding box center [359, 706] width 157 height 36
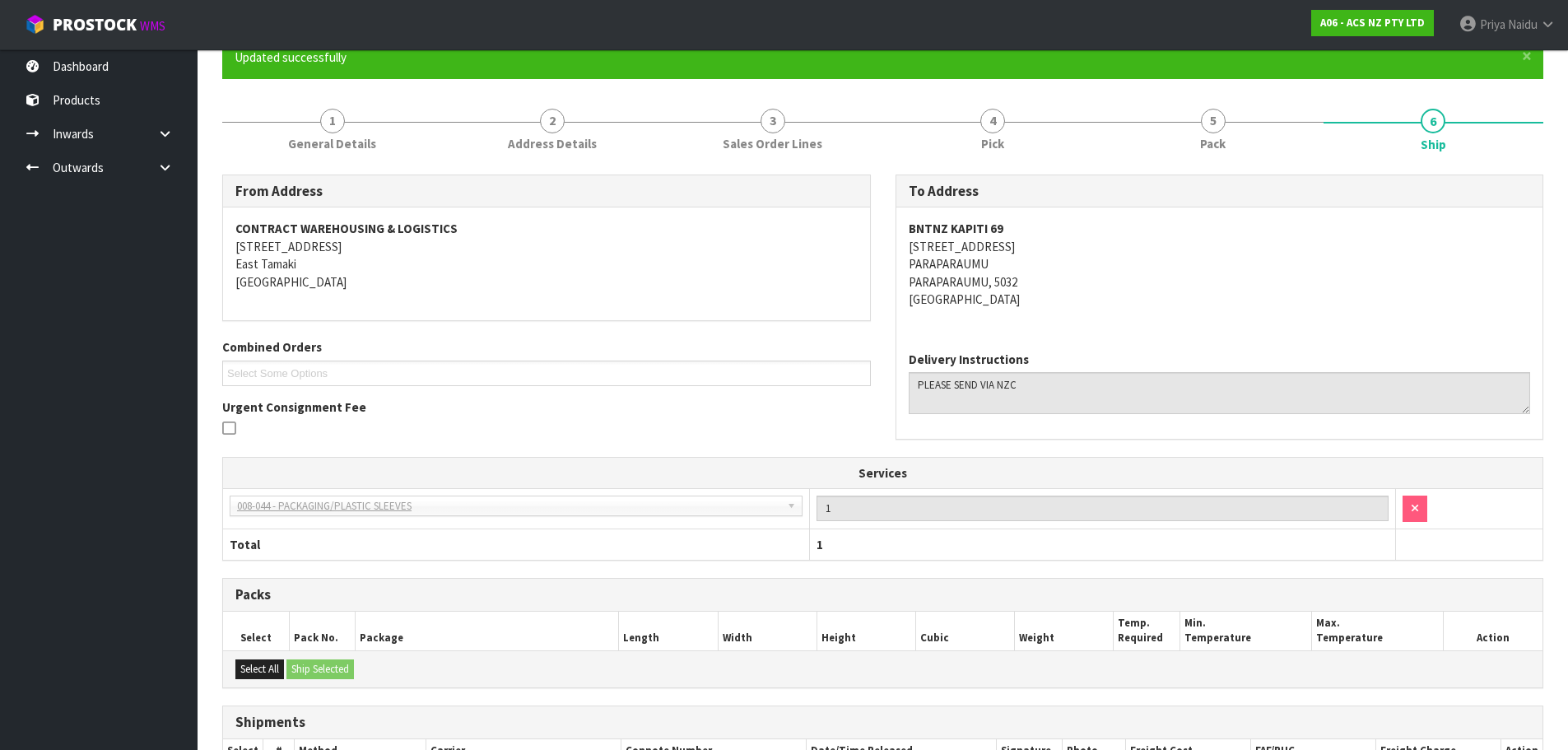
scroll to position [0, 0]
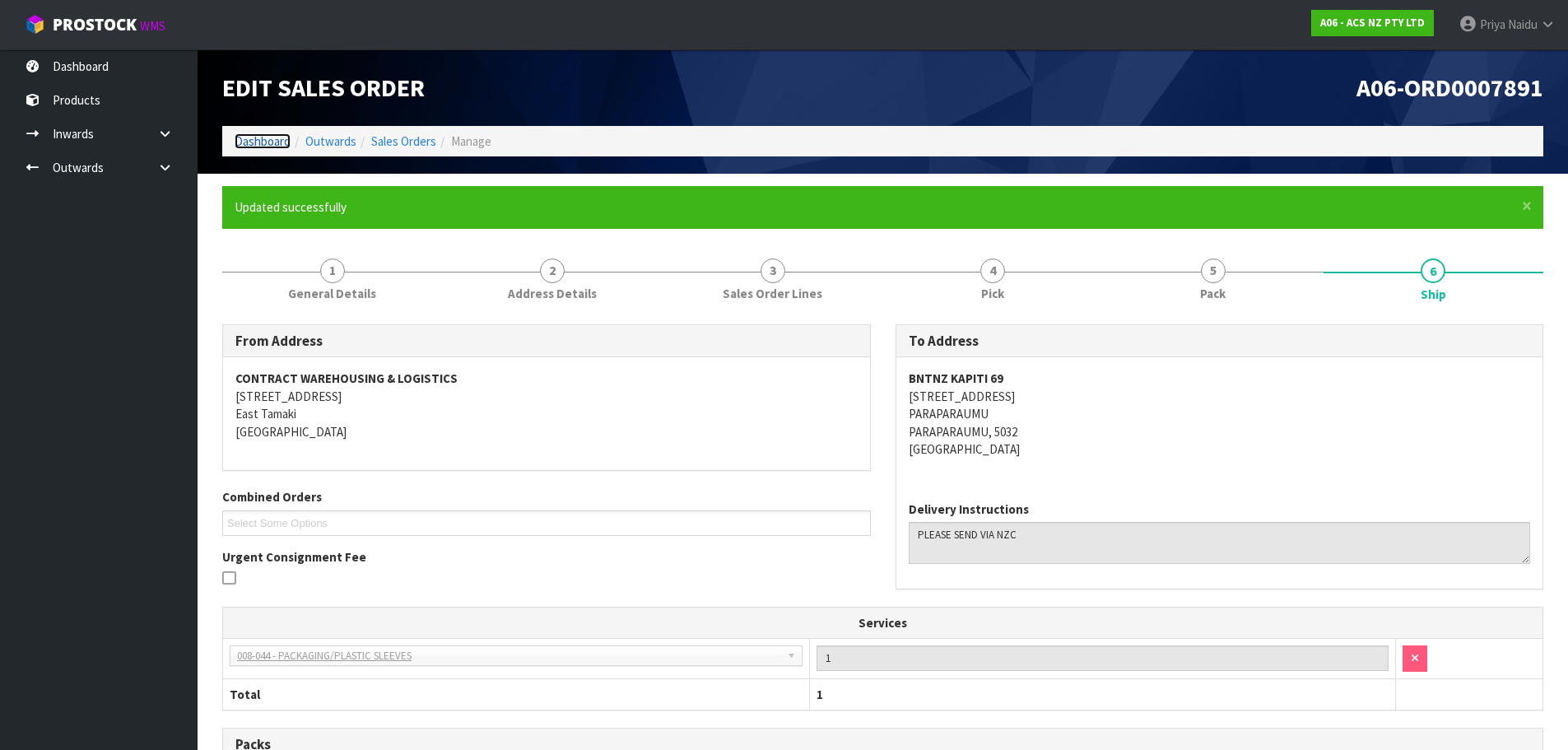
click at [262, 148] on link "Dashboard" at bounding box center [262, 141] width 56 height 16
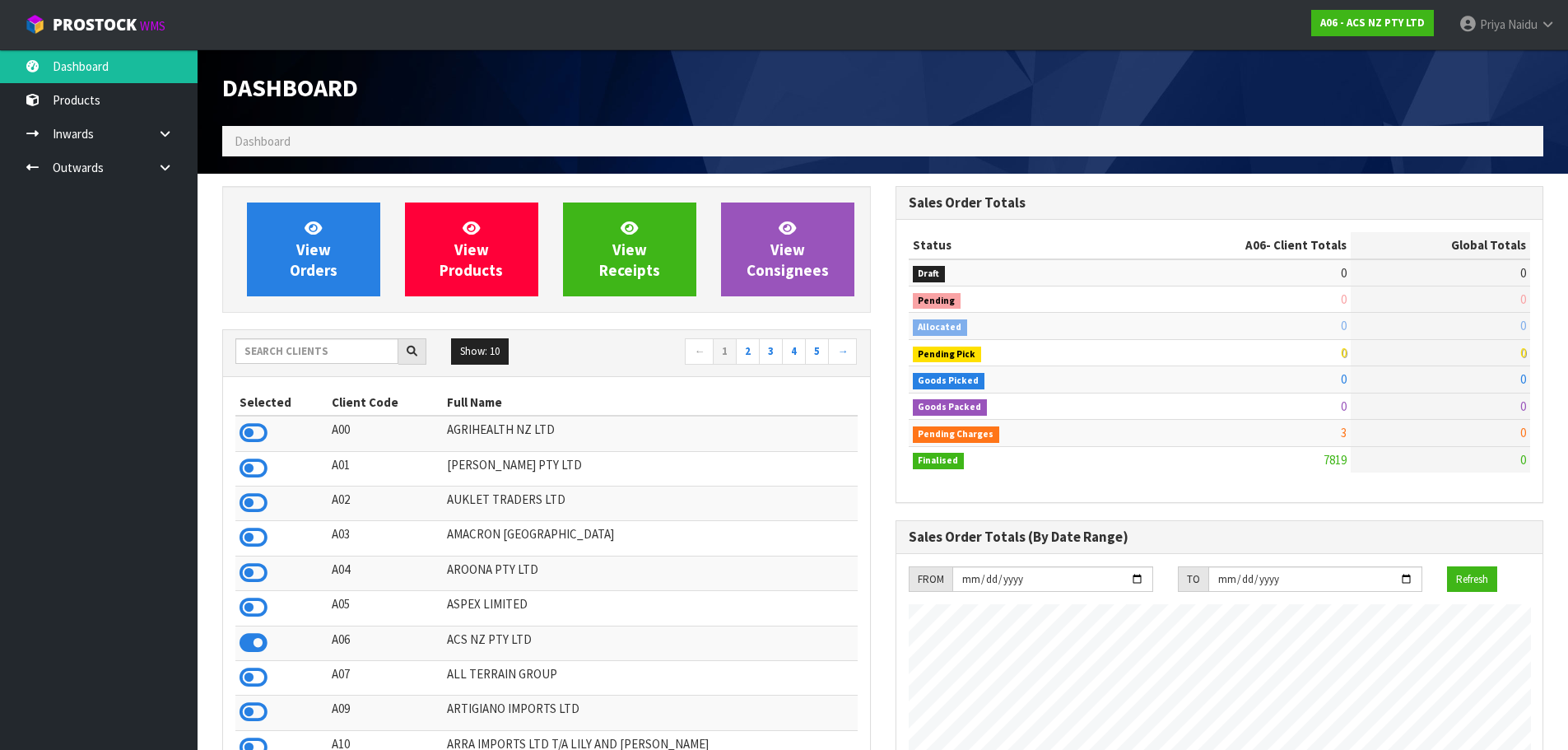
scroll to position [1247, 672]
click at [296, 355] on input "text" at bounding box center [316, 350] width 163 height 25
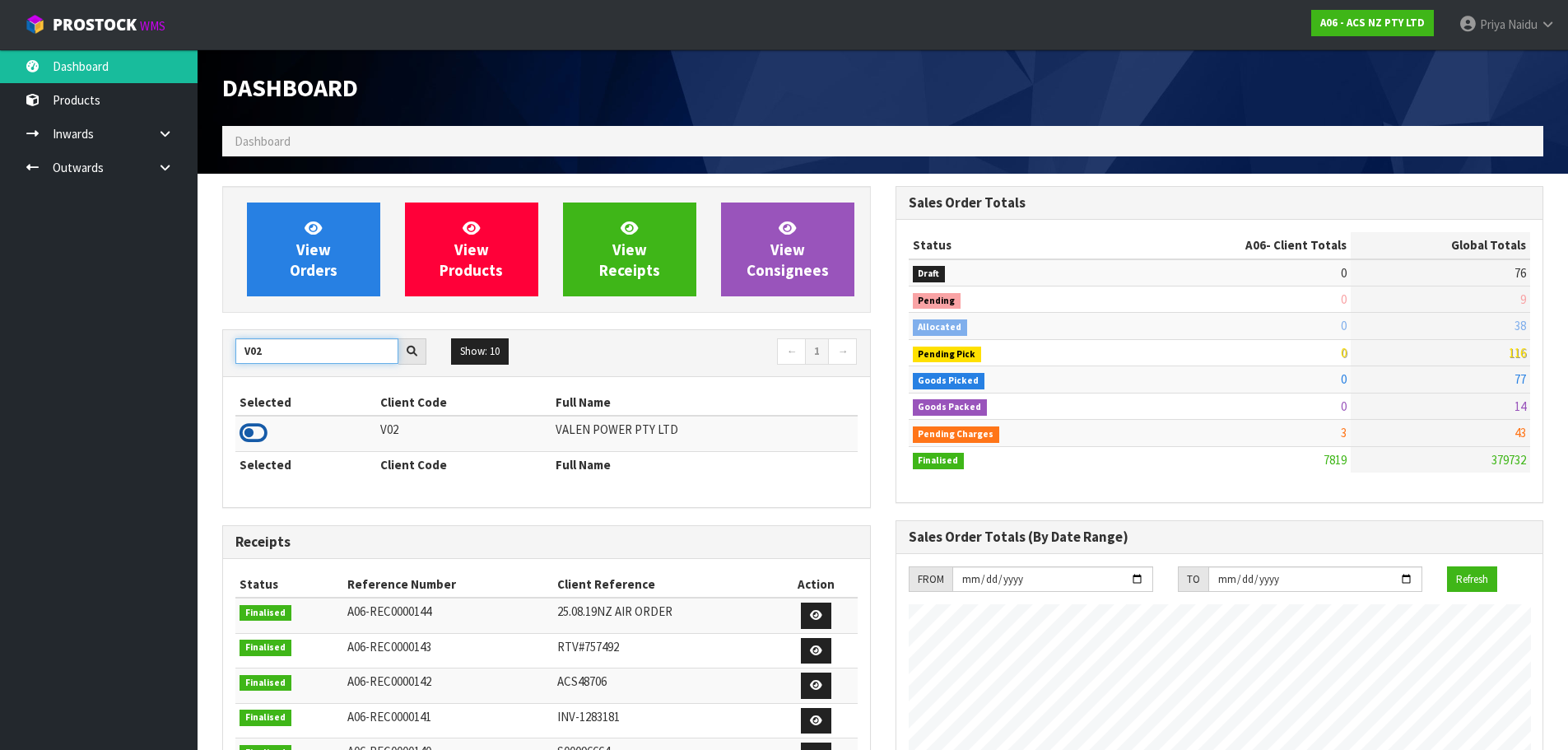
type input "V02"
click at [256, 427] on icon at bounding box center [253, 433] width 28 height 24
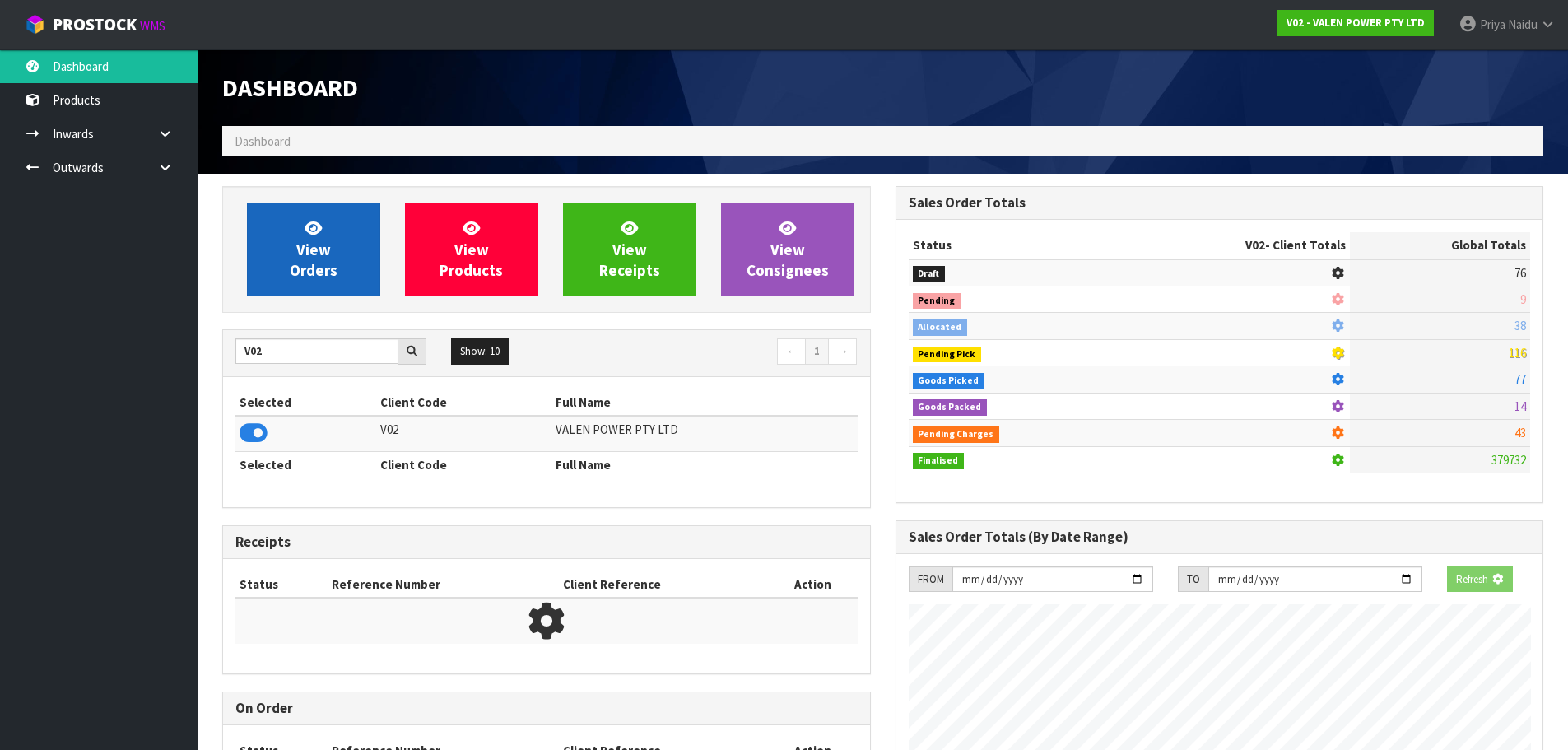
scroll to position [822232, 822615]
drag, startPoint x: 305, startPoint y: 250, endPoint x: 315, endPoint y: 246, distance: 10.8
click at [305, 250] on span "View Orders" at bounding box center [314, 248] width 48 height 62
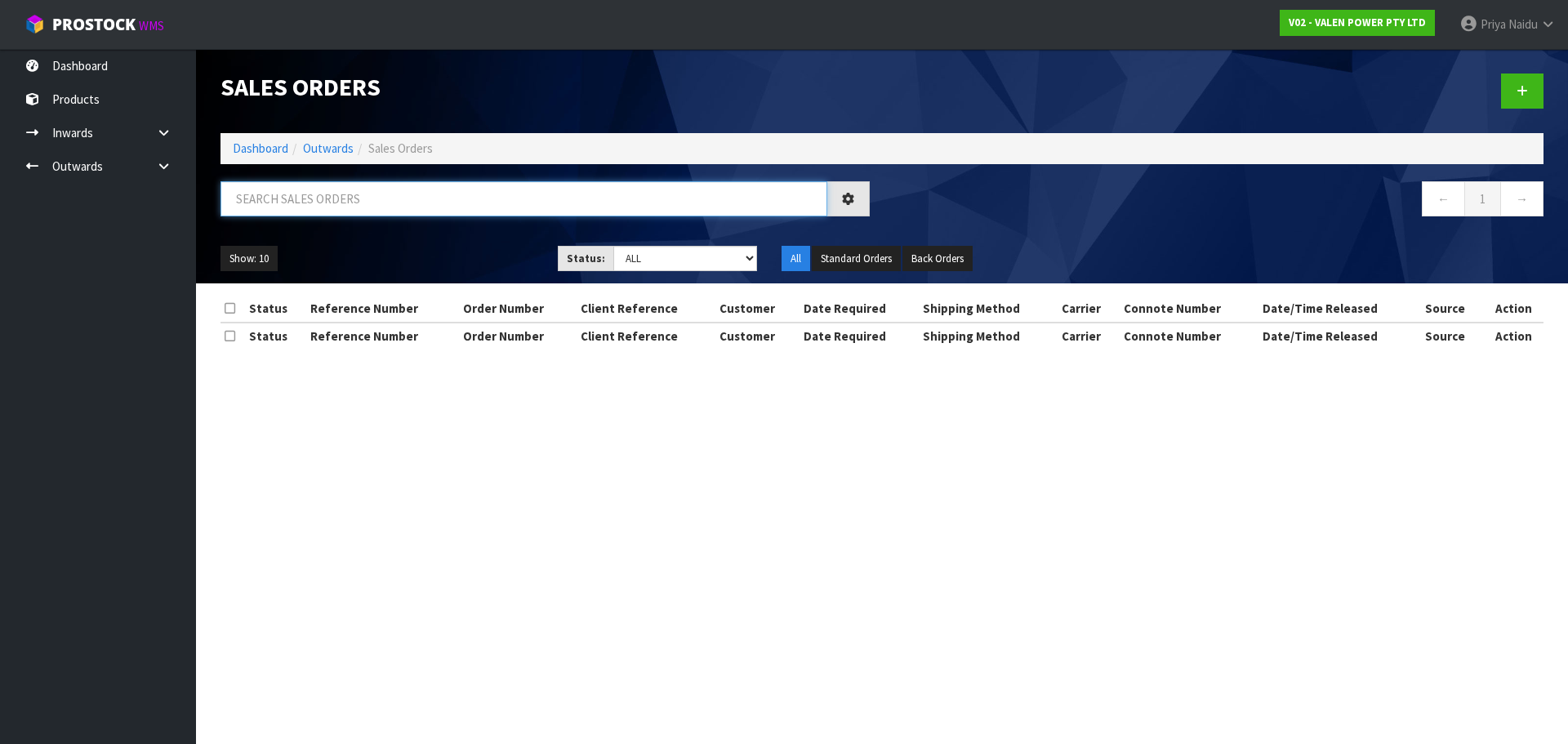
click at [359, 213] on input "text" at bounding box center [524, 199] width 606 height 35
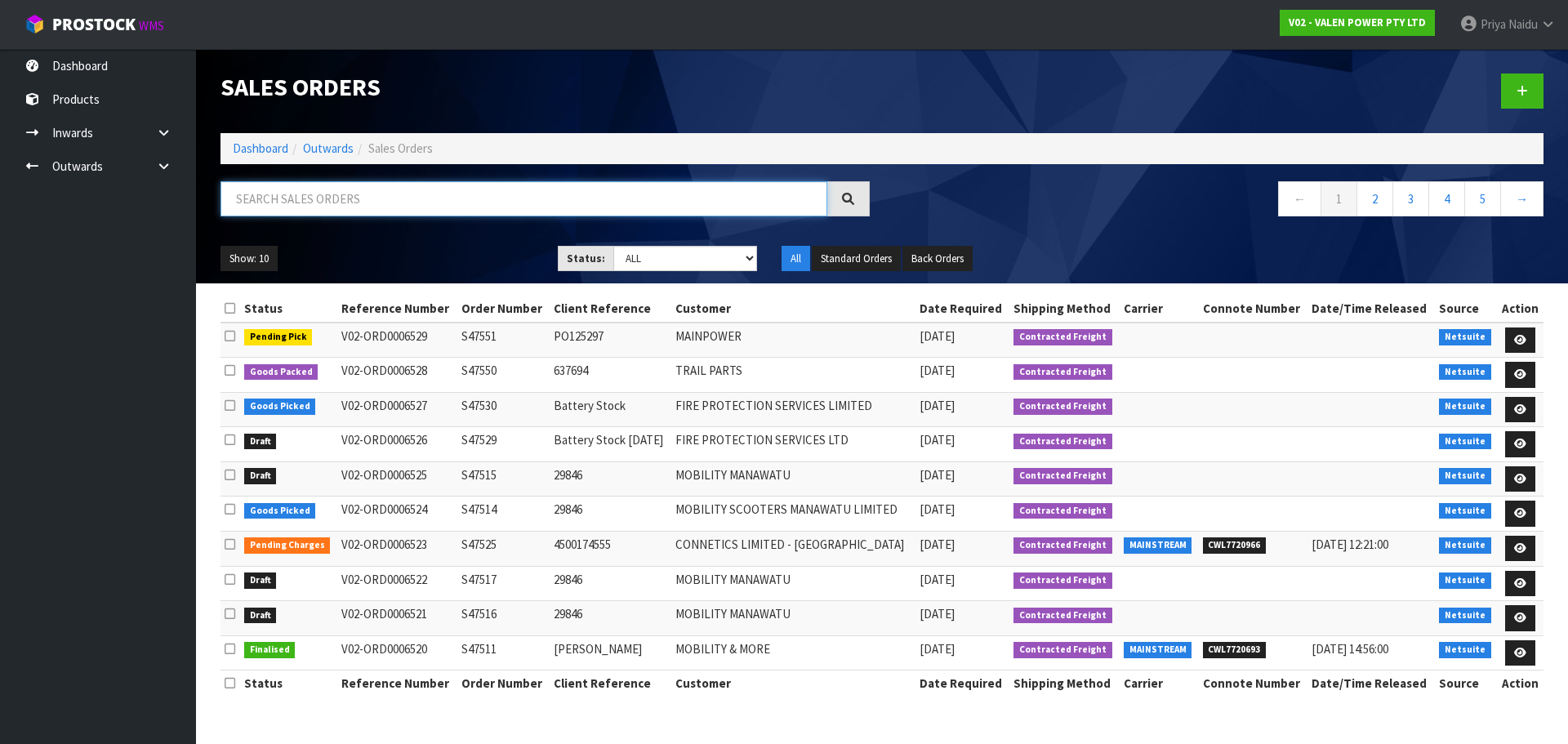
drag, startPoint x: 264, startPoint y: 206, endPoint x: 254, endPoint y: 214, distance: 12.8
click at [264, 206] on input "text" at bounding box center [524, 199] width 606 height 35
type input "6528"
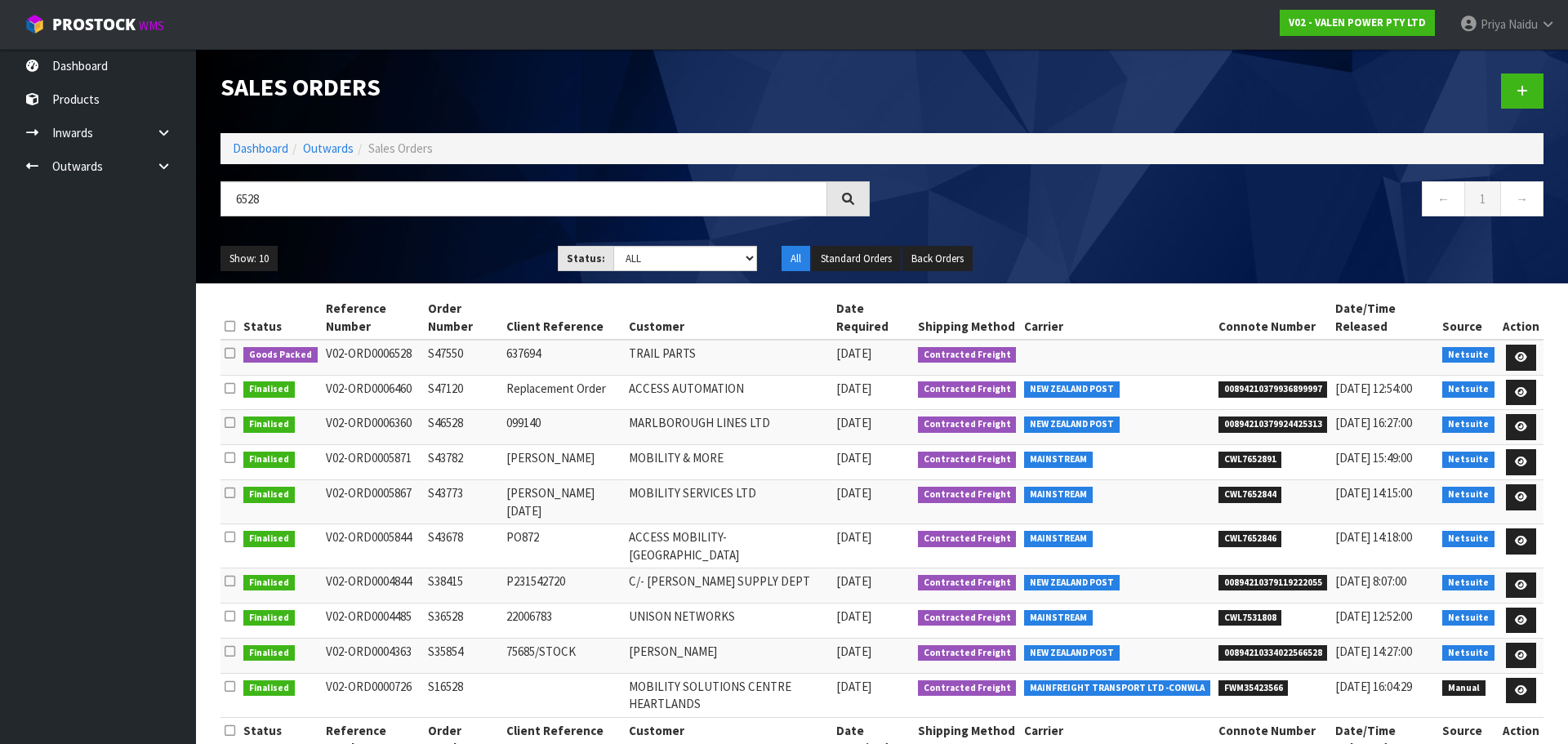
click at [384, 237] on div "Show: 10 5 10 25 50 Status: Draft Pending Allocated Pending Pick Goods Picked G…" at bounding box center [881, 258] width 1347 height 51
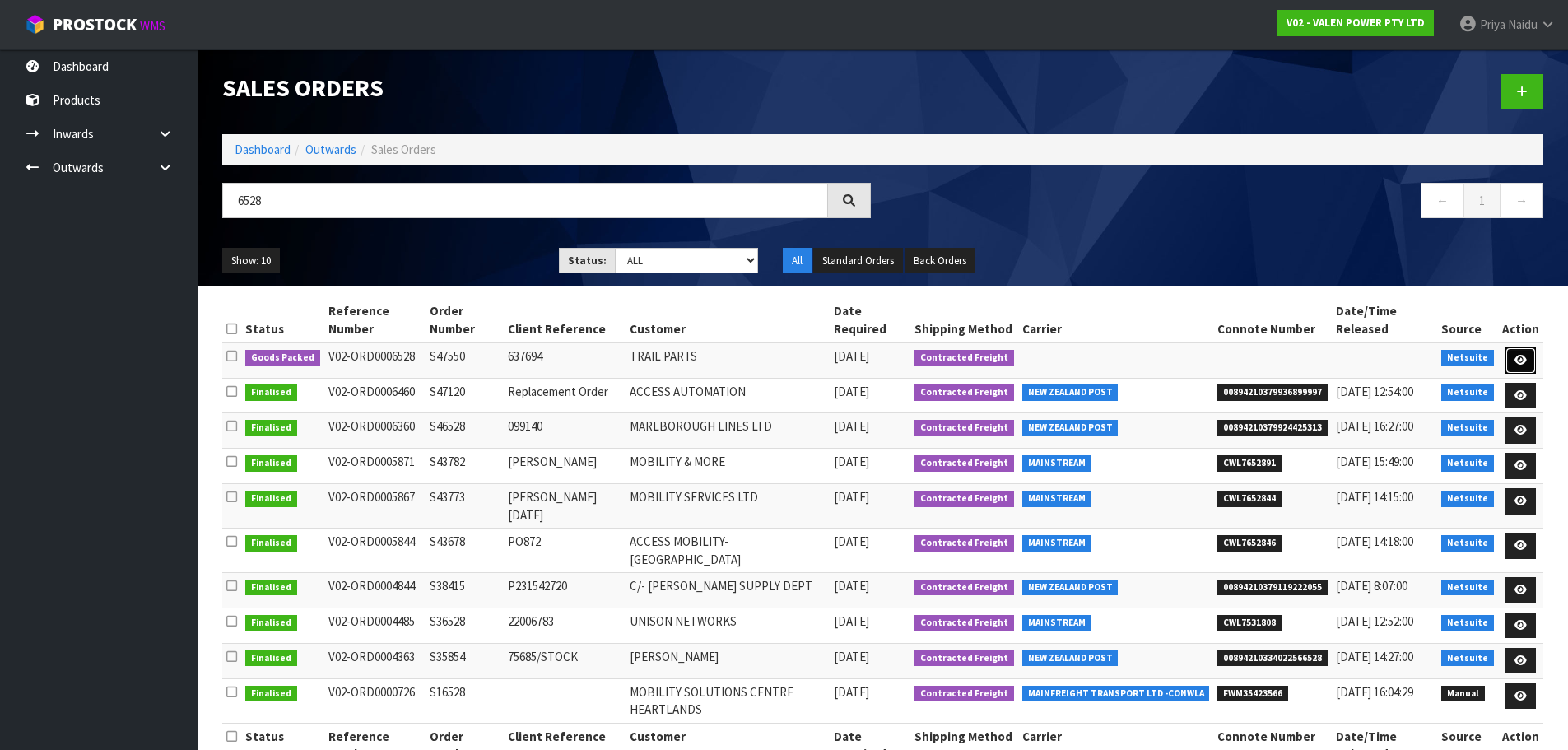
click at [1524, 357] on icon at bounding box center [1521, 360] width 12 height 10
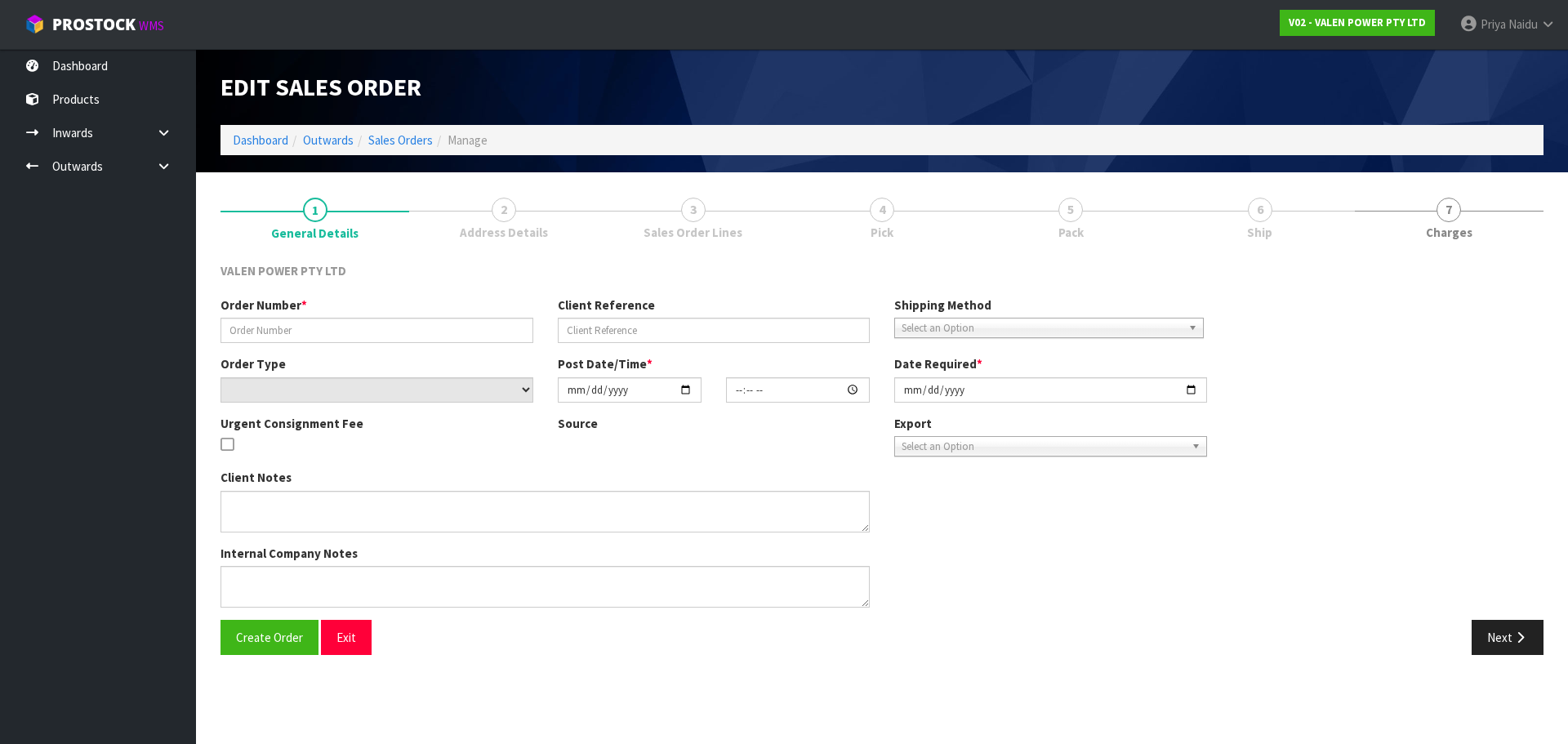
type input "S47550"
type input "637694"
select select "number:0"
type input "[DATE]"
type input "18:15:07.000"
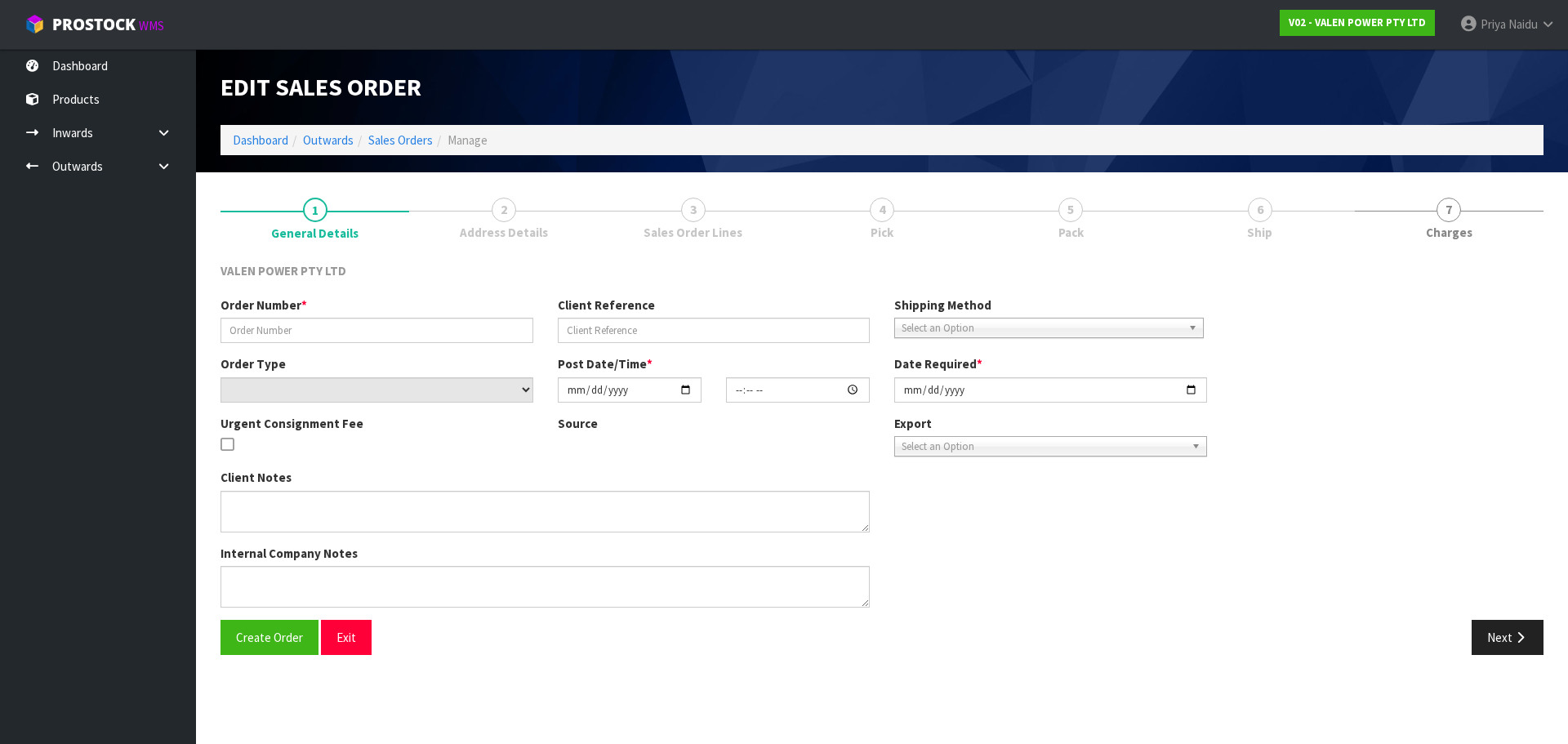
type input "[DATE]"
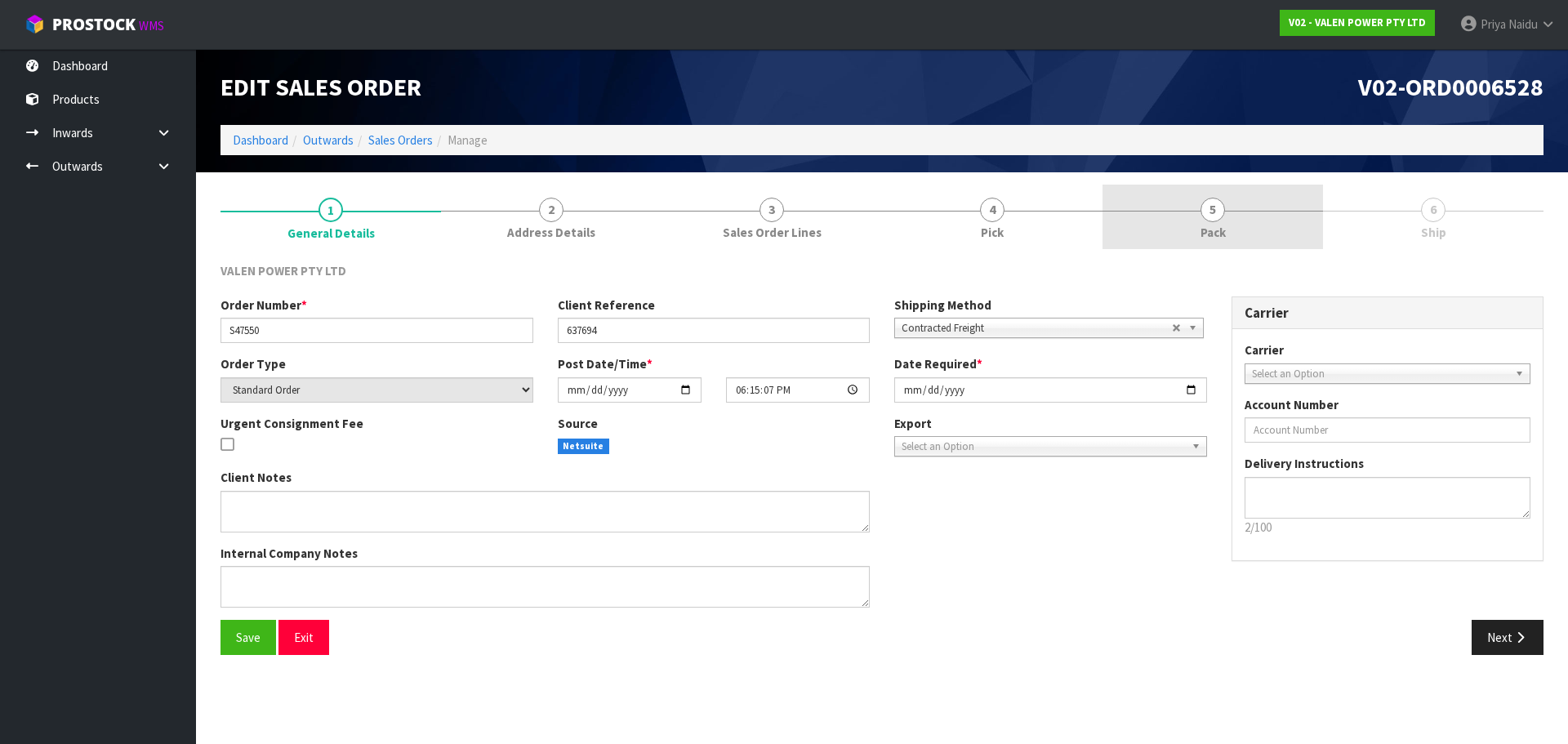
click at [1216, 220] on span "5" at bounding box center [1212, 210] width 24 height 24
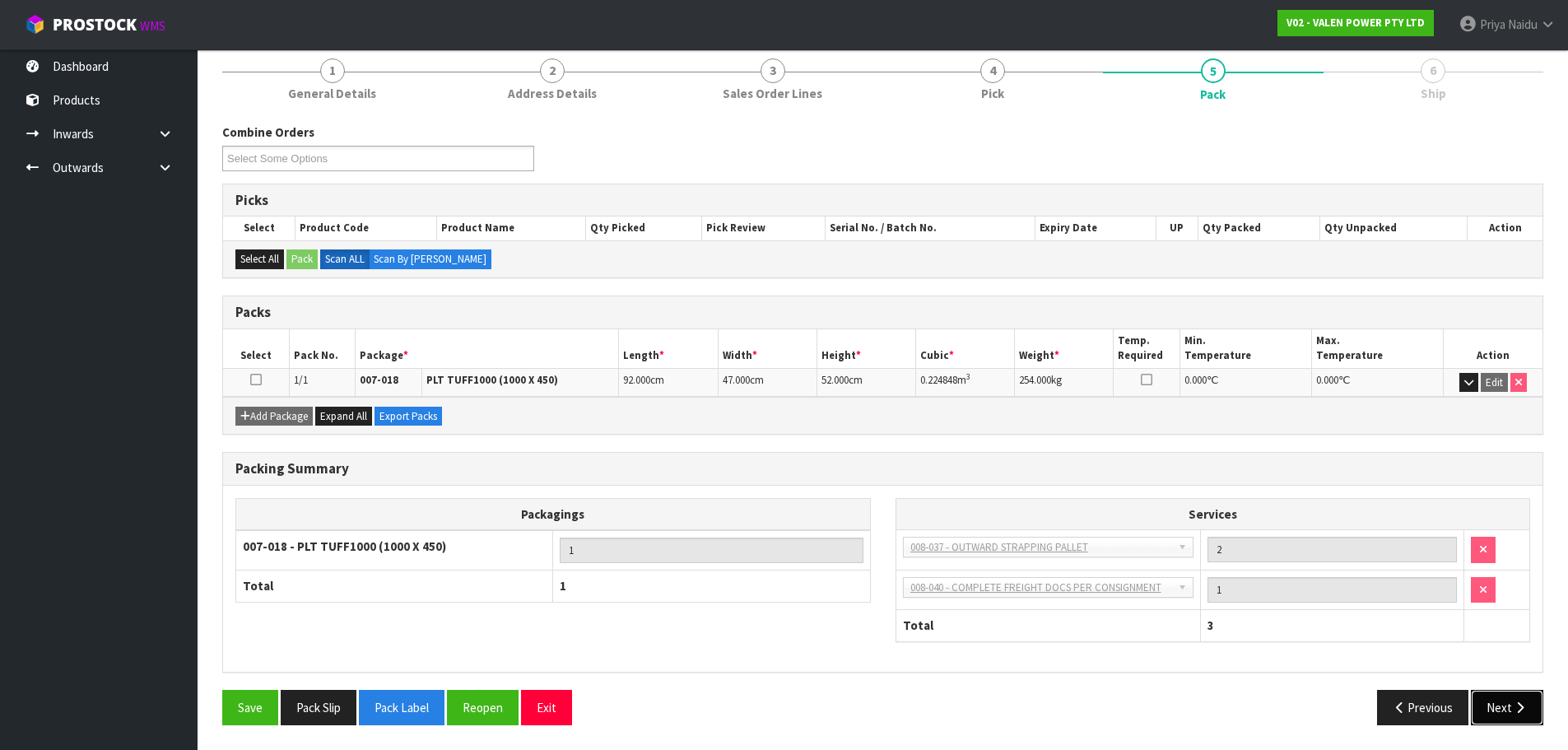
click at [1502, 705] on button "Next" at bounding box center [1507, 707] width 72 height 36
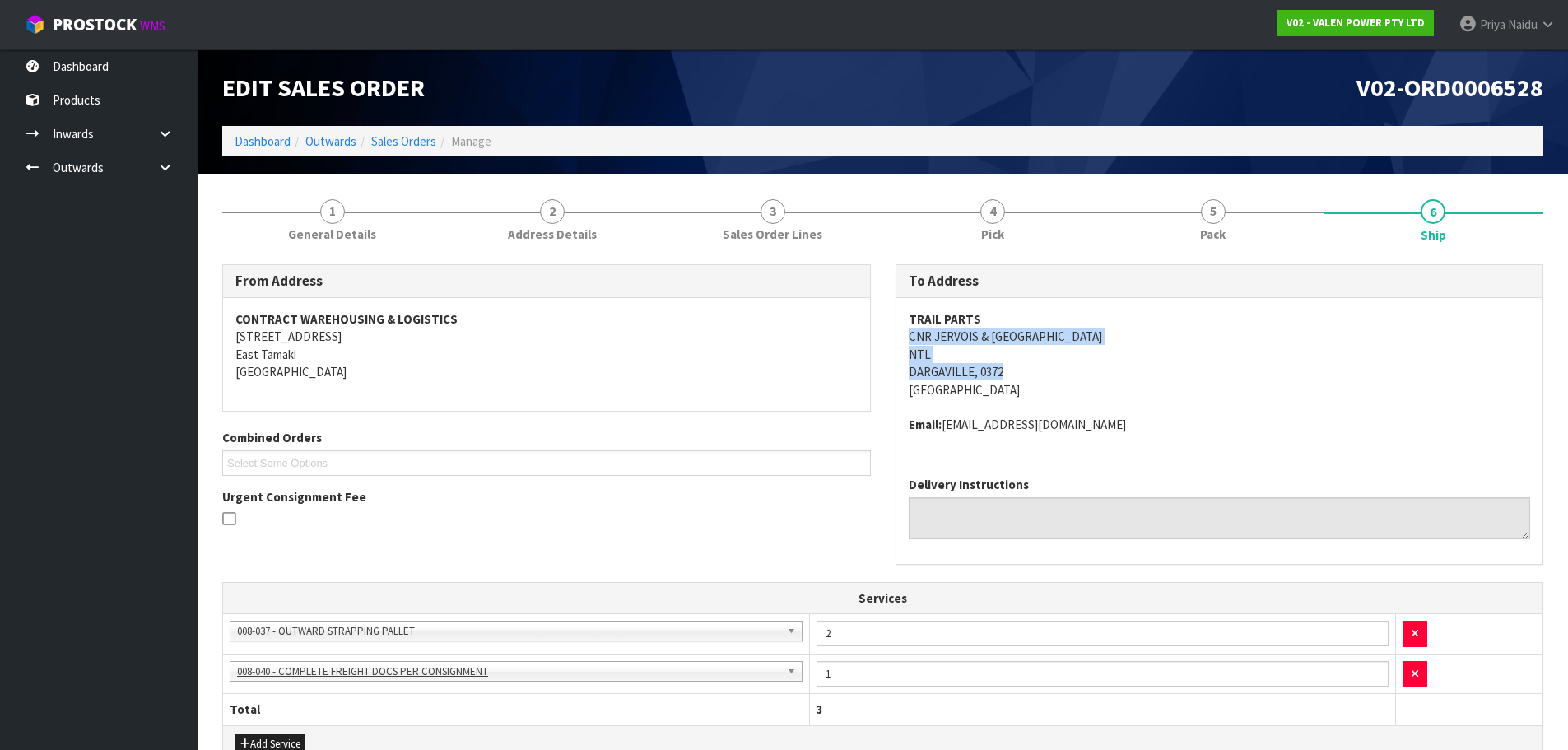
drag, startPoint x: 906, startPoint y: 342, endPoint x: 1086, endPoint y: 365, distance: 181.5
click at [1086, 365] on div "TRAIL PARTS CNR [GEOGRAPHIC_DATA] NTL DARGAVILLE, 0372 [GEOGRAPHIC_DATA] Email:…" at bounding box center [1220, 381] width 647 height 166
click at [1191, 389] on address "TRAIL PARTS CNR JERVOIS & [GEOGRAPHIC_DATA] NTL DARGAVILLE, 0372 [GEOGRAPHIC_DA…" at bounding box center [1220, 354] width 622 height 88
drag, startPoint x: 903, startPoint y: 337, endPoint x: 881, endPoint y: 358, distance: 30.4
click at [1091, 337] on div "TRAIL PARTS CNR [GEOGRAPHIC_DATA] NTL DARGAVILLE, 0372 [GEOGRAPHIC_DATA] Email:…" at bounding box center [1220, 381] width 647 height 166
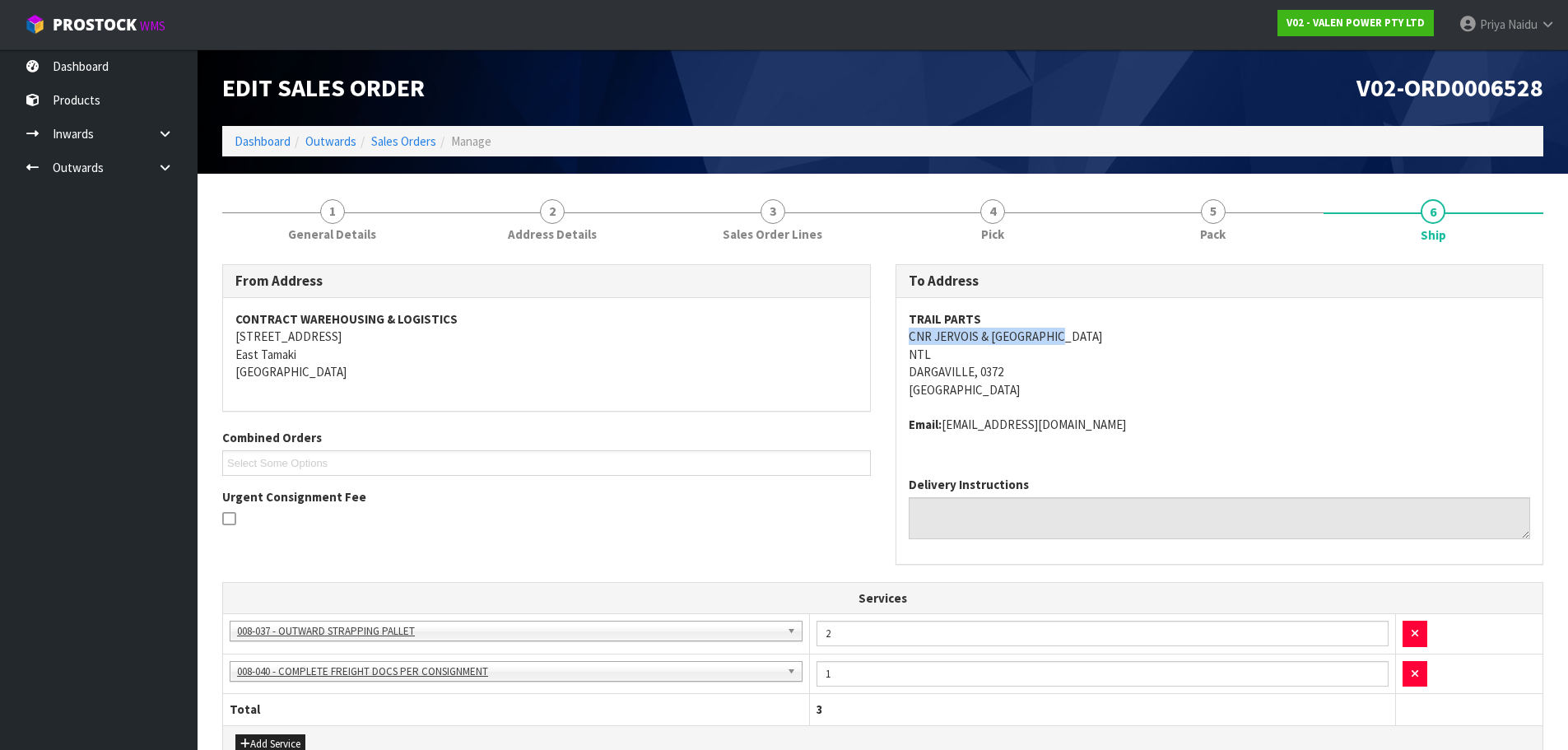
click at [1173, 378] on address "TRAIL PARTS CNR JERVOIS & [GEOGRAPHIC_DATA] NTL DARGAVILLE, 0372 [GEOGRAPHIC_DA…" at bounding box center [1220, 354] width 622 height 88
drag, startPoint x: 907, startPoint y: 319, endPoint x: 962, endPoint y: 314, distance: 55.2
click at [1004, 314] on div "TRAIL PARTS CNR [GEOGRAPHIC_DATA] NTL DARGAVILLE, 0372 [GEOGRAPHIC_DATA] Email:…" at bounding box center [1220, 381] width 647 height 166
drag, startPoint x: 902, startPoint y: 412, endPoint x: 1131, endPoint y: 428, distance: 229.6
click at [1131, 428] on div "TRAIL PARTS CNR [GEOGRAPHIC_DATA] NTL DARGAVILLE, 0372 [GEOGRAPHIC_DATA] Email:…" at bounding box center [1220, 381] width 647 height 166
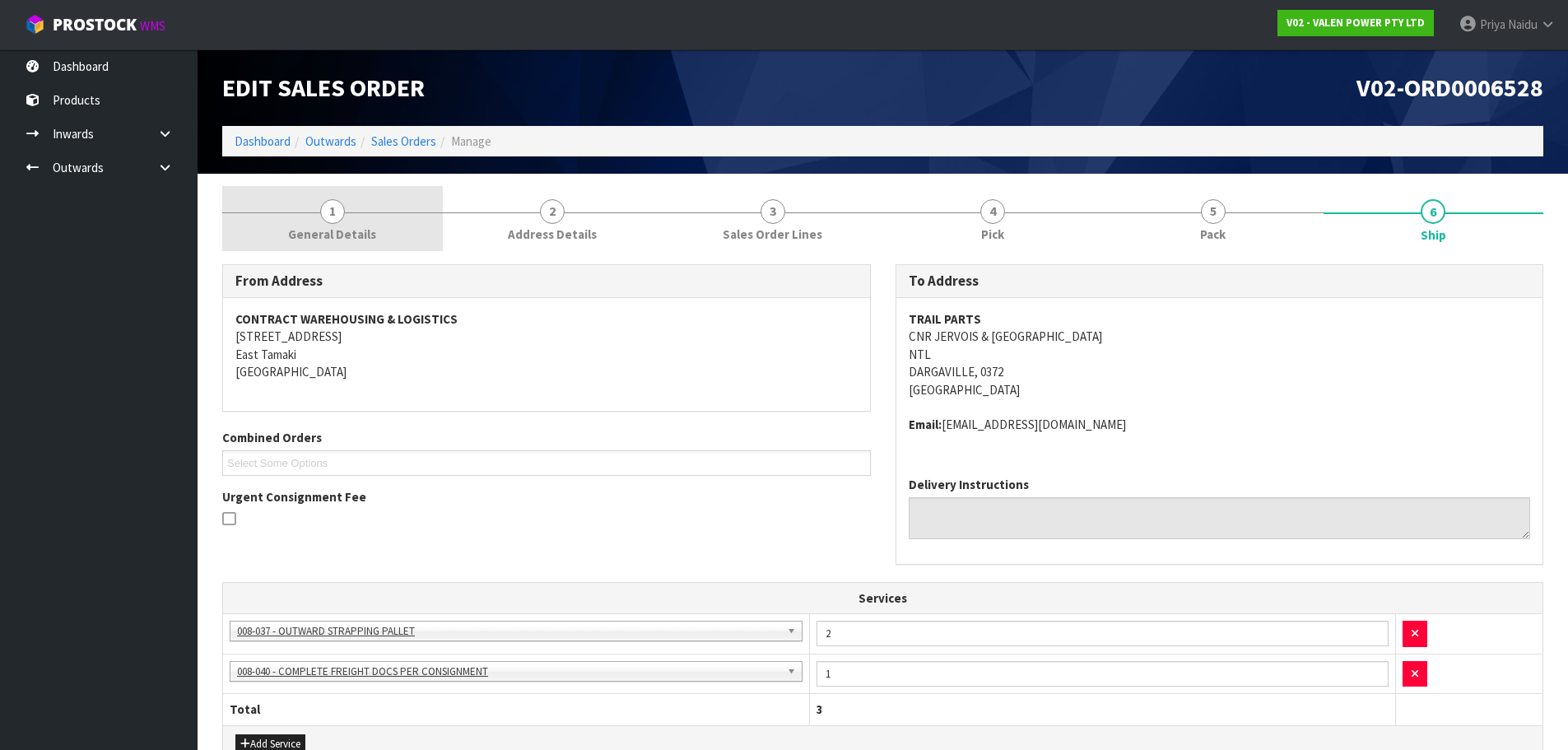
click at [363, 222] on link "1 General Details" at bounding box center [332, 219] width 220 height 65
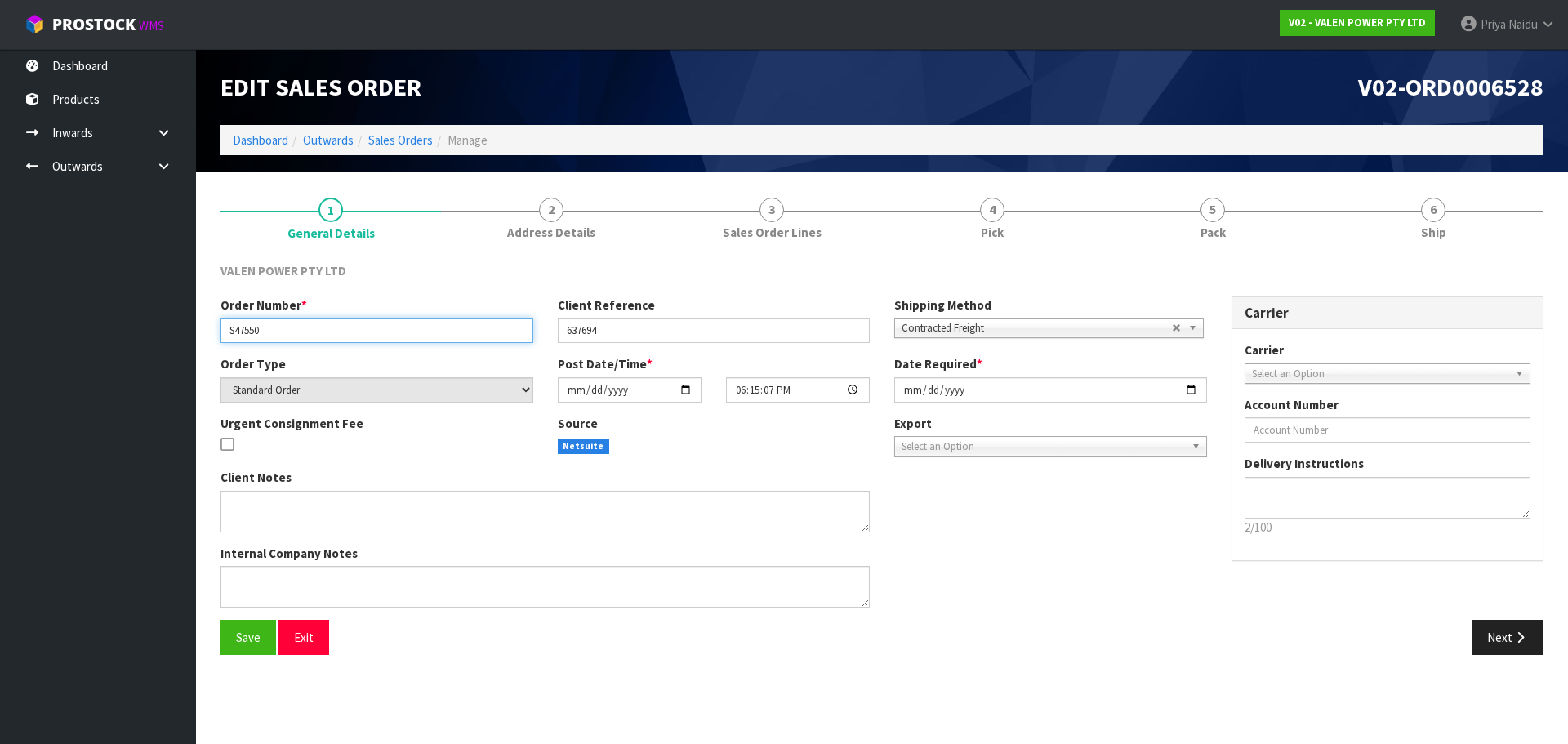
drag, startPoint x: 225, startPoint y: 326, endPoint x: 282, endPoint y: 325, distance: 57.0
click at [282, 325] on input "S47550" at bounding box center [377, 330] width 313 height 25
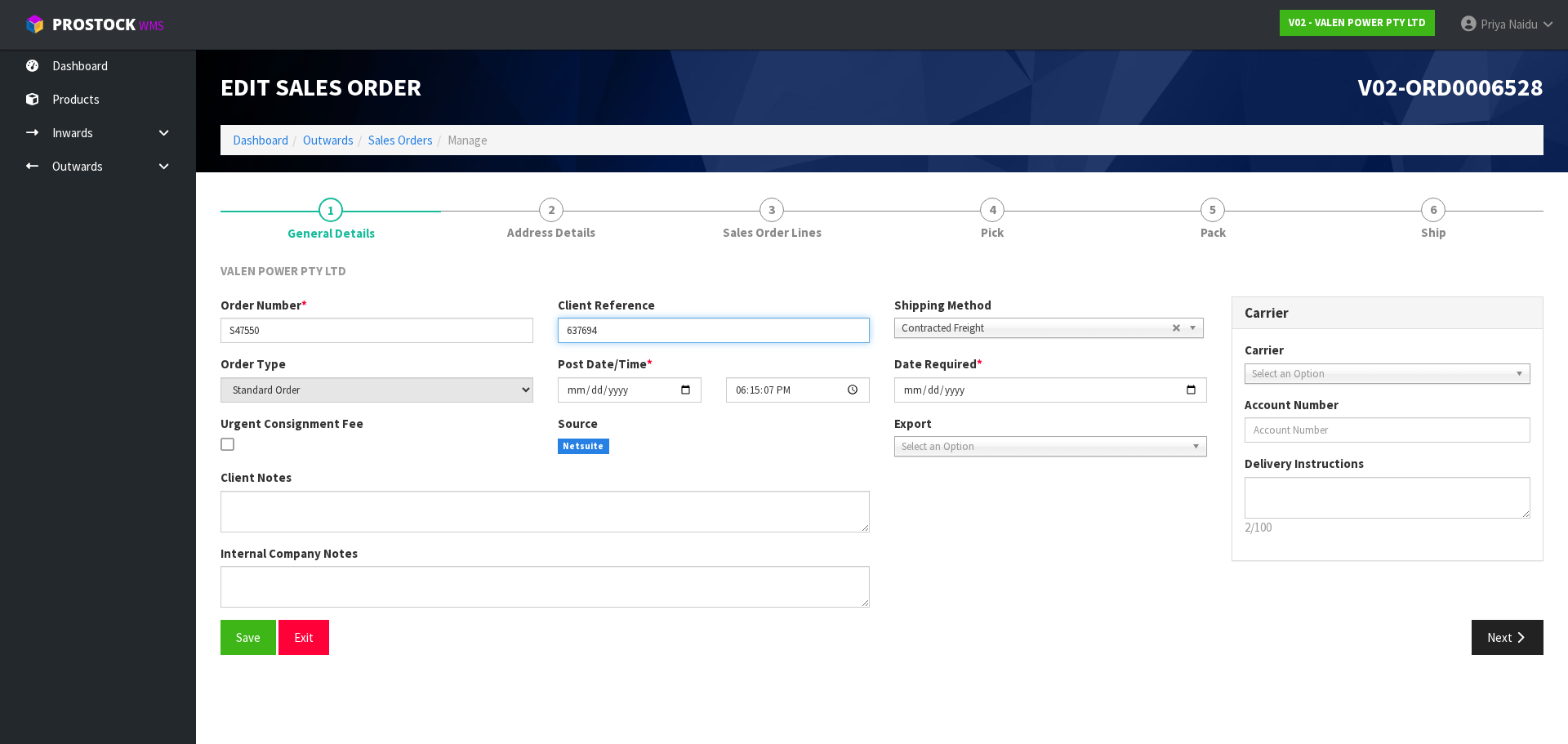
drag, startPoint x: 563, startPoint y: 334, endPoint x: 605, endPoint y: 334, distance: 42.0
click at [605, 334] on input "637694" at bounding box center [714, 330] width 313 height 25
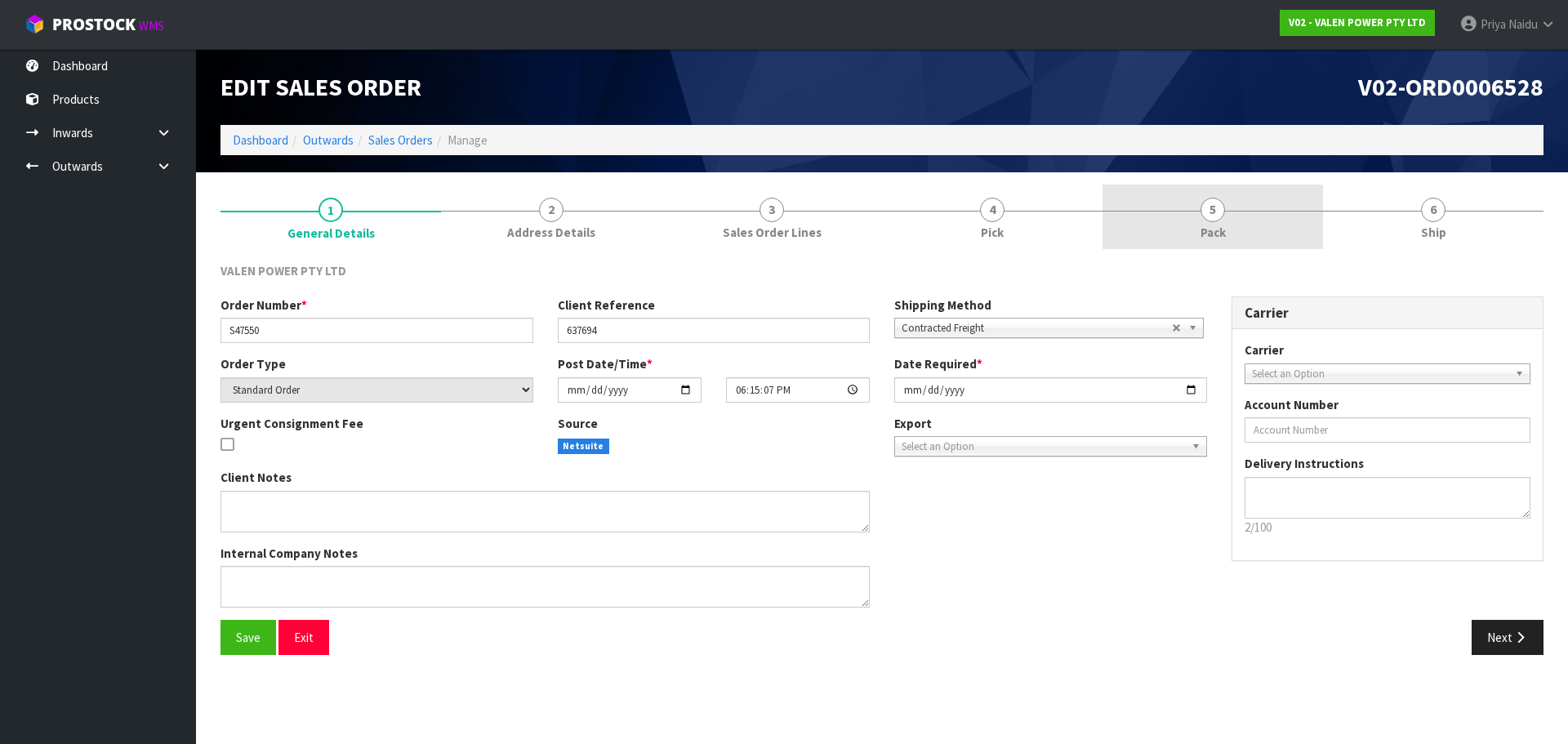
drag, startPoint x: 1194, startPoint y: 245, endPoint x: 1183, endPoint y: 248, distance: 11.4
click at [1194, 245] on link "5 Pack" at bounding box center [1212, 217] width 220 height 65
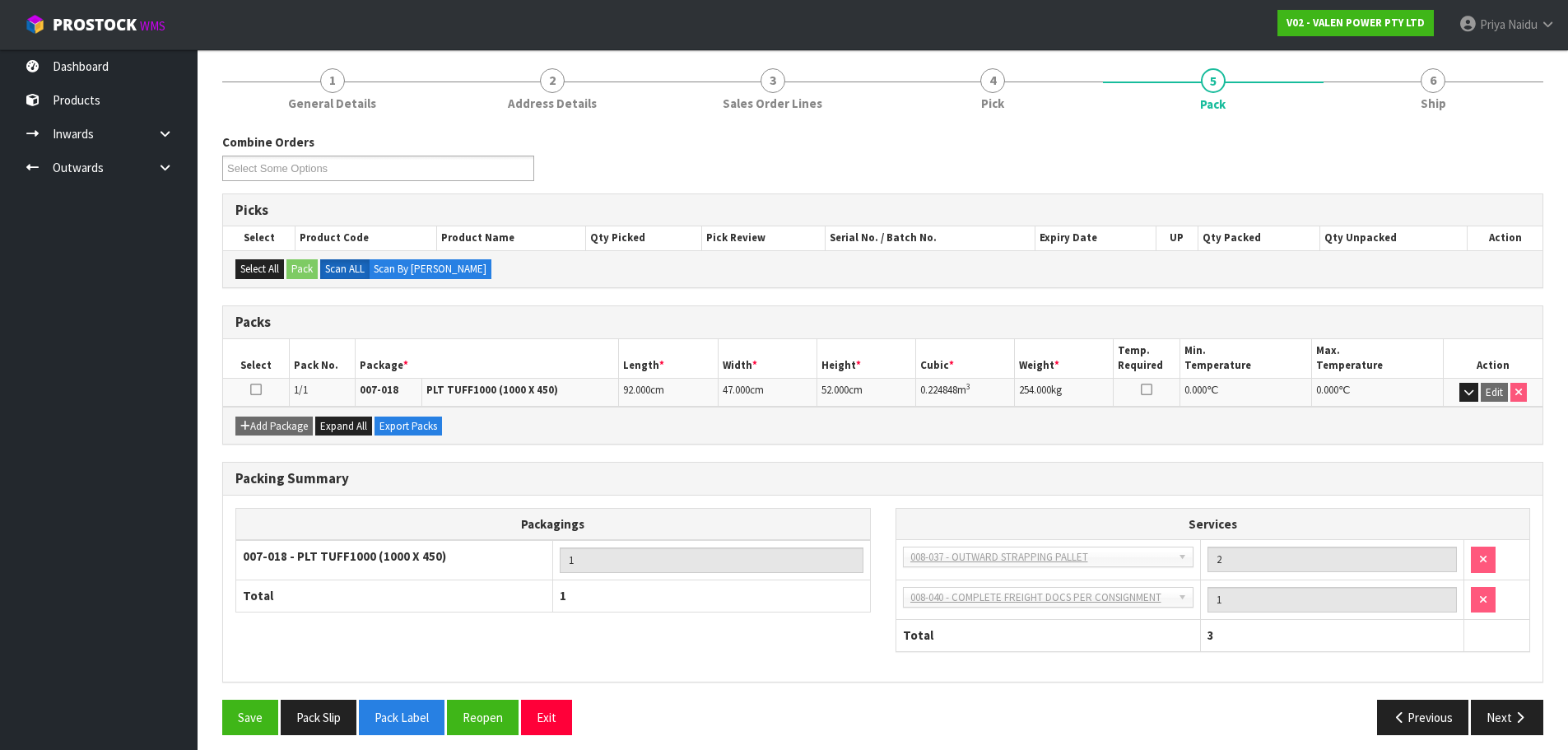
scroll to position [141, 0]
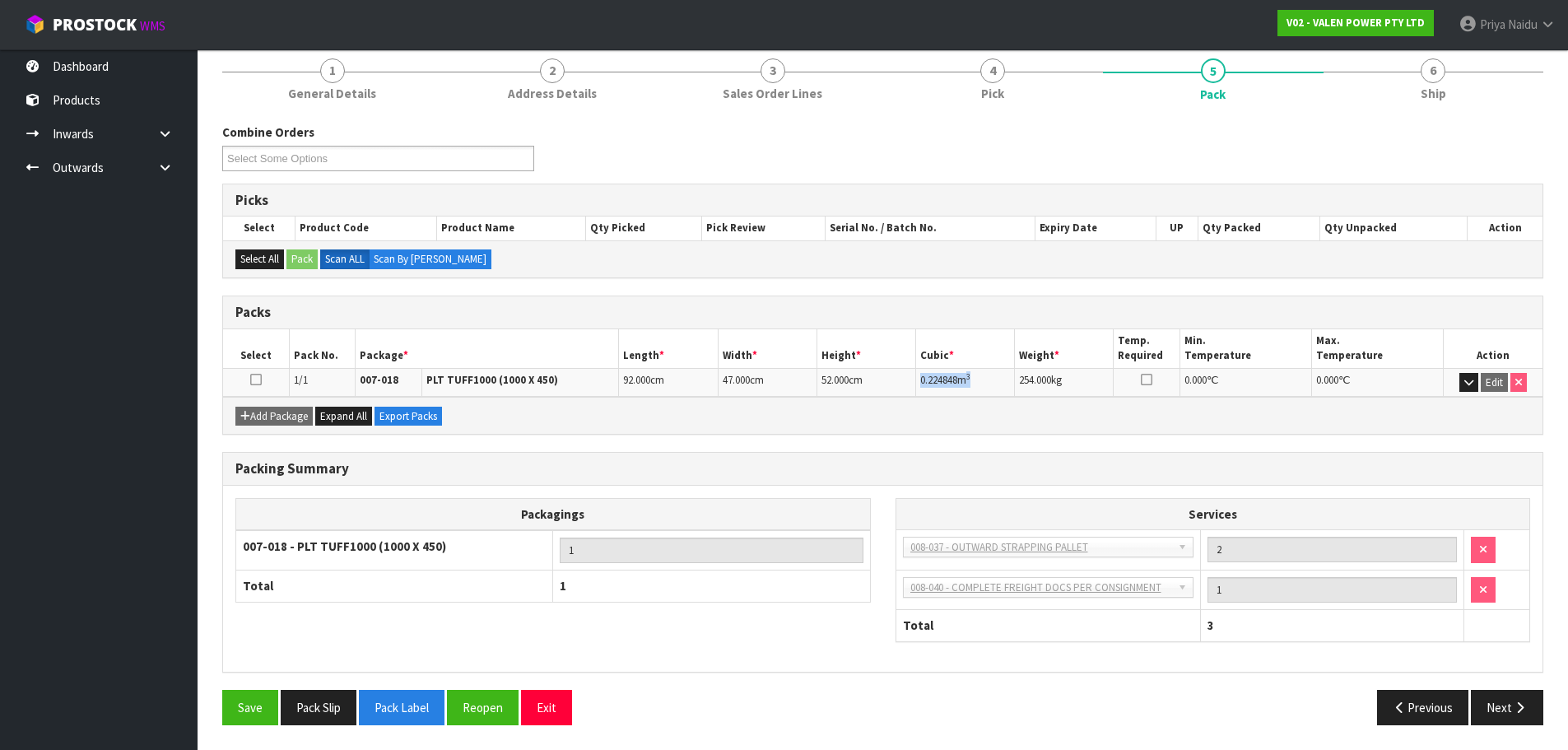
drag, startPoint x: 919, startPoint y: 380, endPoint x: 986, endPoint y: 377, distance: 67.1
click at [986, 377] on td "0.224848 m 3" at bounding box center [965, 382] width 98 height 29
click at [1434, 83] on span "6" at bounding box center [1433, 71] width 24 height 24
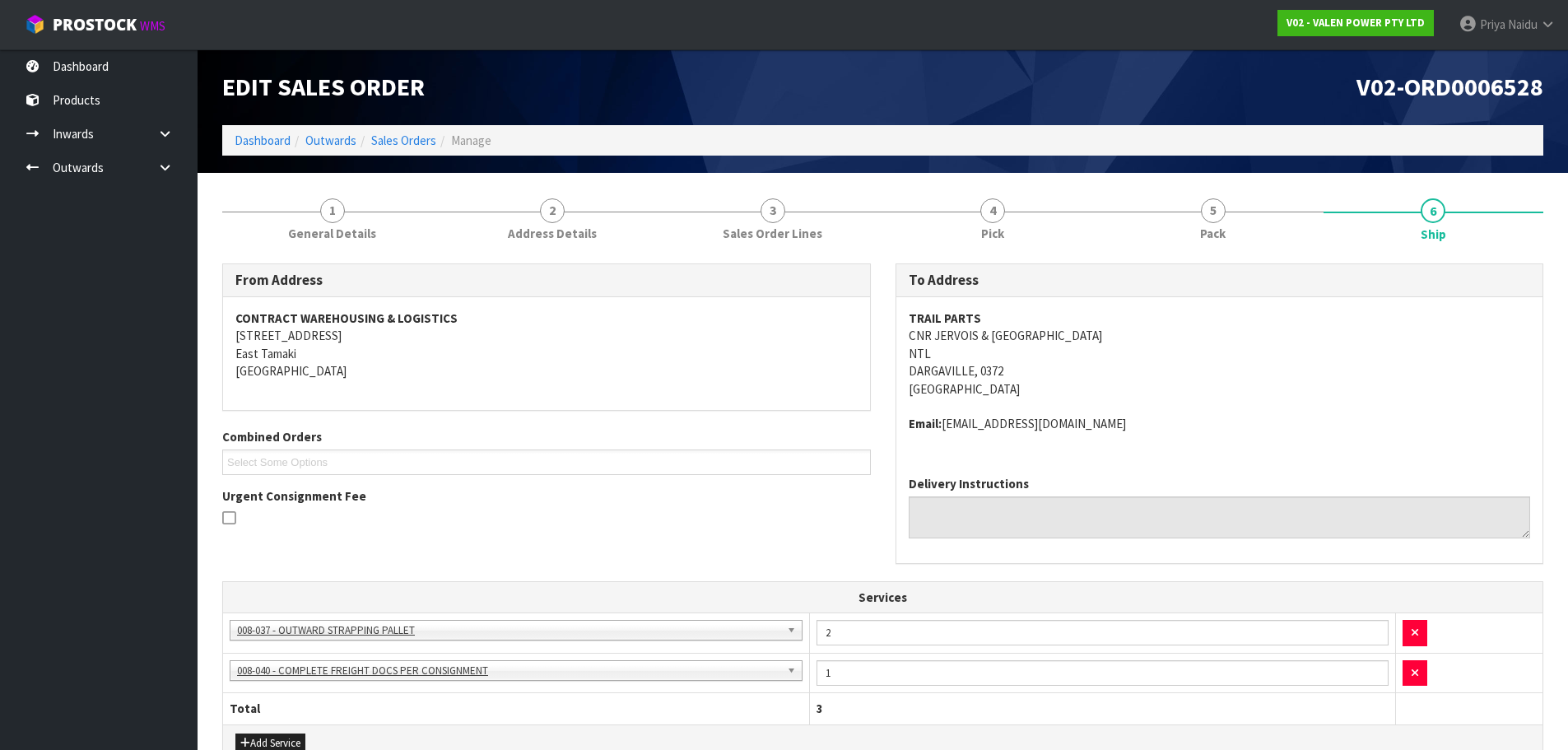
scroll to position [0, 0]
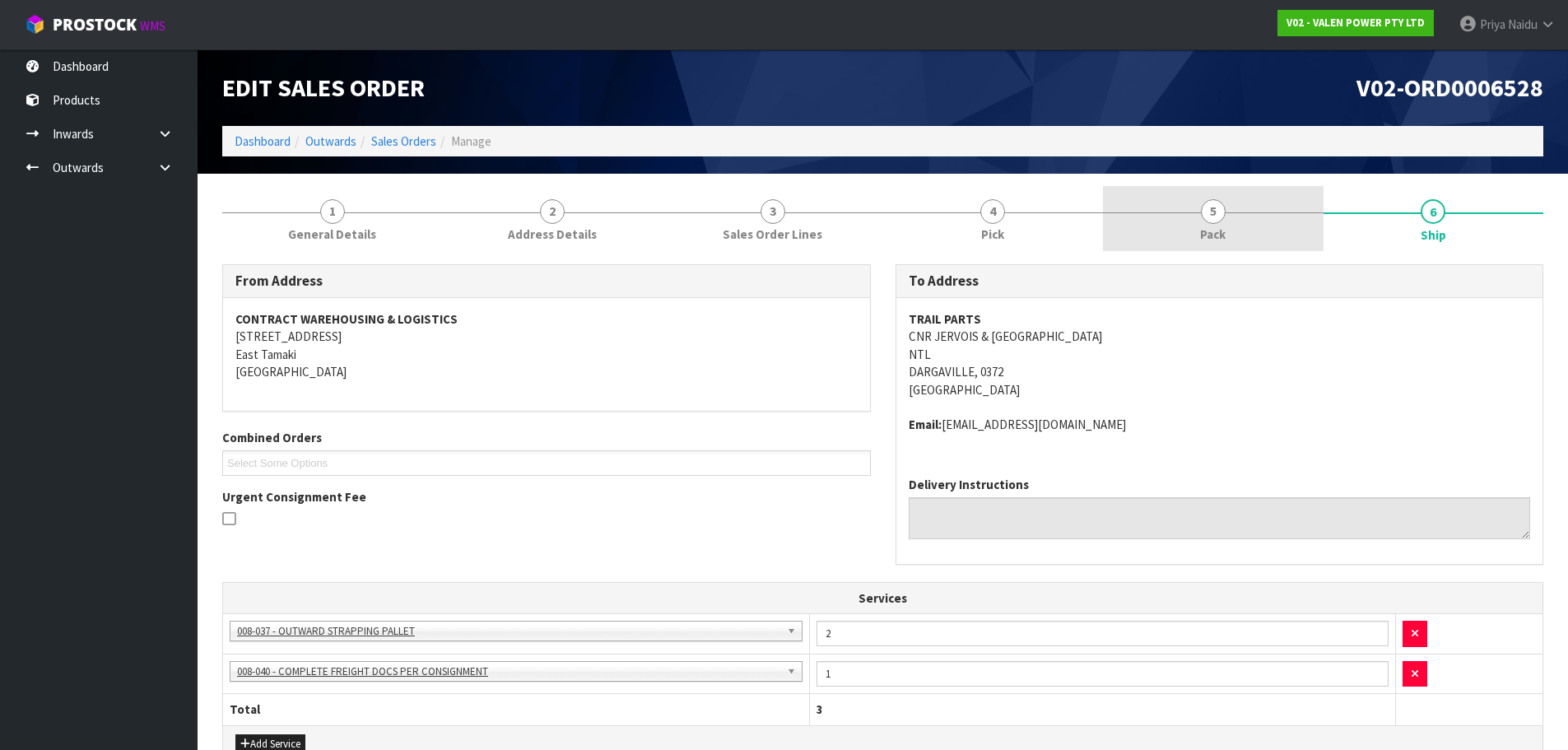
click at [1179, 201] on link "5 Pack" at bounding box center [1213, 219] width 220 height 65
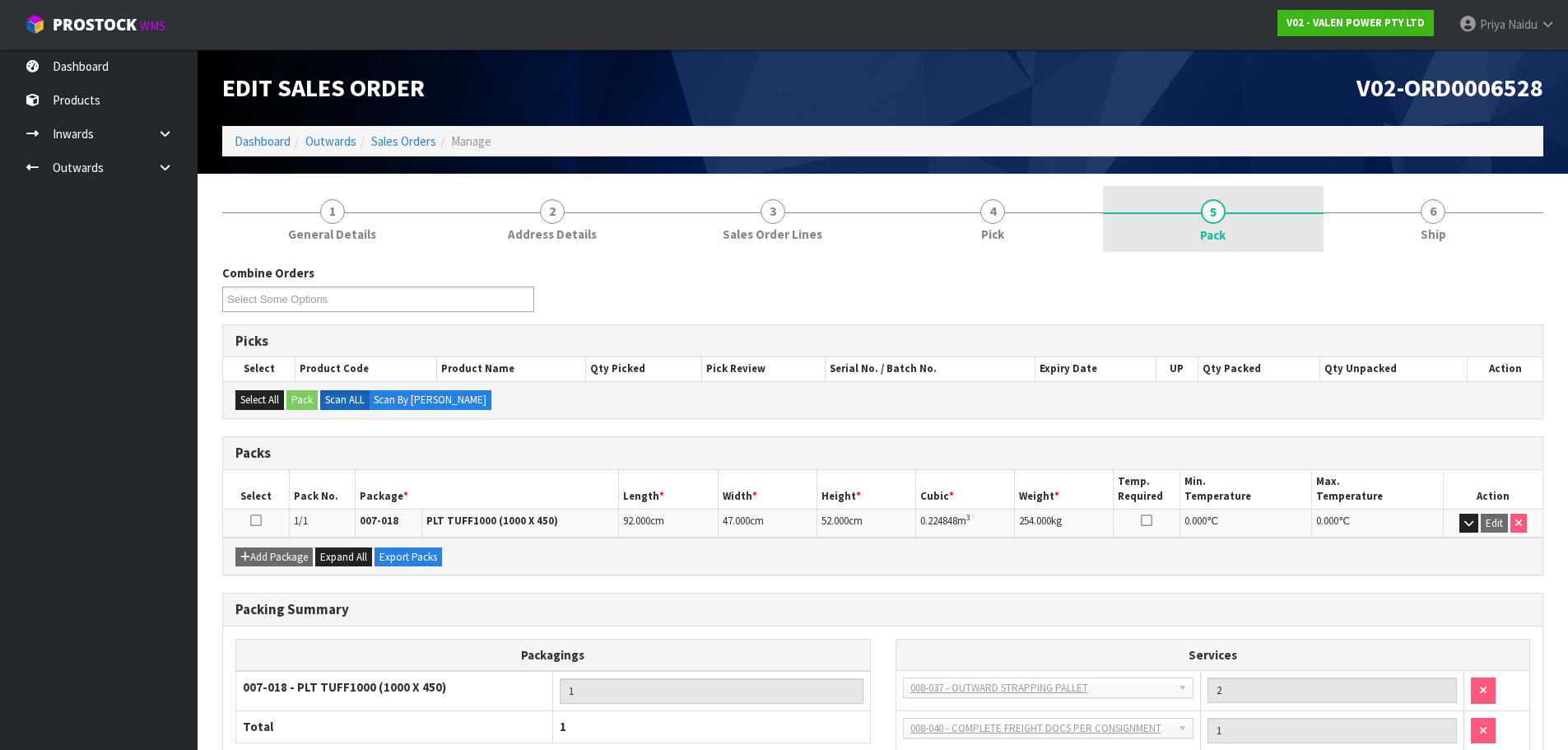
drag, startPoint x: 1347, startPoint y: 206, endPoint x: 1211, endPoint y: 213, distance: 136.2
click at [1348, 208] on link "6 Ship" at bounding box center [1434, 219] width 220 height 65
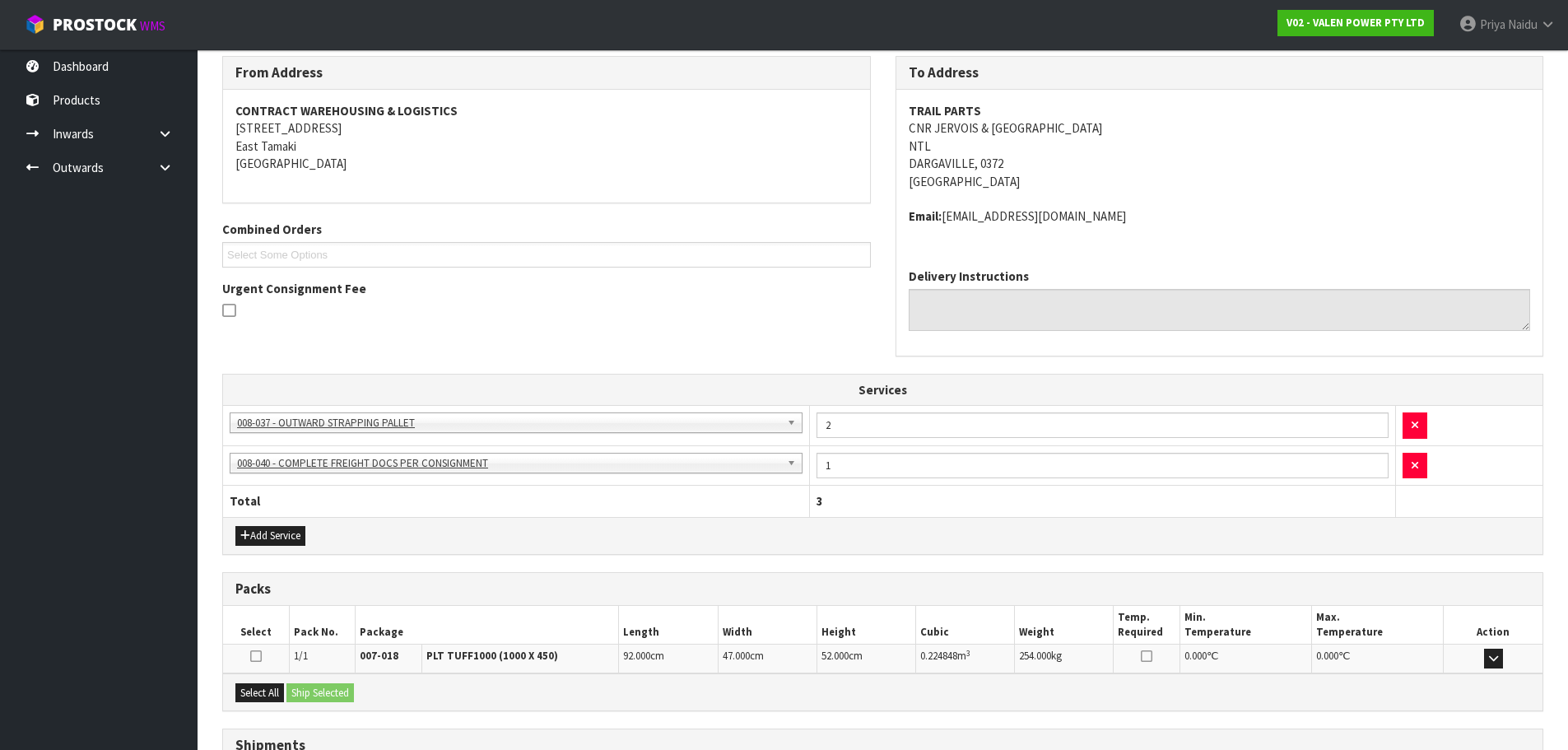
scroll to position [347, 0]
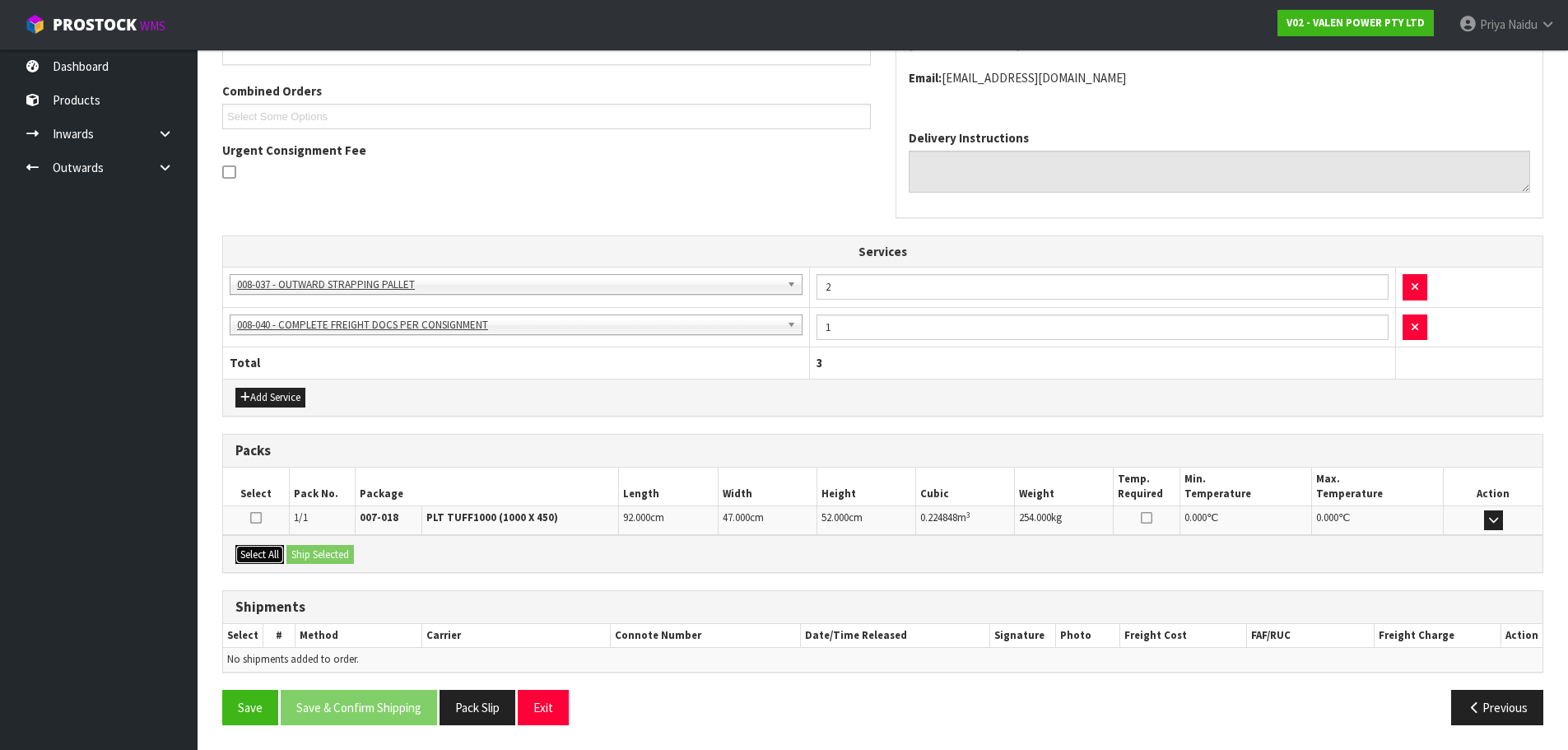
drag, startPoint x: 270, startPoint y: 553, endPoint x: 295, endPoint y: 548, distance: 25.5
click at [275, 550] on button "Select All" at bounding box center [260, 555] width 49 height 20
drag, startPoint x: 302, startPoint y: 548, endPoint x: 313, endPoint y: 550, distance: 11.2
click at [303, 548] on button "Ship Selected" at bounding box center [320, 555] width 67 height 20
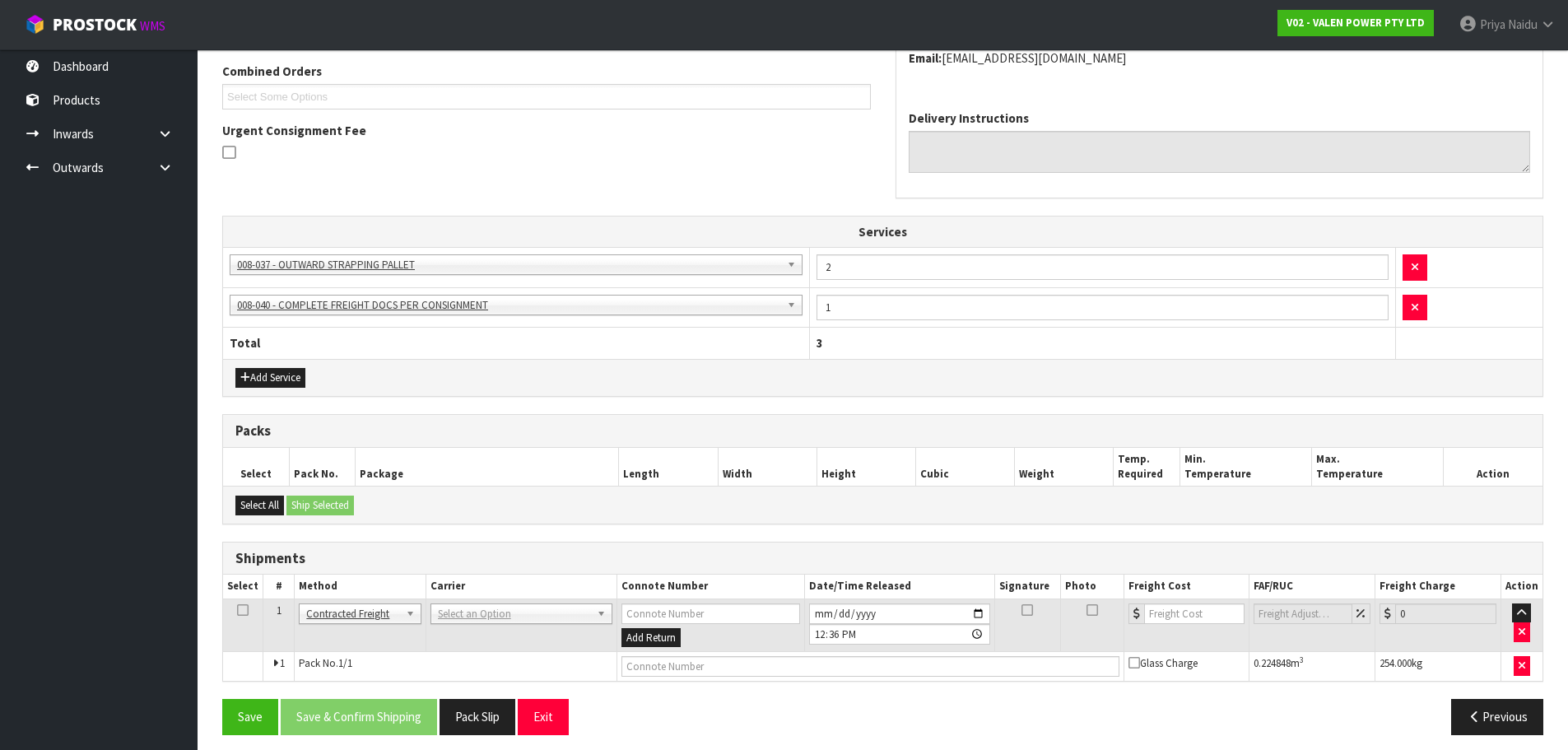
scroll to position [376, 0]
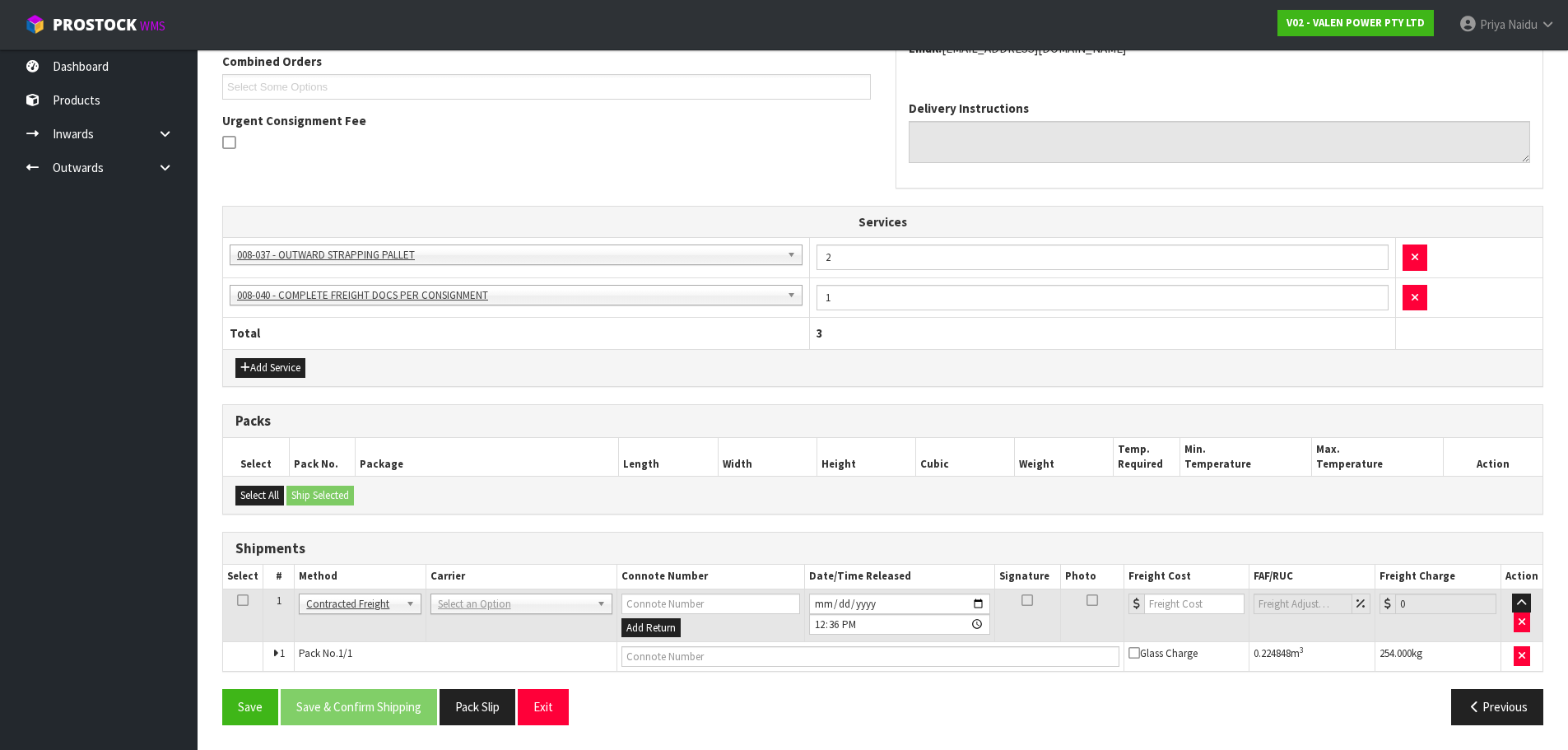
drag, startPoint x: 438, startPoint y: 595, endPoint x: 443, endPoint y: 603, distance: 9.4
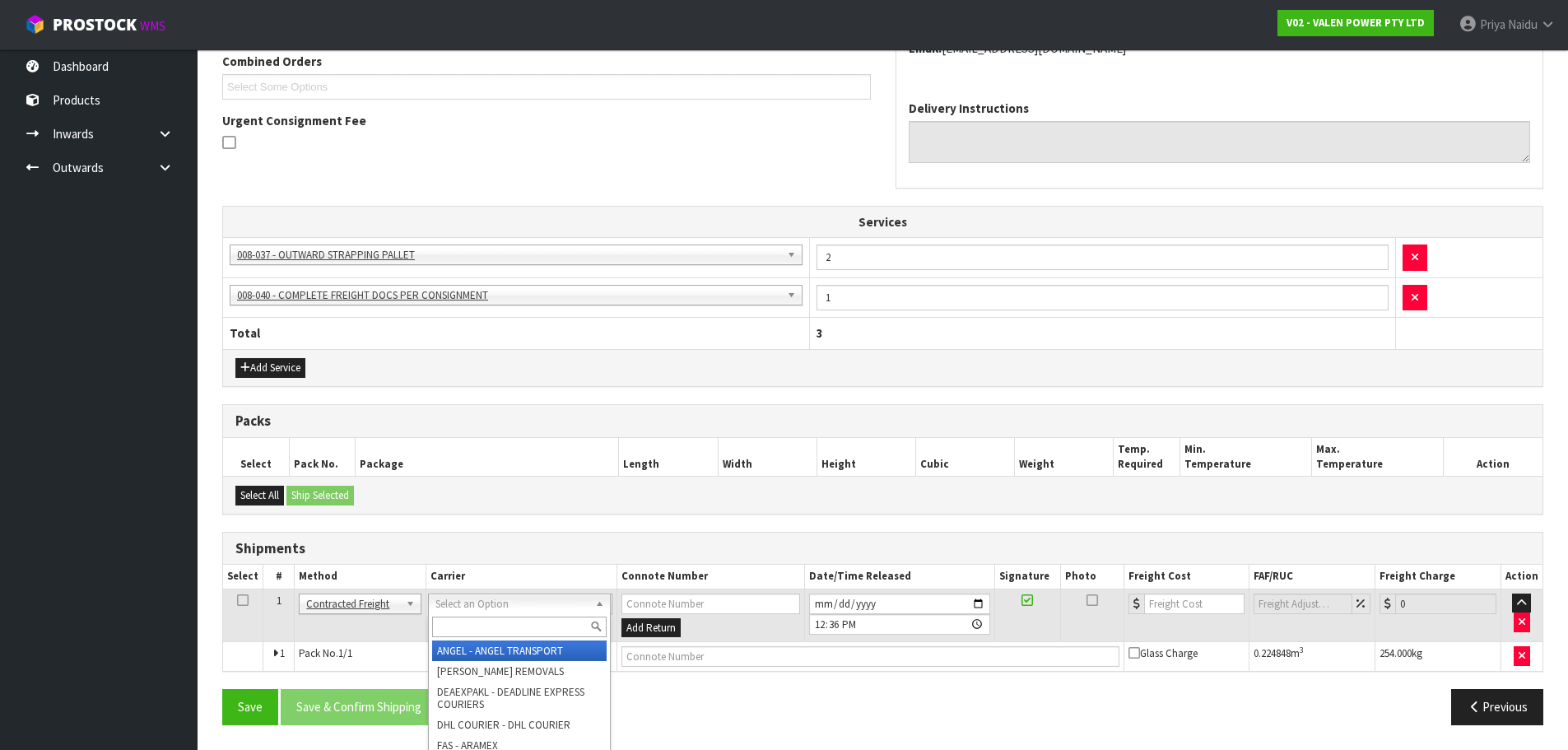
click at [446, 625] on input "text" at bounding box center [519, 627] width 174 height 21
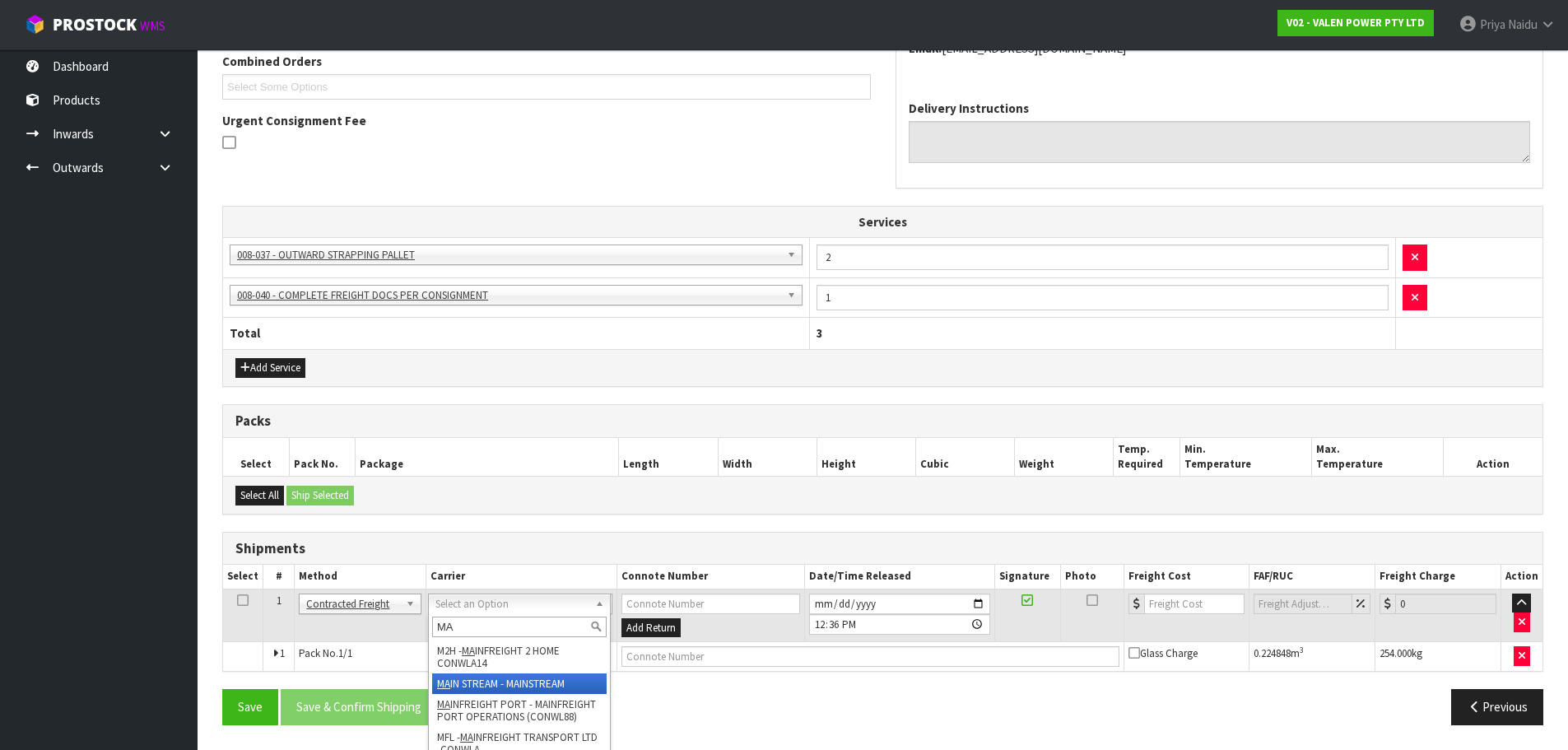
type input "MA"
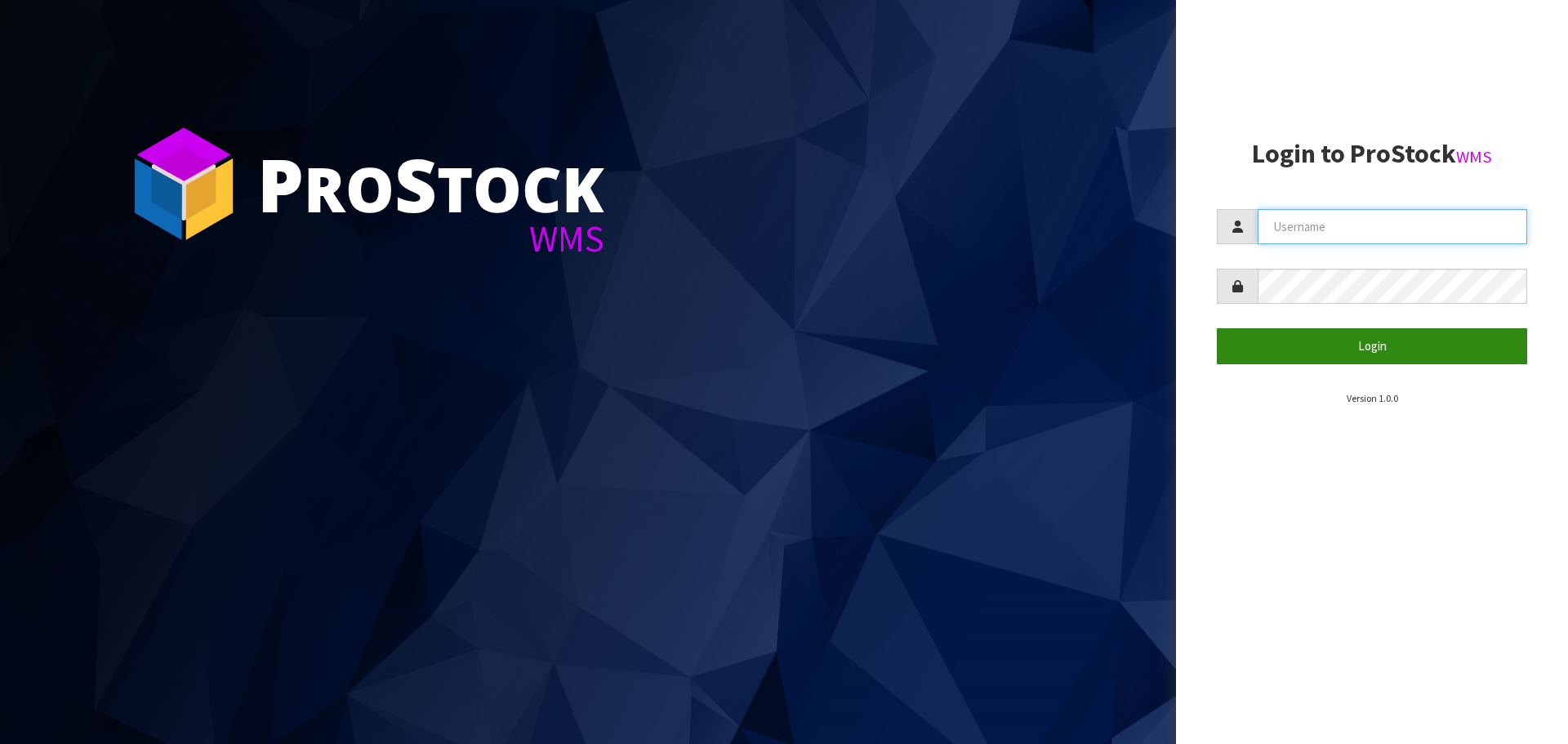
type input "priya"
click at [1218, 344] on button "Login" at bounding box center [1371, 346] width 310 height 35
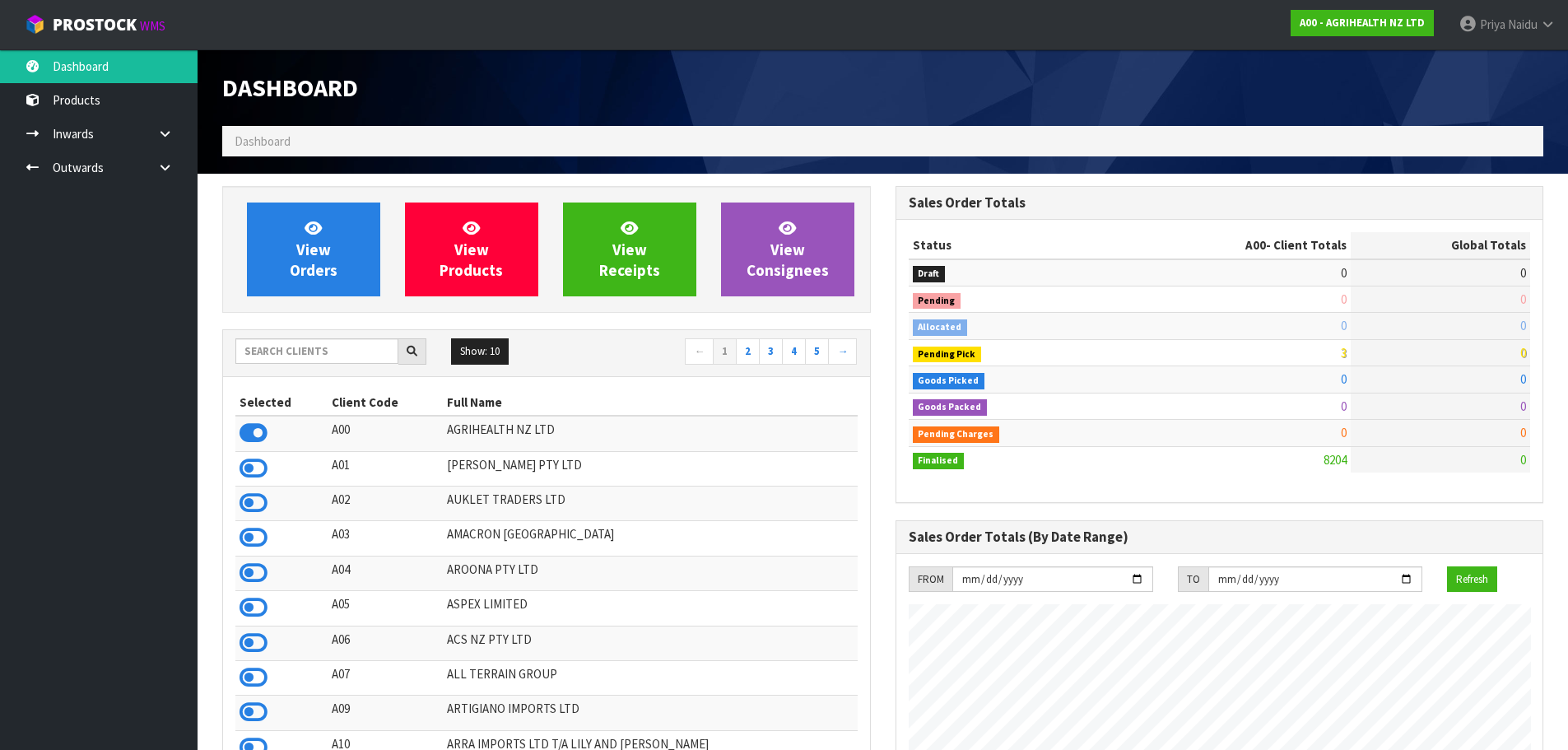
scroll to position [1247, 672]
click at [281, 345] on input "text" at bounding box center [316, 350] width 163 height 25
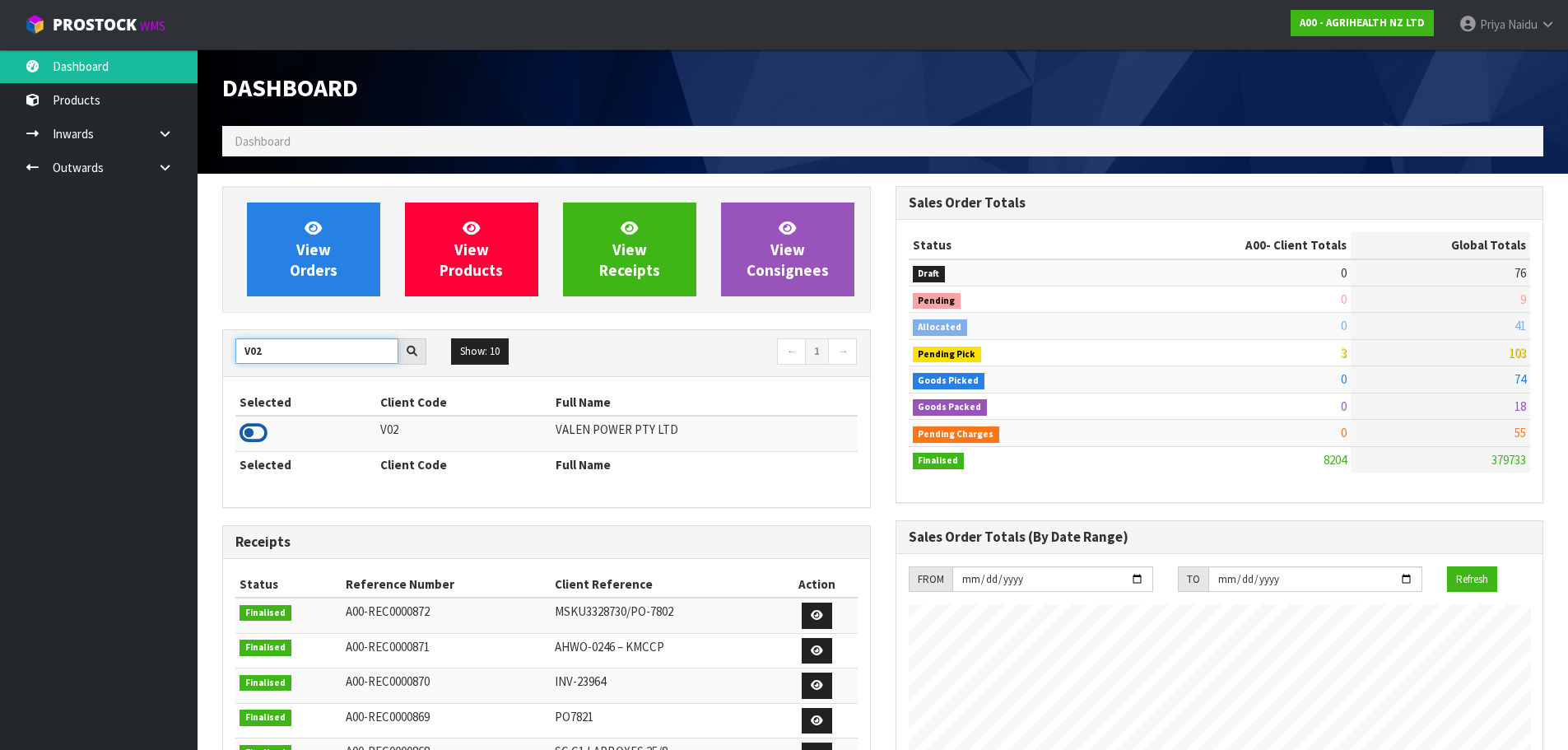
type input "V02"
click at [258, 441] on icon at bounding box center [253, 433] width 28 height 24
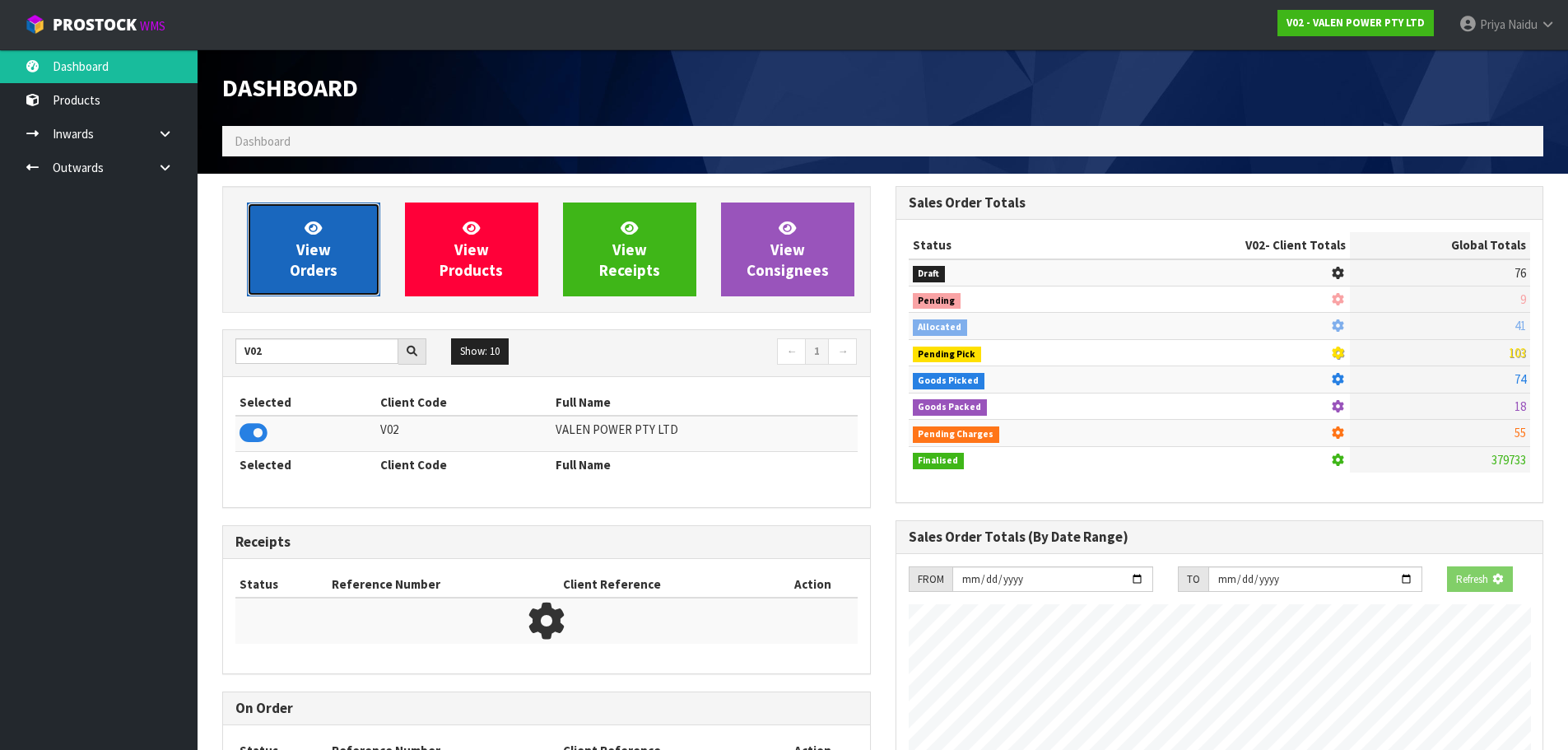
click at [352, 264] on link "View Orders" at bounding box center [314, 249] width 133 height 94
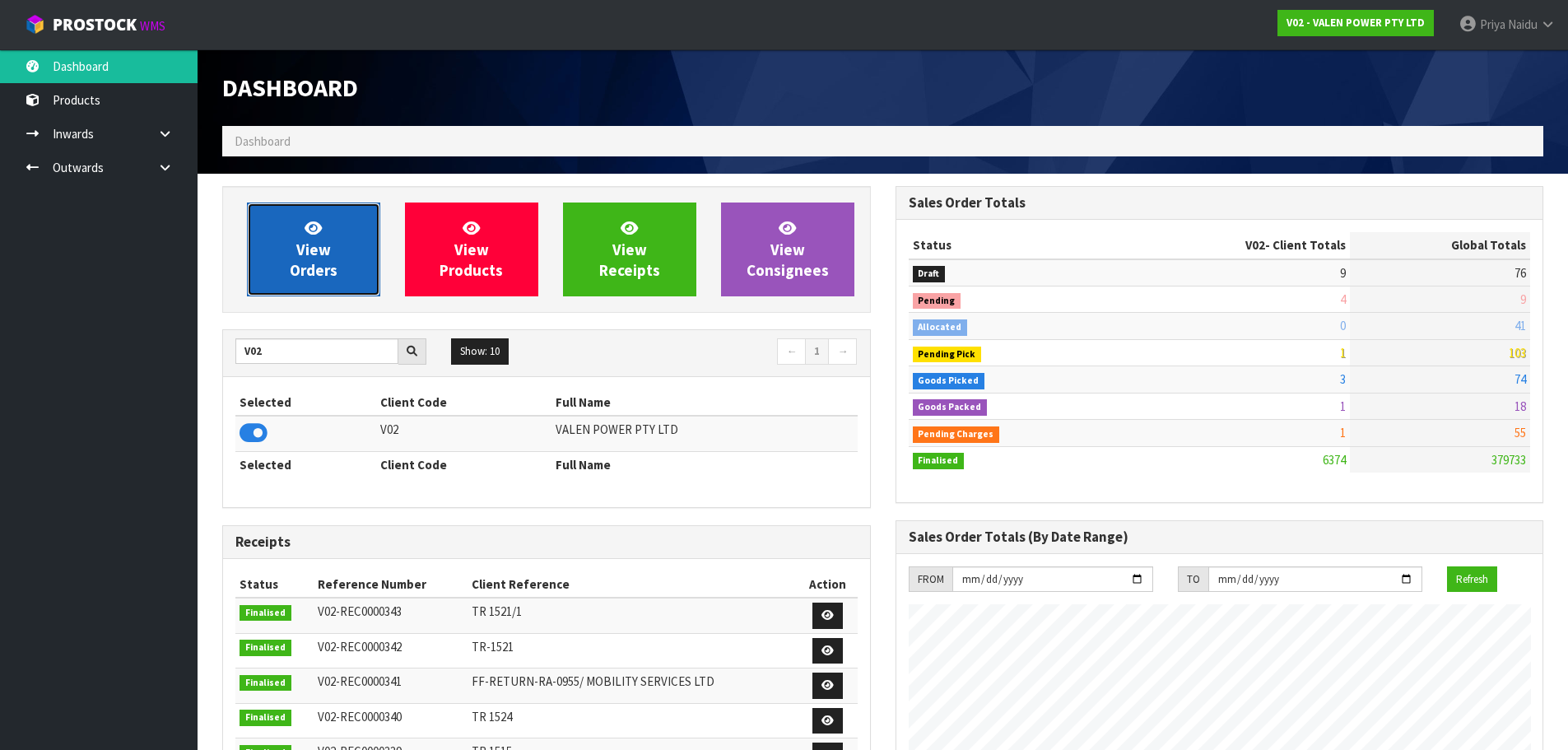
scroll to position [1247, 672]
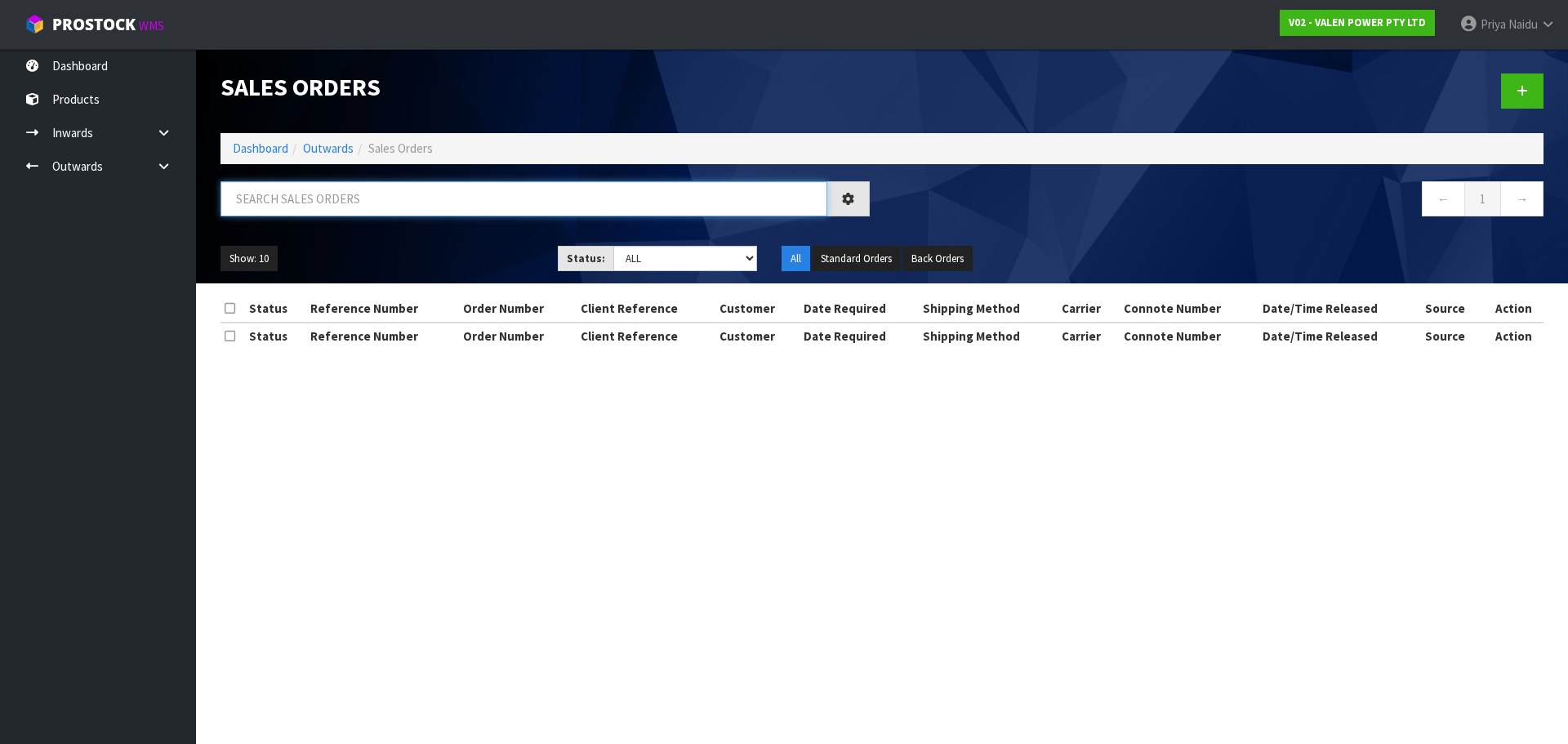
click at [343, 207] on input "text" at bounding box center [524, 199] width 606 height 35
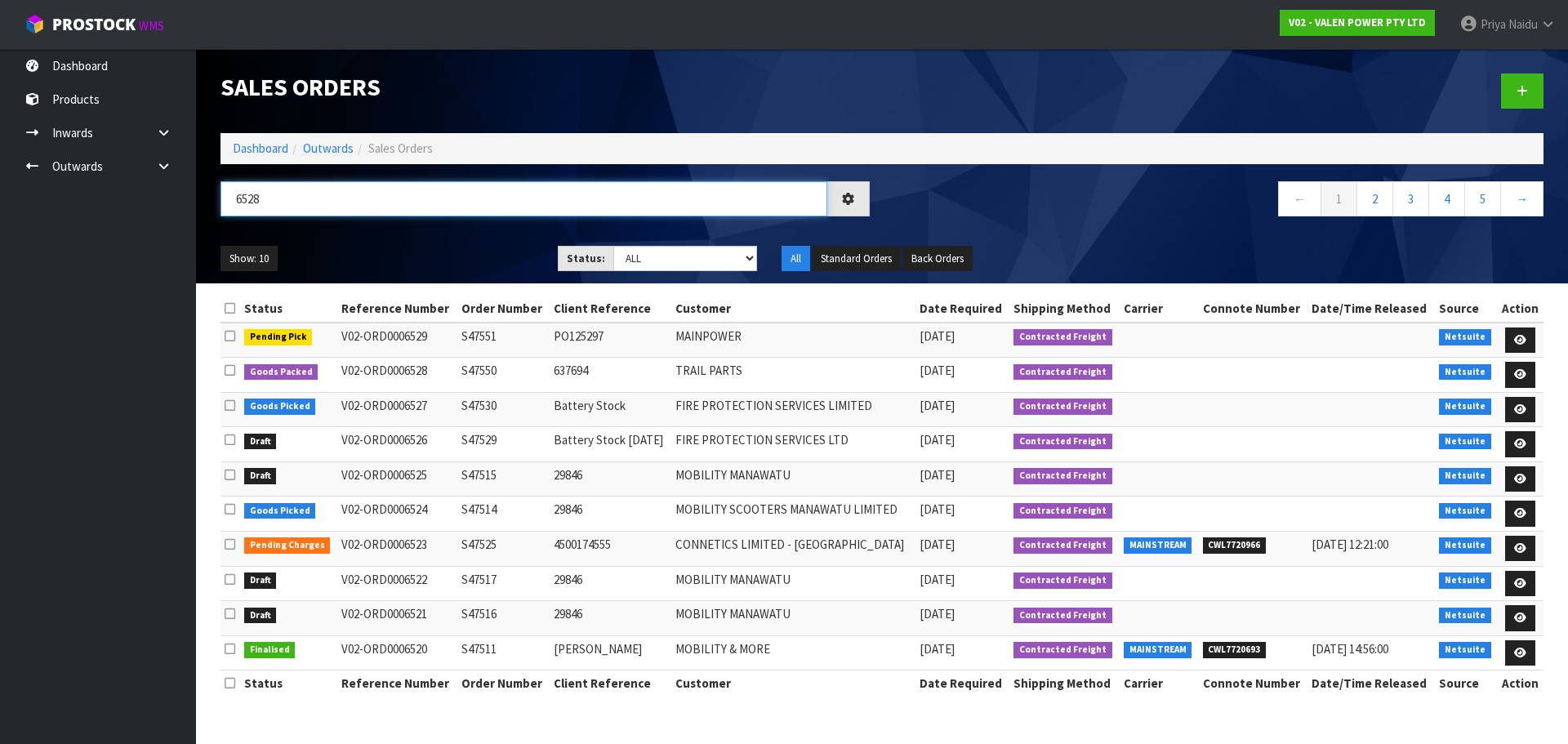
type input "6528"
click at [378, 234] on div "Show: 10 5 10 25 50 Status: Draft Pending Allocated Pending Pick Goods Picked G…" at bounding box center [881, 258] width 1347 height 51
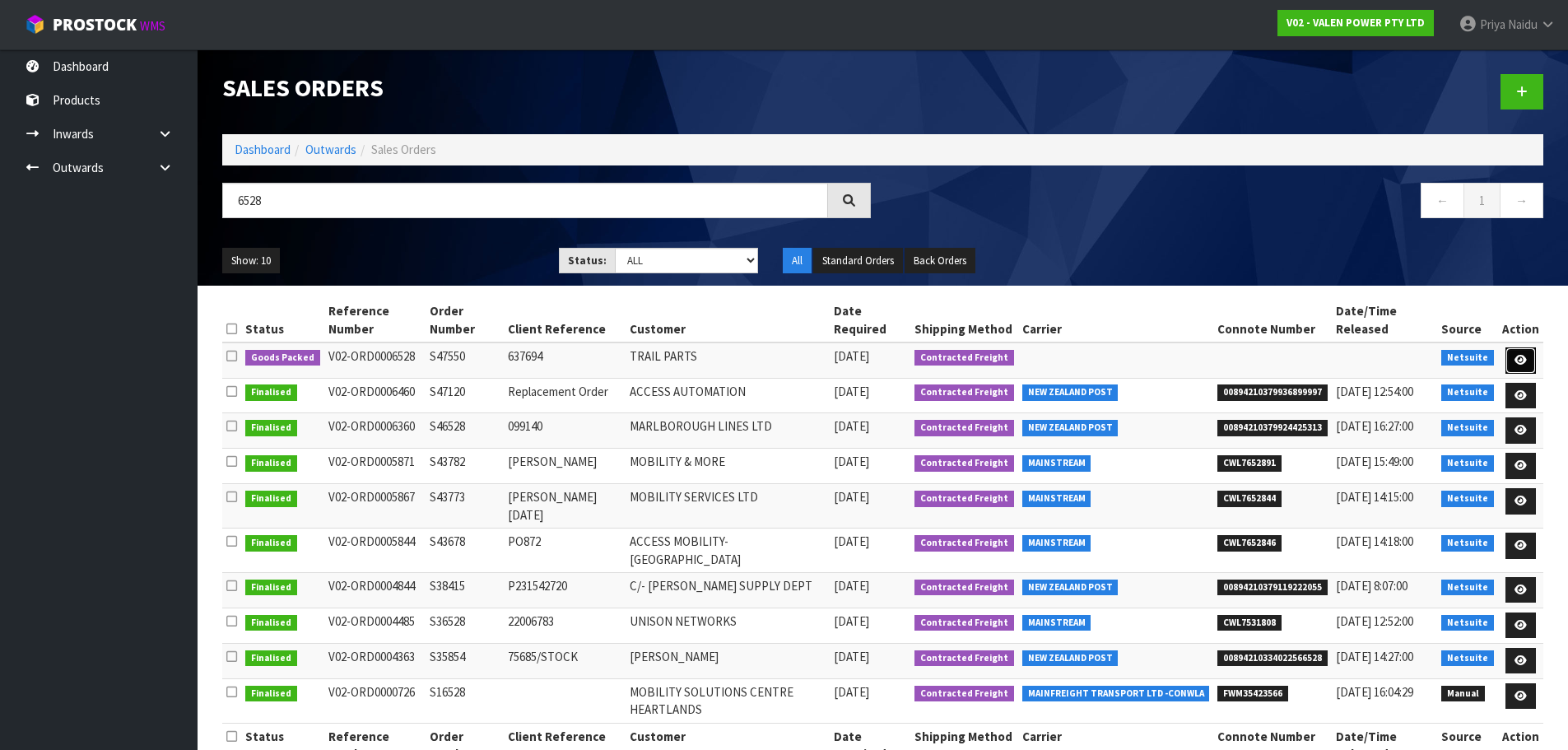
click at [1537, 355] on link at bounding box center [1521, 361] width 30 height 26
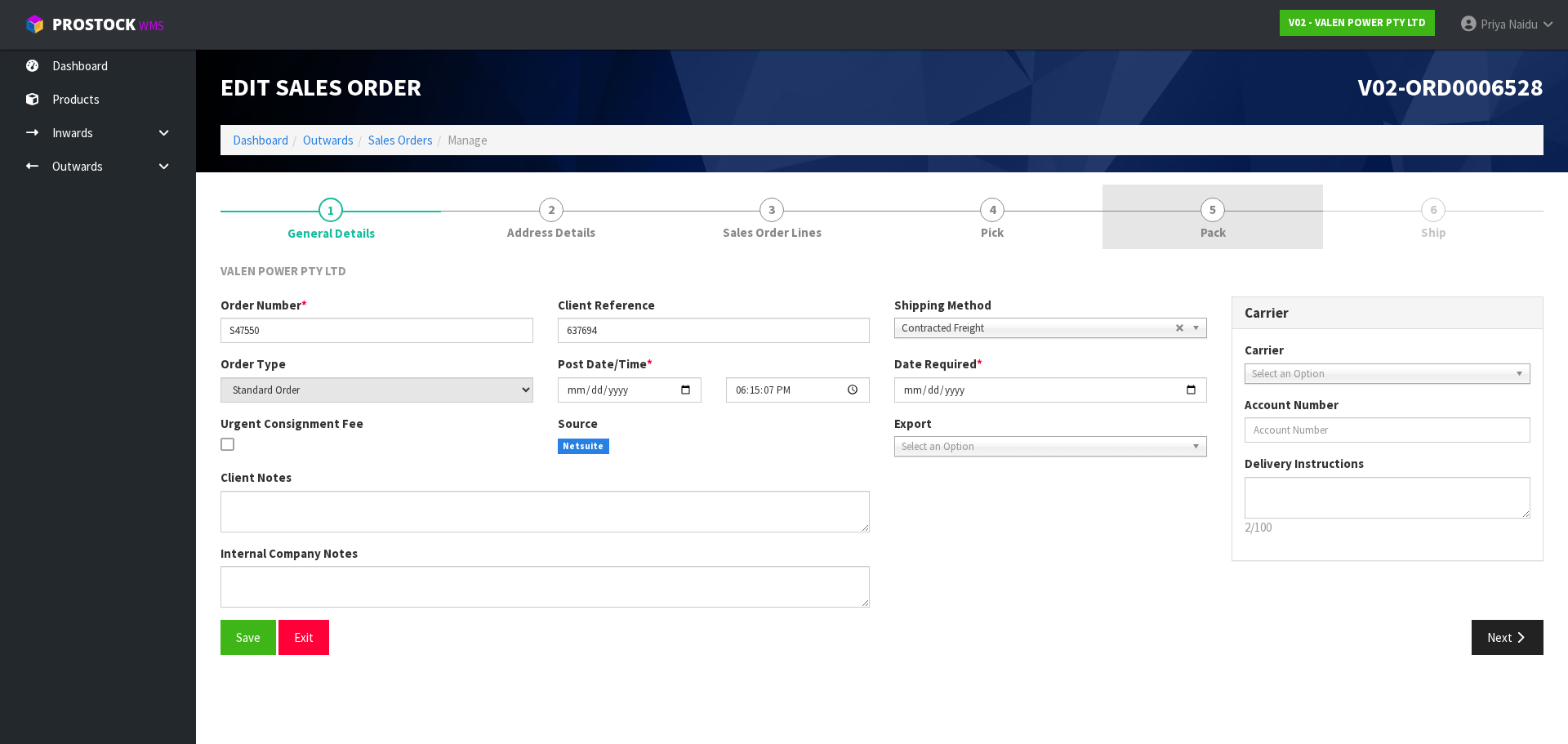
click at [1232, 228] on link "5 Pack" at bounding box center [1212, 217] width 220 height 65
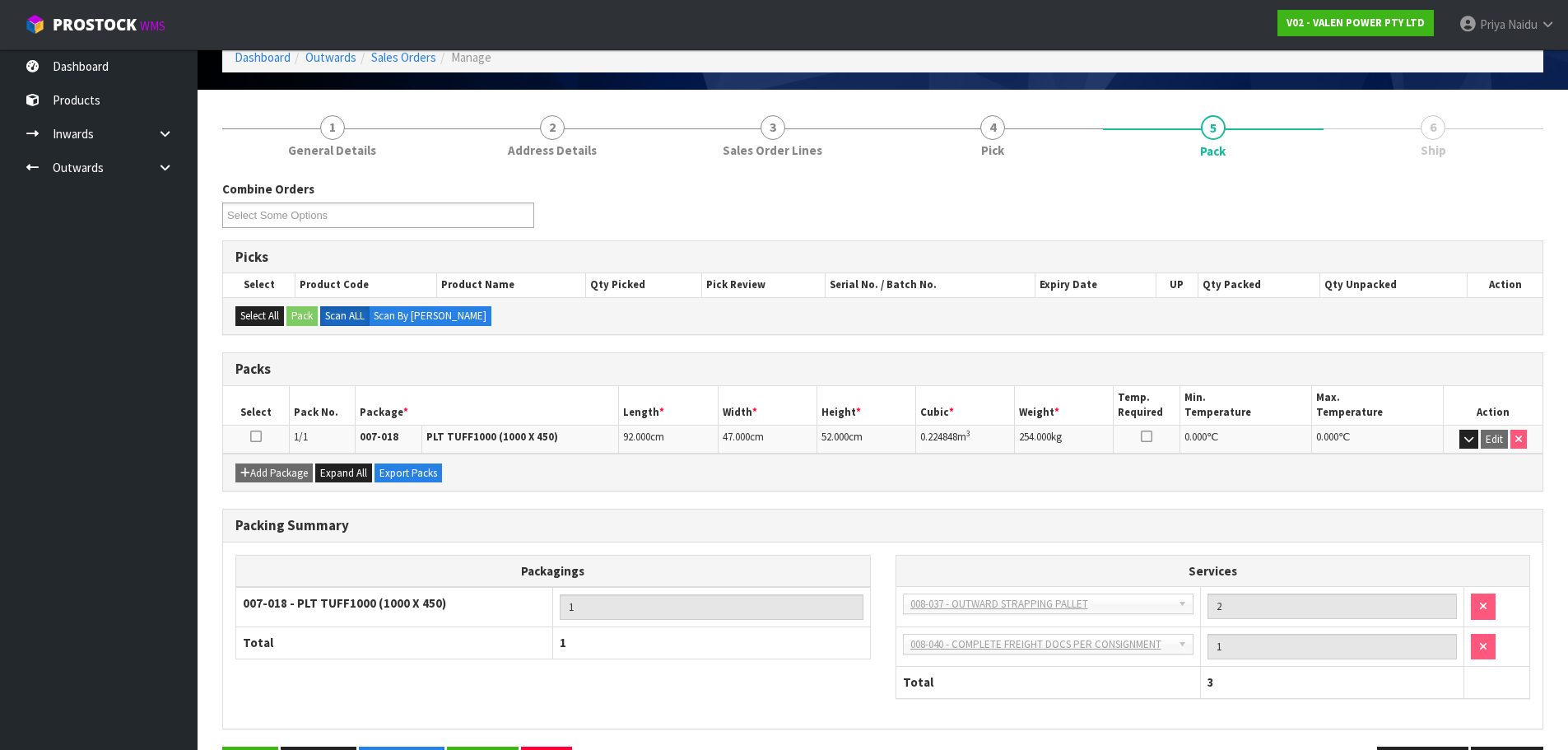
scroll to position [141, 0]
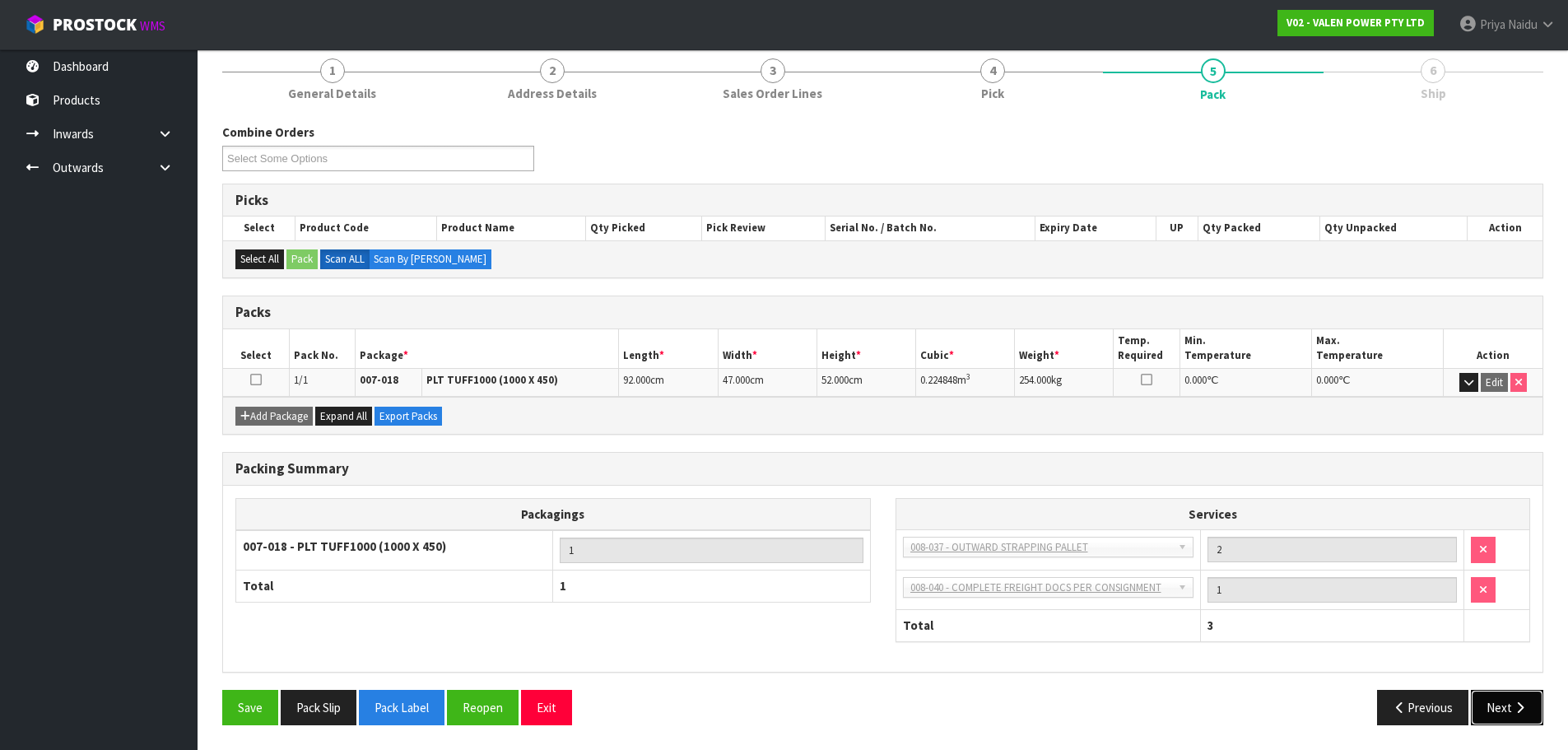
click at [1515, 699] on button "Next" at bounding box center [1507, 707] width 72 height 36
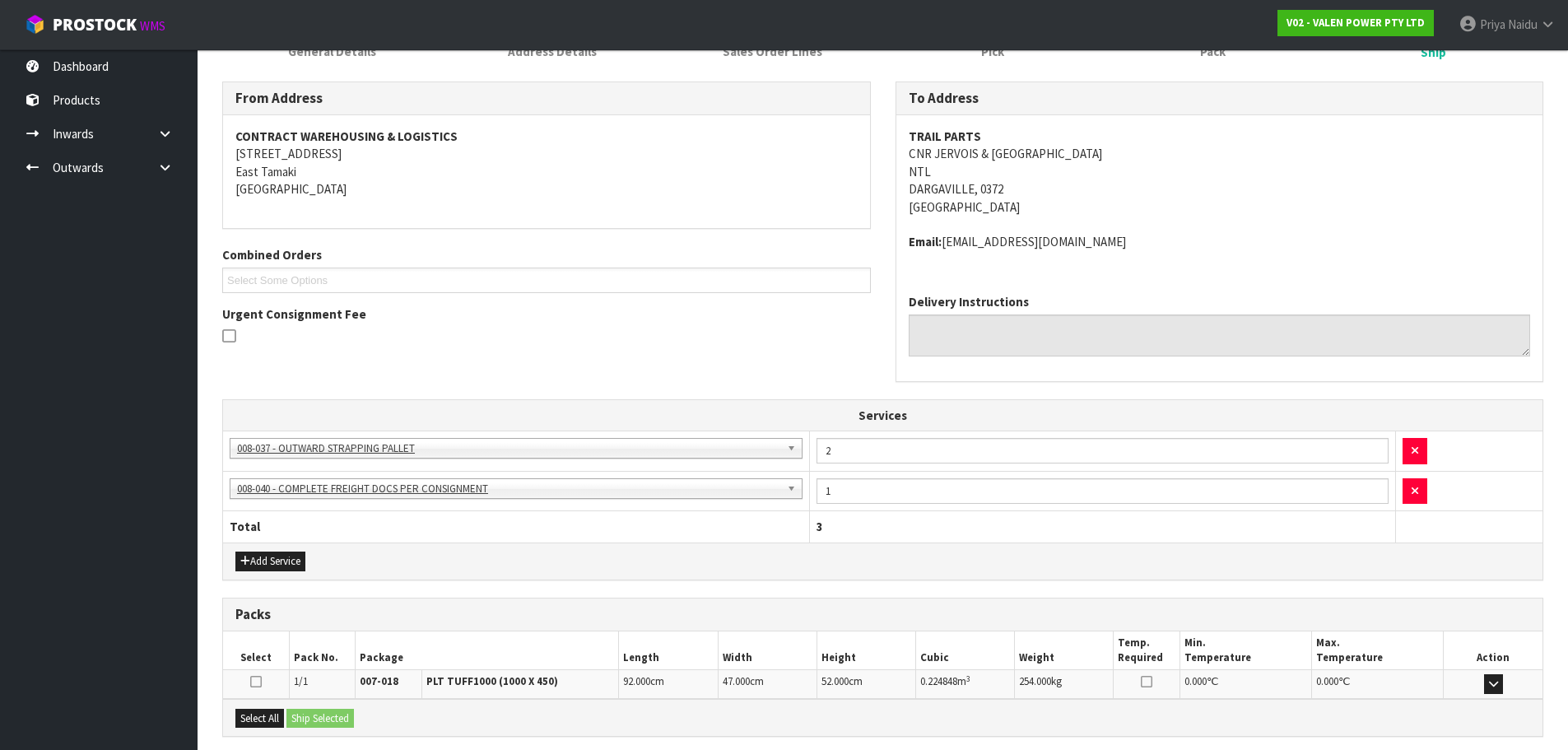
scroll to position [347, 0]
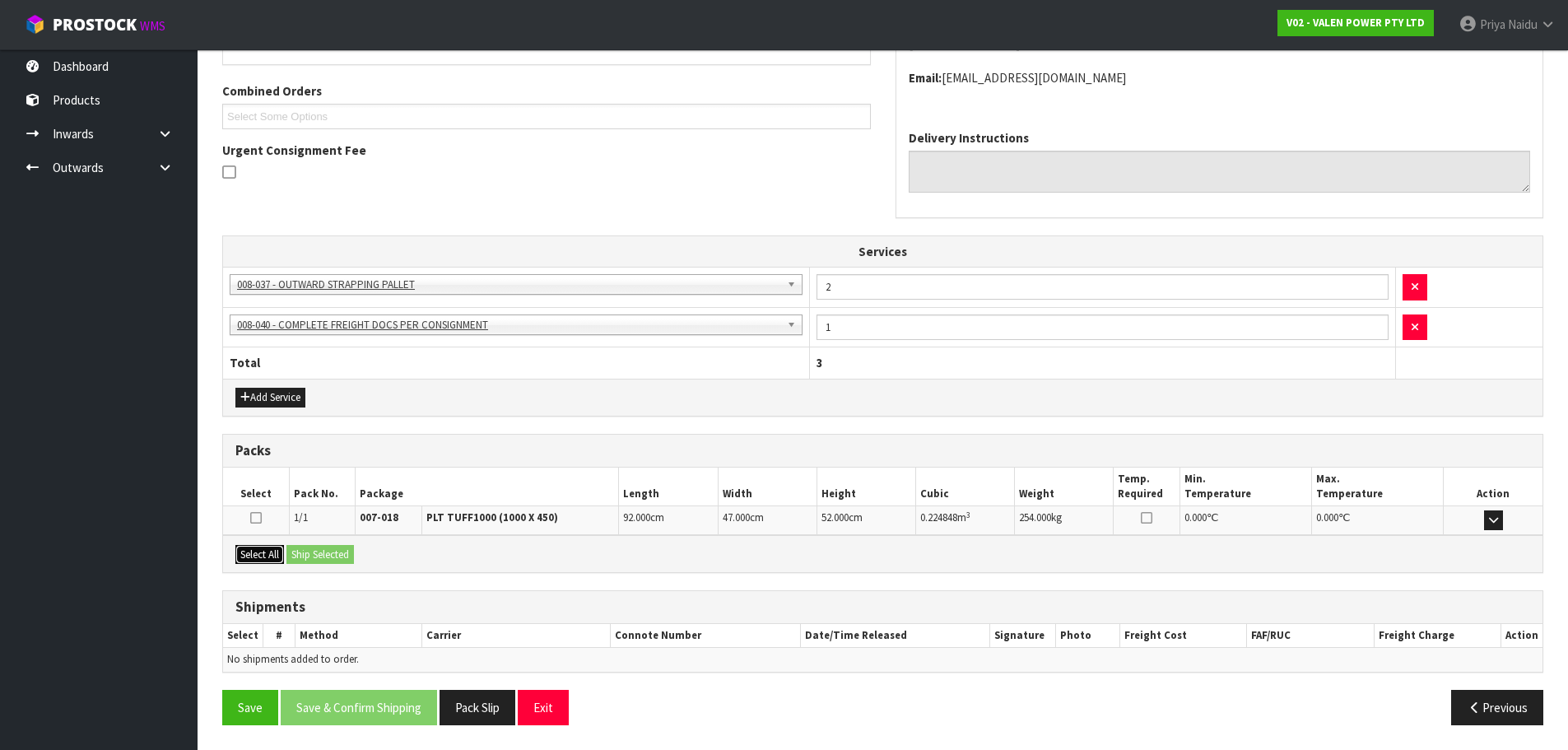
click at [263, 555] on button "Select All" at bounding box center [260, 555] width 49 height 20
drag, startPoint x: 303, startPoint y: 552, endPoint x: 368, endPoint y: 548, distance: 65.1
click at [304, 552] on button "Ship Selected" at bounding box center [320, 555] width 67 height 20
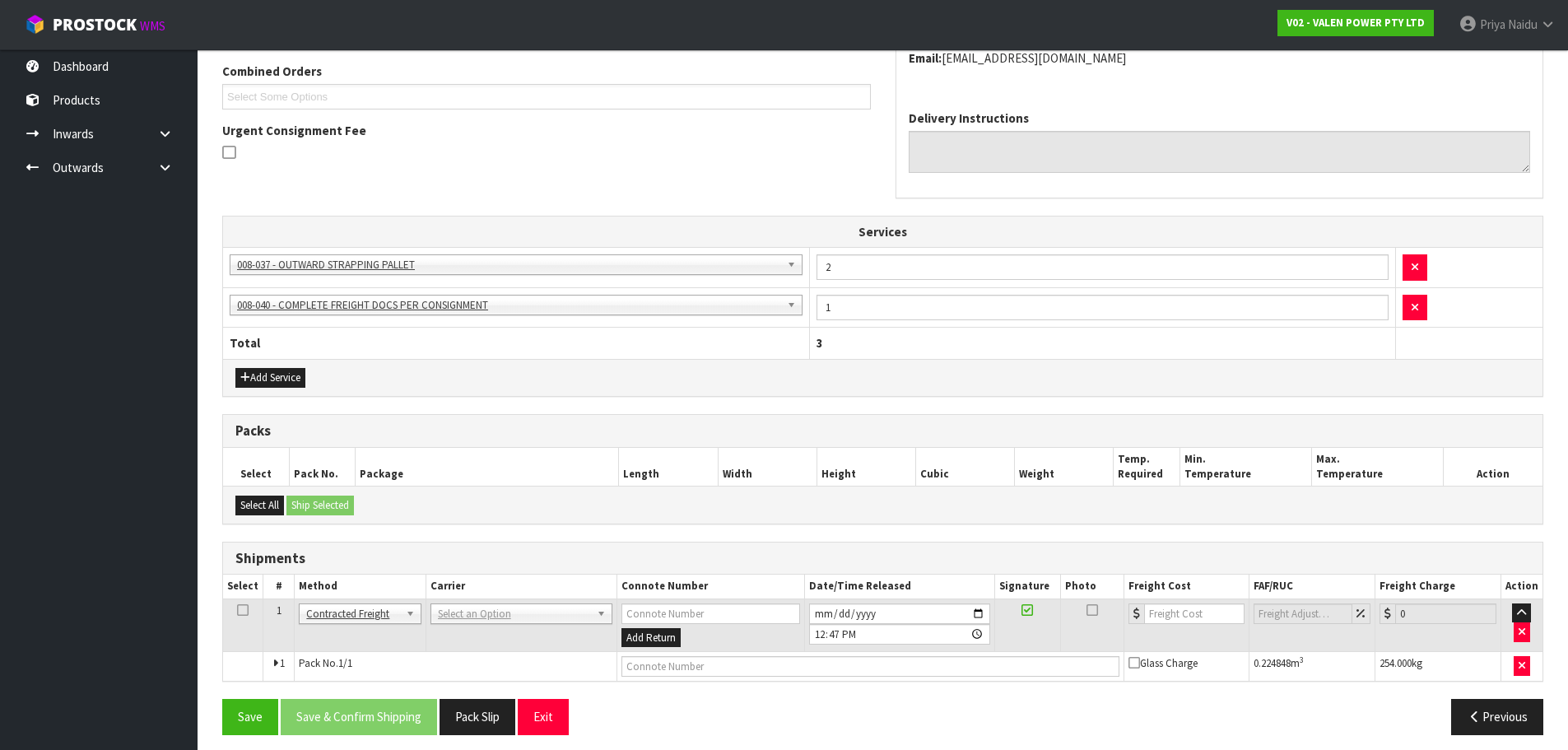
scroll to position [376, 0]
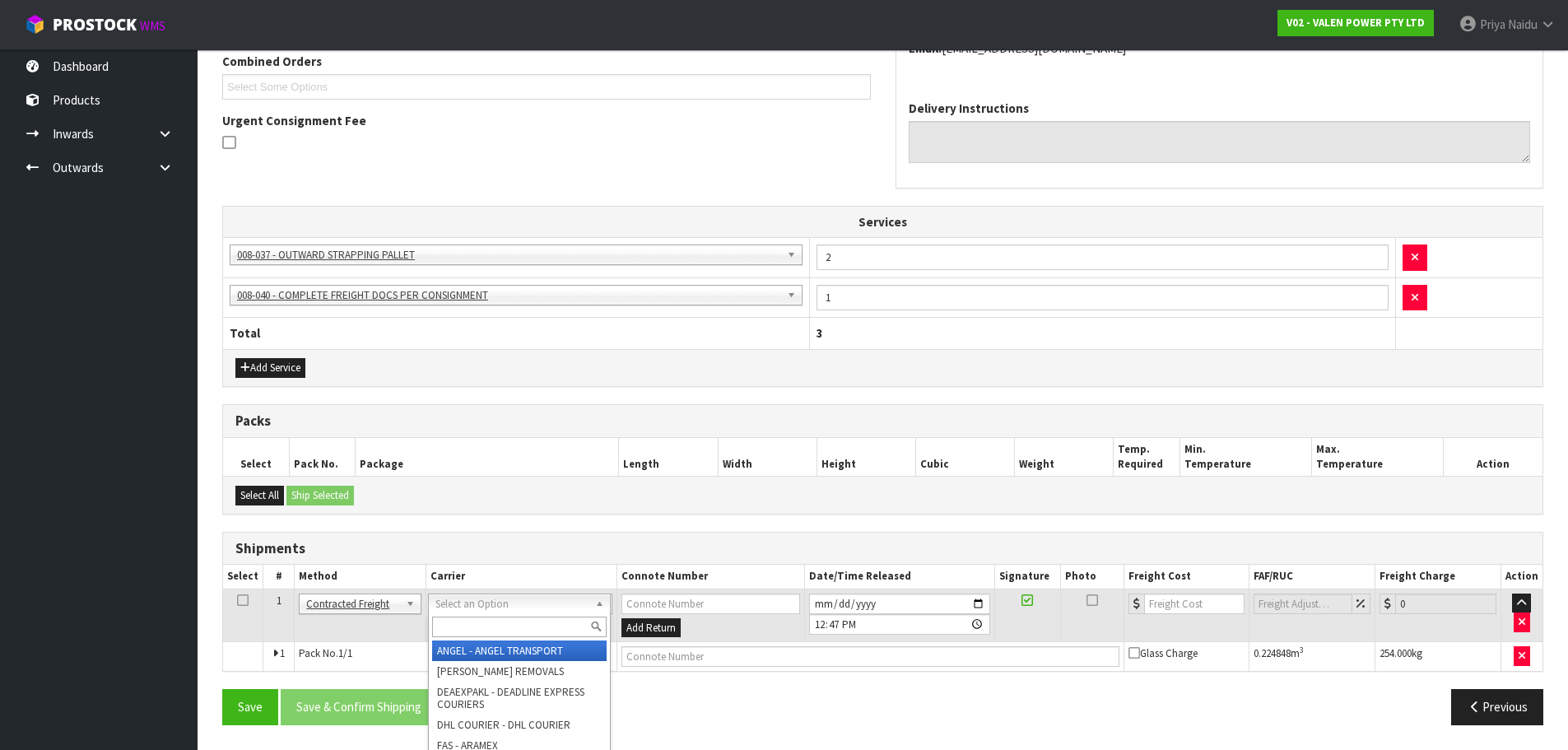
click at [470, 630] on input "text" at bounding box center [519, 627] width 174 height 21
type input "n"
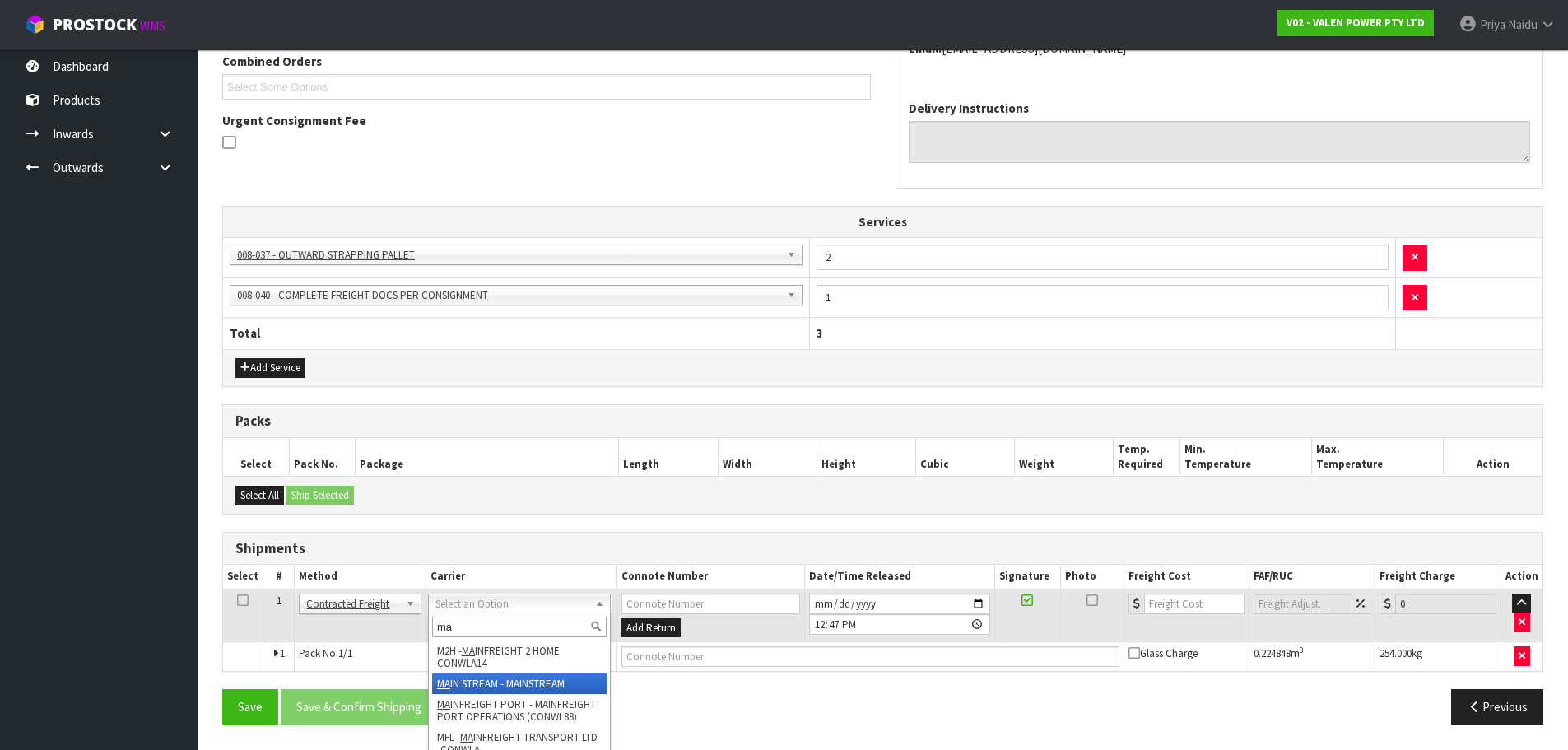
type input "ma"
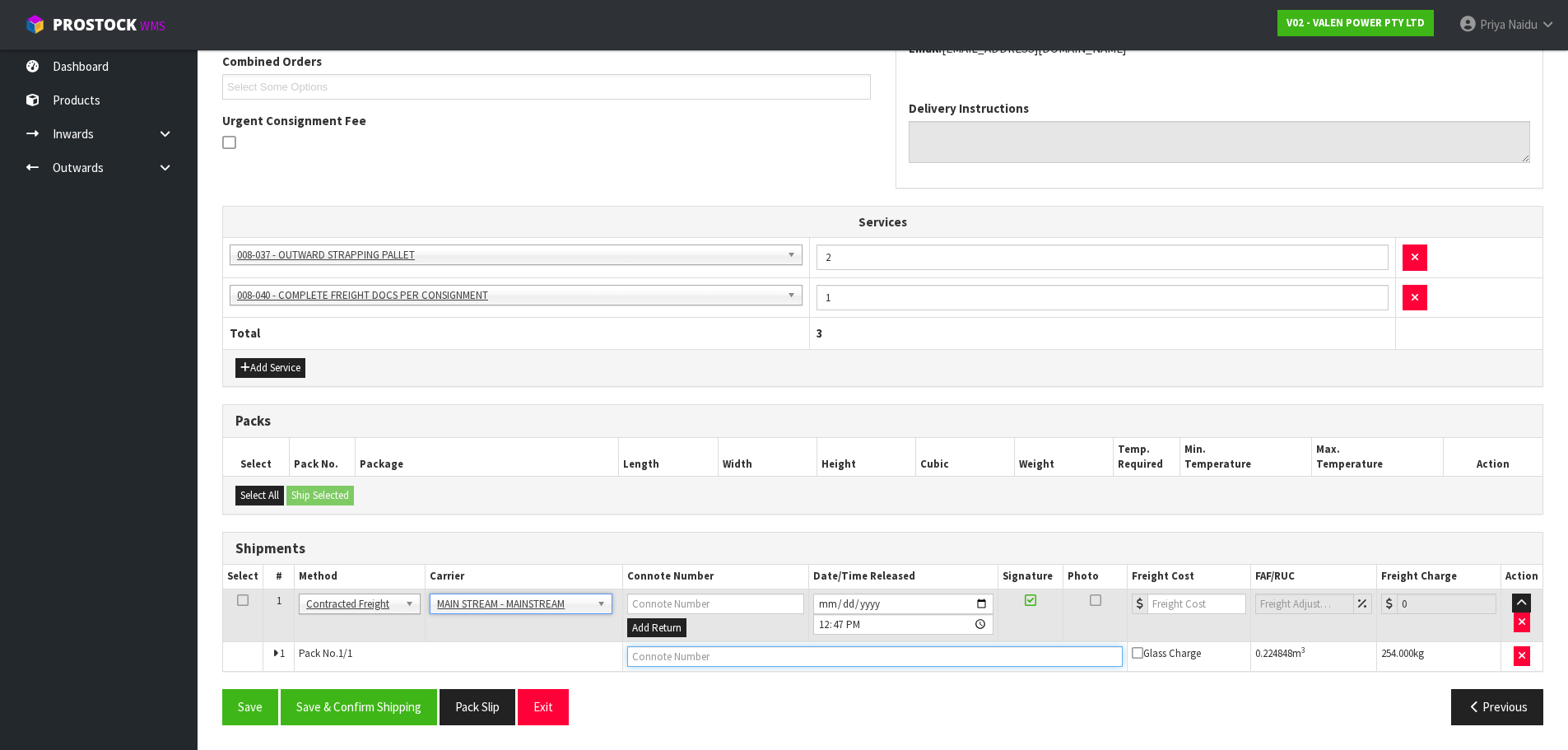
click at [633, 652] on input "text" at bounding box center [875, 657] width 496 height 21
paste input "CWL7720969"
type input "CWL7720969"
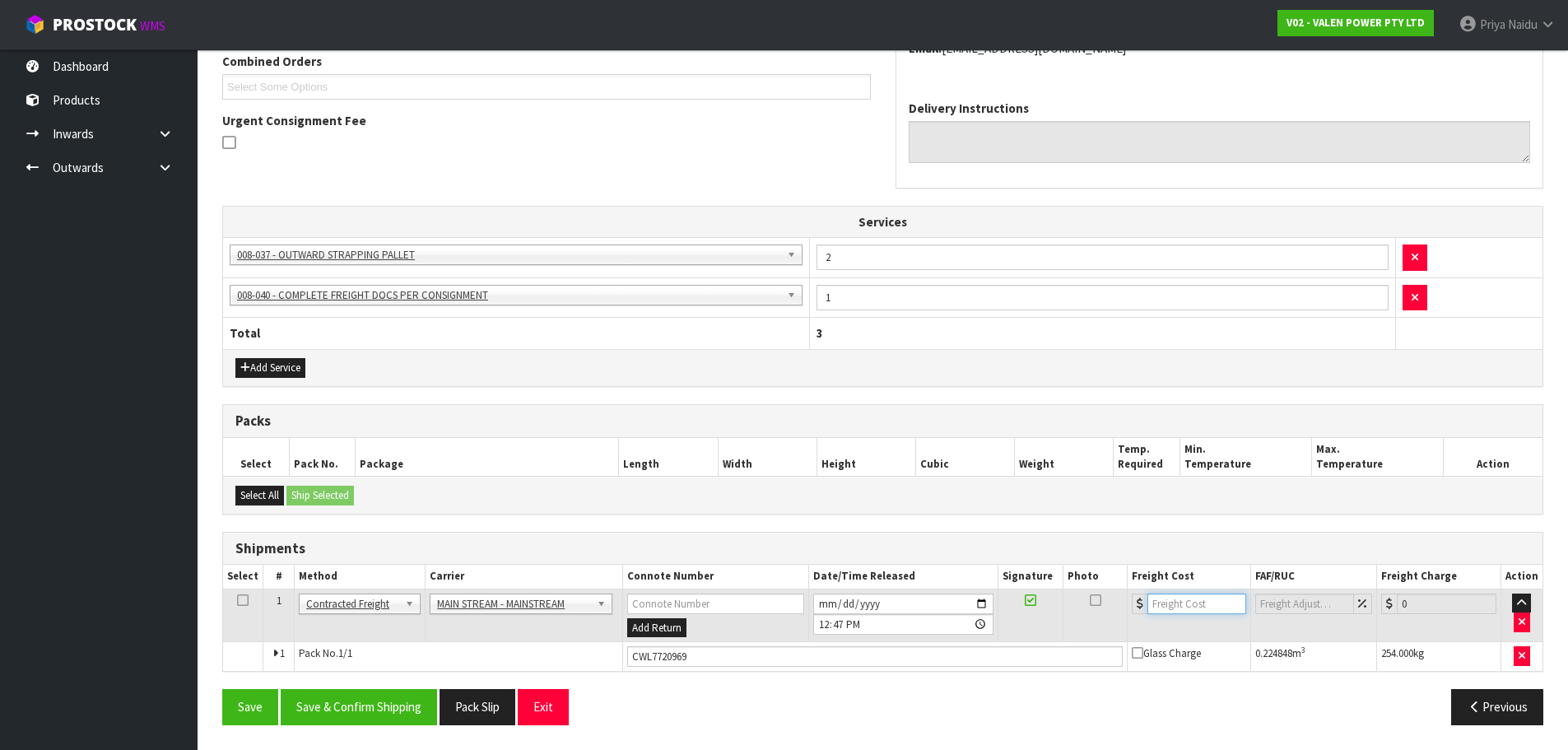
click at [1170, 604] on input "number" at bounding box center [1197, 604] width 99 height 21
type input "91.61"
click at [341, 721] on button "Save & Confirm Shipping" at bounding box center [359, 706] width 157 height 36
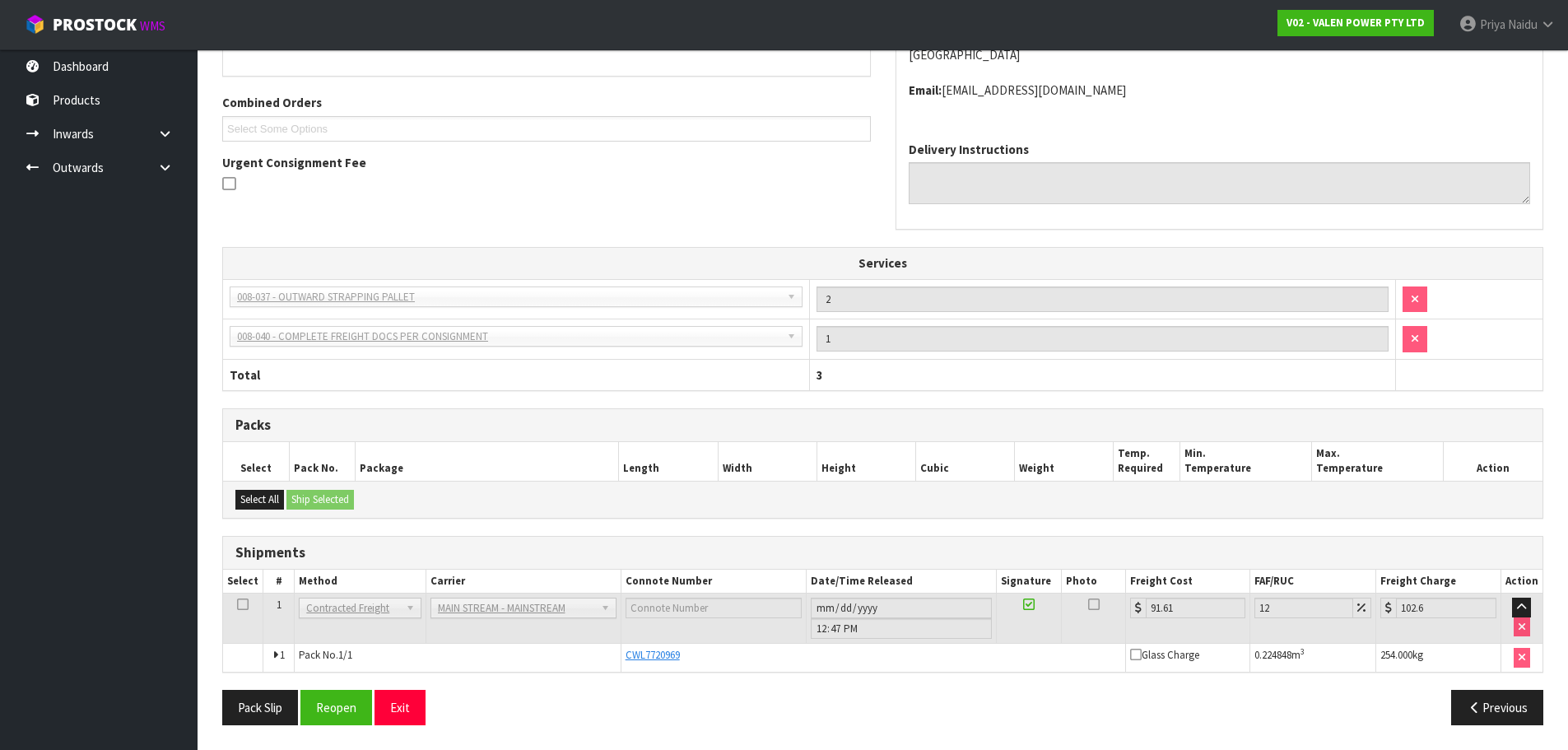
scroll to position [0, 0]
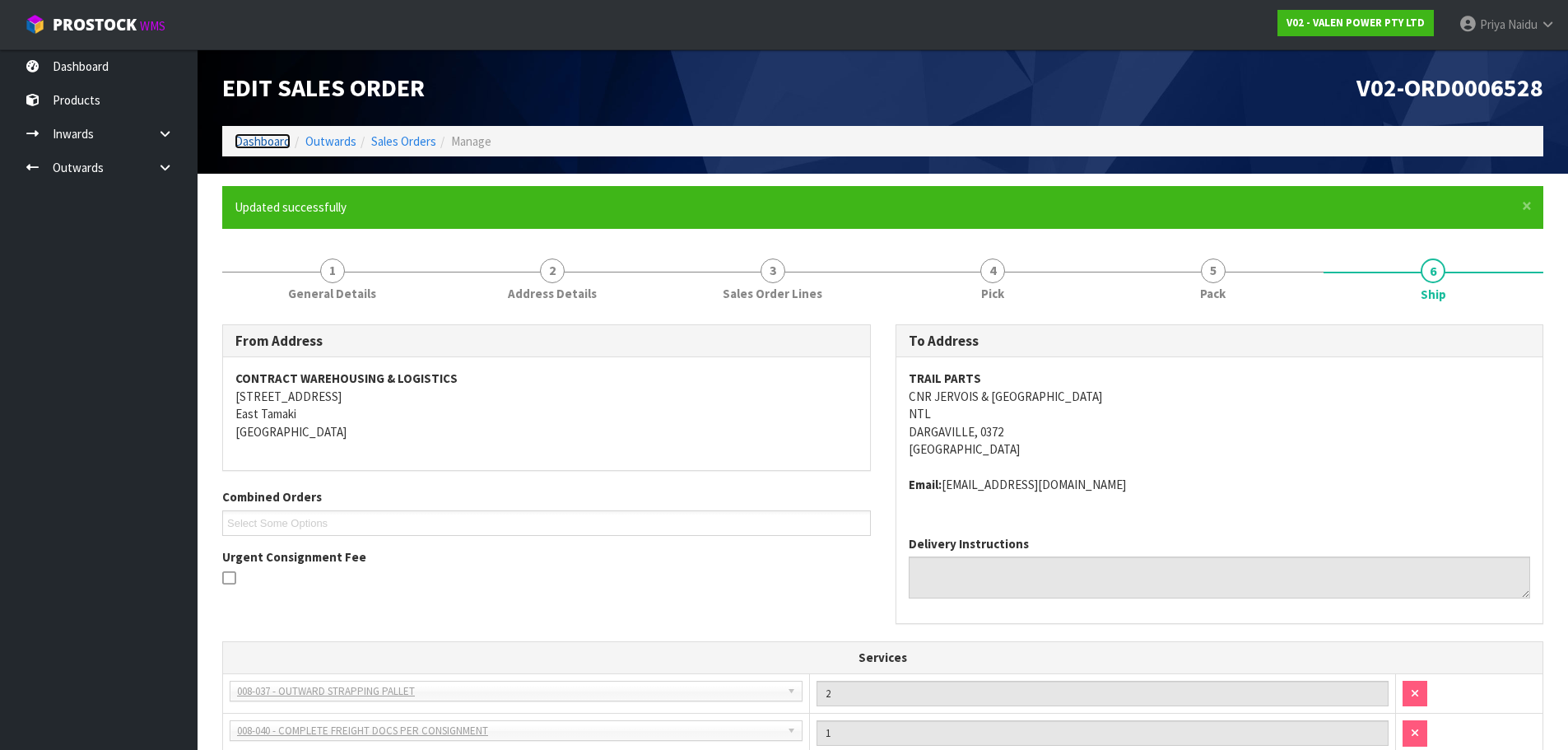
click at [256, 140] on link "Dashboard" at bounding box center [262, 141] width 56 height 16
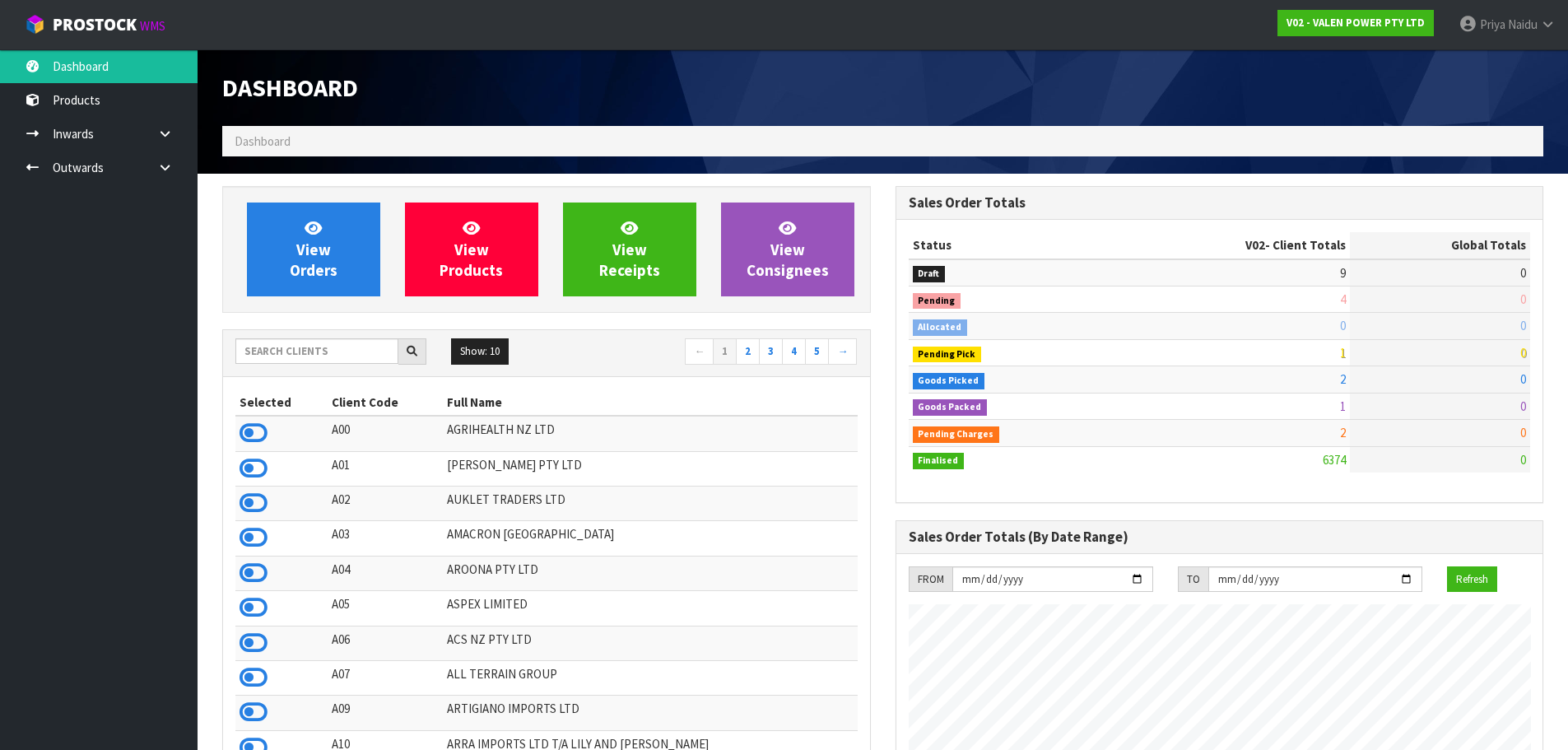
scroll to position [1247, 672]
click at [330, 276] on span "View Orders" at bounding box center [314, 248] width 48 height 62
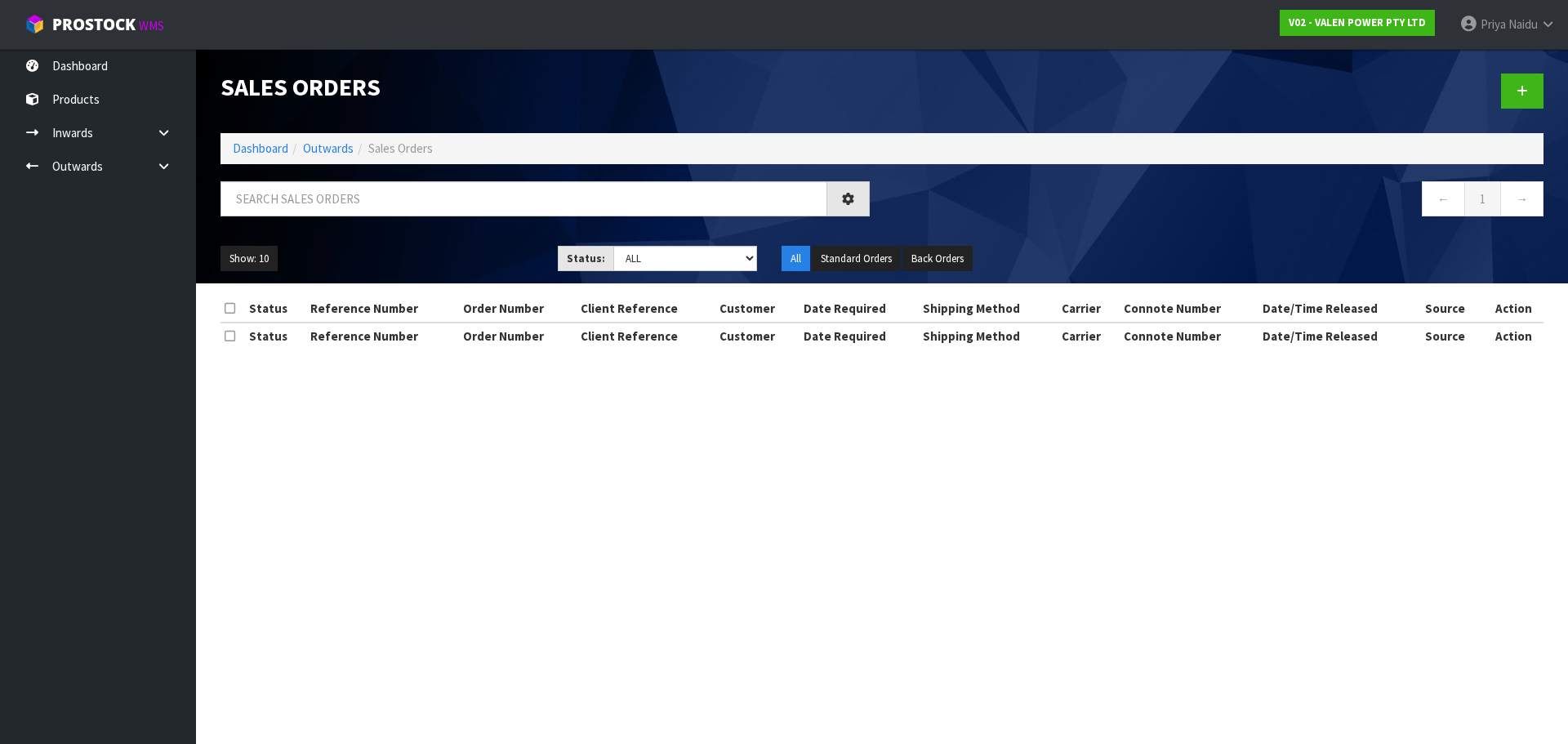
click at [350, 217] on div at bounding box center [545, 205] width 674 height 48
click at [352, 207] on input "text" at bounding box center [524, 199] width 606 height 35
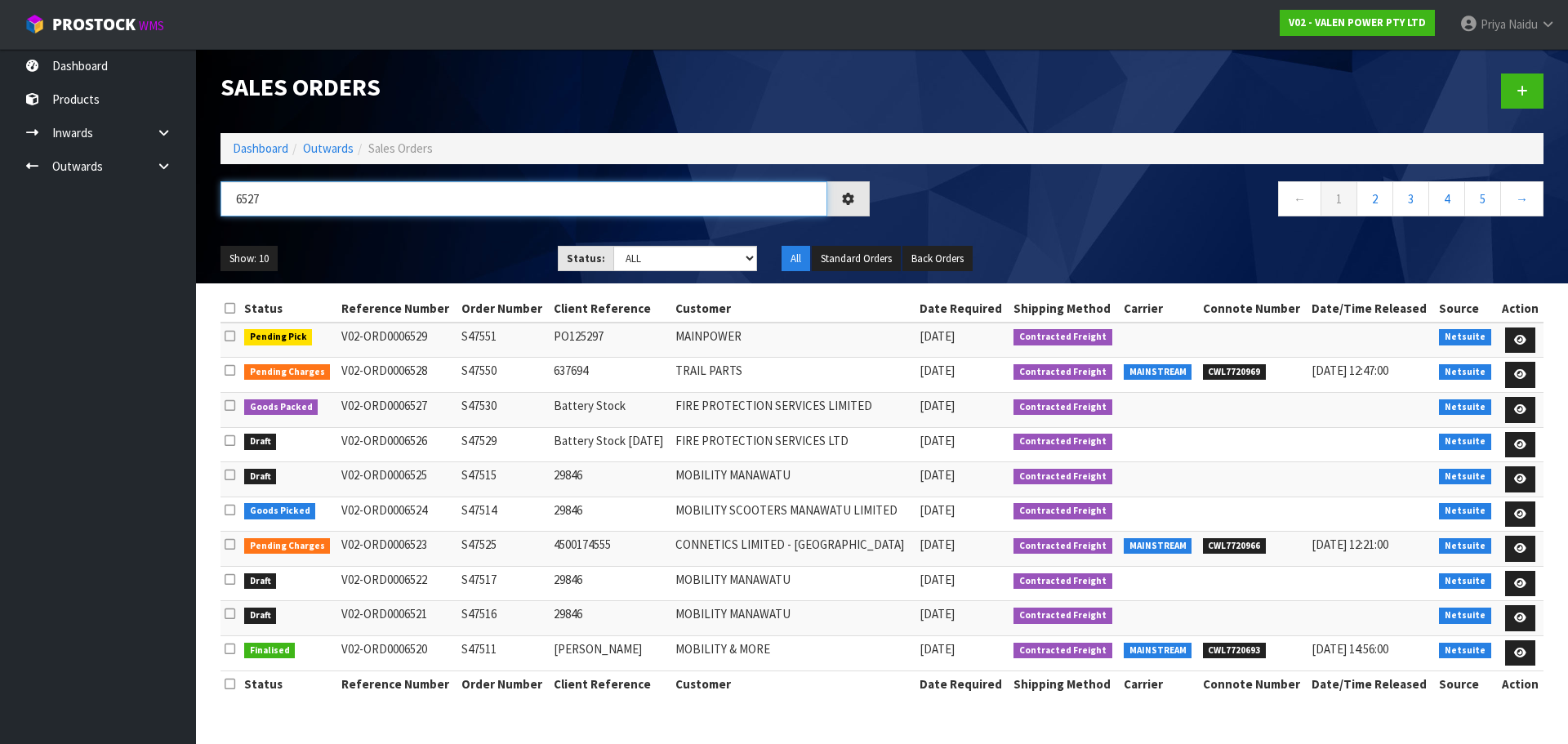
type input "6527"
click at [403, 244] on div "Show: 10 5 10 25 50 Status: Draft Pending Allocated Pending Pick Goods Picked G…" at bounding box center [881, 258] width 1347 height 51
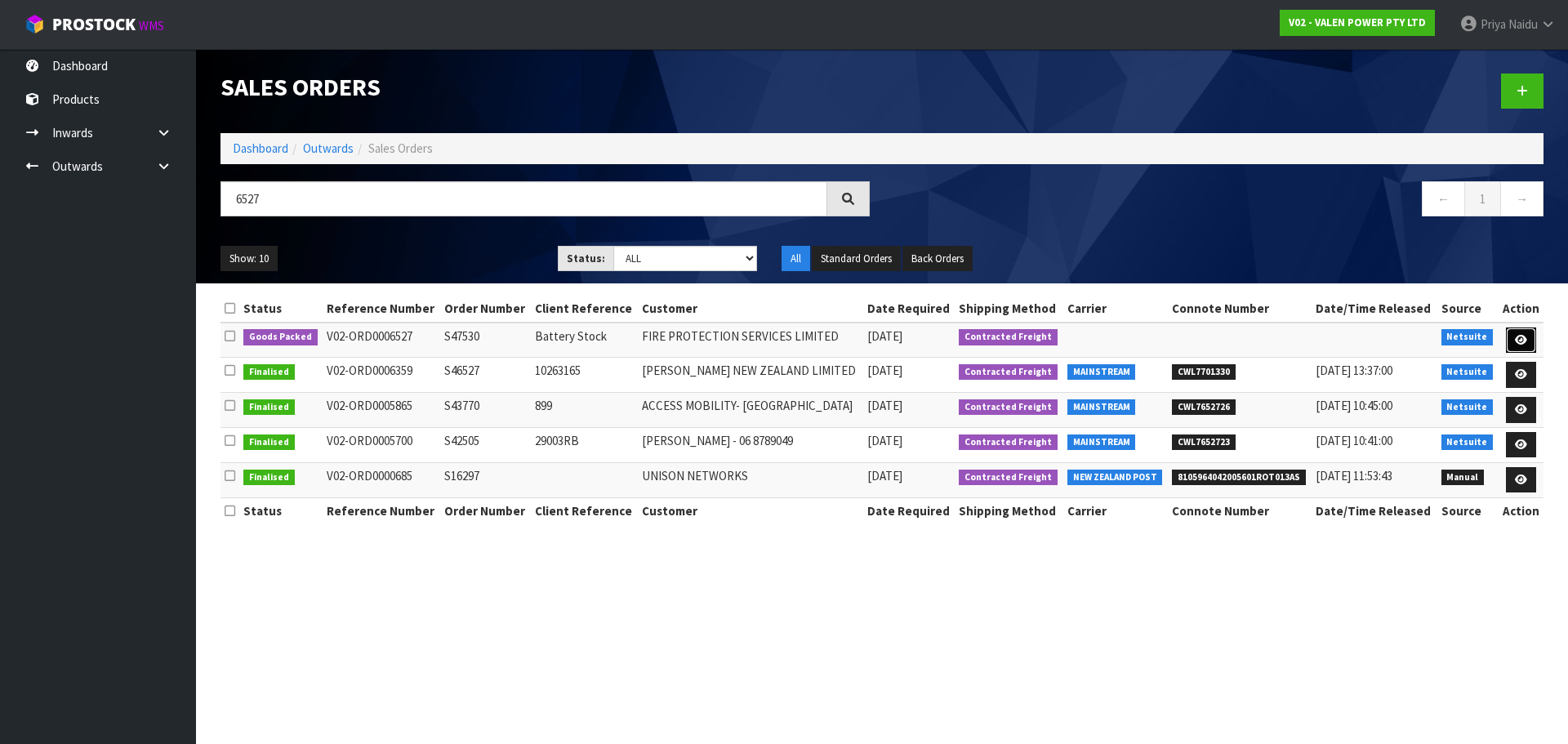
click at [1519, 334] on link at bounding box center [1520, 340] width 30 height 26
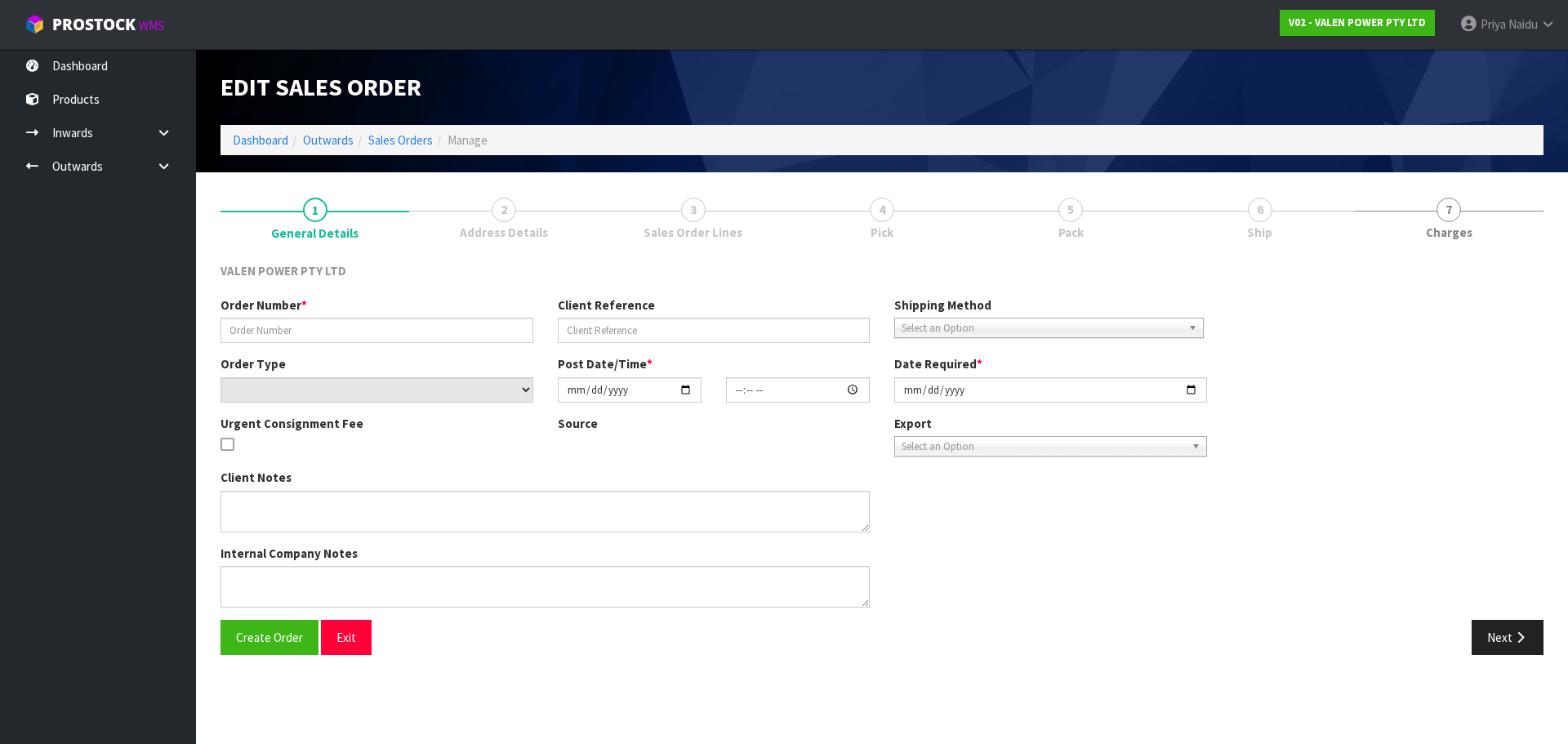
type input "S47530"
type input "Battery Stock"
select select "number:0"
type input "[DATE]"
type input "11:15:07.000"
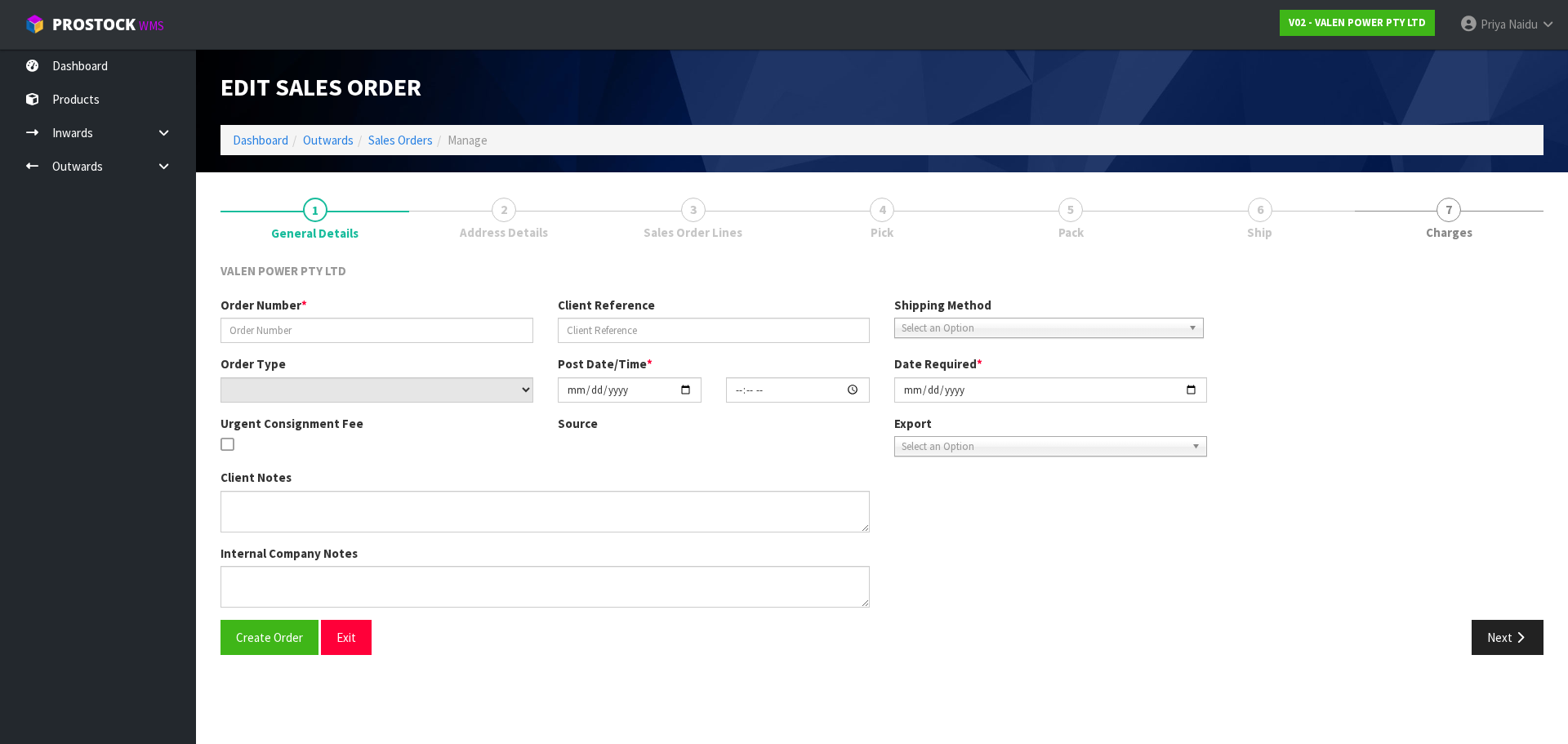
type input "[DATE]"
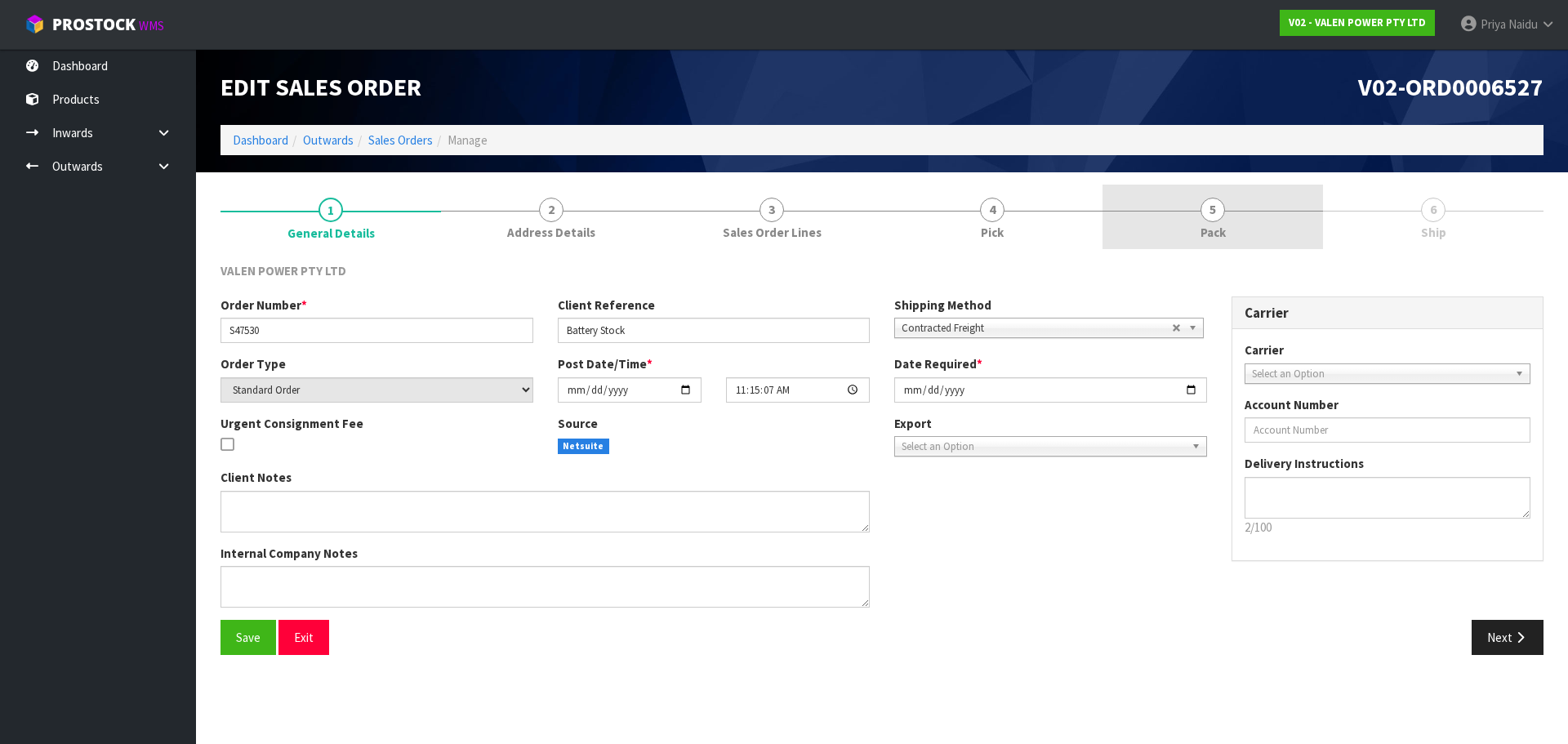
click at [1220, 207] on span "5" at bounding box center [1212, 210] width 24 height 24
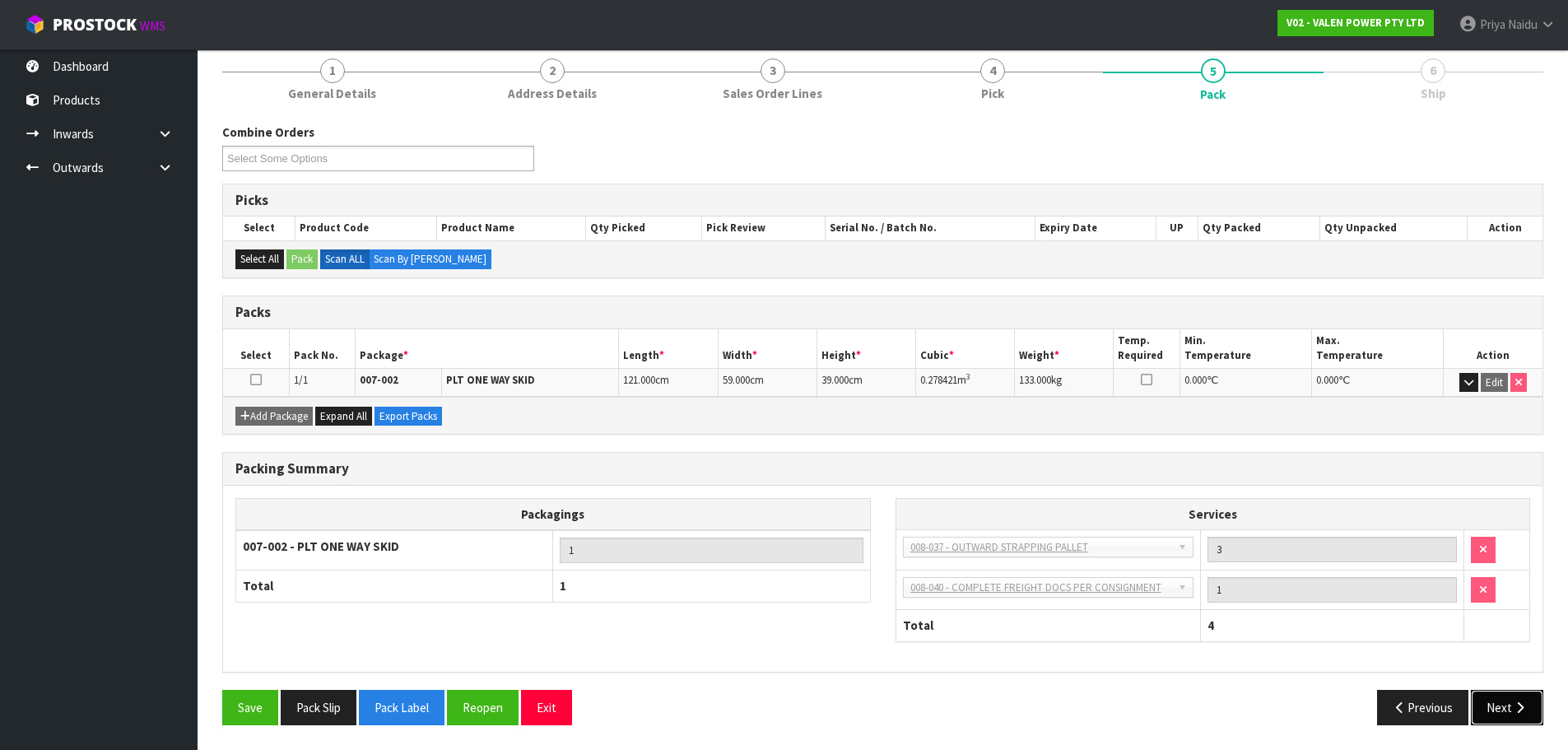
click at [1505, 702] on button "Next" at bounding box center [1507, 707] width 72 height 36
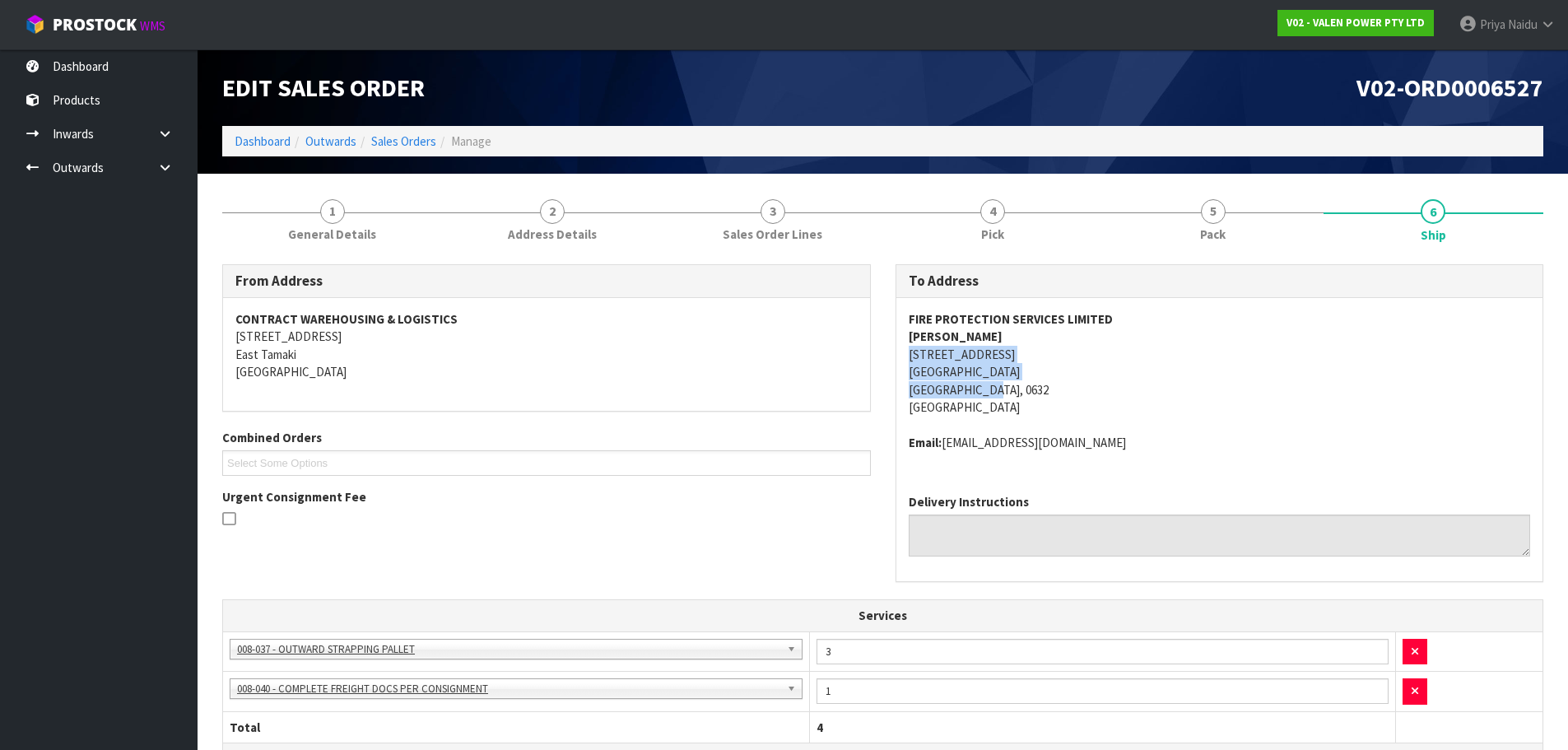
copy address "UNIT 9, 6 AIRBORNE ROAD AUCKLAND AUCKLAND, 0632"
drag, startPoint x: 958, startPoint y: 352, endPoint x: 1064, endPoint y: 389, distance: 112.3
click at [1064, 389] on div "FIRE PROTECTION SERVICES LIMITED ALBERT AMELS UNIT 9, 6 AIRBORNE ROAD AUCKLAND …" at bounding box center [1220, 389] width 647 height 183
click at [1137, 393] on address "FIRE PROTECTION SERVICES LIMITED ALBERT AMELS UNIT 9, 6 AIRBORNE ROAD AUCKLAND …" at bounding box center [1220, 363] width 622 height 106
copy strong "FIRE PROTECTION SERVICES LIMITED"
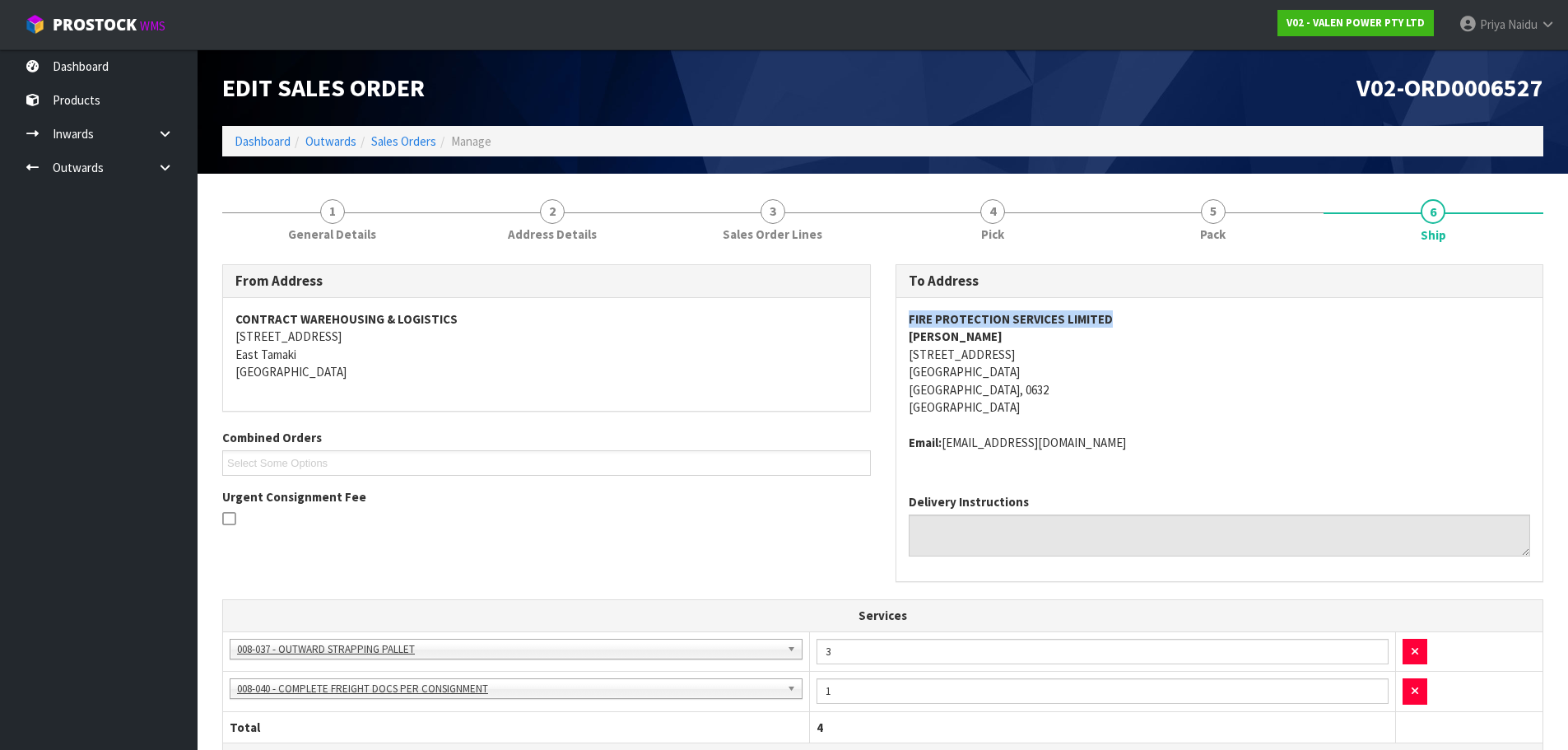
drag, startPoint x: 894, startPoint y: 317, endPoint x: 1139, endPoint y: 309, distance: 245.1
click at [1139, 309] on div "To Address FIRE PROTECTION SERVICES LIMITED ALBERT AMELS UNIT 9, 6 AIRBORNE ROA…" at bounding box center [1220, 431] width 673 height 335
copy address "UNIT 9, 6 AIRBORNE ROAD AUCKLAND AUCKLAND, 0632"
drag, startPoint x: 909, startPoint y: 355, endPoint x: 1091, endPoint y: 387, distance: 184.8
click at [1091, 387] on div "FIRE PROTECTION SERVICES LIMITED ALBERT AMELS UNIT 9, 6 AIRBORNE ROAD AUCKLAND …" at bounding box center [1220, 389] width 647 height 183
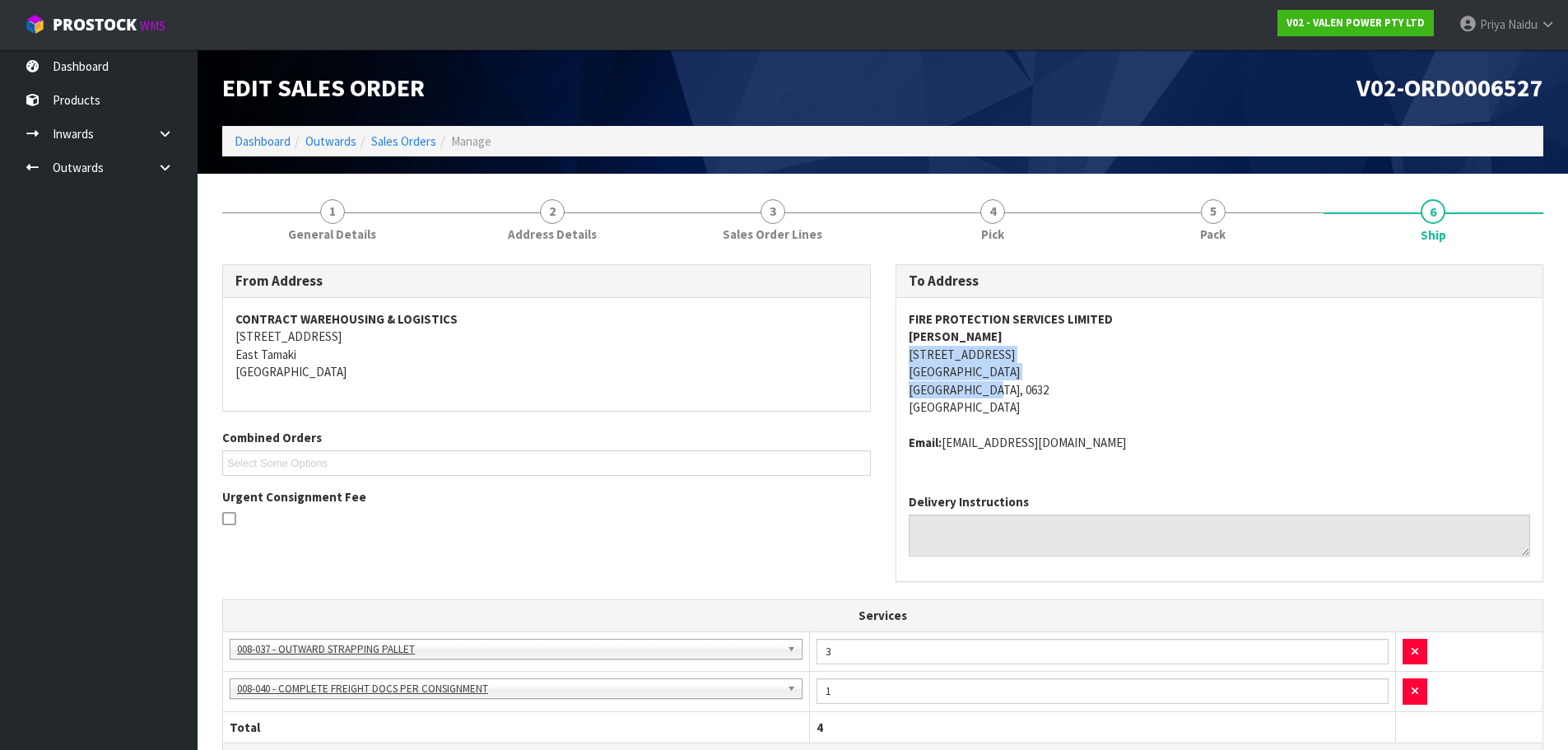
click at [1137, 363] on address "FIRE PROTECTION SERVICES LIMITED ALBERT AMELS UNIT 9, 6 AIRBORNE ROAD AUCKLAND …" at bounding box center [1220, 363] width 622 height 106
copy address "6 AIRBORNE ROAD AUCKLAND"
drag, startPoint x: 950, startPoint y: 356, endPoint x: 1058, endPoint y: 372, distance: 109.2
click at [1058, 372] on address "FIRE PROTECTION SERVICES LIMITED ALBERT AMELS UNIT 9, 6 AIRBORNE ROAD AUCKLAND …" at bounding box center [1220, 363] width 622 height 106
click at [1245, 447] on address "Email: info@fireprotectionservices.nz" at bounding box center [1220, 443] width 622 height 17
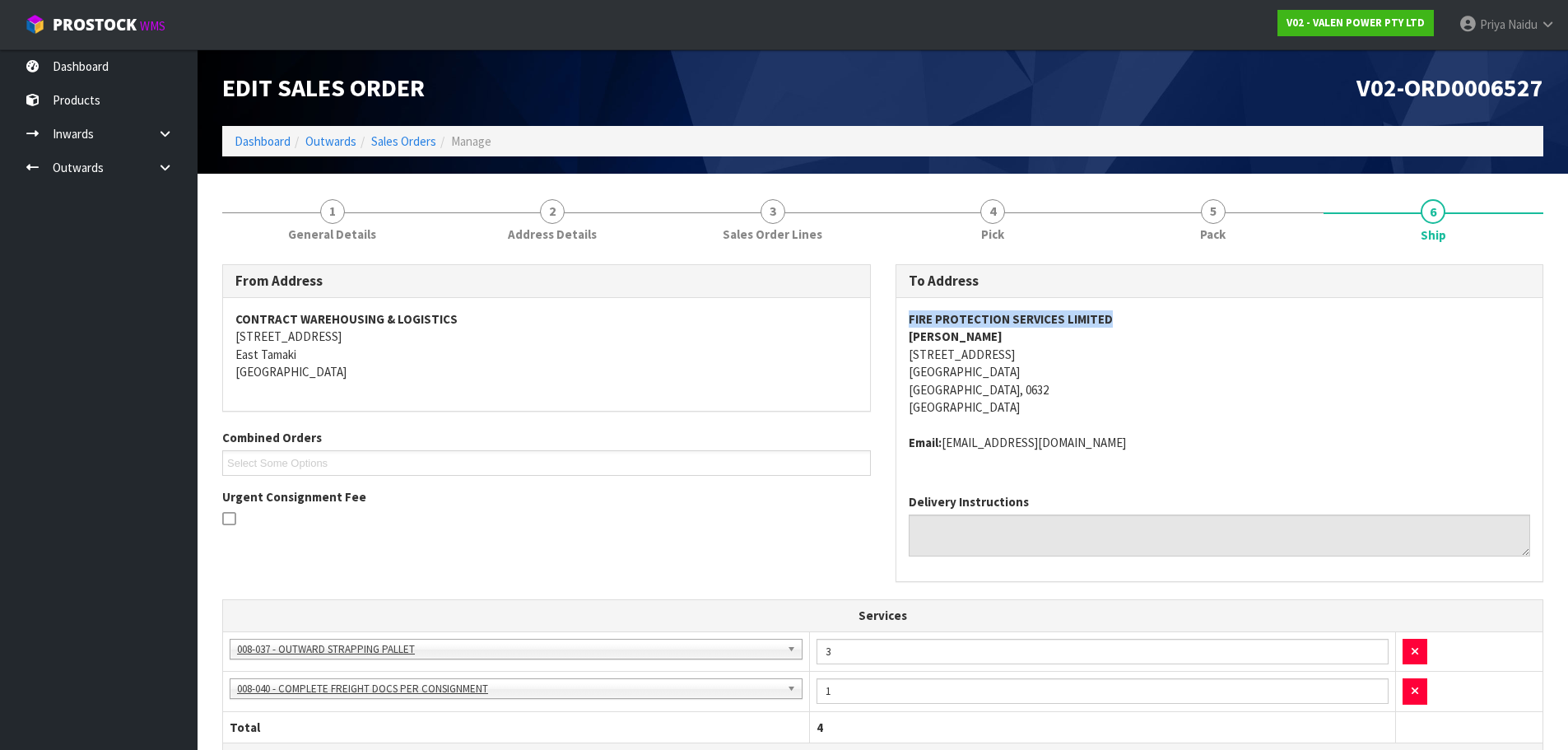
copy strong "FIRE PROTECTION SERVICES LIMITED"
drag, startPoint x: 904, startPoint y: 315, endPoint x: 1155, endPoint y: 312, distance: 251.0
click at [1155, 312] on div "FIRE PROTECTION SERVICES LIMITED ALBERT AMELS UNIT 9, 6 AIRBORNE ROAD AUCKLAND …" at bounding box center [1220, 389] width 647 height 183
copy strong "ALBERT AMELS"
drag, startPoint x: 904, startPoint y: 337, endPoint x: 645, endPoint y: 316, distance: 259.8
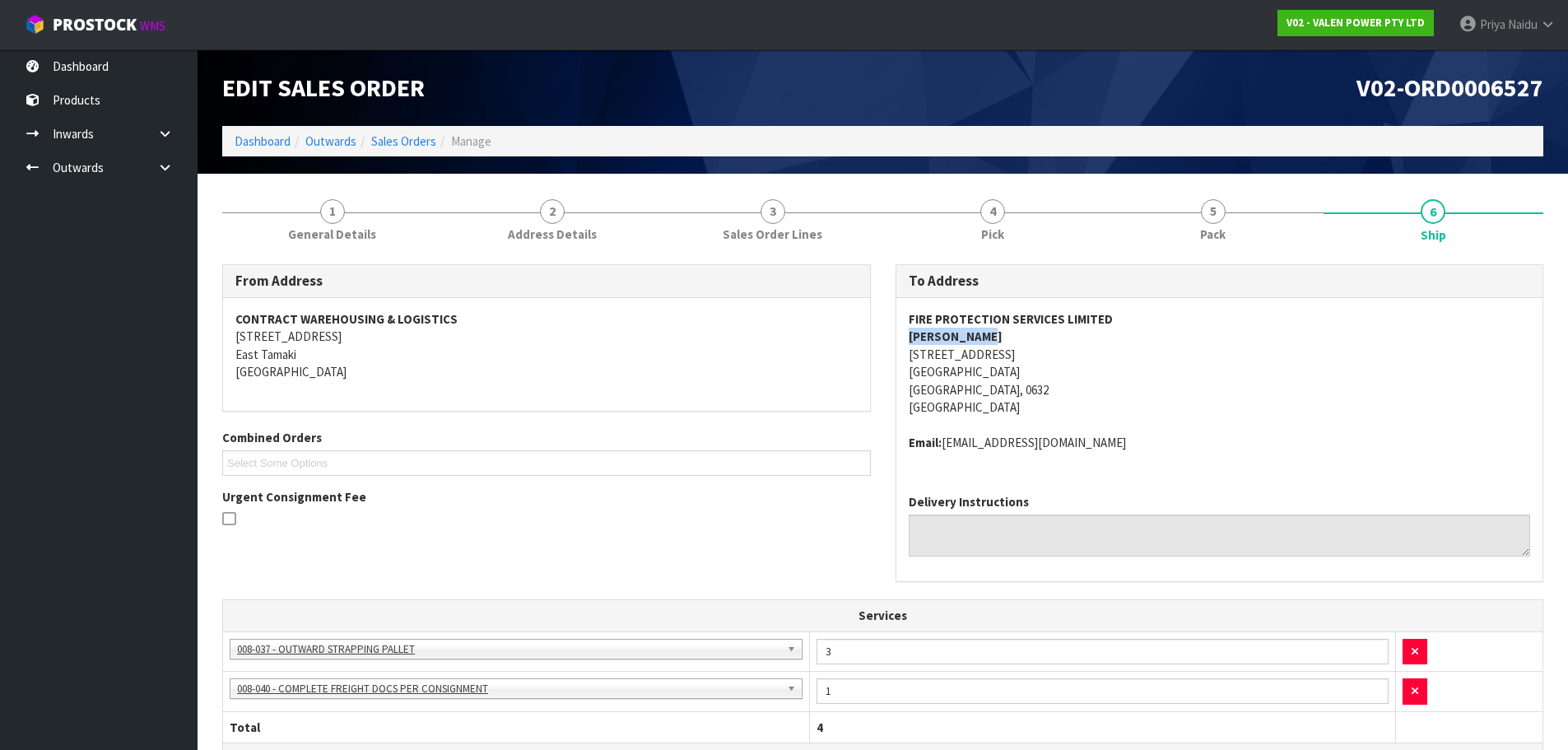
click at [995, 333] on div "FIRE PROTECTION SERVICES LIMITED ALBERT AMELS UNIT 9, 6 AIRBORNE ROAD AUCKLAND …" at bounding box center [1220, 389] width 647 height 183
copy address "Email: info@fireprotectionservices.nz"
drag, startPoint x: 904, startPoint y: 442, endPoint x: 1165, endPoint y: 443, distance: 261.0
click at [1165, 443] on div "FIRE PROTECTION SERVICES LIMITED ALBERT AMELS UNIT 9, 6 AIRBORNE ROAD AUCKLAND …" at bounding box center [1220, 389] width 647 height 183
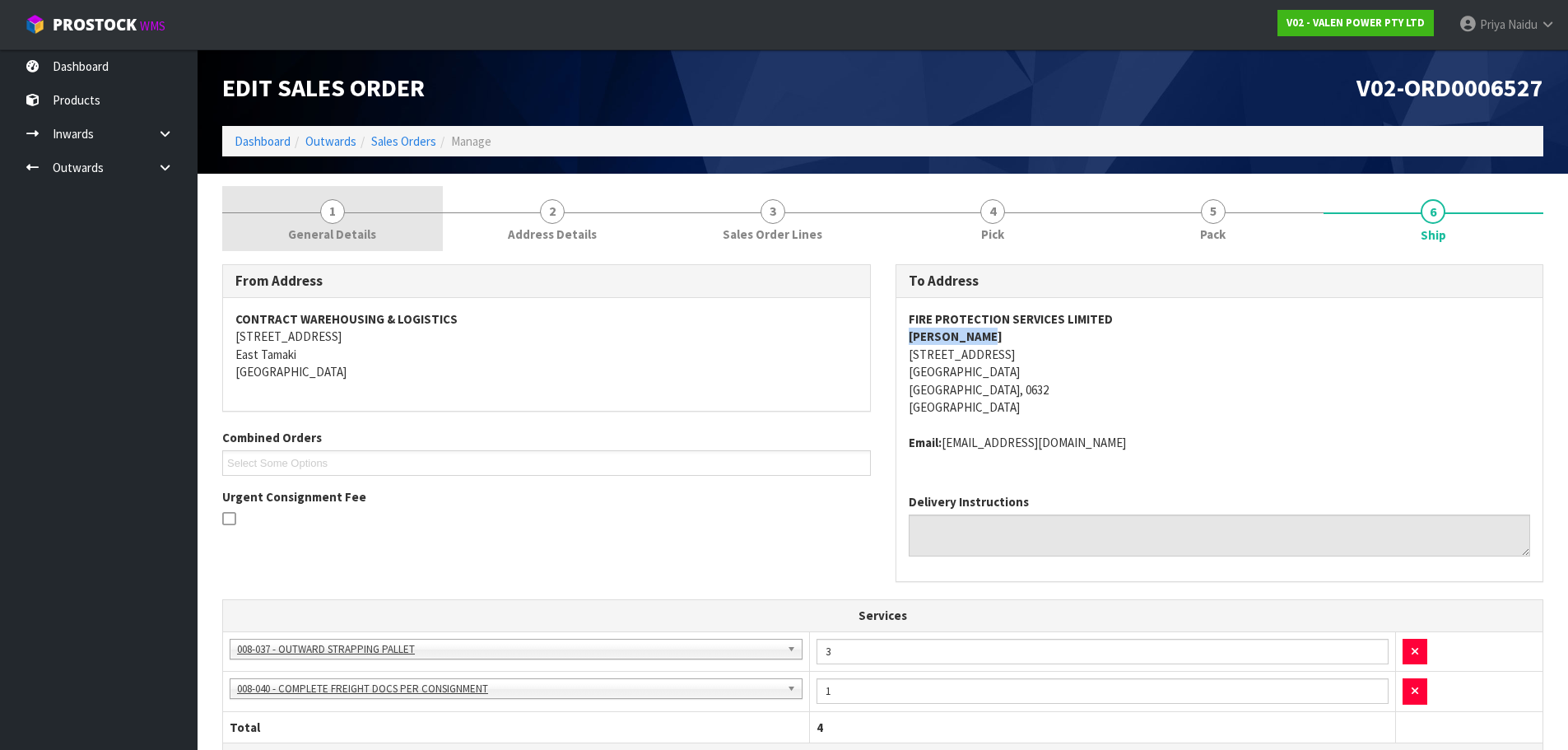
click at [327, 239] on span "General Details" at bounding box center [332, 234] width 88 height 17
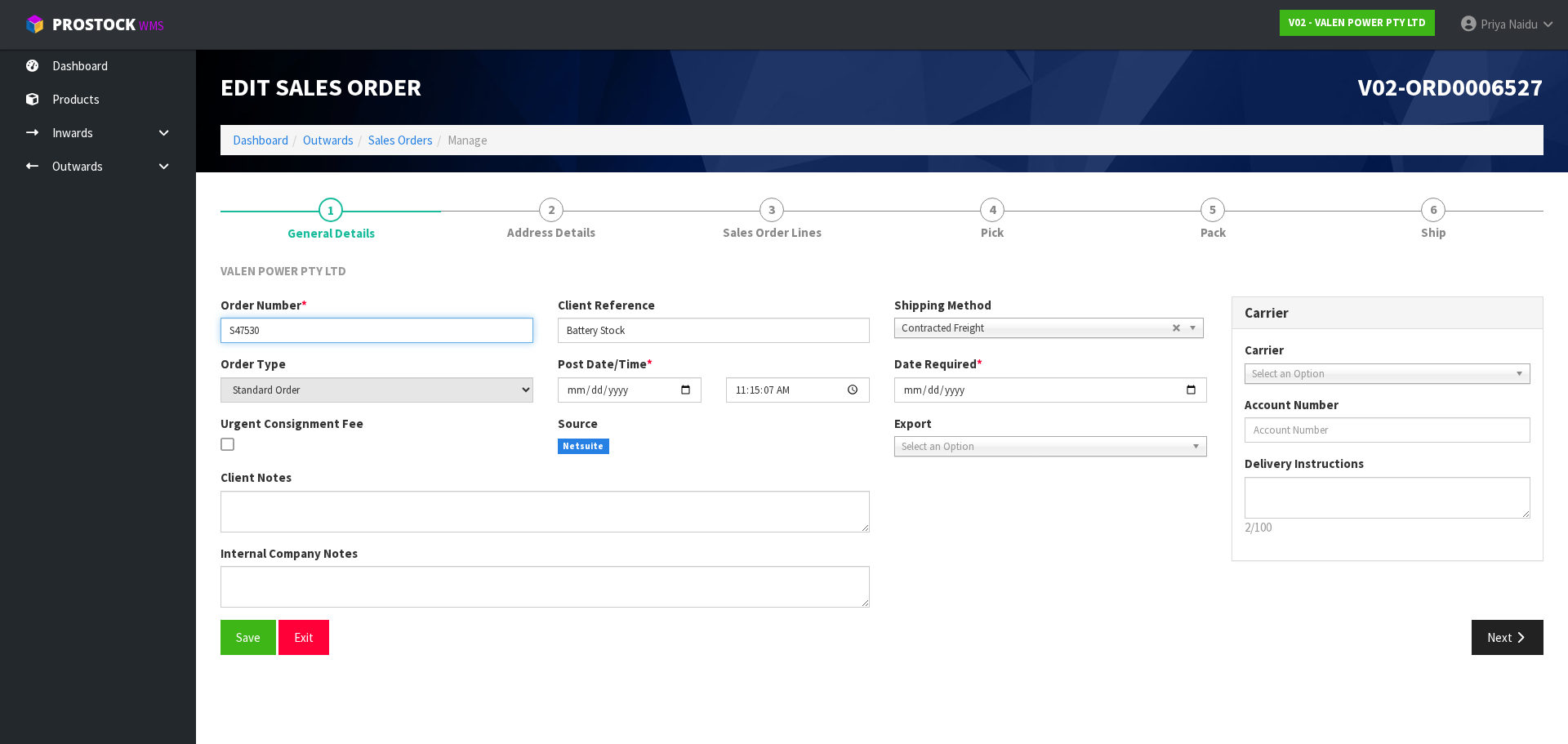
drag, startPoint x: 226, startPoint y: 331, endPoint x: 55, endPoint y: 377, distance: 177.1
click at [314, 331] on input "S47530" at bounding box center [377, 330] width 313 height 25
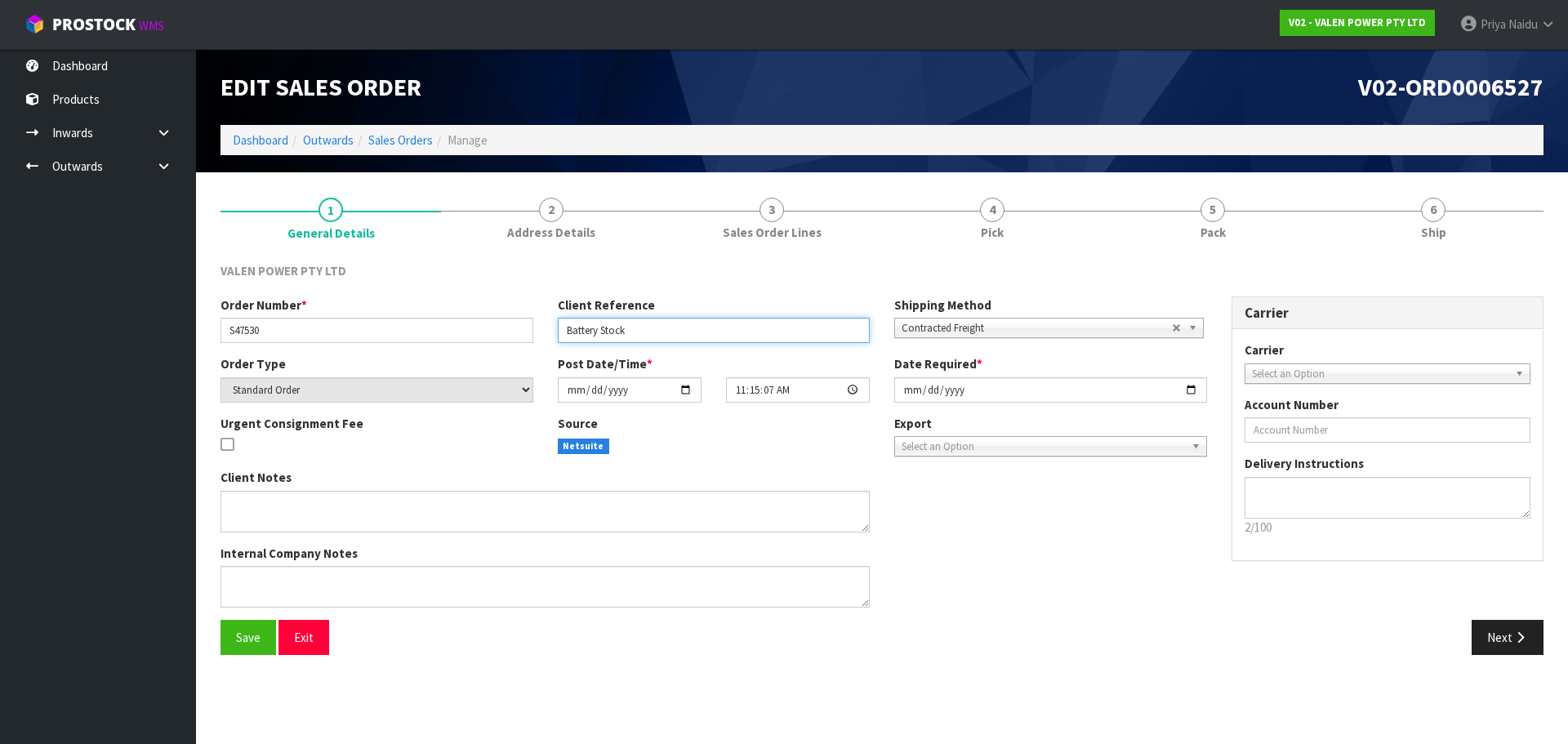
drag, startPoint x: 563, startPoint y: 328, endPoint x: 657, endPoint y: 328, distance: 94.0
click at [657, 328] on input "Battery Stock" at bounding box center [714, 330] width 313 height 25
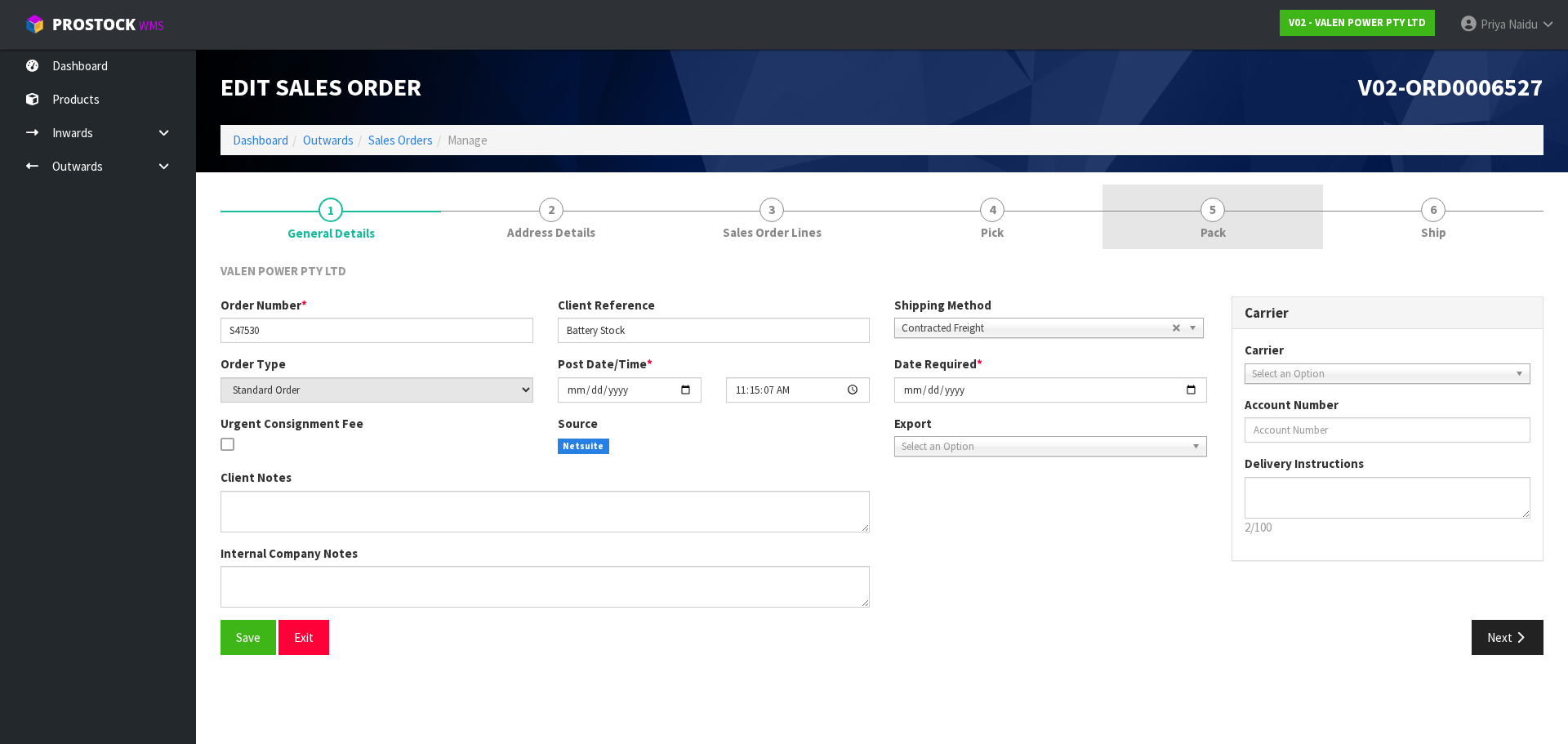
click at [1197, 234] on link "5 Pack" at bounding box center [1212, 217] width 220 height 65
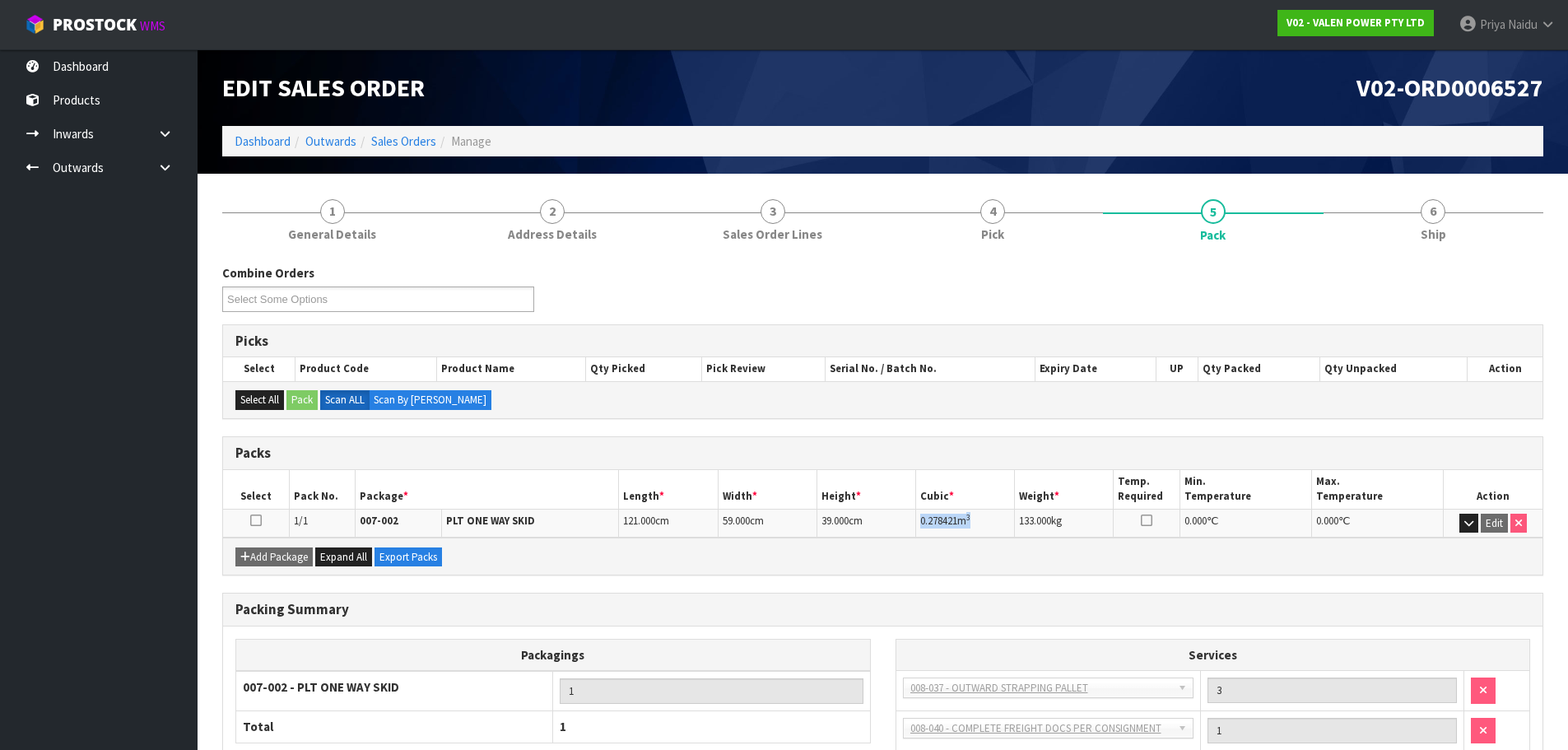
copy td "0.278421 m 3"
drag, startPoint x: 921, startPoint y: 526, endPoint x: 966, endPoint y: 523, distance: 45.1
click at [985, 522] on td "0.278421 m 3" at bounding box center [965, 523] width 98 height 29
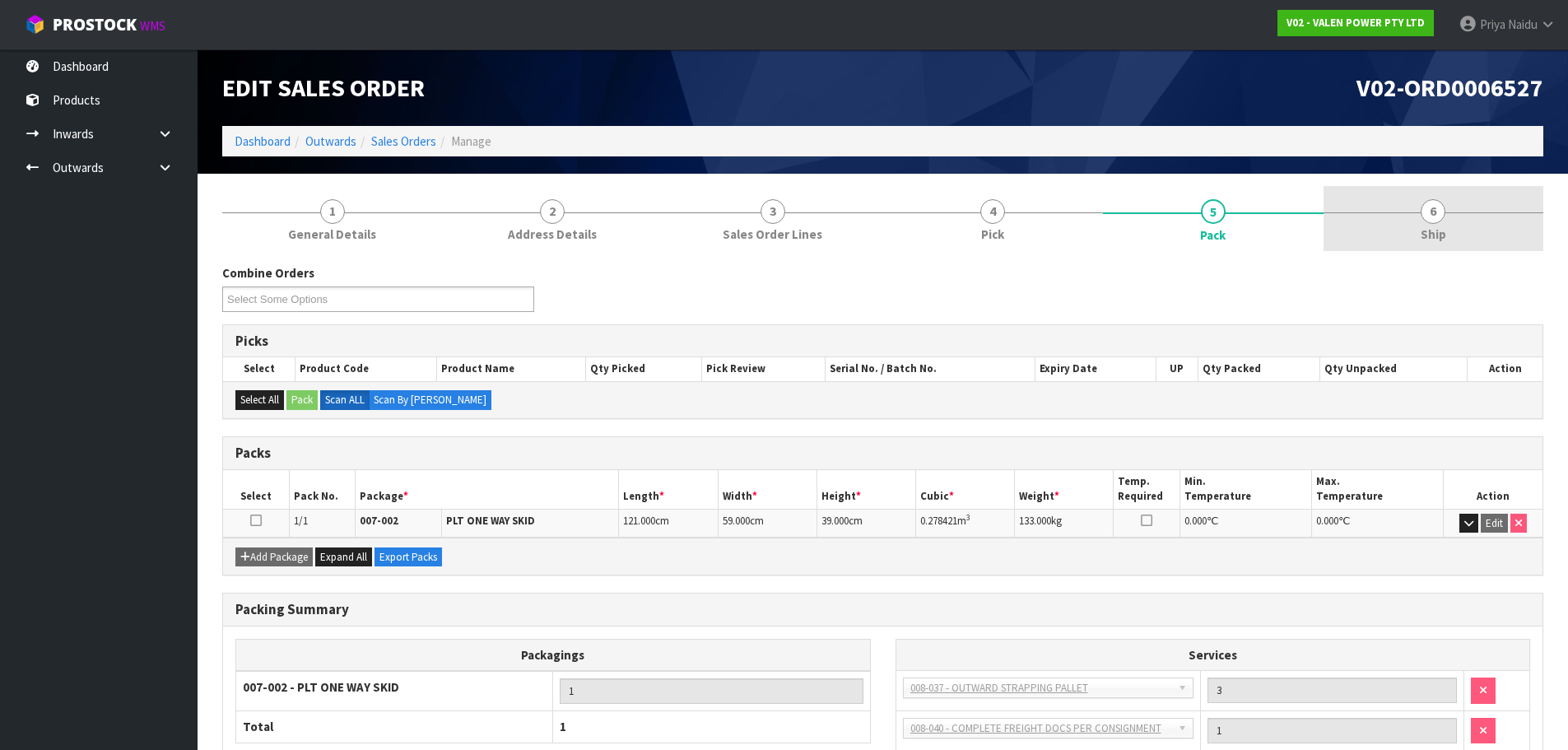
drag, startPoint x: 1369, startPoint y: 186, endPoint x: 1362, endPoint y: 199, distance: 14.8
click at [1370, 194] on link "6 Ship" at bounding box center [1434, 219] width 220 height 65
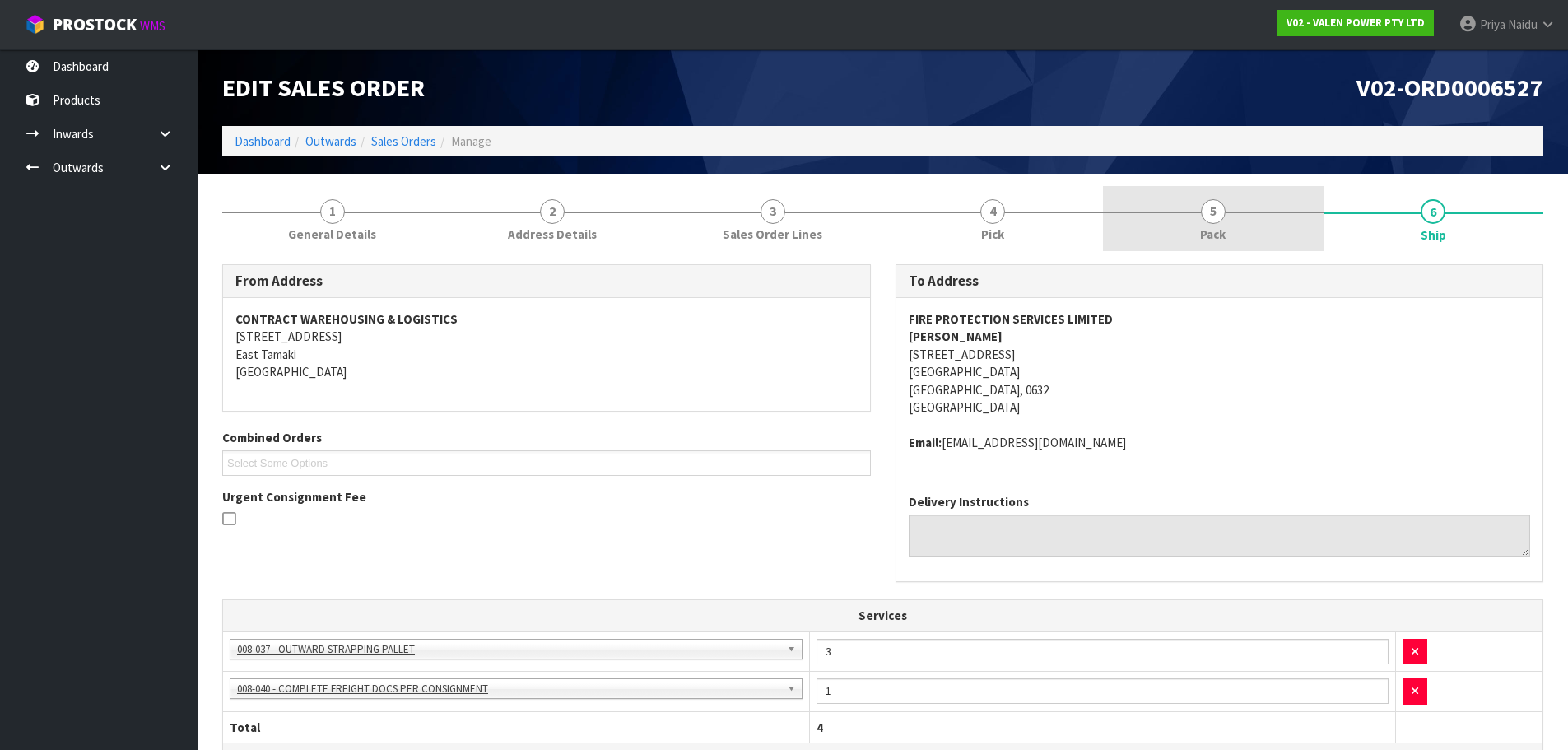
click at [1231, 251] on link "5 Pack" at bounding box center [1213, 219] width 220 height 65
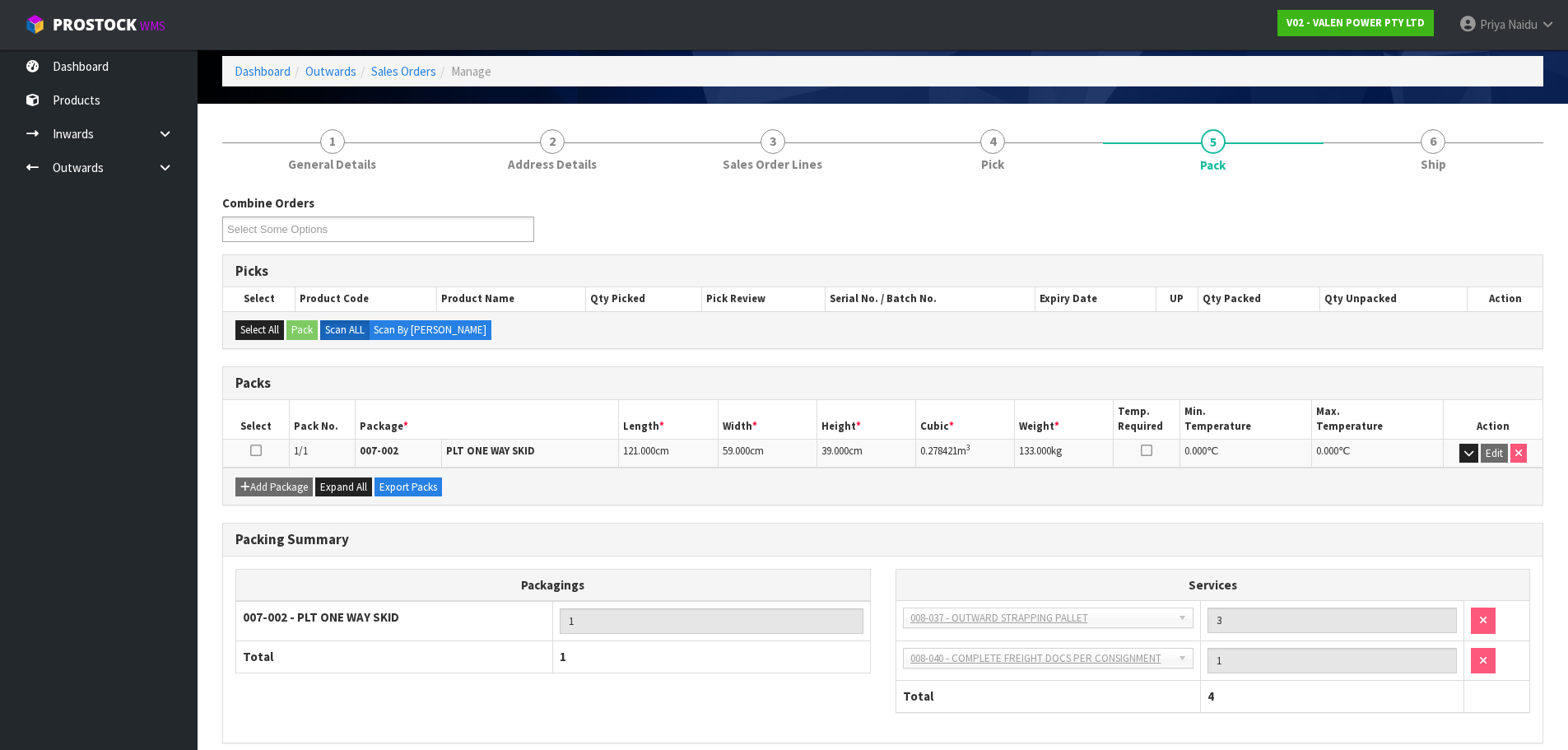
scroll to position [141, 0]
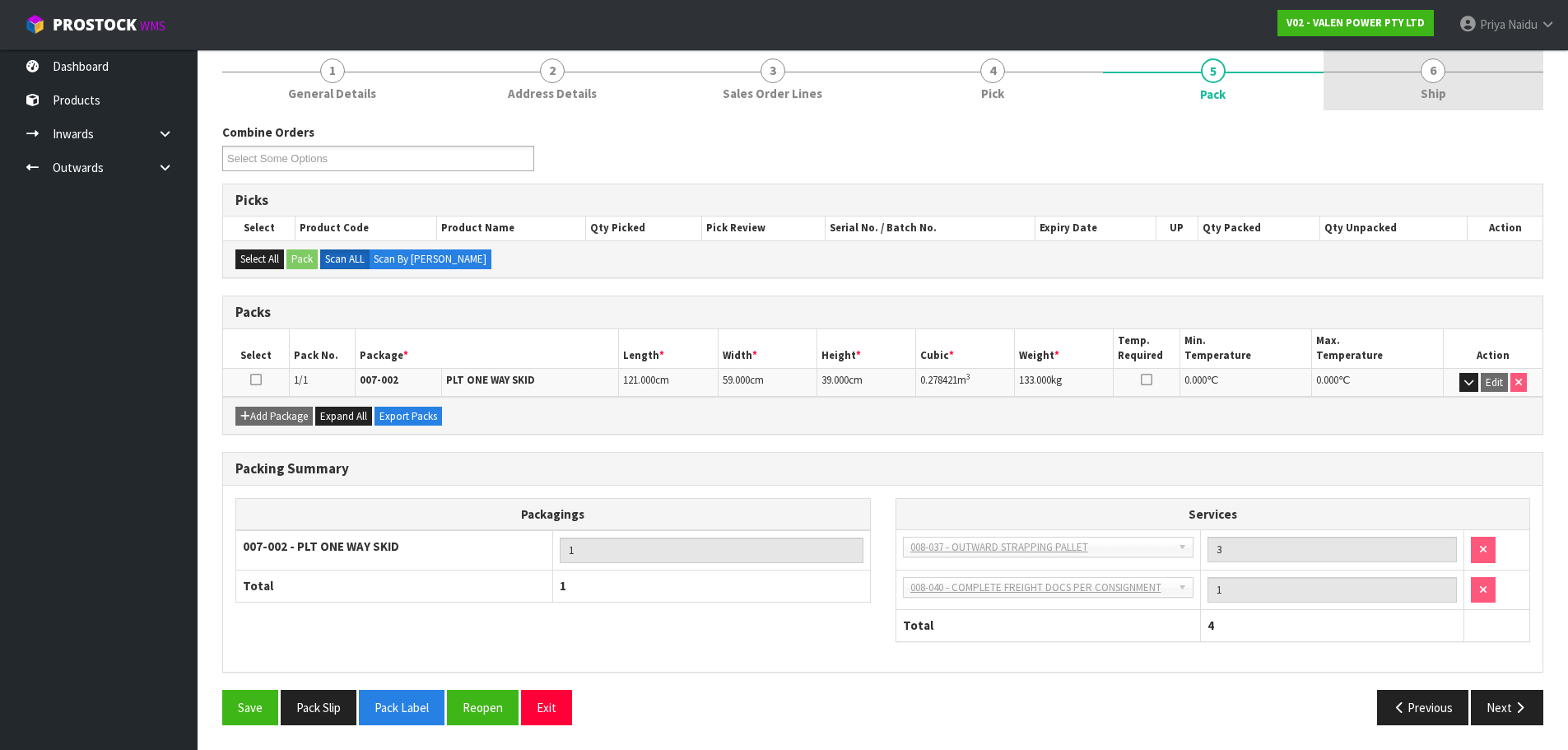
click at [1447, 102] on link "6 Ship" at bounding box center [1434, 78] width 220 height 65
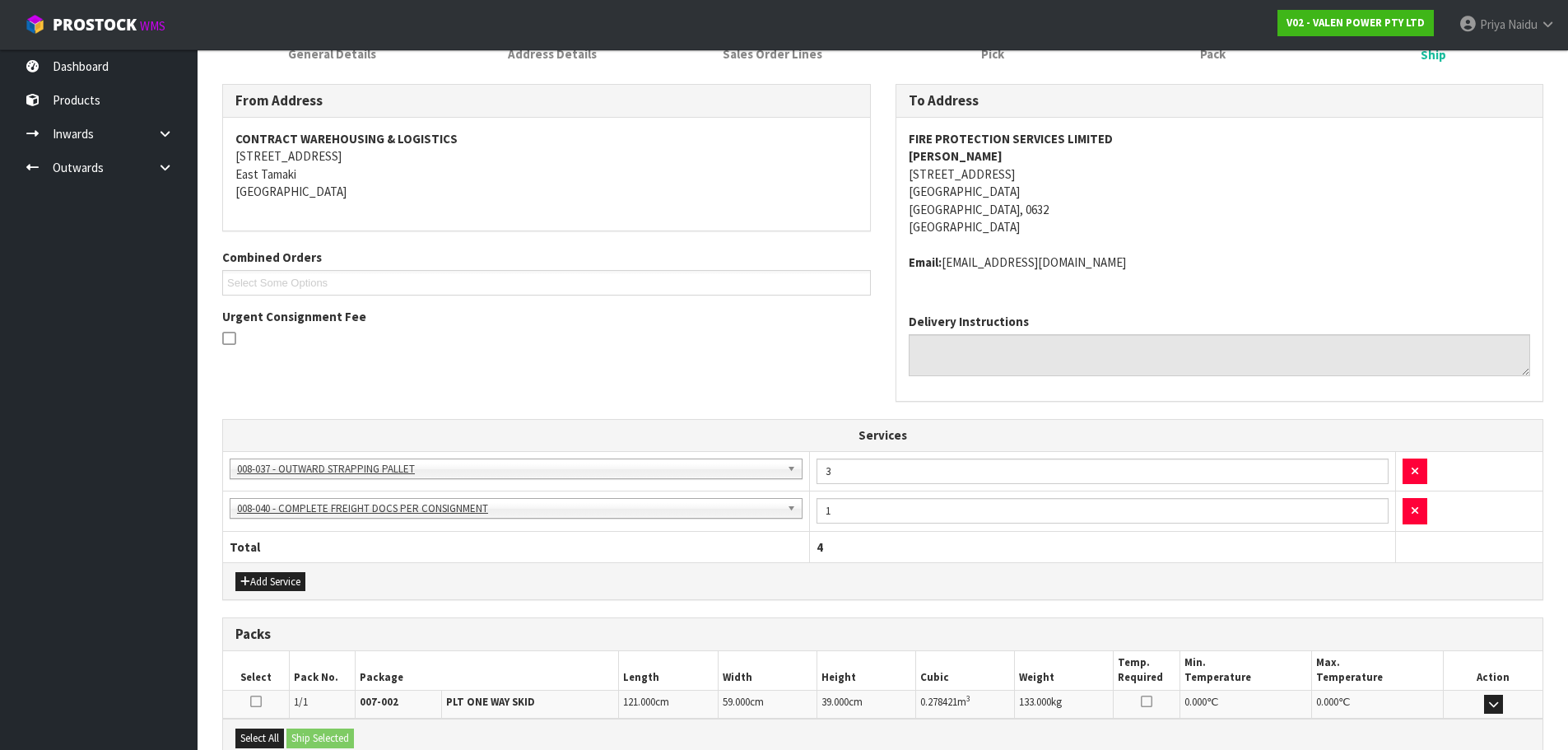
scroll to position [365, 0]
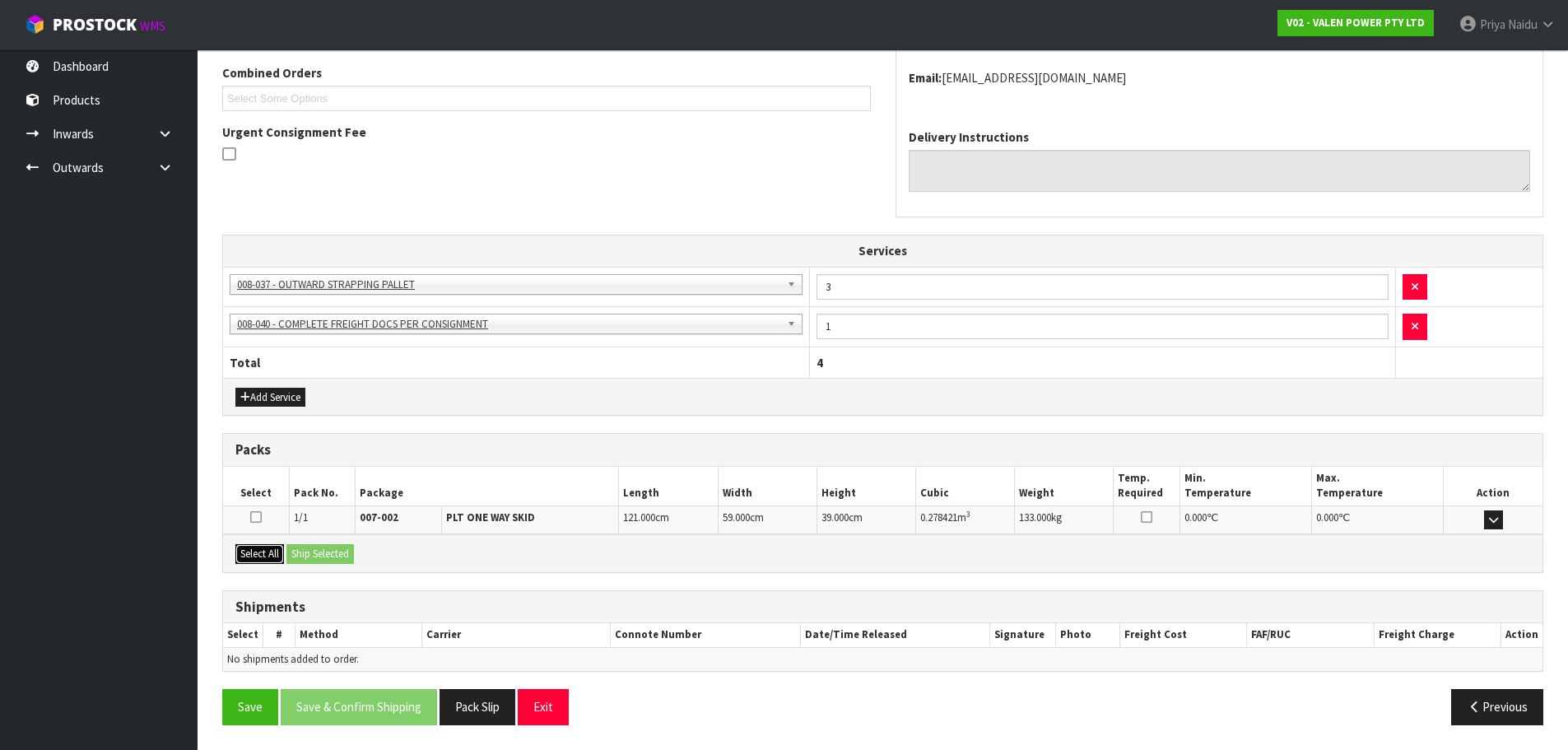
drag, startPoint x: 270, startPoint y: 553, endPoint x: 331, endPoint y: 553, distance: 61.0
click at [271, 553] on button "Select All" at bounding box center [260, 554] width 49 height 20
click at [338, 552] on button "Ship Selected" at bounding box center [320, 554] width 67 height 20
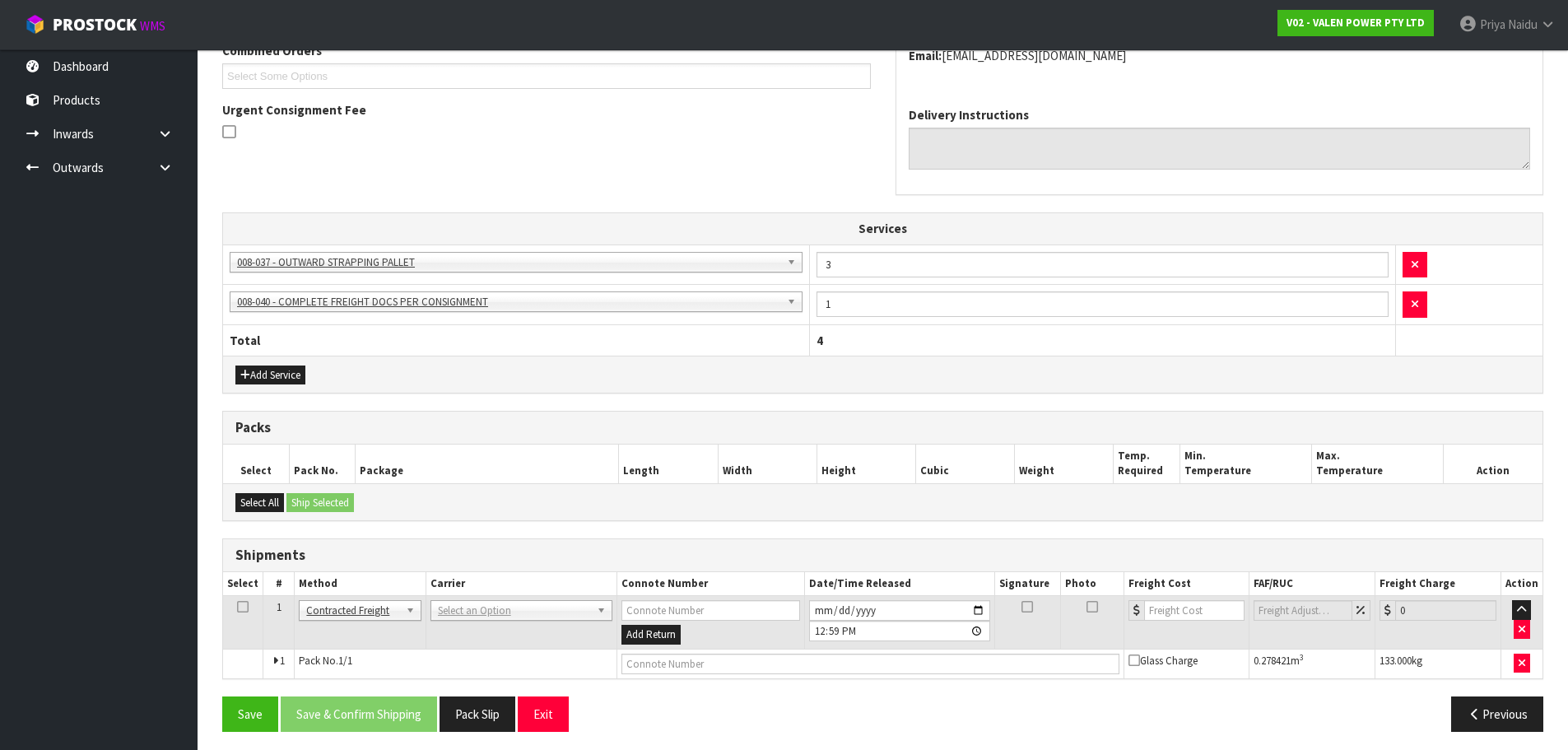
scroll to position [394, 0]
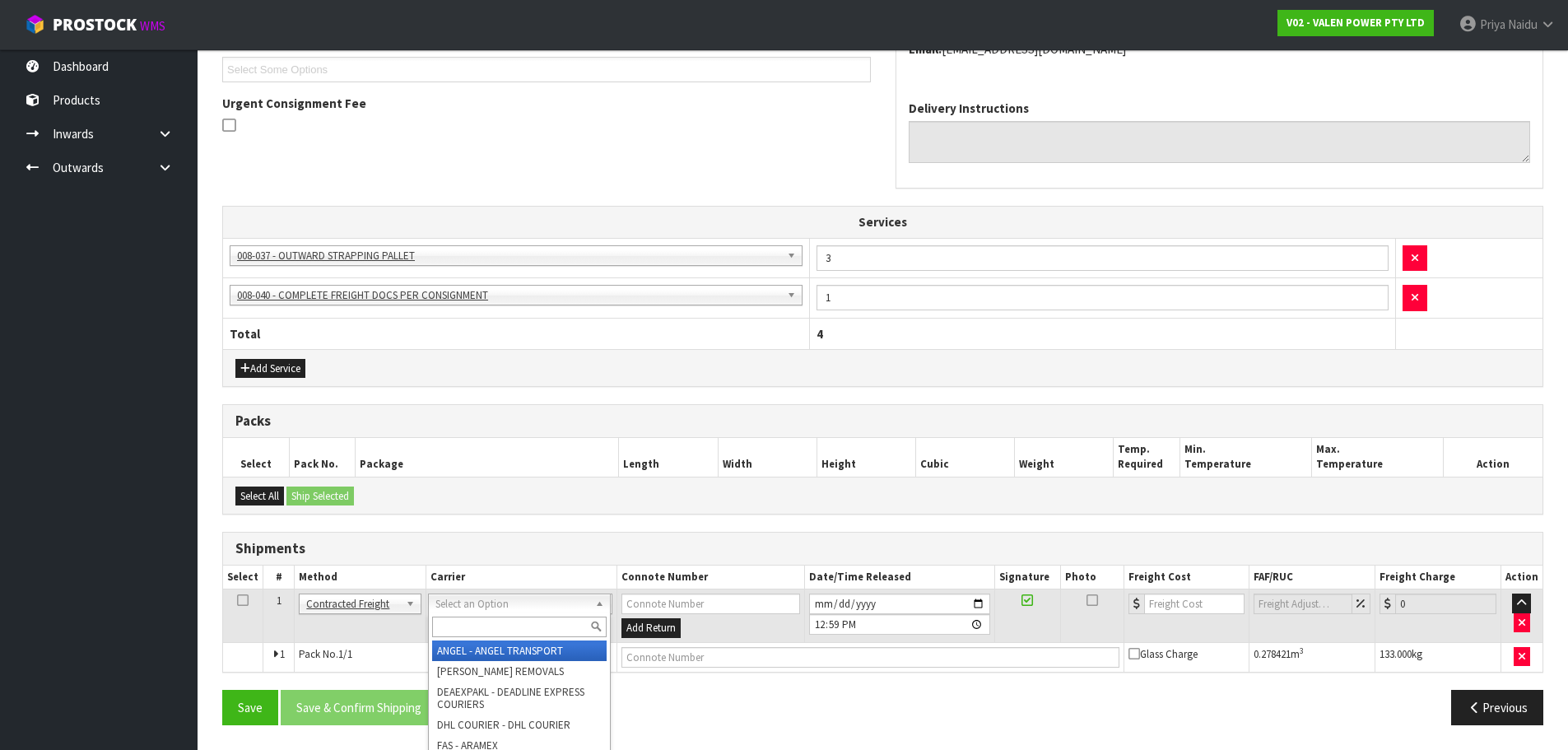
click at [459, 630] on input "text" at bounding box center [519, 627] width 174 height 21
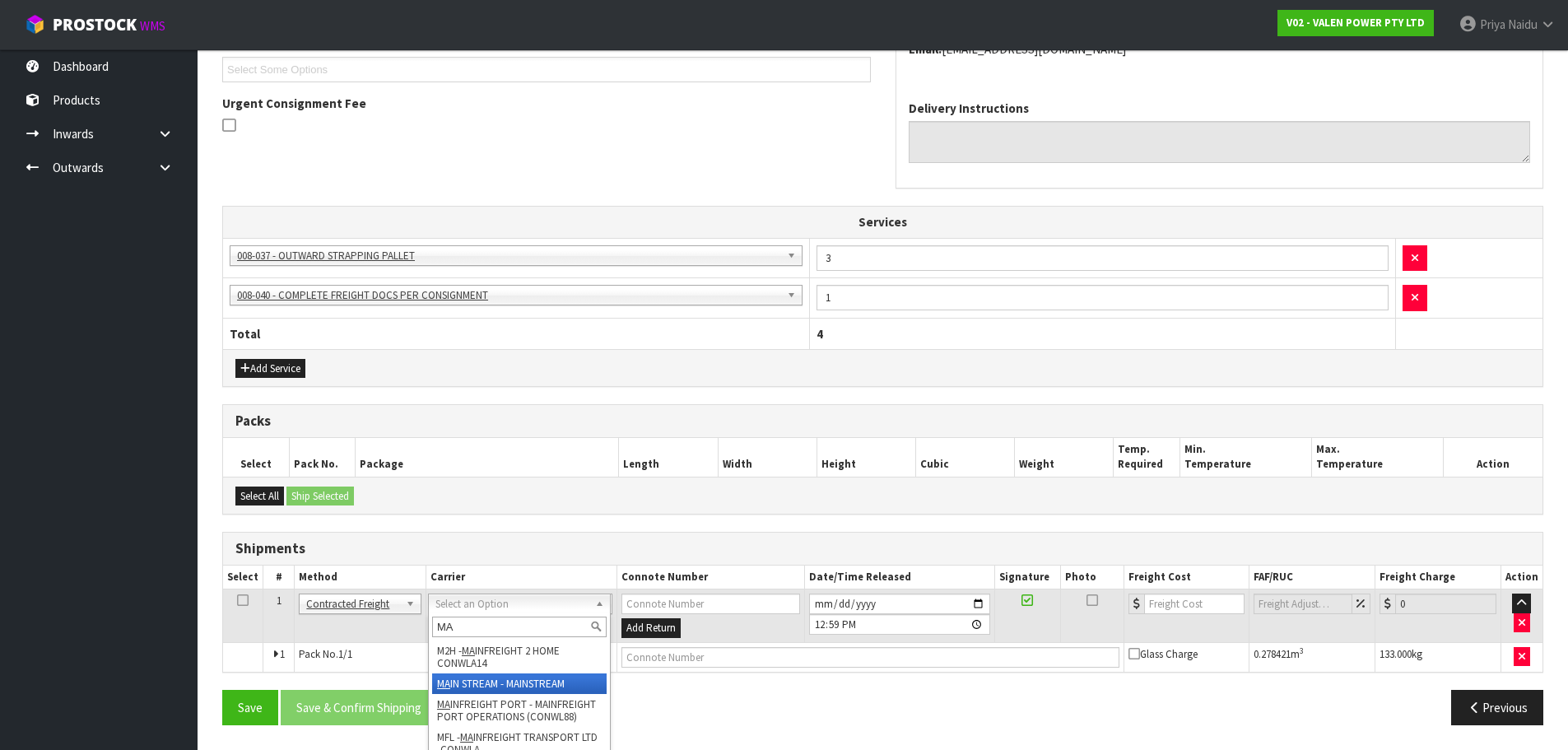
type input "MA"
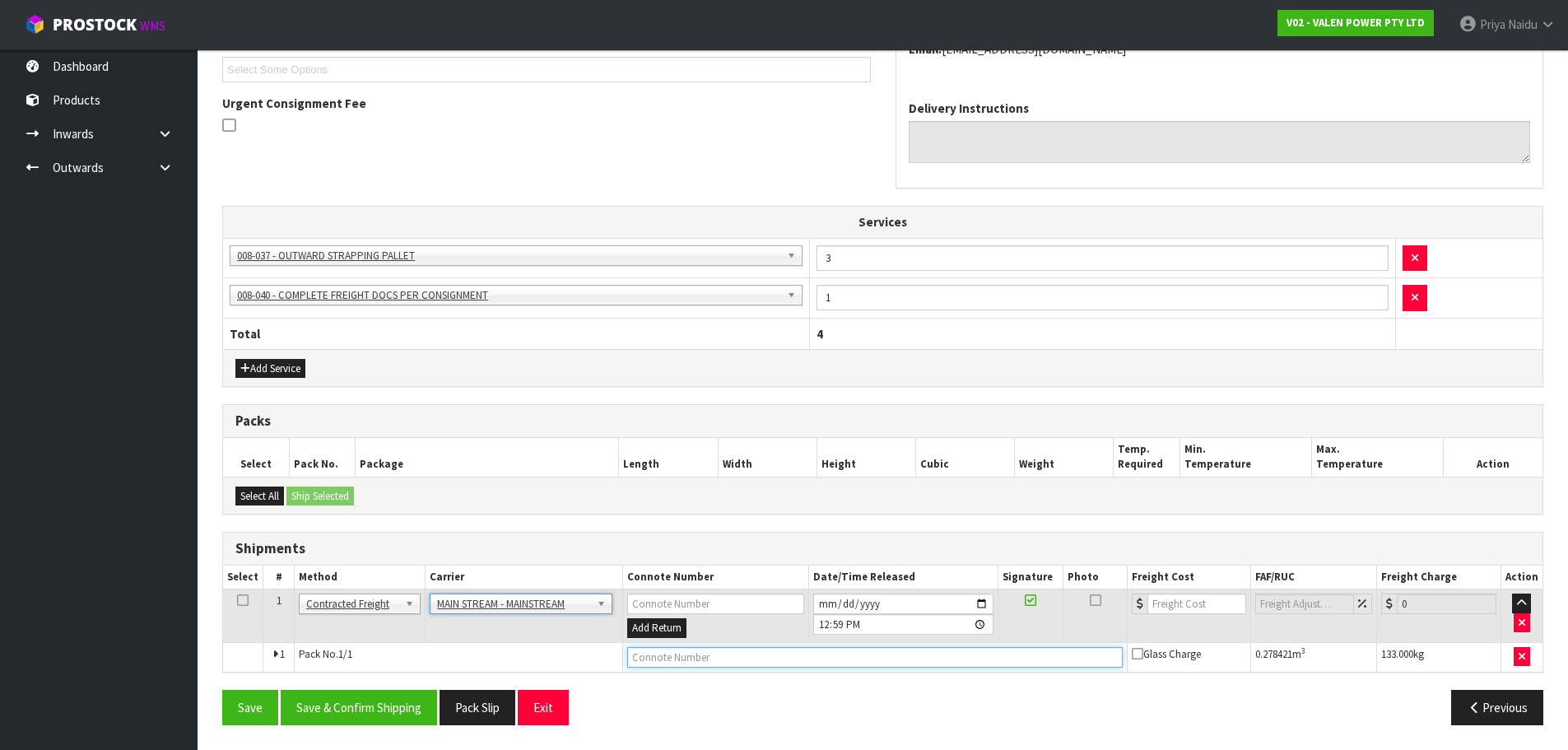
click at [830, 656] on input "text" at bounding box center [875, 658] width 496 height 21
paste input "CWL7720983"
type input "CWL7720983"
click at [1188, 606] on input "number" at bounding box center [1197, 604] width 99 height 21
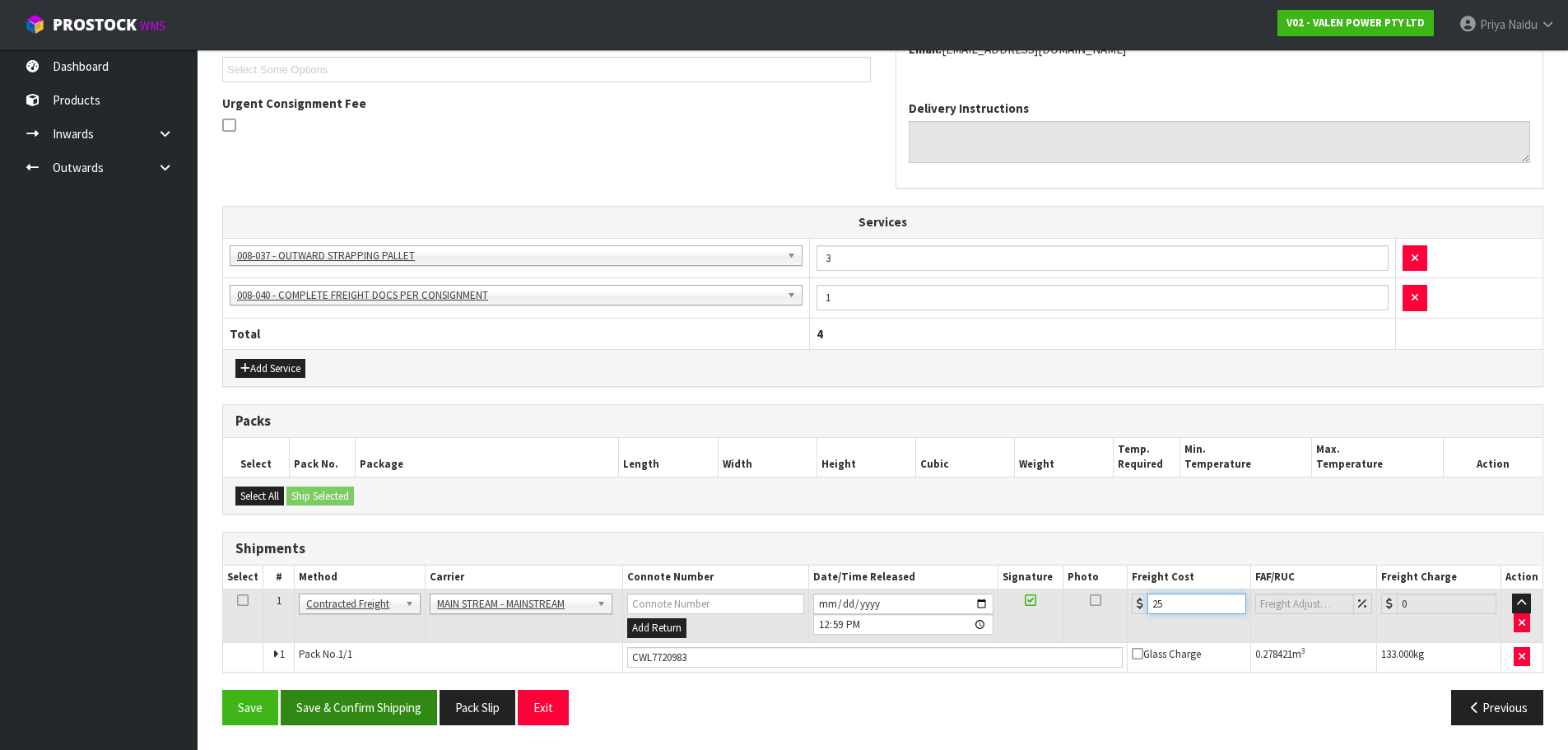
type input "25"
click at [371, 714] on button "Save & Confirm Shipping" at bounding box center [359, 707] width 157 height 36
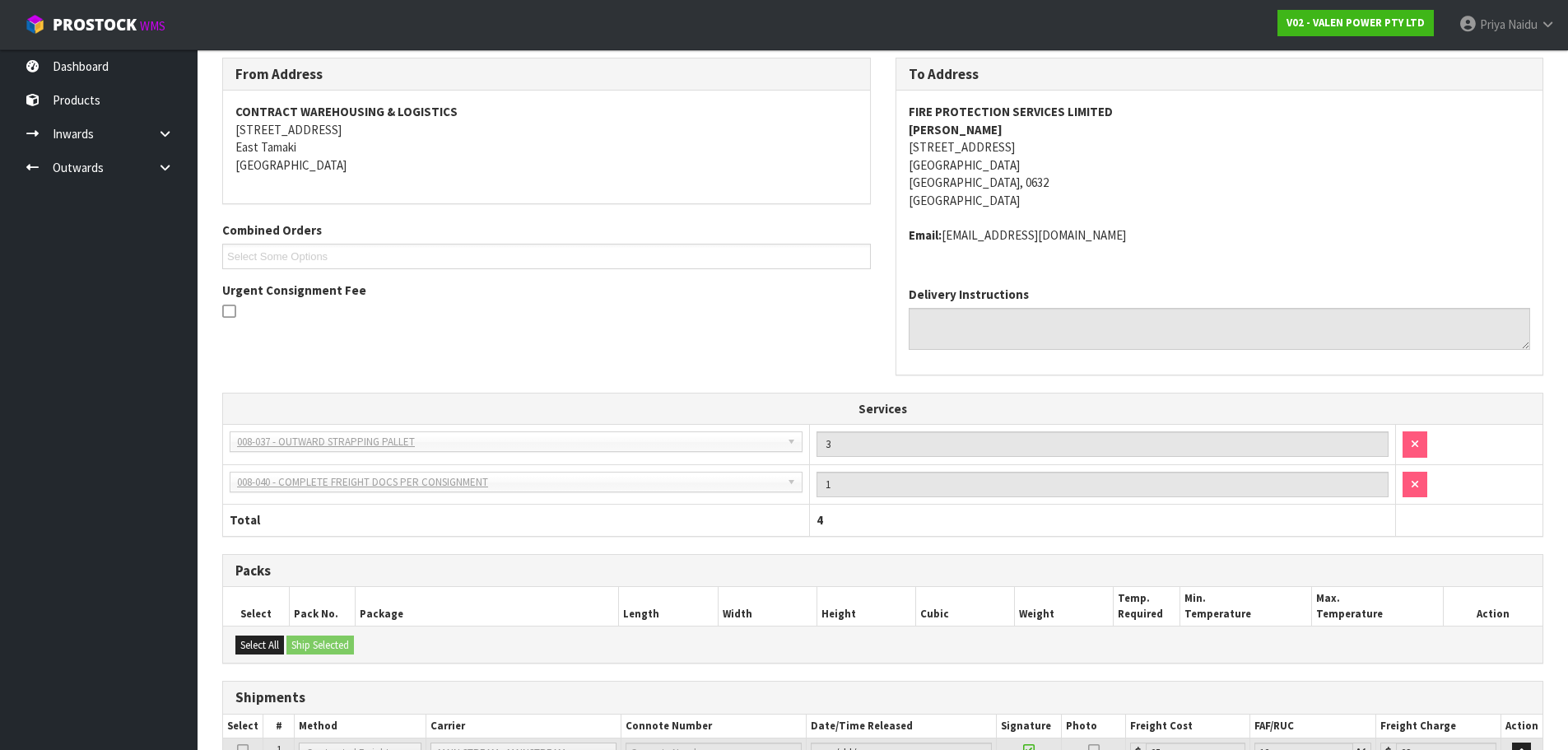
scroll to position [0, 0]
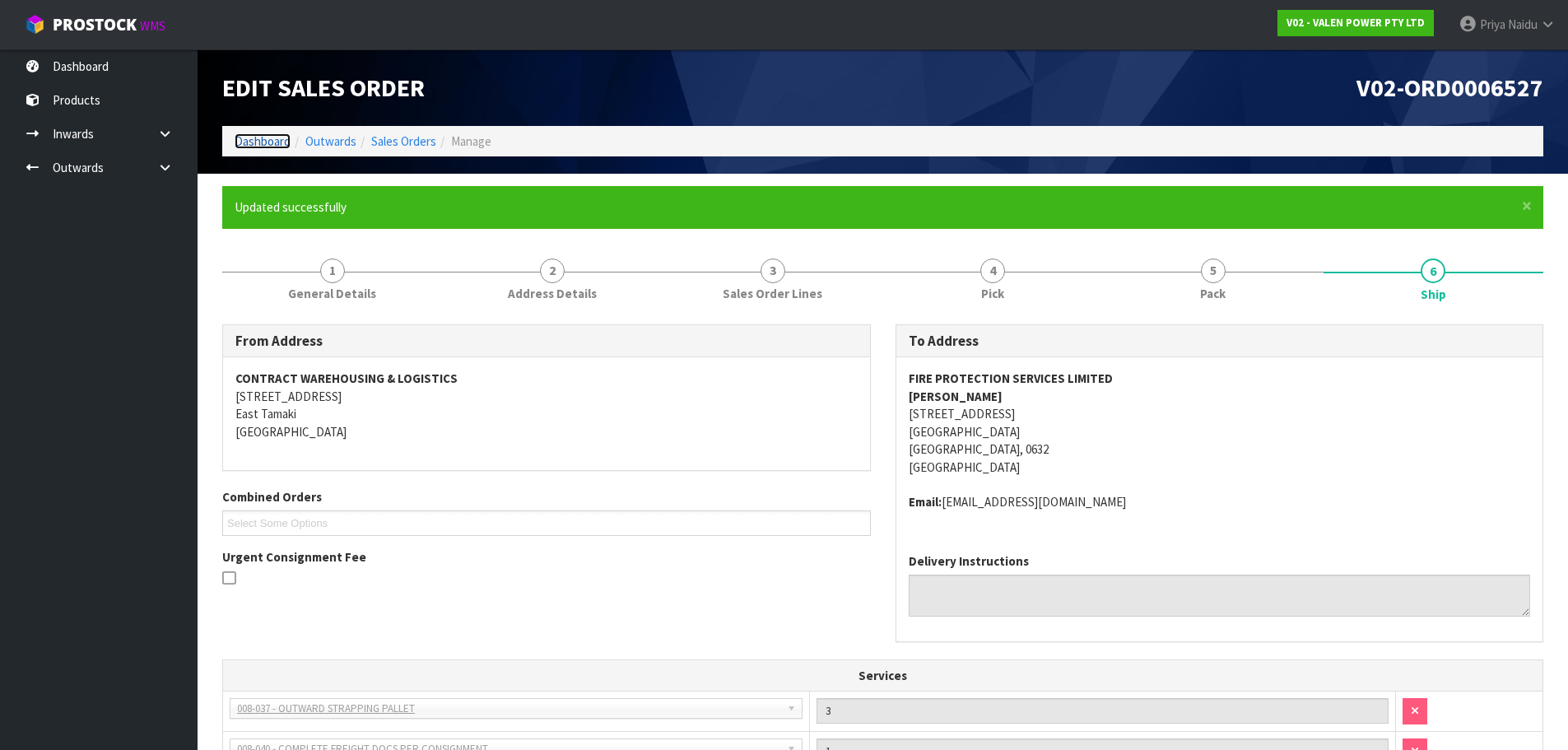
click at [265, 139] on link "Dashboard" at bounding box center [262, 141] width 56 height 16
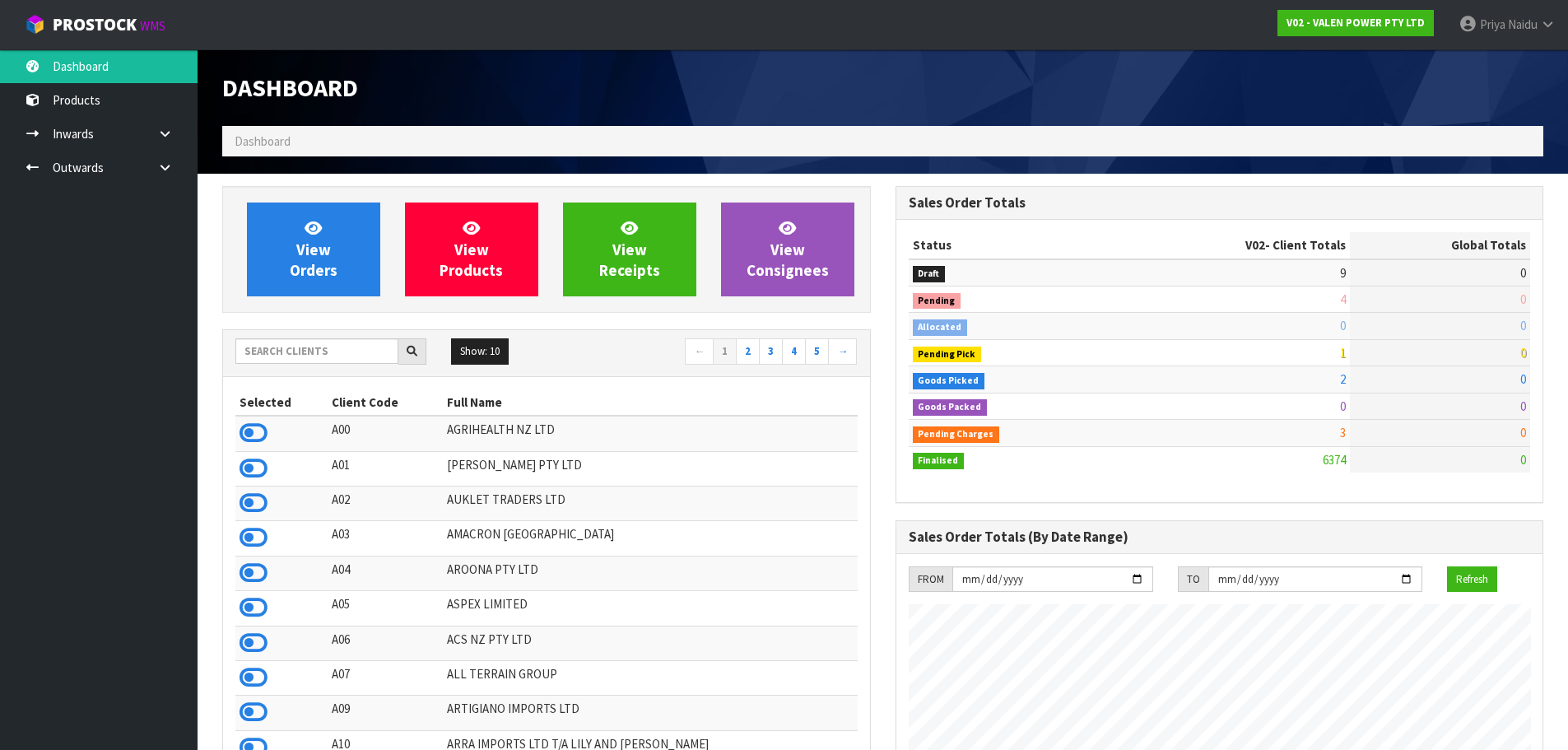
scroll to position [1247, 672]
click at [282, 352] on input "text" at bounding box center [316, 350] width 163 height 25
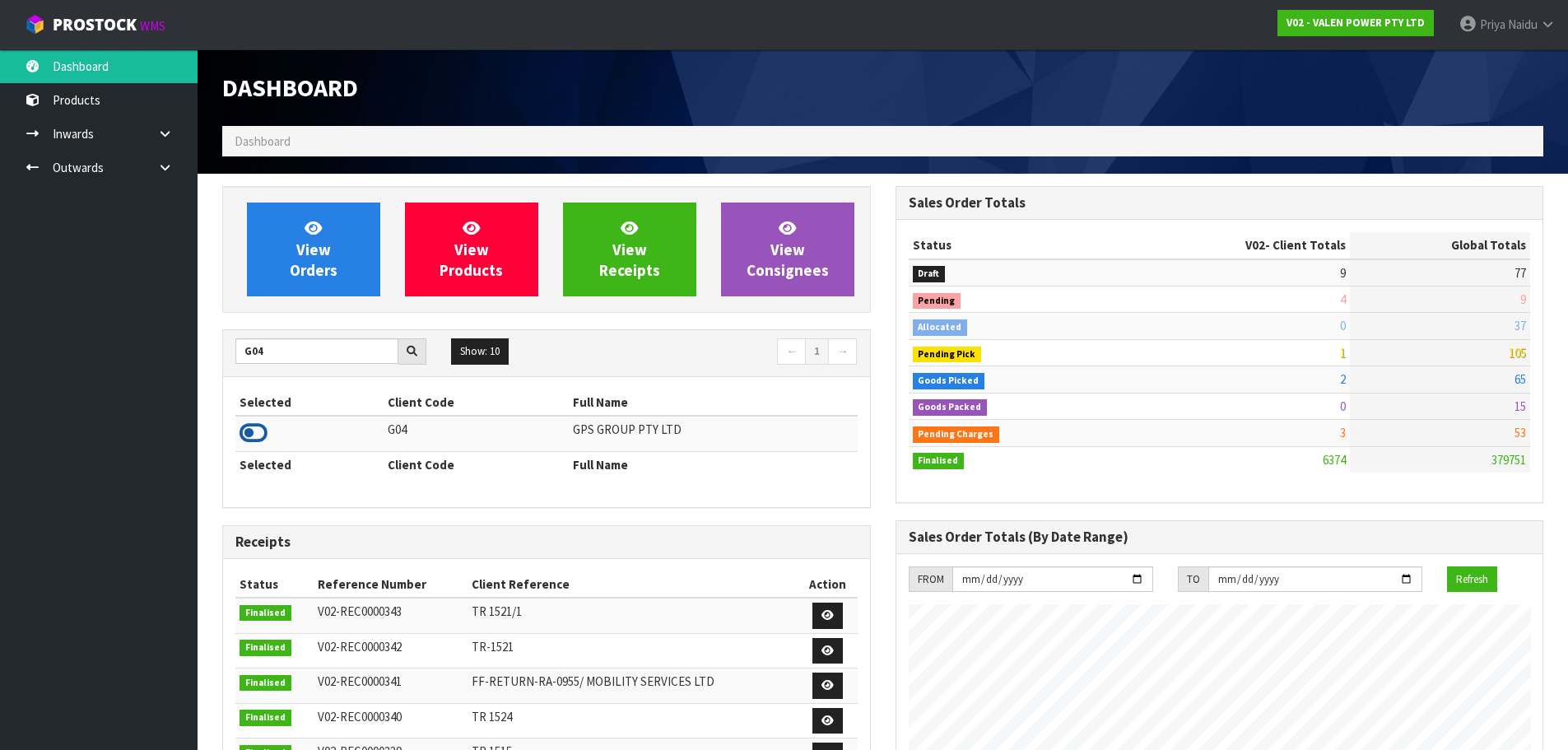
drag, startPoint x: 266, startPoint y: 443, endPoint x: 247, endPoint y: 444, distance: 19.0
click at [264, 444] on icon at bounding box center [253, 433] width 28 height 24
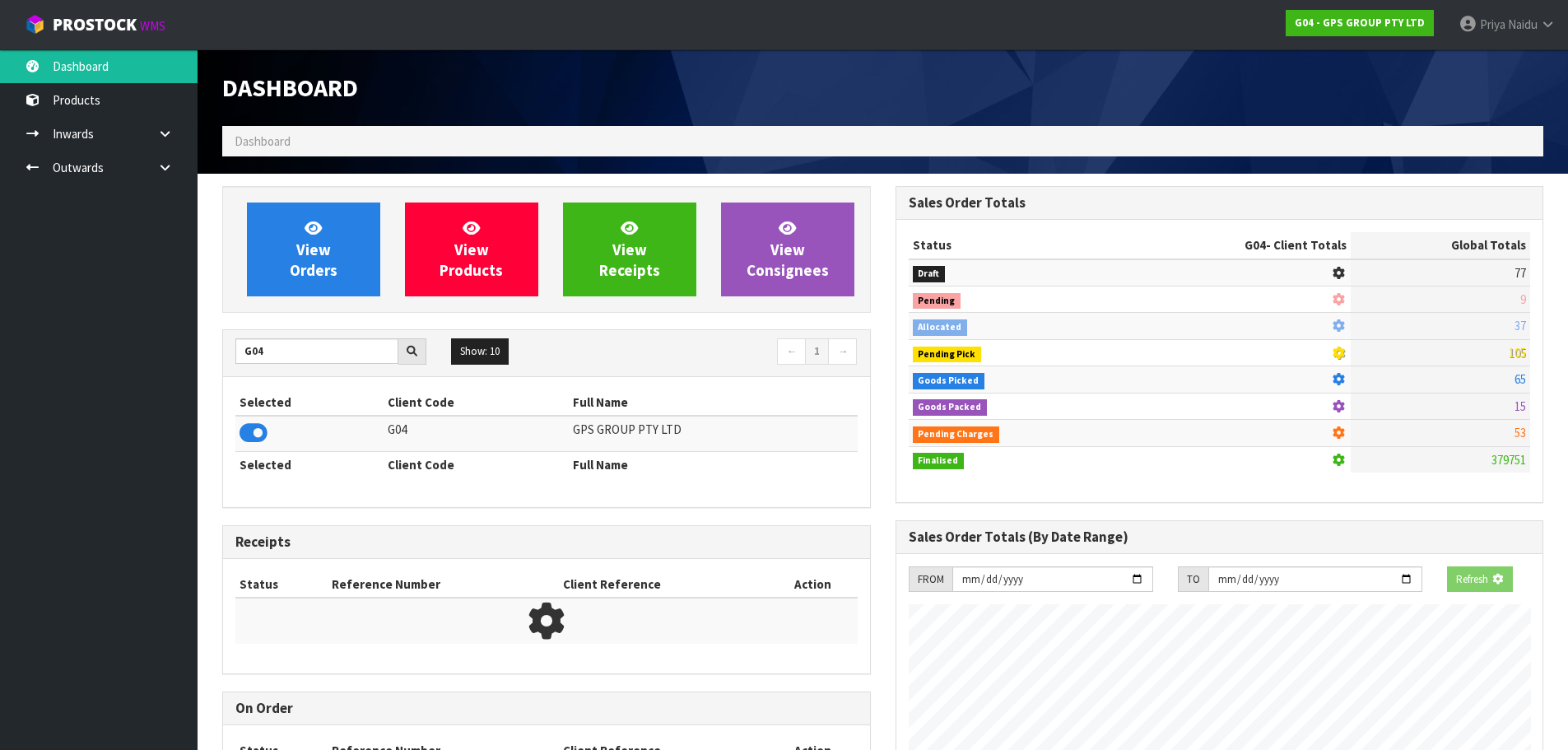
scroll to position [1033, 672]
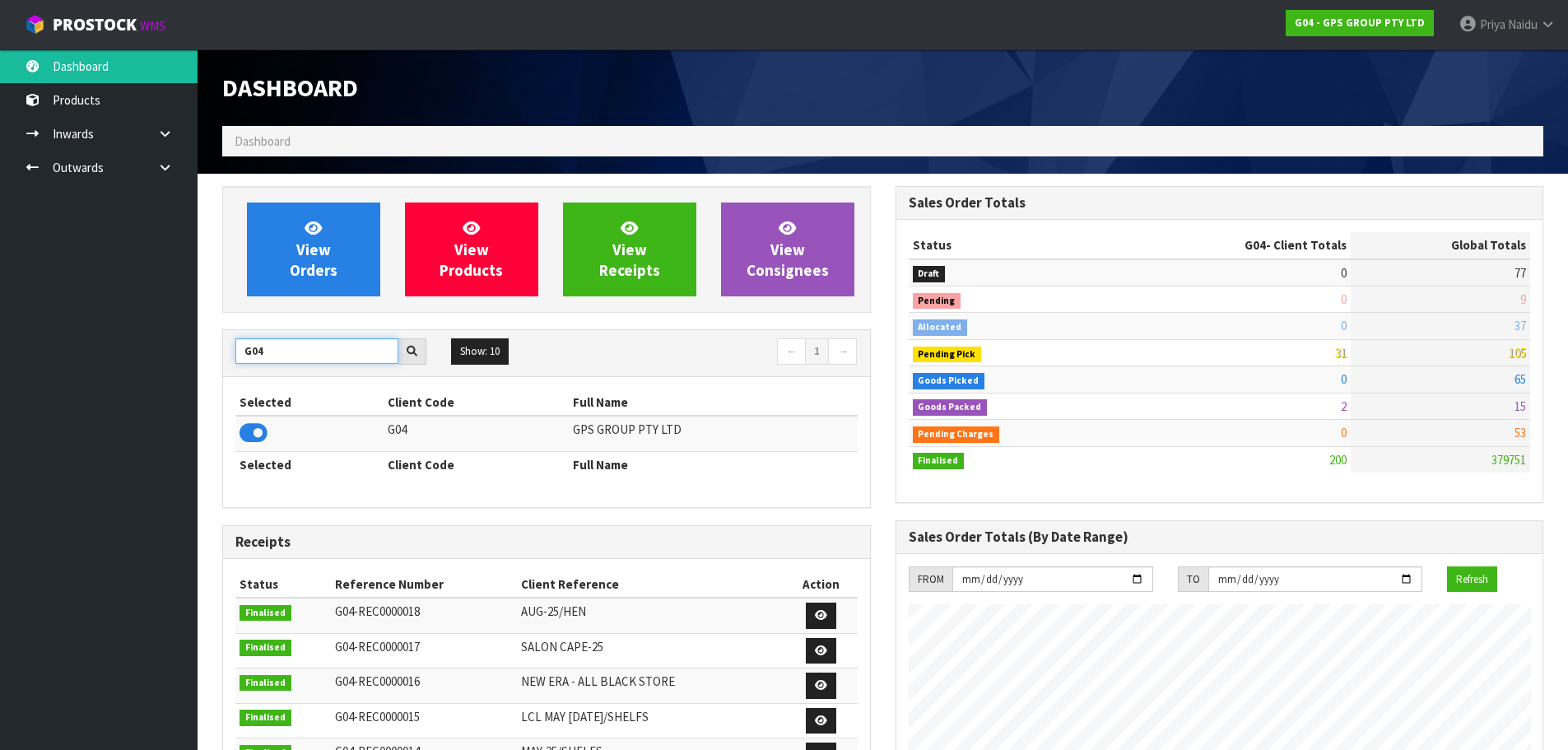
click at [315, 348] on input "G04" at bounding box center [316, 350] width 163 height 25
type input "G"
type input "S08"
click at [249, 425] on icon at bounding box center [253, 433] width 28 height 24
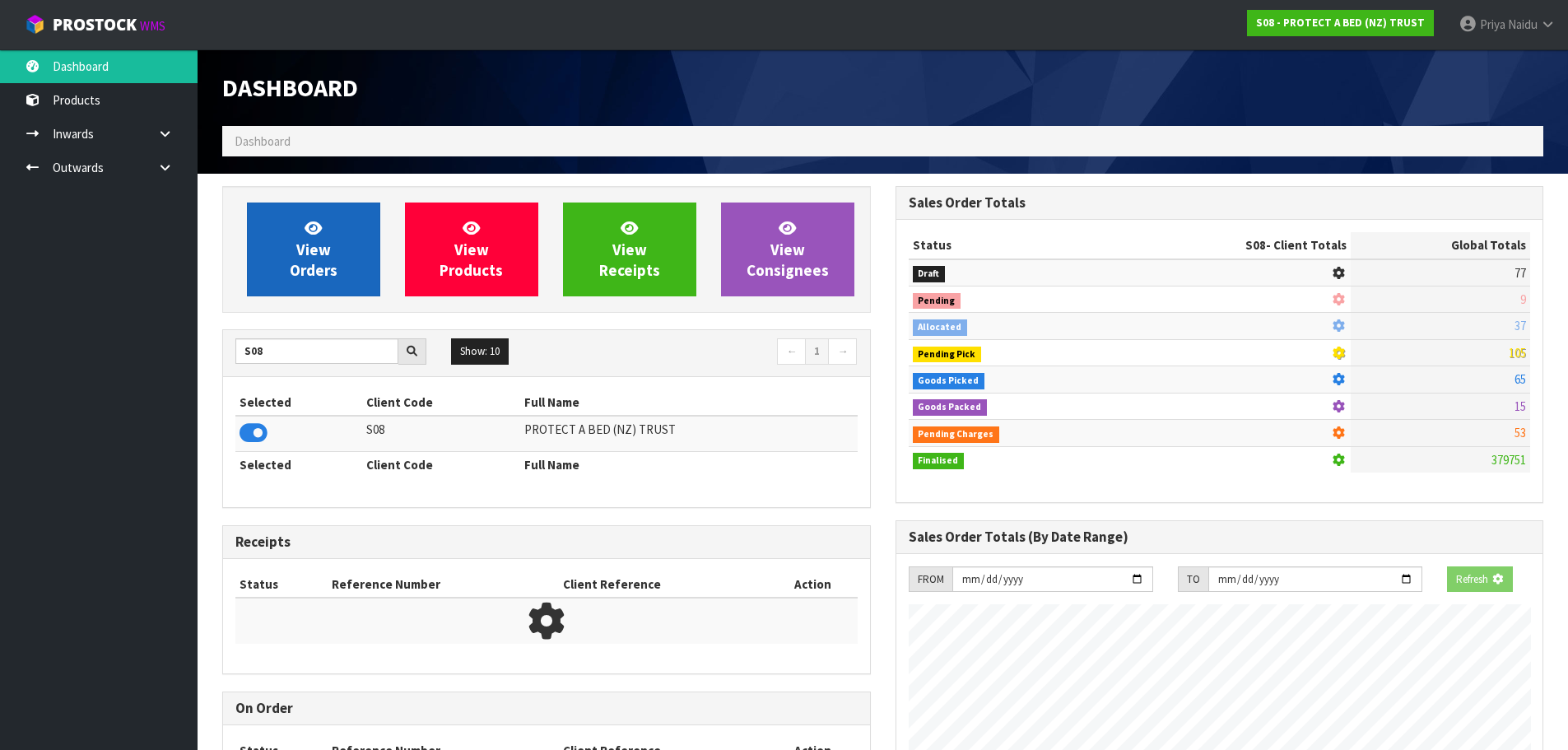
scroll to position [822232, 822615]
click at [294, 276] on span "View Orders" at bounding box center [314, 248] width 48 height 62
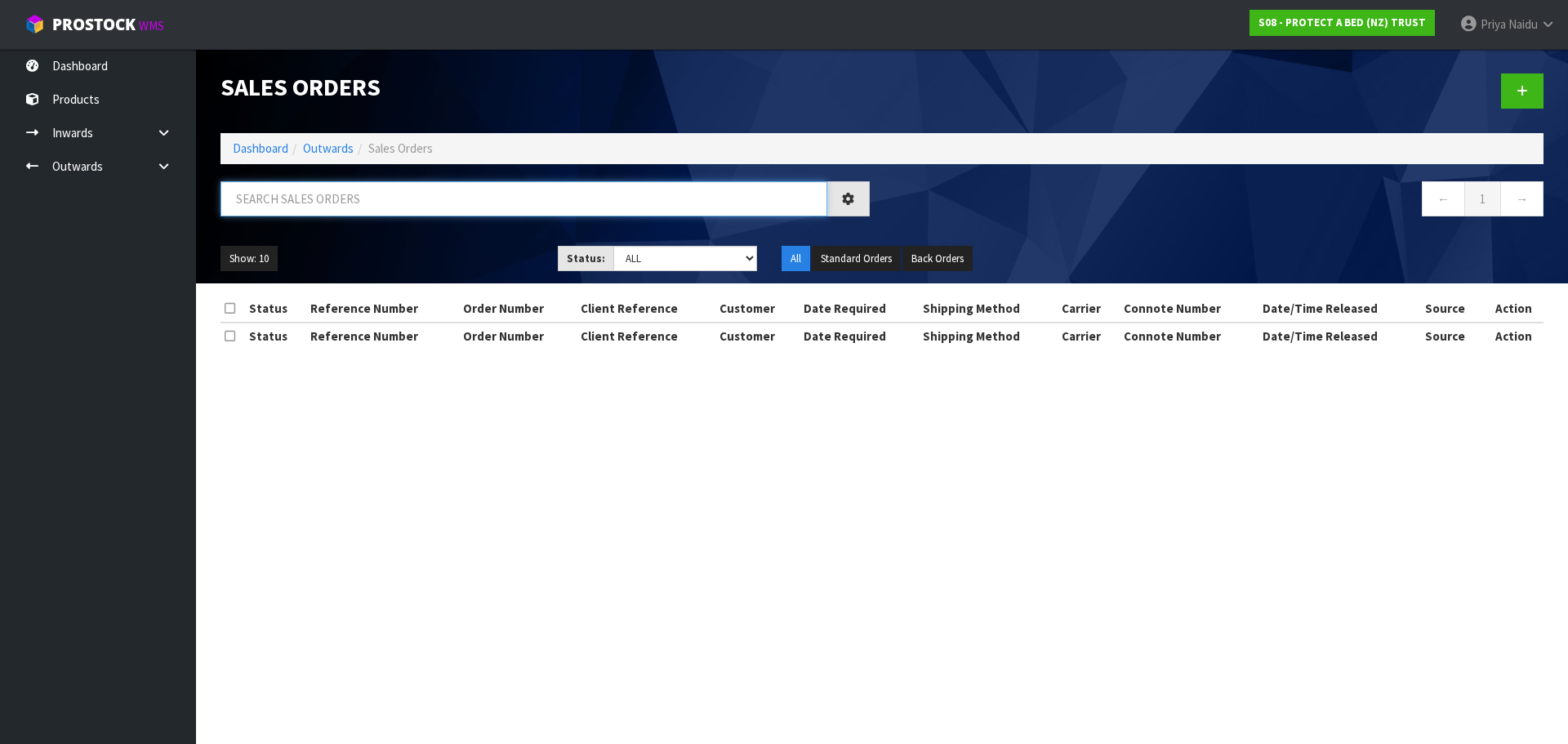
click at [353, 204] on input "text" at bounding box center [524, 199] width 606 height 35
type input "33210"
click at [445, 268] on ul "Show: 10 5 10 25 50" at bounding box center [377, 258] width 313 height 26
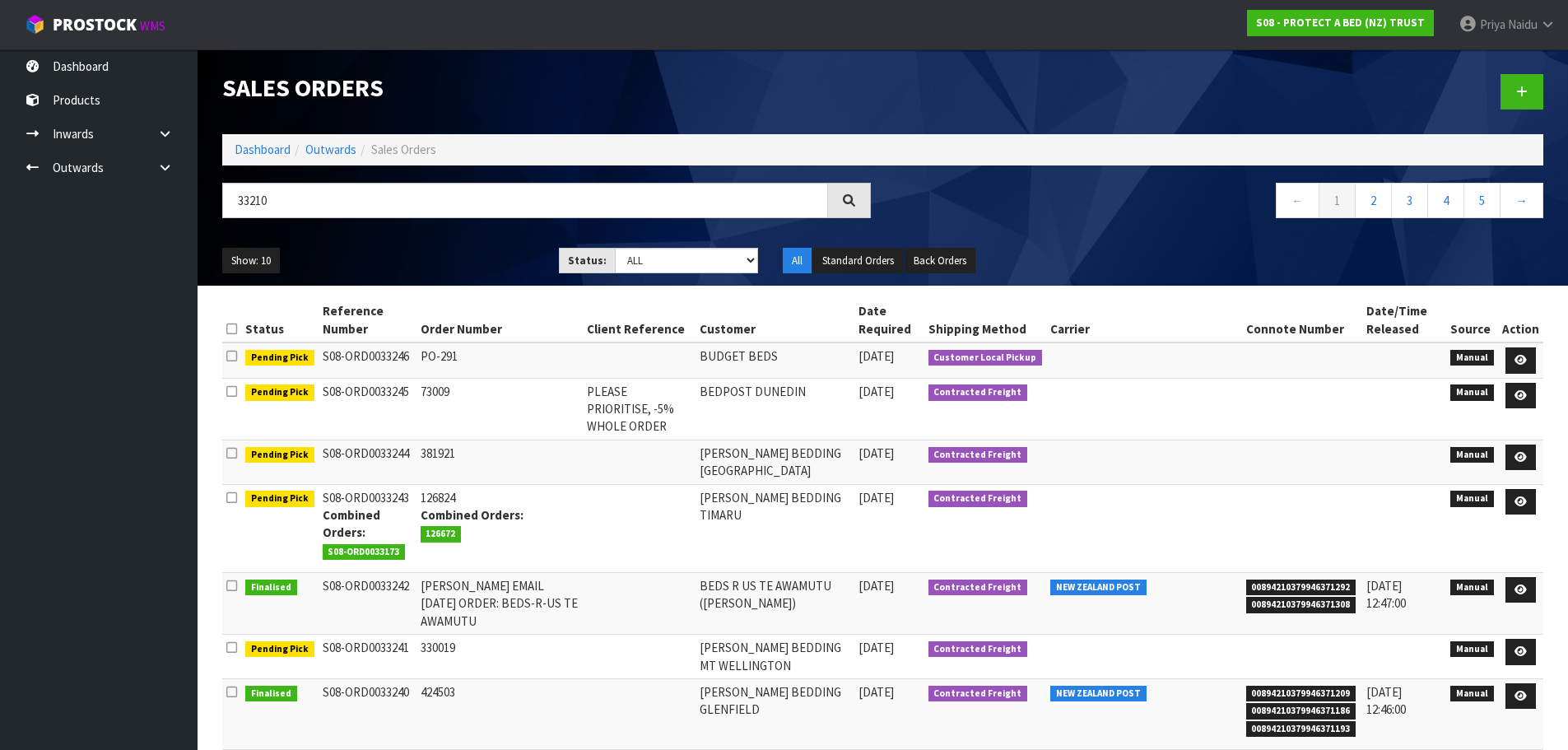
click at [389, 241] on div "Show: 10 5 10 25 50 Status: Draft Pending Allocated Pending Pick Goods Picked G…" at bounding box center [882, 260] width 1346 height 51
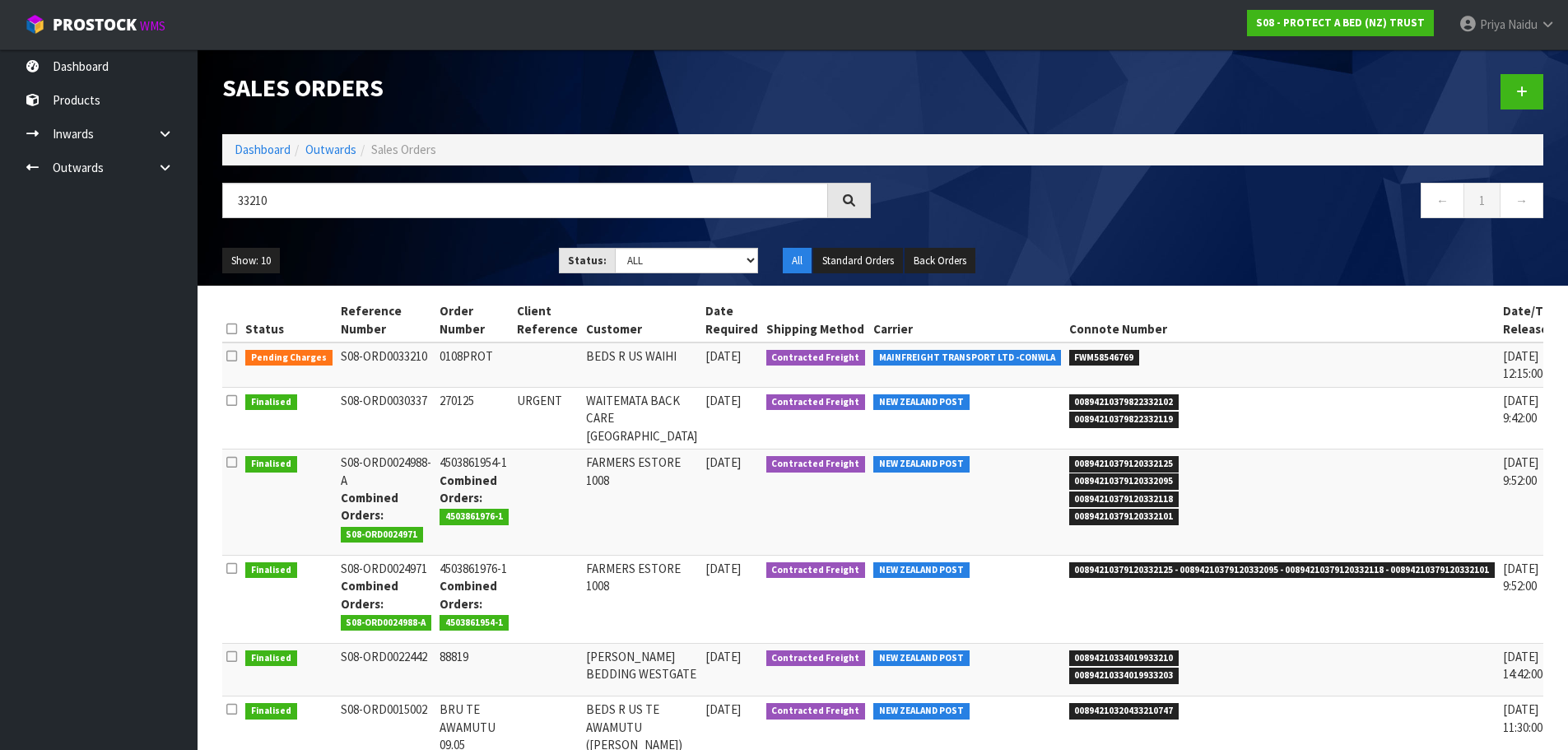
click at [394, 241] on div "Show: 10 5 10 25 50 Status: Draft Pending Allocated Pending Pick Goods Picked G…" at bounding box center [882, 260] width 1346 height 51
